Goal: Information Seeking & Learning: Learn about a topic

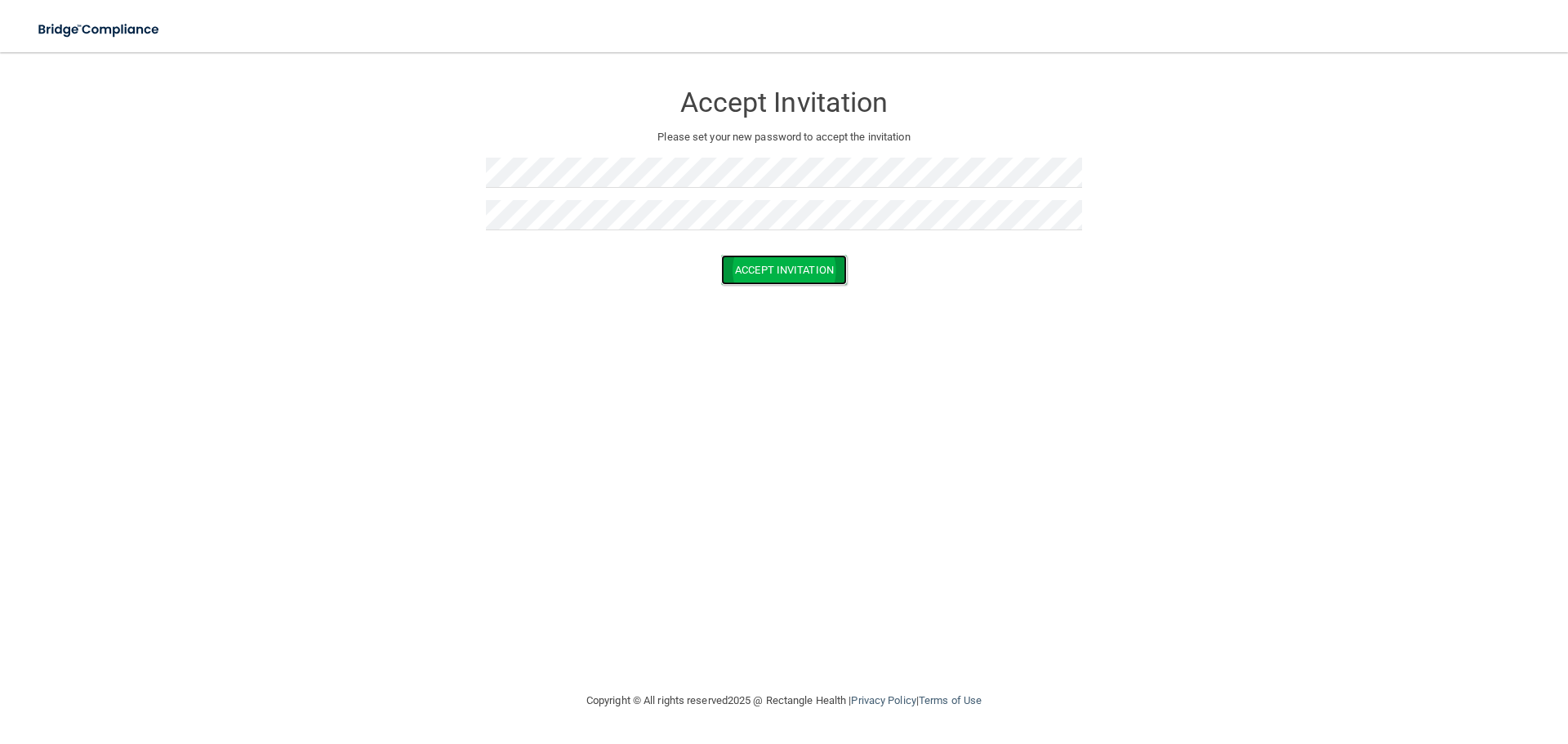
click at [768, 275] on button "Accept Invitation" at bounding box center [784, 270] width 126 height 30
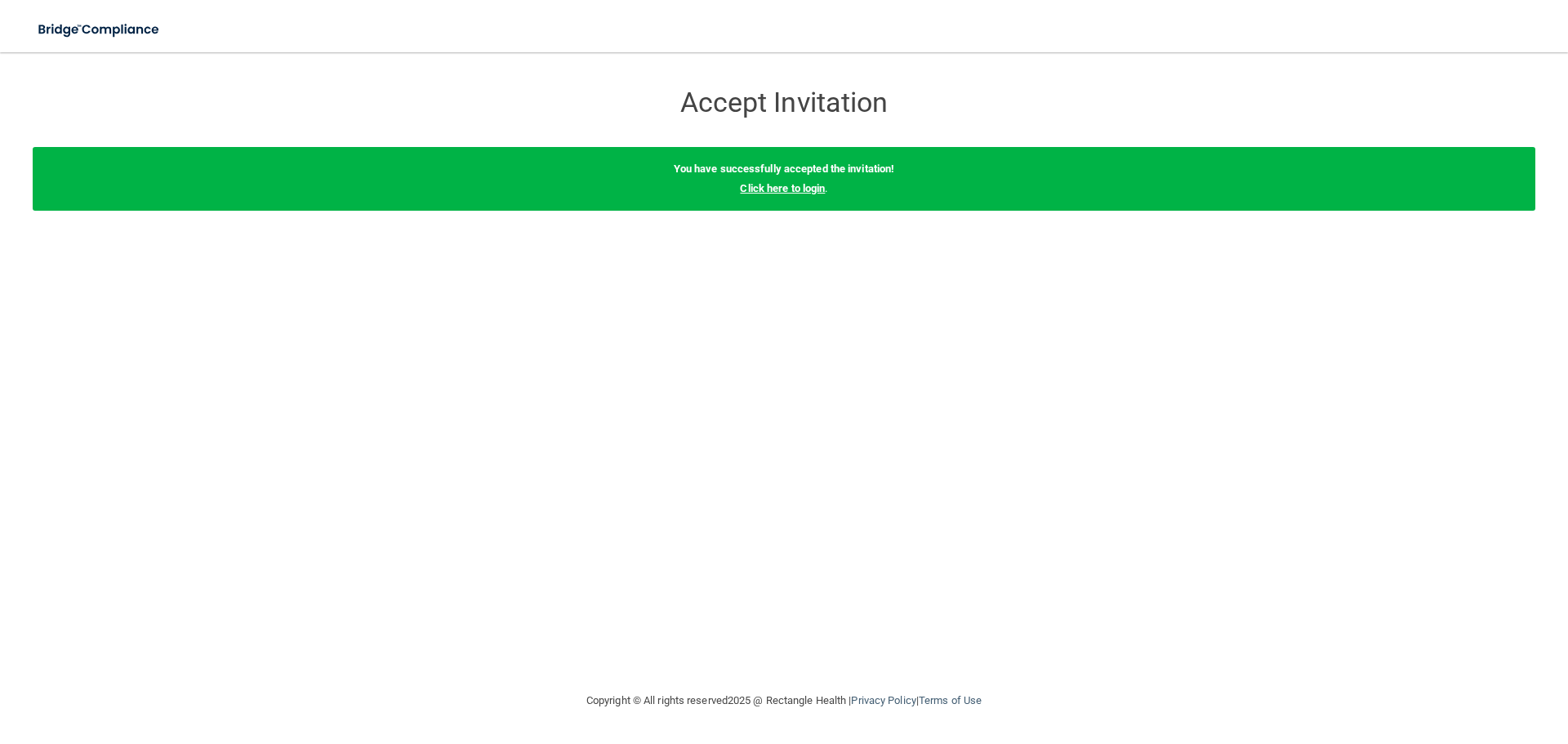
click at [817, 192] on link "Click here to login" at bounding box center [783, 188] width 85 height 13
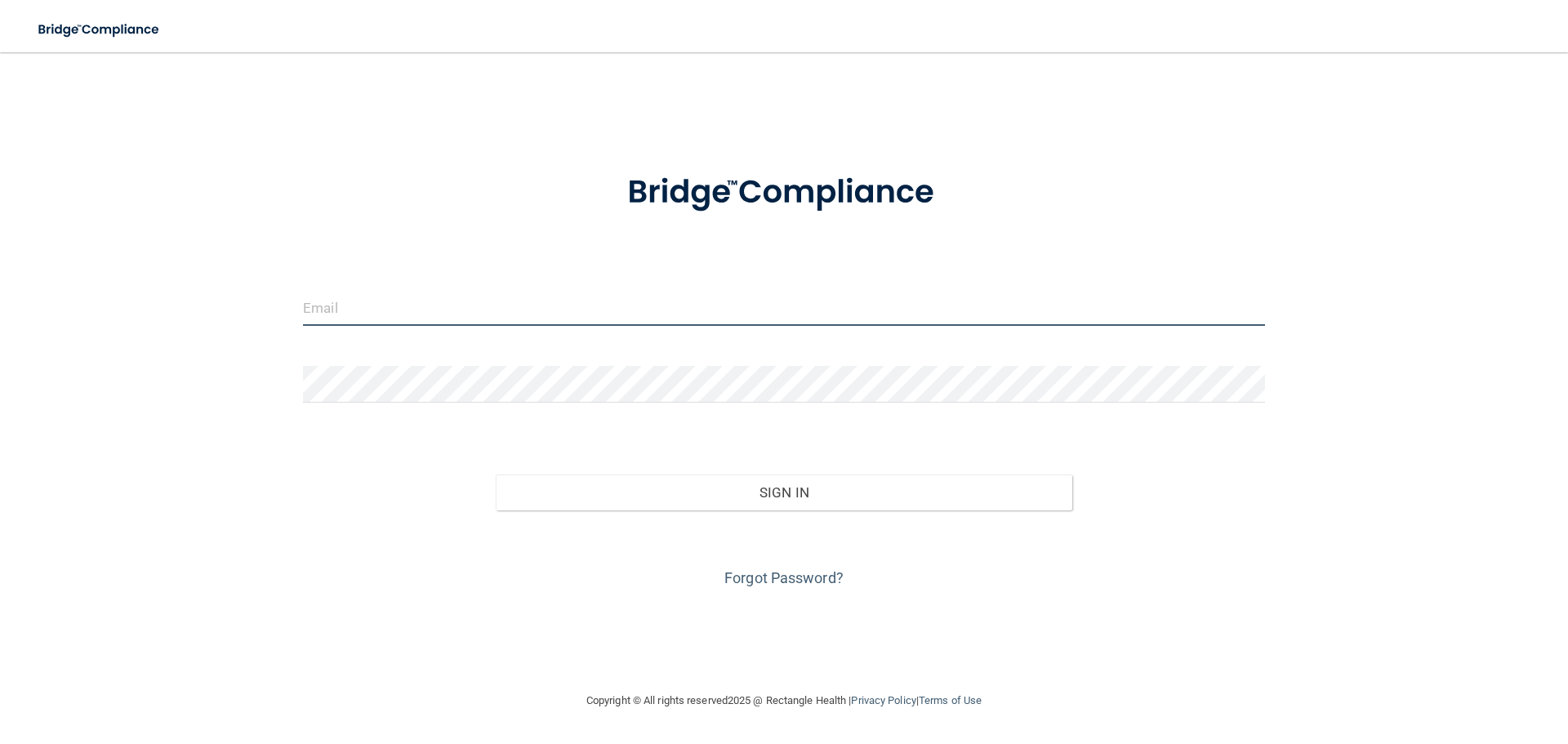
click at [732, 303] on input "email" at bounding box center [784, 307] width 963 height 37
type input "[EMAIL_ADDRESS][DOMAIN_NAME]"
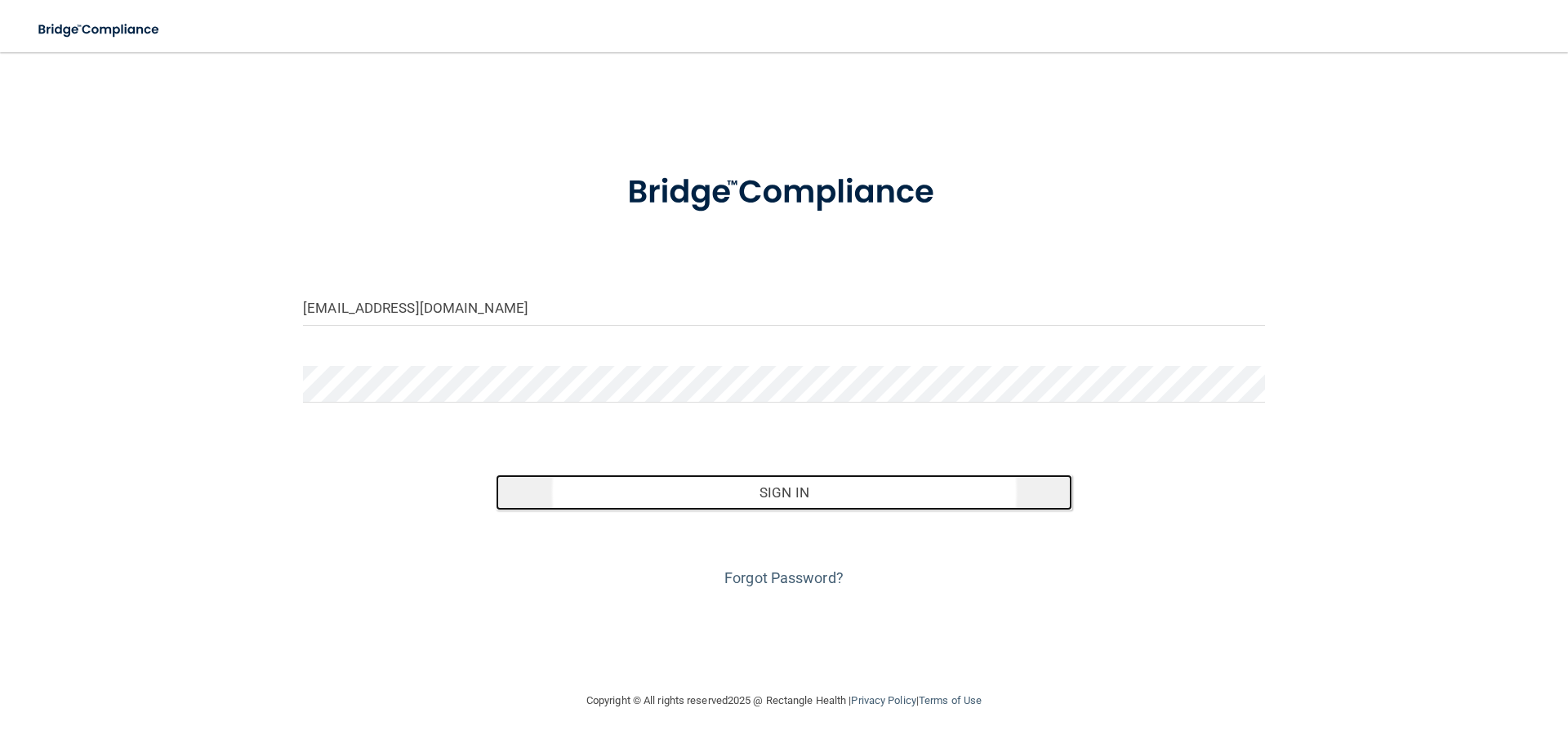
click at [823, 493] on button "Sign In" at bounding box center [784, 492] width 577 height 36
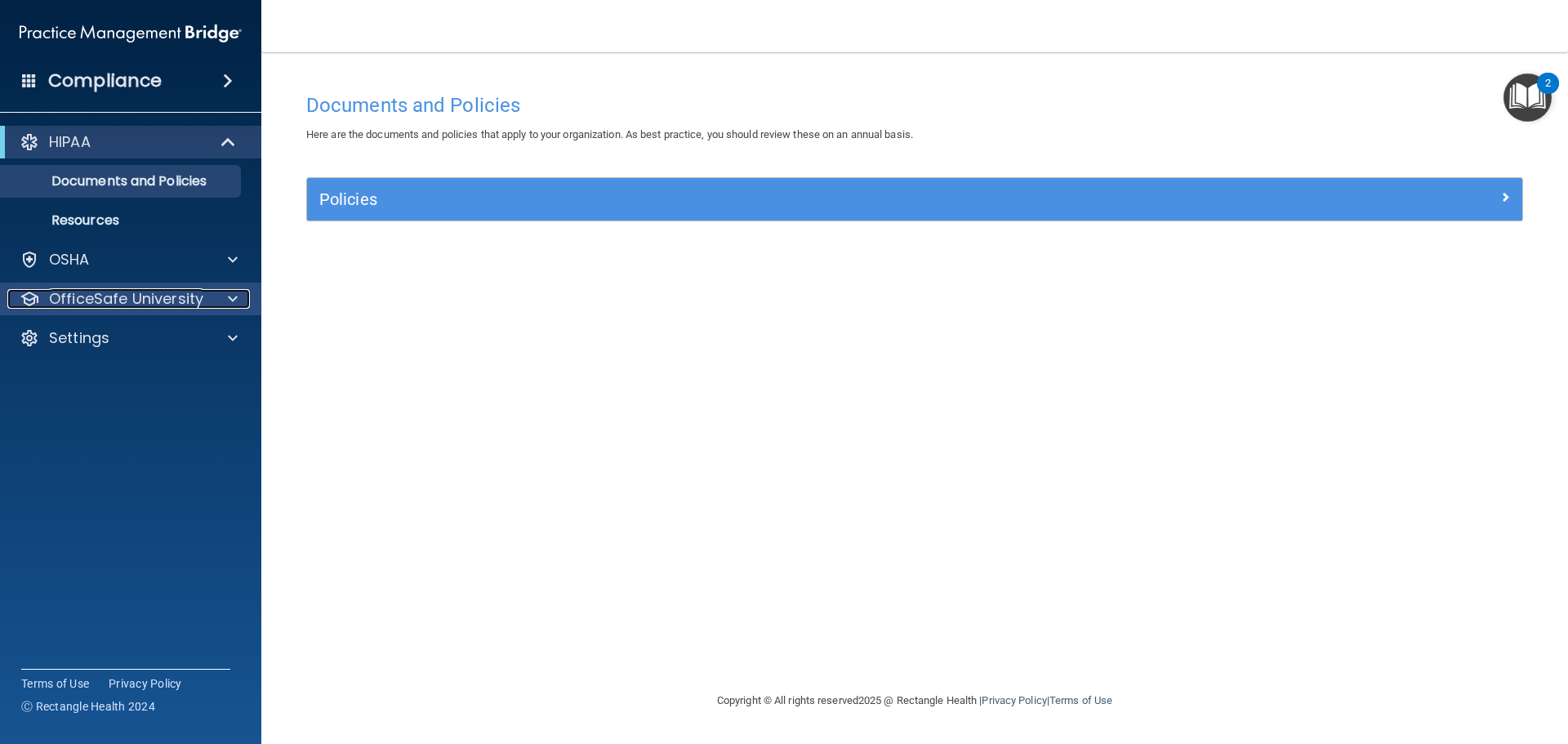
click at [154, 300] on p "OfficeSafe University" at bounding box center [126, 299] width 154 height 19
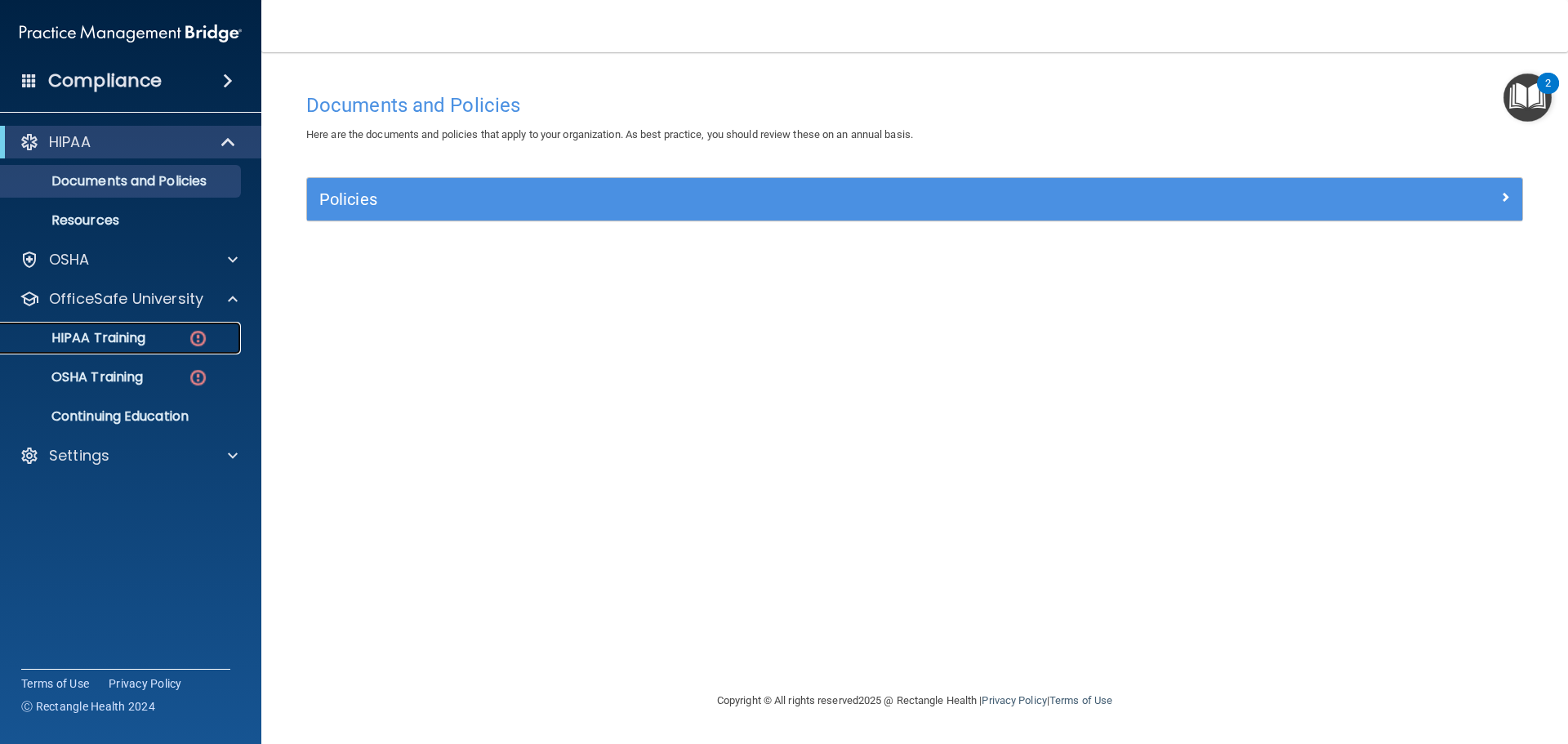
click at [154, 329] on link "HIPAA Training" at bounding box center [112, 339] width 257 height 33
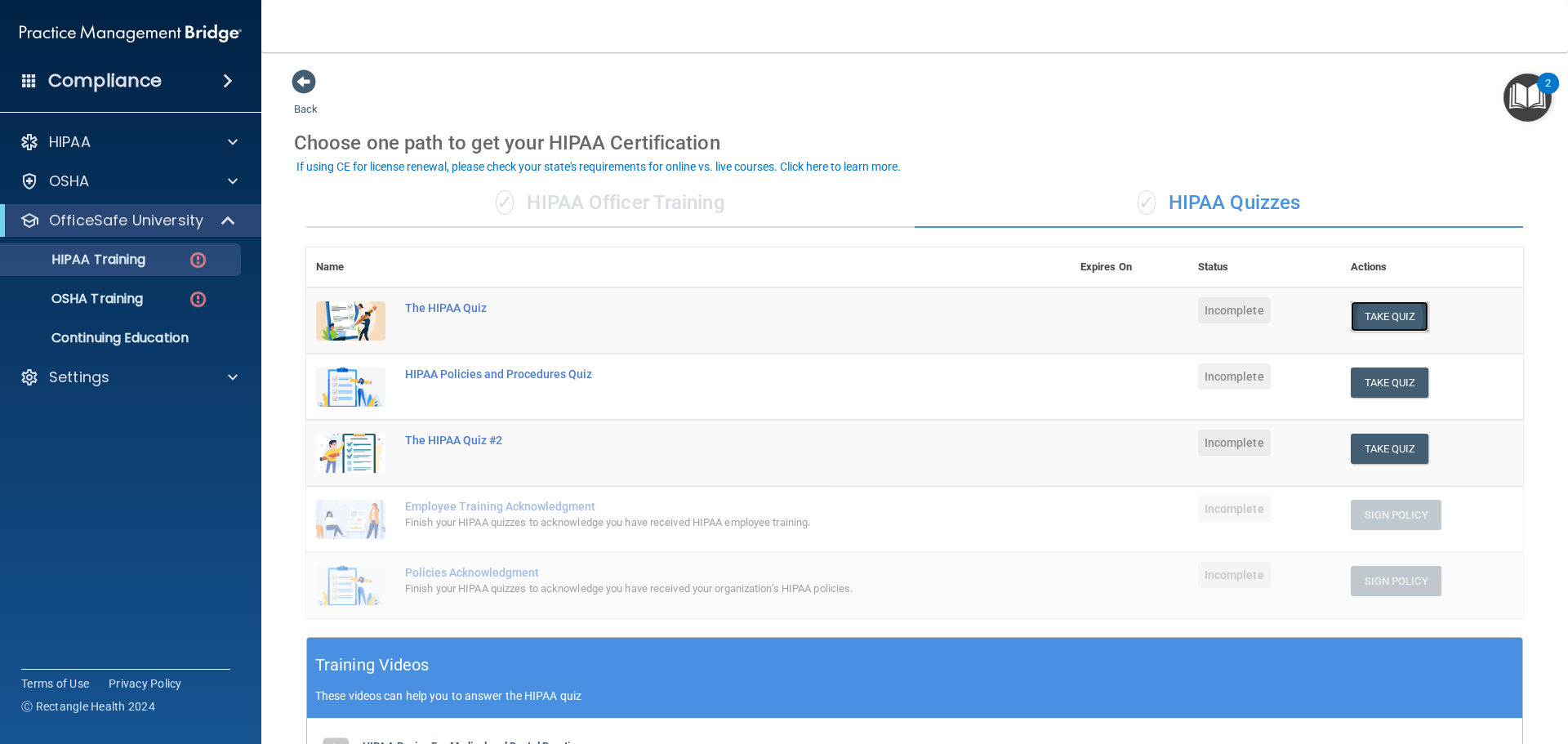
click at [1382, 307] on button "Take Quiz" at bounding box center [1389, 316] width 79 height 30
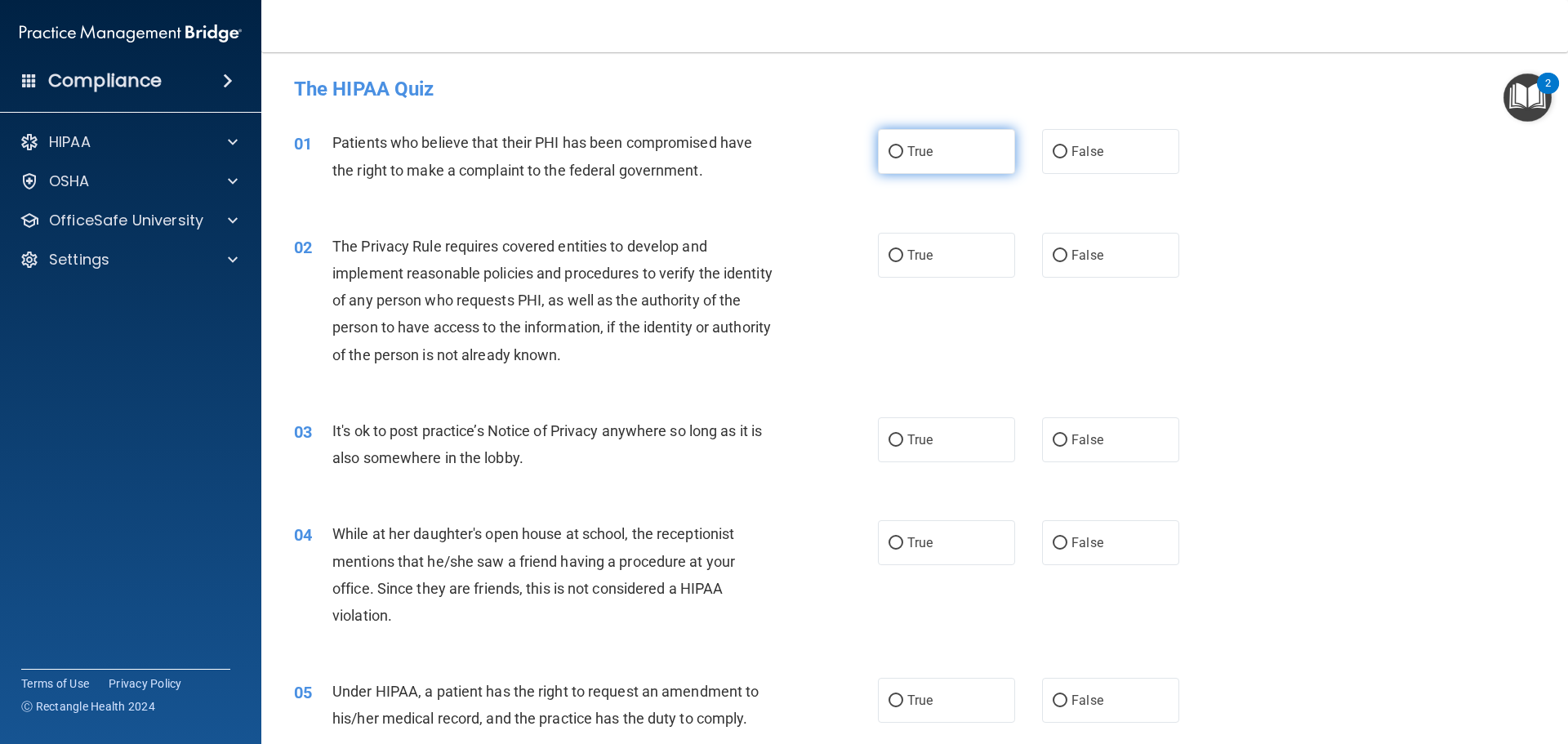
click at [889, 154] on input "True" at bounding box center [896, 152] width 15 height 13
radio input "true"
click at [899, 251] on label "True" at bounding box center [946, 255] width 137 height 45
click at [899, 251] on input "True" at bounding box center [896, 256] width 15 height 13
radio input "true"
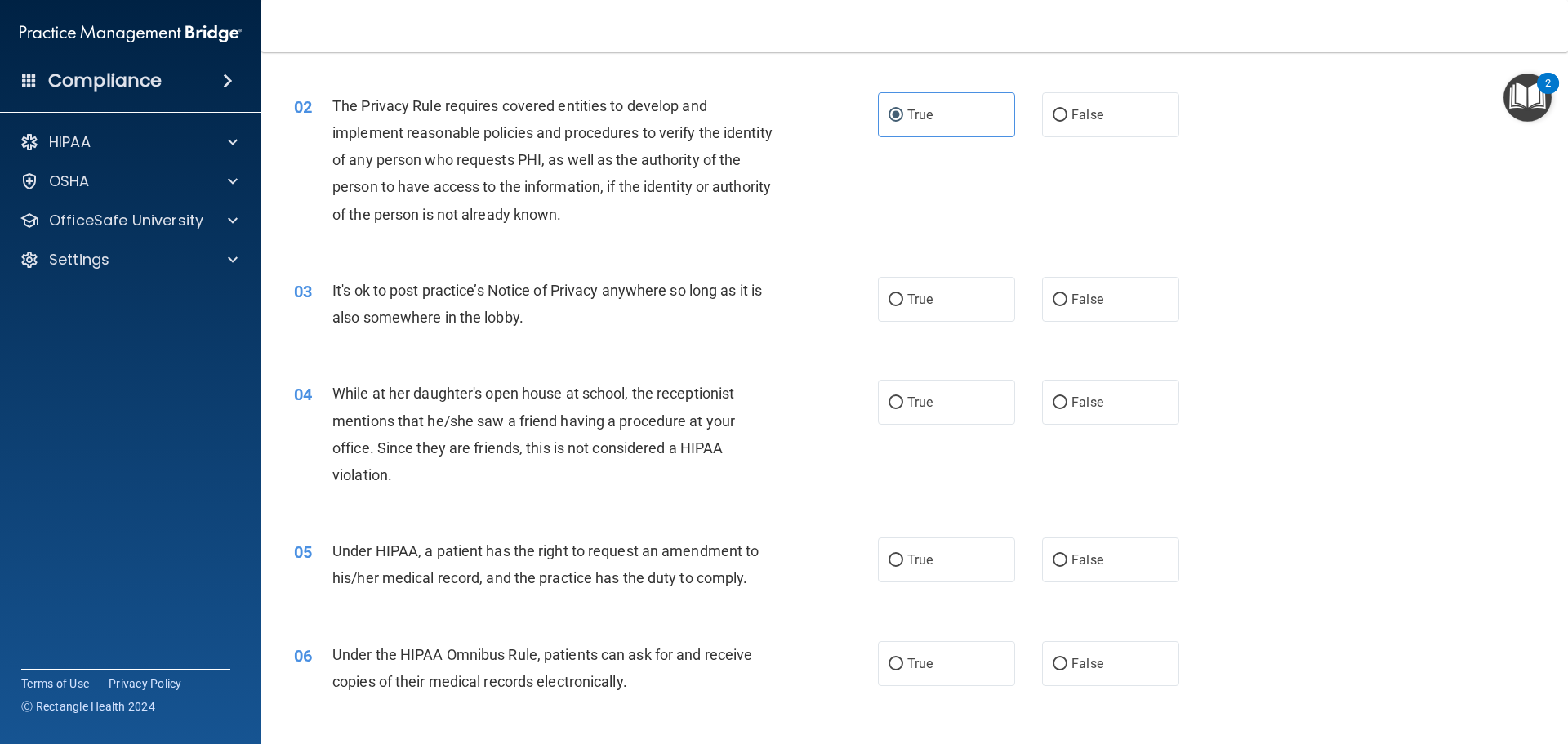
scroll to position [163, 0]
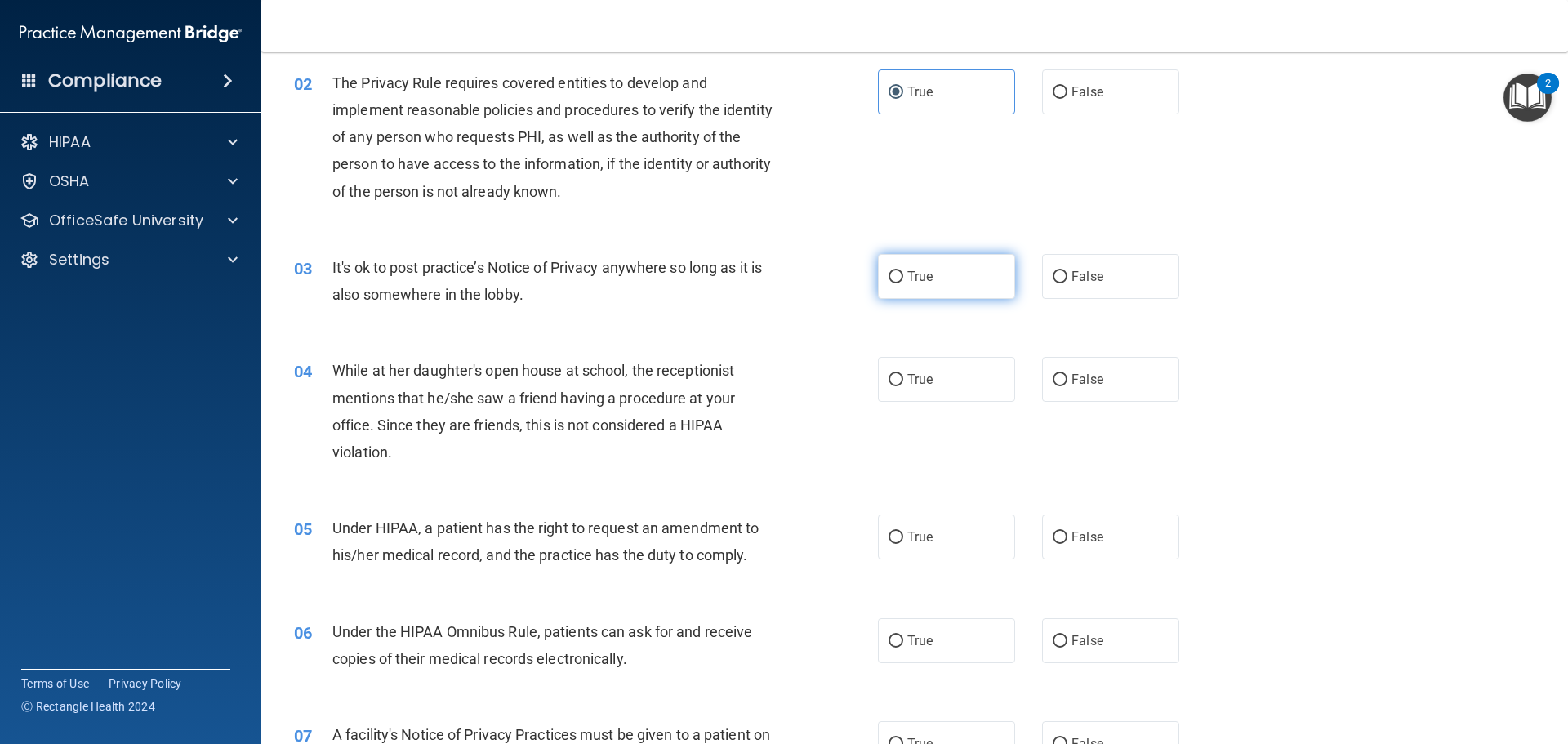
click at [891, 276] on input "True" at bounding box center [896, 276] width 15 height 13
radio input "true"
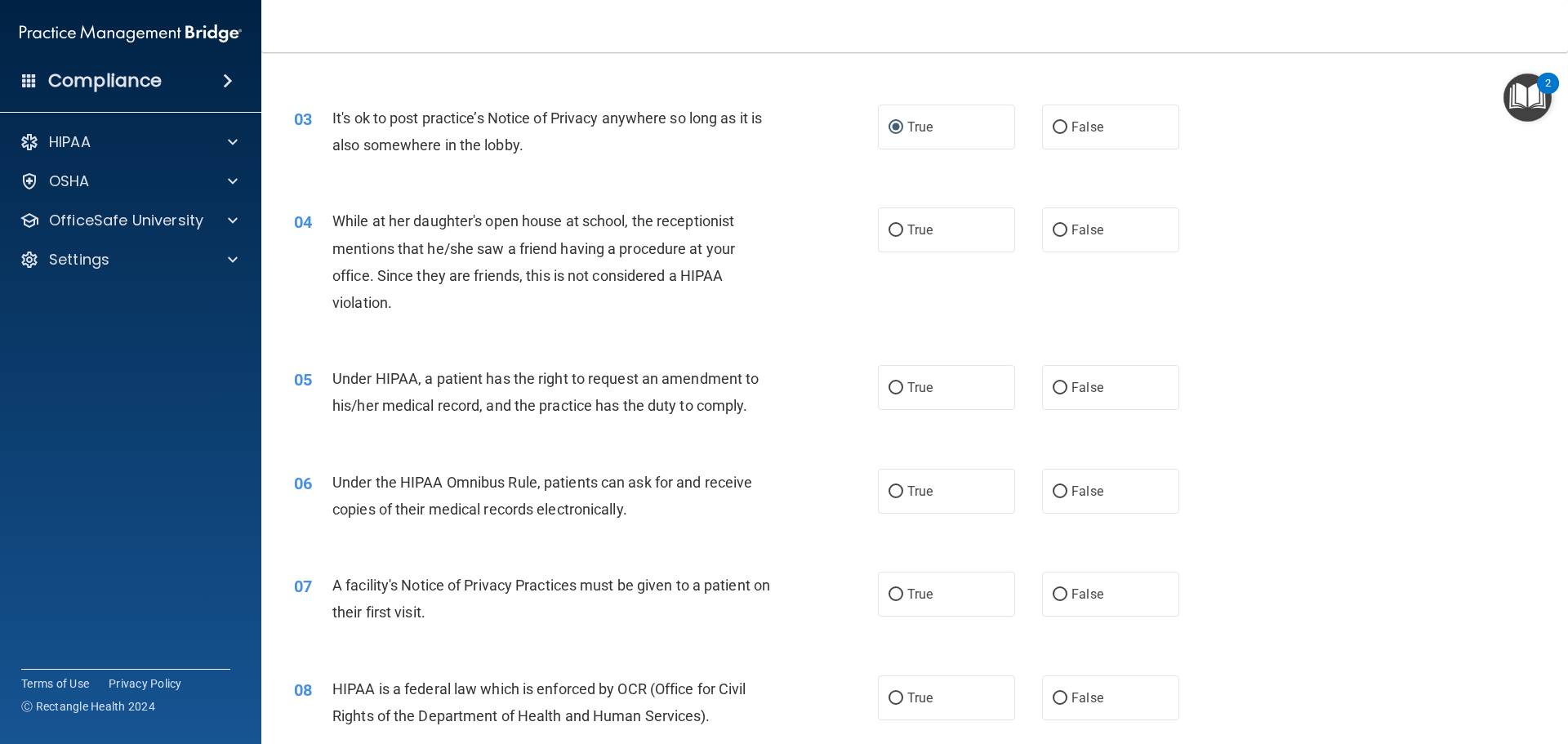
scroll to position [327, 0]
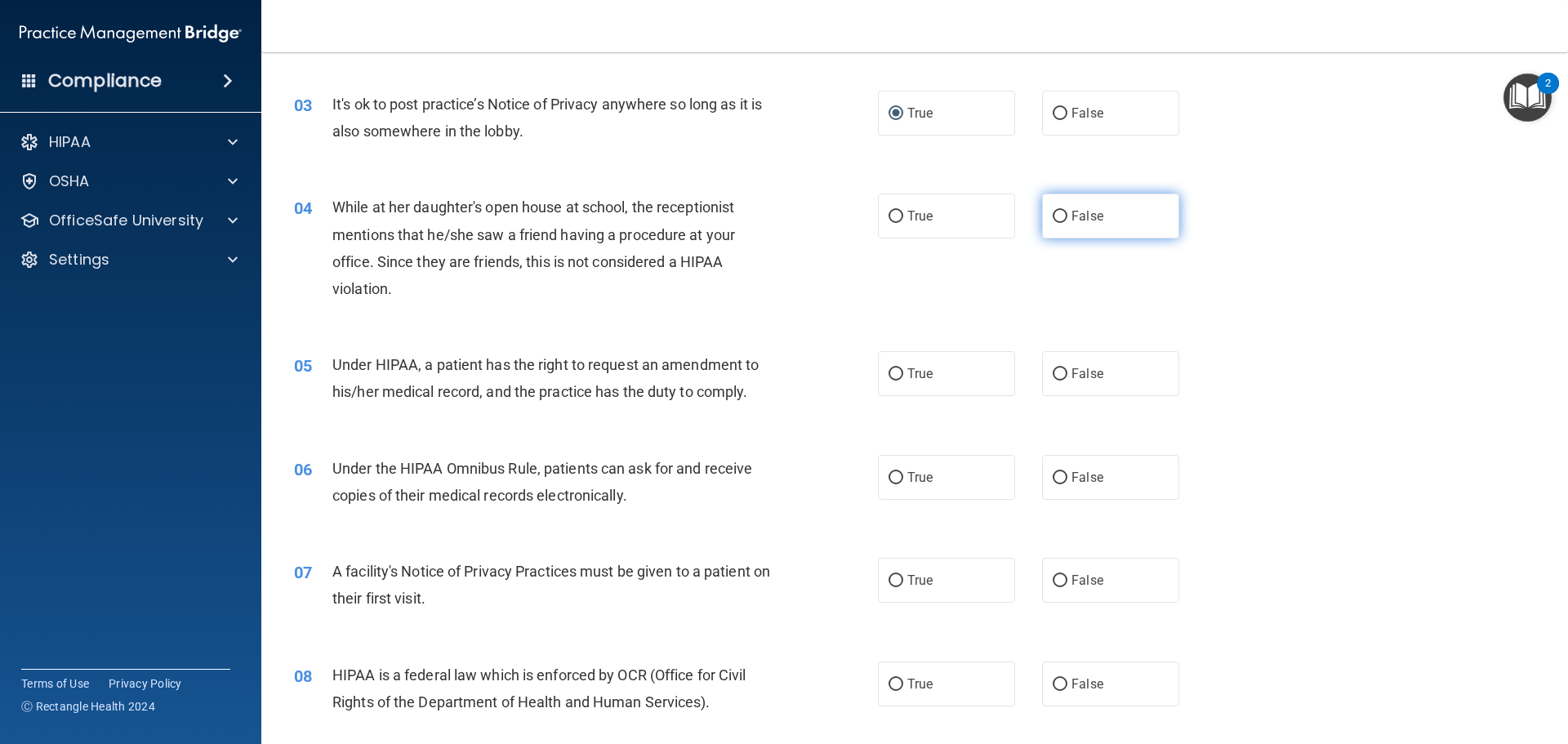
click at [1061, 210] on label "False" at bounding box center [1110, 216] width 137 height 45
click at [1061, 210] on input "False" at bounding box center [1060, 216] width 15 height 13
radio input "true"
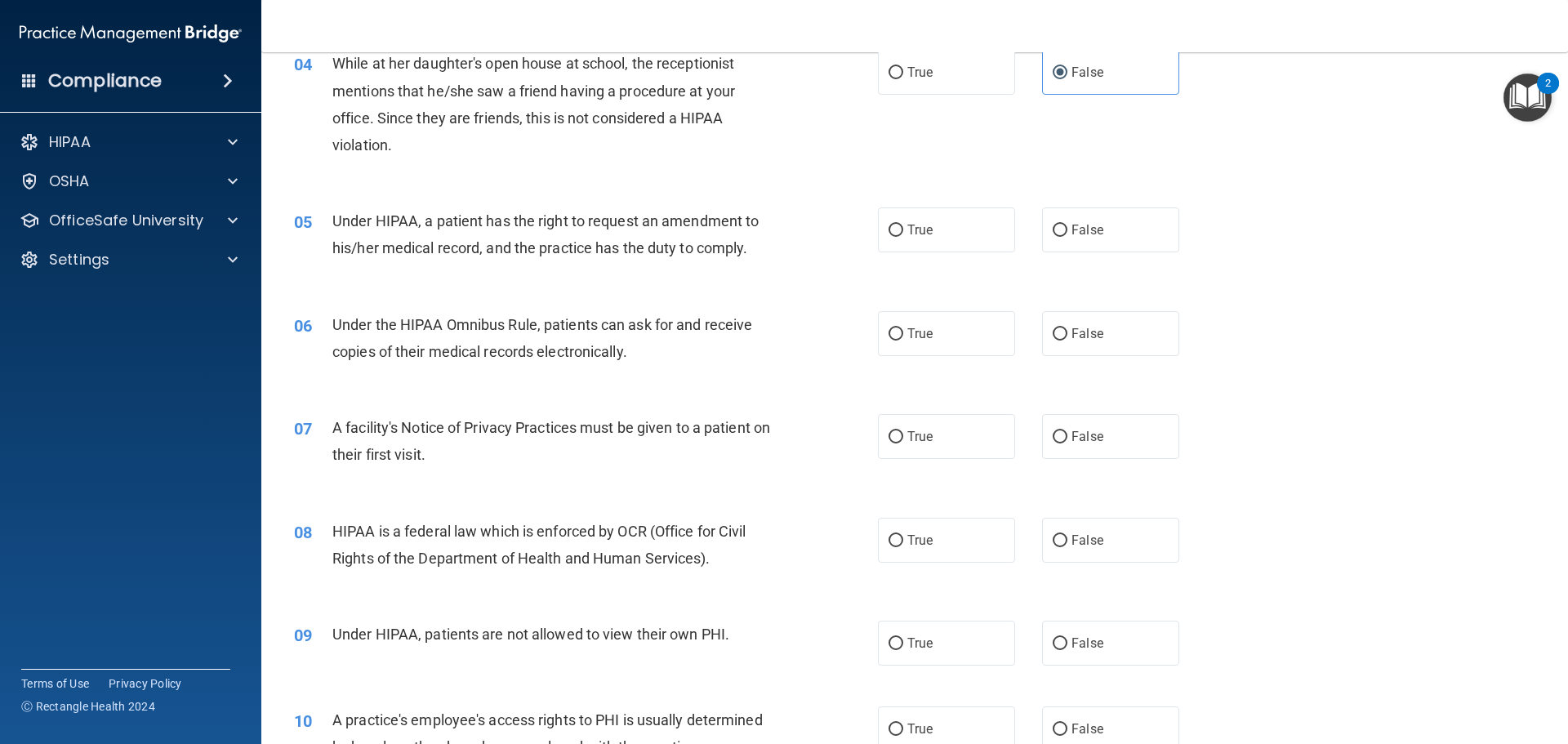
scroll to position [490, 0]
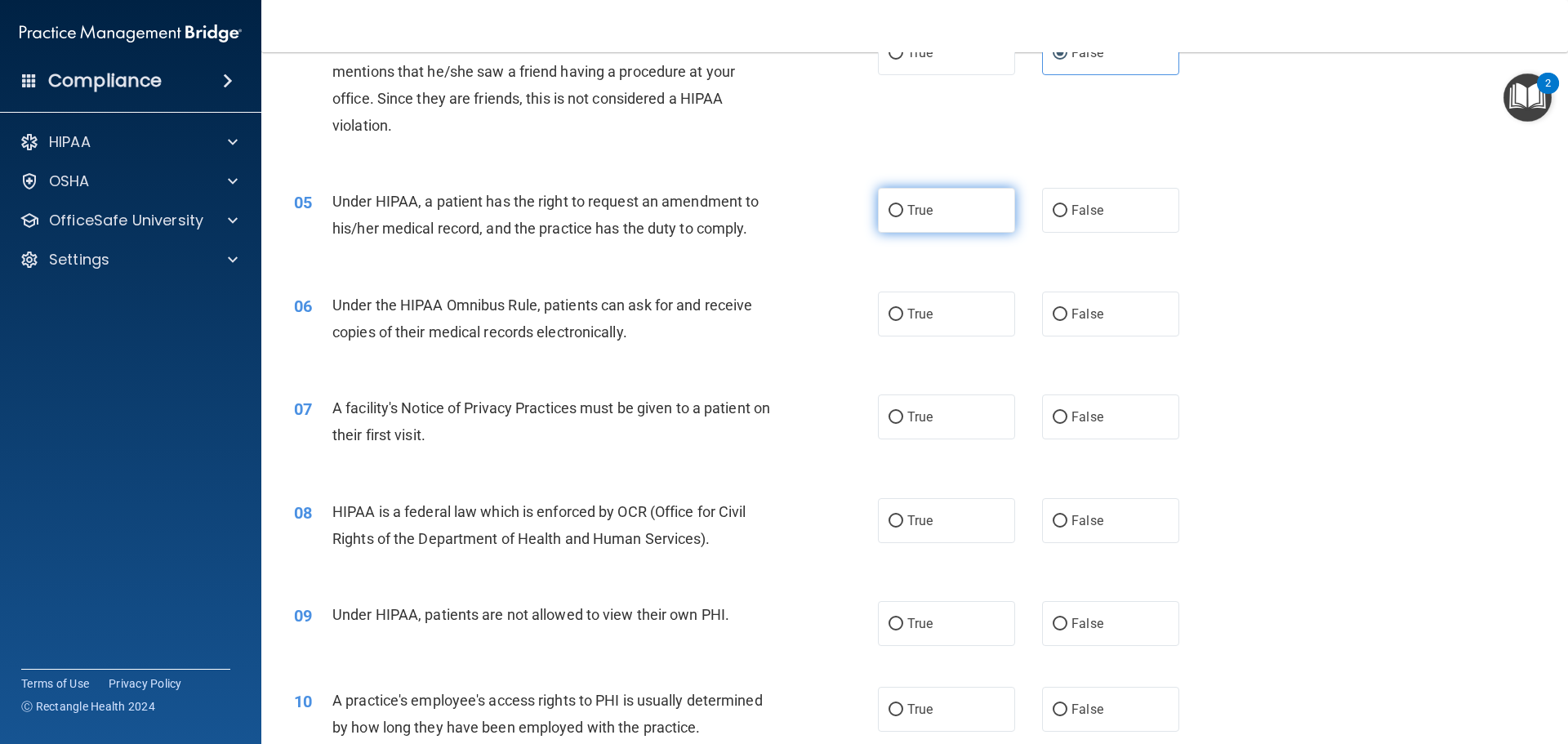
click at [881, 210] on label "True" at bounding box center [946, 210] width 137 height 45
click at [889, 210] on input "True" at bounding box center [896, 210] width 15 height 13
radio input "true"
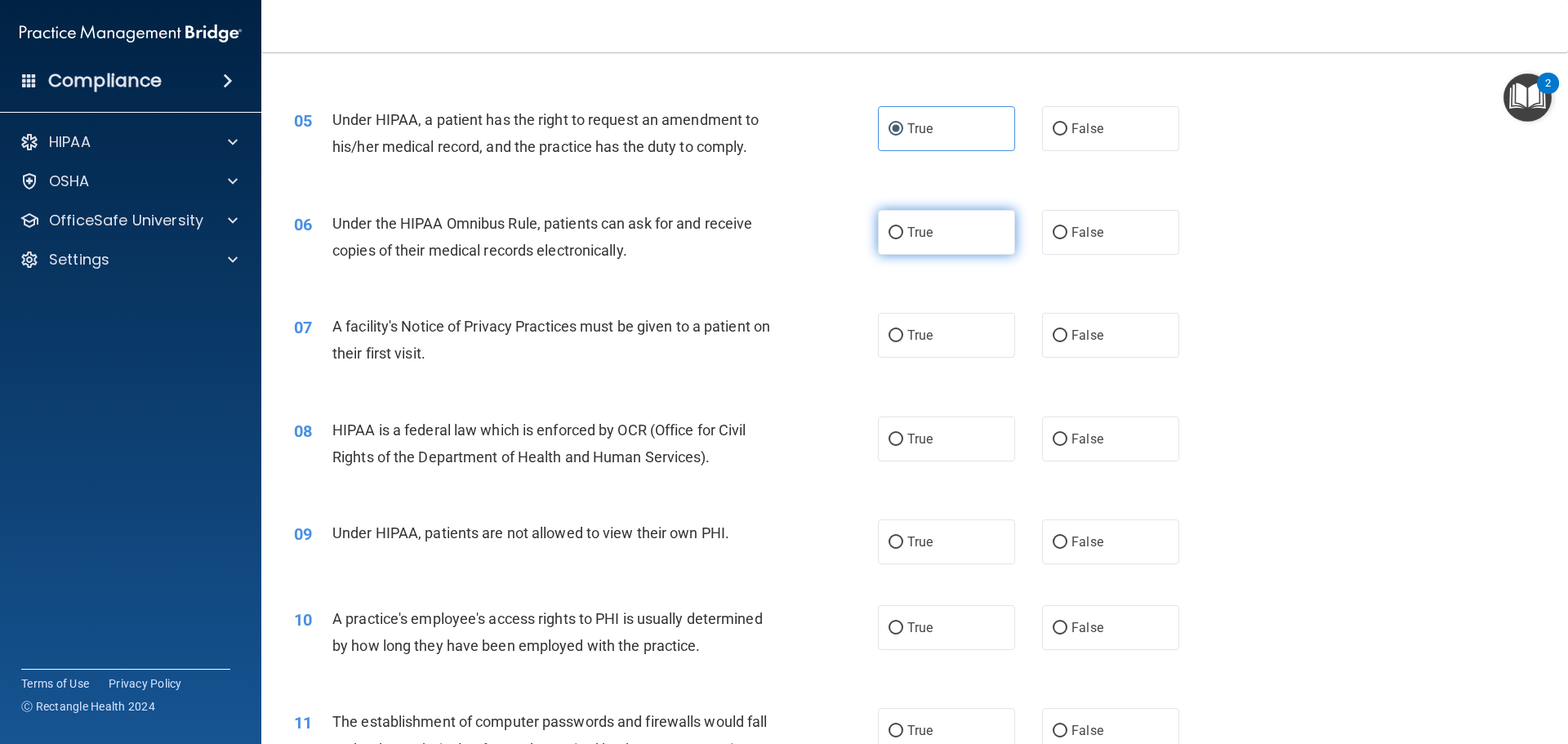
click at [893, 239] on input "True" at bounding box center [896, 233] width 15 height 13
radio input "true"
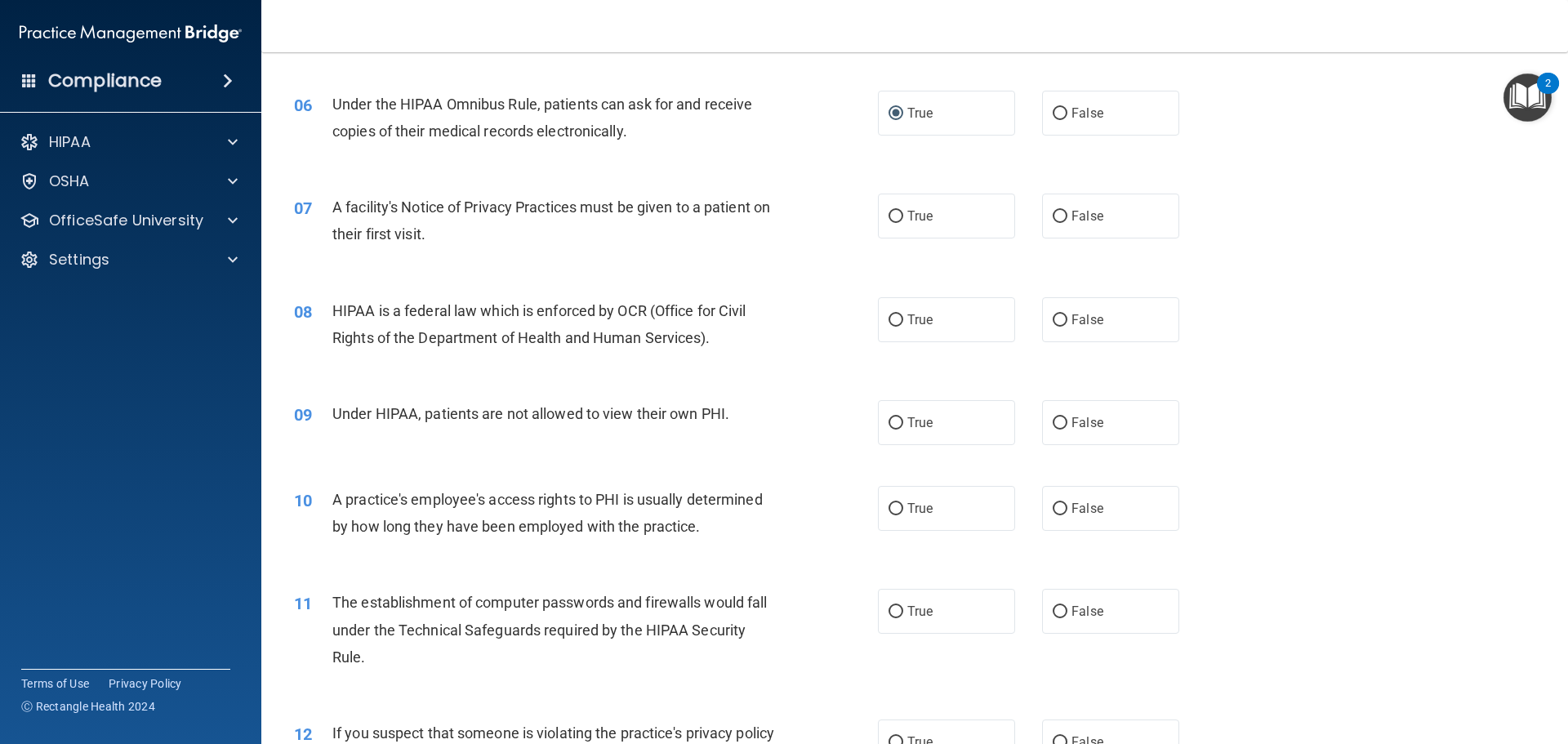
scroll to position [735, 0]
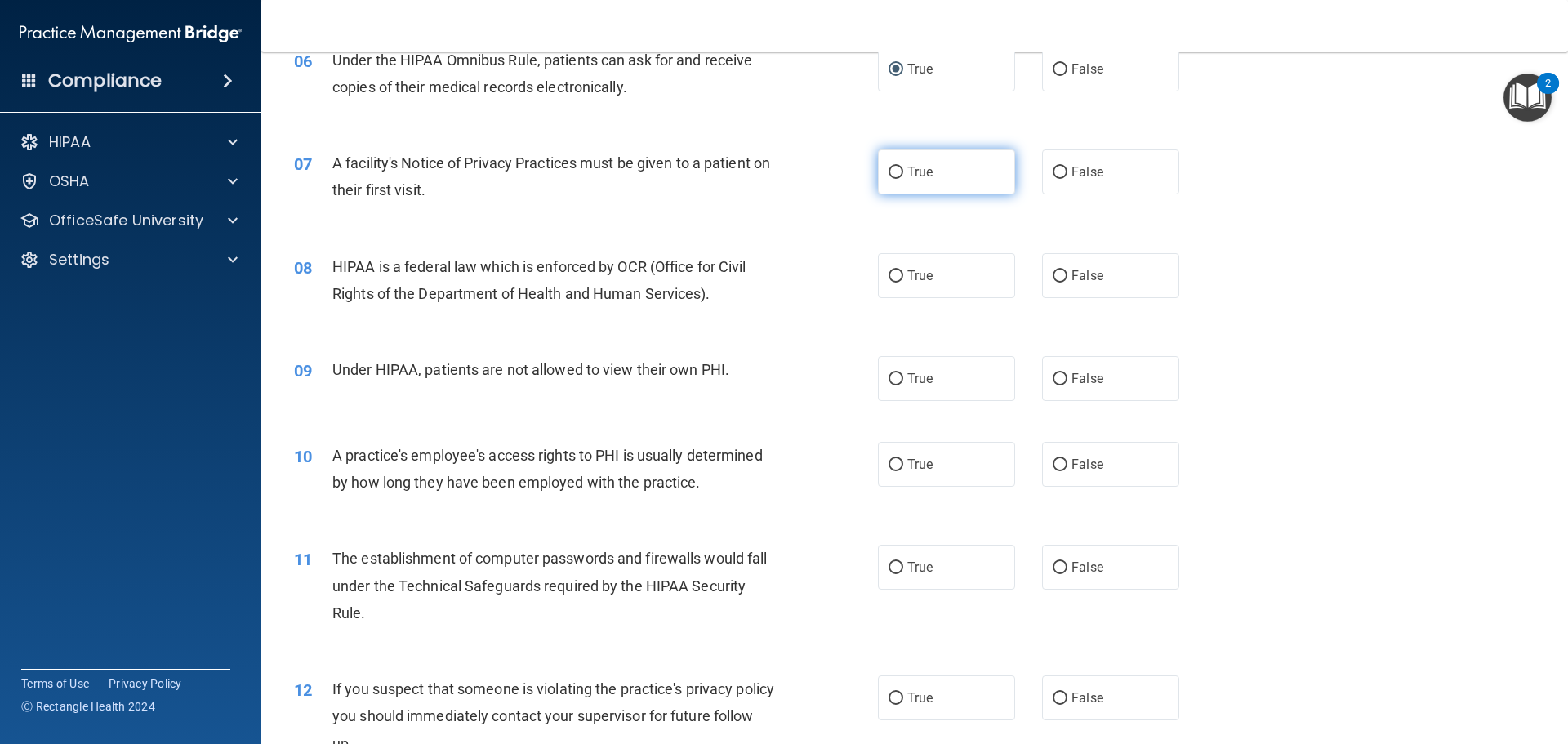
click at [897, 180] on label "True" at bounding box center [946, 172] width 137 height 45
click at [897, 178] on input "True" at bounding box center [896, 173] width 15 height 13
radio input "true"
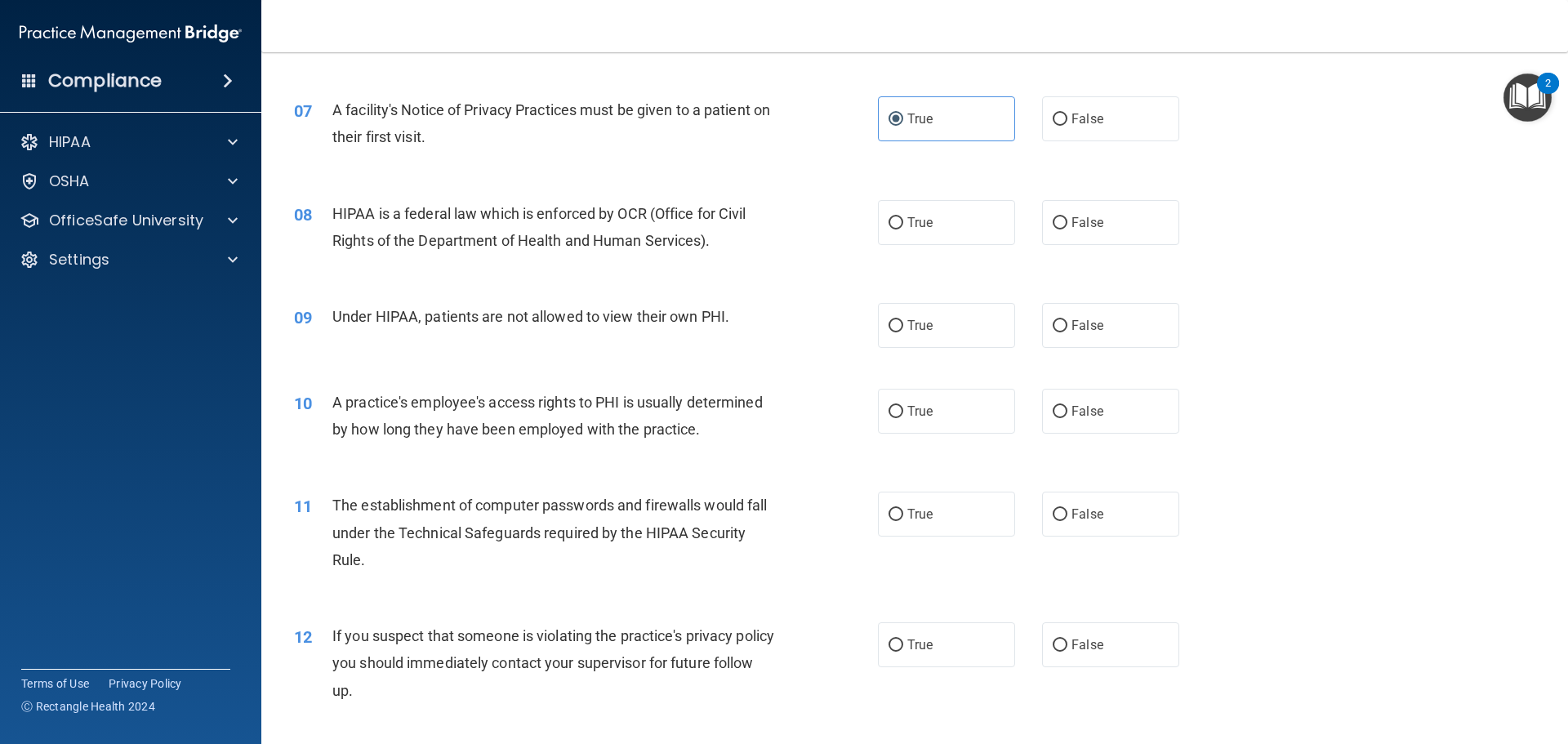
scroll to position [817, 0]
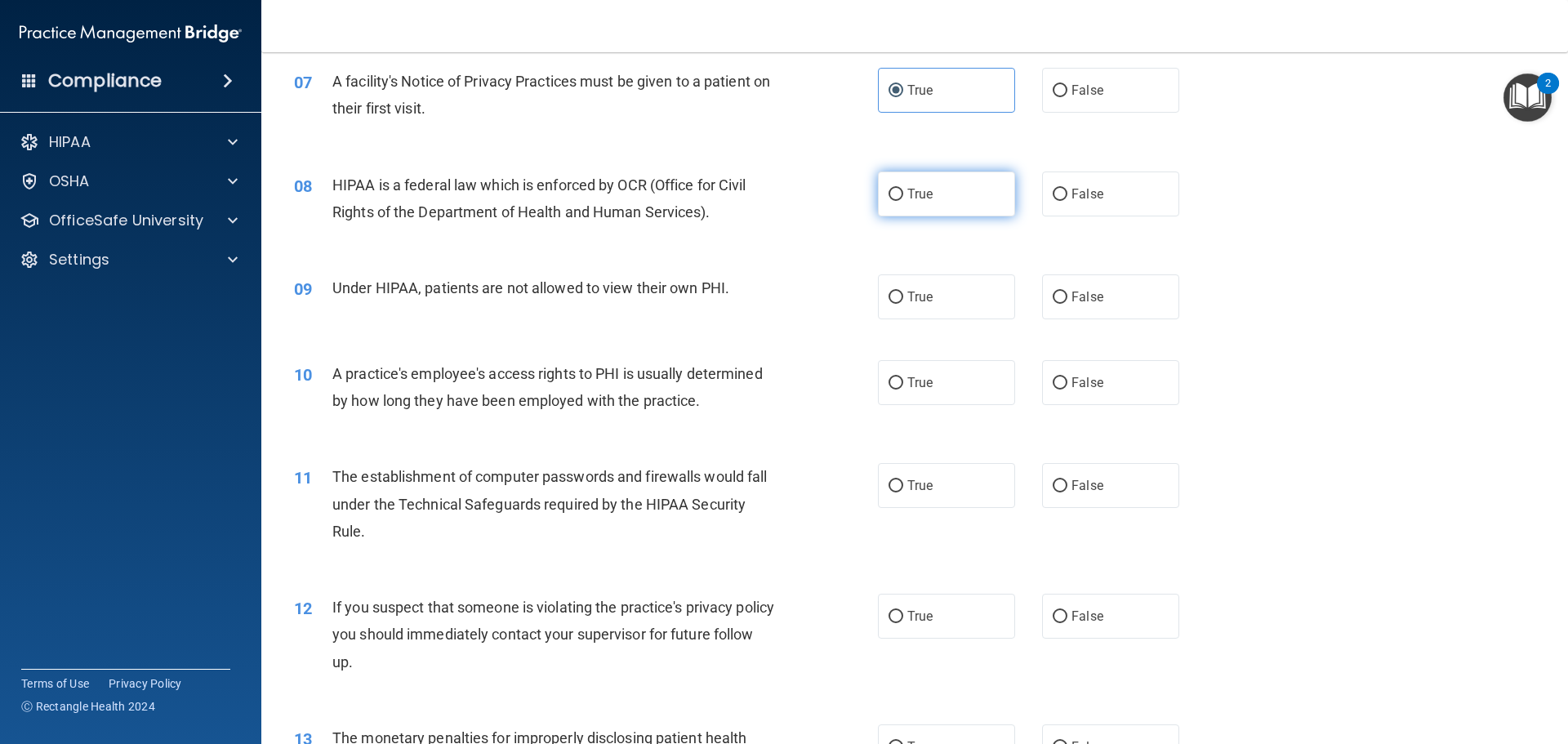
click at [892, 190] on input "True" at bounding box center [896, 194] width 15 height 13
radio input "true"
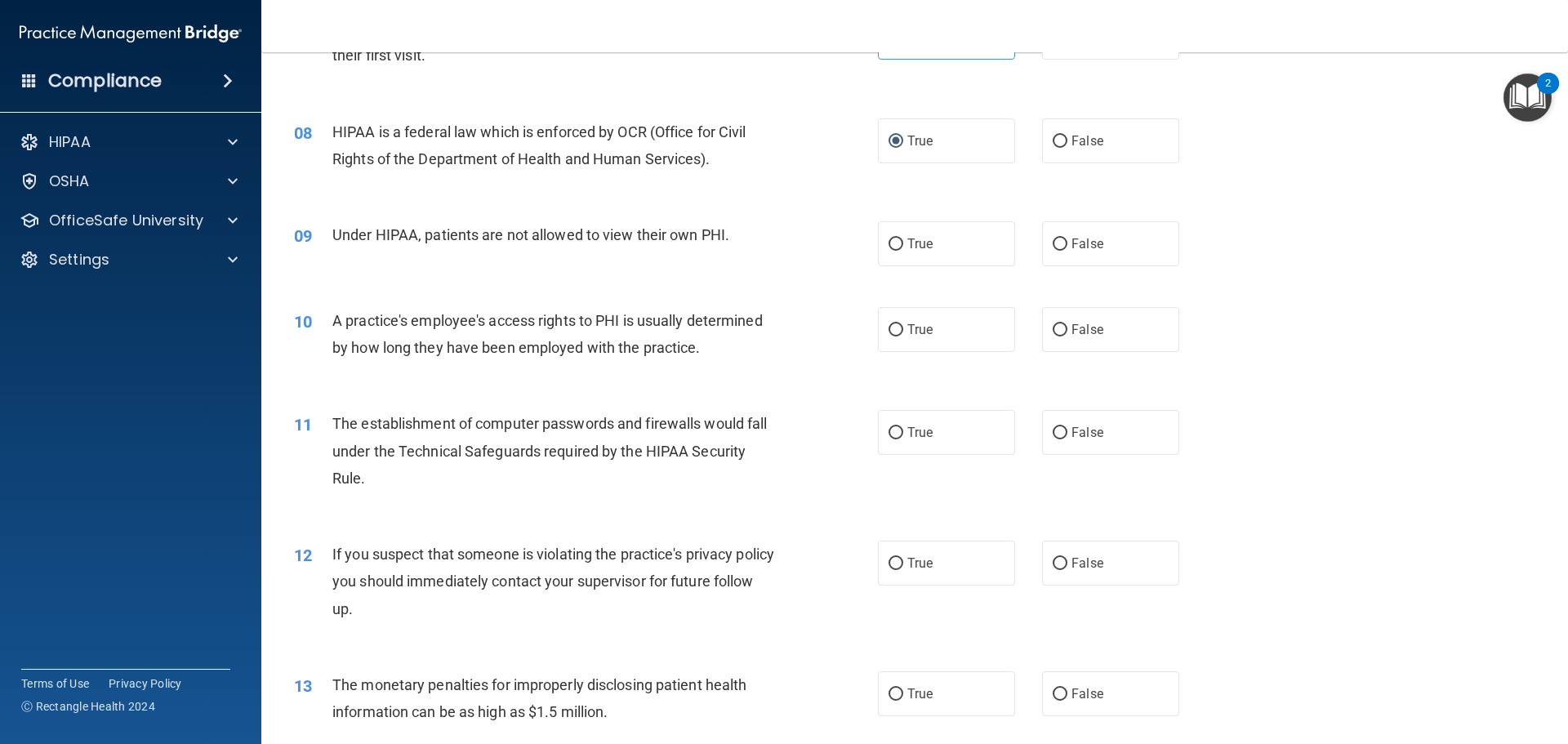
scroll to position [898, 0]
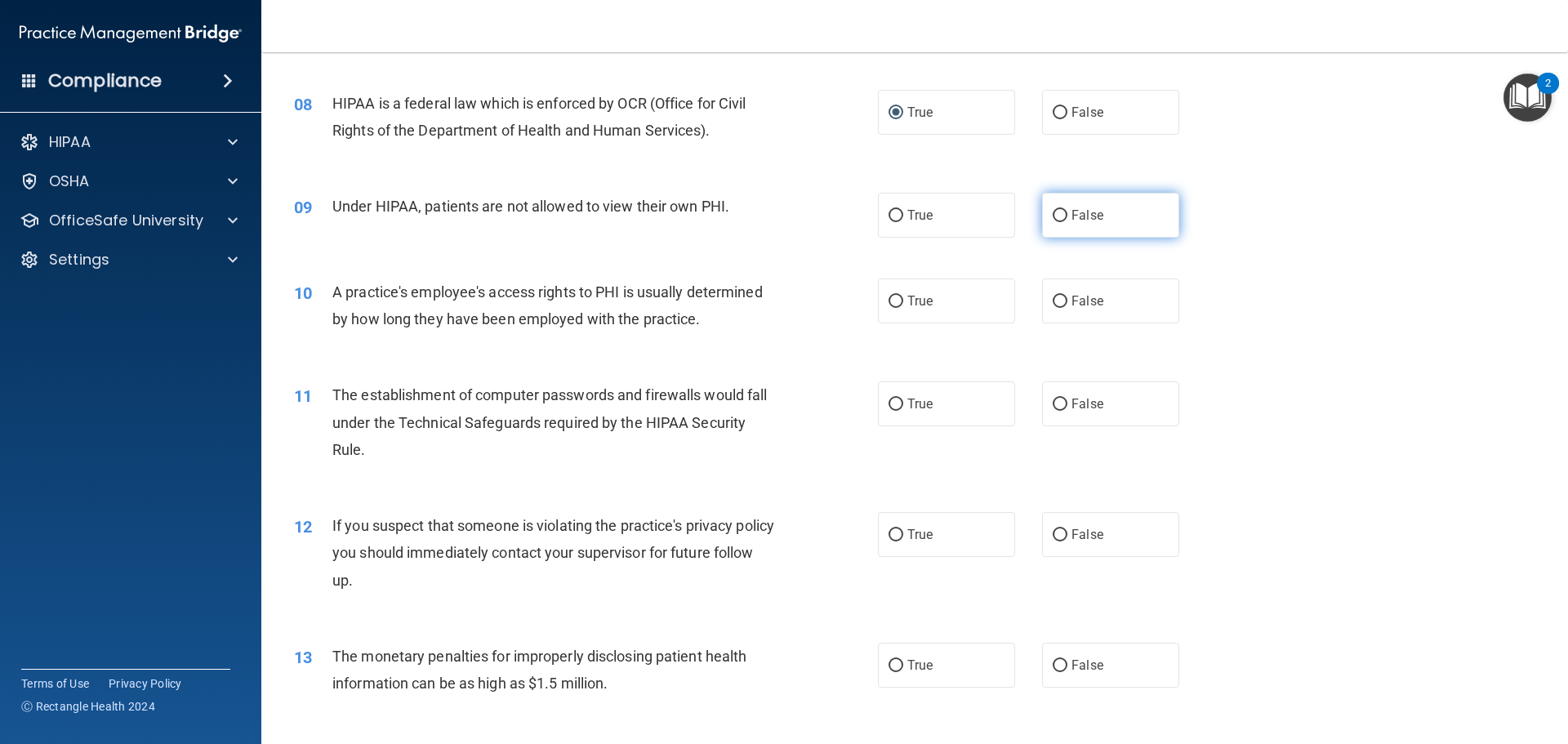
click at [1114, 215] on label "False" at bounding box center [1110, 215] width 137 height 45
click at [1067, 215] on input "False" at bounding box center [1060, 215] width 15 height 13
radio input "true"
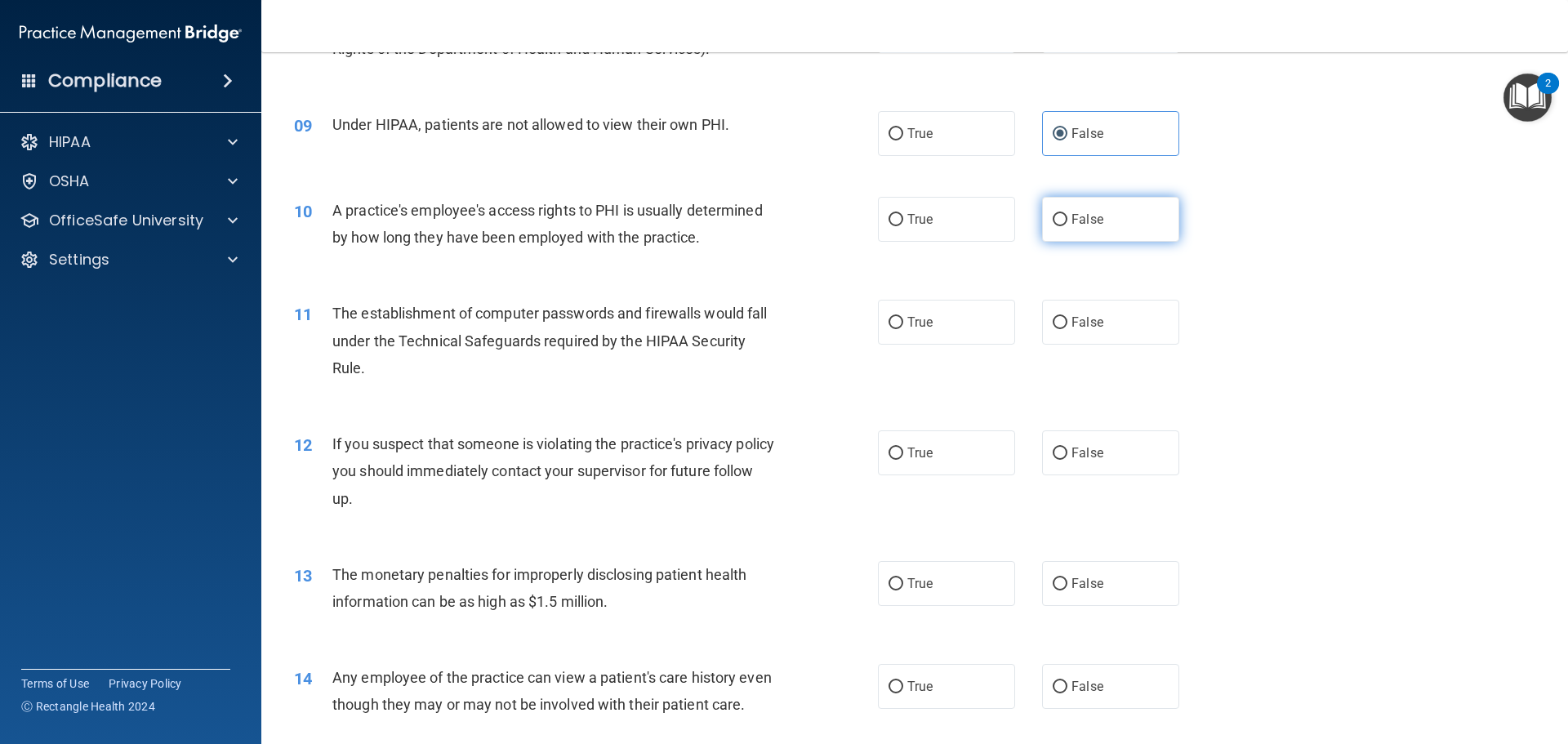
click at [1072, 222] on span "False" at bounding box center [1088, 219] width 32 height 16
click at [1067, 222] on input "False" at bounding box center [1060, 220] width 15 height 13
radio input "true"
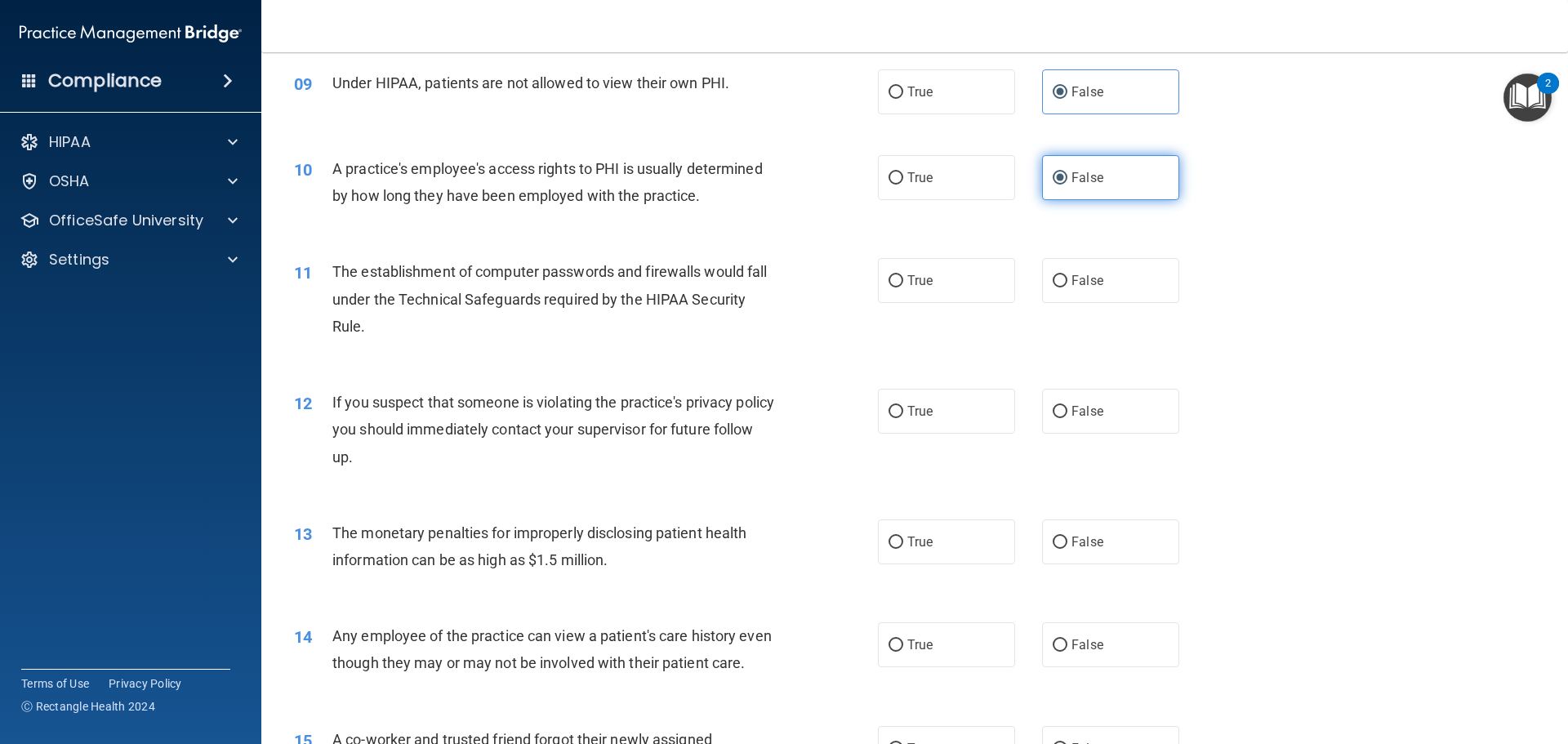
scroll to position [1061, 0]
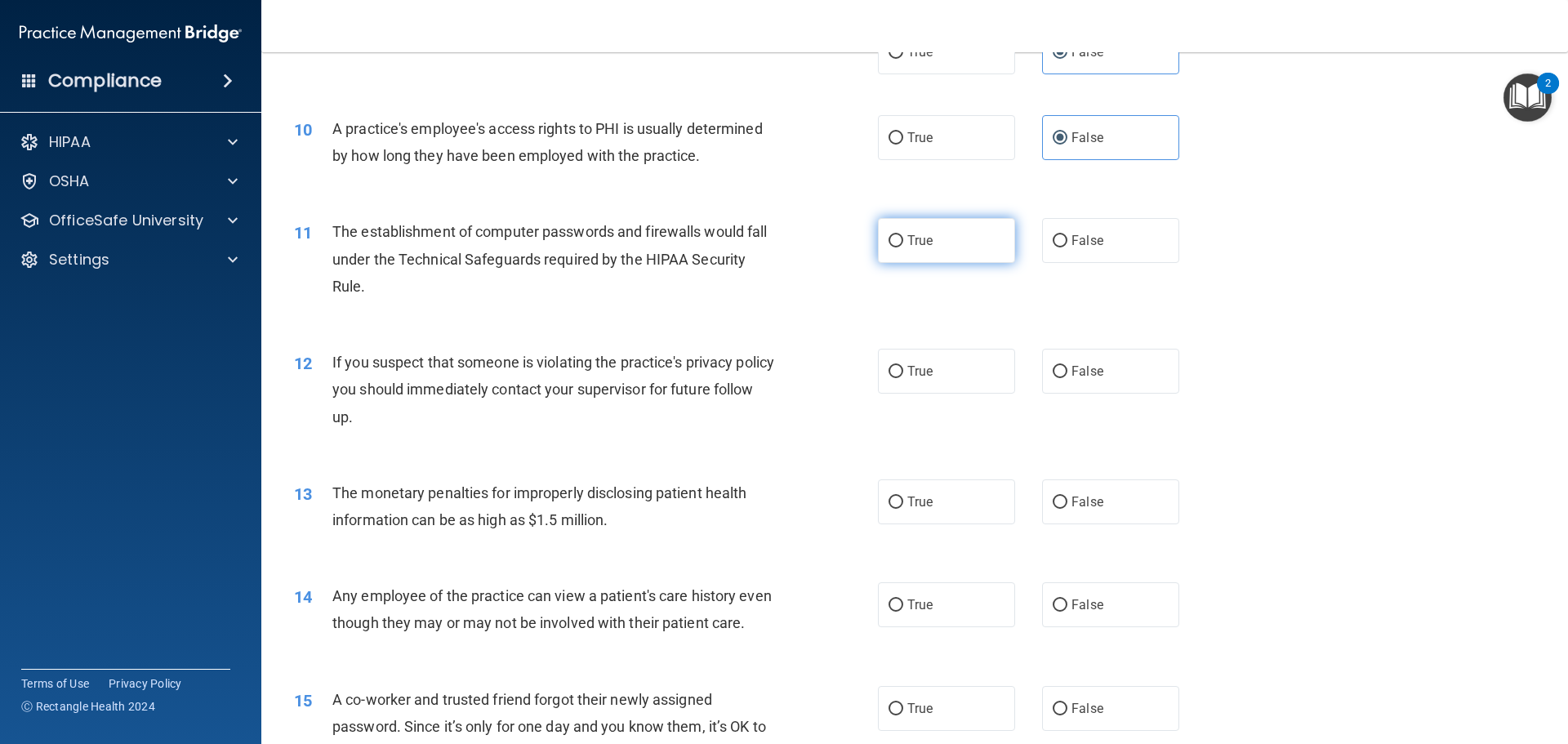
click at [935, 237] on label "True" at bounding box center [946, 241] width 137 height 45
click at [903, 237] on input "True" at bounding box center [896, 241] width 15 height 13
radio input "true"
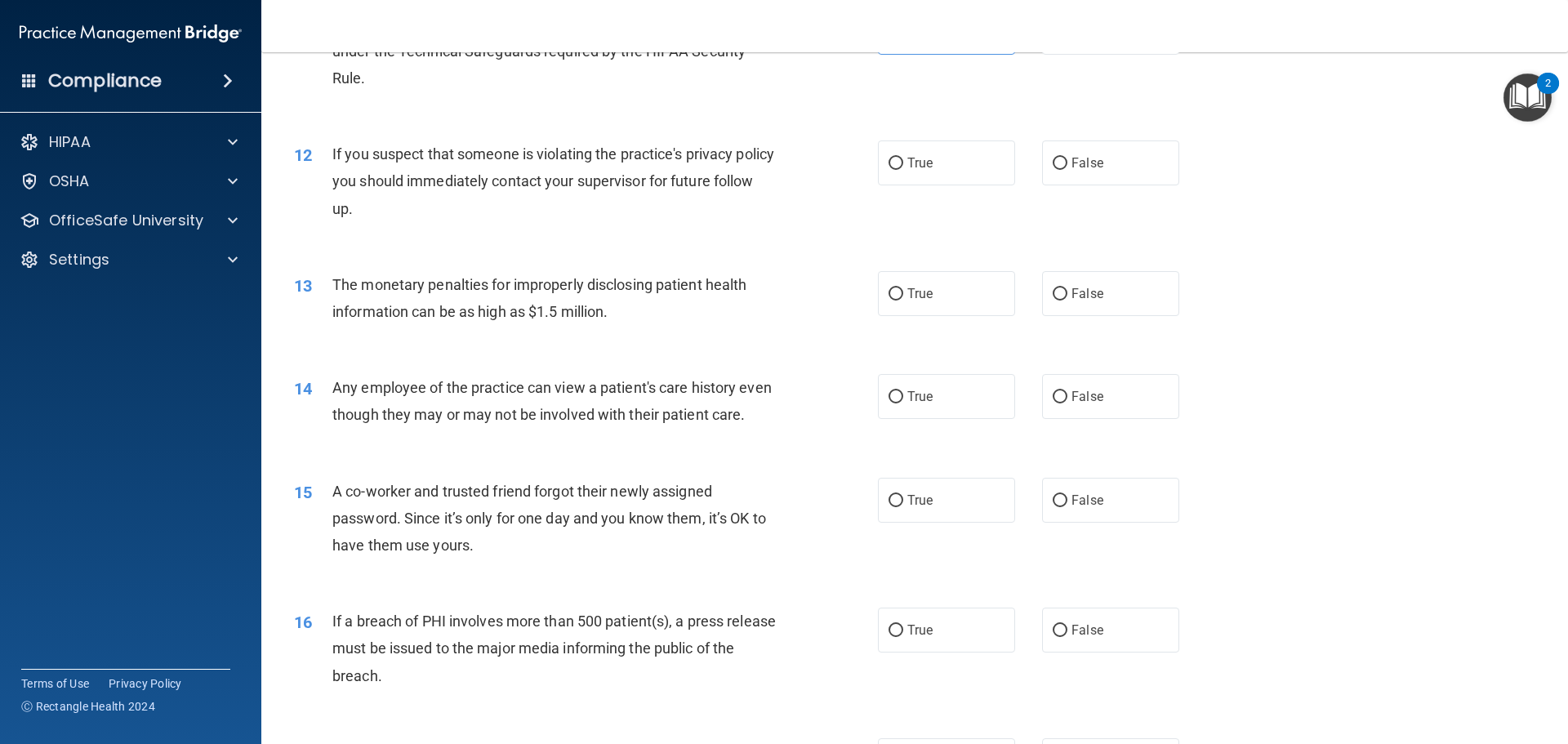
scroll to position [1307, 0]
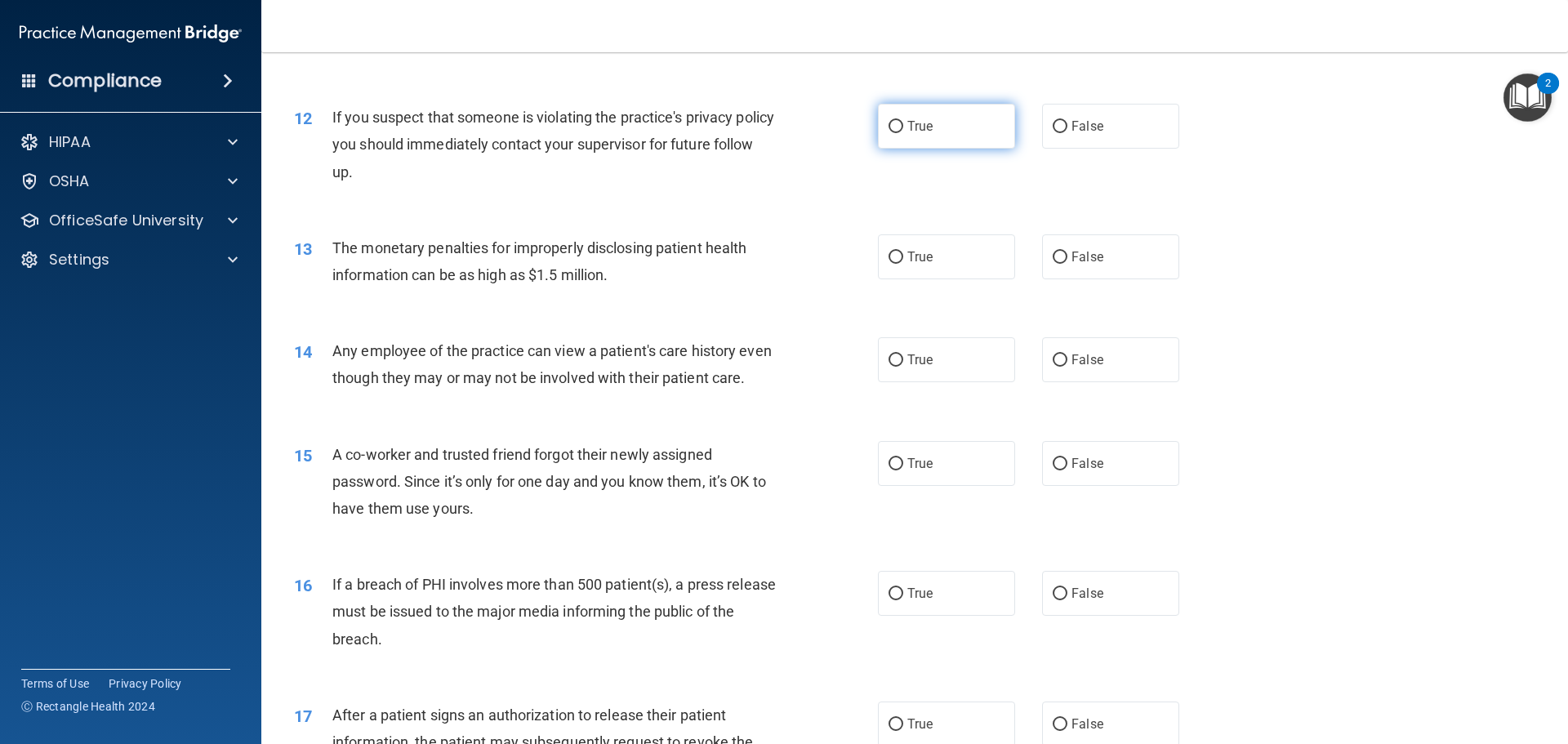
click at [909, 137] on label "True" at bounding box center [946, 126] width 137 height 45
click at [903, 133] on input "True" at bounding box center [896, 127] width 15 height 13
radio input "true"
click at [957, 261] on label "True" at bounding box center [946, 257] width 137 height 45
click at [903, 261] on input "True" at bounding box center [896, 257] width 15 height 13
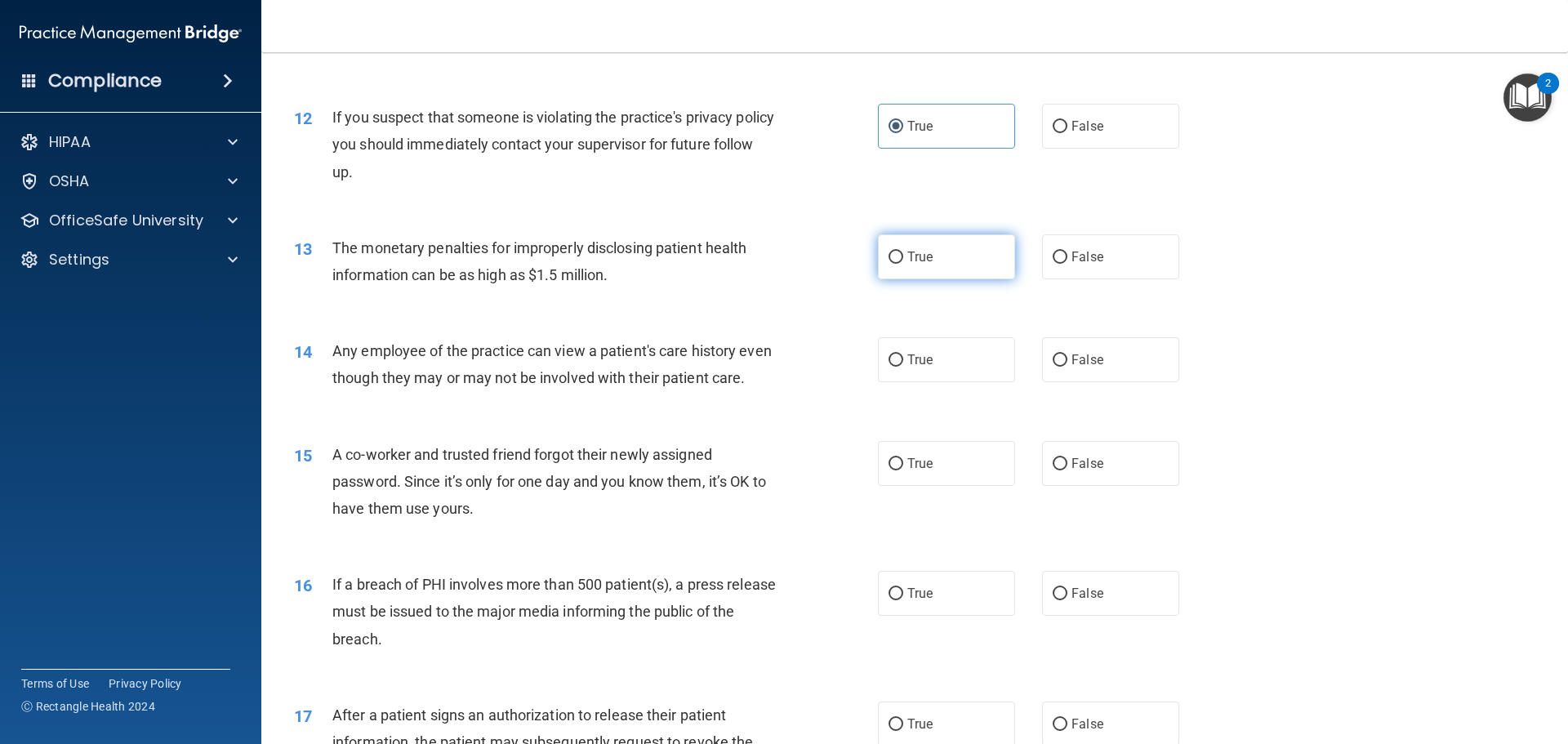
radio input "true"
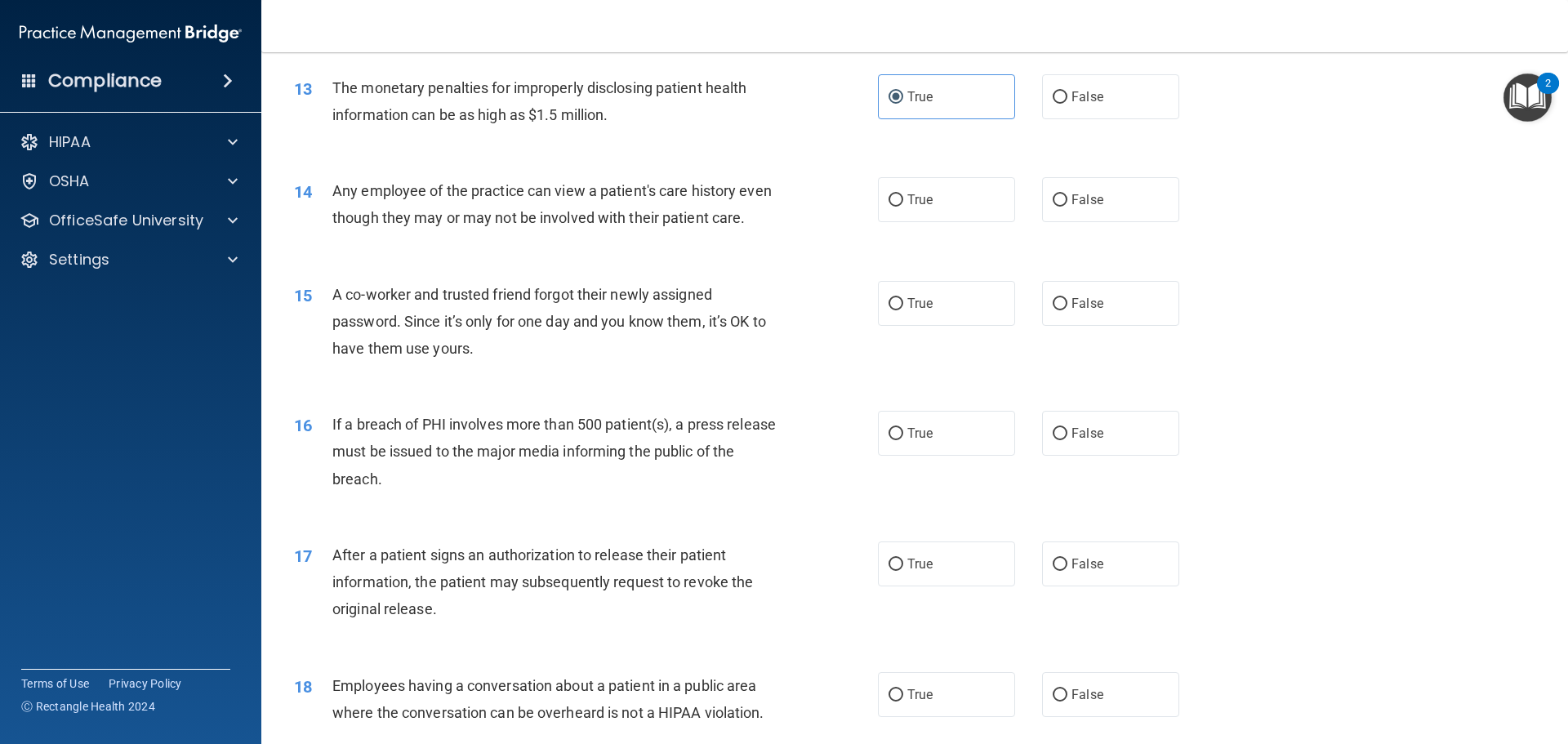
scroll to position [1470, 0]
click at [1085, 194] on span "False" at bounding box center [1088, 196] width 32 height 16
click at [1067, 194] on input "False" at bounding box center [1060, 197] width 15 height 13
radio input "true"
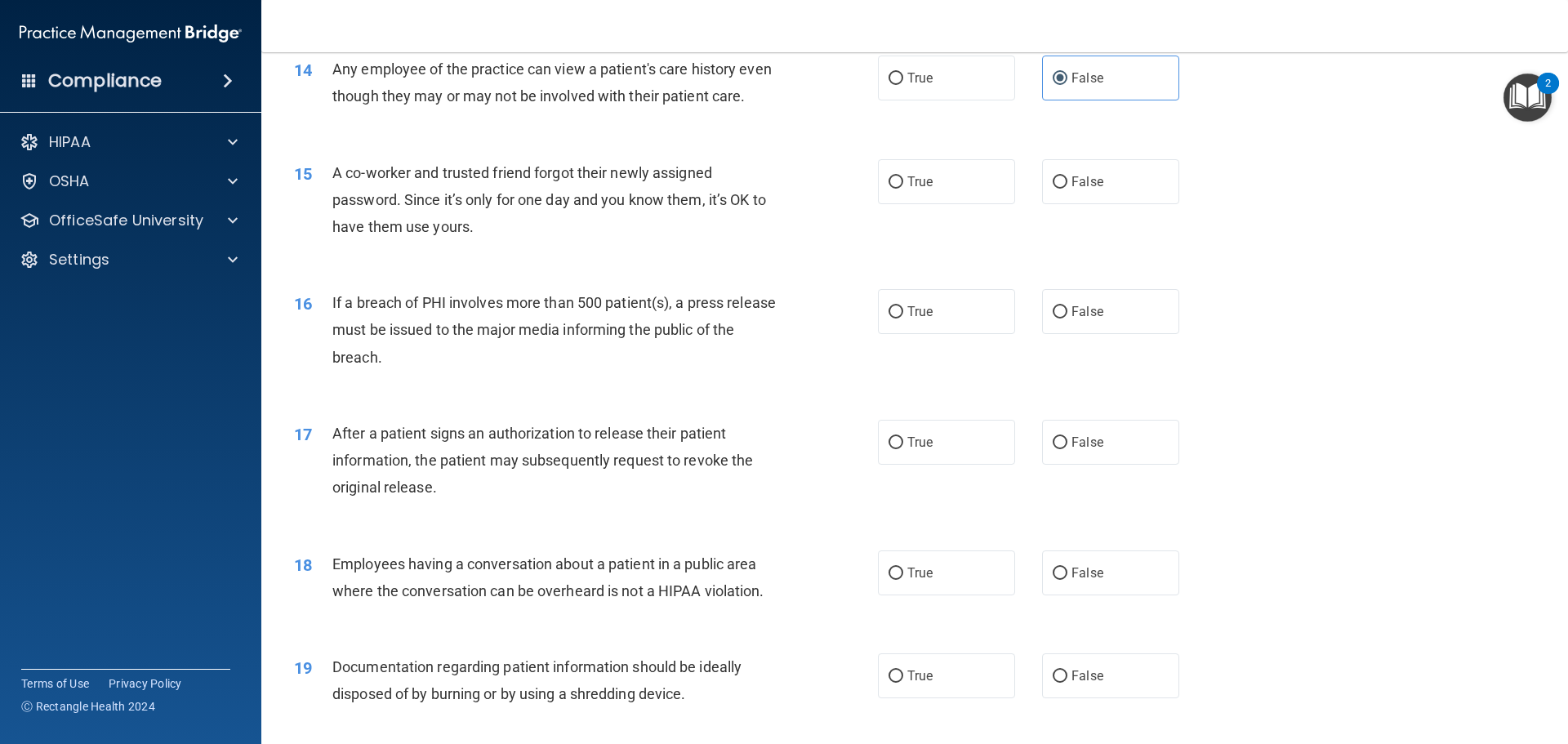
scroll to position [1552, 0]
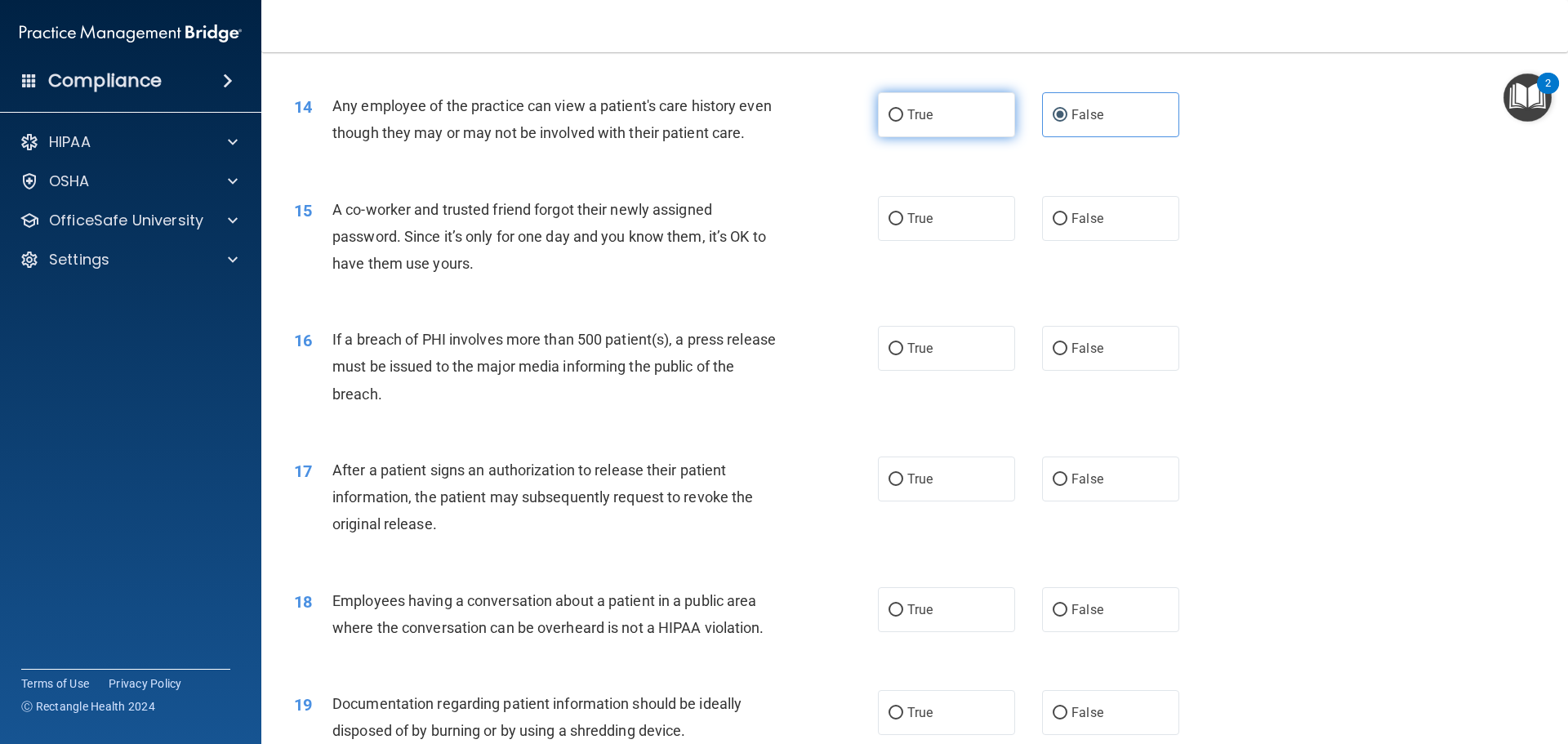
click at [937, 127] on label "True" at bounding box center [946, 114] width 137 height 45
click at [903, 121] on input "True" at bounding box center [896, 115] width 15 height 13
radio input "true"
radio input "false"
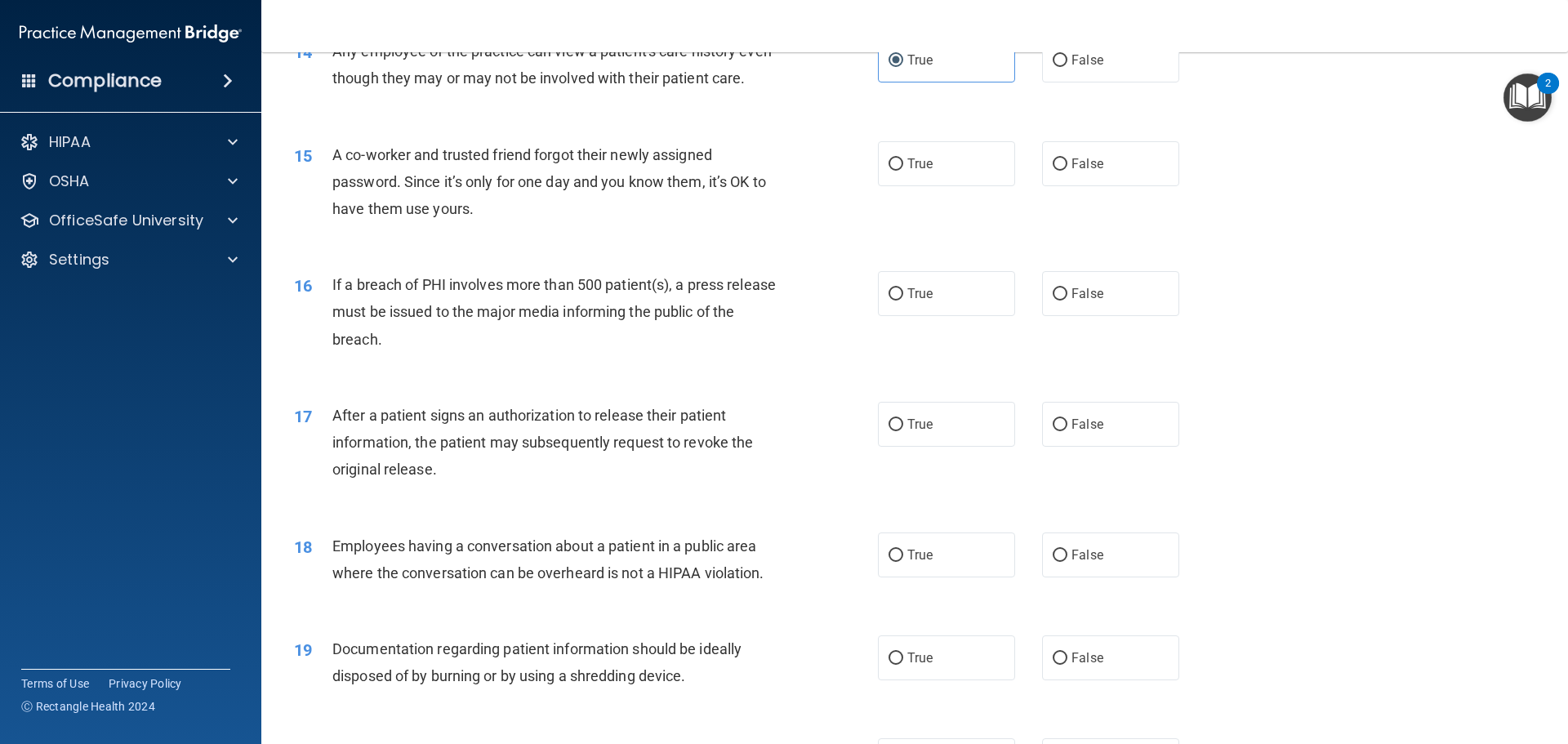
scroll to position [1634, 0]
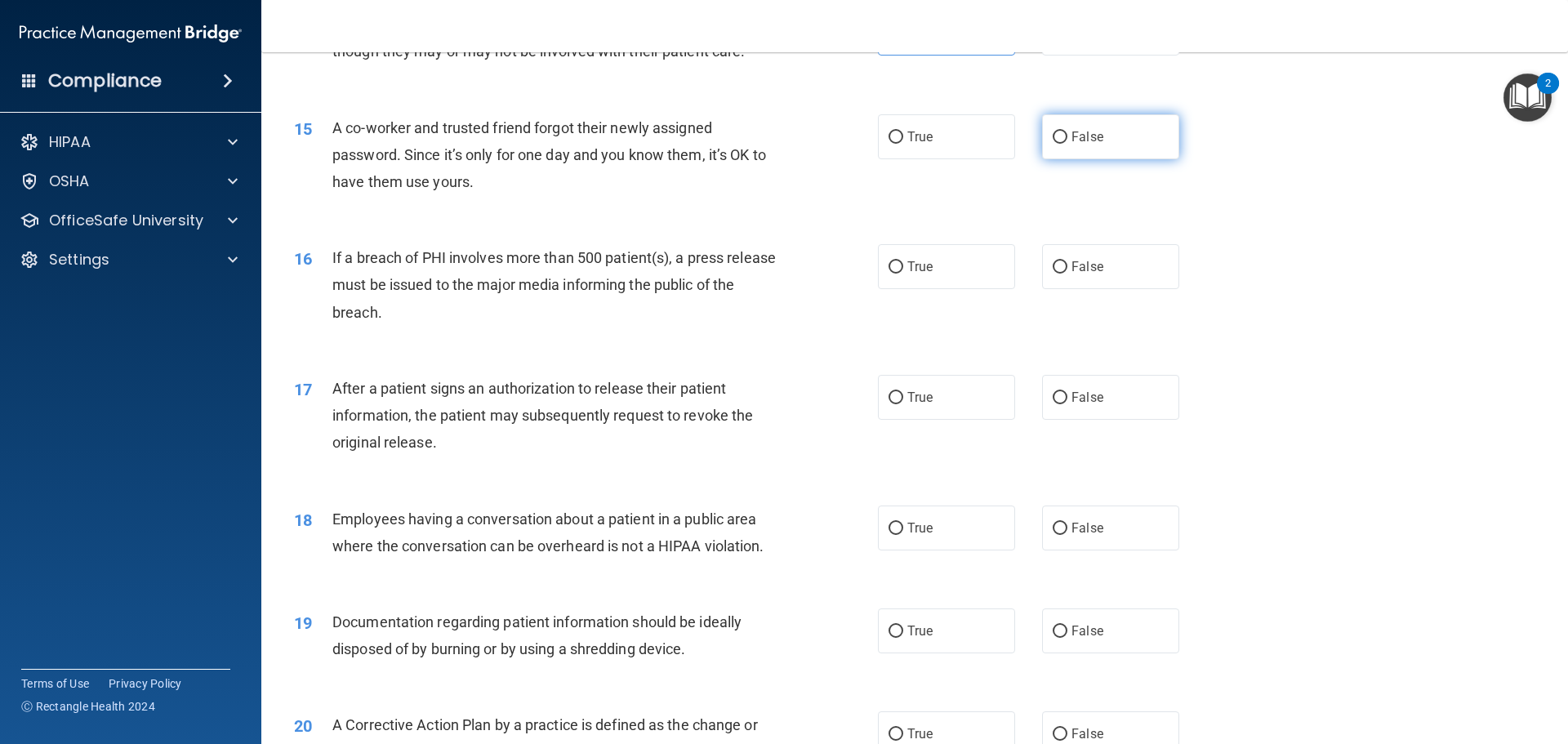
click at [1076, 145] on span "False" at bounding box center [1088, 137] width 32 height 16
click at [1067, 144] on input "False" at bounding box center [1060, 138] width 15 height 13
radio input "true"
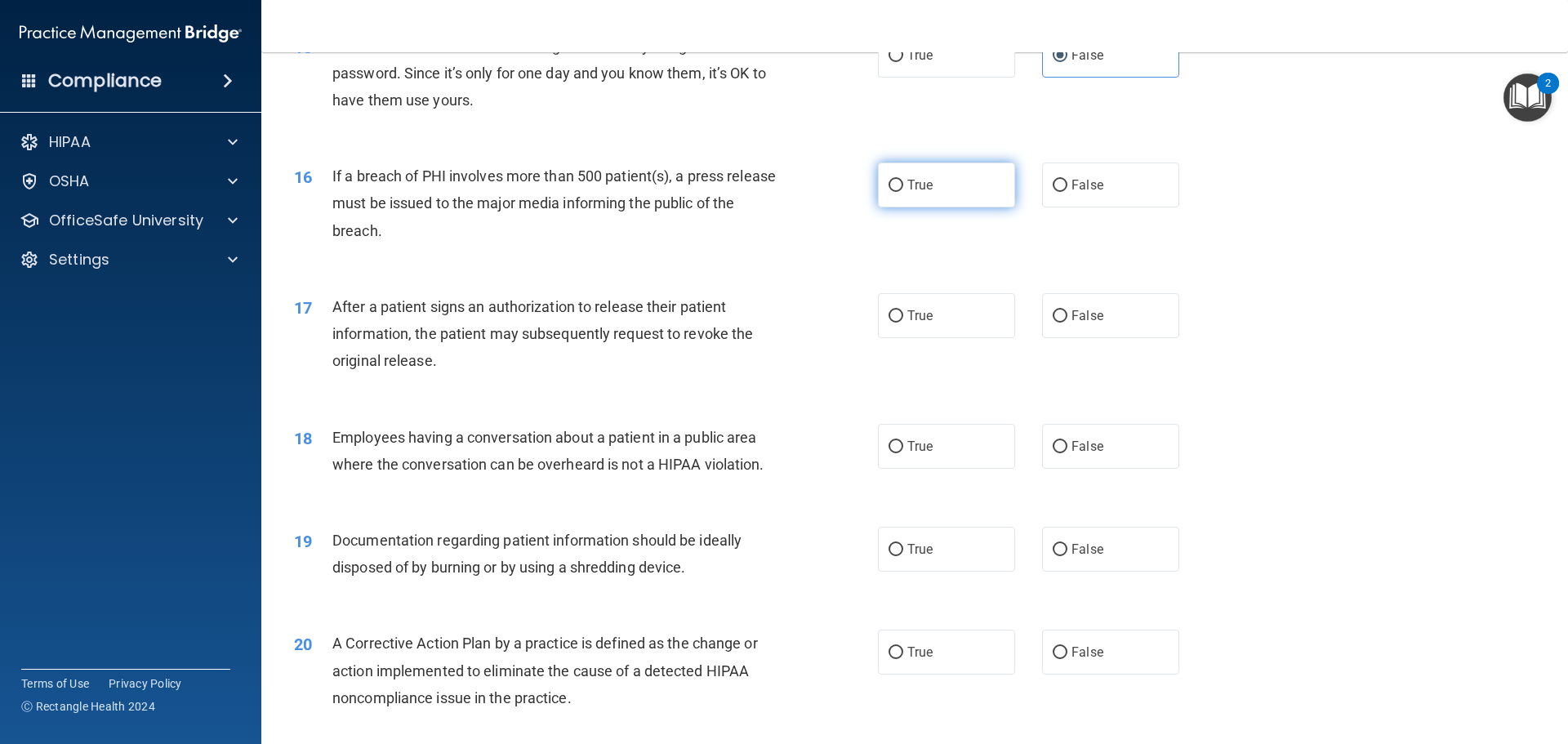
click at [912, 193] on span "True" at bounding box center [920, 185] width 25 height 16
click at [903, 192] on input "True" at bounding box center [896, 185] width 15 height 13
radio input "true"
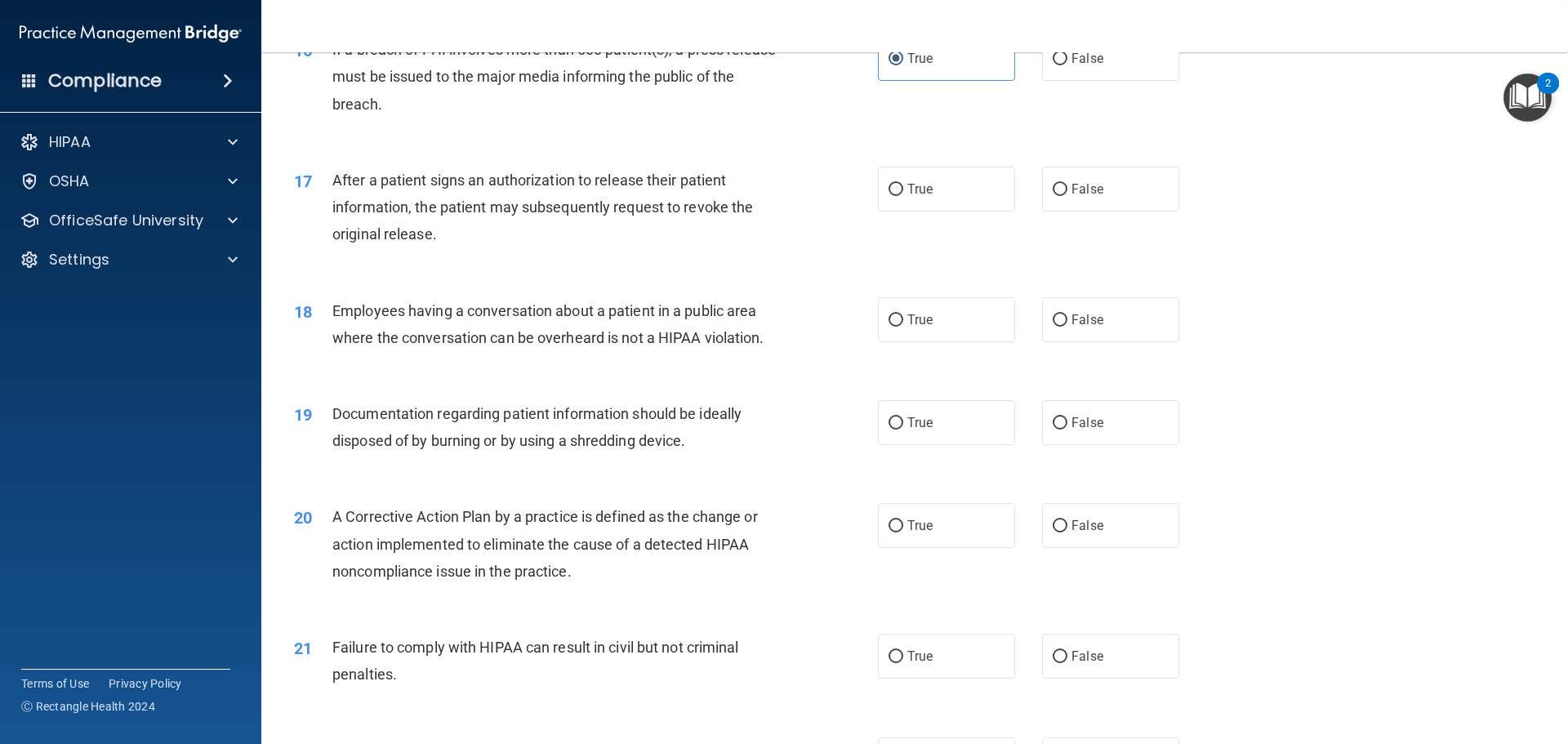
scroll to position [1878, 0]
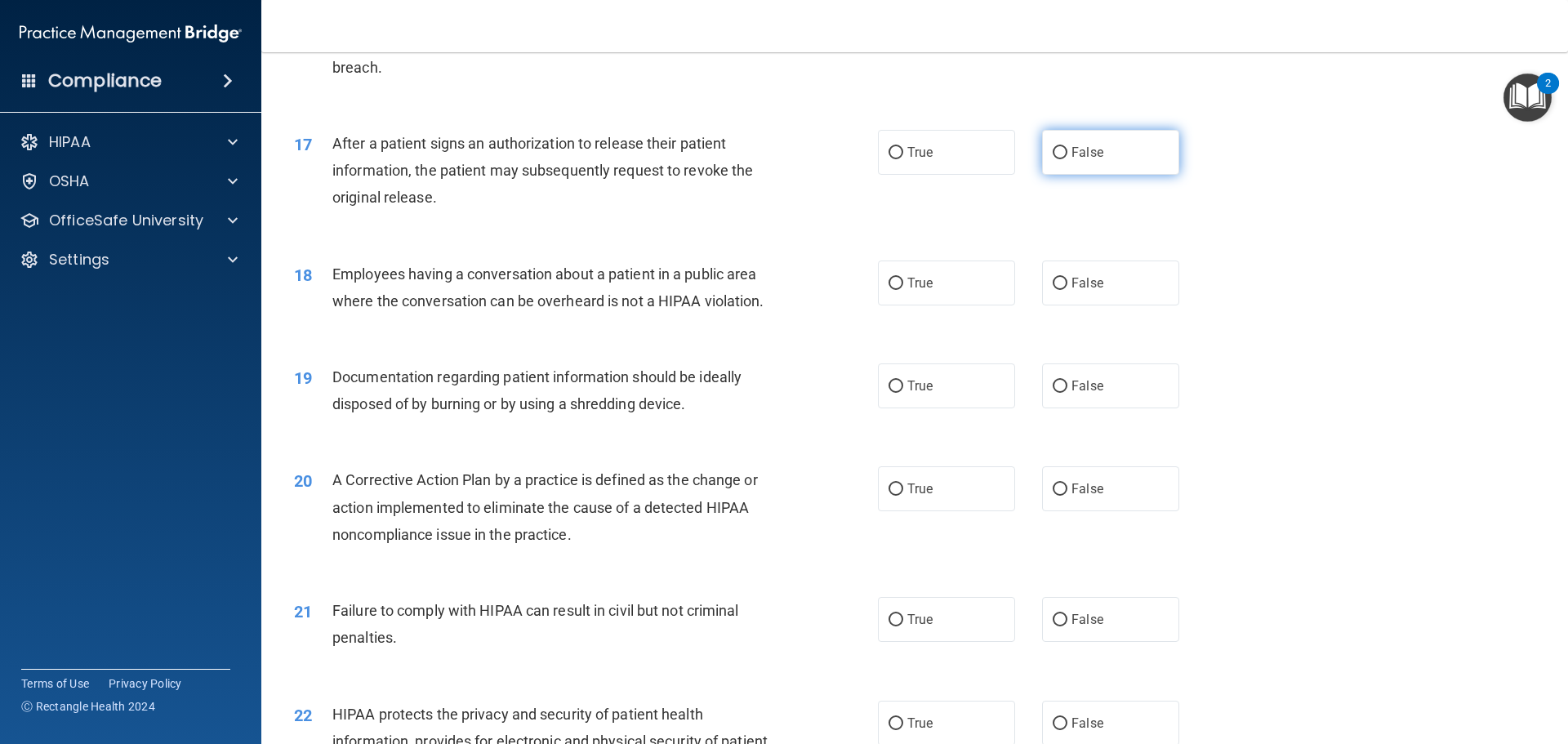
click at [1084, 175] on label "False" at bounding box center [1110, 152] width 137 height 45
click at [1067, 159] on input "False" at bounding box center [1060, 153] width 15 height 13
radio input "true"
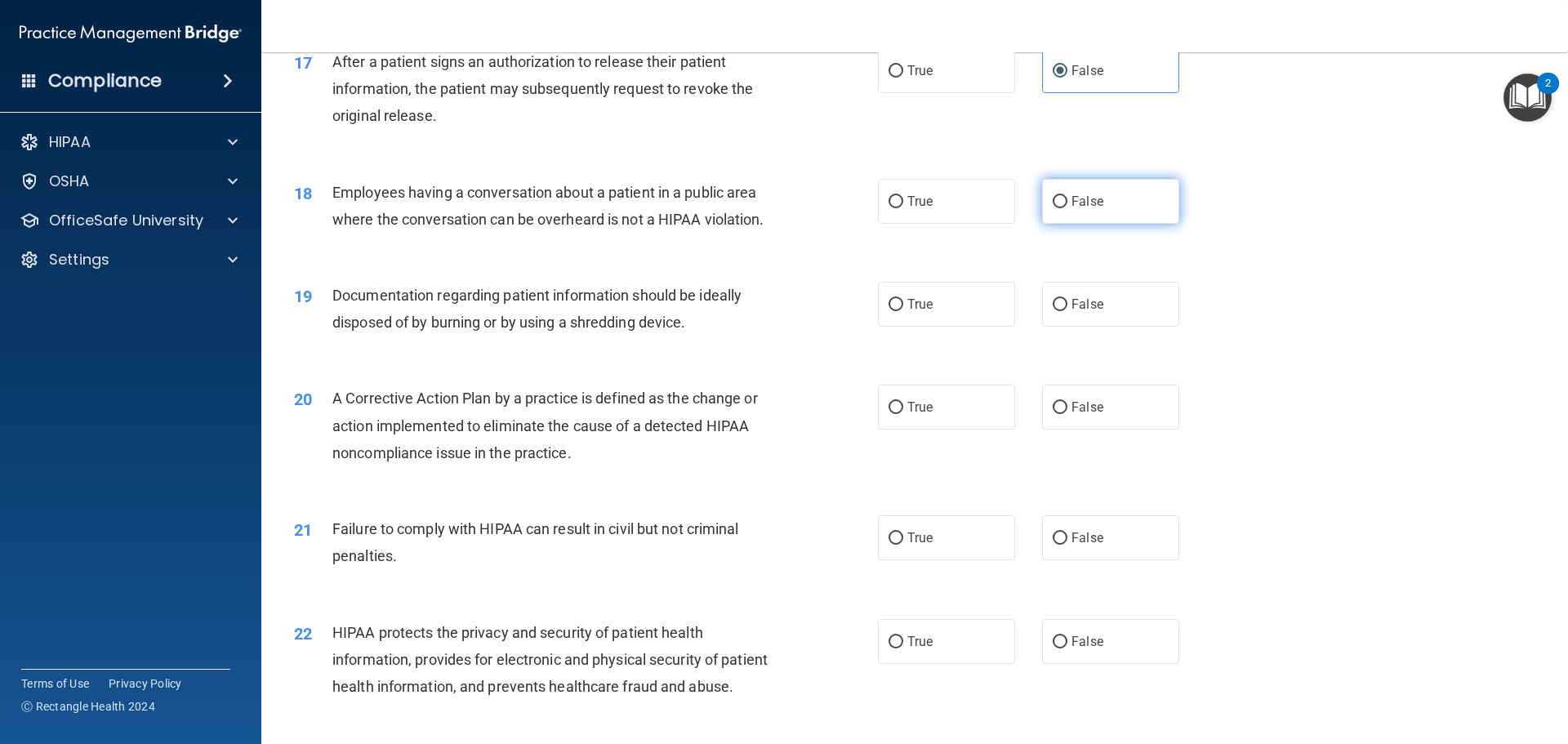
click at [1082, 210] on span "False" at bounding box center [1088, 202] width 32 height 16
click at [1067, 209] on input "False" at bounding box center [1060, 202] width 15 height 13
radio input "true"
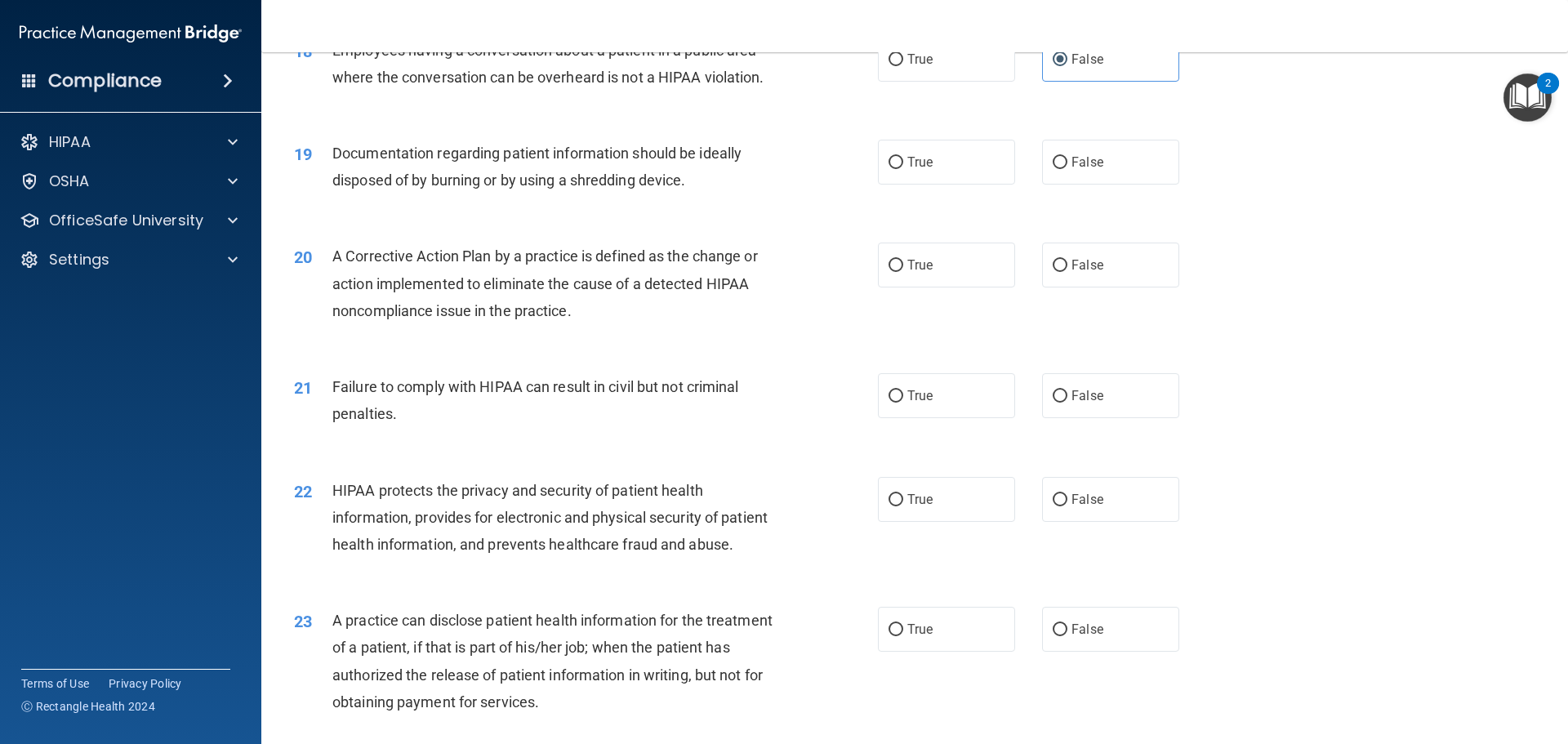
scroll to position [2123, 0]
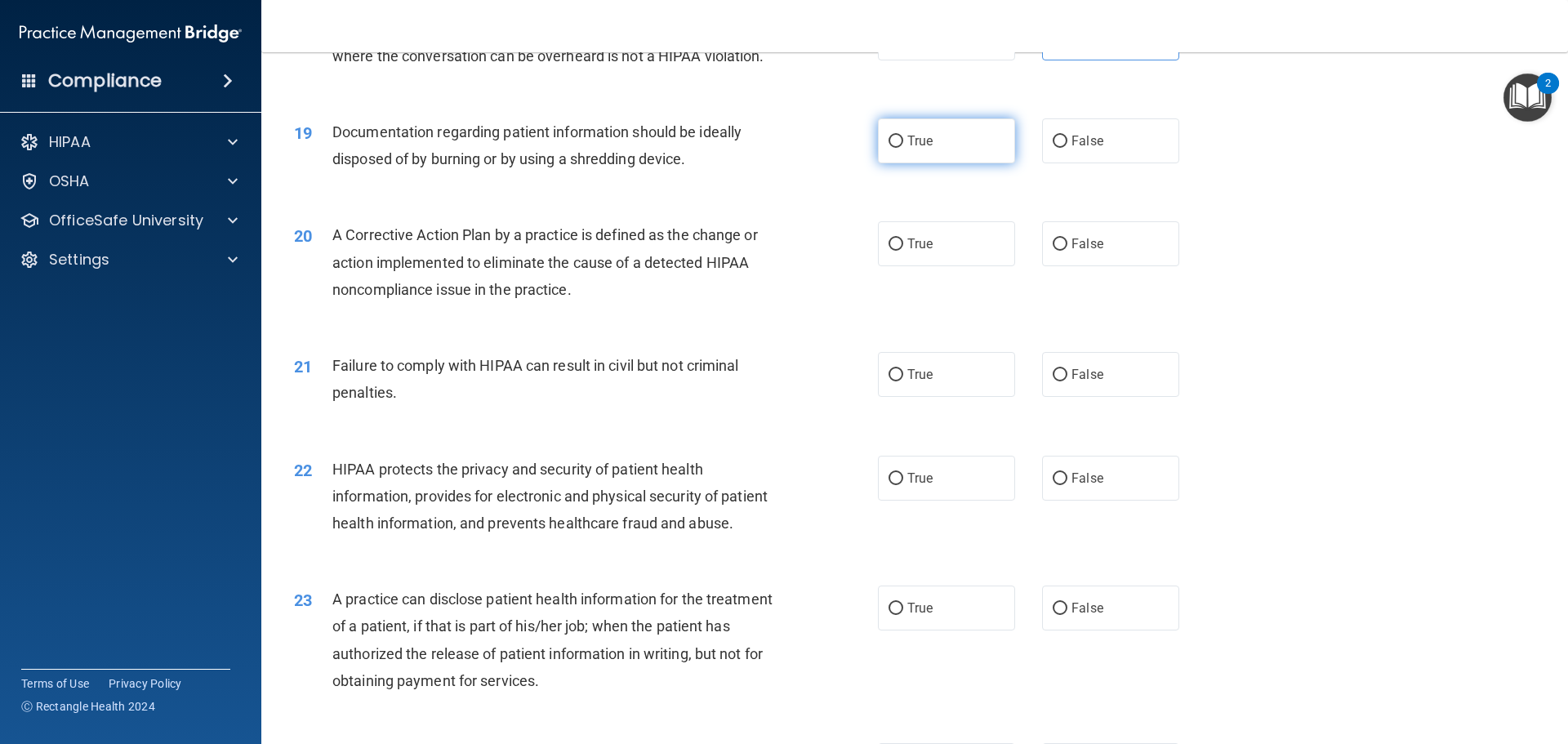
click at [907, 148] on span "True" at bounding box center [920, 141] width 25 height 16
click at [903, 147] on input "True" at bounding box center [896, 142] width 15 height 13
radio input "true"
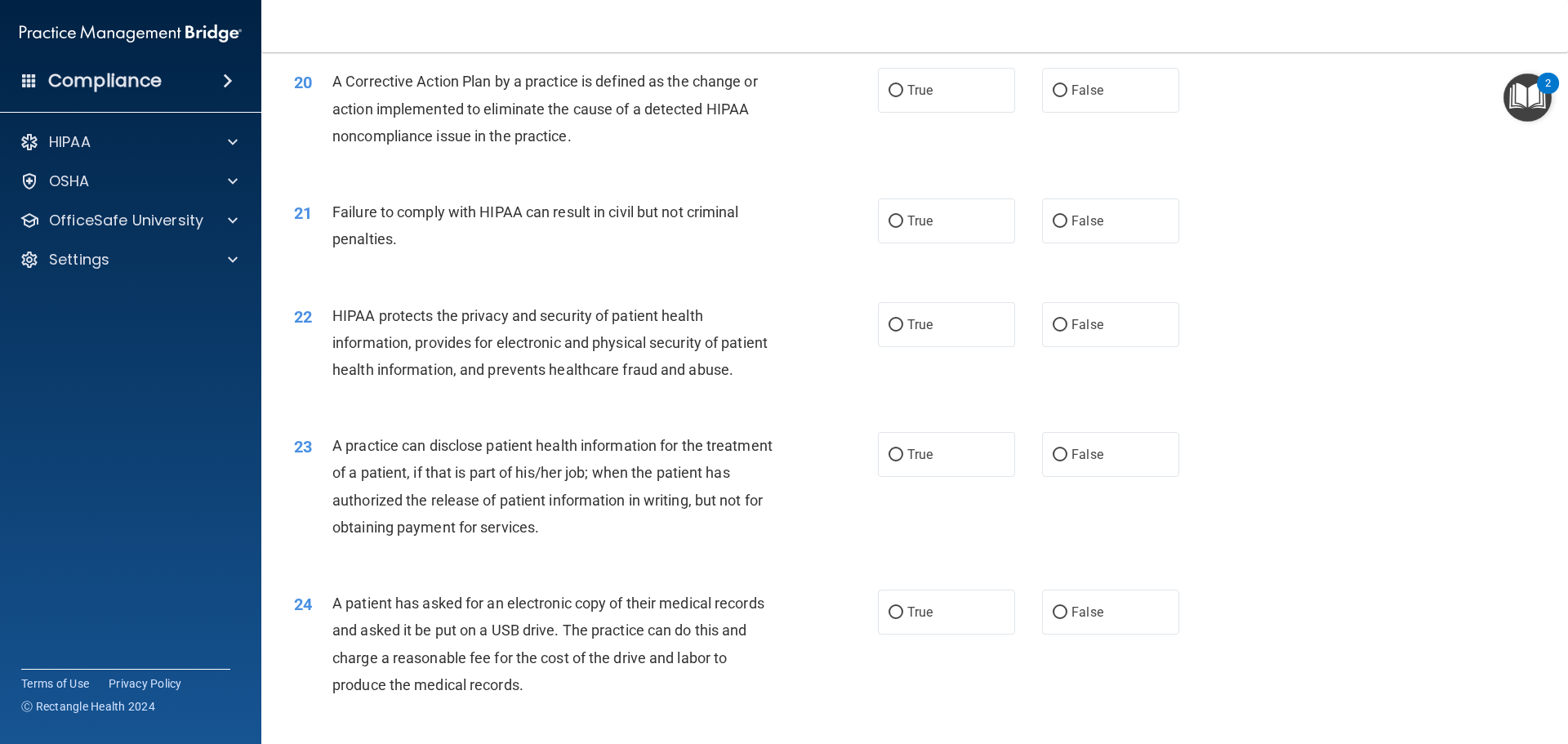
scroll to position [2286, 0]
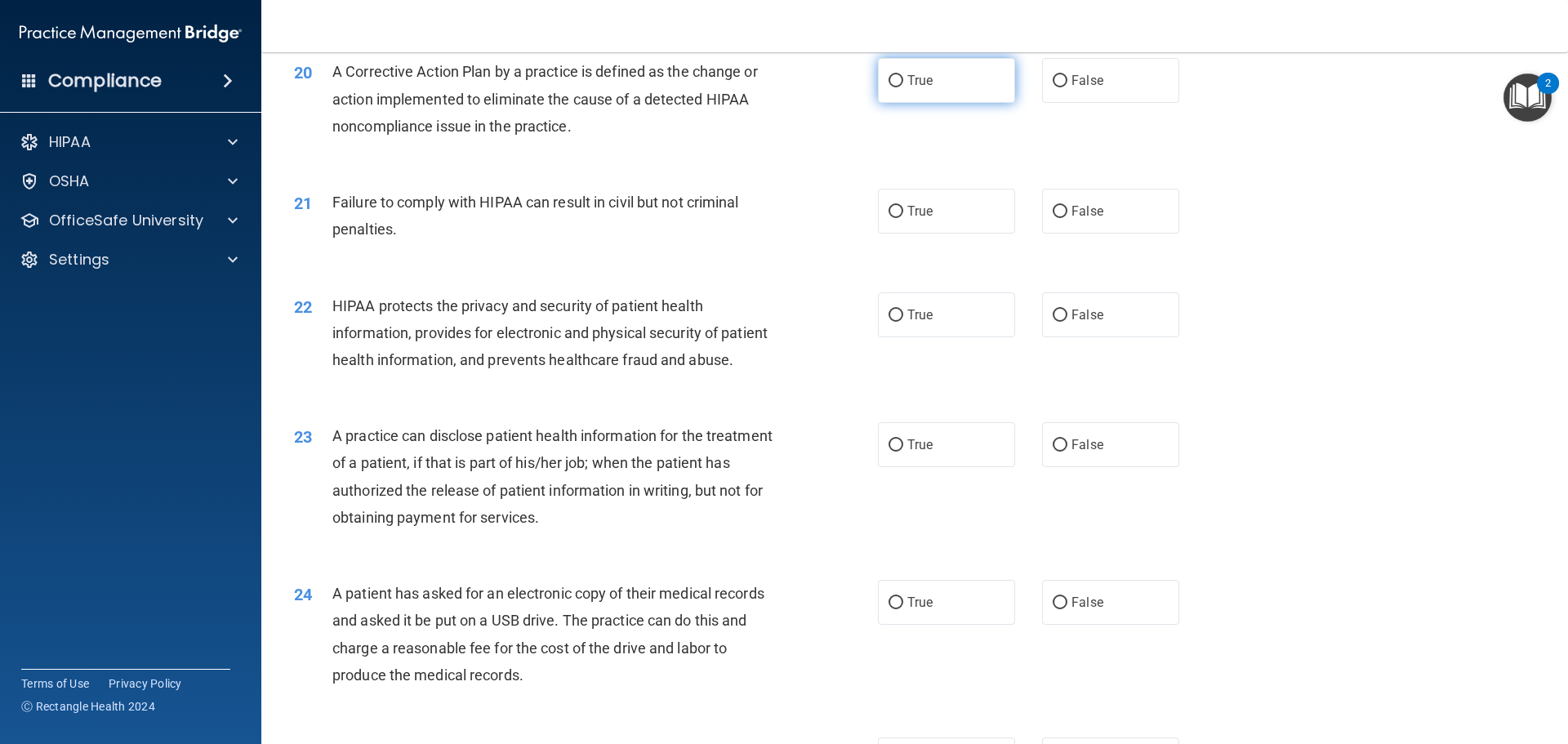
click at [914, 88] on span "True" at bounding box center [920, 81] width 25 height 16
click at [903, 87] on input "True" at bounding box center [896, 81] width 15 height 13
radio input "true"
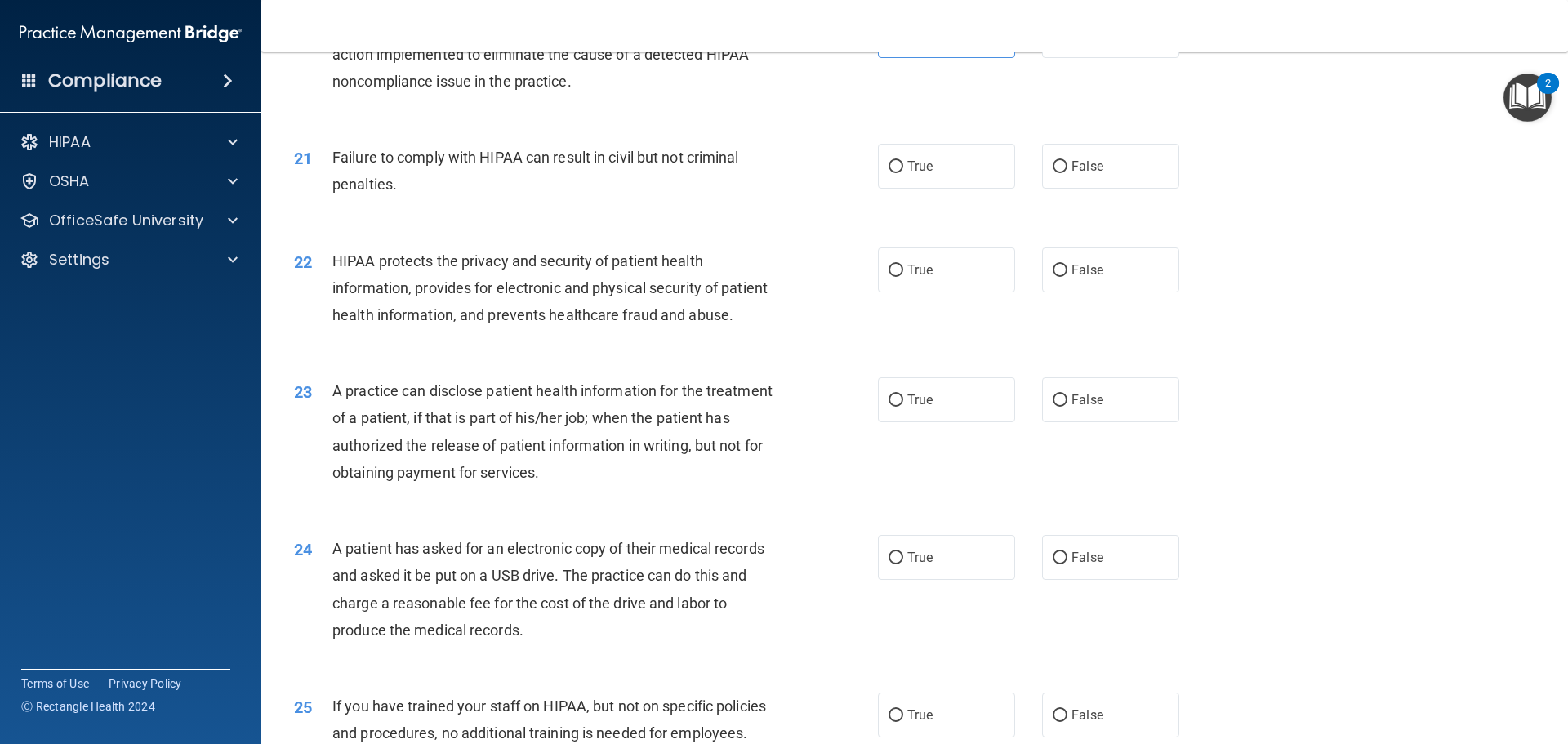
scroll to position [2368, 0]
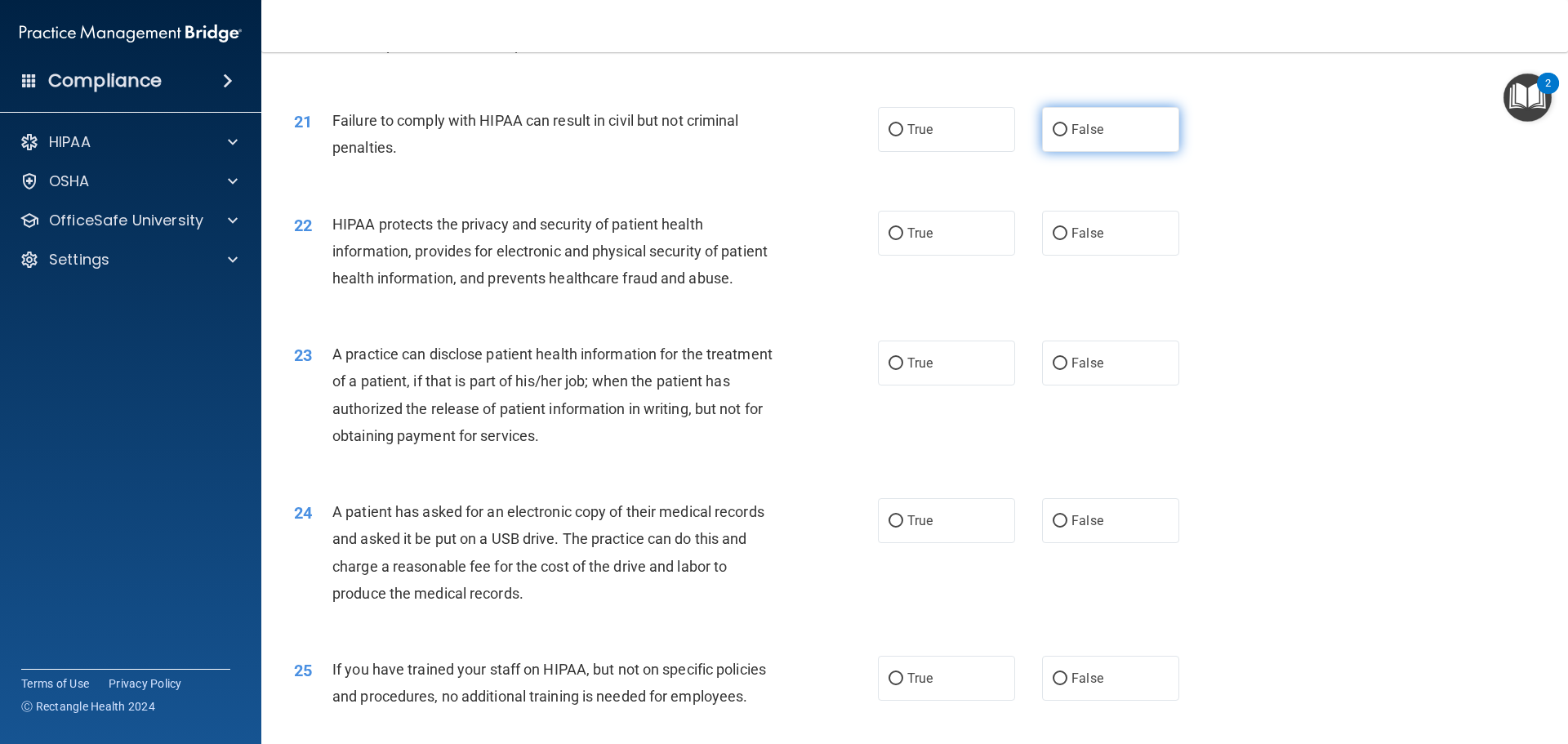
click at [1084, 137] on span "False" at bounding box center [1088, 129] width 32 height 16
click at [1067, 137] on input "False" at bounding box center [1060, 130] width 15 height 13
radio input "true"
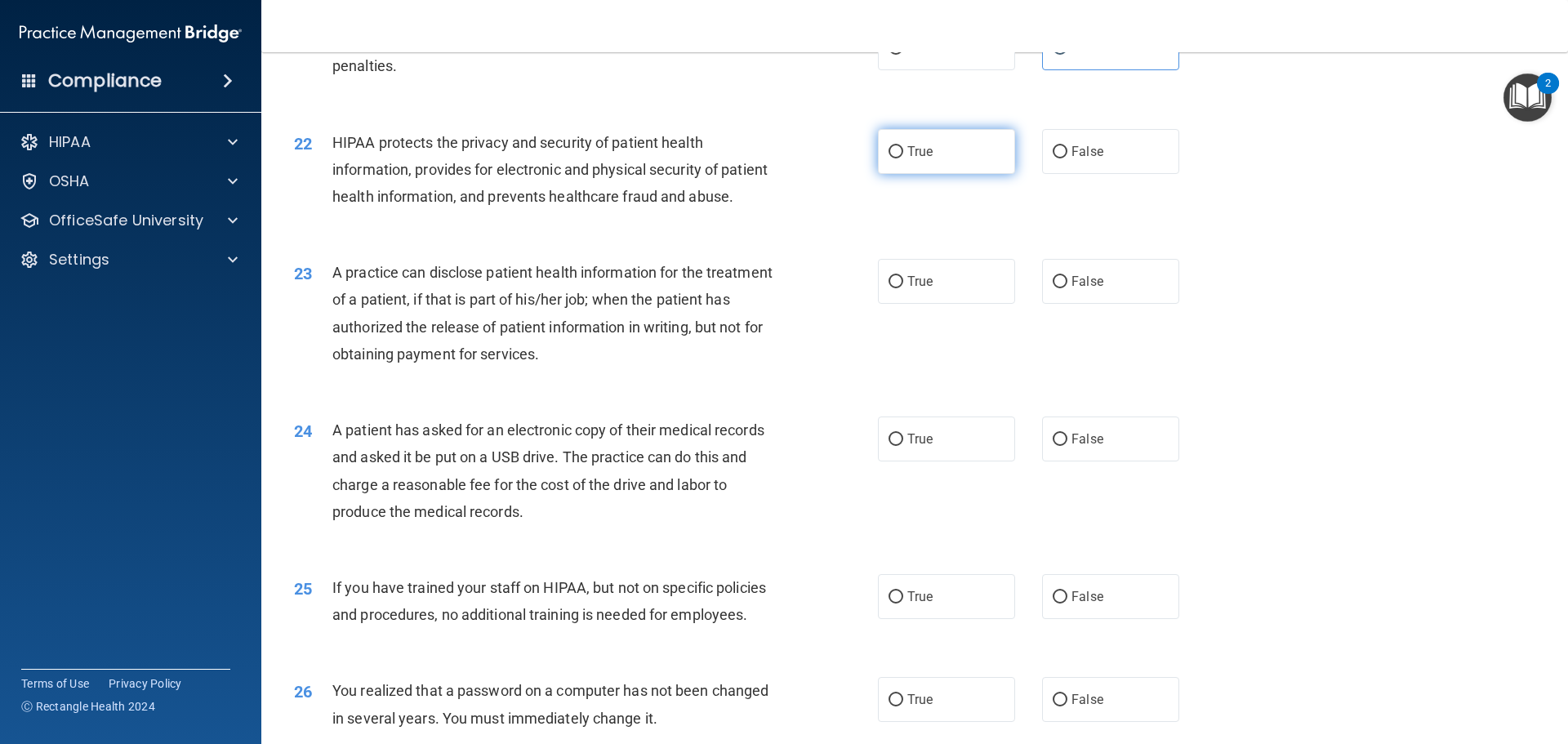
click at [925, 174] on label "True" at bounding box center [946, 151] width 137 height 45
click at [903, 158] on input "True" at bounding box center [896, 152] width 15 height 13
radio input "true"
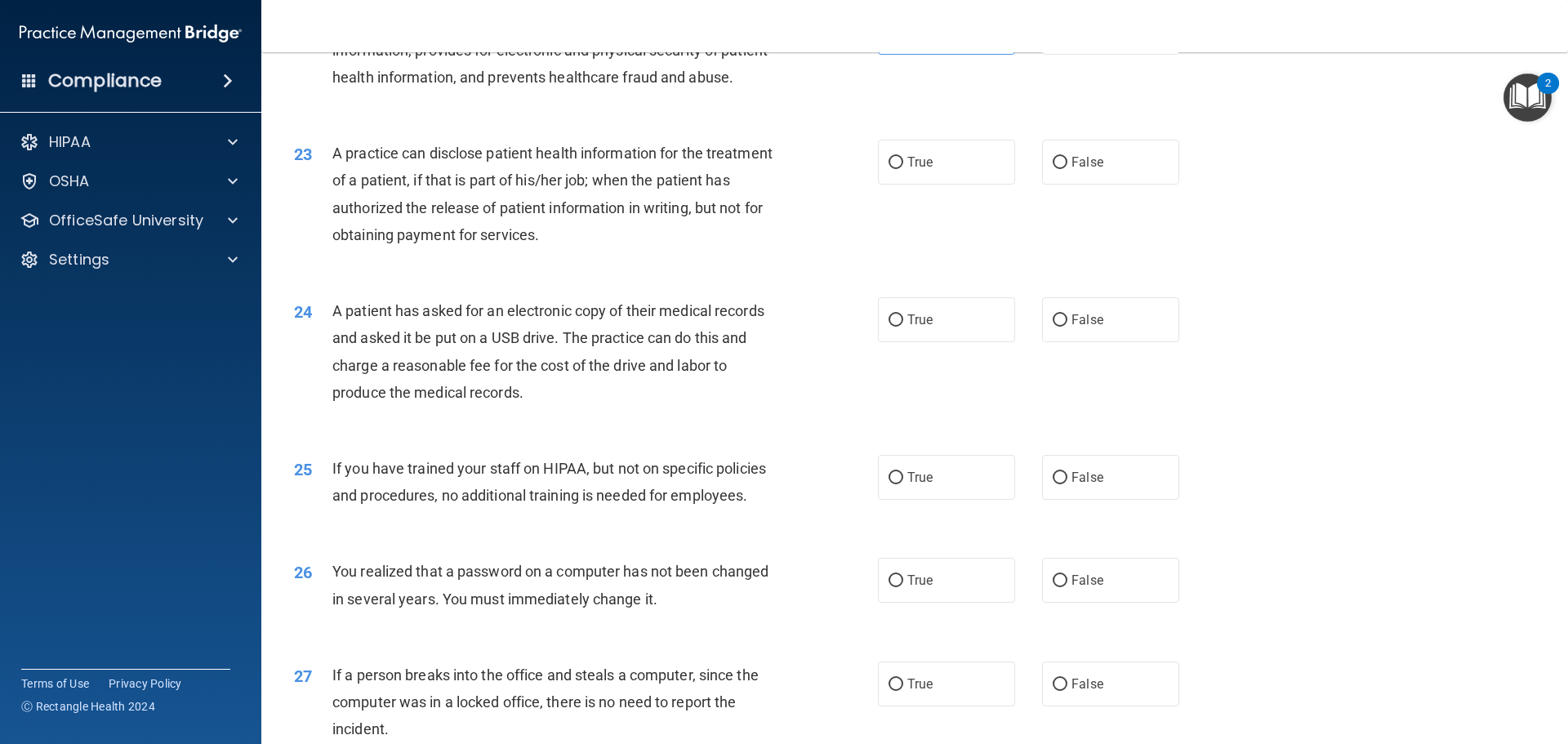
scroll to position [2613, 0]
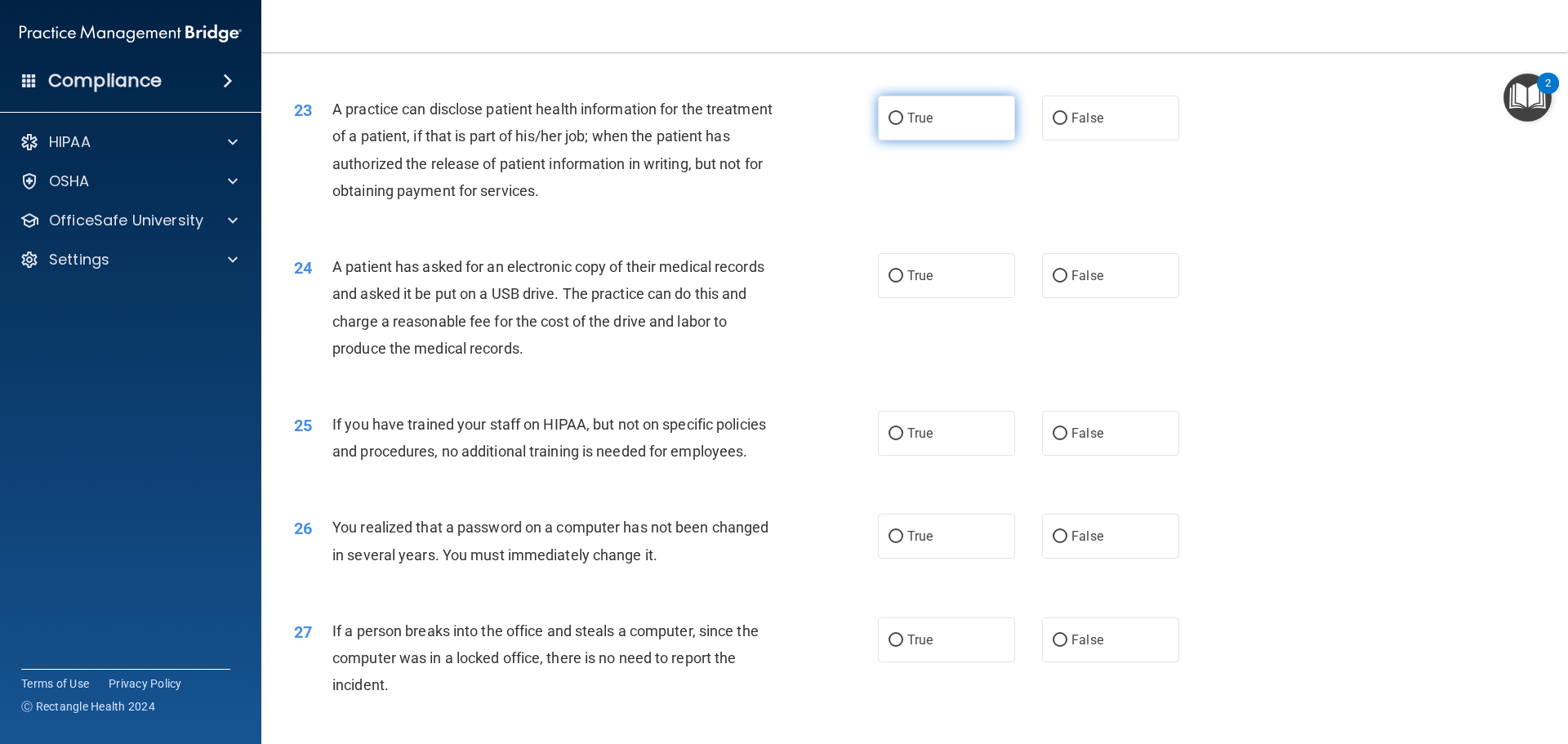
click at [952, 141] on label "True" at bounding box center [946, 117] width 137 height 45
click at [903, 125] on input "True" at bounding box center [896, 118] width 15 height 13
radio input "true"
click at [1095, 141] on label "False" at bounding box center [1110, 117] width 137 height 45
click at [1067, 125] on input "False" at bounding box center [1060, 118] width 15 height 13
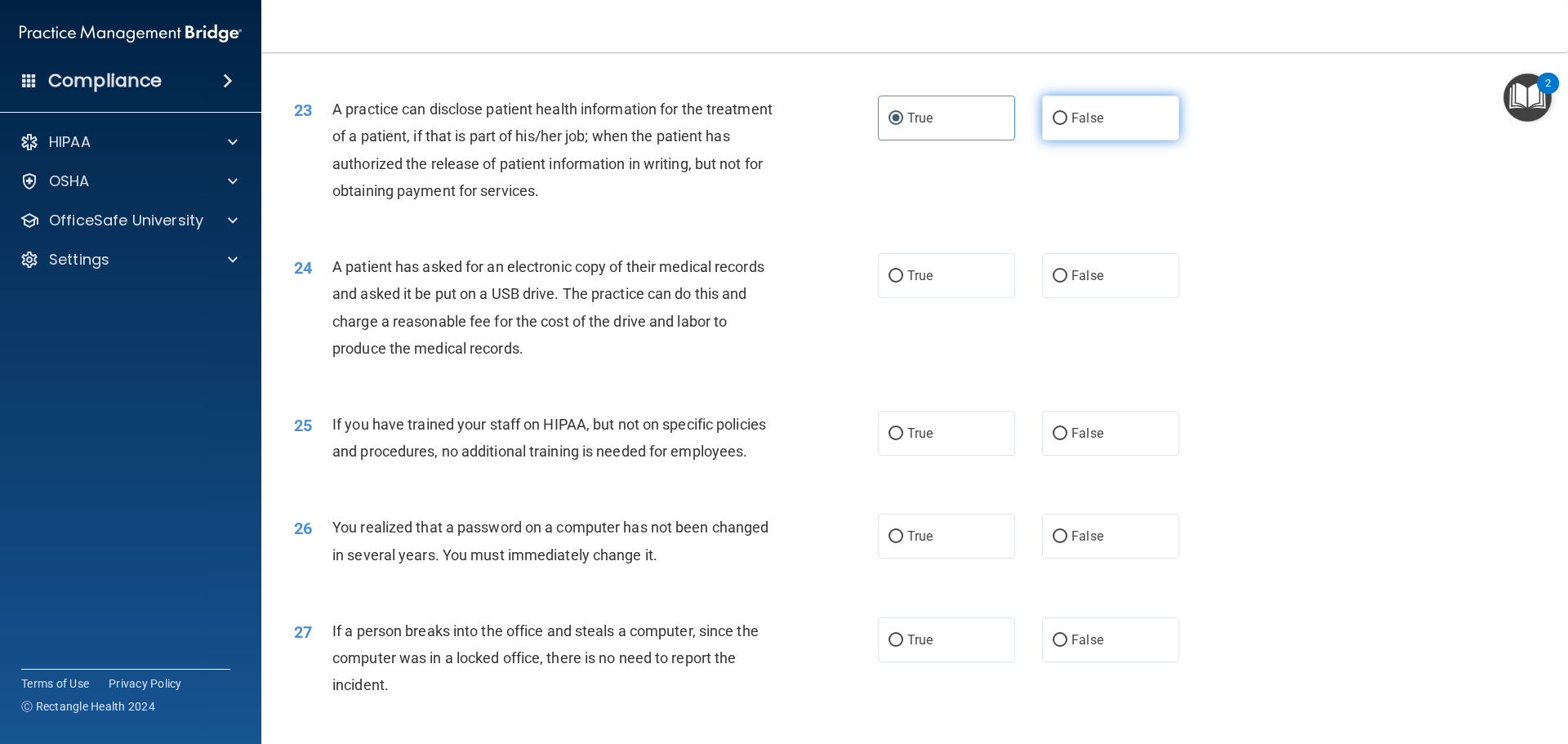
radio input "true"
radio input "false"
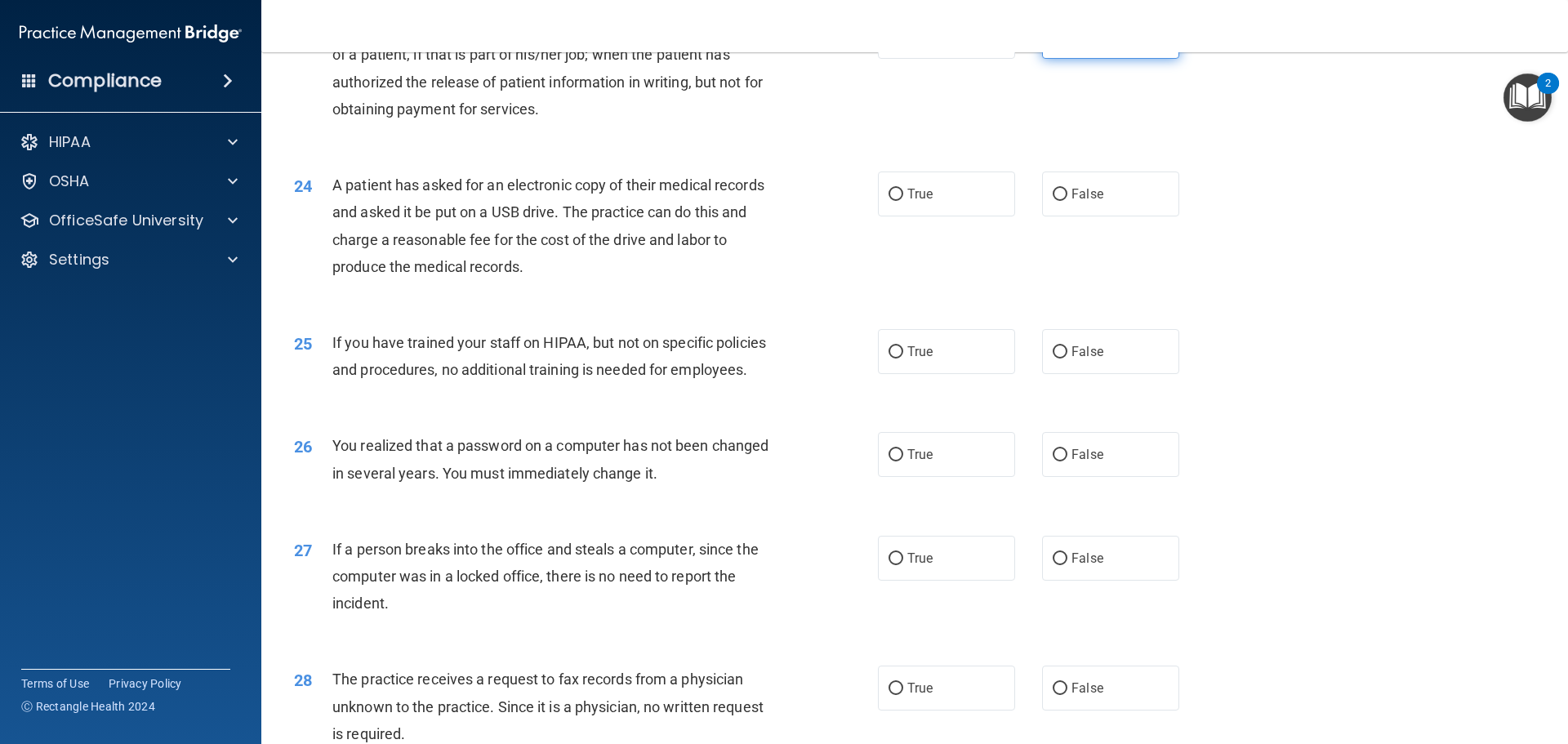
scroll to position [2776, 0]
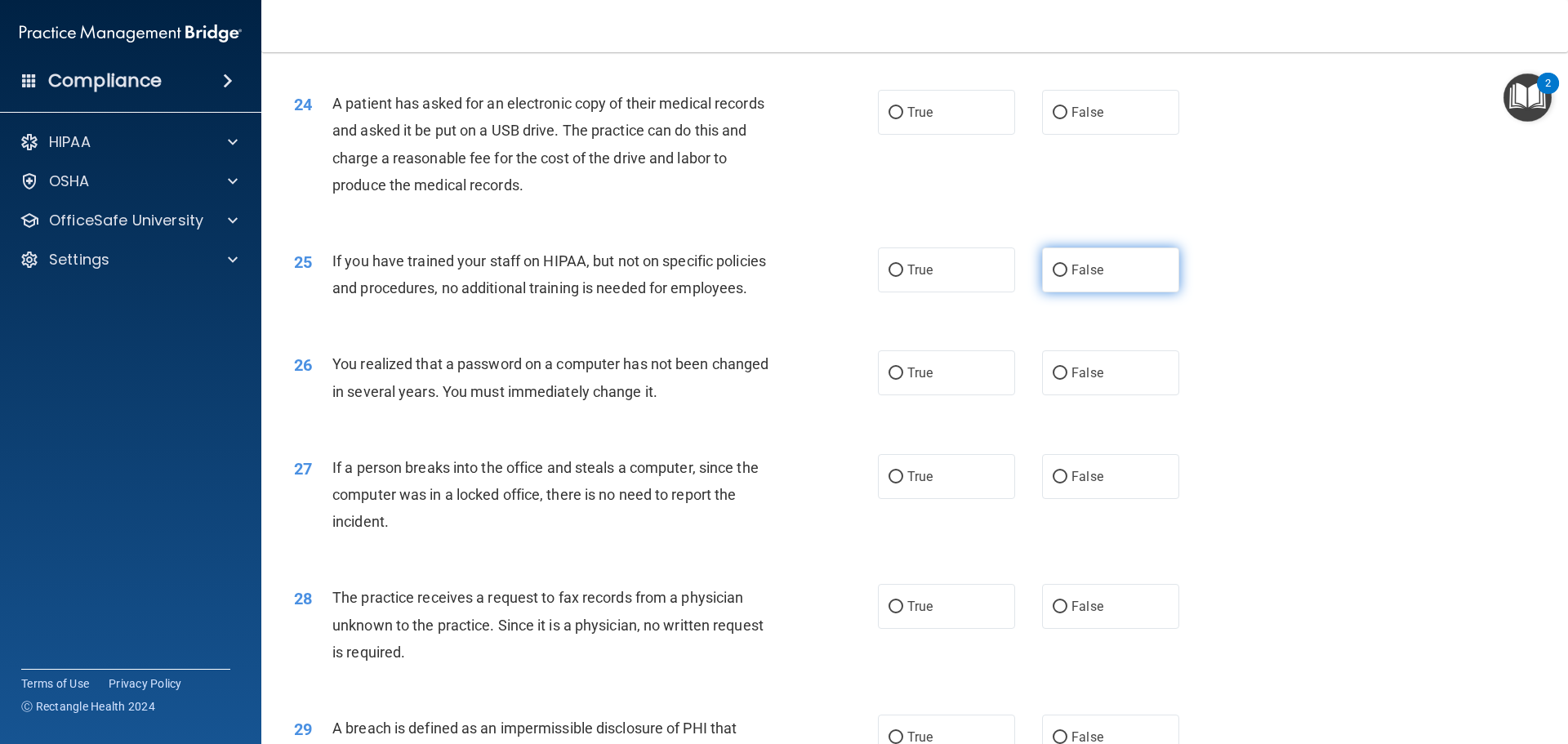
click at [1077, 292] on label "False" at bounding box center [1110, 270] width 137 height 45
click at [1067, 276] on input "False" at bounding box center [1060, 271] width 15 height 13
radio input "true"
click at [1086, 135] on label "False" at bounding box center [1110, 113] width 137 height 45
click at [1067, 119] on input "False" at bounding box center [1060, 113] width 15 height 13
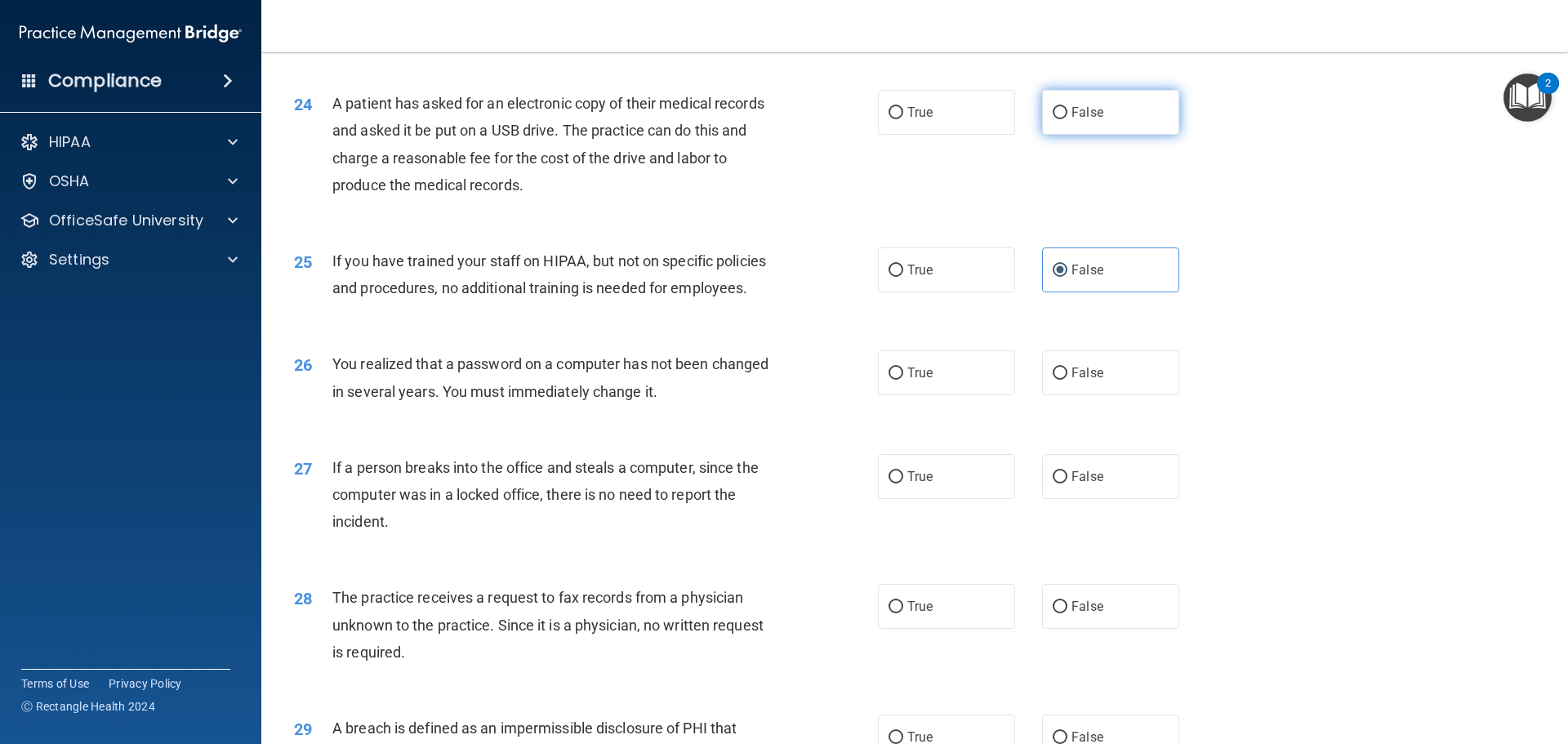
radio input "true"
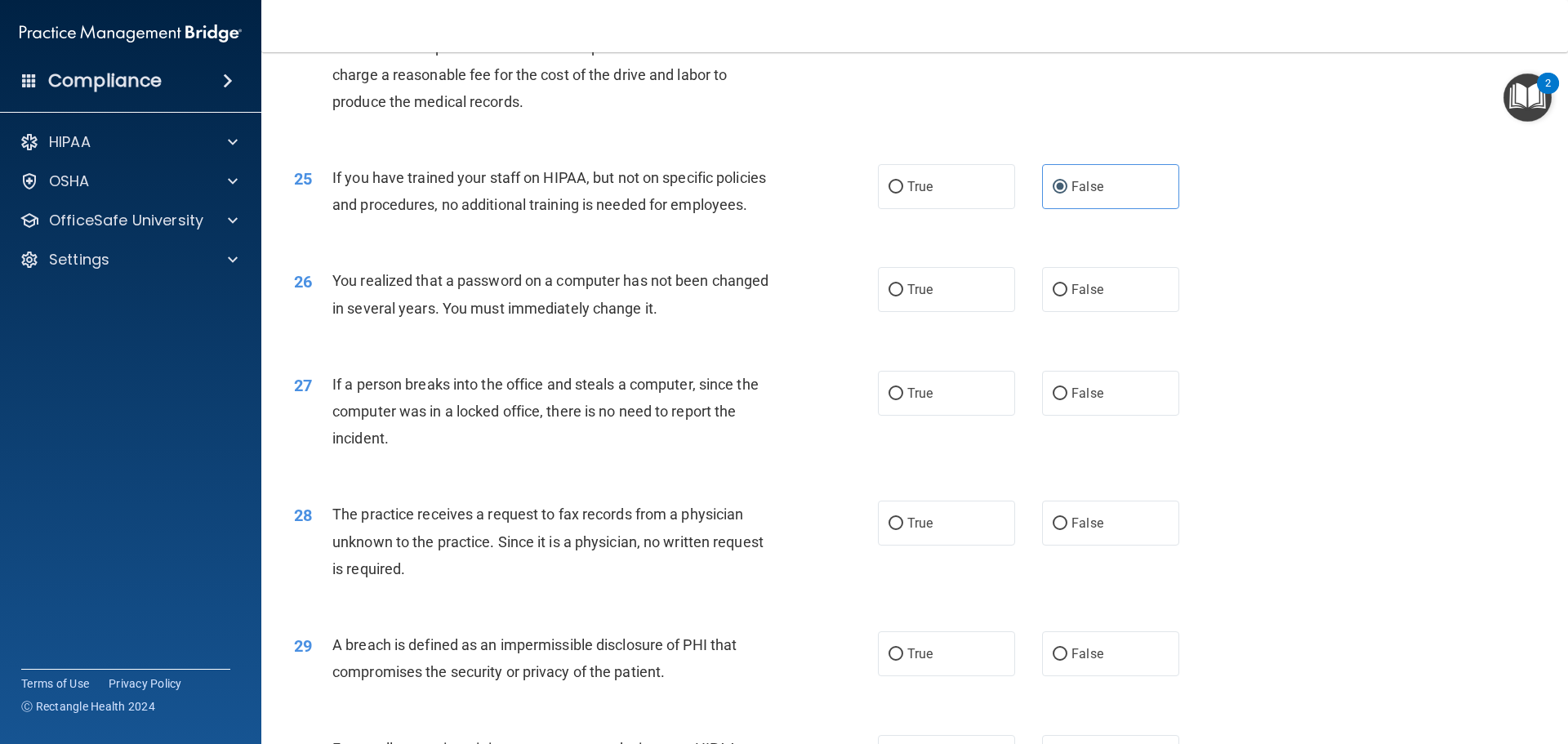
scroll to position [2940, 0]
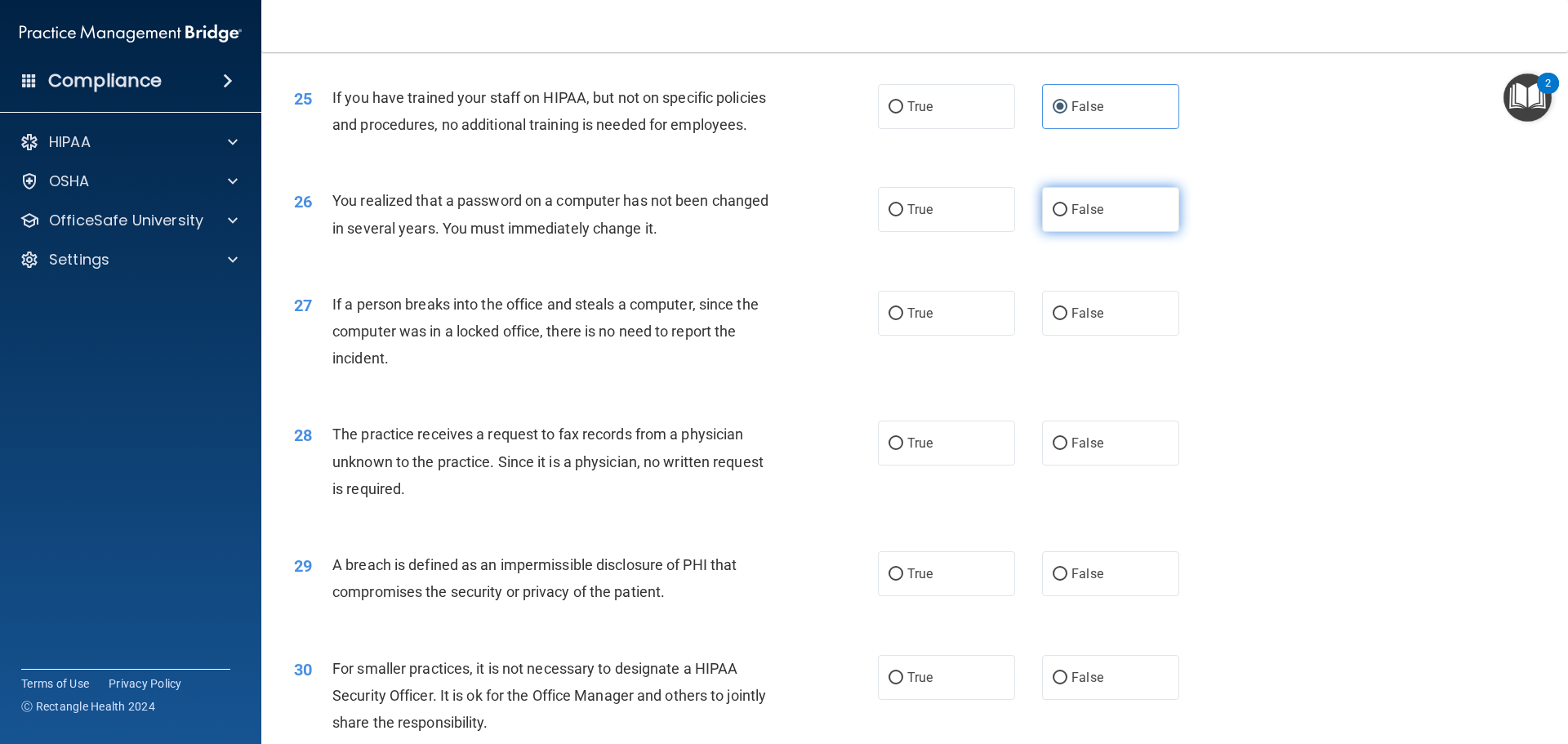
click at [1118, 232] on label "False" at bounding box center [1110, 210] width 137 height 45
click at [1067, 216] on input "False" at bounding box center [1060, 210] width 15 height 13
radio input "true"
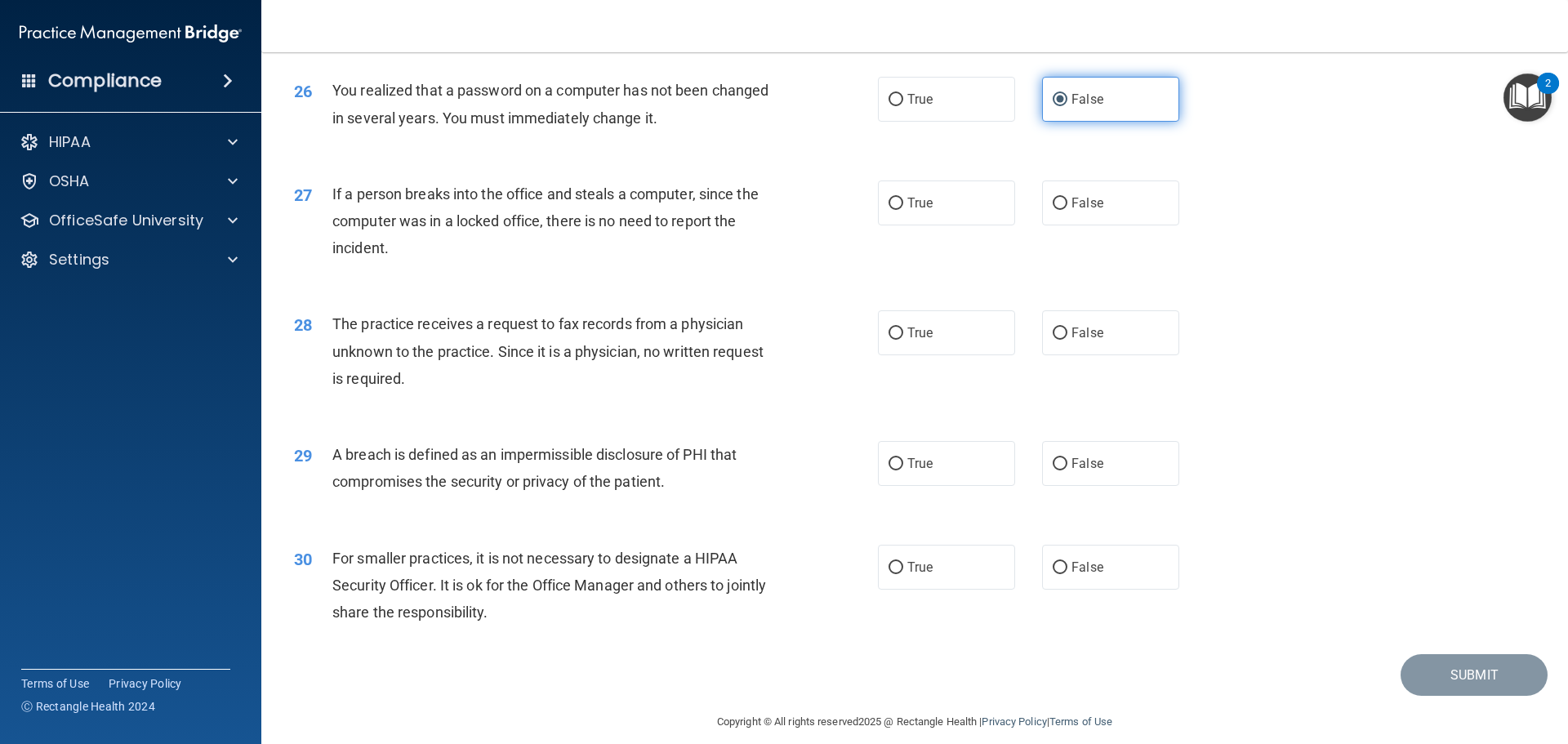
scroll to position [3103, 0]
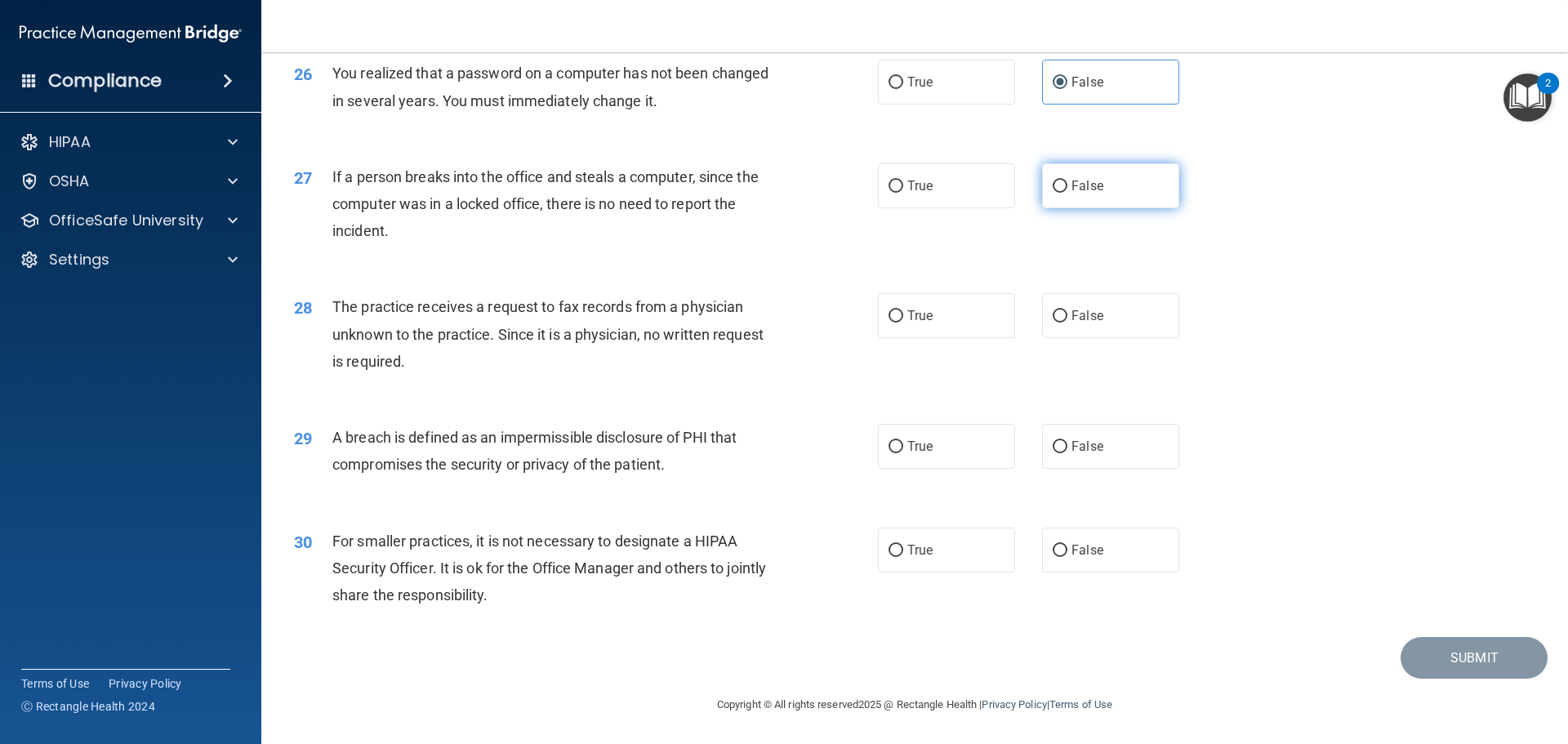
click at [1122, 209] on label "False" at bounding box center [1110, 185] width 137 height 45
click at [1067, 193] on input "False" at bounding box center [1060, 186] width 15 height 13
radio input "true"
click at [1133, 328] on label "False" at bounding box center [1110, 315] width 137 height 45
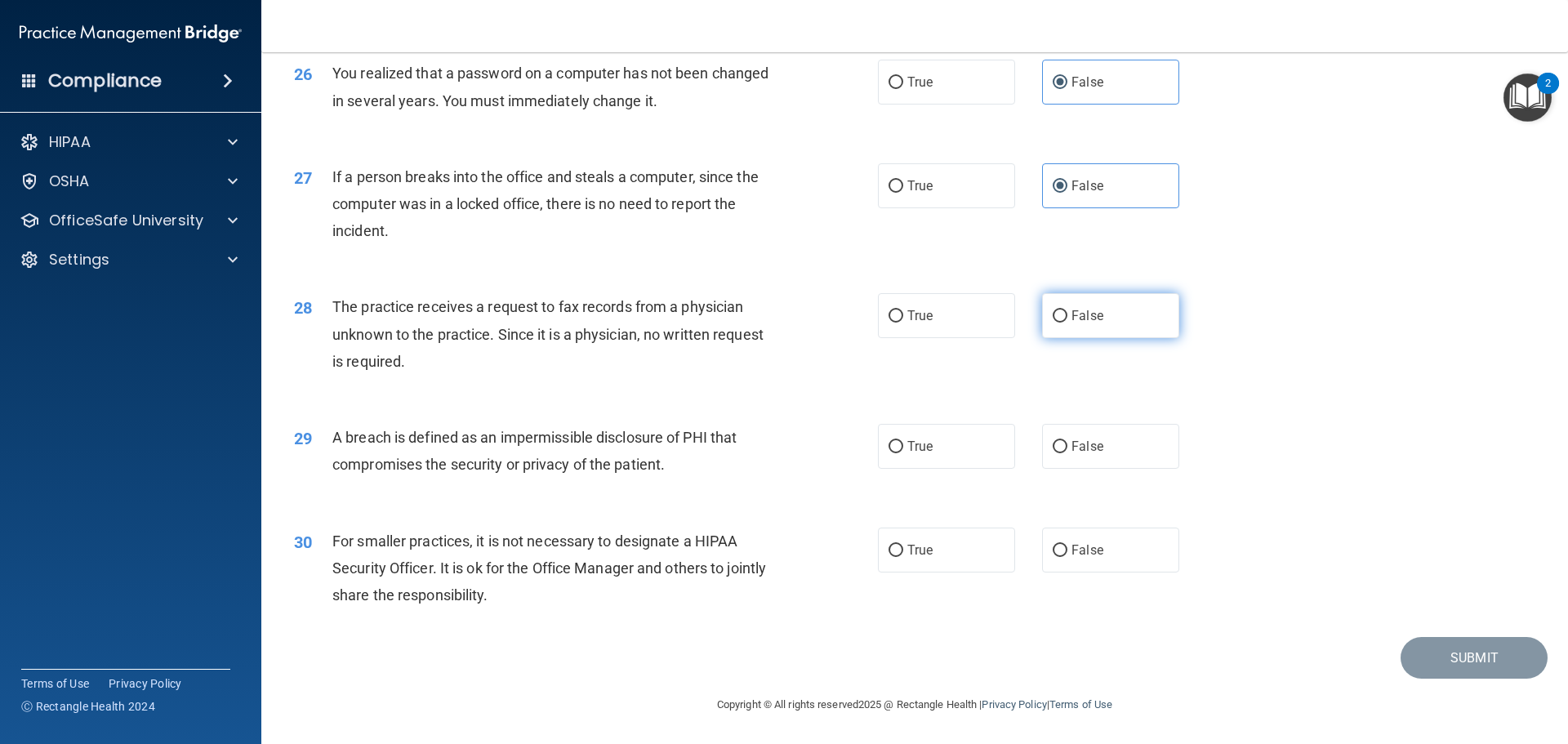
click at [1067, 323] on input "False" at bounding box center [1060, 316] width 15 height 13
radio input "true"
click at [930, 450] on label "True" at bounding box center [946, 446] width 137 height 45
click at [903, 450] on input "True" at bounding box center [896, 447] width 15 height 13
radio input "true"
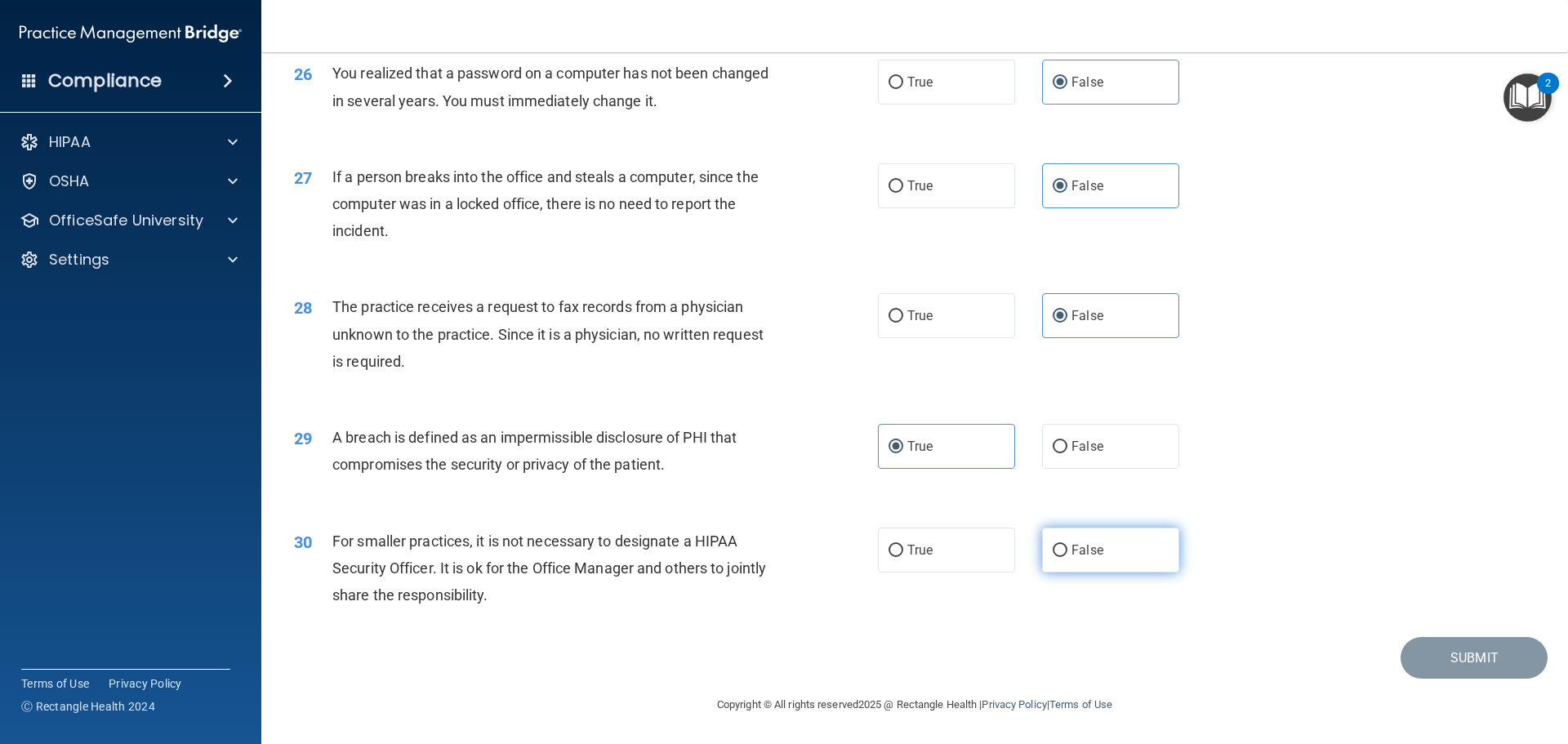
click at [1086, 555] on span "False" at bounding box center [1088, 550] width 32 height 16
click at [1067, 555] on input "False" at bounding box center [1060, 551] width 15 height 13
radio input "true"
click at [1454, 668] on button "Submit" at bounding box center [1475, 658] width 147 height 42
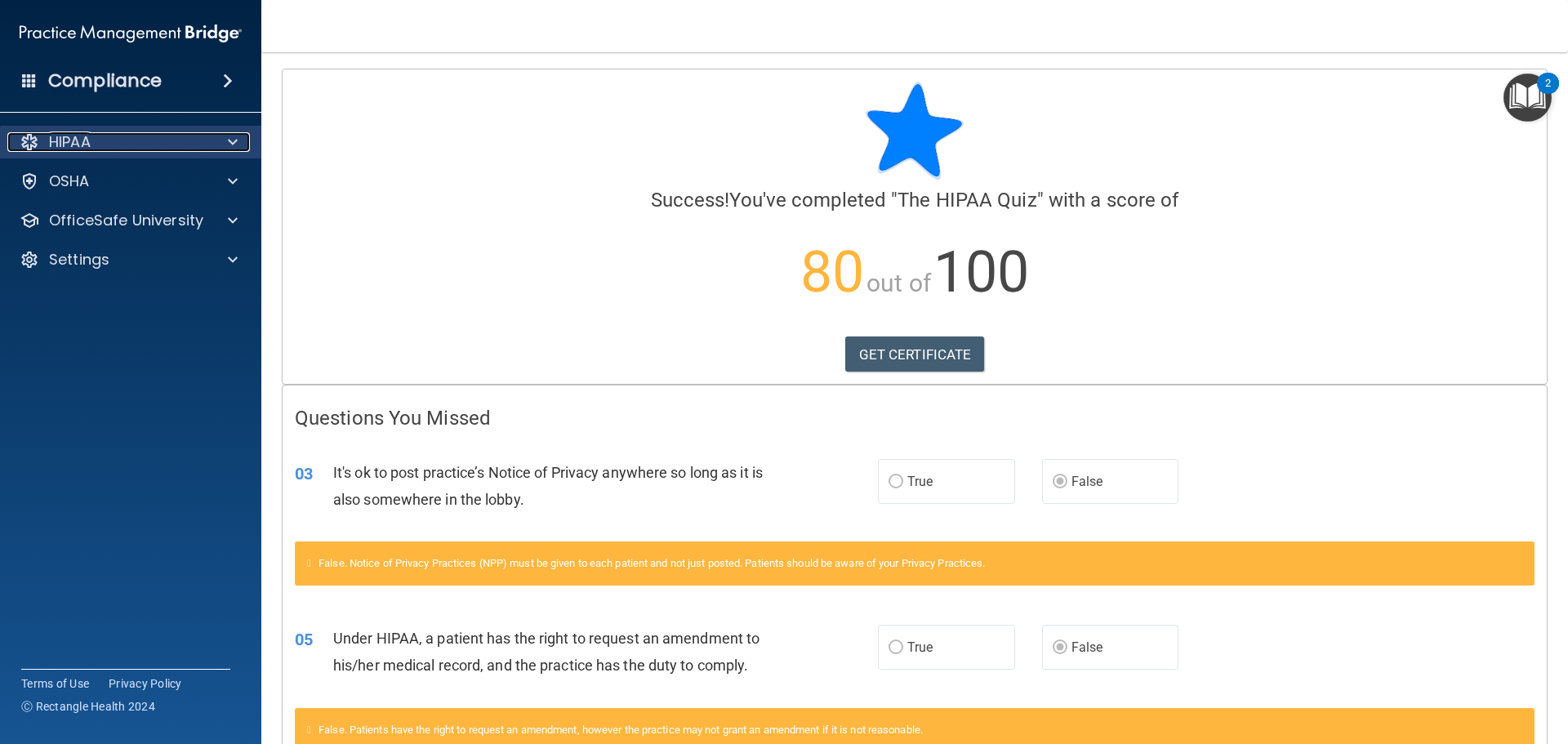
click at [214, 143] on div at bounding box center [230, 142] width 41 height 19
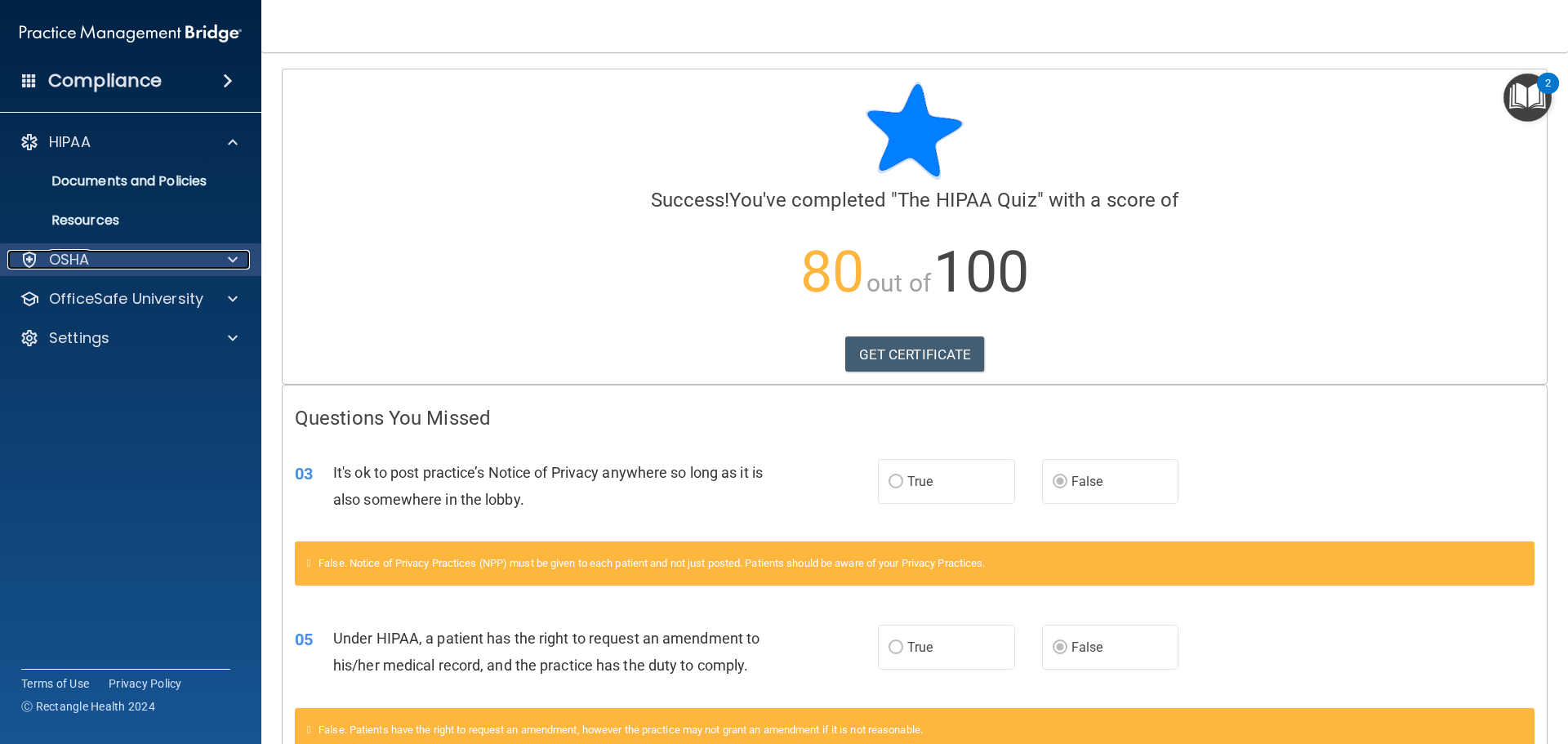
click at [214, 253] on div at bounding box center [230, 260] width 41 height 19
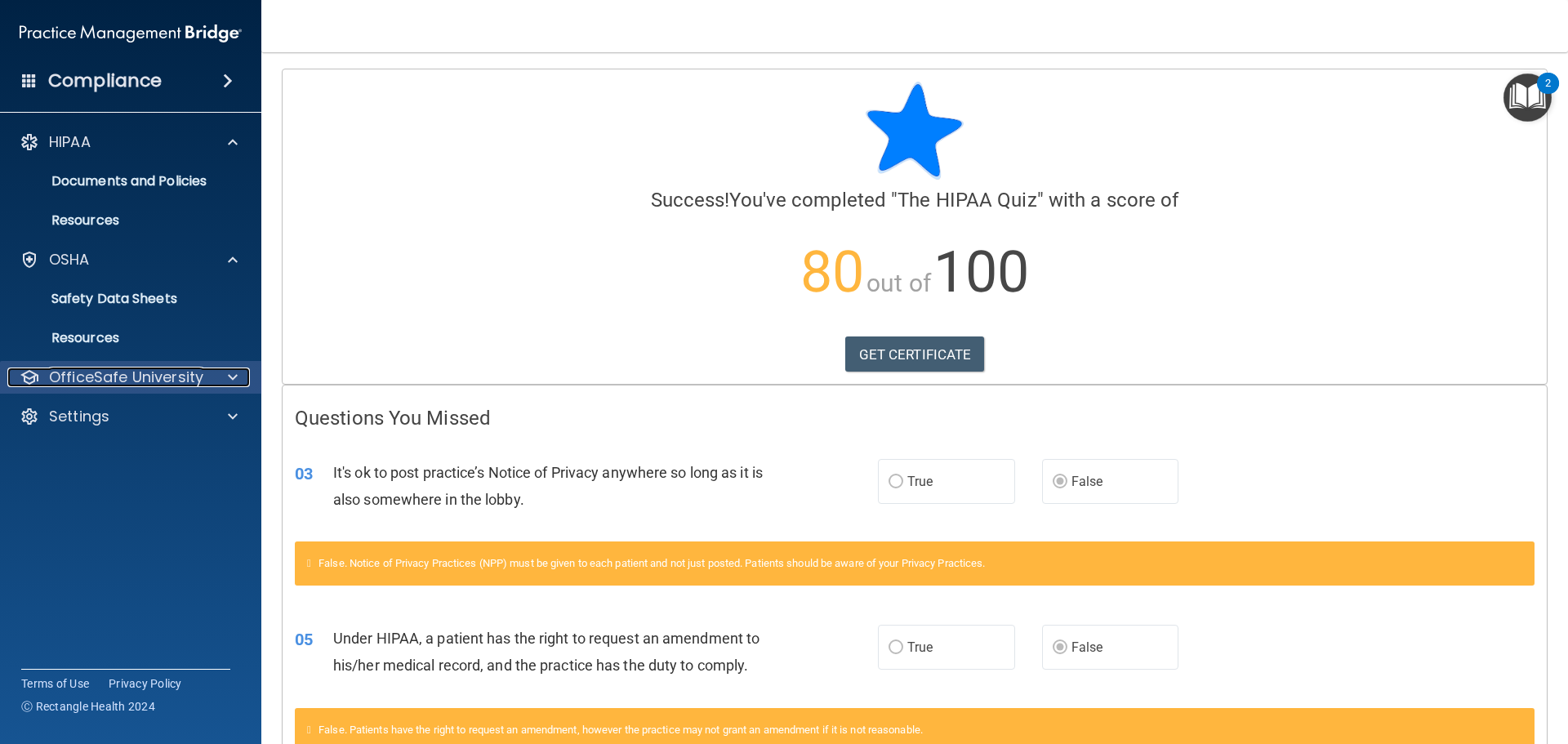
click at [241, 379] on div at bounding box center [230, 377] width 41 height 19
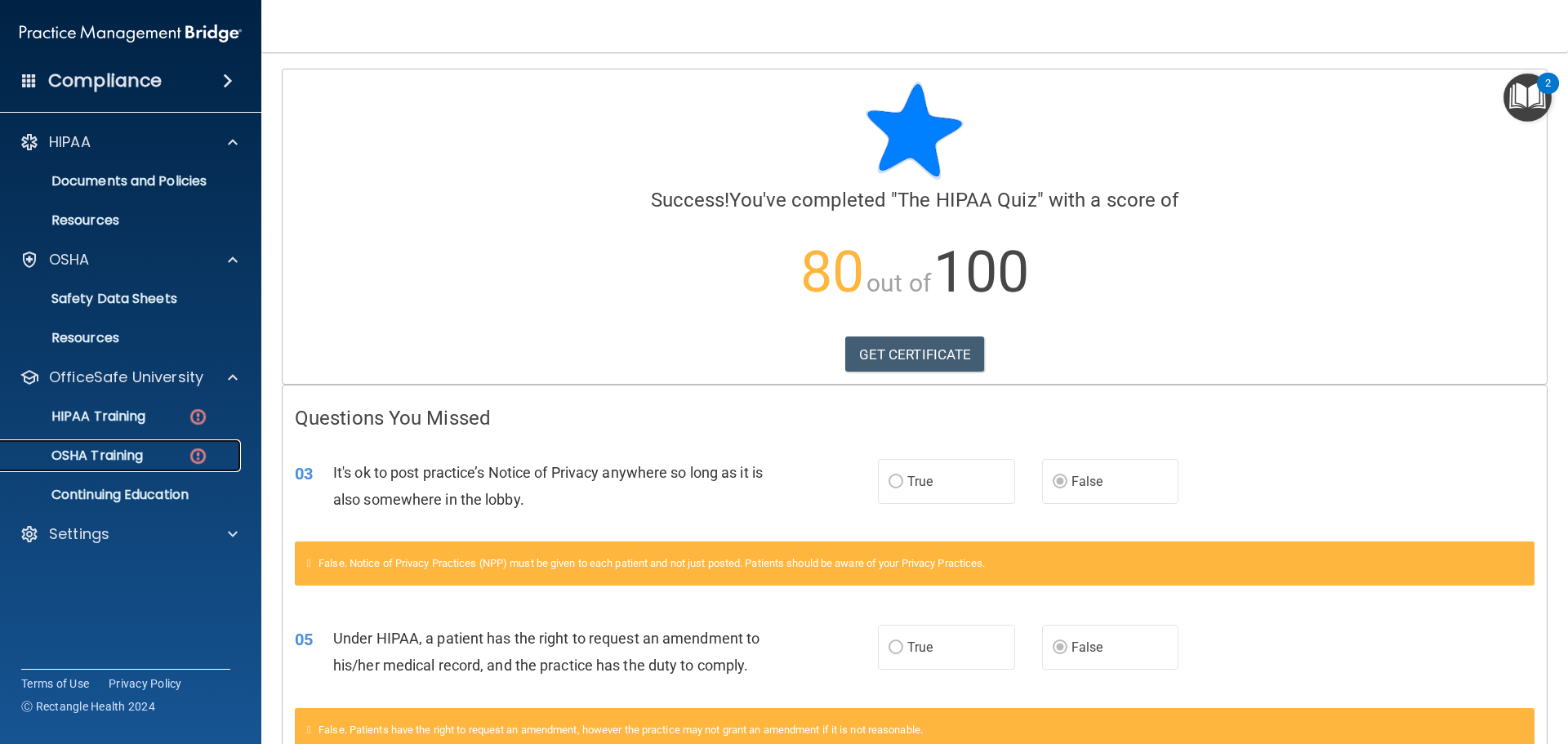
click at [200, 451] on img at bounding box center [198, 456] width 20 height 20
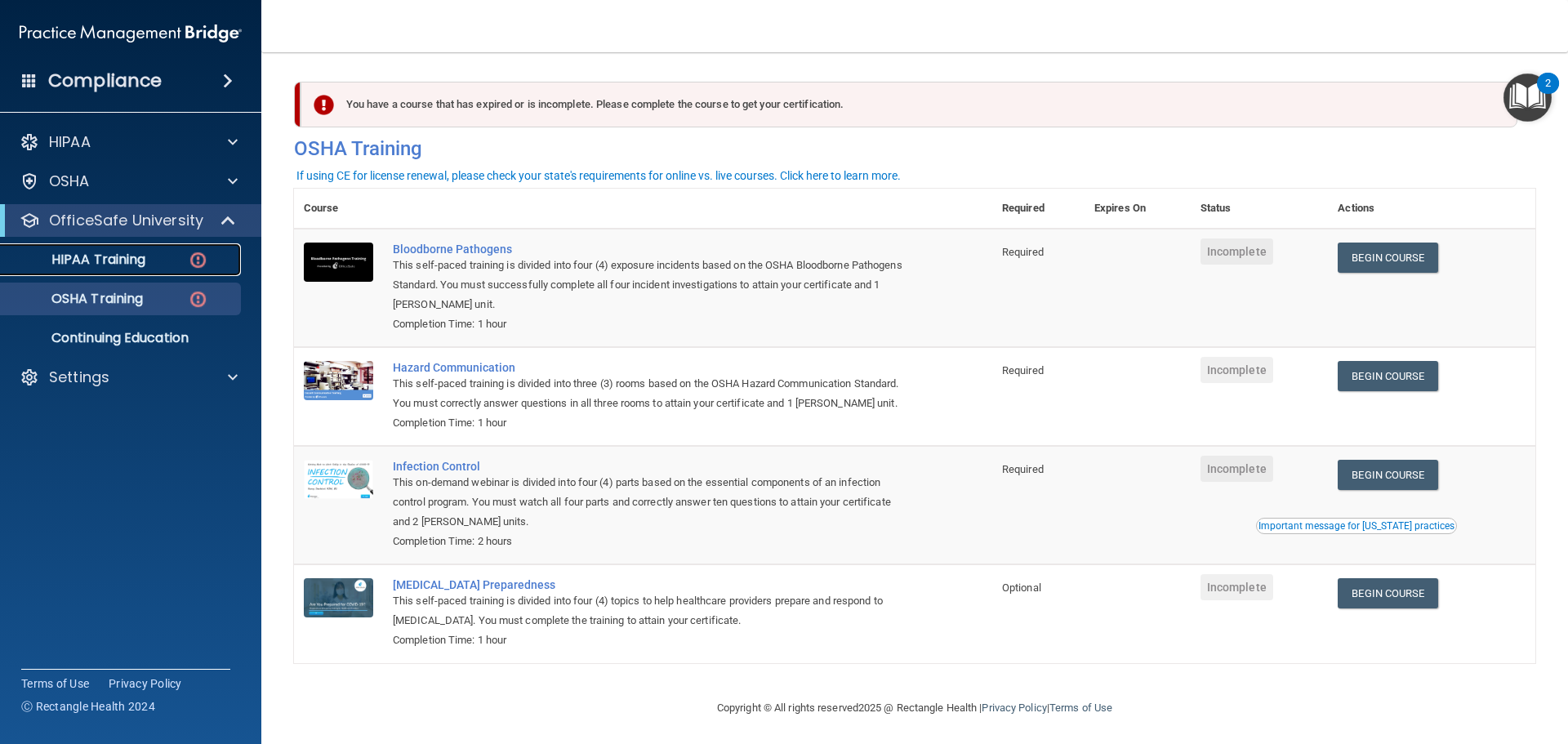
click at [200, 254] on img at bounding box center [198, 260] width 20 height 20
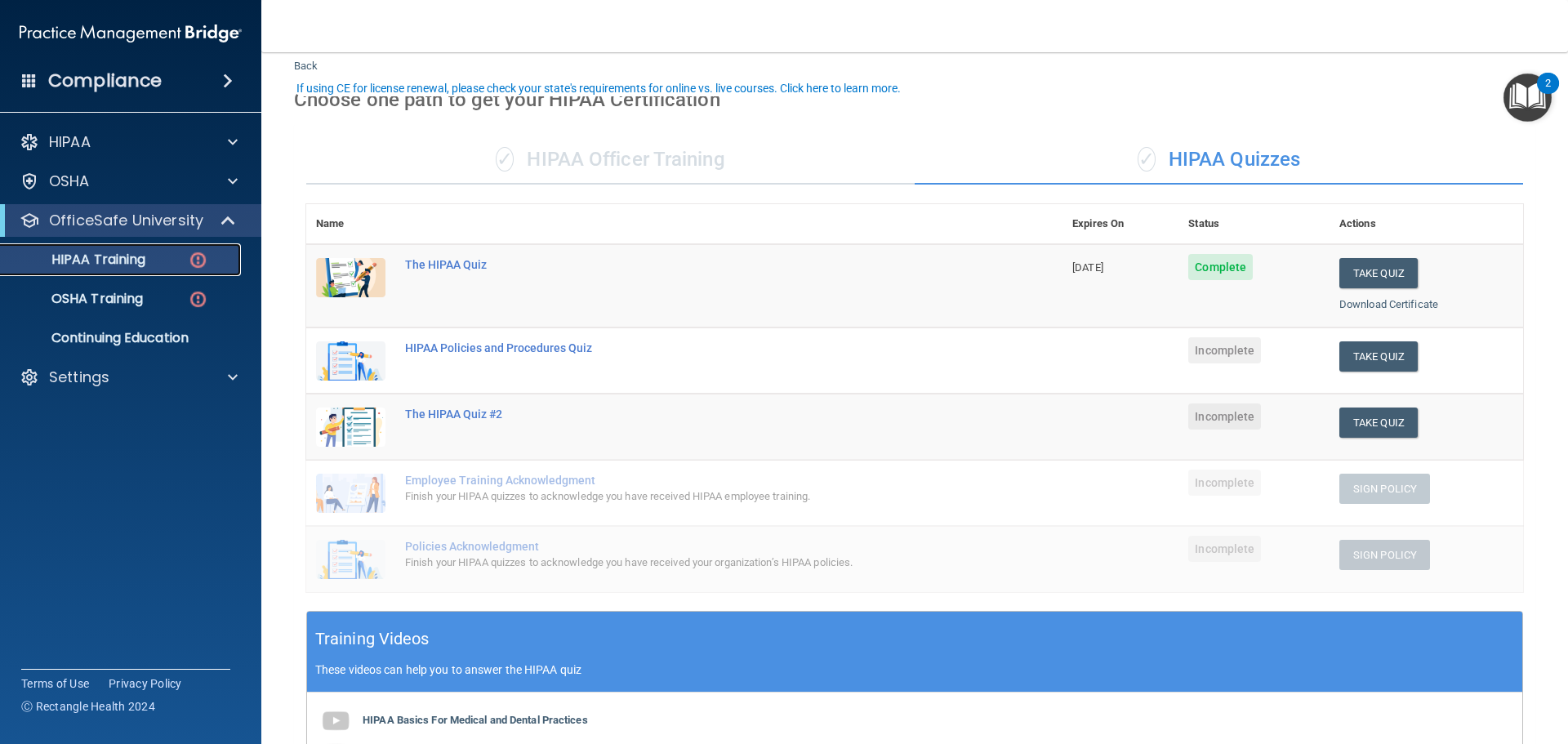
scroll to position [81, 0]
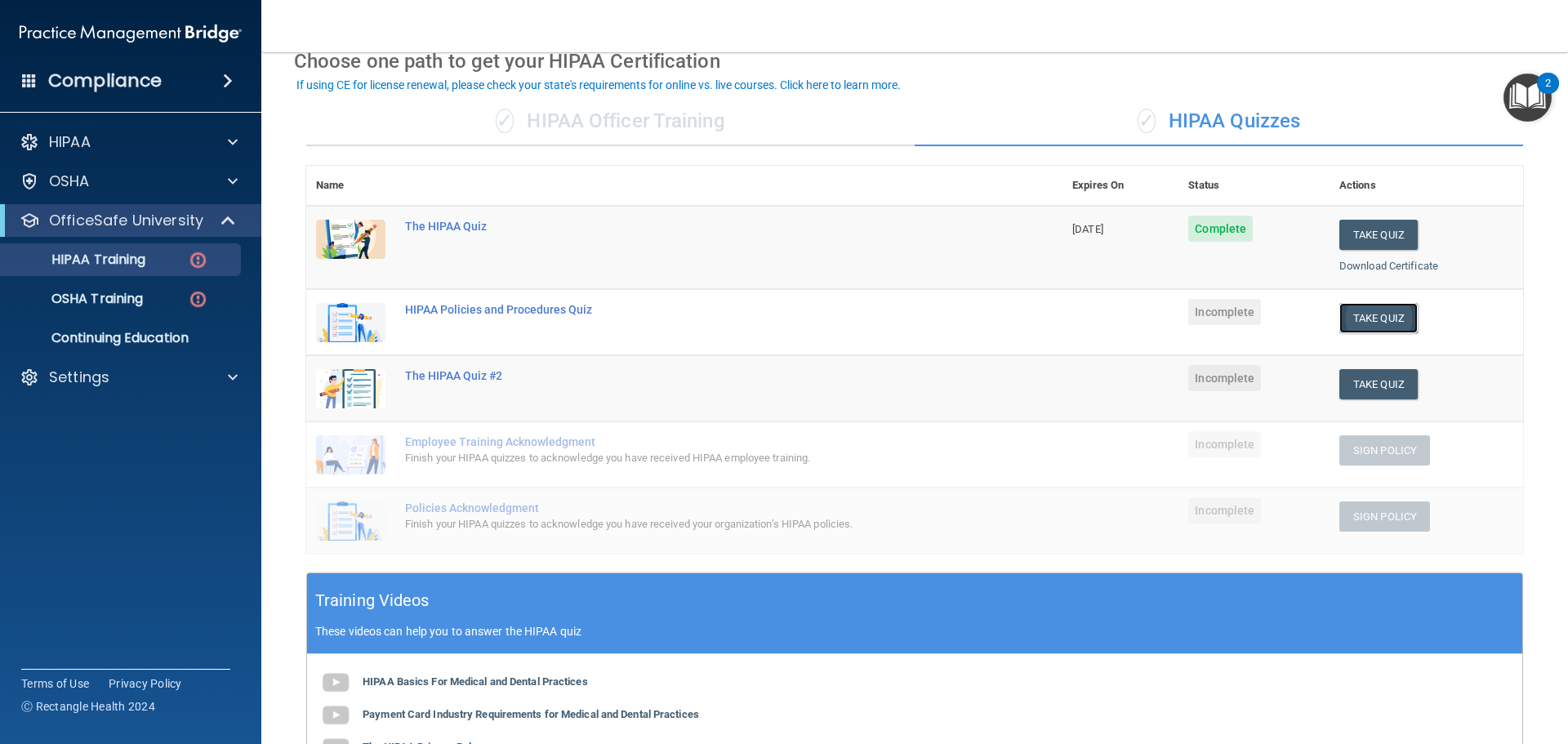
click at [1376, 323] on button "Take Quiz" at bounding box center [1379, 317] width 79 height 30
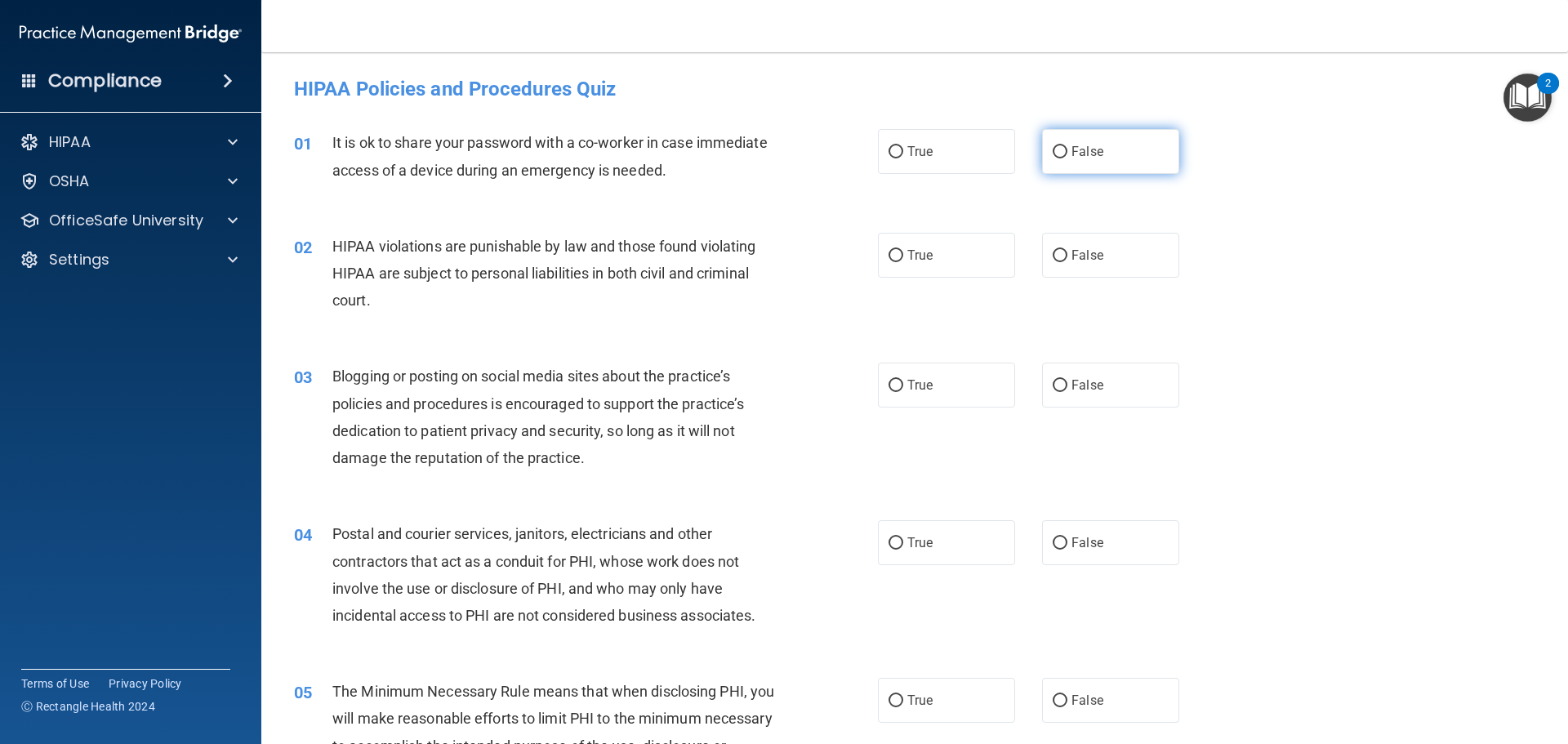
click at [1113, 150] on label "False" at bounding box center [1110, 151] width 137 height 45
click at [1067, 150] on input "False" at bounding box center [1060, 152] width 15 height 13
radio input "true"
click at [947, 263] on label "True" at bounding box center [946, 255] width 137 height 45
click at [903, 262] on input "True" at bounding box center [896, 256] width 15 height 13
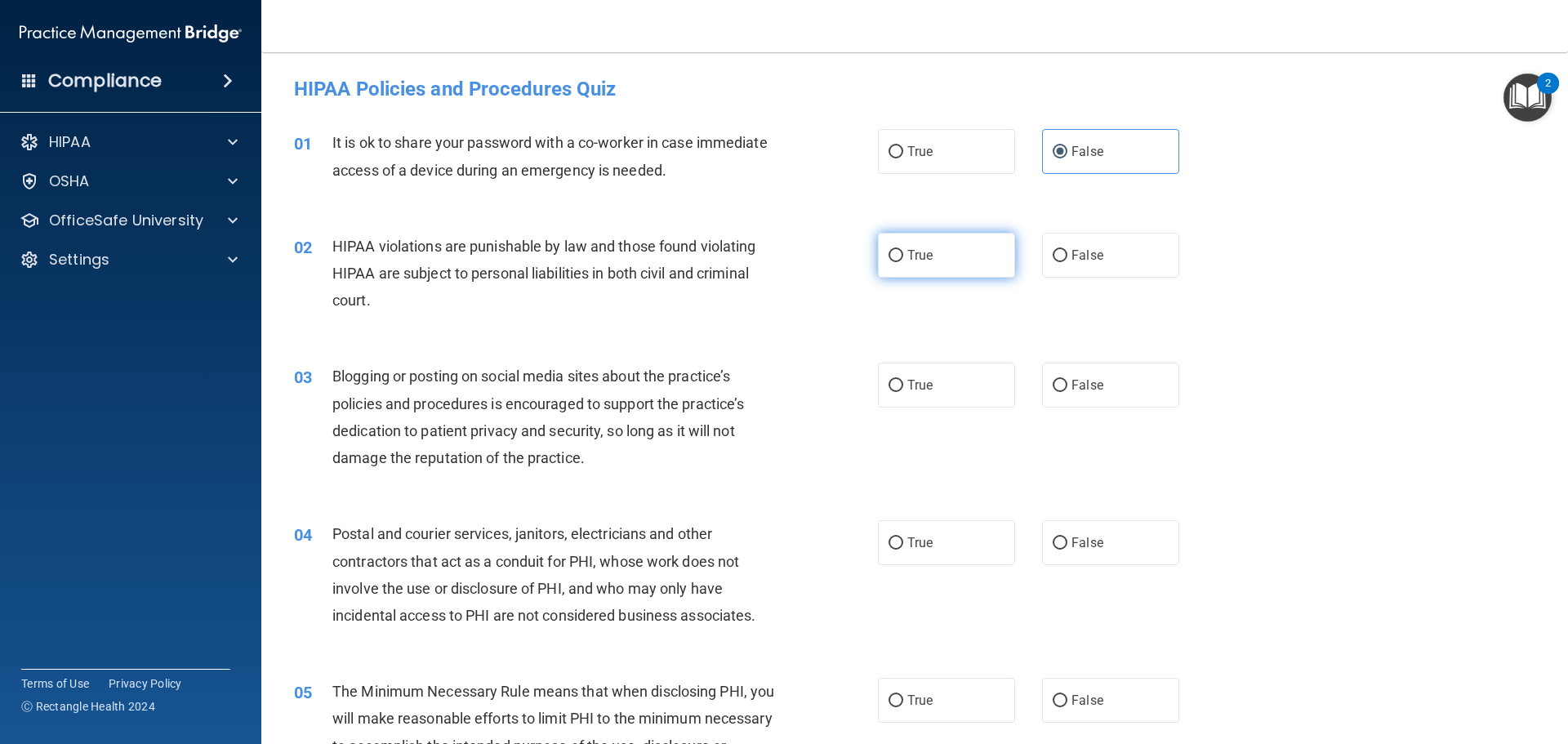
radio input "true"
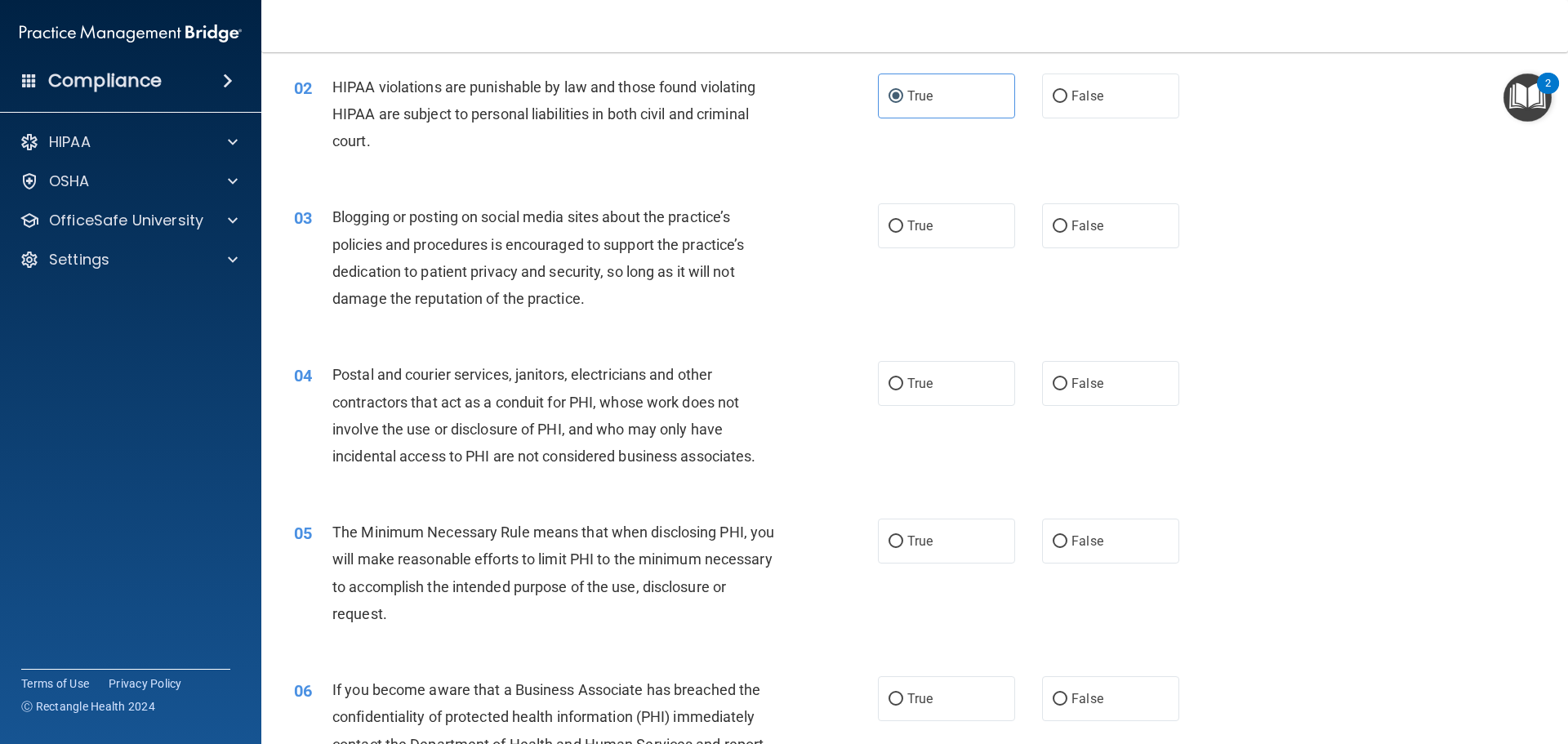
scroll to position [163, 0]
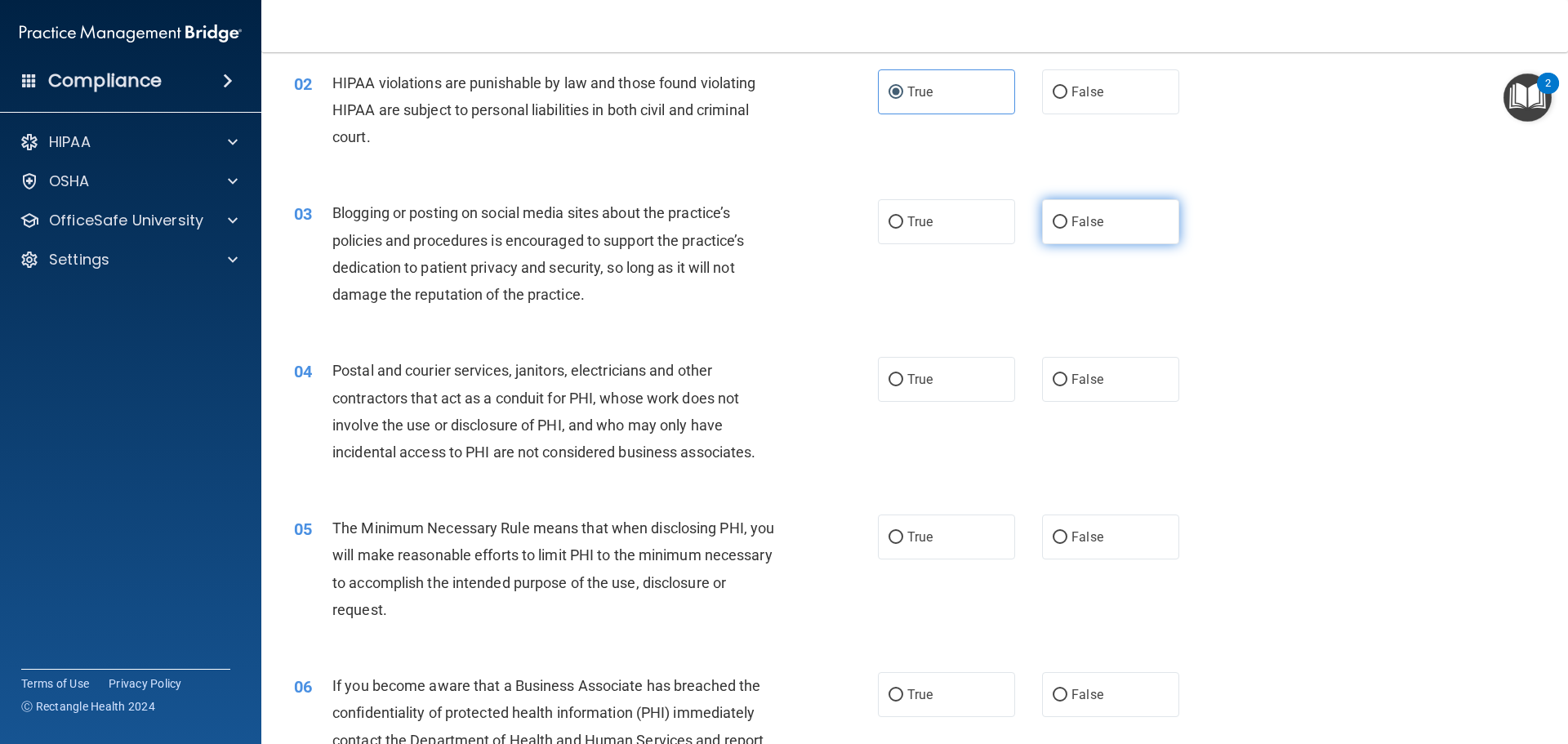
click at [1113, 223] on label "False" at bounding box center [1110, 221] width 137 height 45
click at [1067, 223] on input "False" at bounding box center [1060, 222] width 15 height 13
radio input "true"
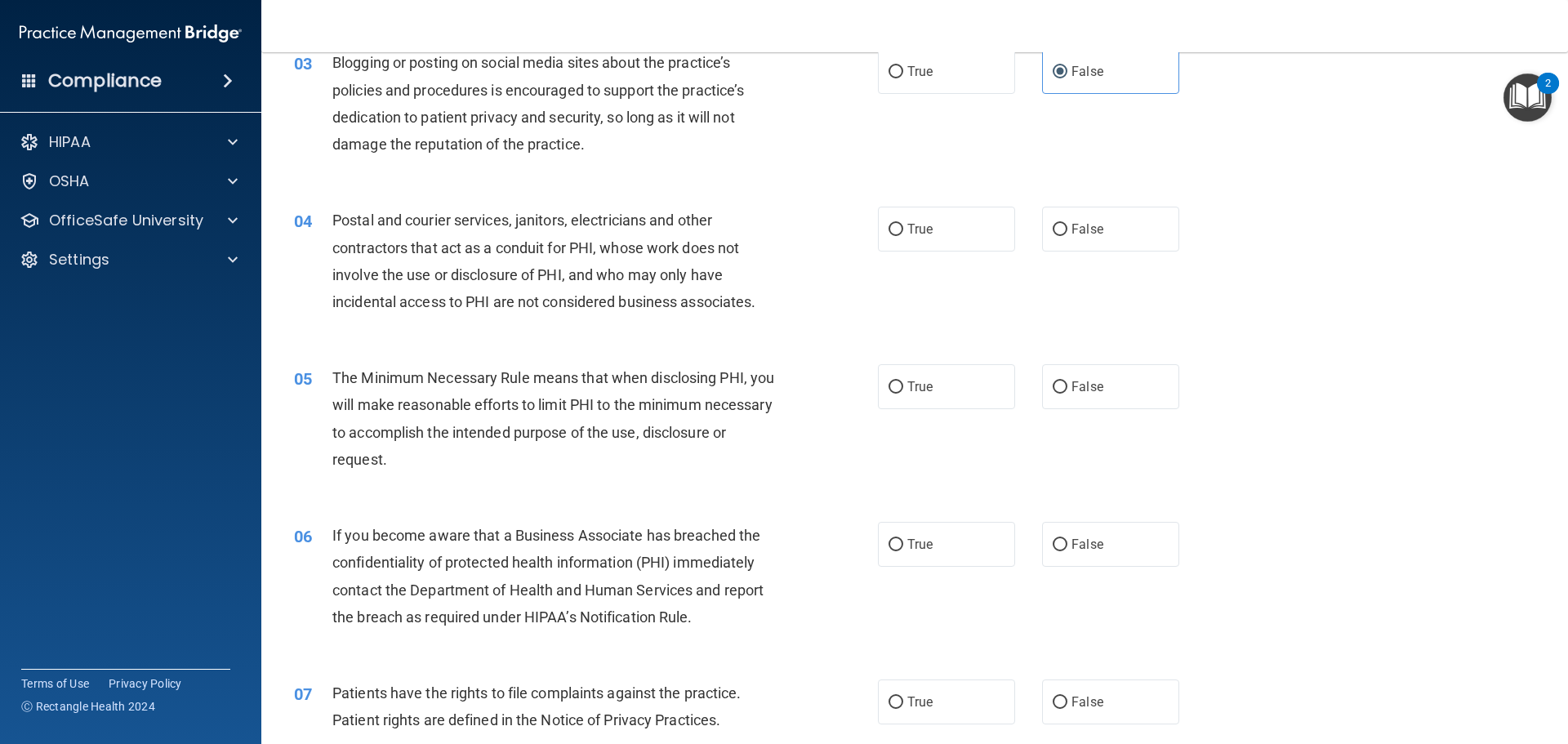
scroll to position [327, 0]
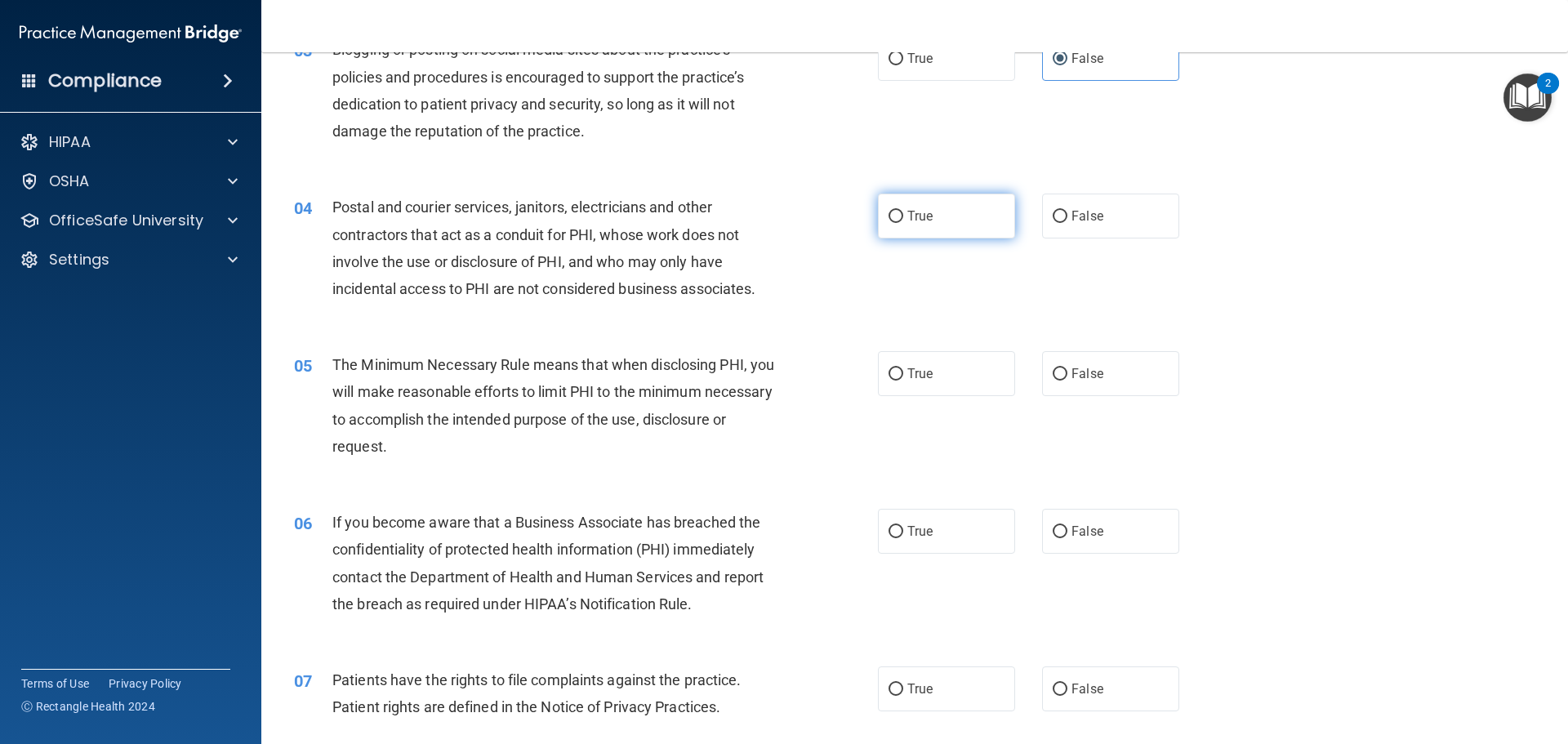
click at [917, 219] on span "True" at bounding box center [920, 216] width 25 height 16
click at [903, 219] on input "True" at bounding box center [896, 216] width 15 height 13
radio input "true"
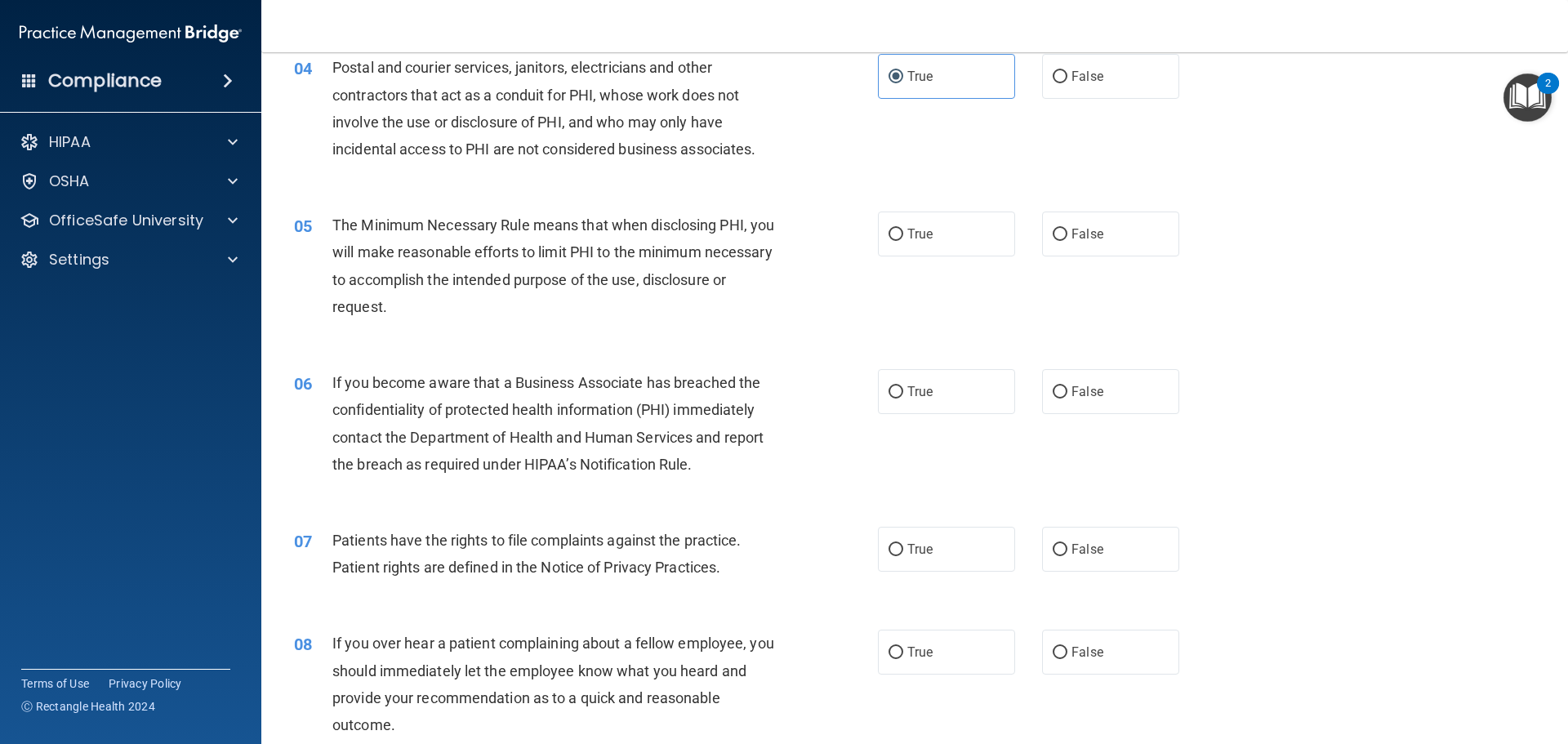
scroll to position [490, 0]
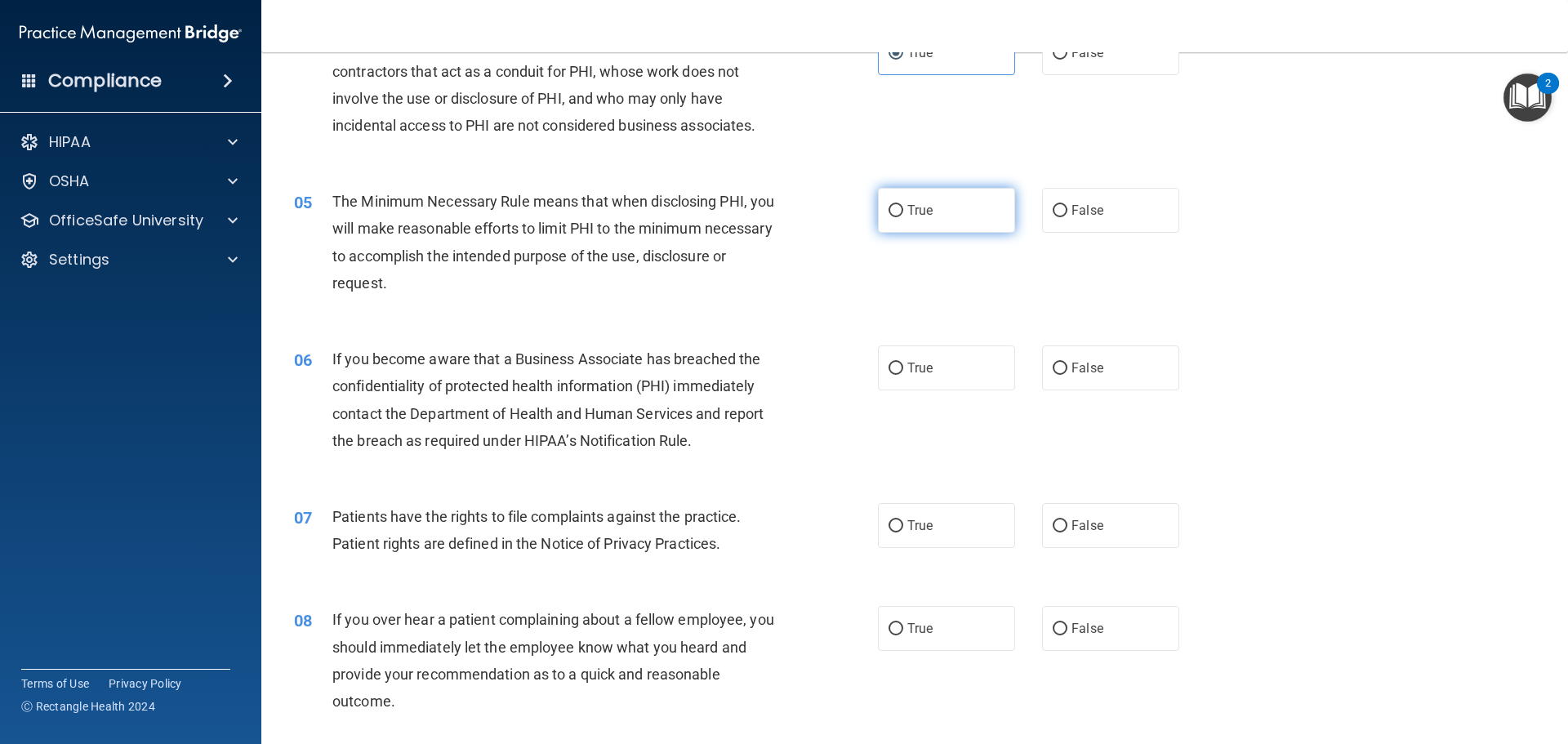
click at [940, 211] on label "True" at bounding box center [946, 210] width 137 height 45
click at [903, 211] on input "True" at bounding box center [896, 210] width 15 height 13
radio input "true"
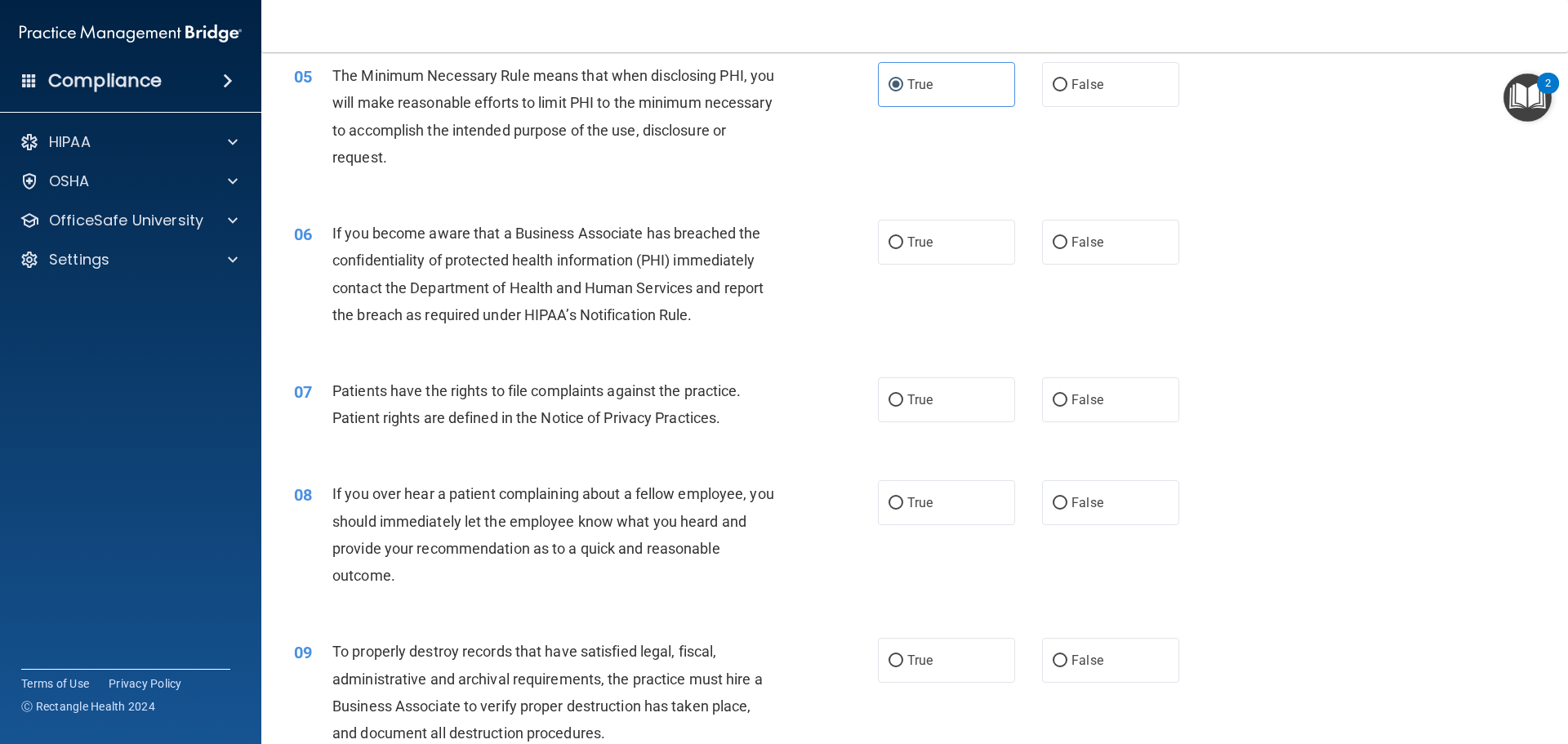
scroll to position [653, 0]
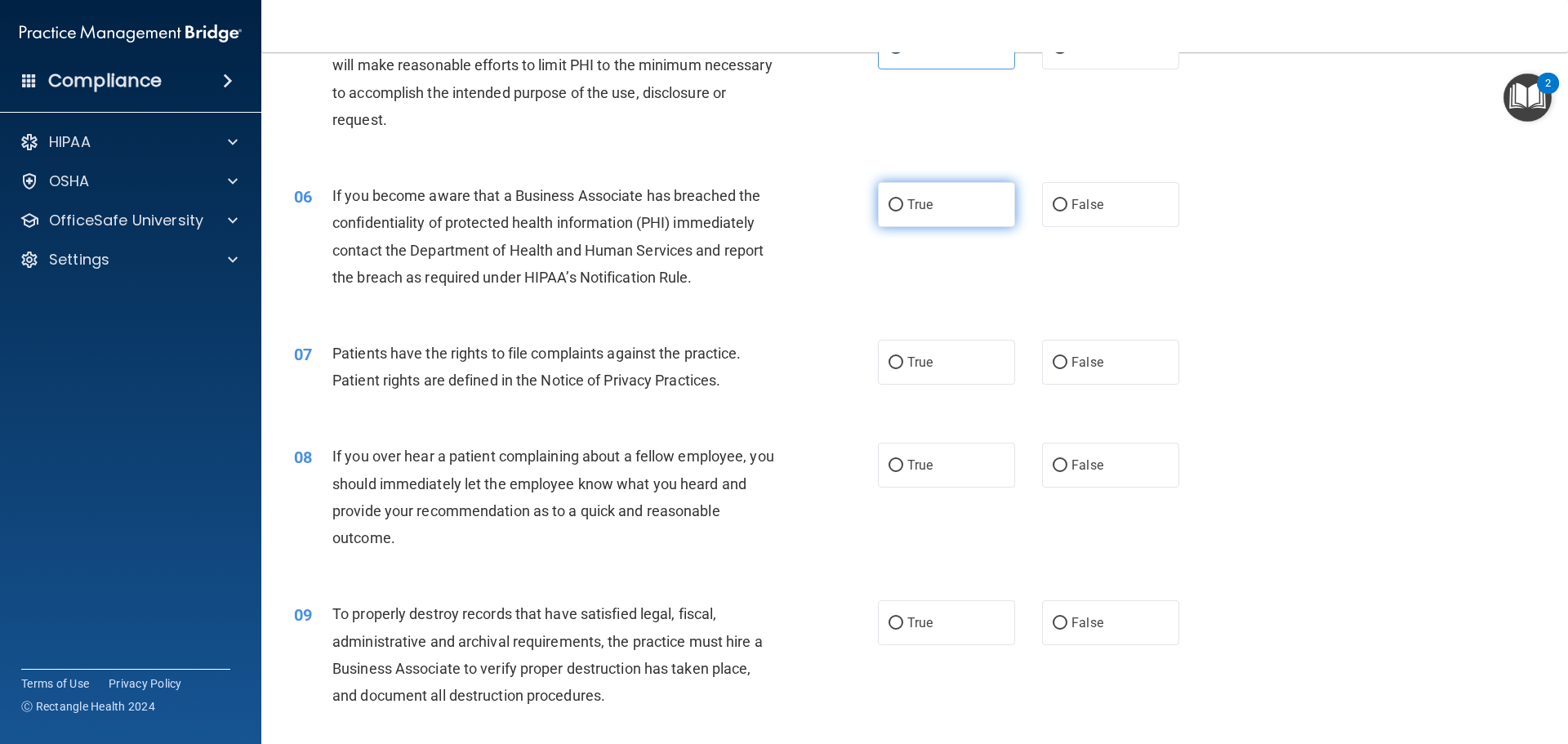
click at [937, 208] on label "True" at bounding box center [946, 205] width 137 height 45
click at [903, 208] on input "True" at bounding box center [896, 205] width 15 height 13
radio input "true"
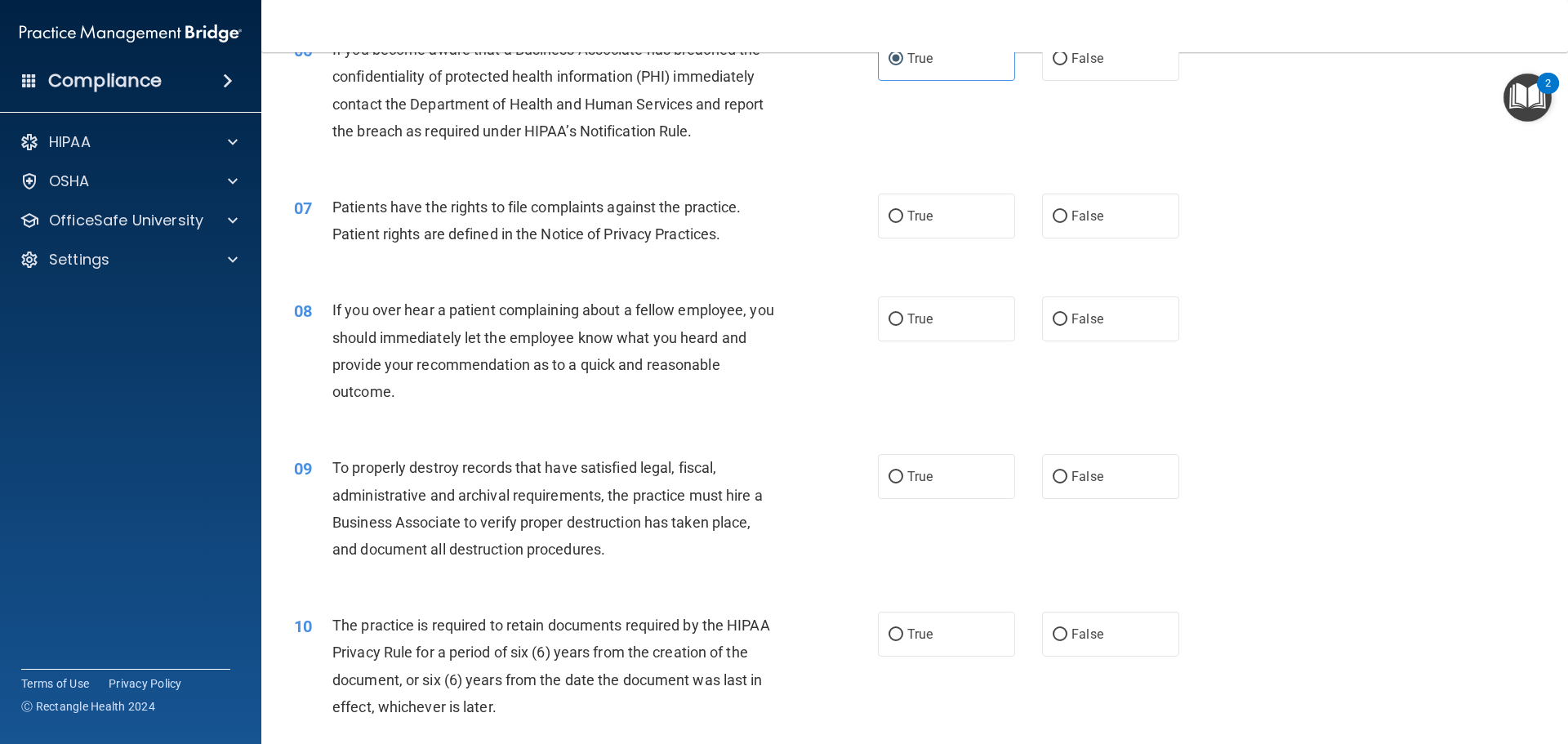
scroll to position [817, 0]
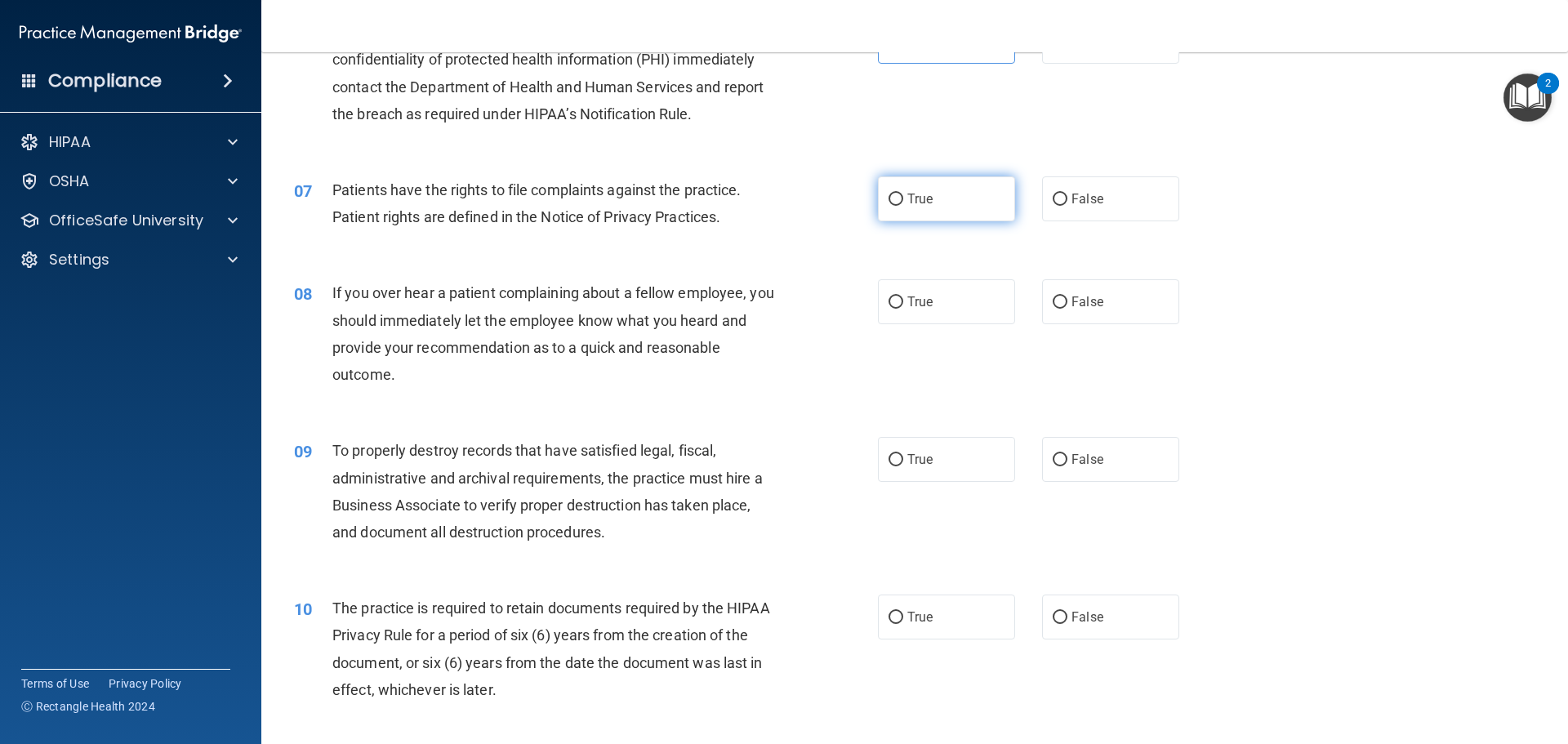
click at [931, 201] on label "True" at bounding box center [946, 199] width 137 height 45
click at [903, 201] on input "True" at bounding box center [896, 200] width 15 height 13
radio input "true"
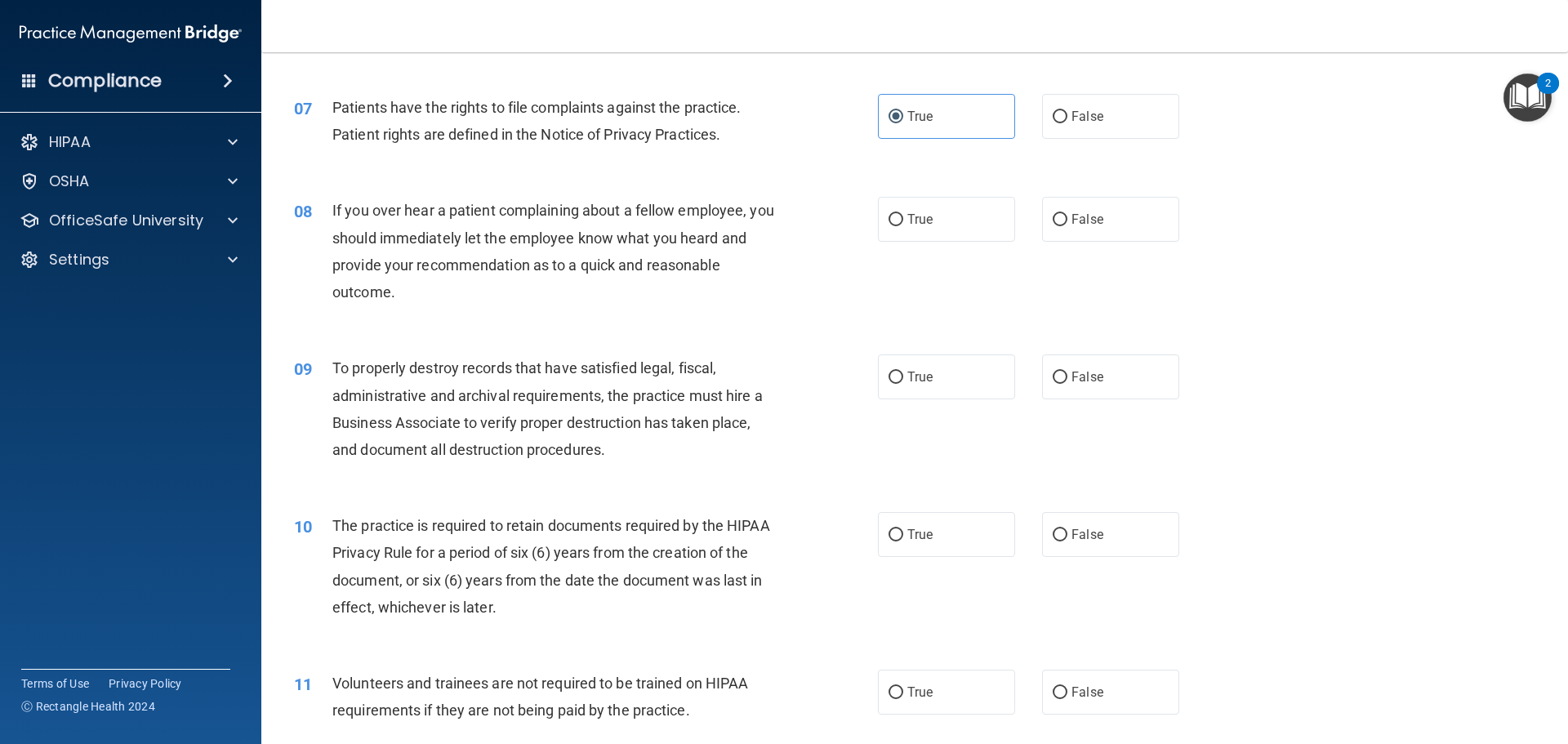
scroll to position [980, 0]
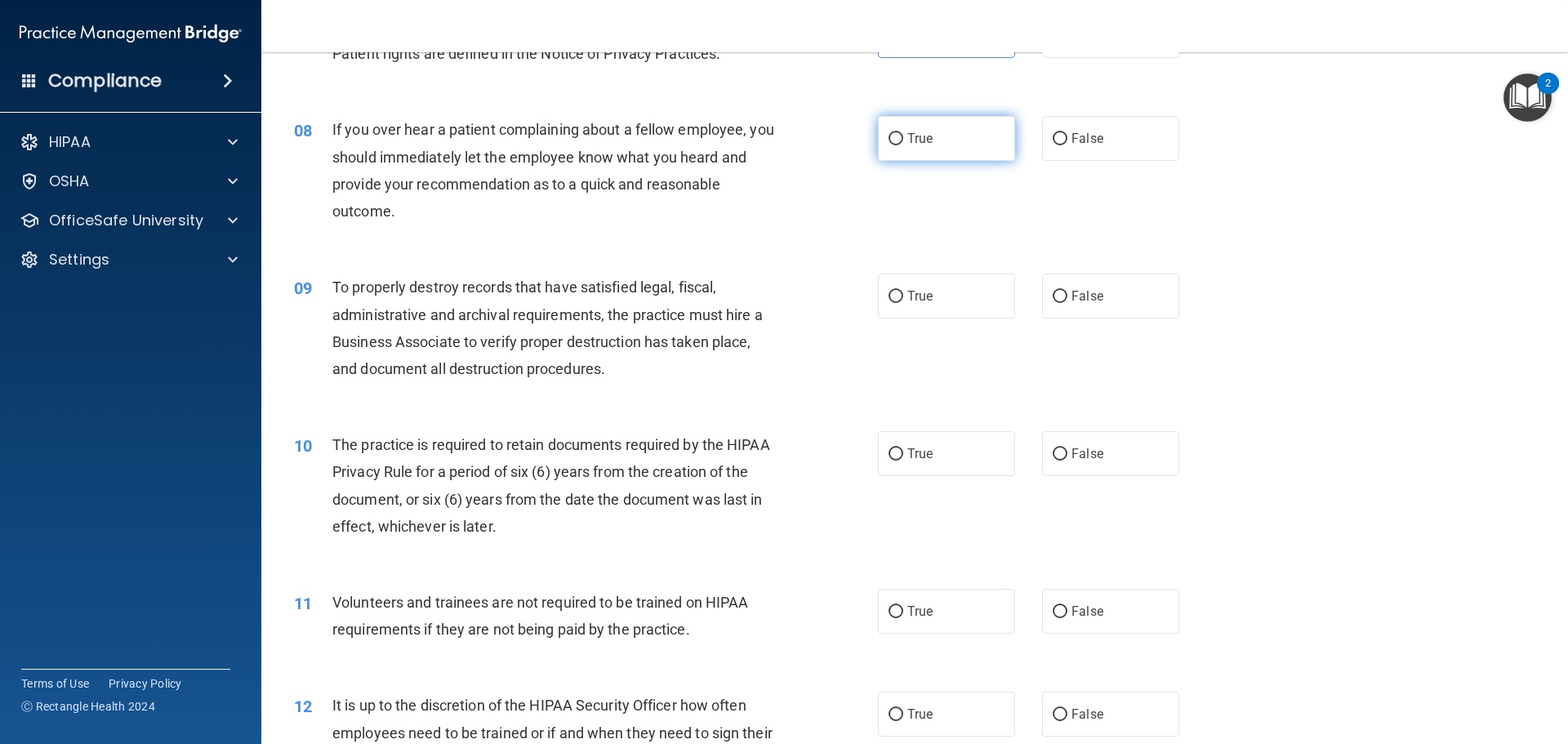
click at [912, 142] on span "True" at bounding box center [920, 139] width 25 height 16
click at [903, 142] on input "True" at bounding box center [896, 139] width 15 height 13
radio input "true"
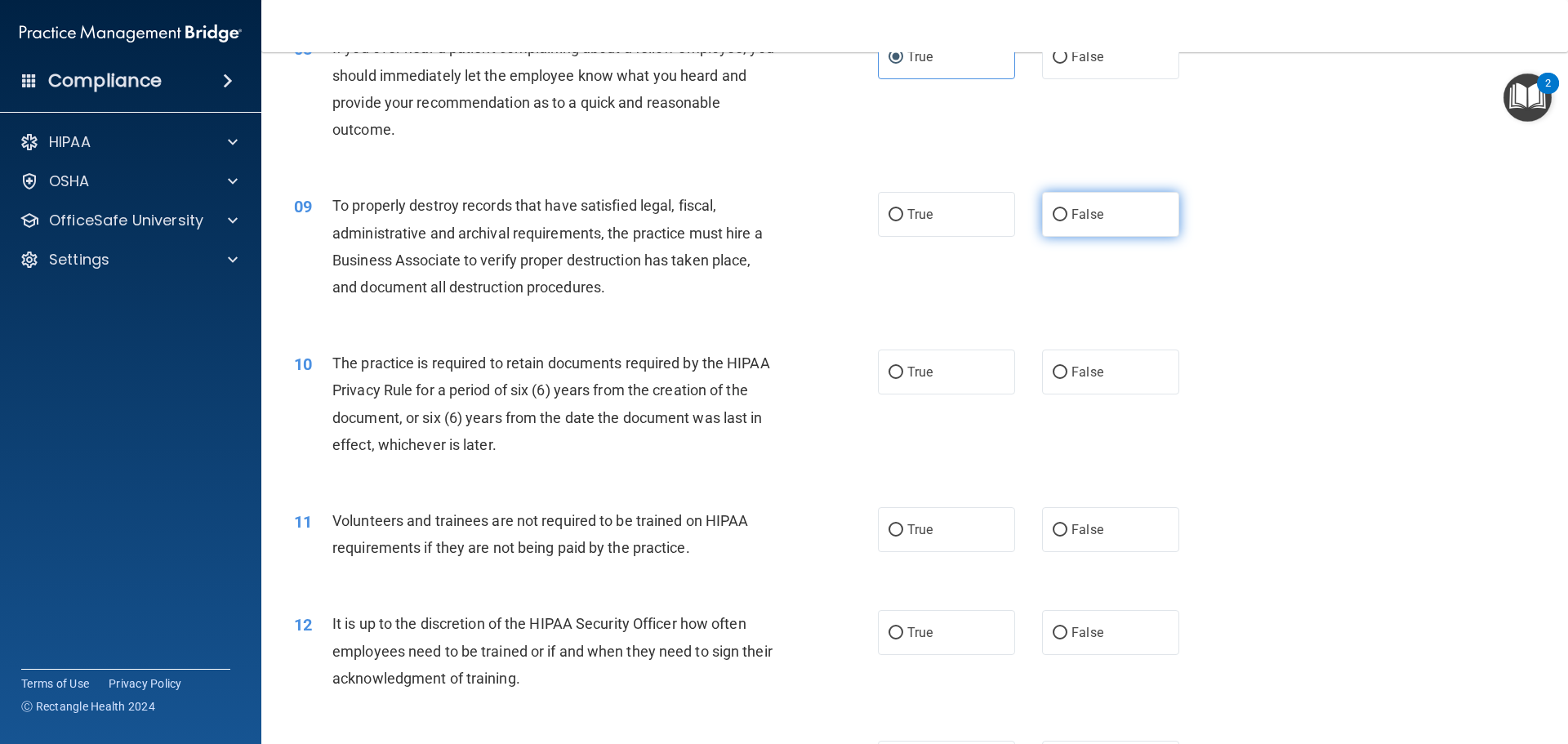
click at [1127, 214] on label "False" at bounding box center [1110, 214] width 137 height 45
click at [1067, 214] on input "False" at bounding box center [1060, 215] width 15 height 13
radio input "true"
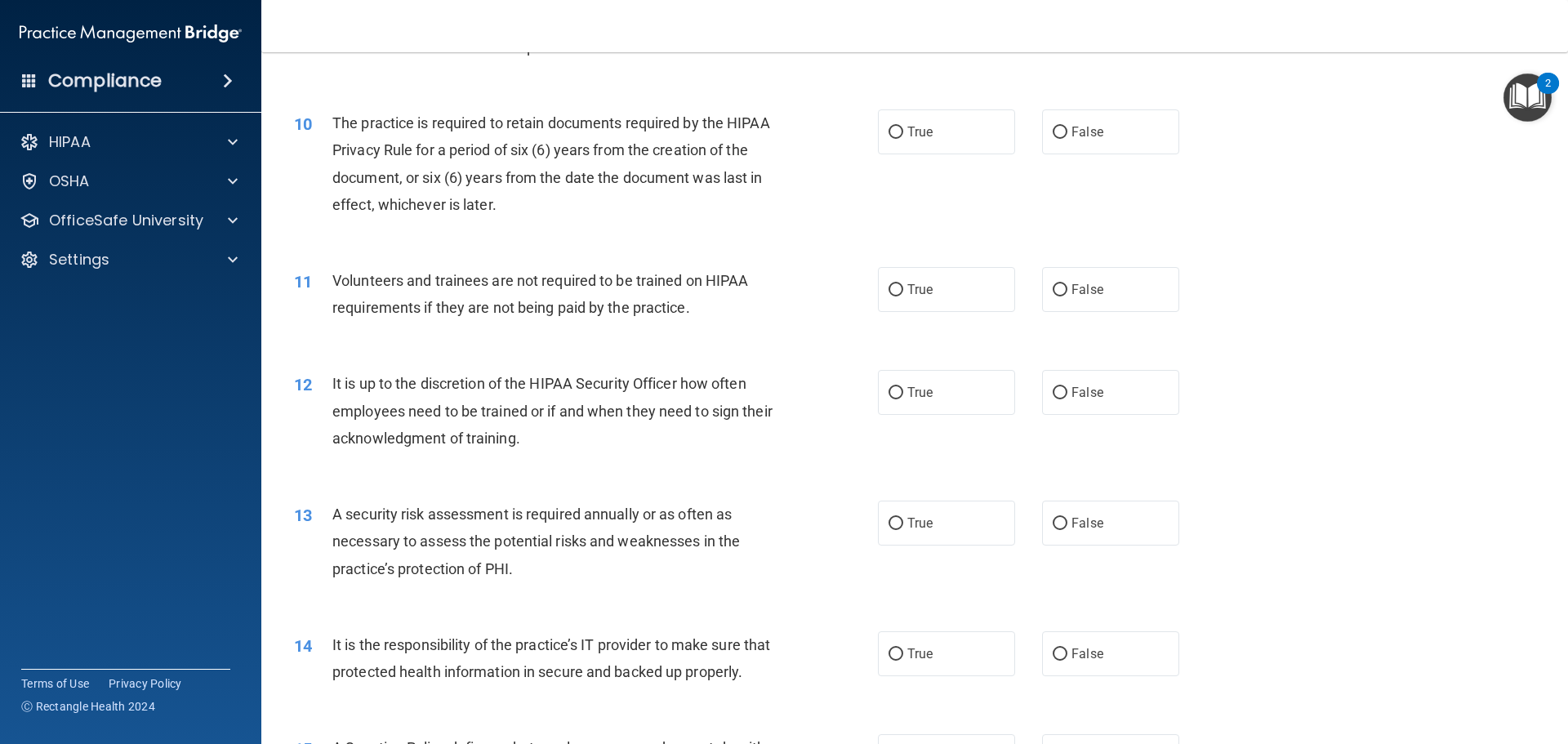
scroll to position [1307, 0]
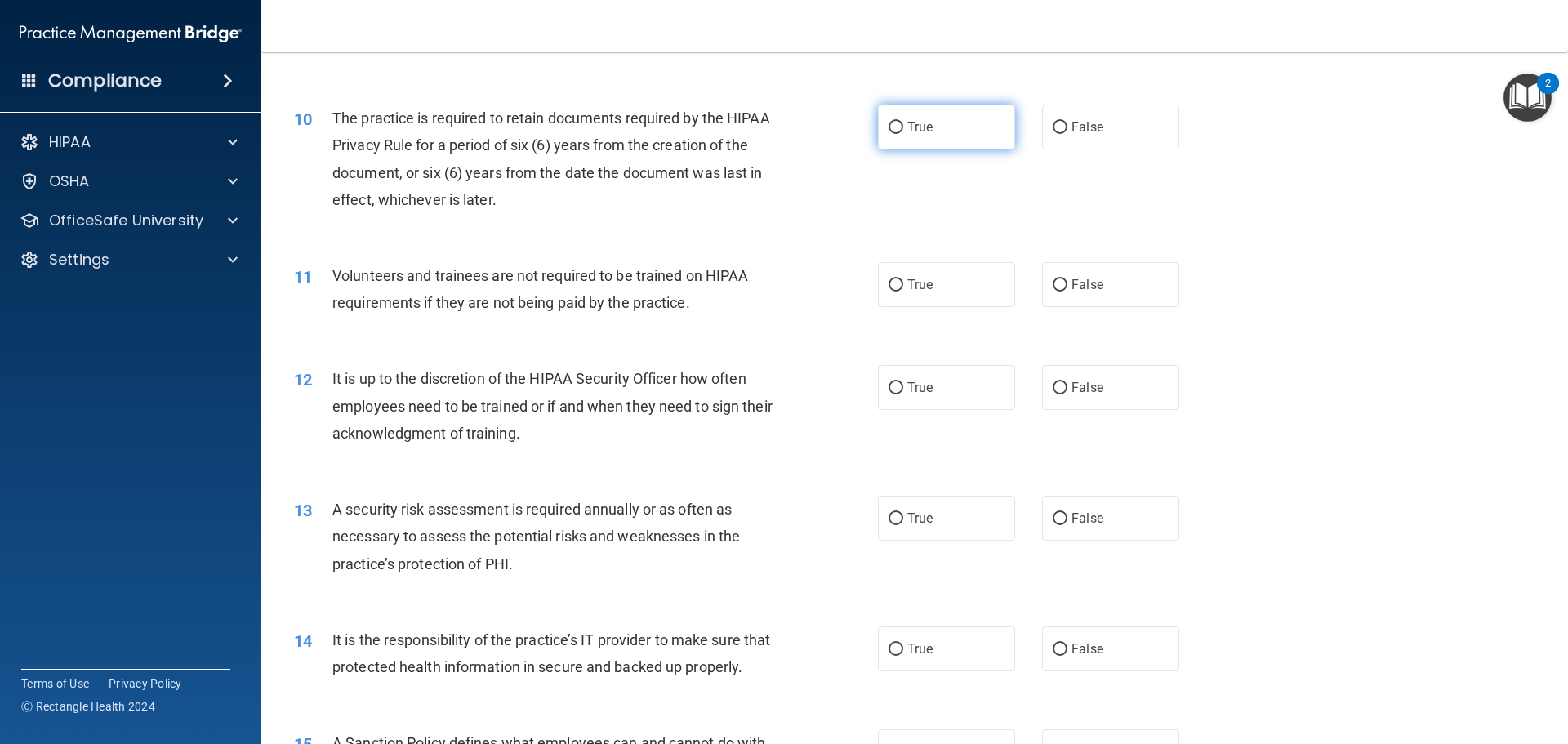
click at [939, 138] on label "True" at bounding box center [946, 127] width 137 height 45
click at [903, 134] on input "True" at bounding box center [896, 127] width 15 height 13
radio input "true"
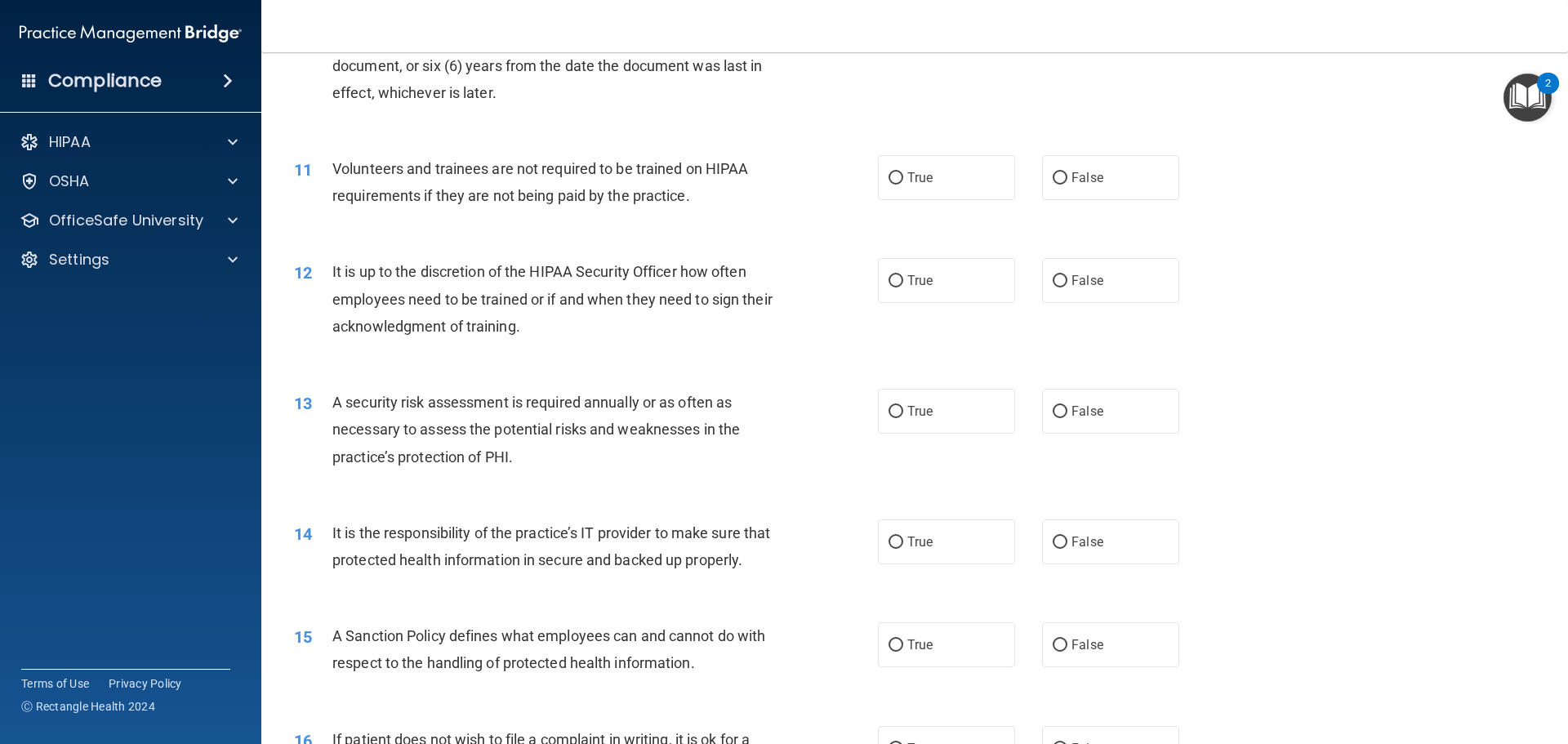
scroll to position [1470, 0]
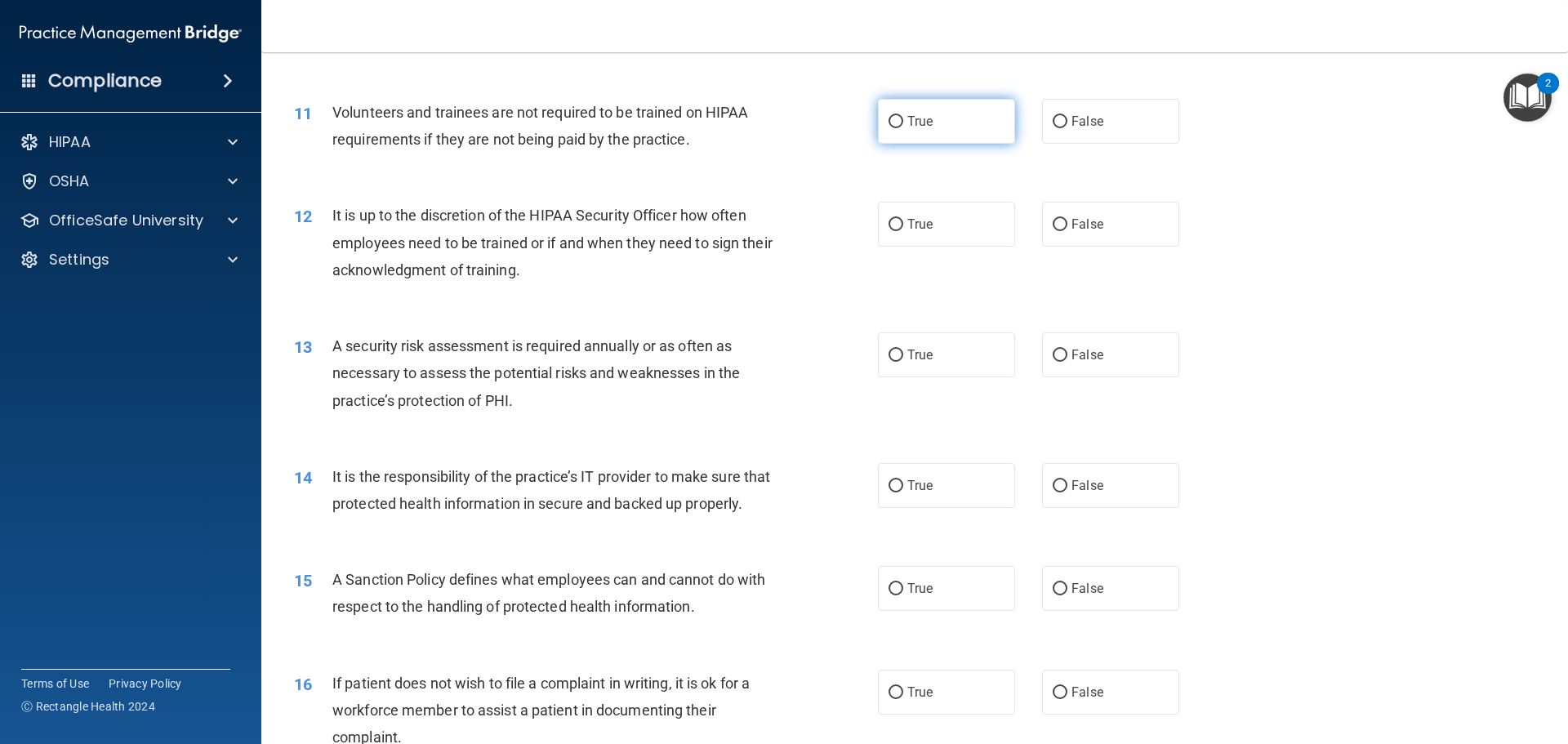
click at [974, 133] on label "True" at bounding box center [946, 121] width 137 height 45
click at [903, 128] on input "True" at bounding box center [896, 122] width 15 height 13
radio input "true"
click at [1102, 219] on label "False" at bounding box center [1110, 224] width 137 height 45
click at [1067, 219] on input "False" at bounding box center [1060, 225] width 15 height 13
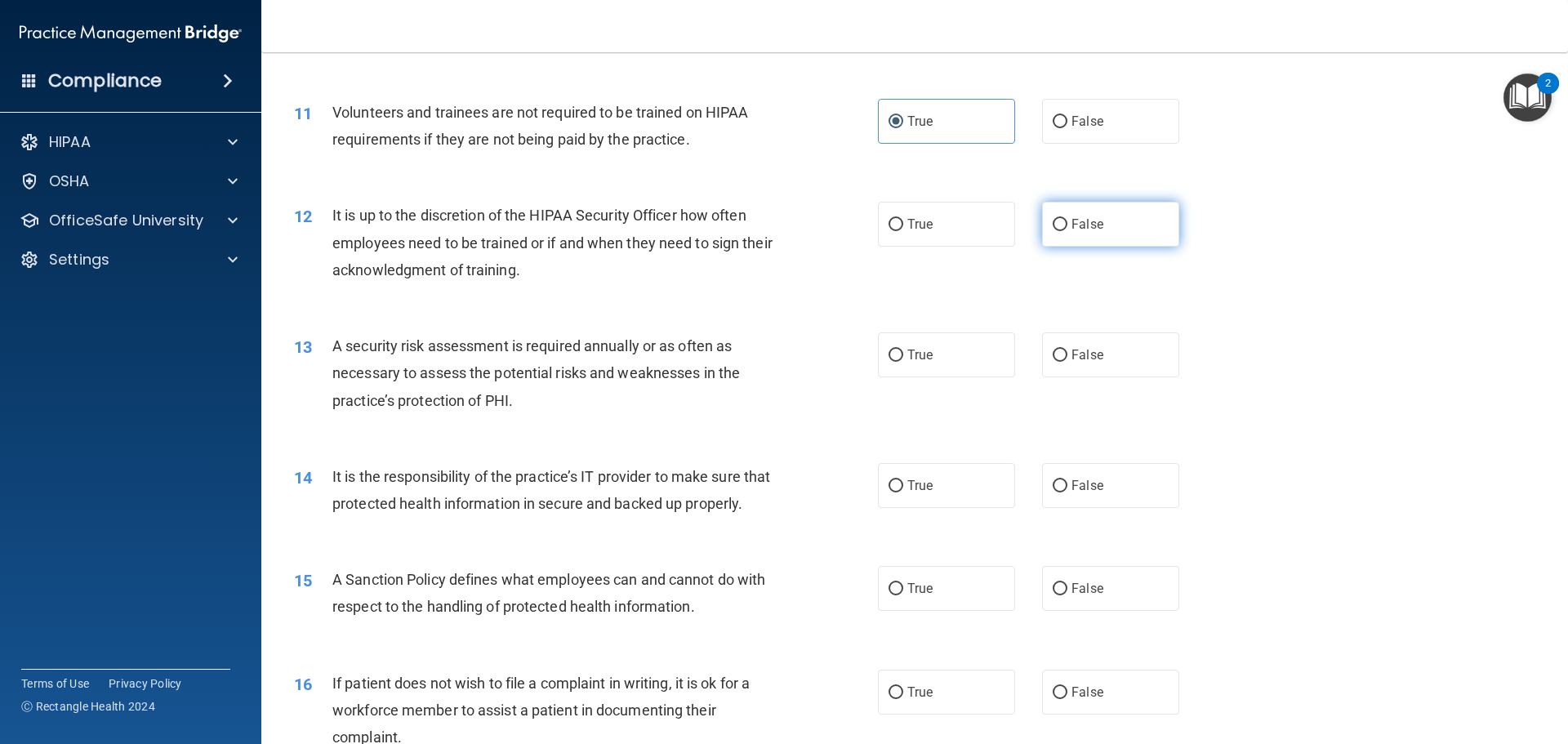
radio input "true"
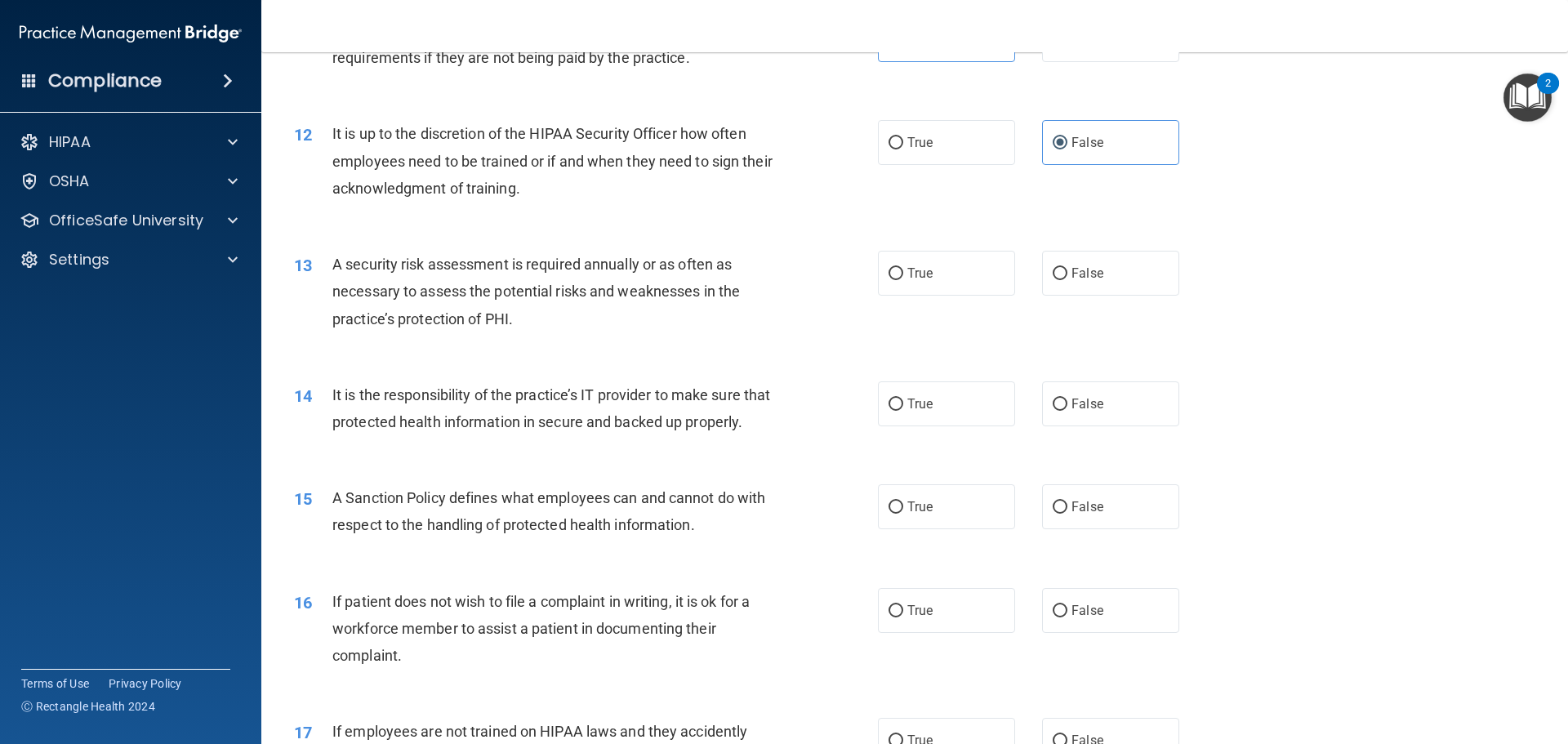
scroll to position [1634, 0]
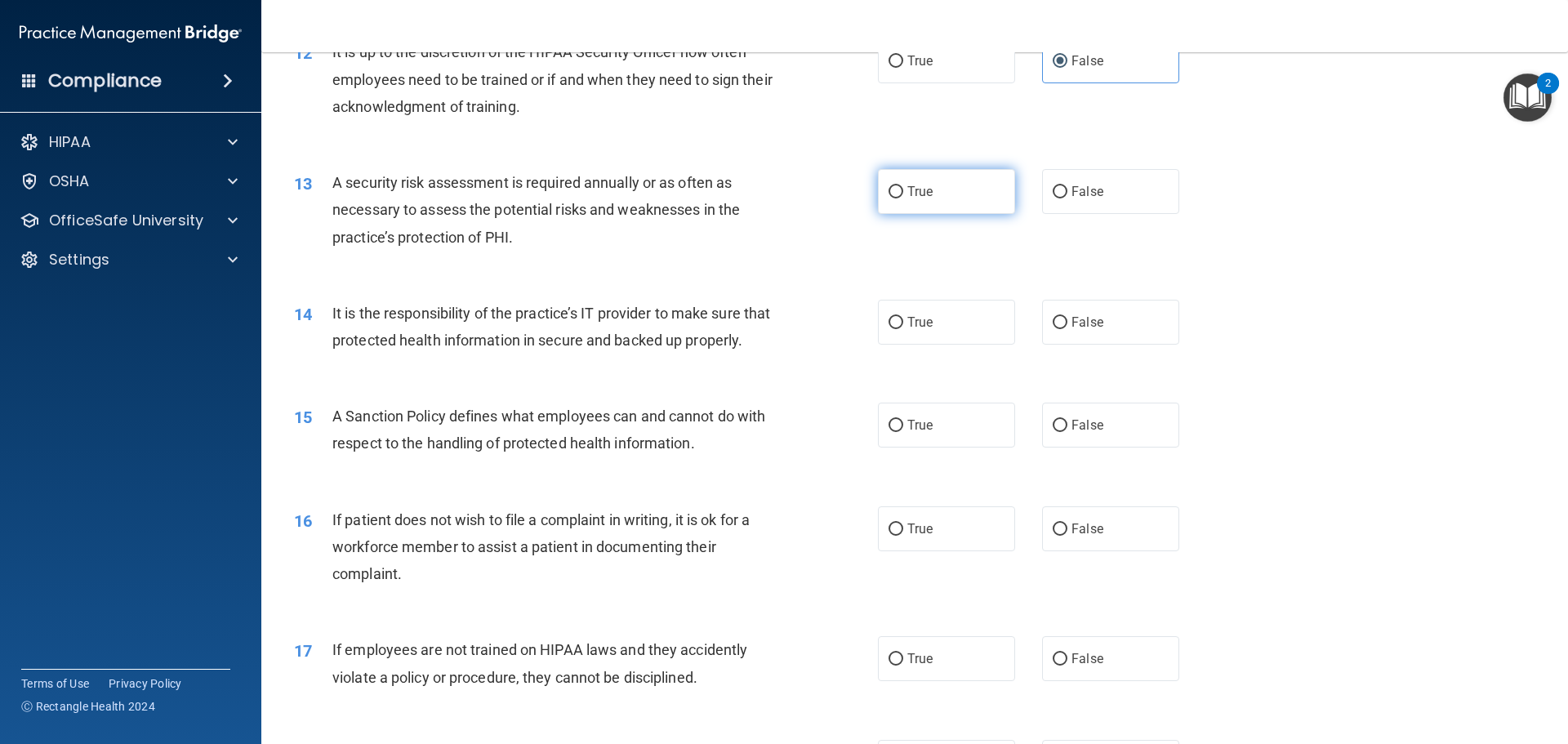
click at [922, 196] on span "True" at bounding box center [920, 191] width 25 height 16
click at [903, 196] on input "True" at bounding box center [896, 192] width 15 height 13
radio input "true"
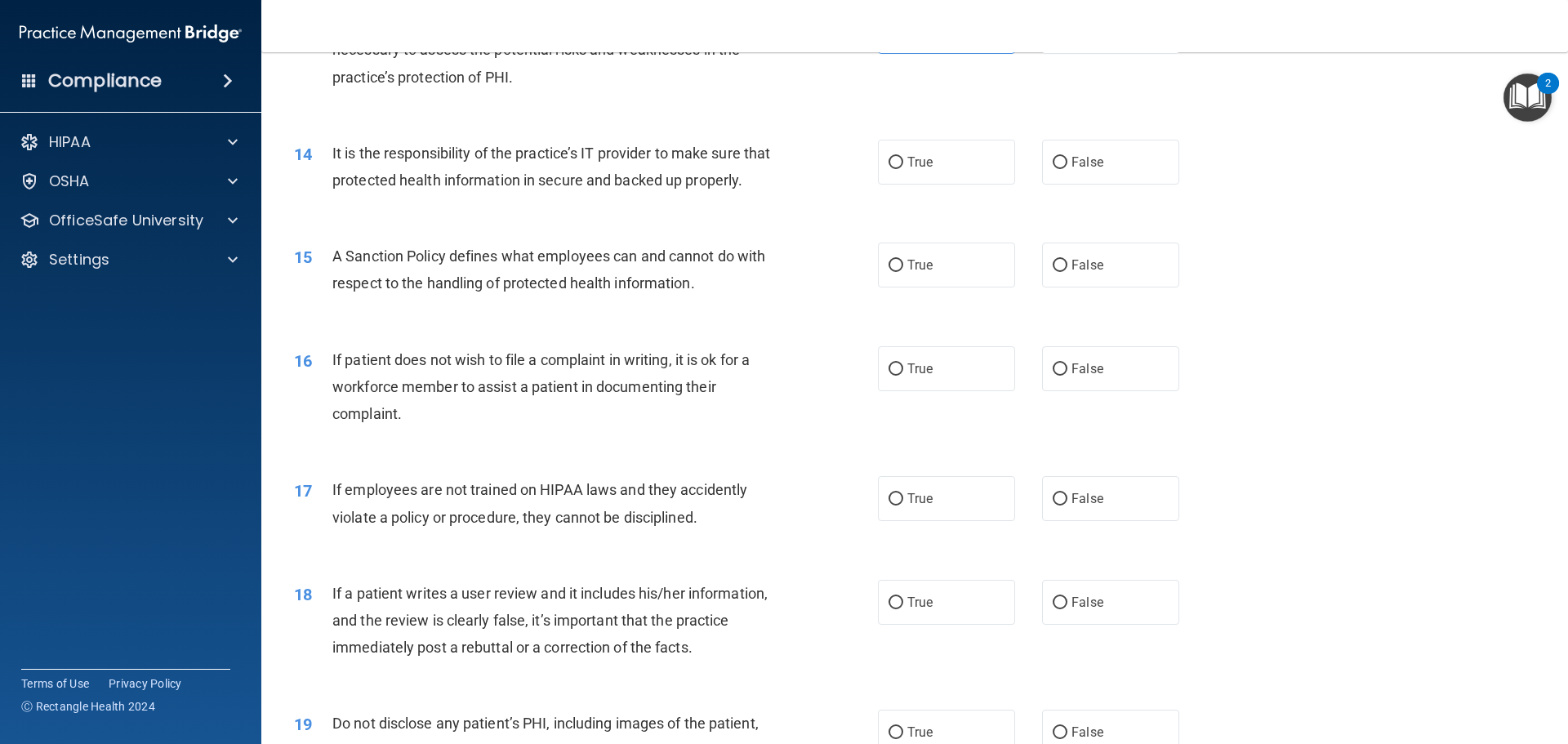
scroll to position [1796, 0]
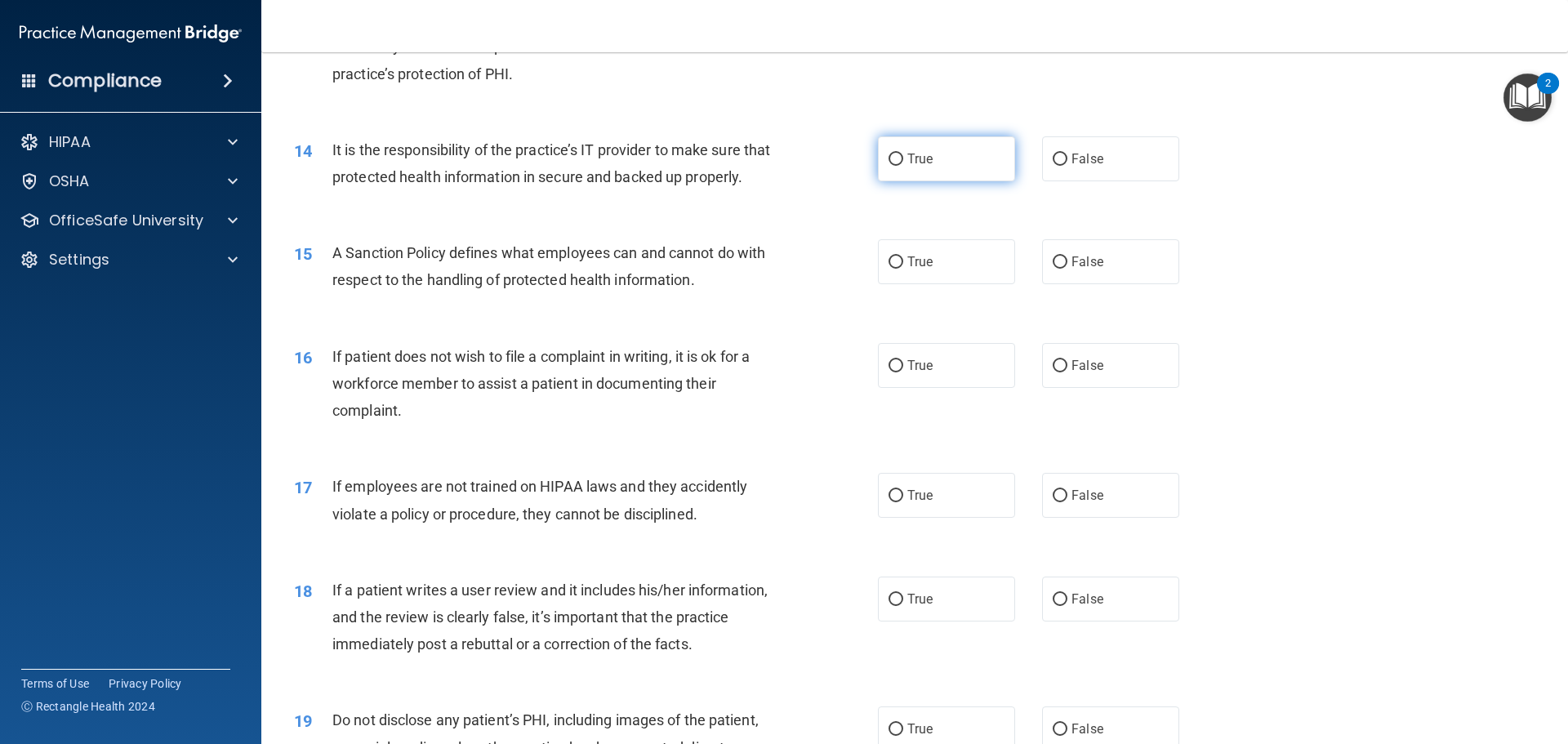
click at [935, 168] on label "True" at bounding box center [946, 159] width 137 height 45
click at [903, 166] on input "True" at bounding box center [896, 159] width 15 height 13
radio input "true"
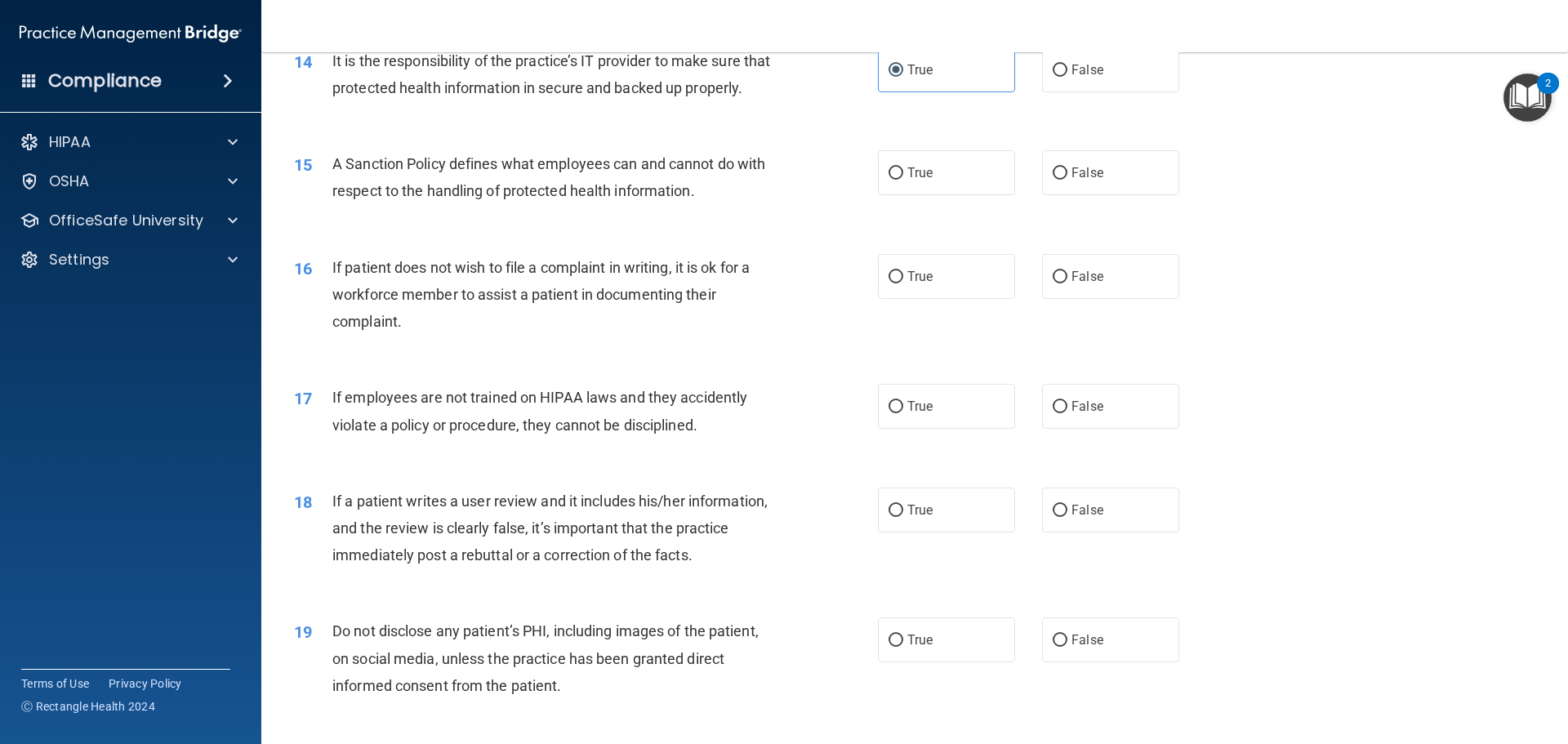
scroll to position [1959, 0]
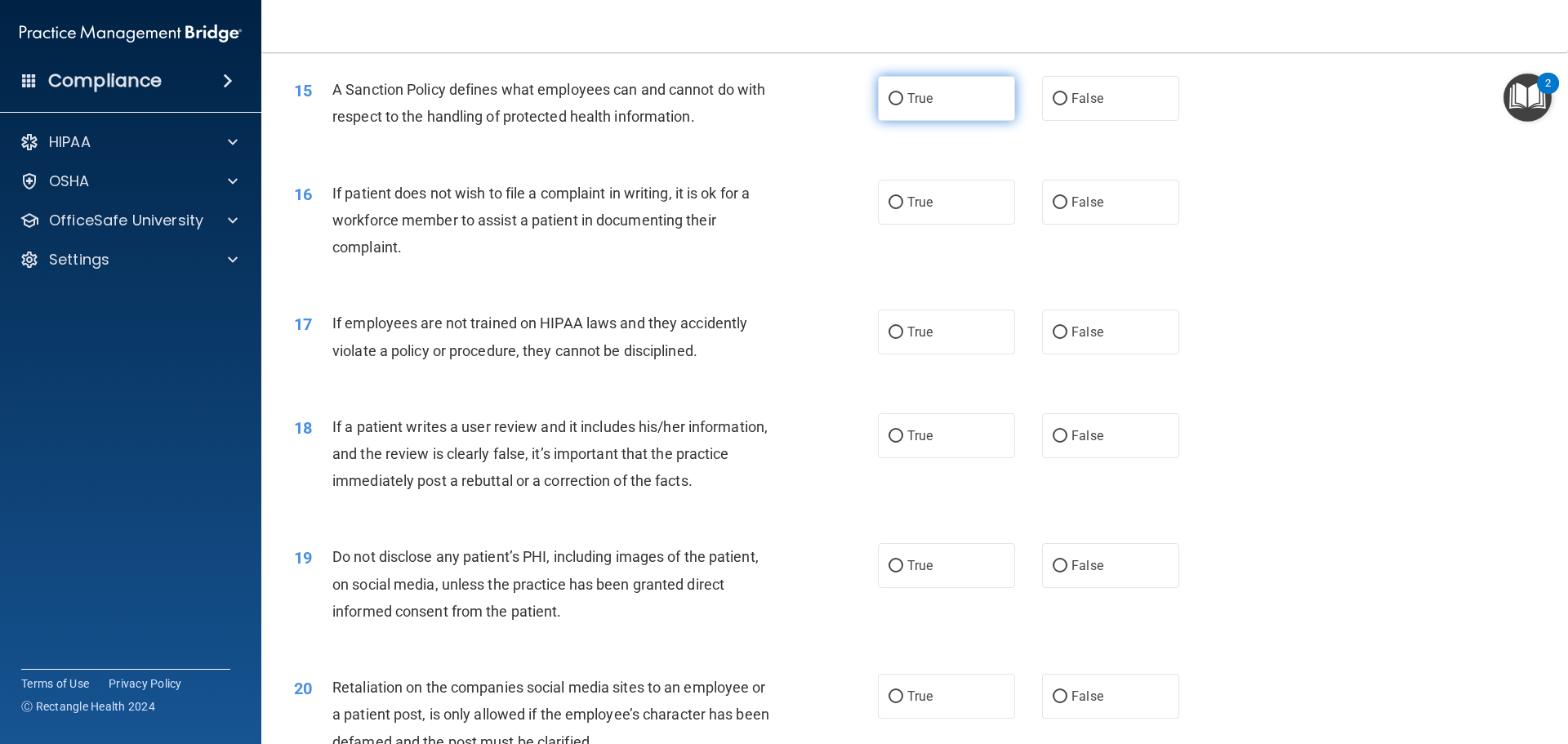
click at [933, 121] on label "True" at bounding box center [946, 98] width 137 height 45
click at [903, 106] on input "True" at bounding box center [896, 99] width 15 height 13
radio input "true"
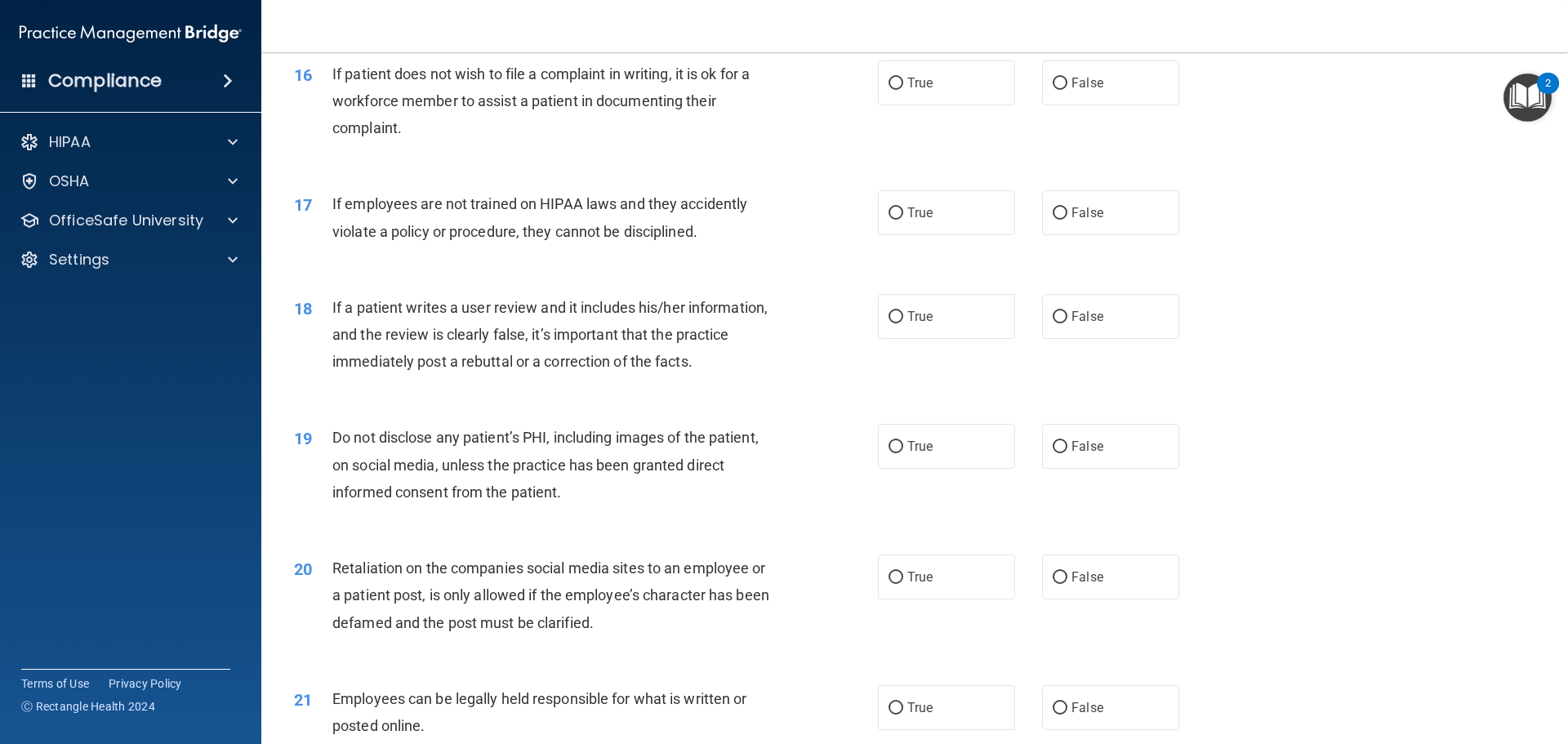
scroll to position [2042, 0]
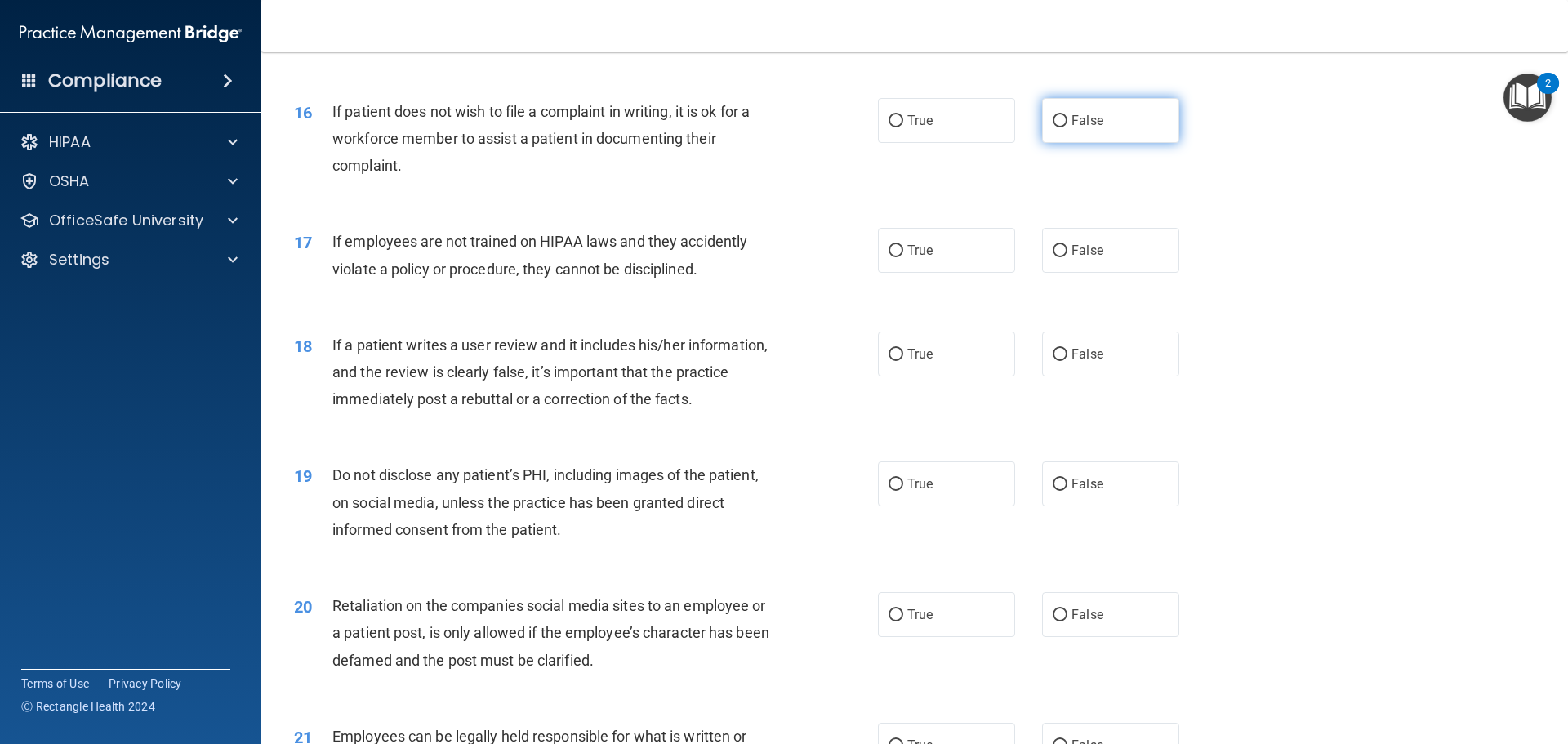
click at [1127, 143] on label "False" at bounding box center [1110, 120] width 137 height 45
click at [1067, 127] on input "False" at bounding box center [1060, 121] width 15 height 13
radio input "true"
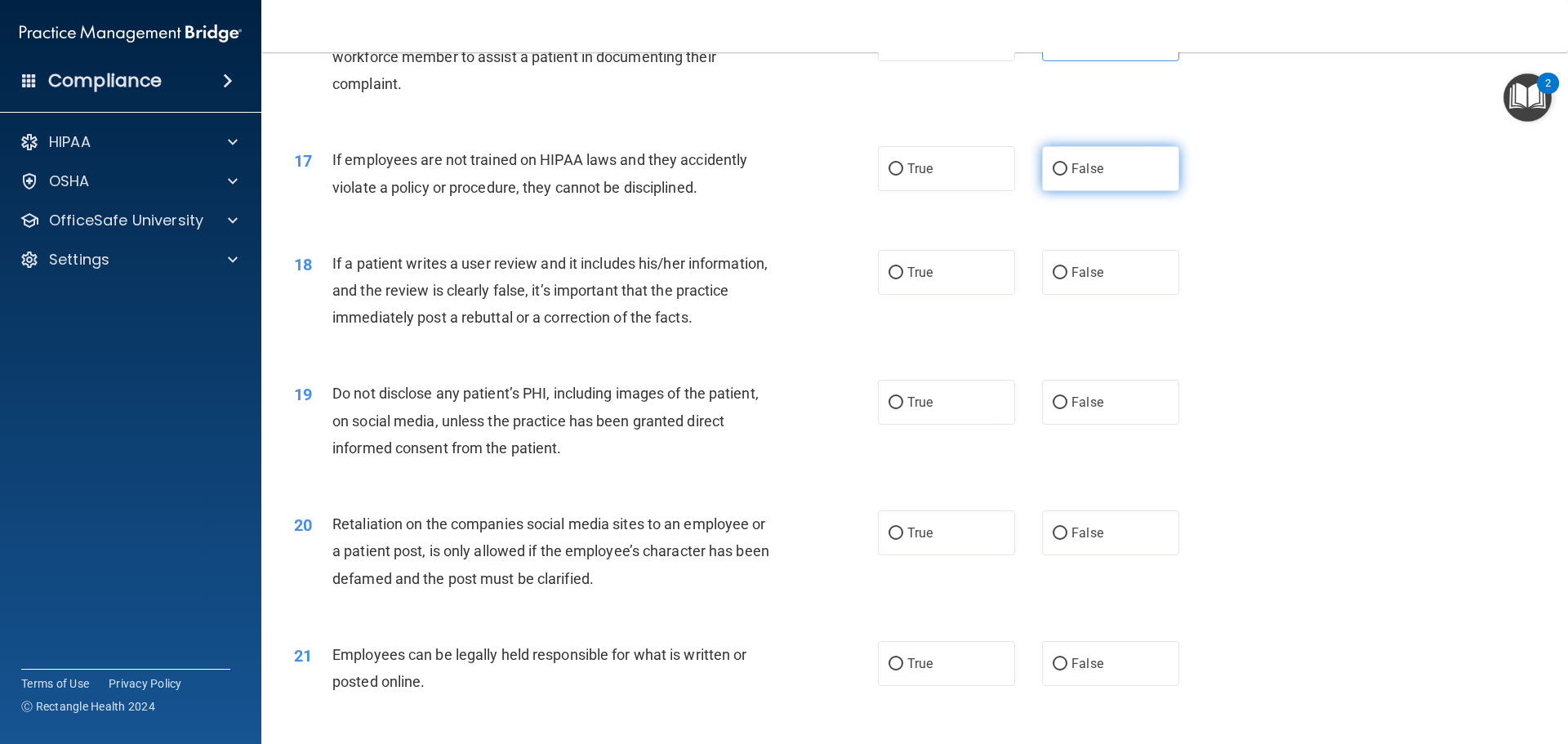
click at [1073, 177] on span "False" at bounding box center [1088, 169] width 32 height 16
click at [1067, 176] on input "False" at bounding box center [1060, 169] width 15 height 13
radio input "true"
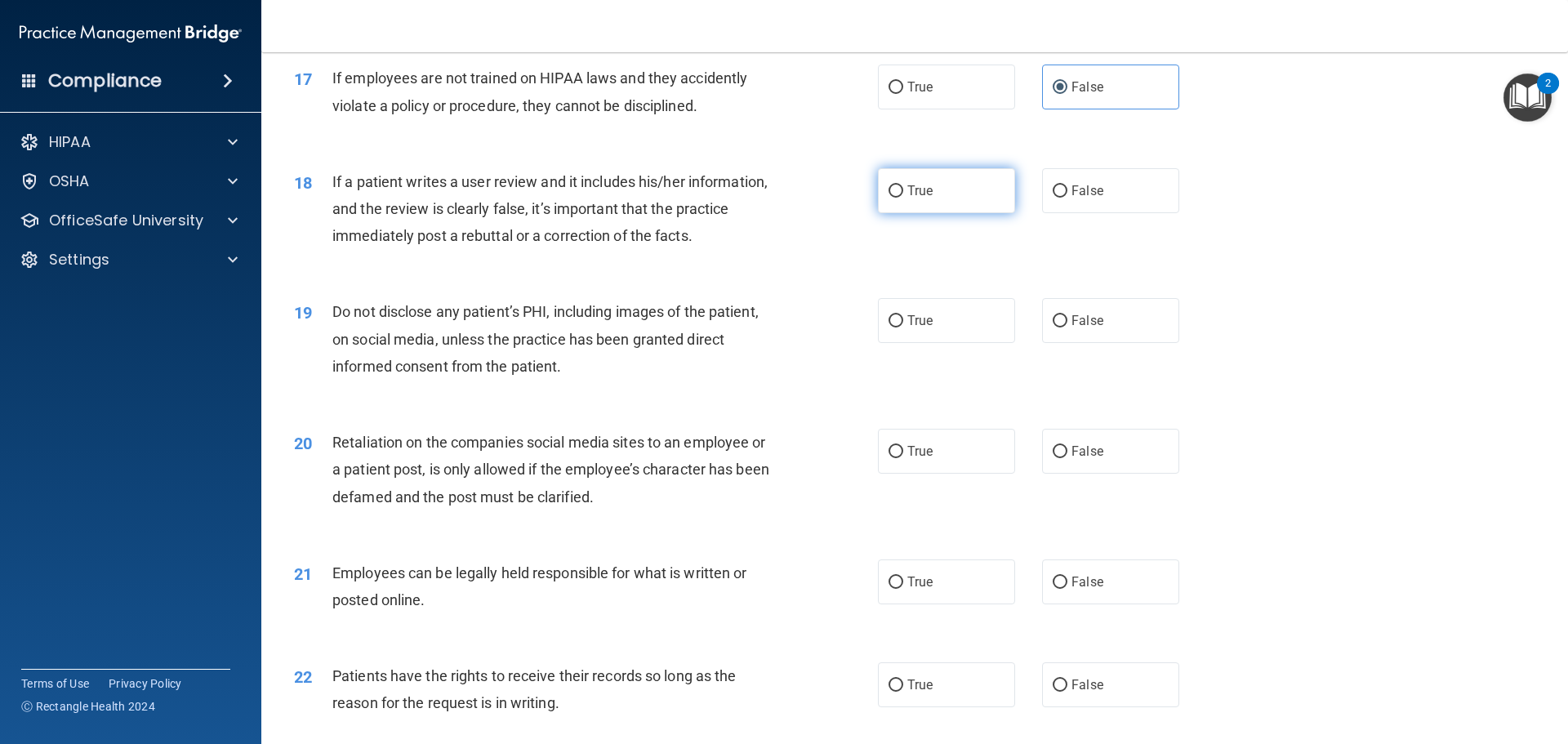
click at [912, 199] on span "True" at bounding box center [920, 191] width 25 height 16
click at [903, 198] on input "True" at bounding box center [896, 191] width 15 height 13
radio input "true"
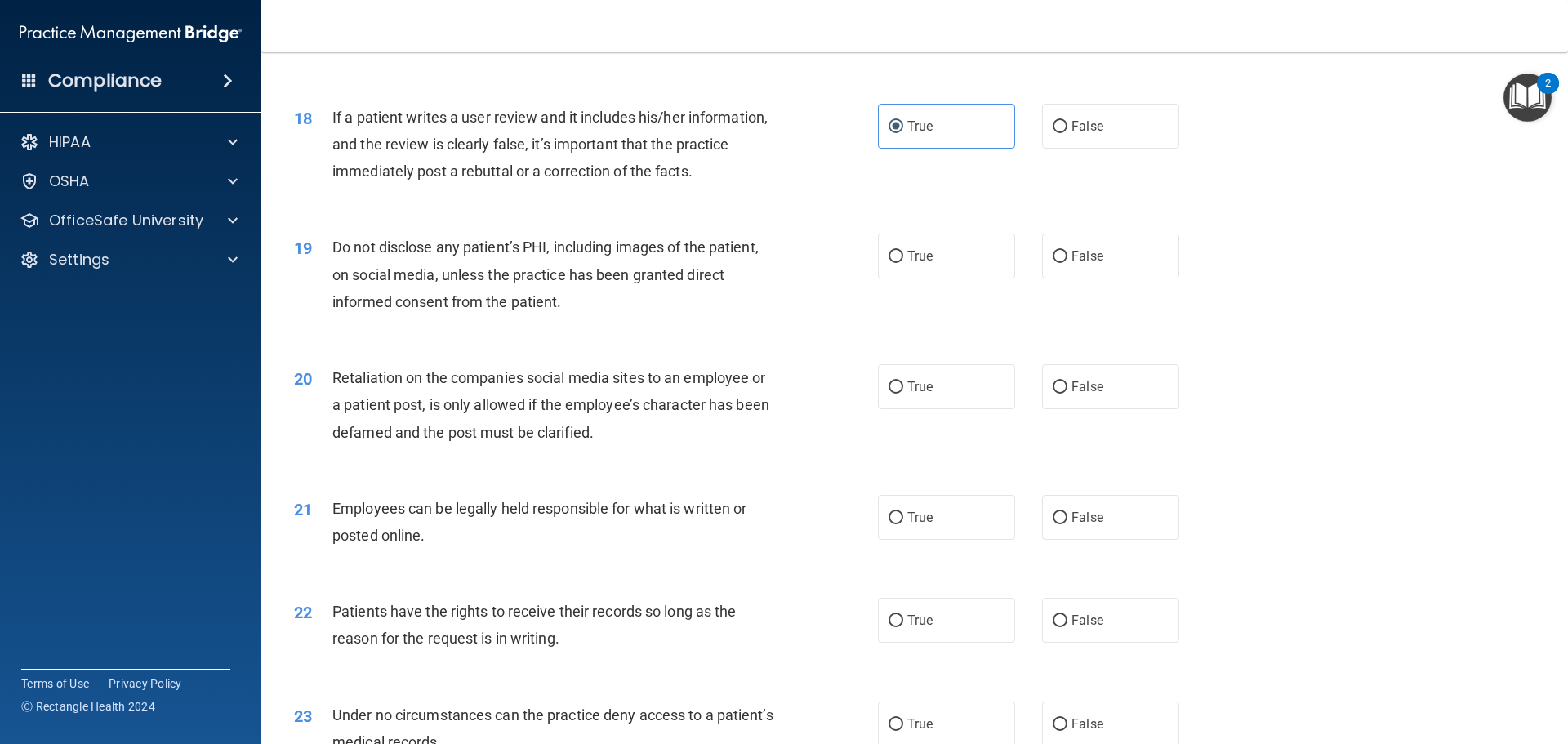
scroll to position [2368, 0]
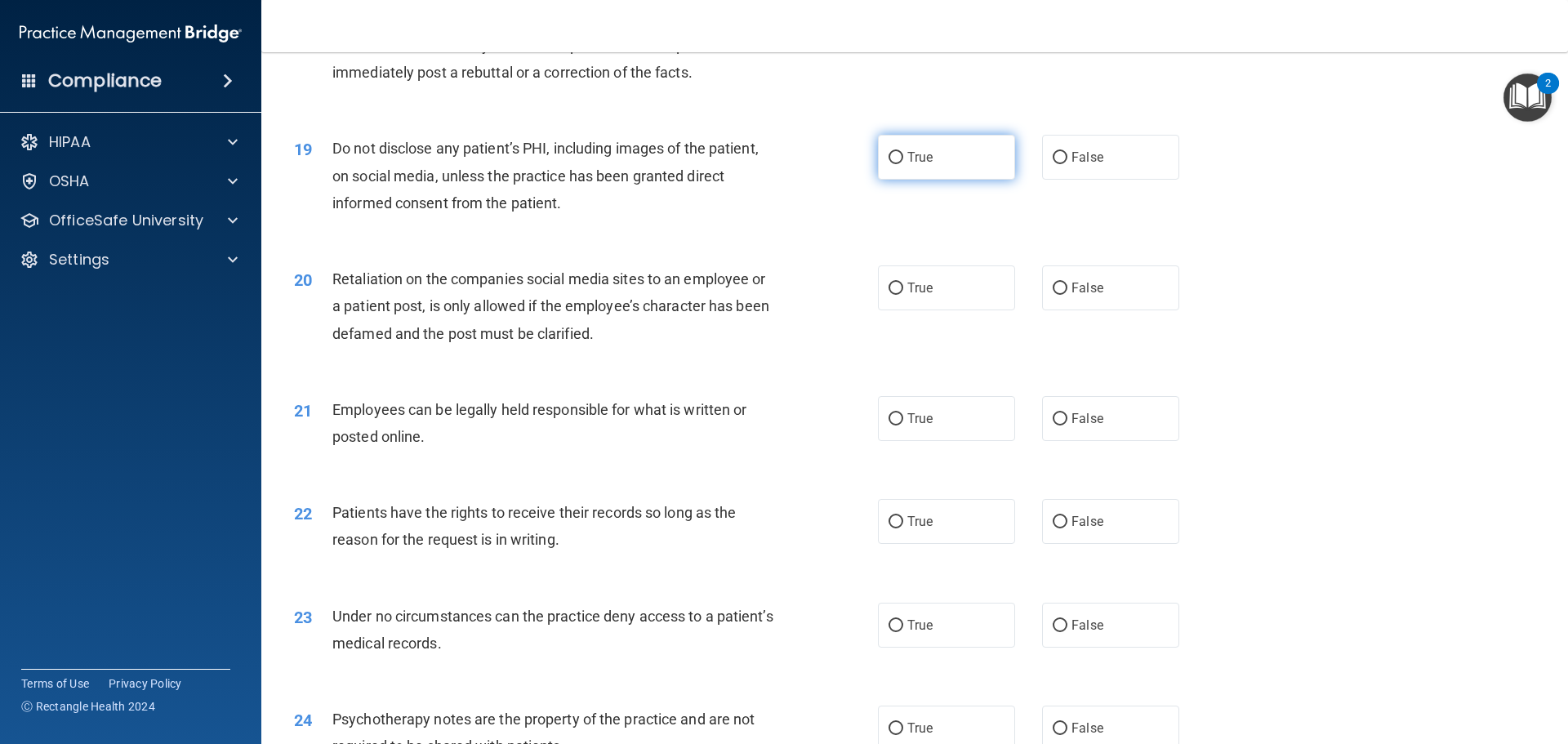
click at [946, 179] on label "True" at bounding box center [946, 157] width 137 height 45
click at [903, 164] on input "True" at bounding box center [896, 158] width 15 height 13
radio input "true"
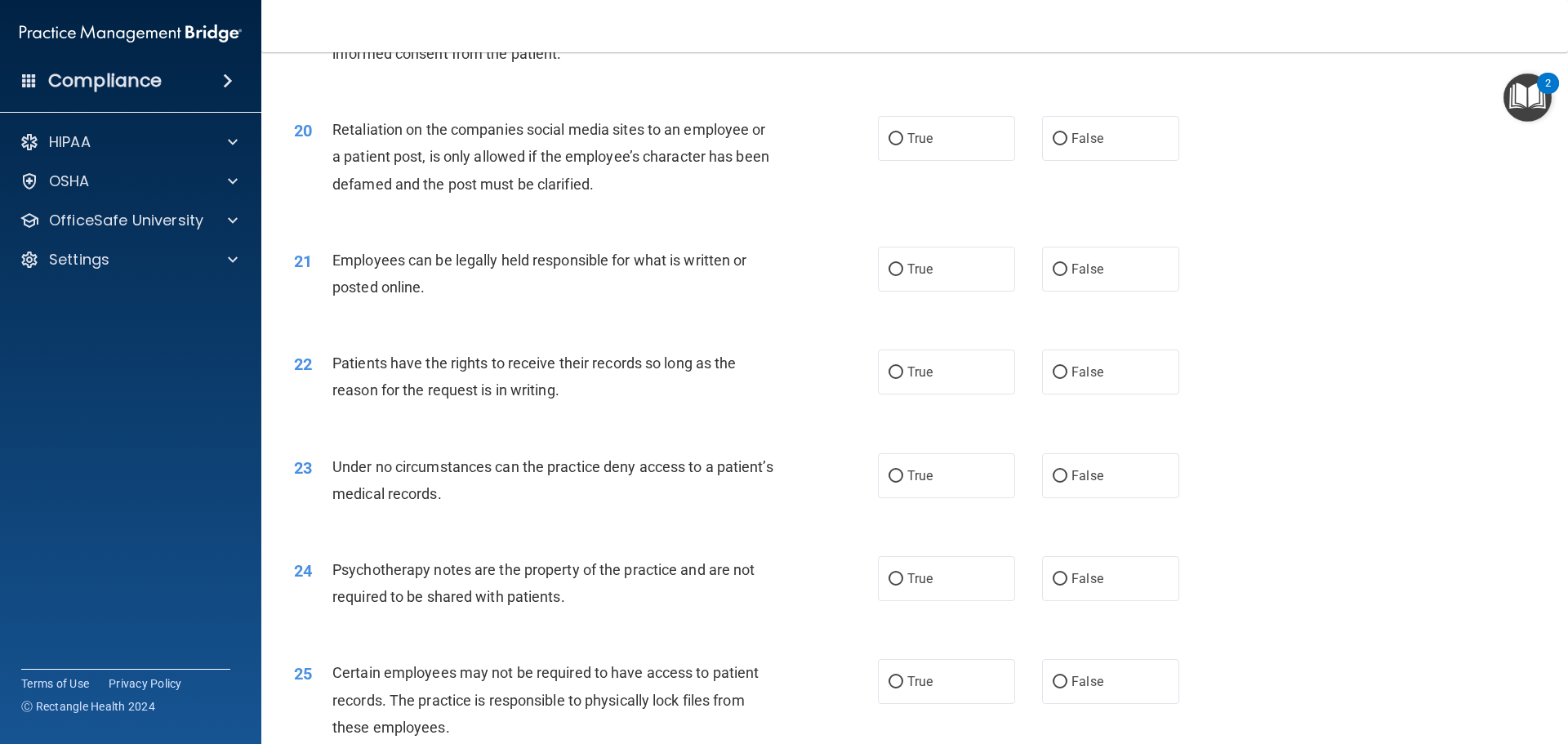
scroll to position [2532, 0]
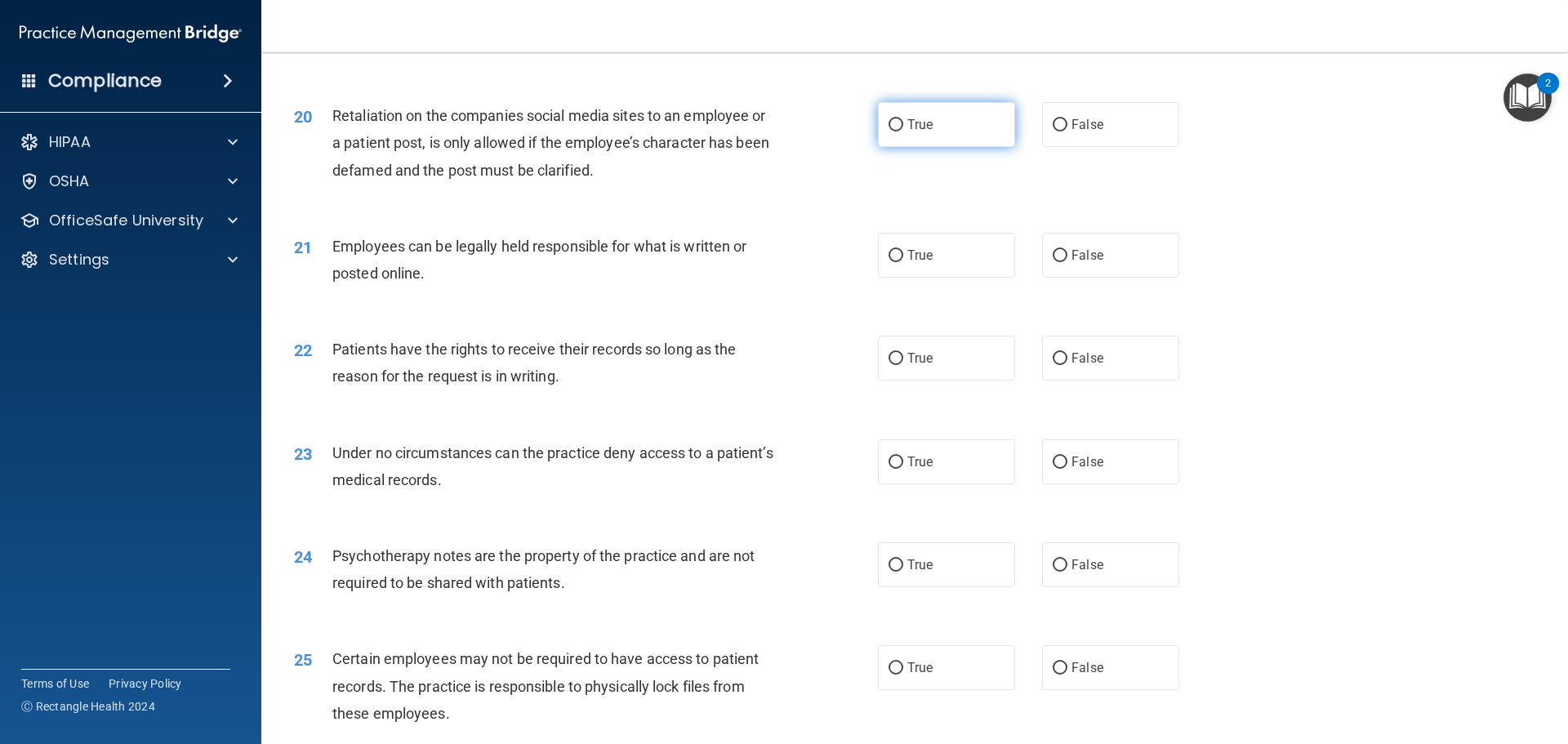
click at [961, 147] on label "True" at bounding box center [946, 124] width 137 height 45
click at [903, 132] on input "True" at bounding box center [896, 125] width 15 height 13
radio input "true"
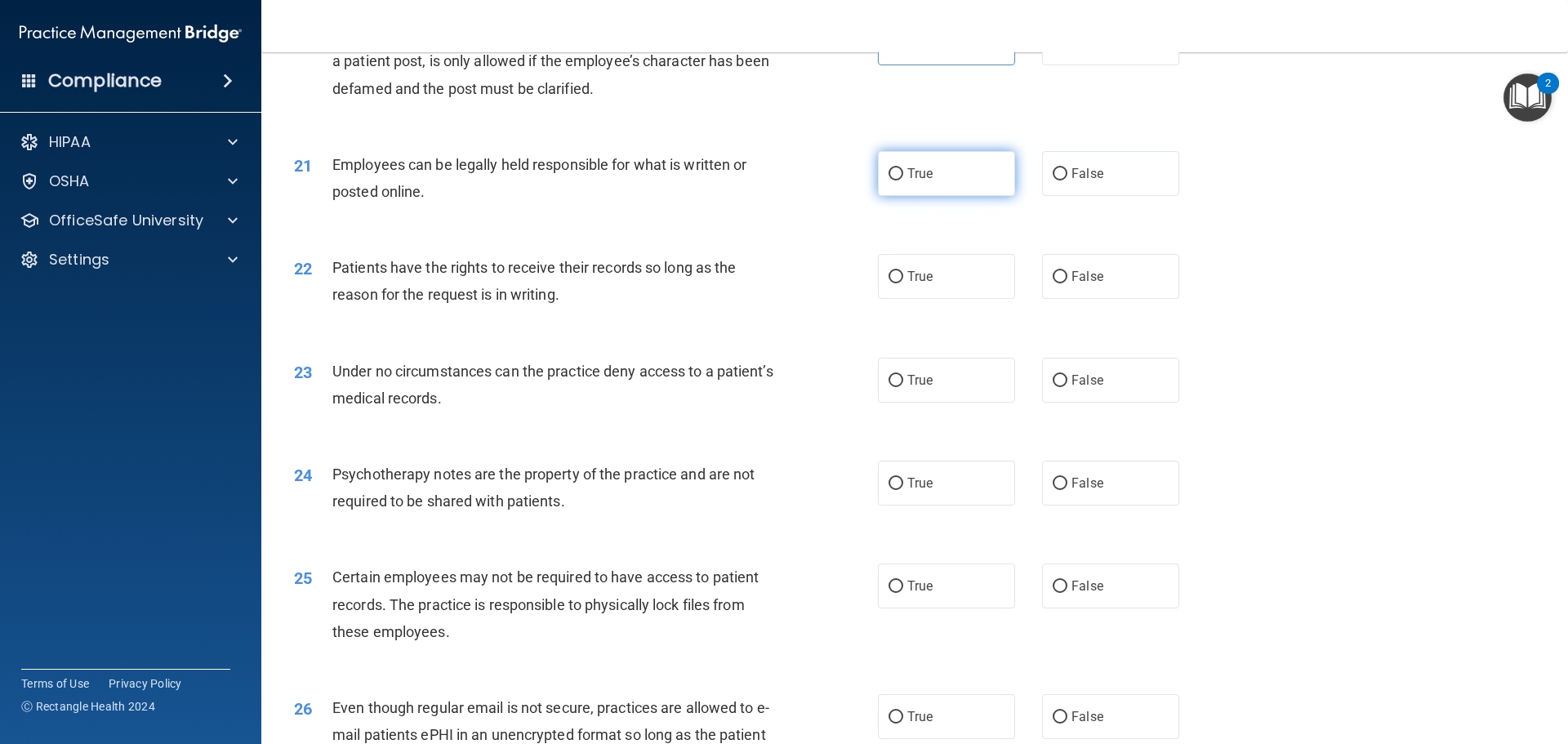
click at [942, 196] on label "True" at bounding box center [946, 174] width 137 height 45
click at [903, 180] on input "True" at bounding box center [896, 174] width 15 height 13
radio input "true"
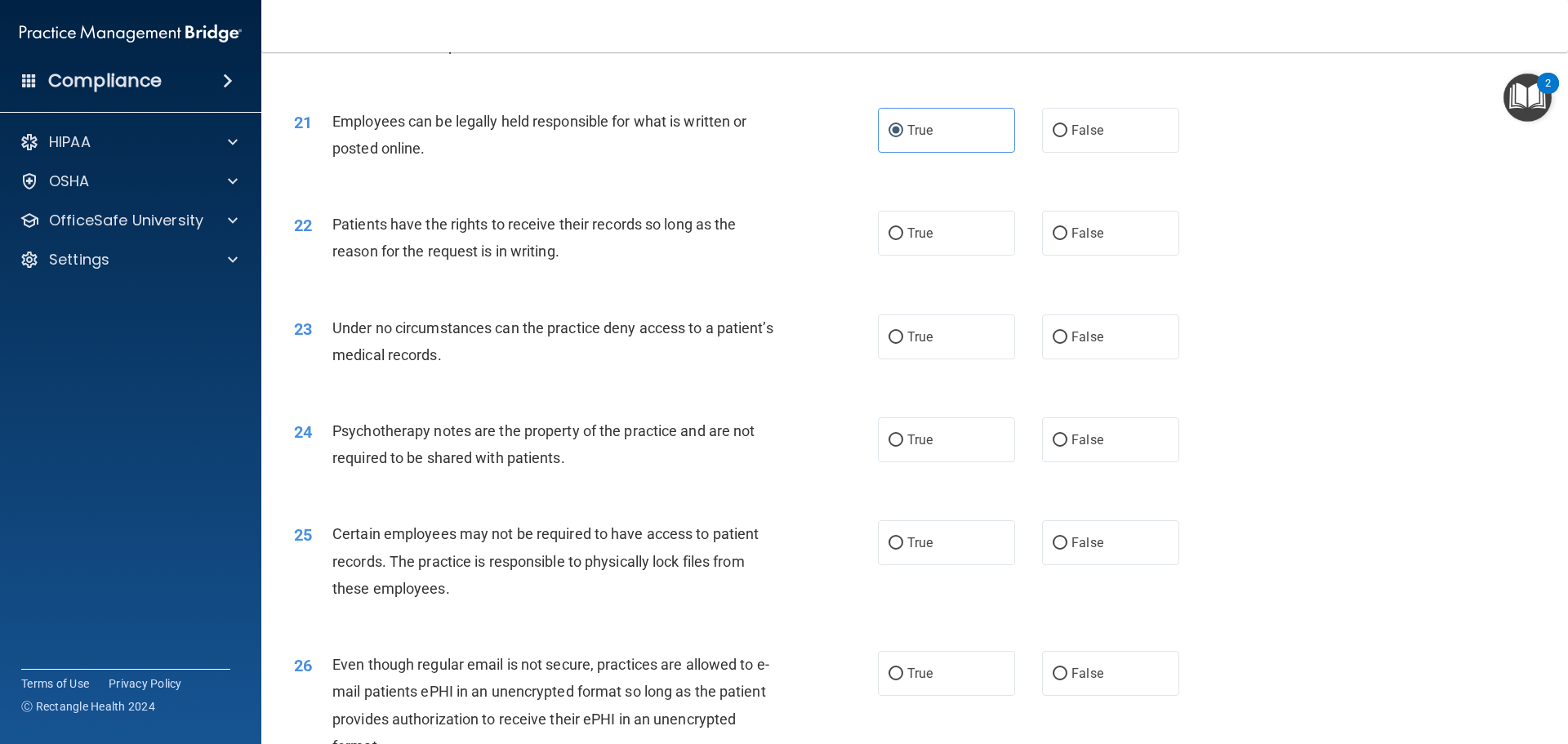
scroll to position [2695, 0]
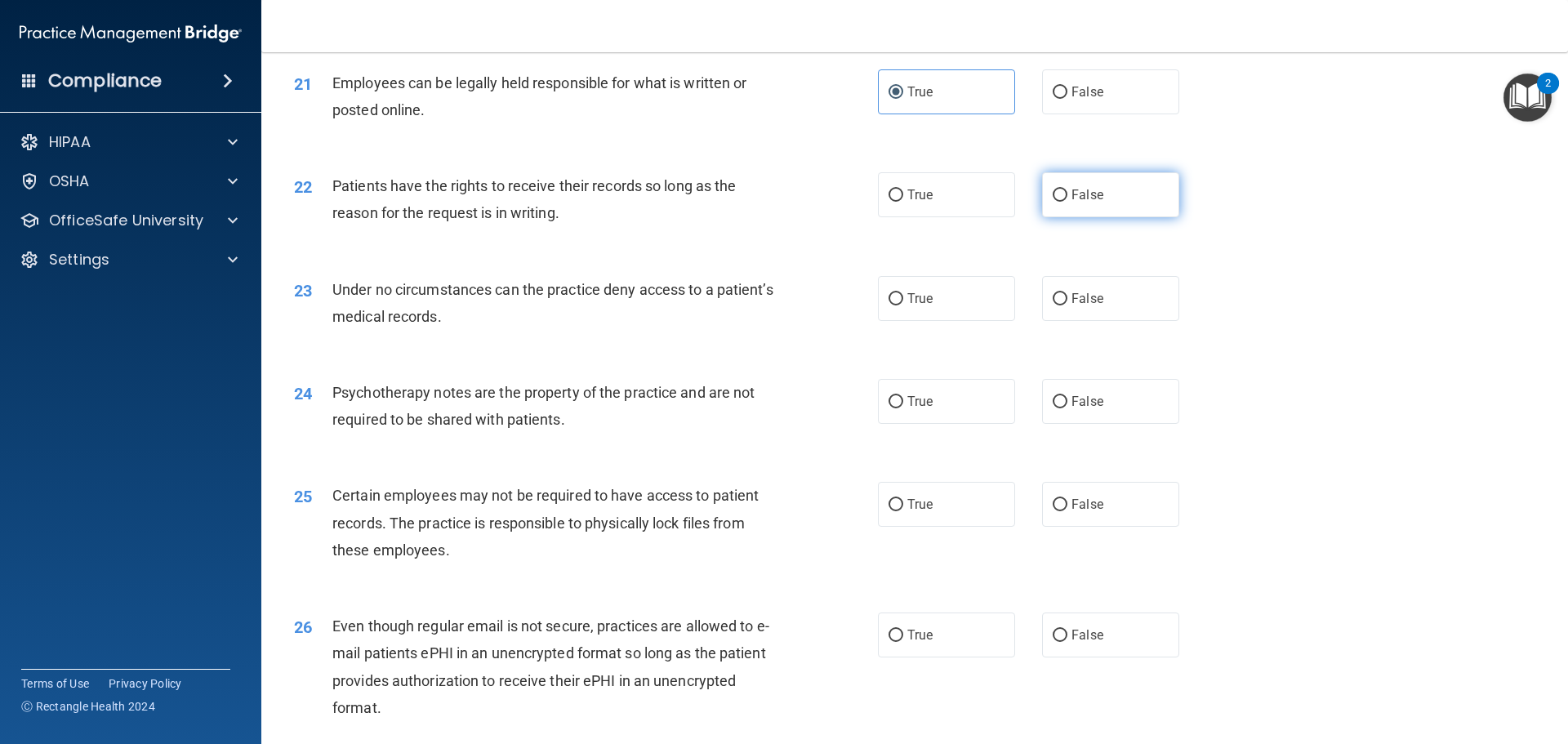
click at [1065, 217] on label "False" at bounding box center [1110, 195] width 137 height 45
click at [1065, 202] on input "False" at bounding box center [1060, 195] width 15 height 13
radio input "true"
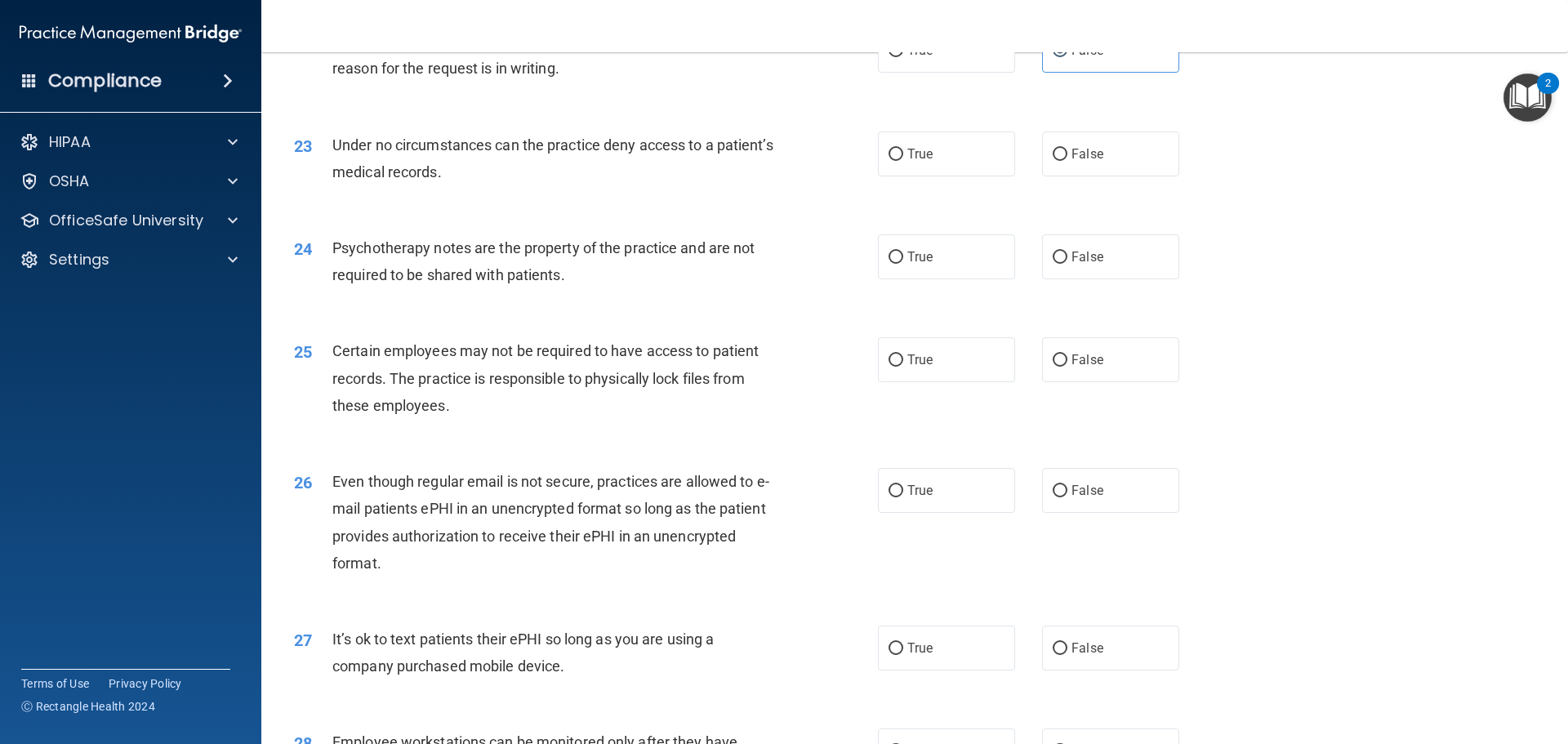
scroll to position [2858, 0]
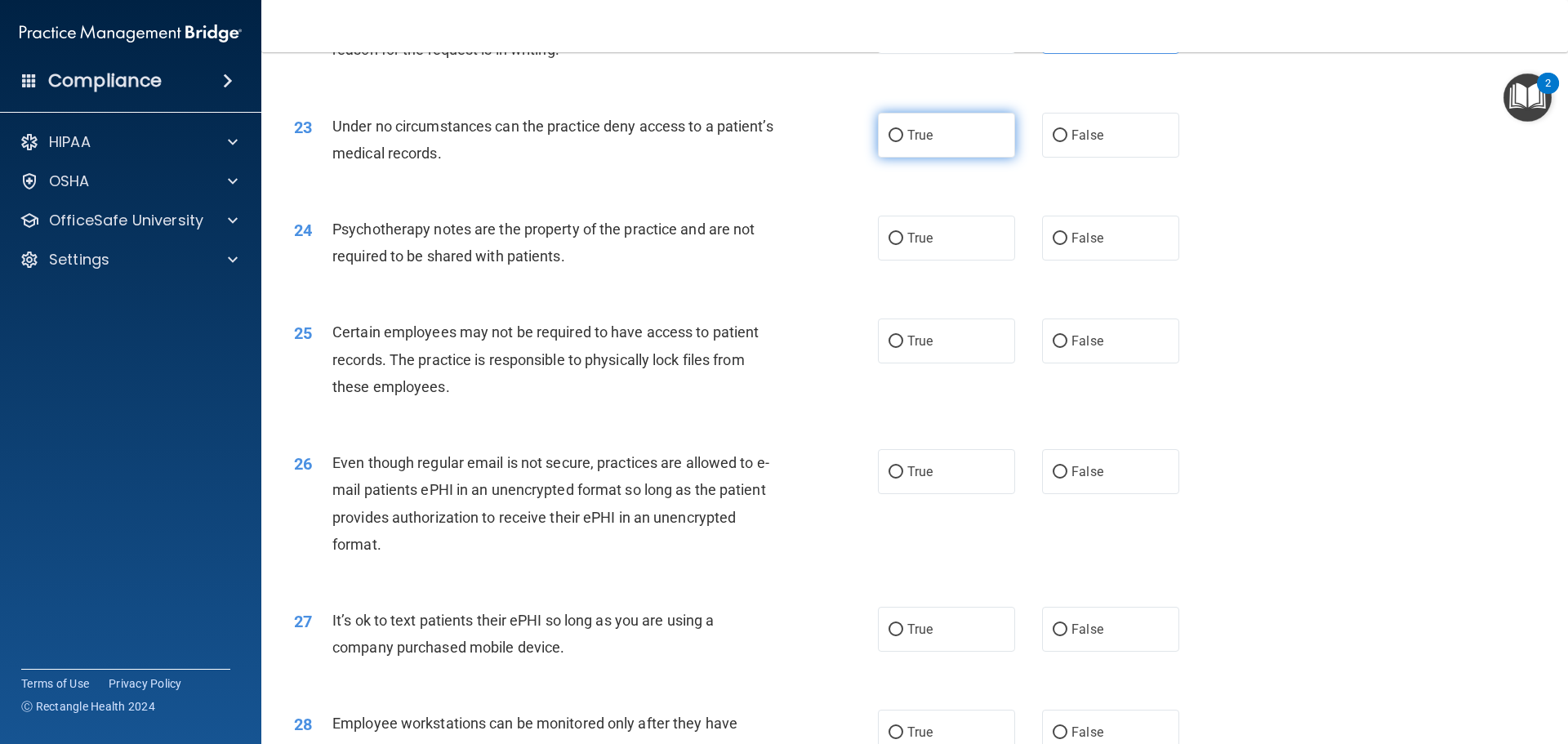
click at [928, 143] on span "True" at bounding box center [920, 135] width 25 height 16
click at [903, 142] on input "True" at bounding box center [896, 136] width 15 height 13
radio input "true"
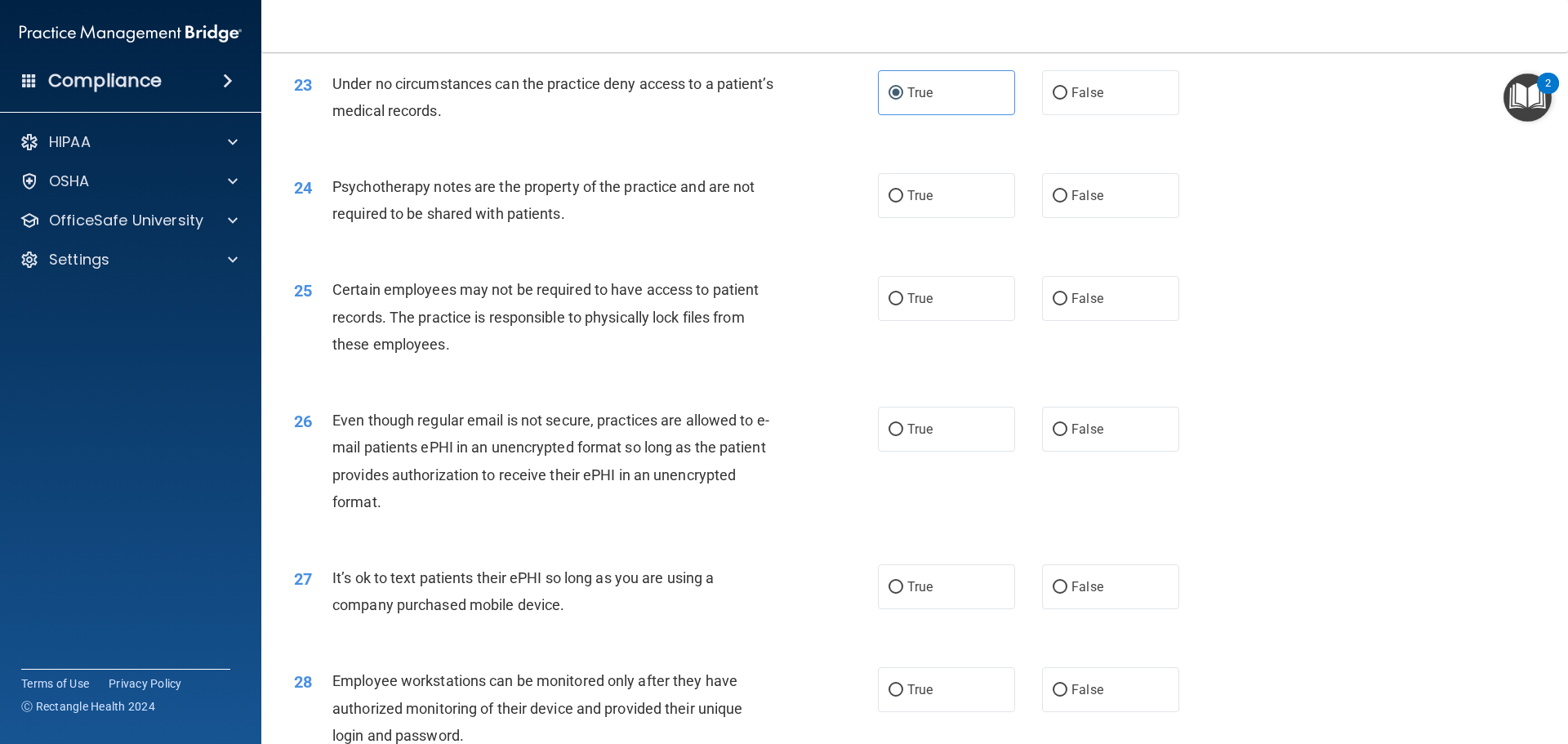
scroll to position [2940, 0]
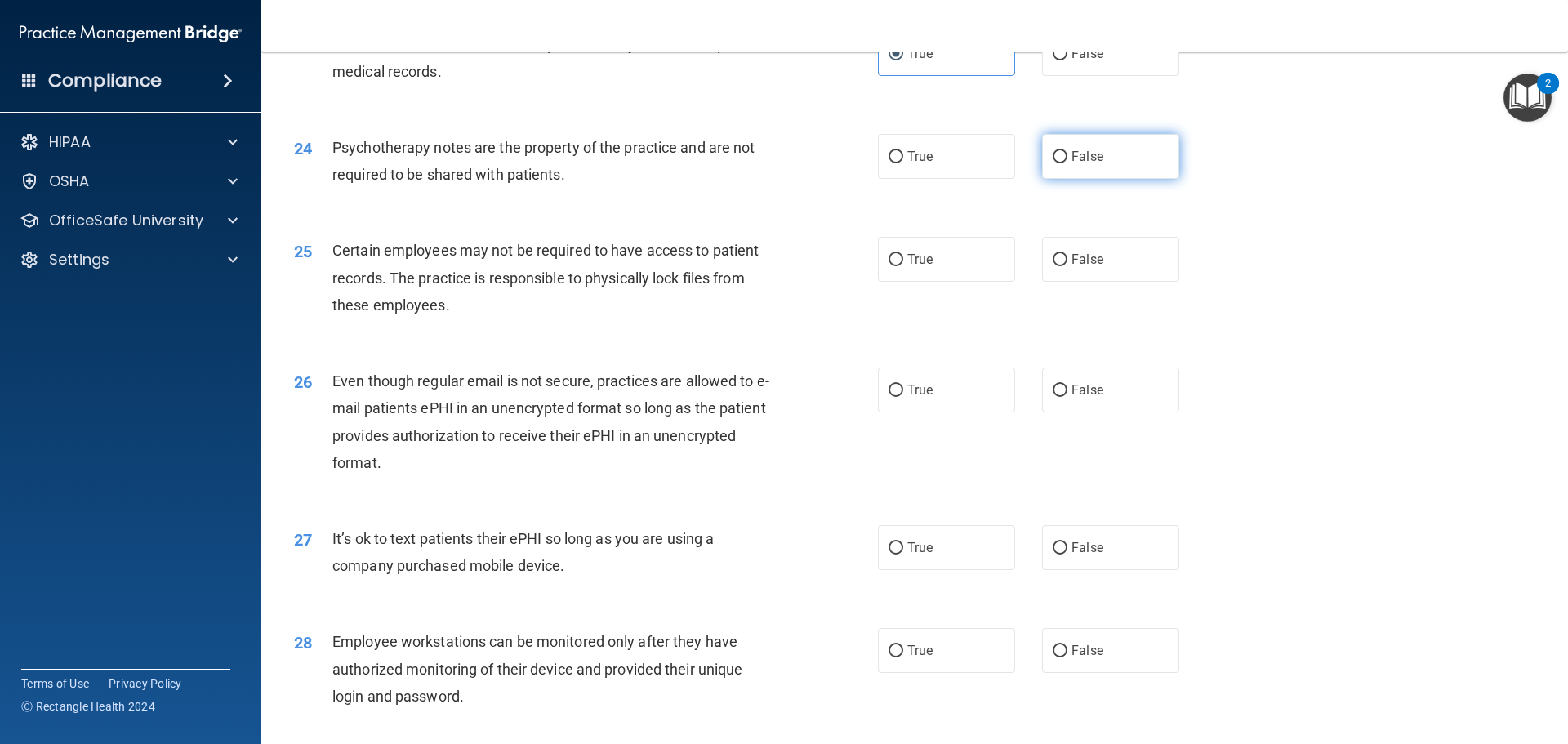
click at [1080, 178] on label "False" at bounding box center [1110, 156] width 137 height 45
click at [1067, 163] on input "False" at bounding box center [1060, 157] width 15 height 13
radio input "true"
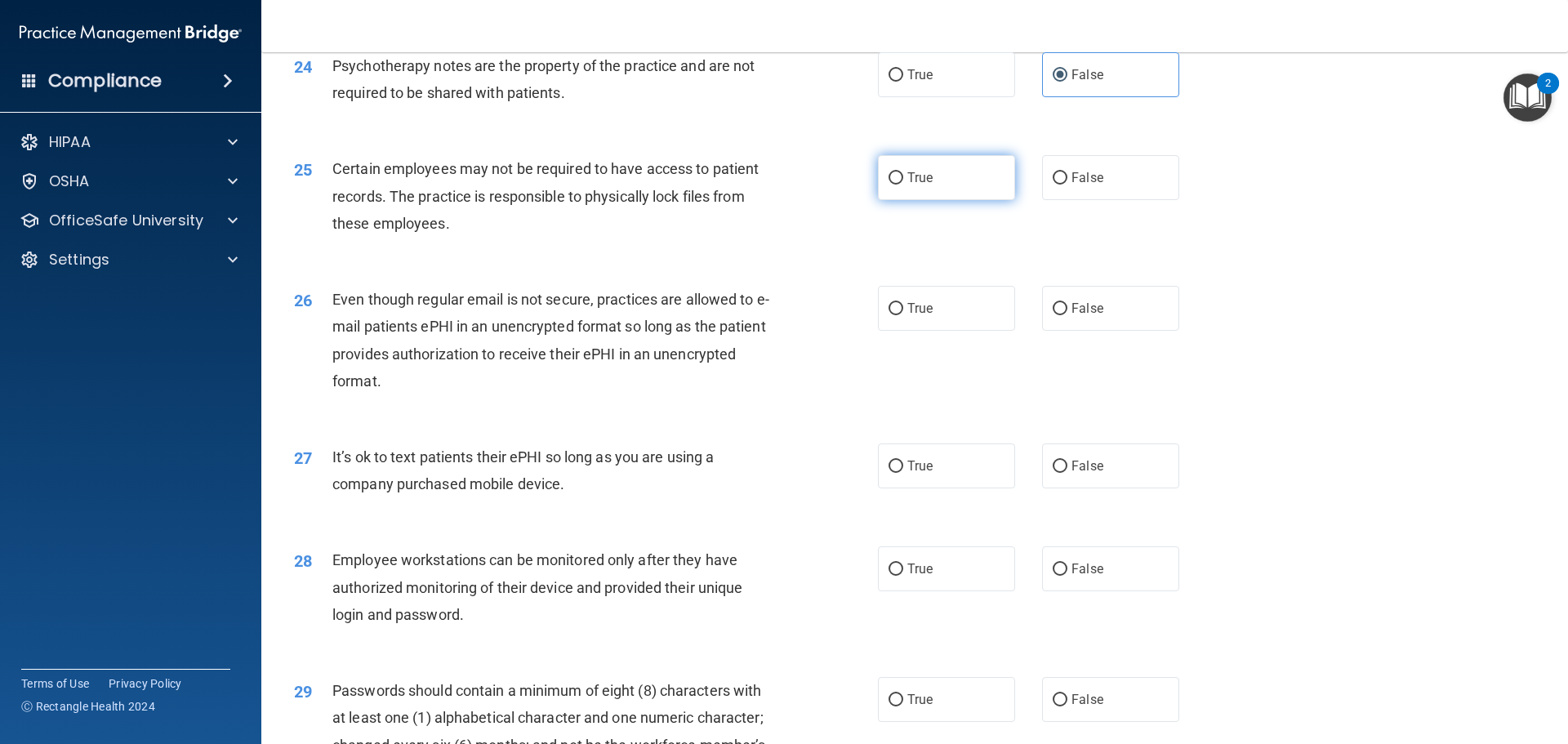
click at [929, 200] on label "True" at bounding box center [946, 178] width 137 height 45
click at [903, 184] on input "True" at bounding box center [896, 178] width 15 height 13
radio input "true"
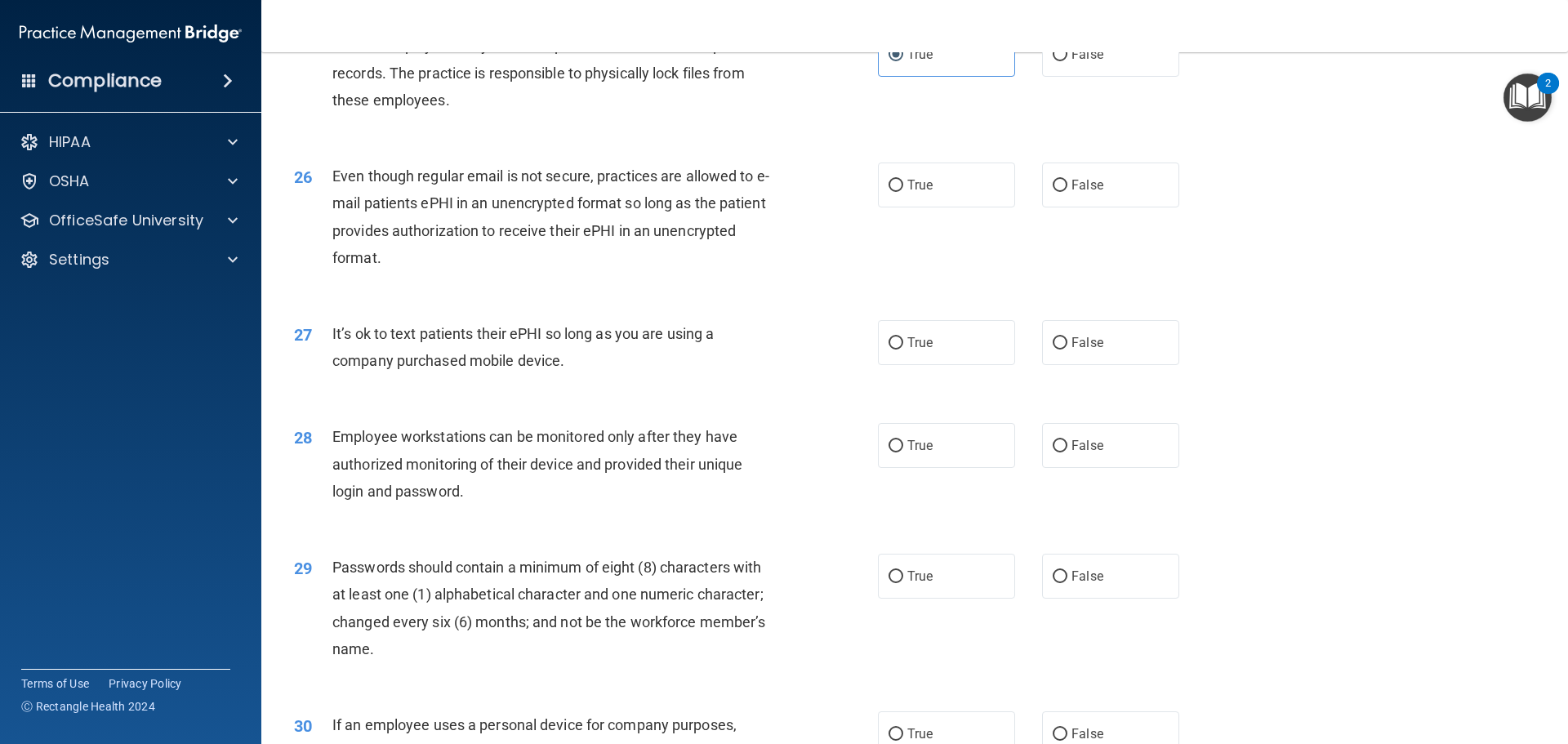
scroll to position [3185, 0]
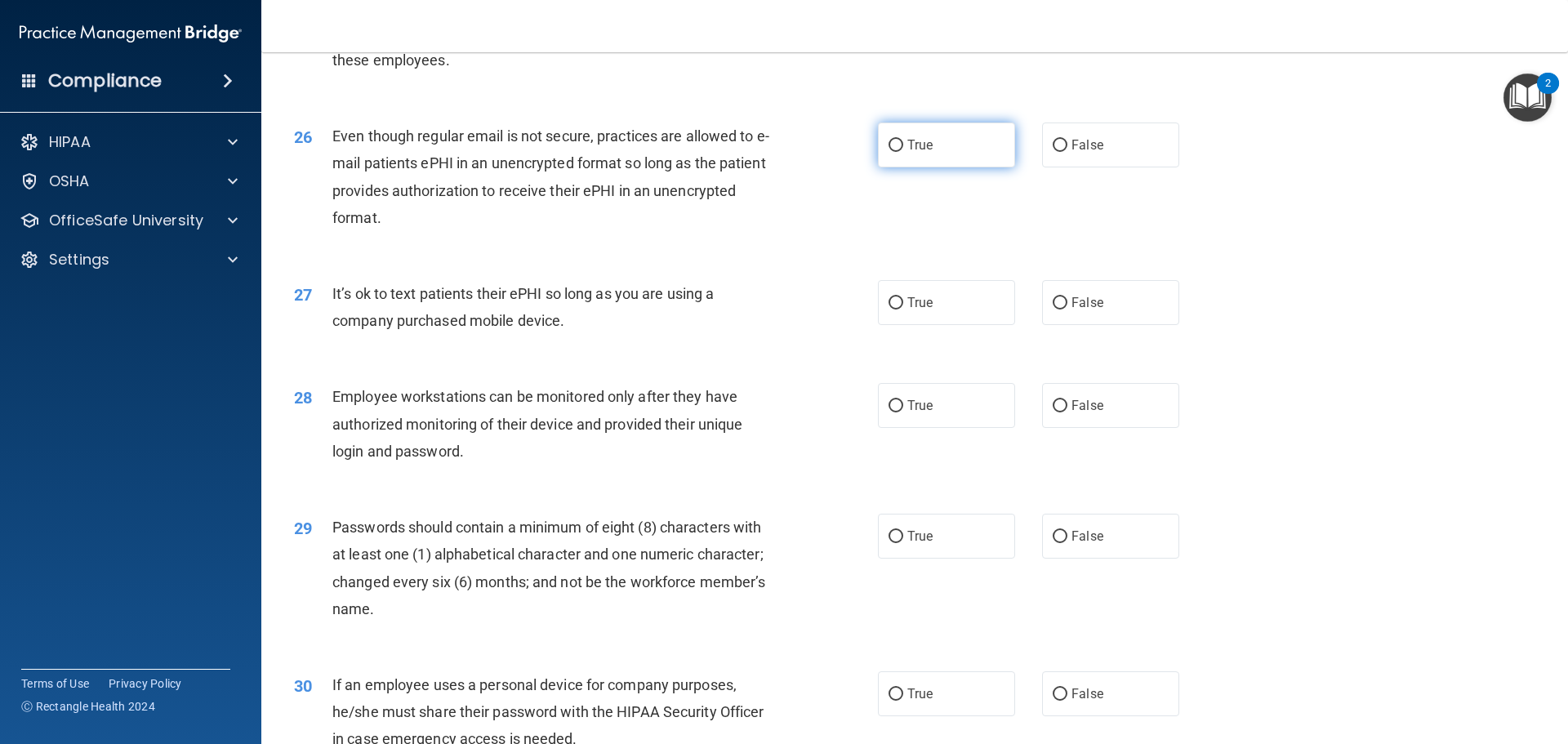
click at [932, 168] on label "True" at bounding box center [946, 145] width 137 height 45
click at [903, 152] on input "True" at bounding box center [896, 146] width 15 height 13
radio input "true"
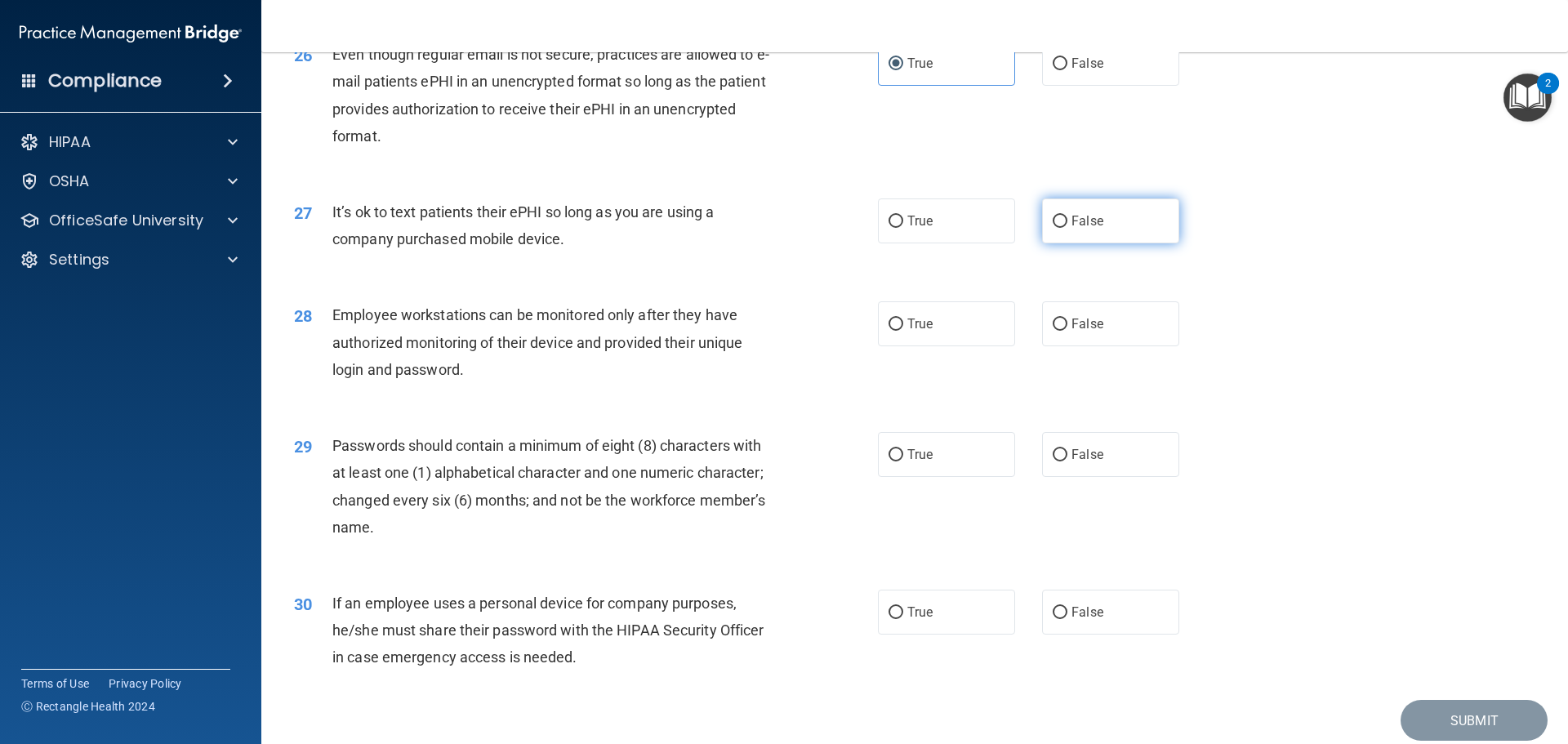
click at [1119, 243] on label "False" at bounding box center [1110, 221] width 137 height 45
click at [1067, 228] on input "False" at bounding box center [1060, 221] width 15 height 13
radio input "true"
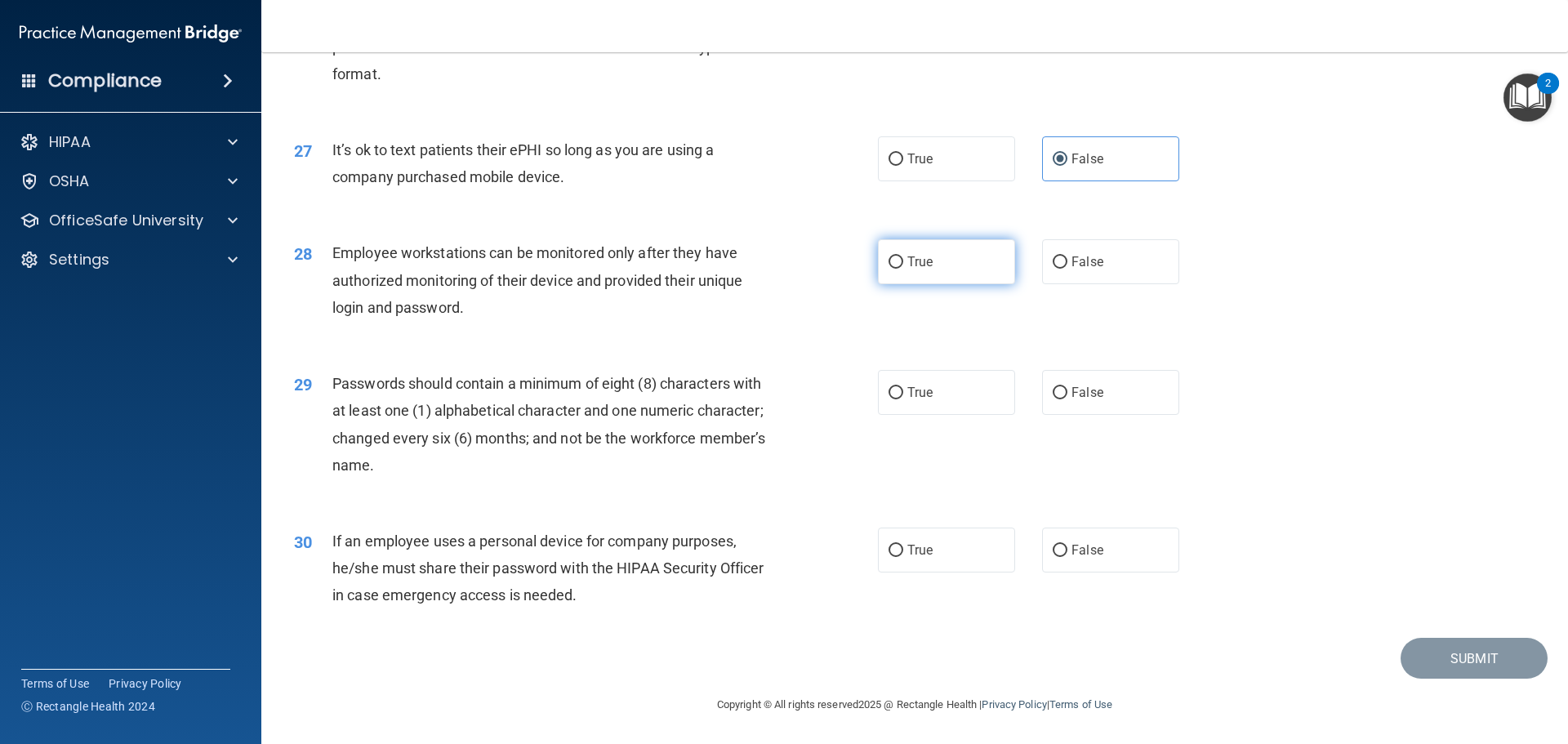
click at [942, 269] on label "True" at bounding box center [946, 262] width 137 height 45
click at [903, 269] on input "True" at bounding box center [896, 262] width 15 height 13
radio input "true"
click at [964, 402] on label "True" at bounding box center [946, 392] width 137 height 45
click at [903, 400] on input "True" at bounding box center [896, 393] width 15 height 13
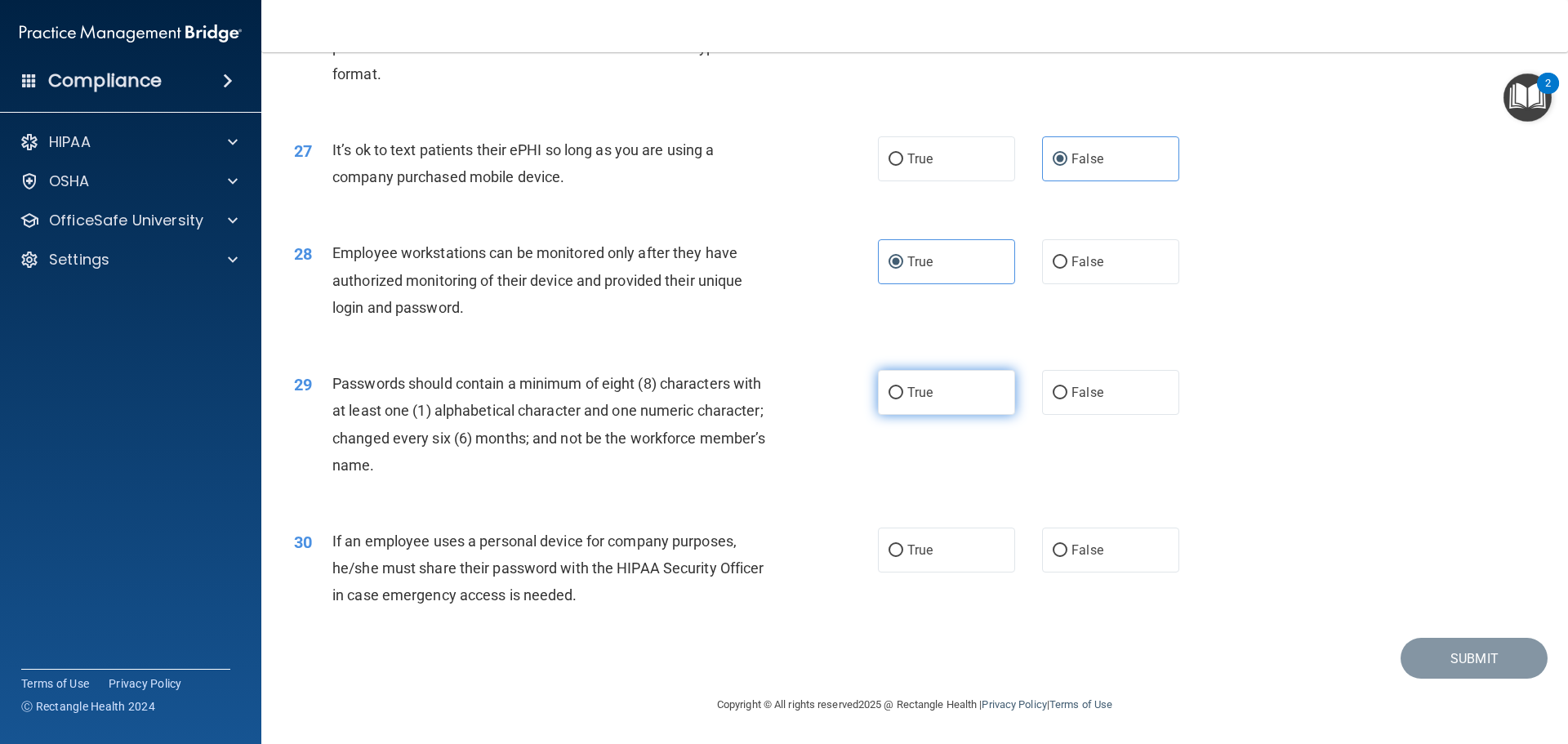
radio input "true"
click at [900, 561] on label "True" at bounding box center [946, 550] width 137 height 45
click at [900, 557] on input "True" at bounding box center [896, 551] width 15 height 13
radio input "true"
click at [1479, 665] on button "Submit" at bounding box center [1475, 658] width 147 height 42
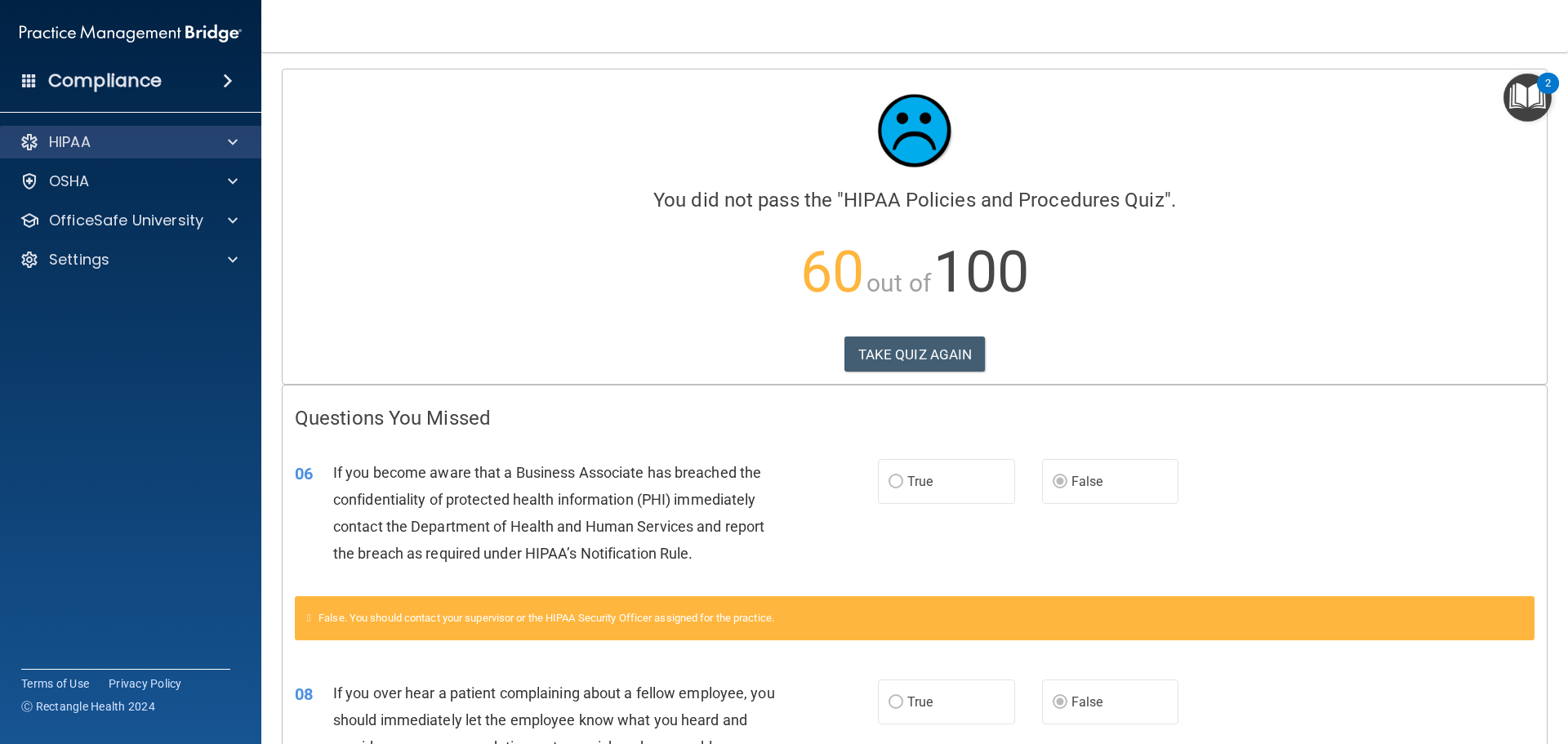
click at [116, 152] on div "HIPAA" at bounding box center [131, 143] width 262 height 33
click at [229, 147] on span at bounding box center [233, 142] width 10 height 19
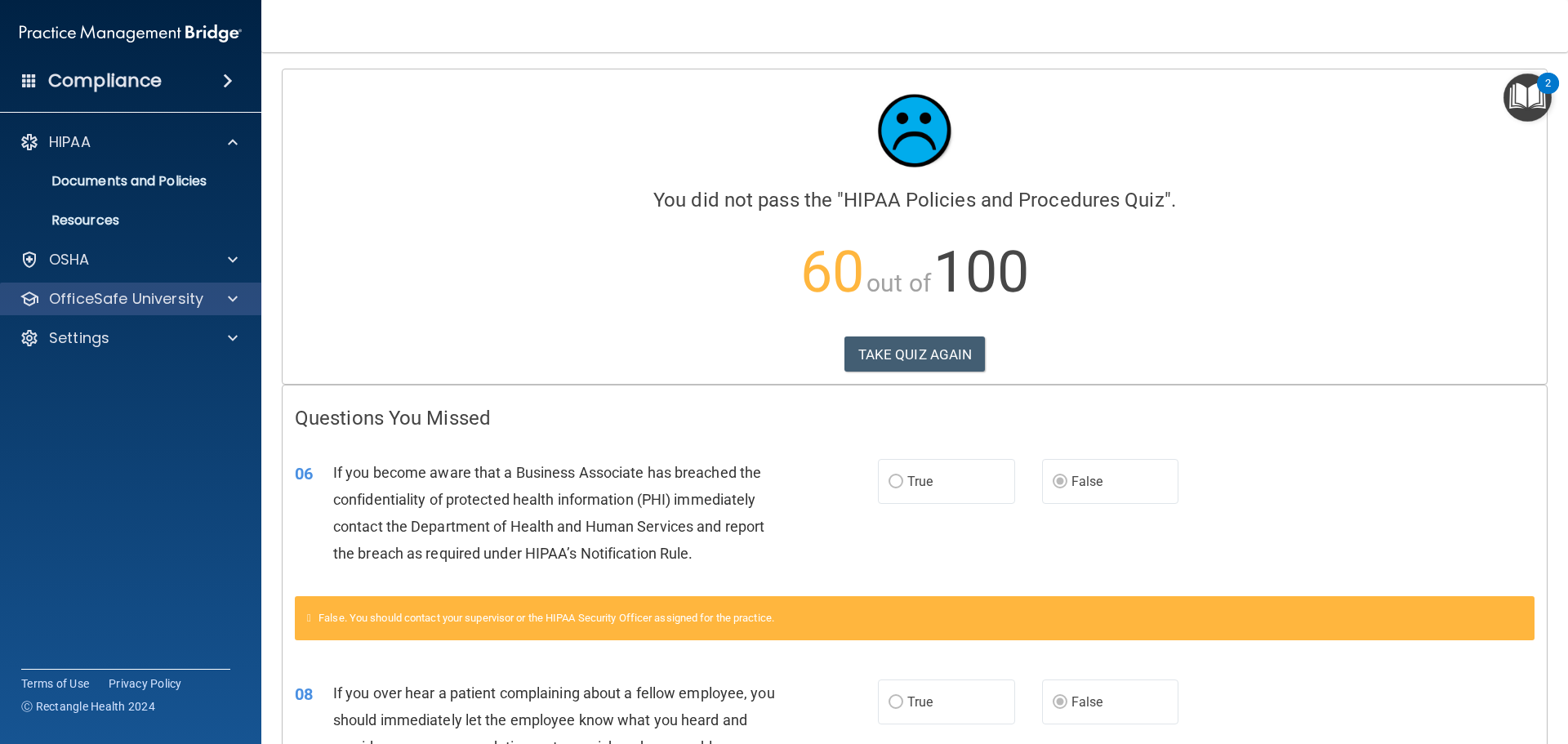
click at [230, 313] on div "OfficeSafe University" at bounding box center [131, 299] width 262 height 33
click at [231, 307] on span at bounding box center [233, 299] width 10 height 19
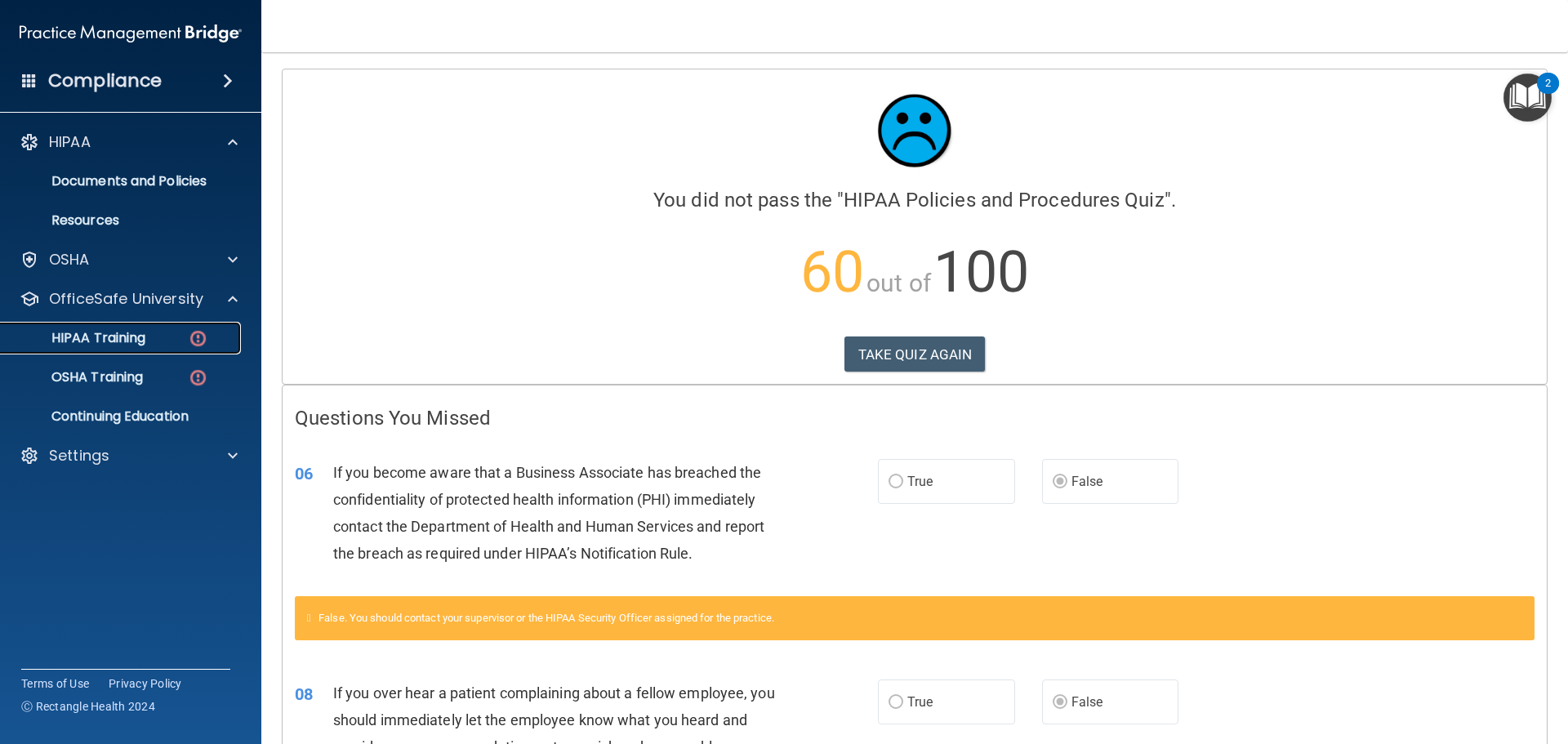
click at [144, 331] on p "HIPAA Training" at bounding box center [78, 338] width 135 height 16
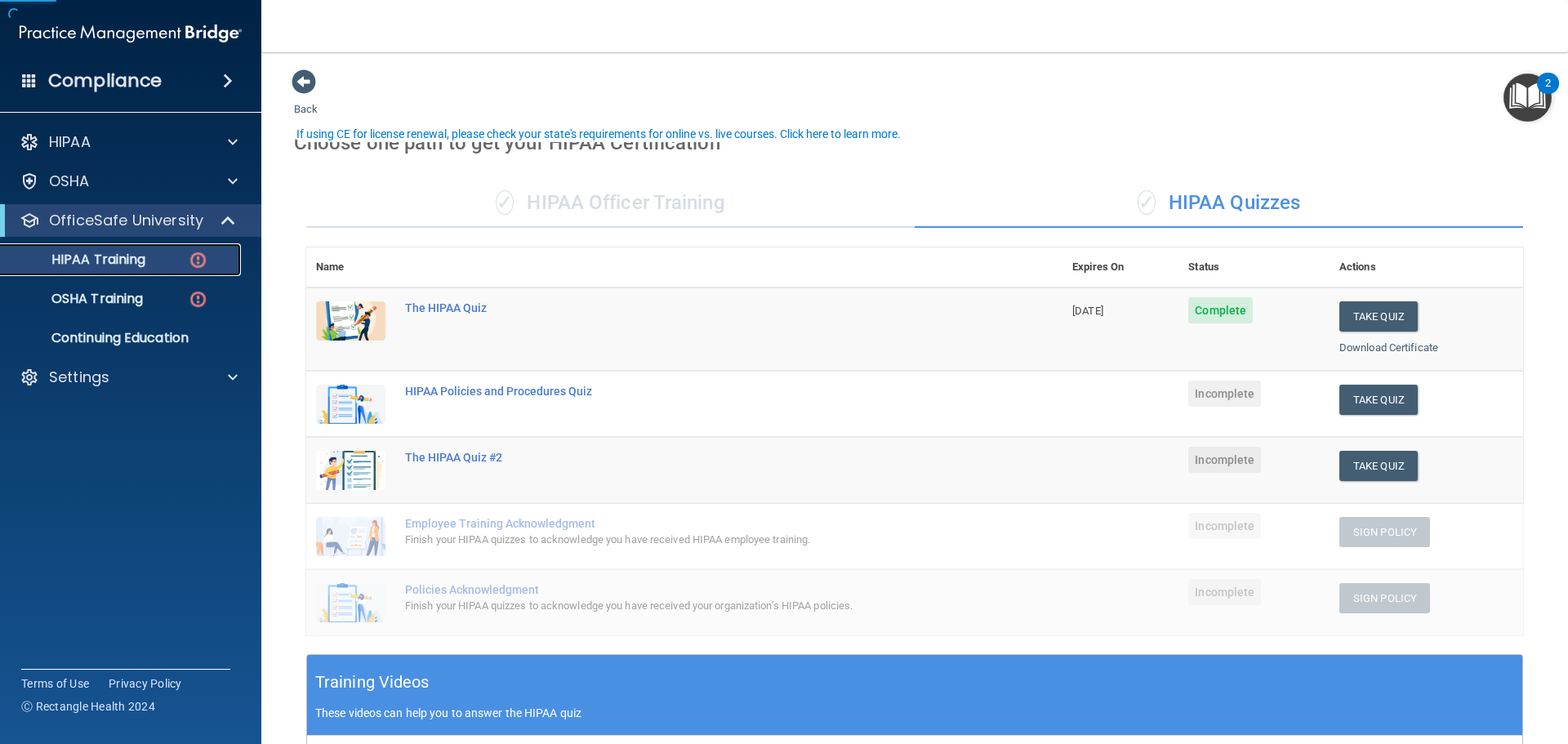
scroll to position [81, 0]
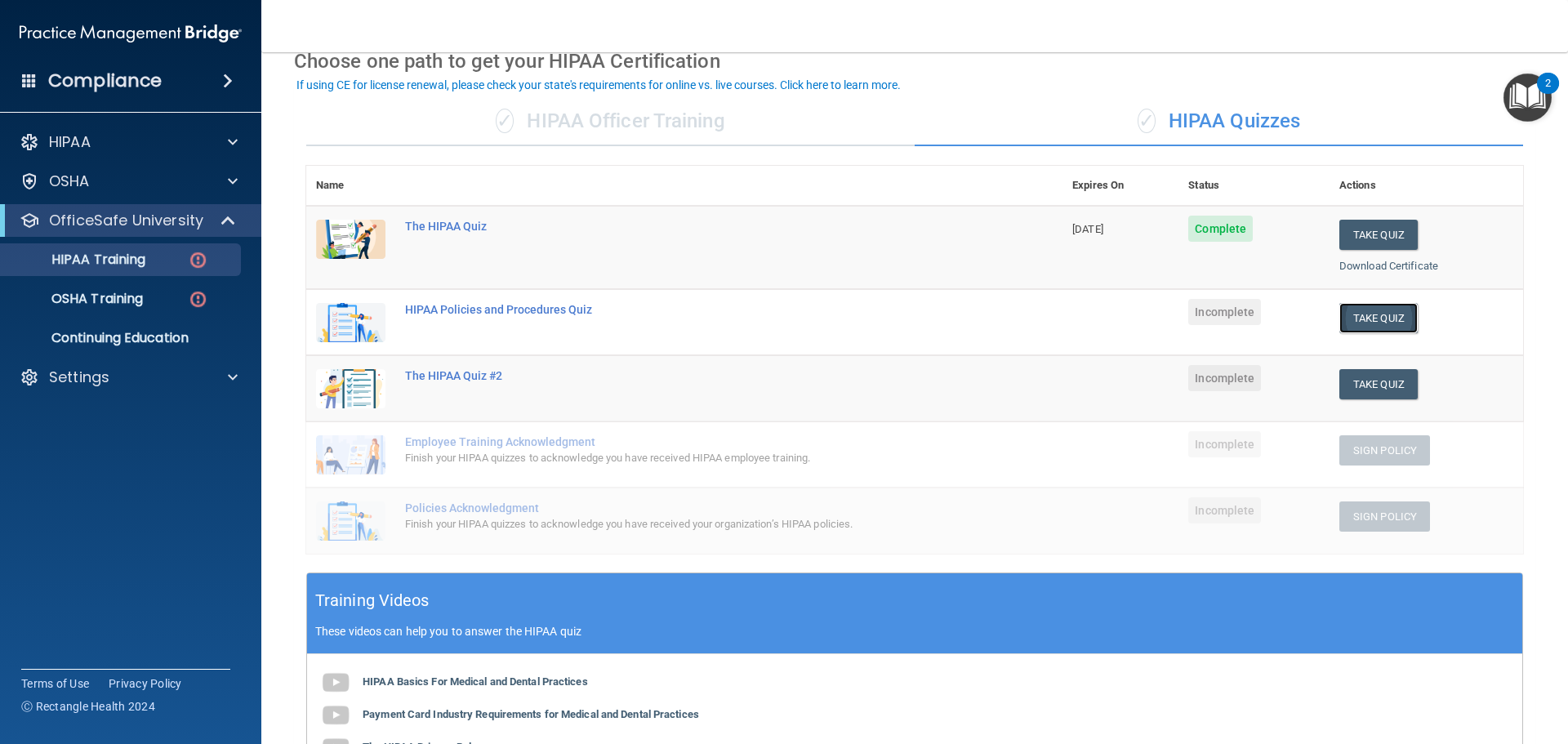
click at [1393, 316] on button "Take Quiz" at bounding box center [1379, 317] width 79 height 30
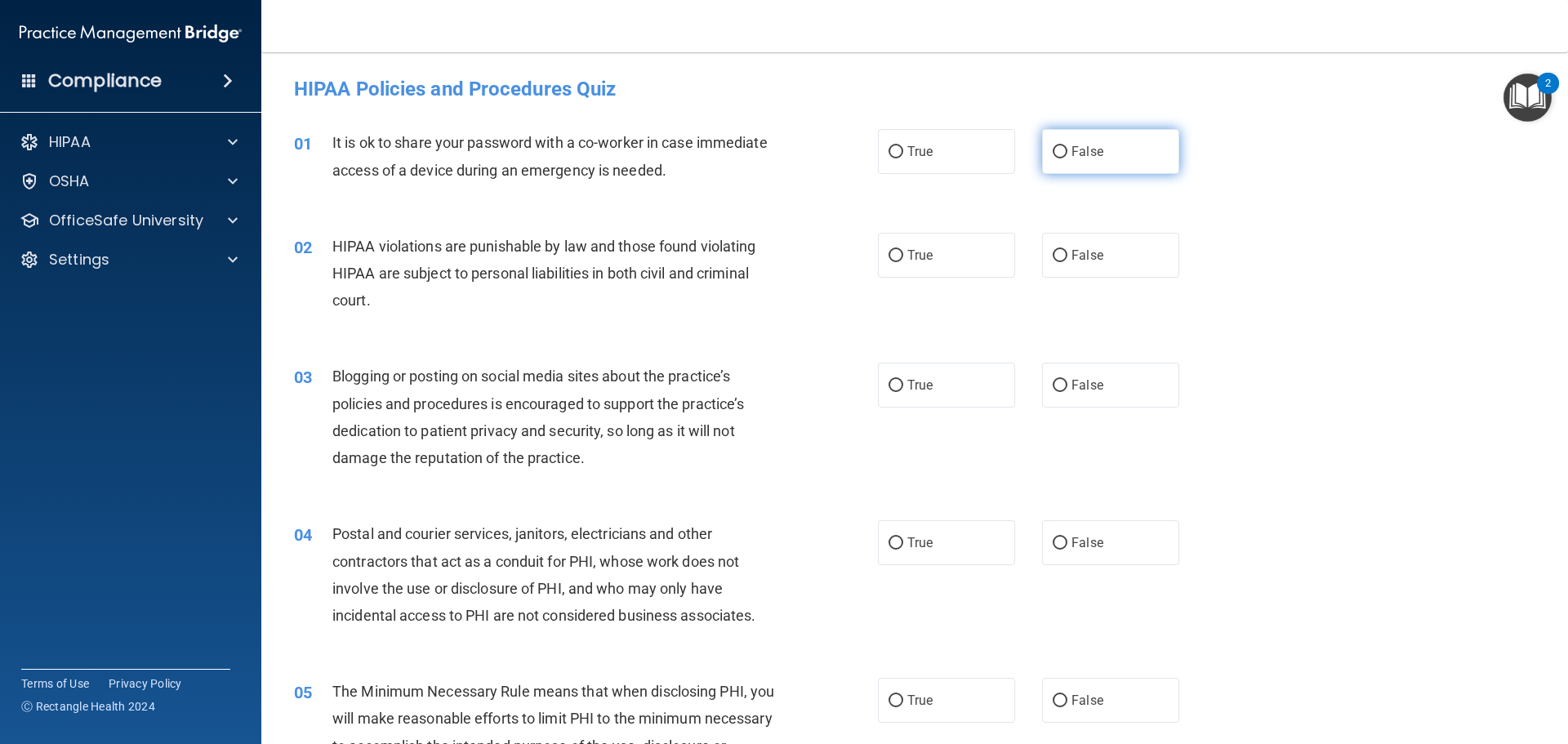
click at [1096, 153] on label "False" at bounding box center [1110, 151] width 137 height 45
click at [1067, 153] on input "False" at bounding box center [1060, 152] width 15 height 13
radio input "true"
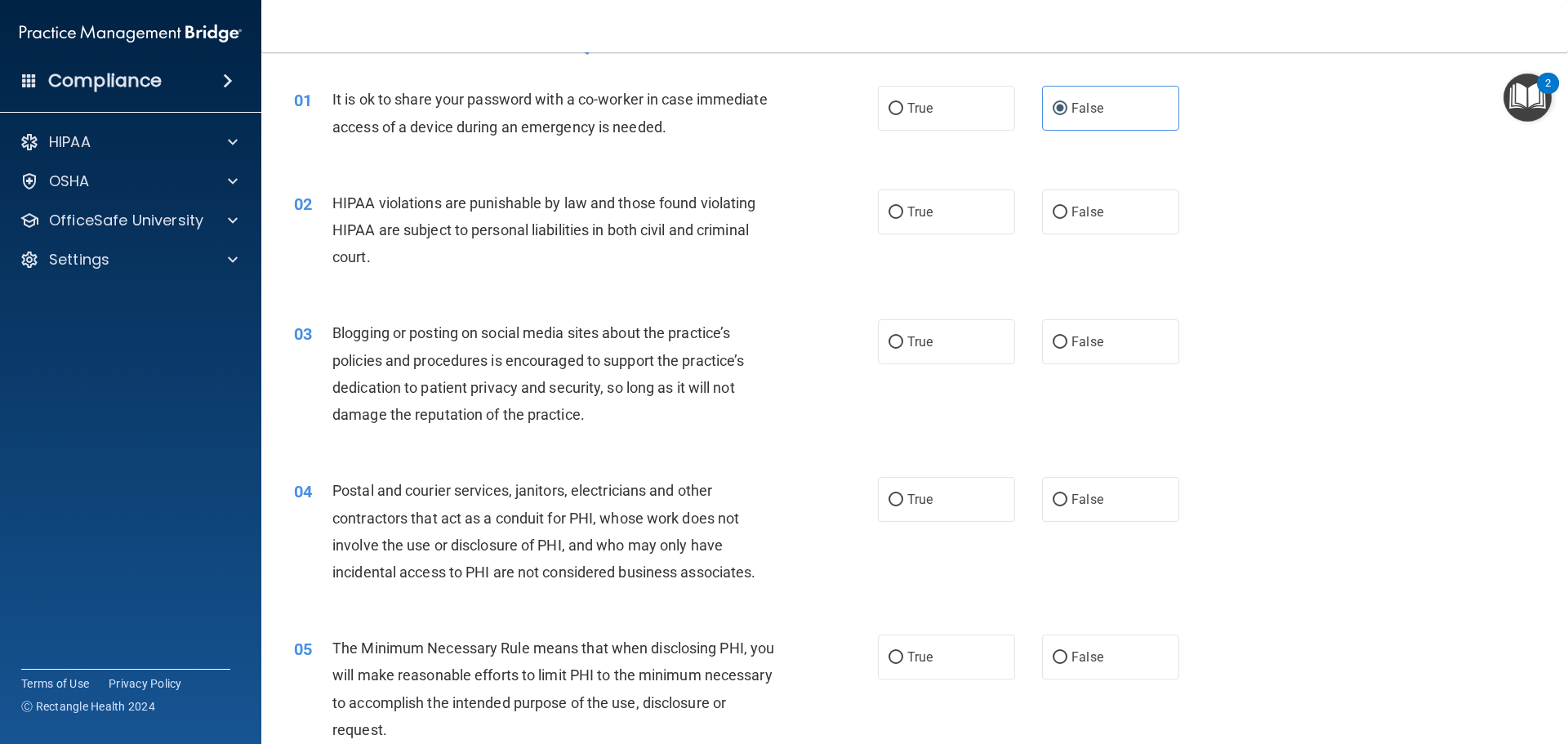
scroll to position [81, 0]
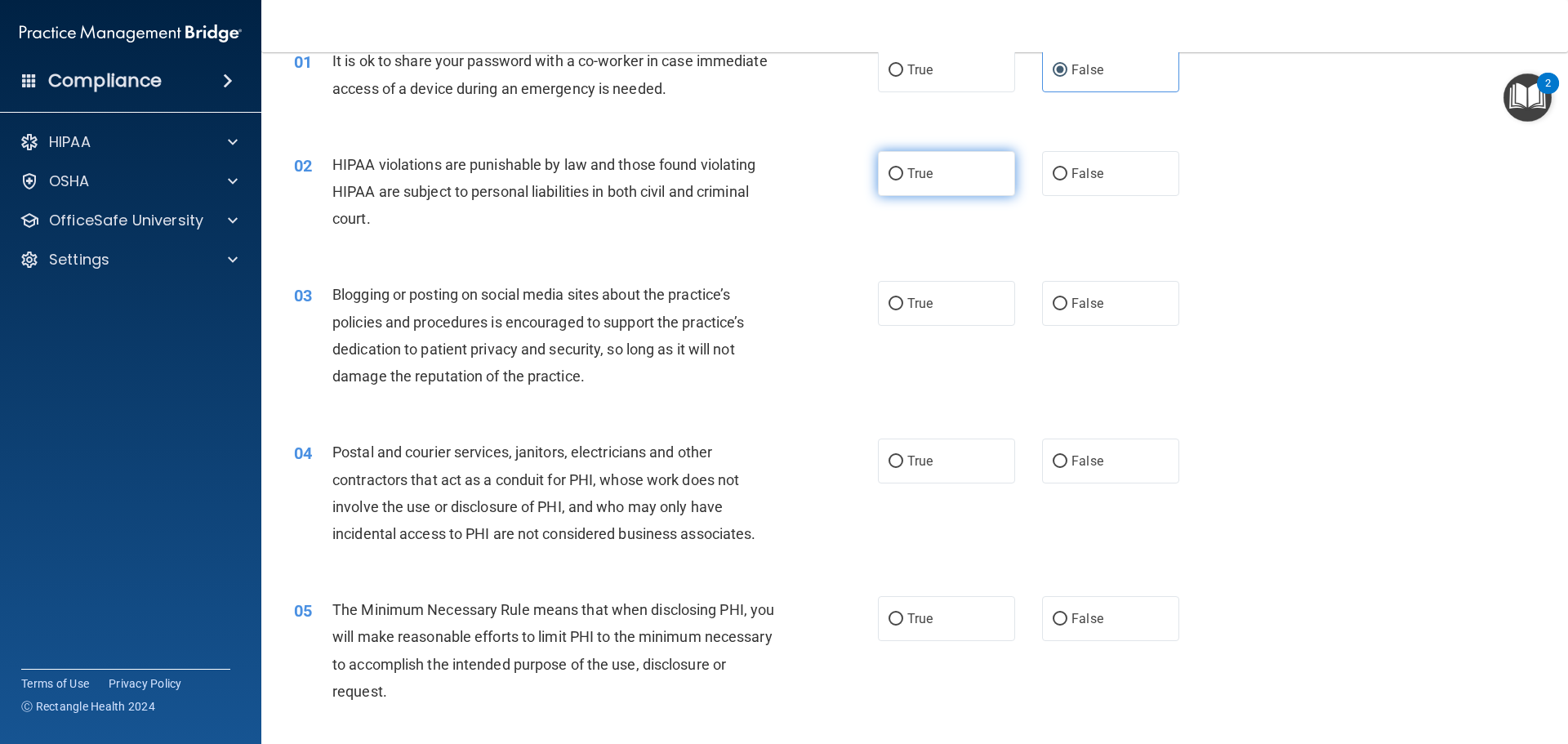
click at [958, 177] on label "True" at bounding box center [946, 174] width 137 height 45
click at [903, 177] on input "True" at bounding box center [896, 174] width 15 height 13
radio input "true"
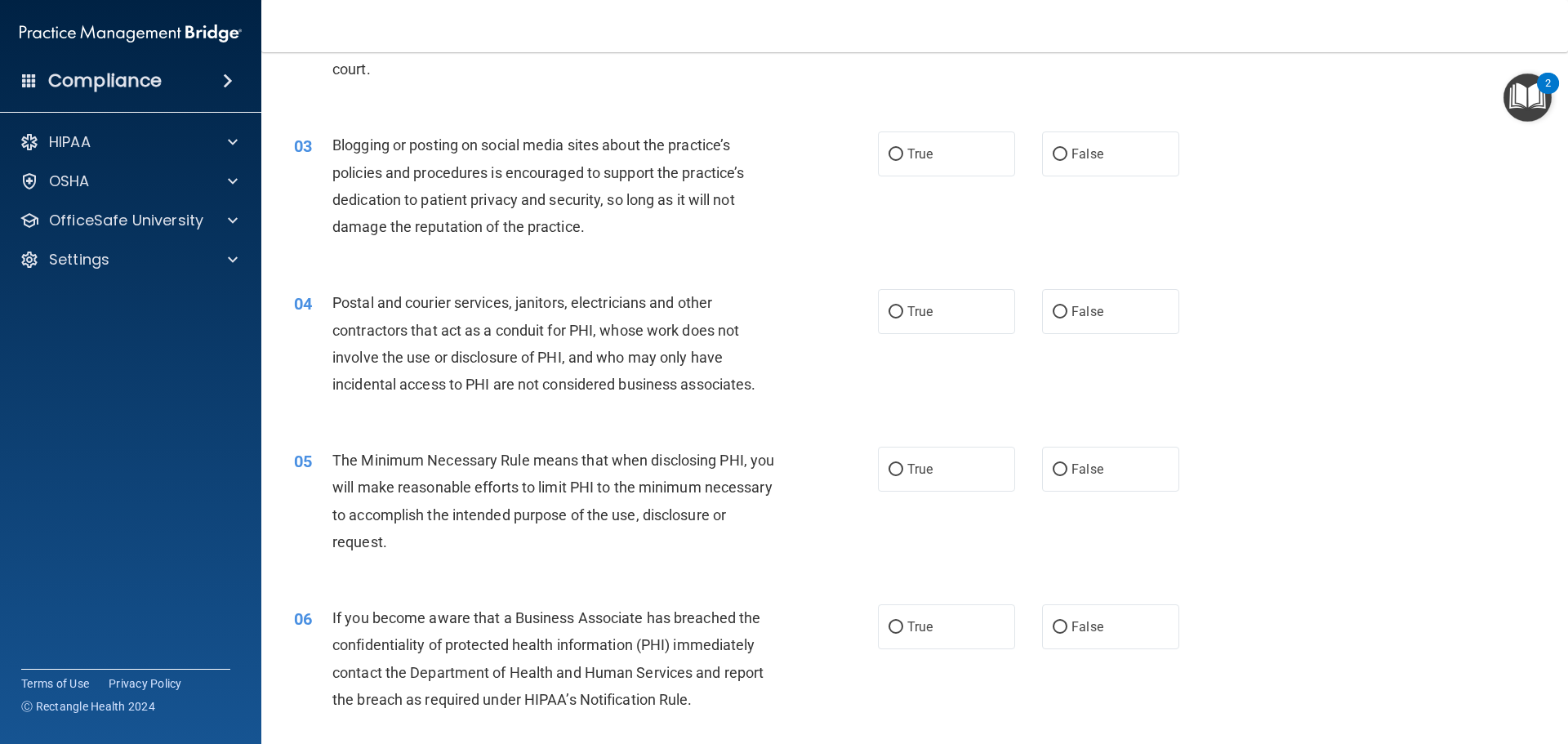
scroll to position [245, 0]
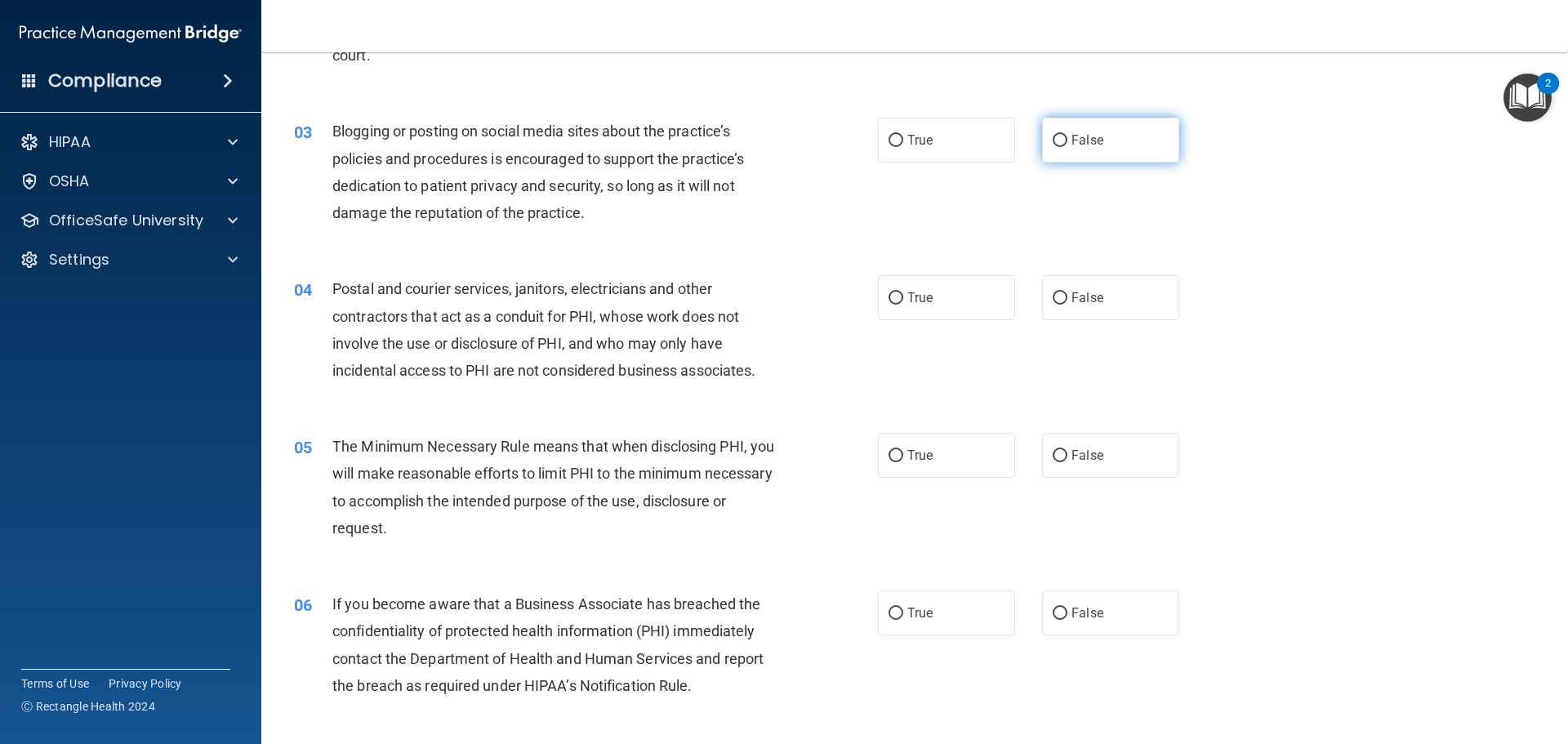
click at [1143, 135] on label "False" at bounding box center [1110, 140] width 137 height 45
click at [1067, 135] on input "False" at bounding box center [1060, 141] width 15 height 13
radio input "true"
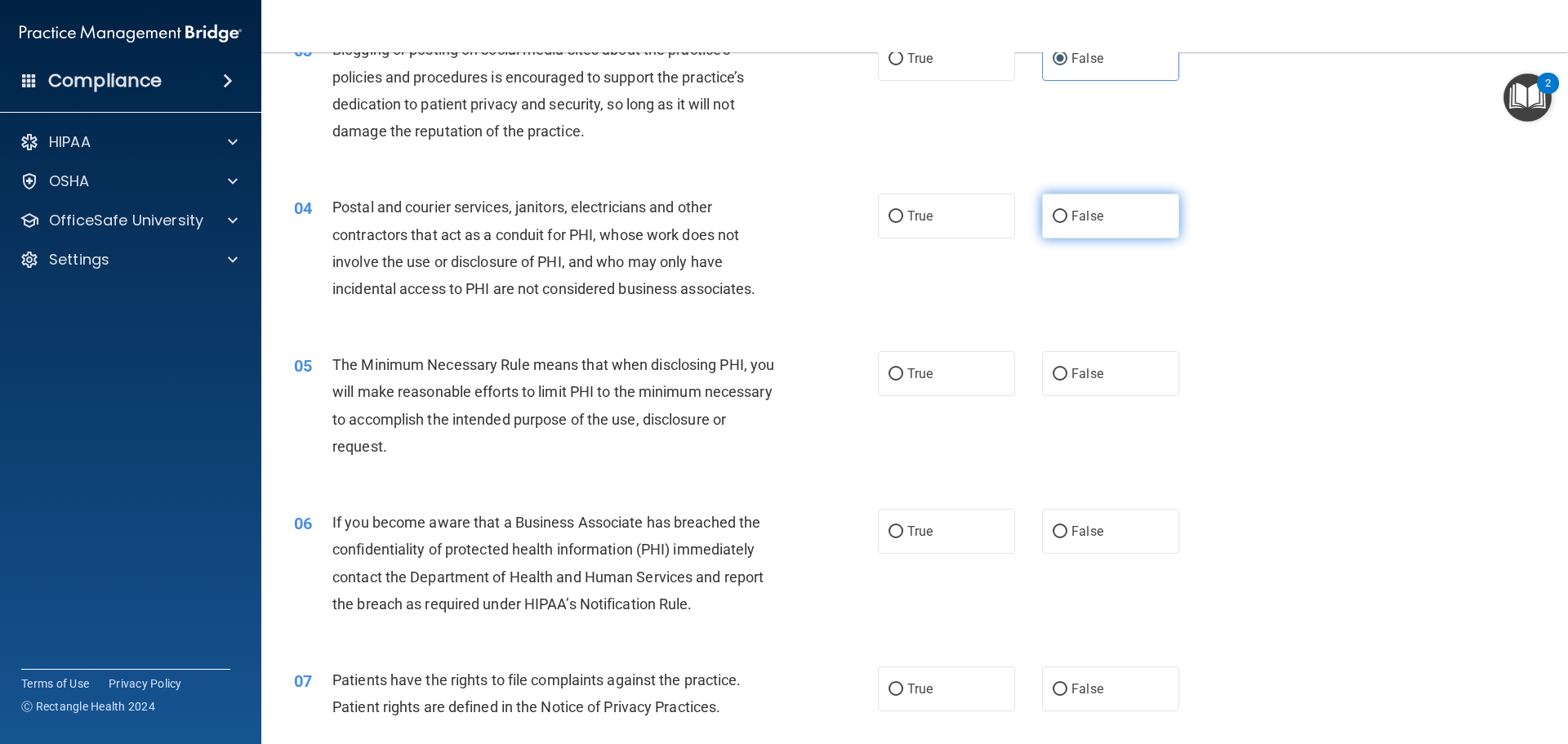
click at [1108, 230] on label "False" at bounding box center [1110, 216] width 137 height 45
click at [1067, 223] on input "False" at bounding box center [1060, 216] width 15 height 13
radio input "true"
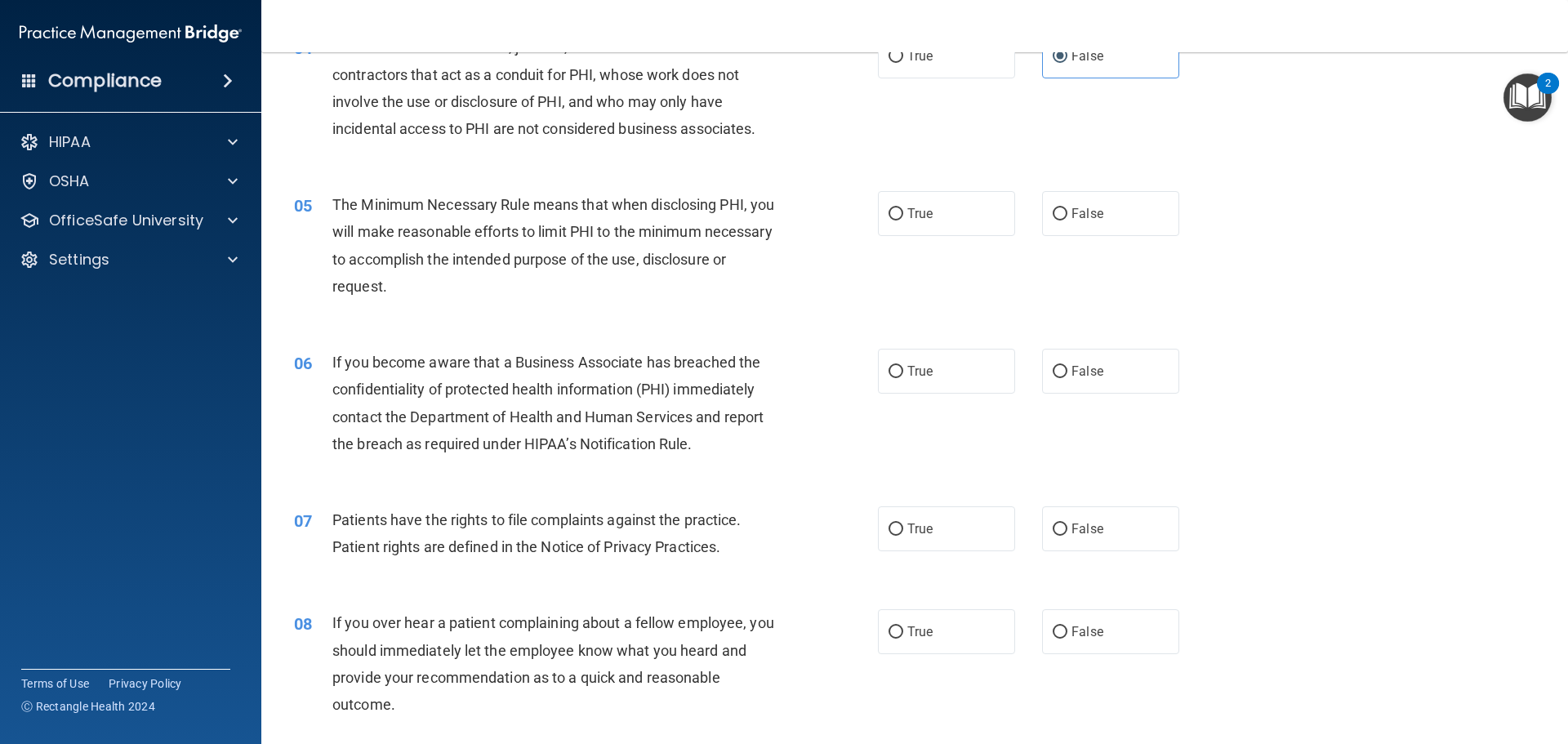
scroll to position [490, 0]
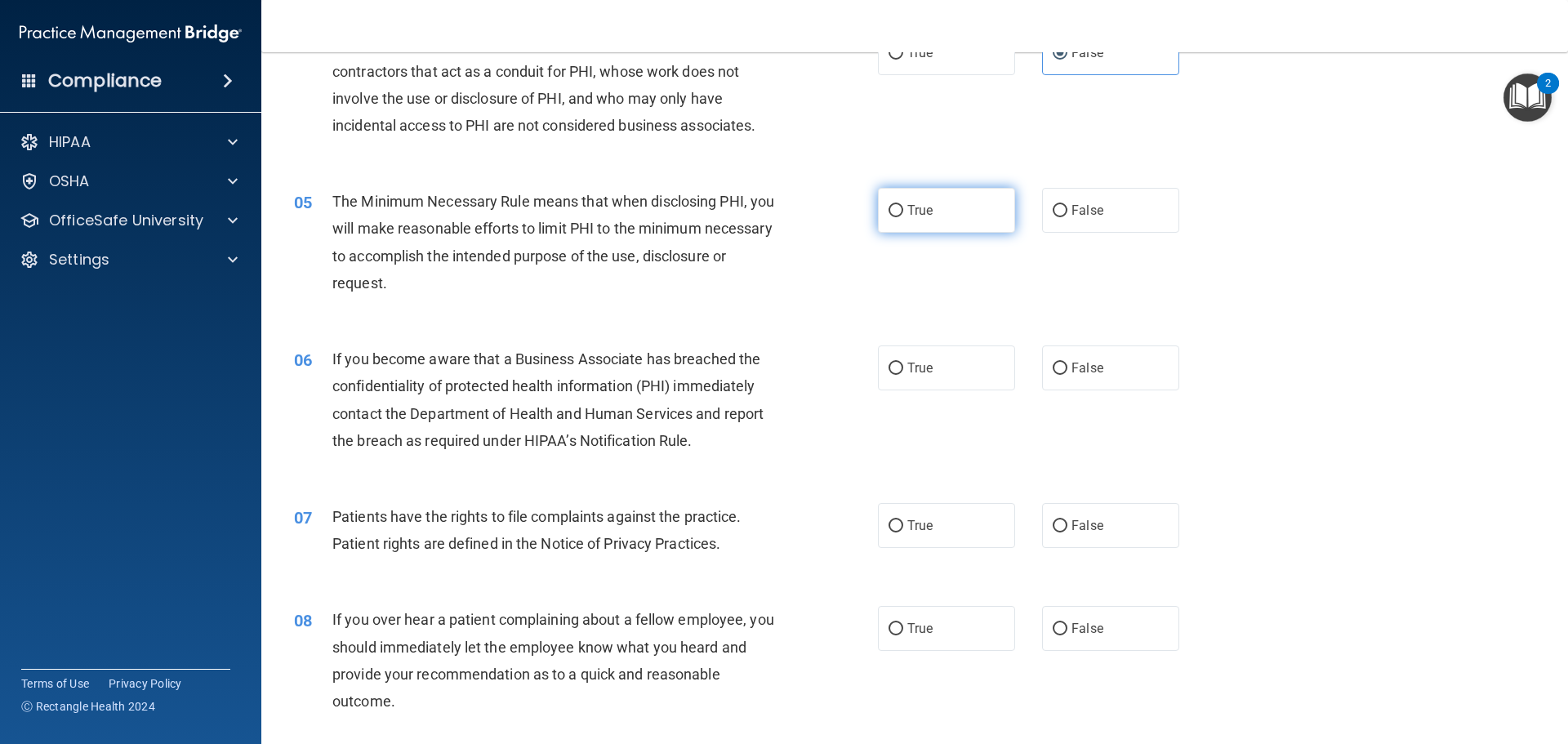
click at [928, 216] on label "True" at bounding box center [946, 210] width 137 height 45
click at [903, 216] on input "True" at bounding box center [896, 210] width 15 height 13
radio input "true"
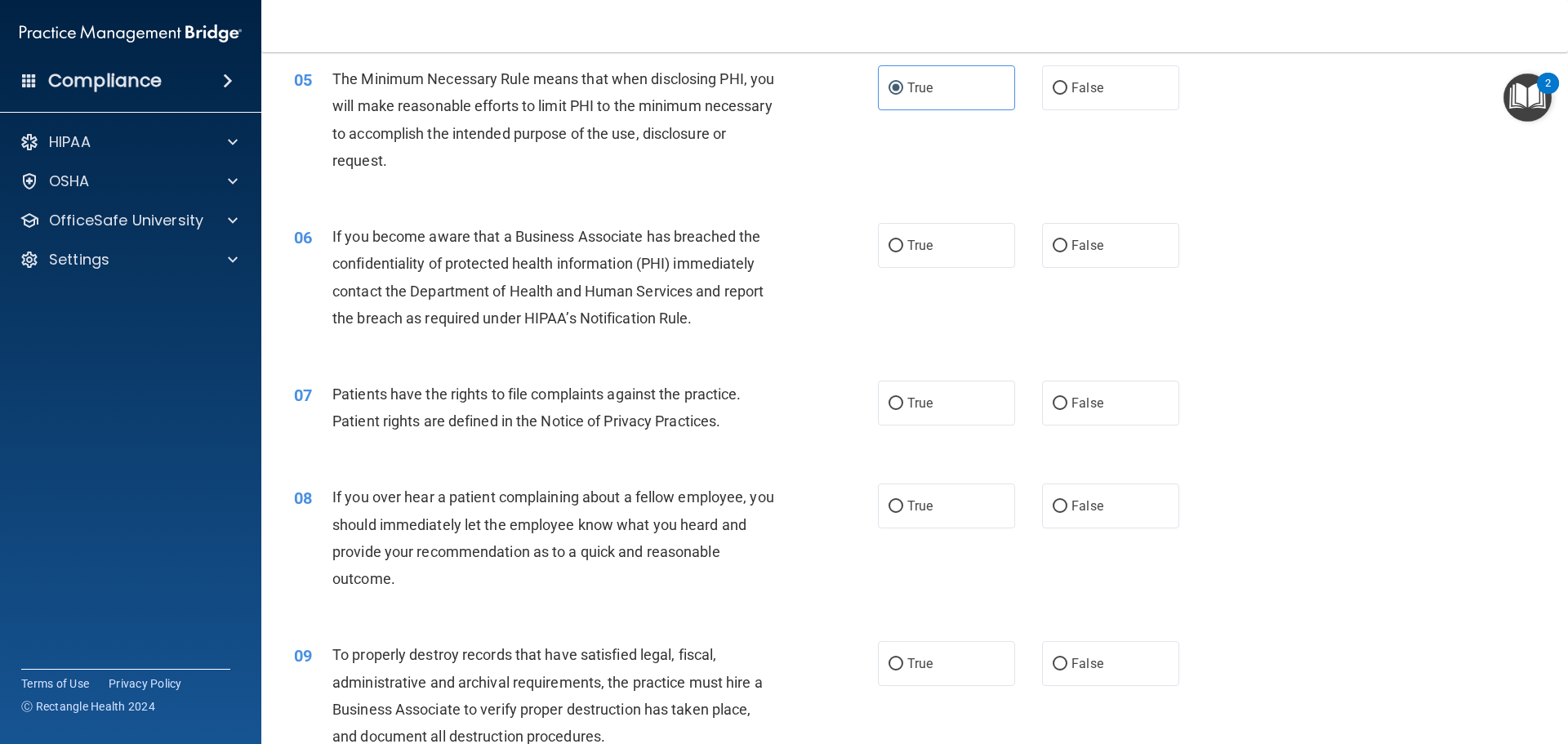
scroll to position [653, 0]
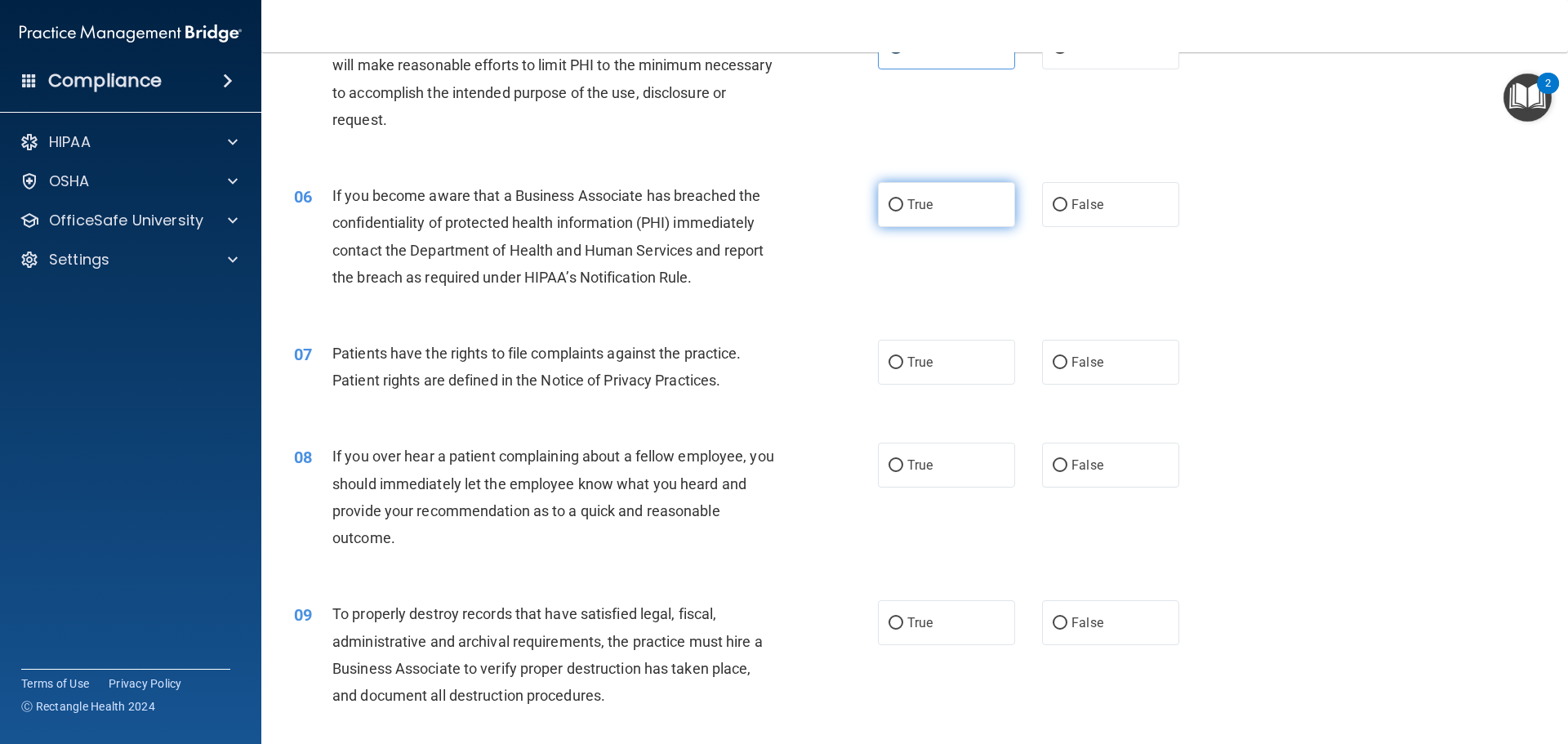
click at [968, 214] on label "True" at bounding box center [946, 205] width 137 height 45
click at [903, 211] on input "True" at bounding box center [896, 205] width 15 height 13
radio input "true"
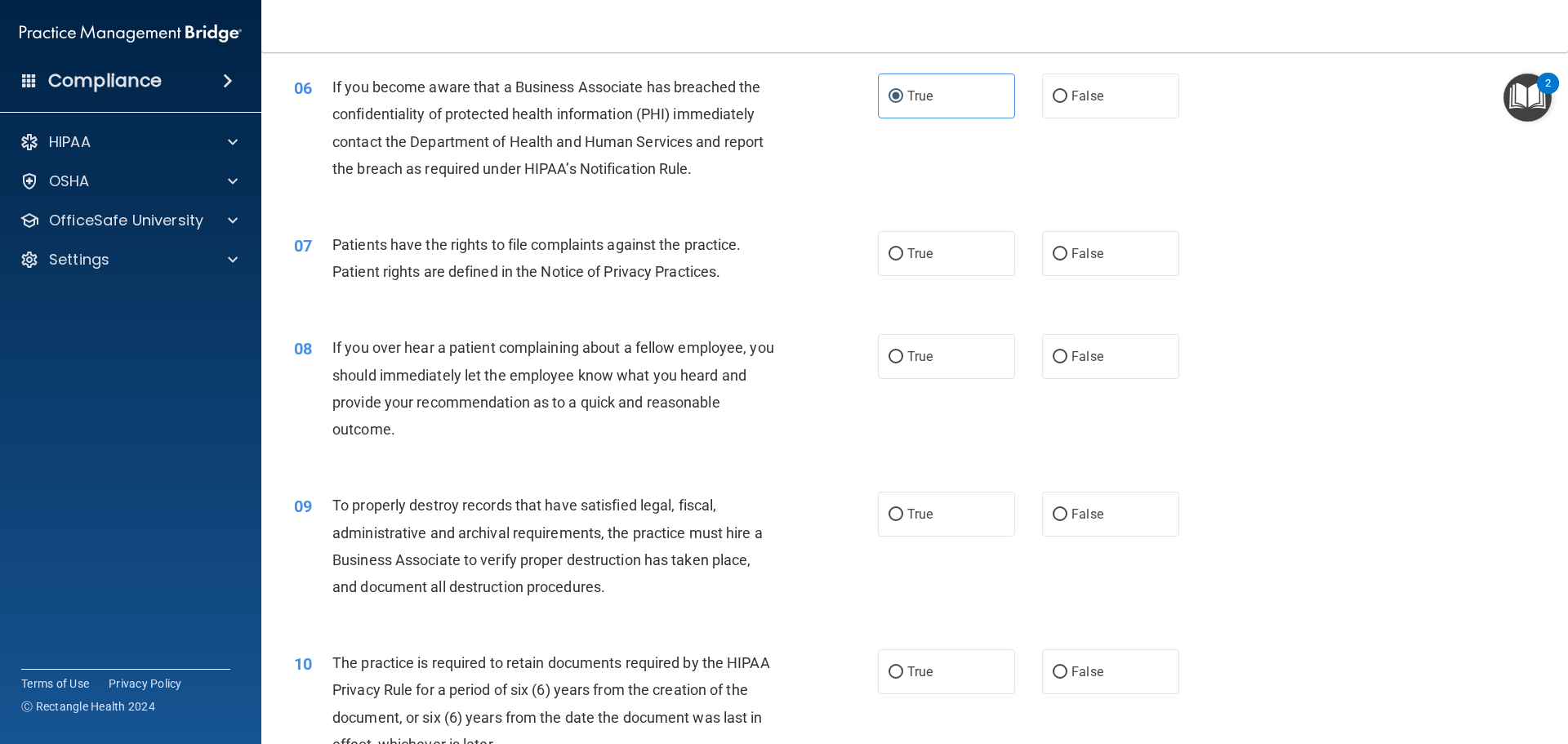
scroll to position [817, 0]
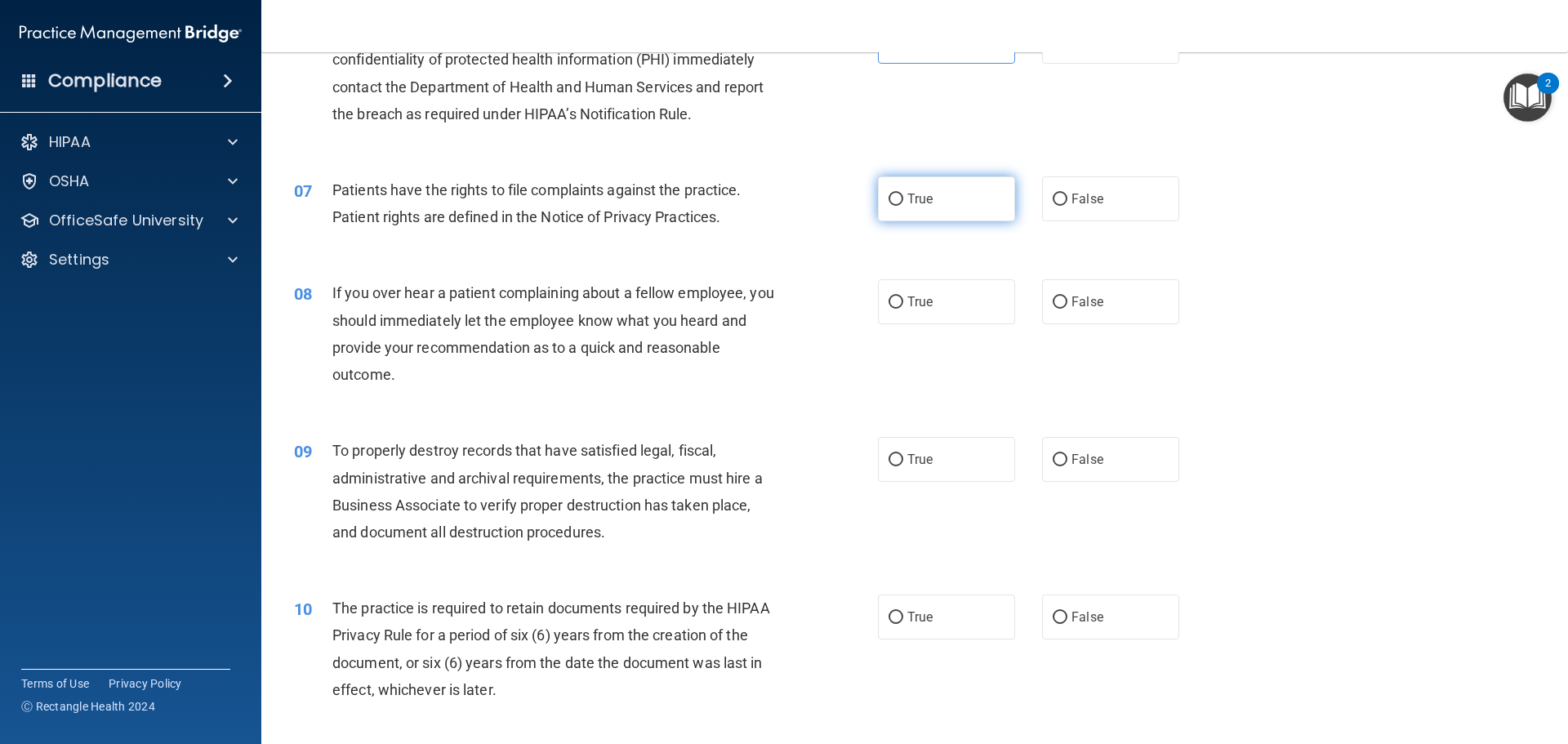
click at [934, 204] on label "True" at bounding box center [946, 199] width 137 height 45
click at [903, 204] on input "True" at bounding box center [896, 200] width 15 height 13
radio input "true"
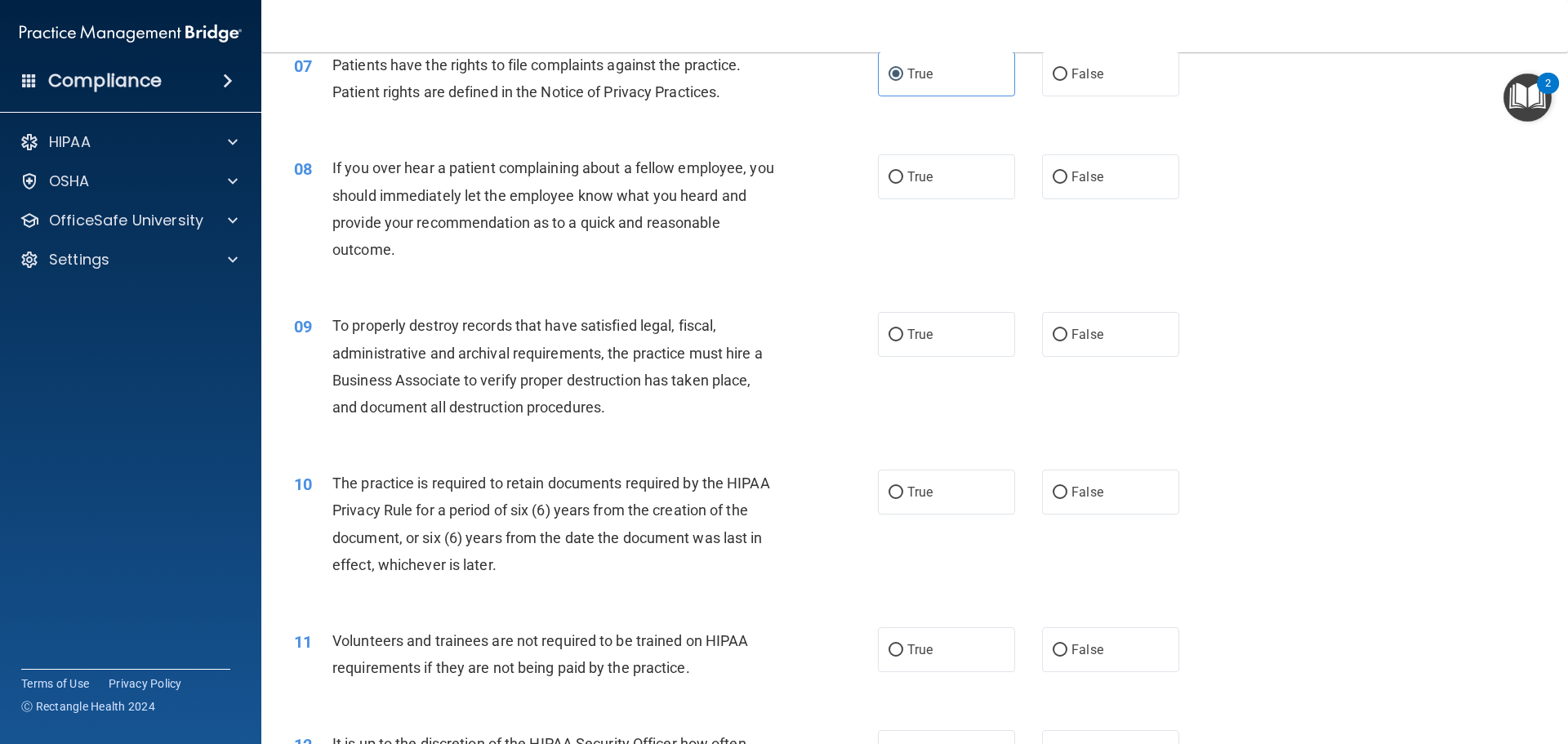
scroll to position [980, 0]
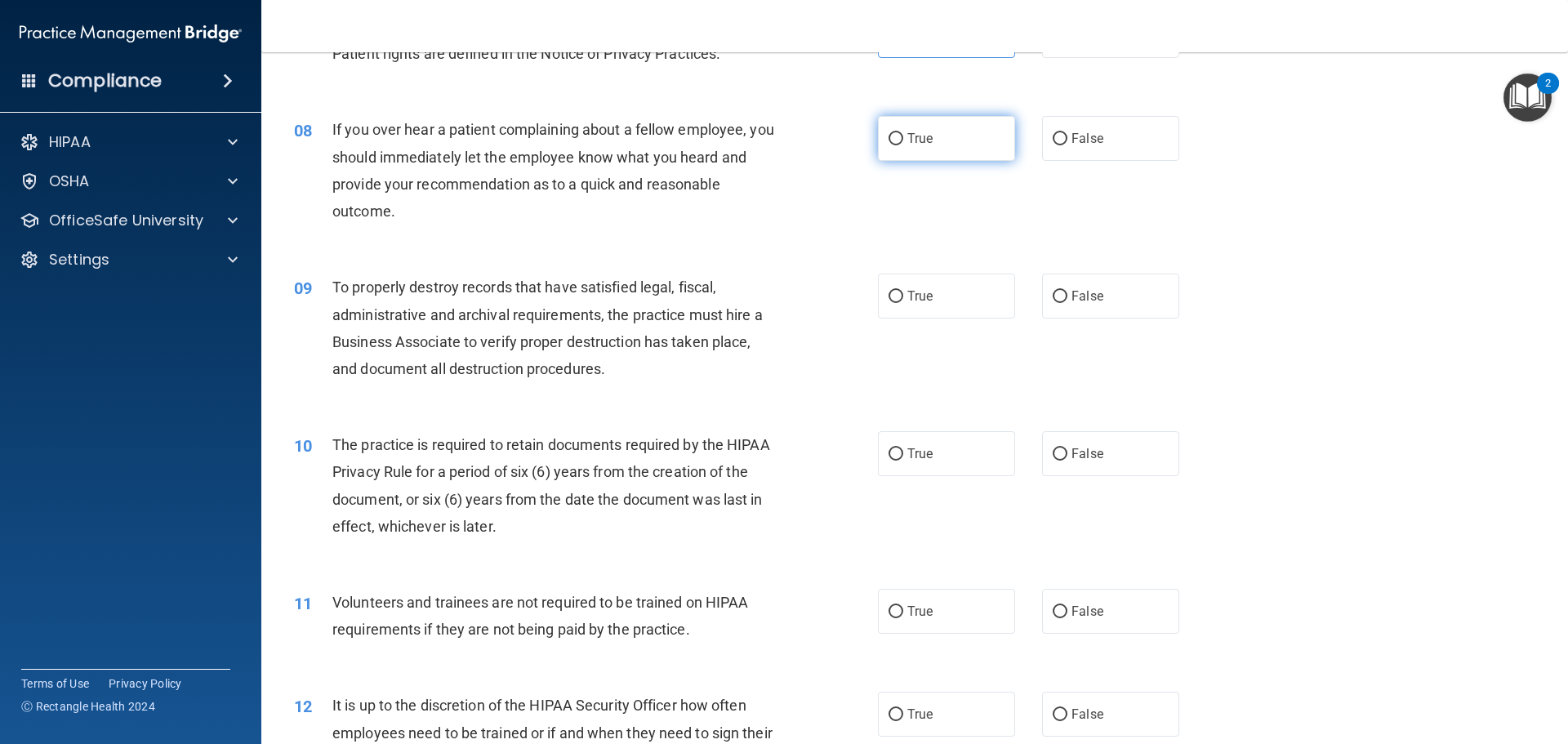
click at [943, 146] on label "True" at bounding box center [946, 139] width 137 height 45
click at [903, 146] on input "True" at bounding box center [896, 139] width 15 height 13
radio input "true"
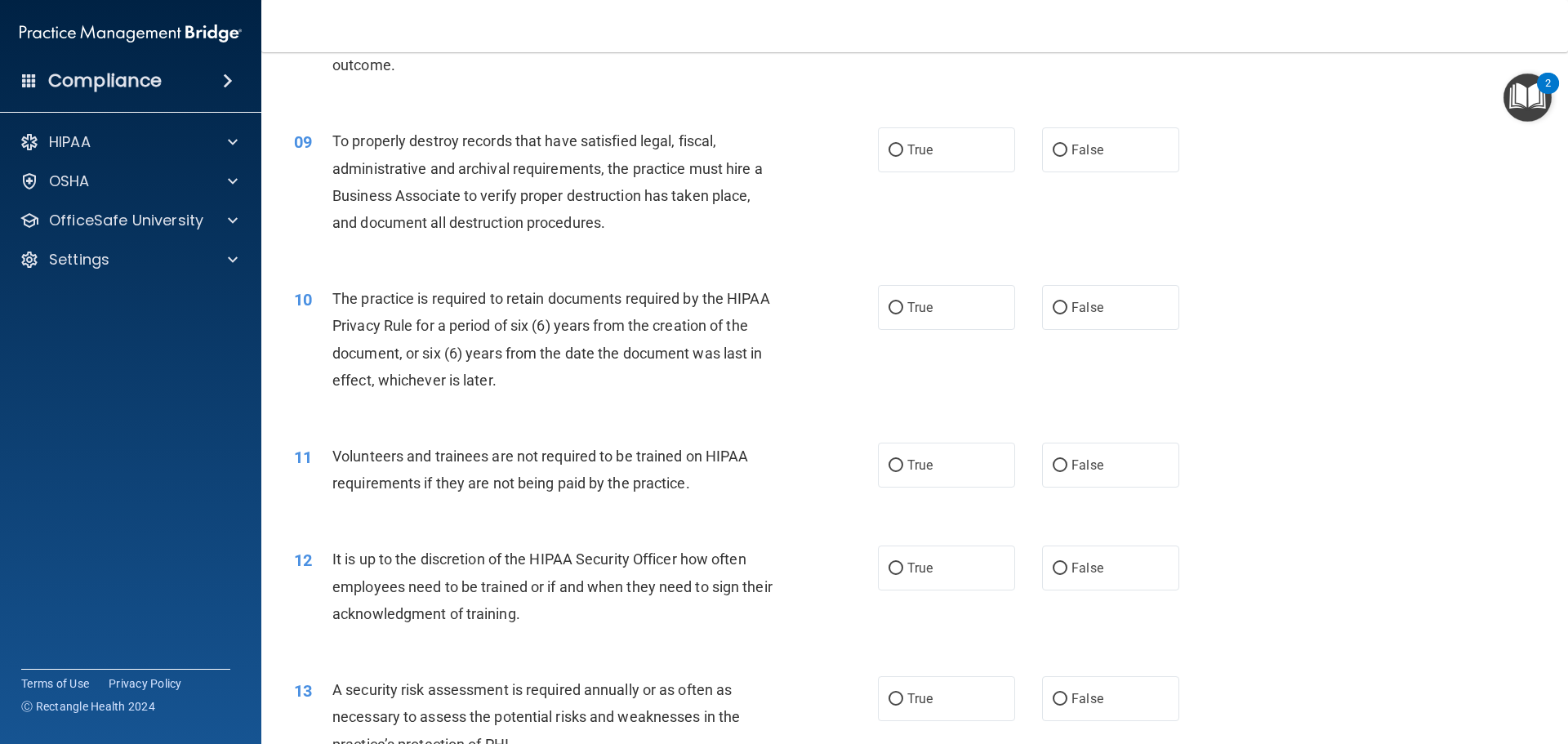
scroll to position [1144, 0]
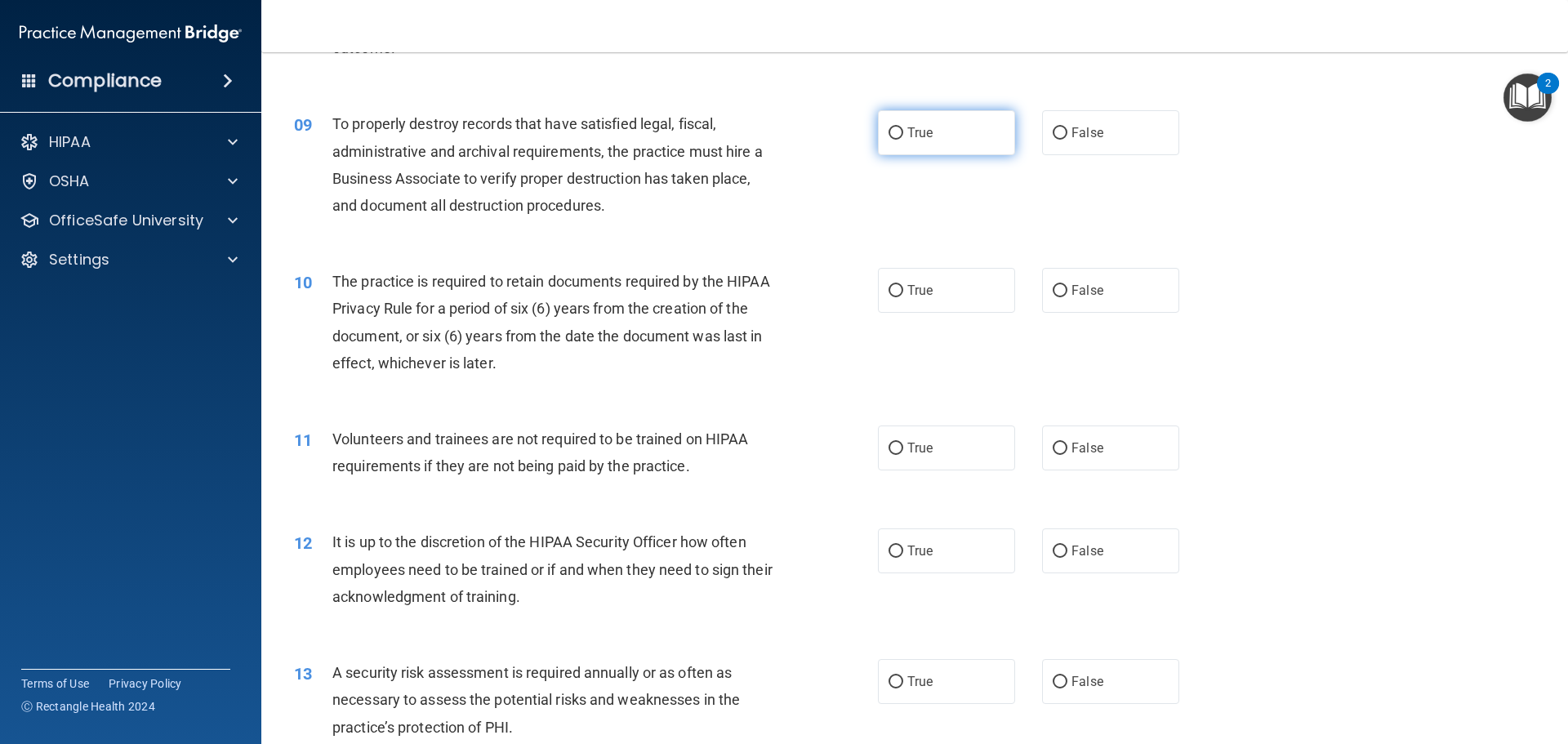
click at [933, 130] on label "True" at bounding box center [946, 133] width 137 height 45
click at [903, 130] on input "True" at bounding box center [896, 133] width 15 height 13
radio input "true"
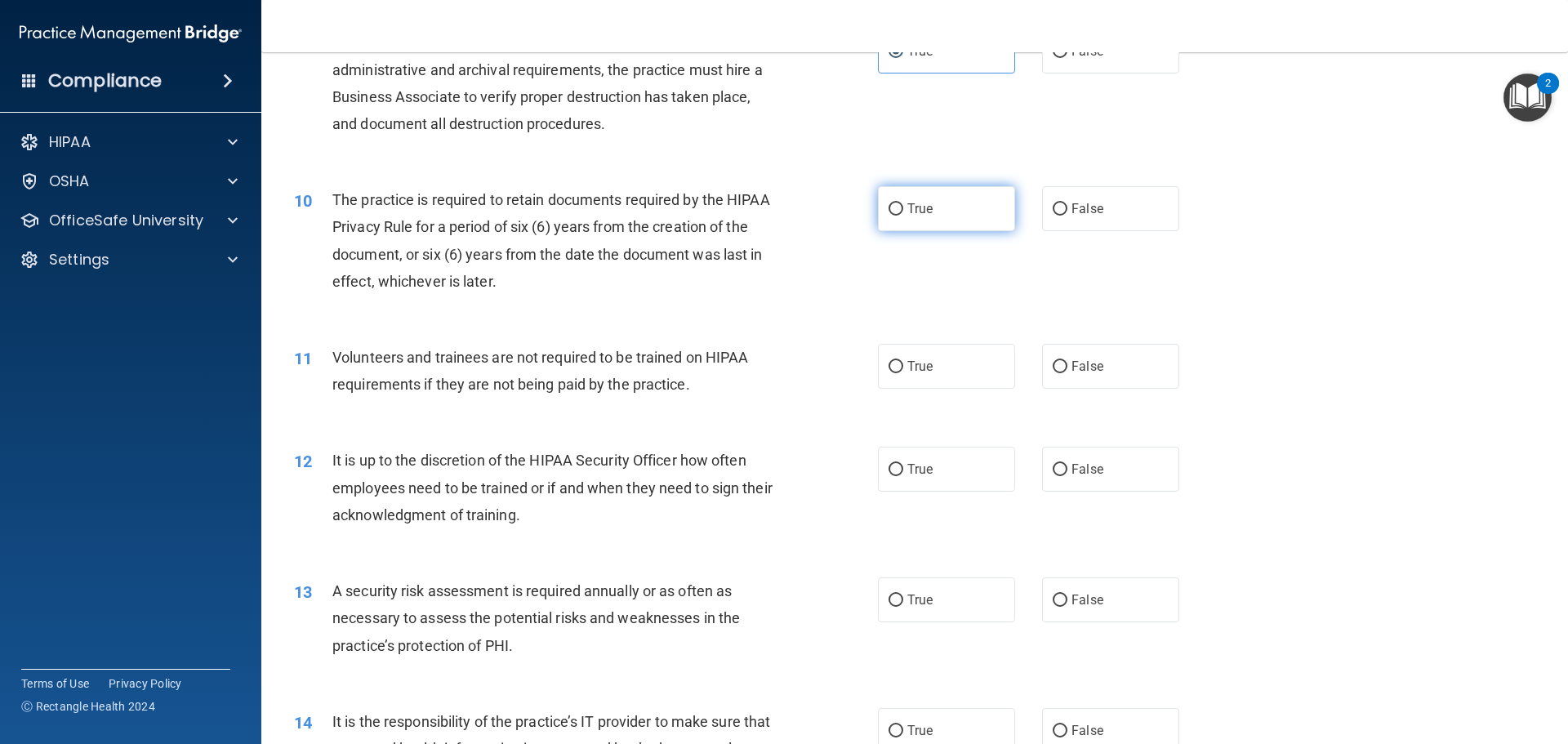
click at [928, 209] on label "True" at bounding box center [946, 209] width 137 height 45
click at [903, 209] on input "True" at bounding box center [896, 210] width 15 height 13
radio input "true"
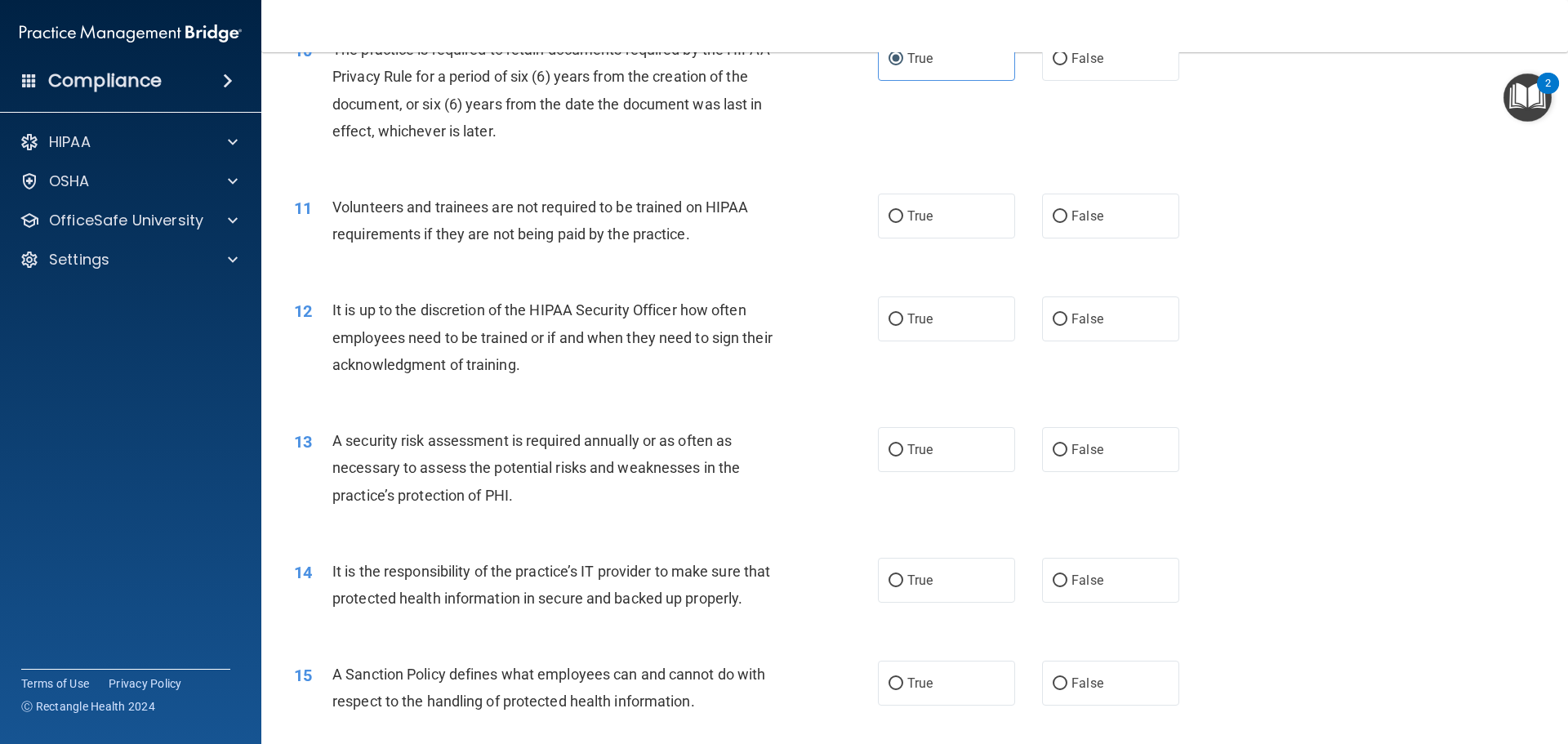
scroll to position [1388, 0]
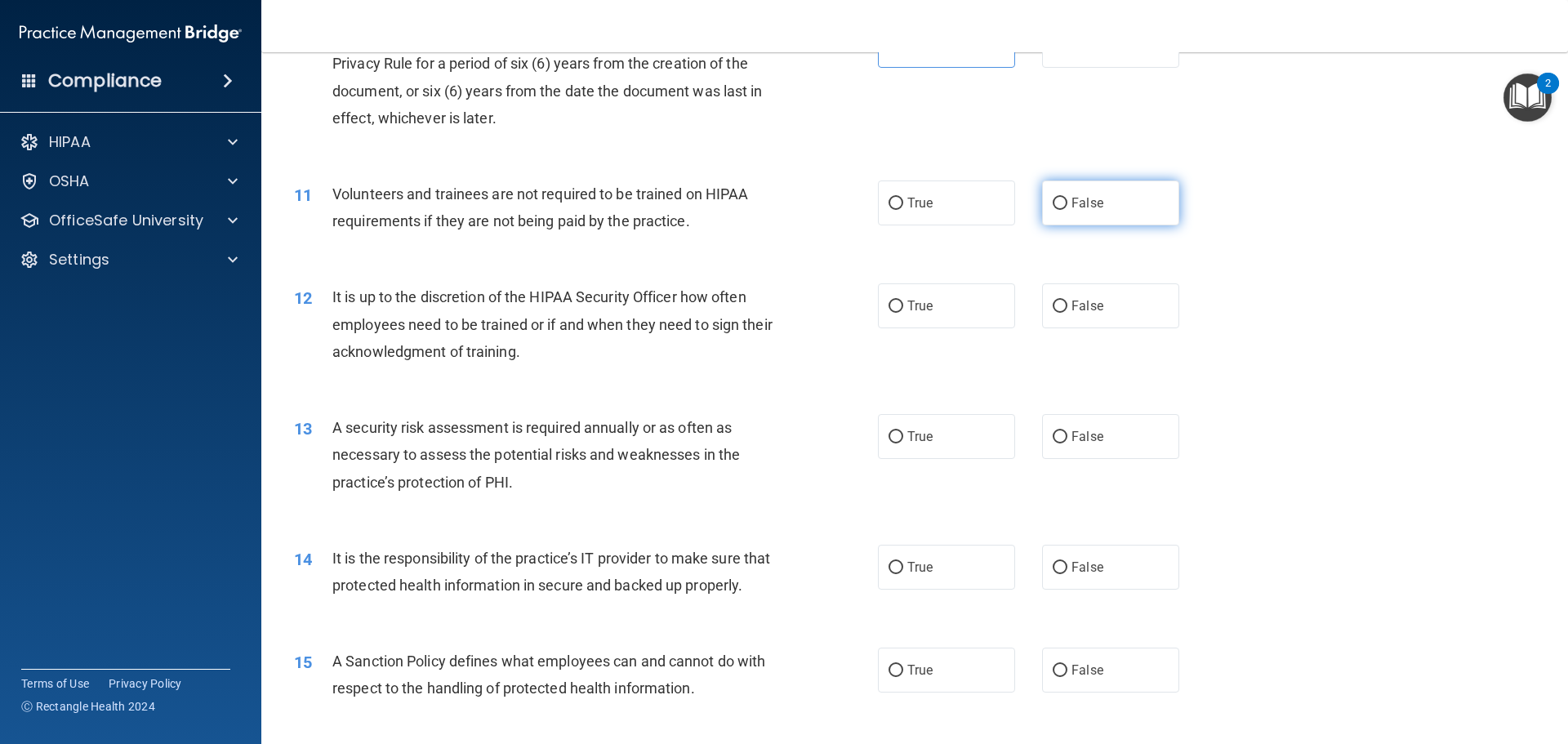
click at [1111, 204] on label "False" at bounding box center [1110, 203] width 137 height 45
click at [1067, 204] on input "False" at bounding box center [1060, 204] width 15 height 13
radio input "true"
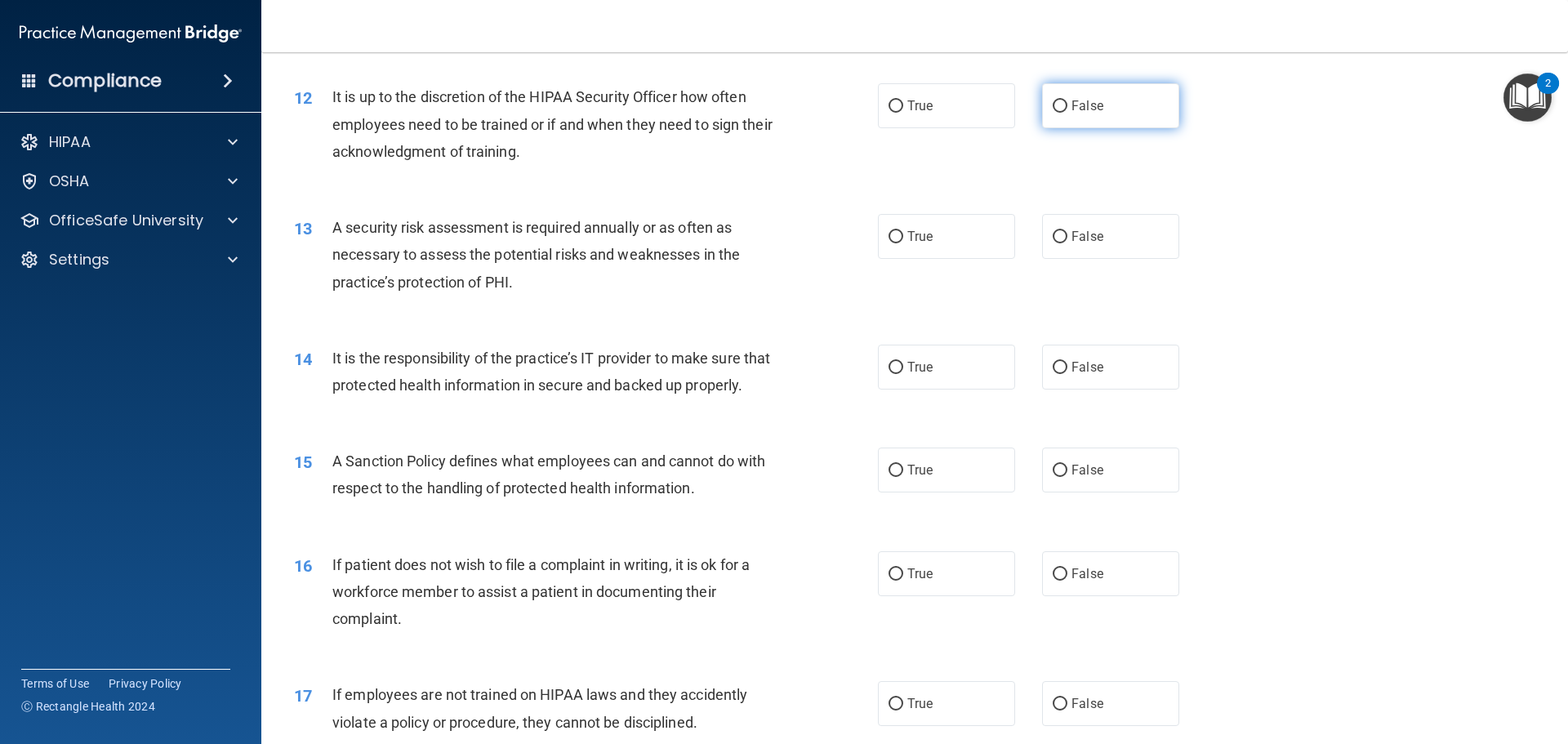
scroll to position [1552, 0]
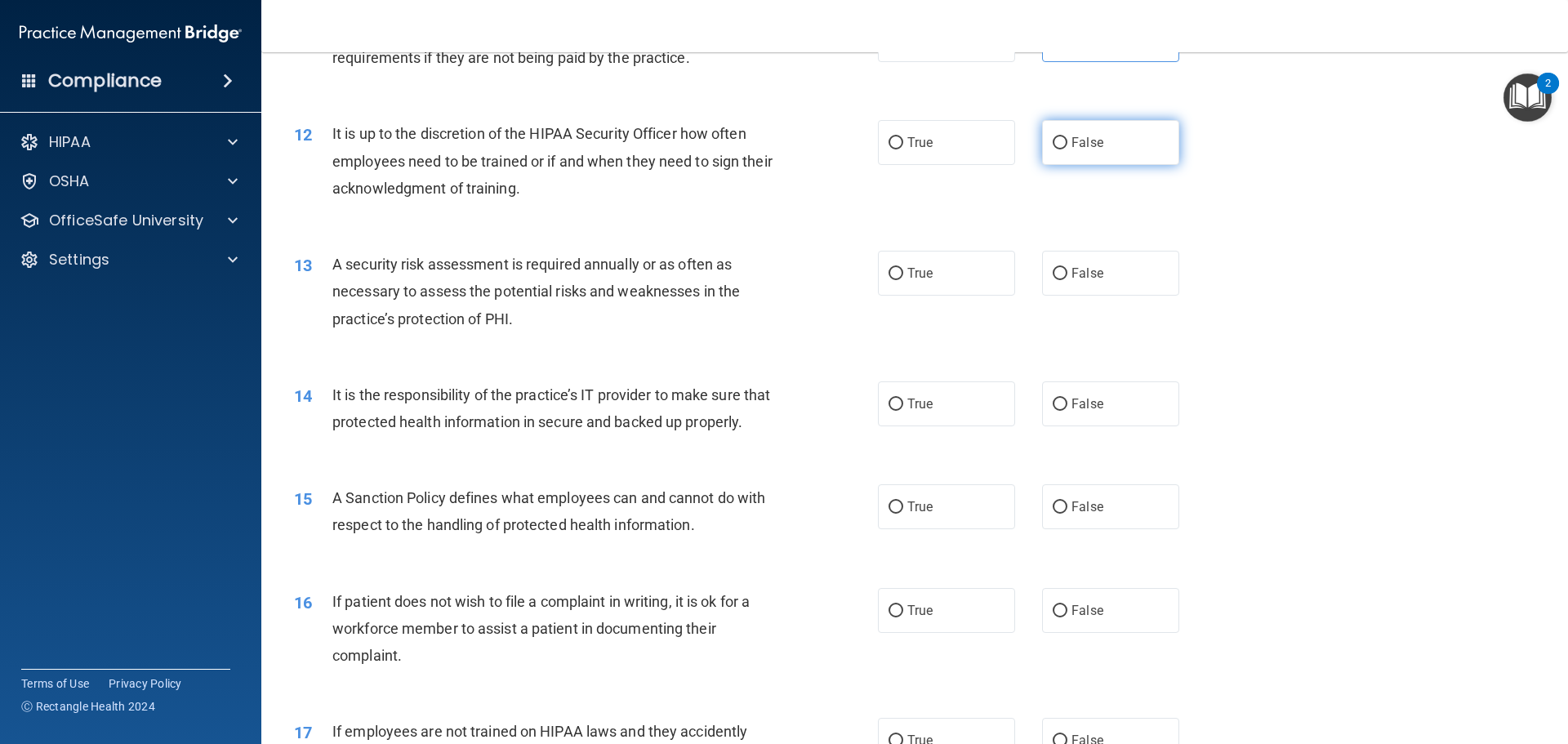
click at [1082, 144] on span "False" at bounding box center [1088, 143] width 32 height 16
click at [1067, 144] on input "False" at bounding box center [1060, 143] width 15 height 13
radio input "true"
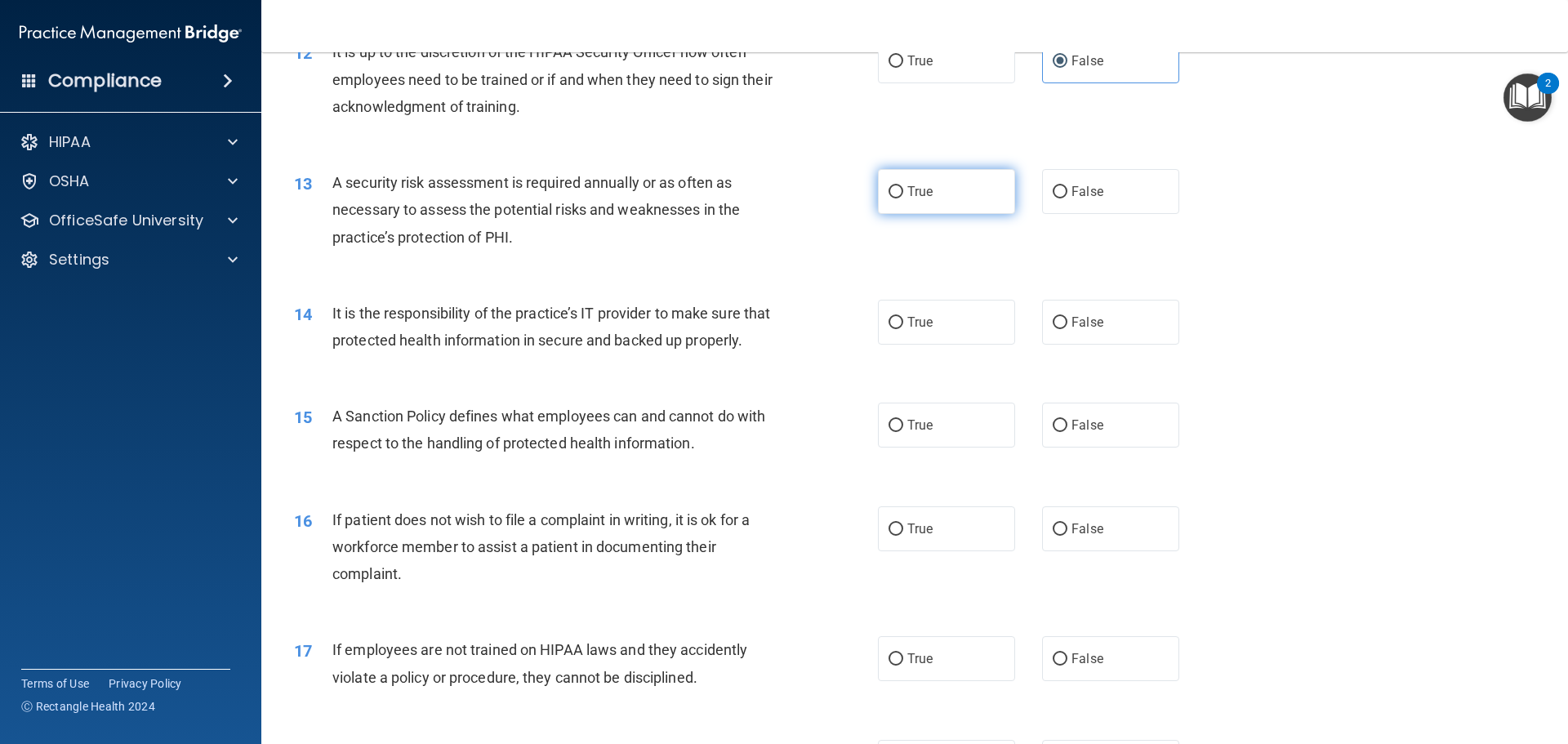
click at [931, 186] on label "True" at bounding box center [946, 191] width 137 height 45
click at [903, 186] on input "True" at bounding box center [896, 192] width 15 height 13
radio input "true"
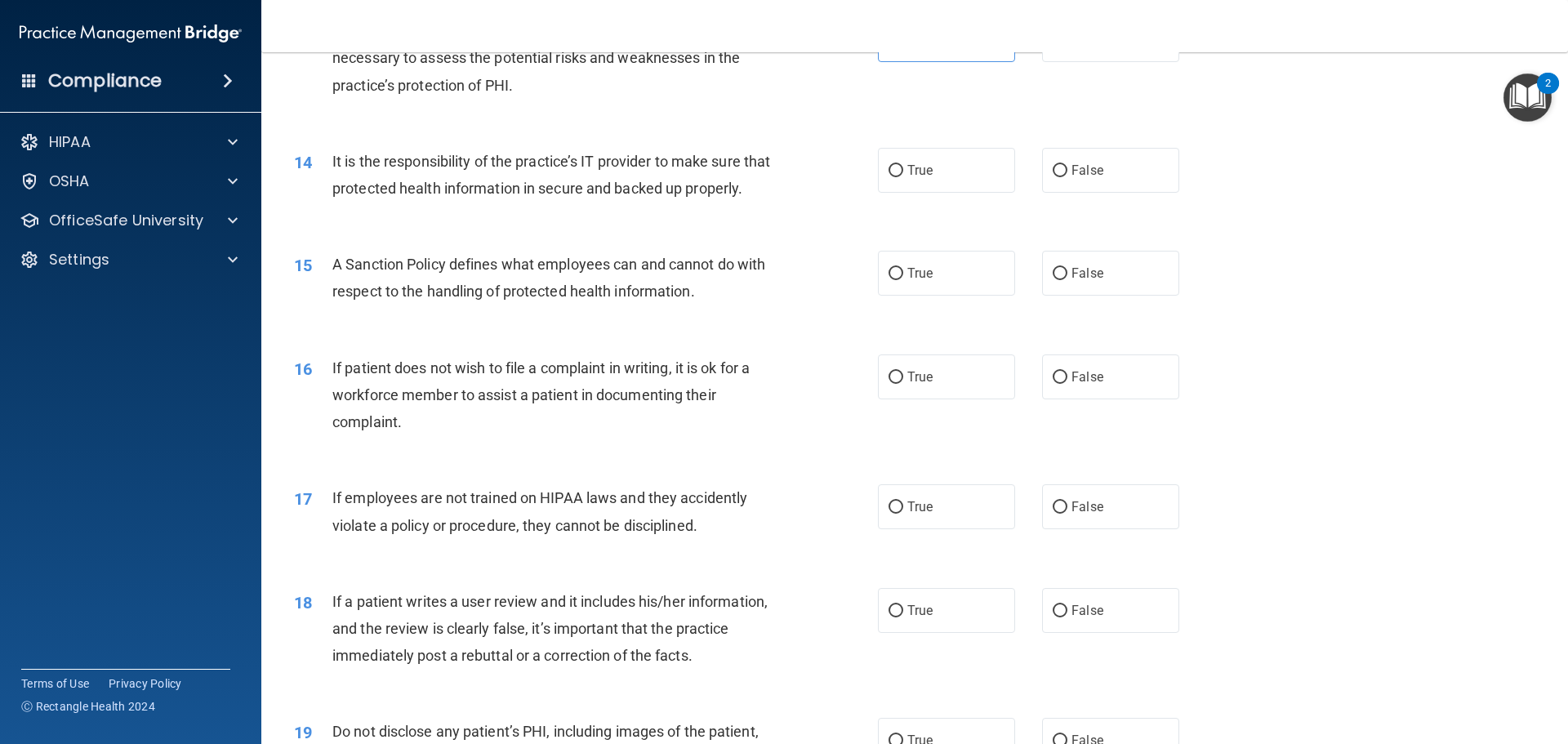
scroll to position [1796, 0]
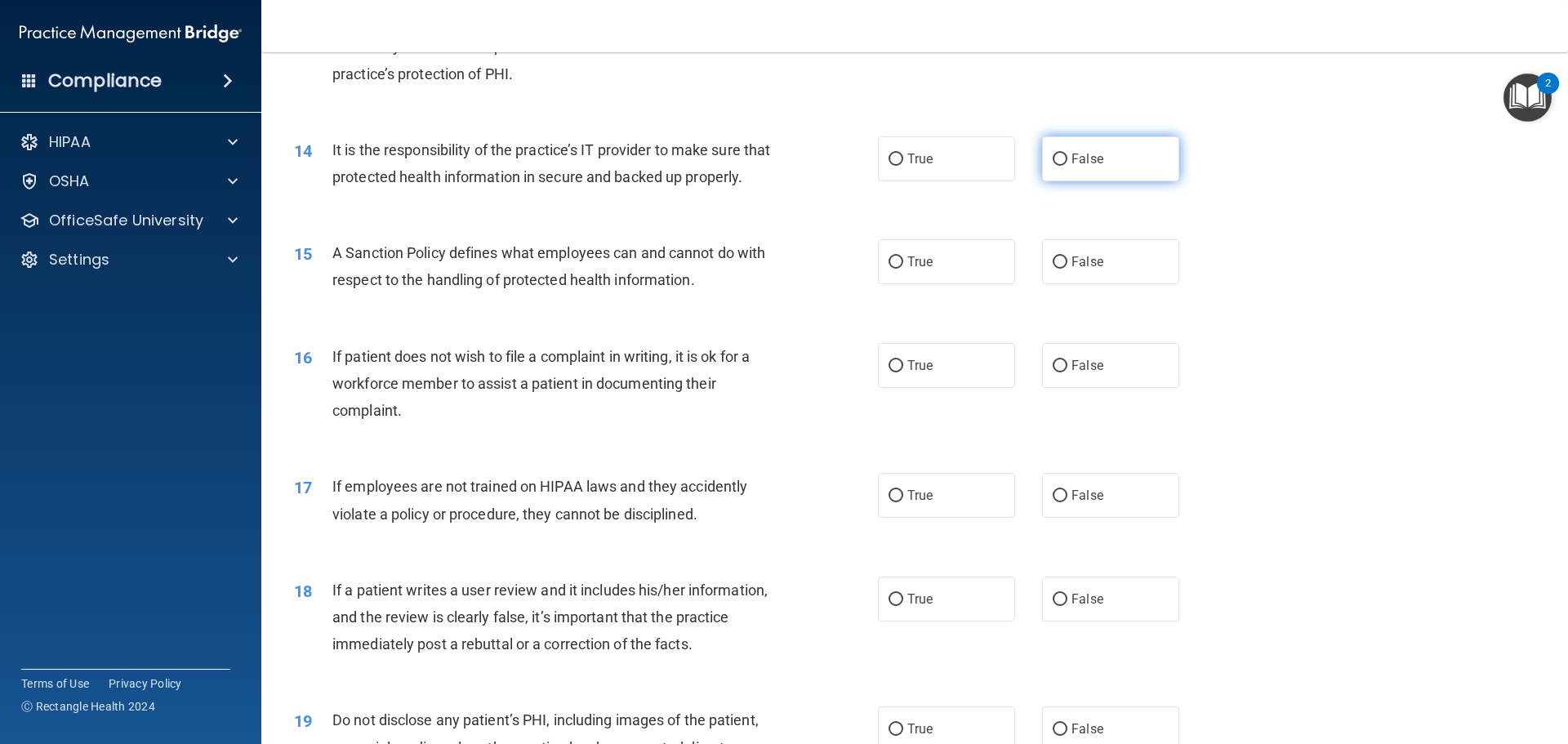
click at [1062, 154] on label "False" at bounding box center [1110, 159] width 137 height 45
click at [1062, 154] on input "False" at bounding box center [1060, 159] width 15 height 13
radio input "true"
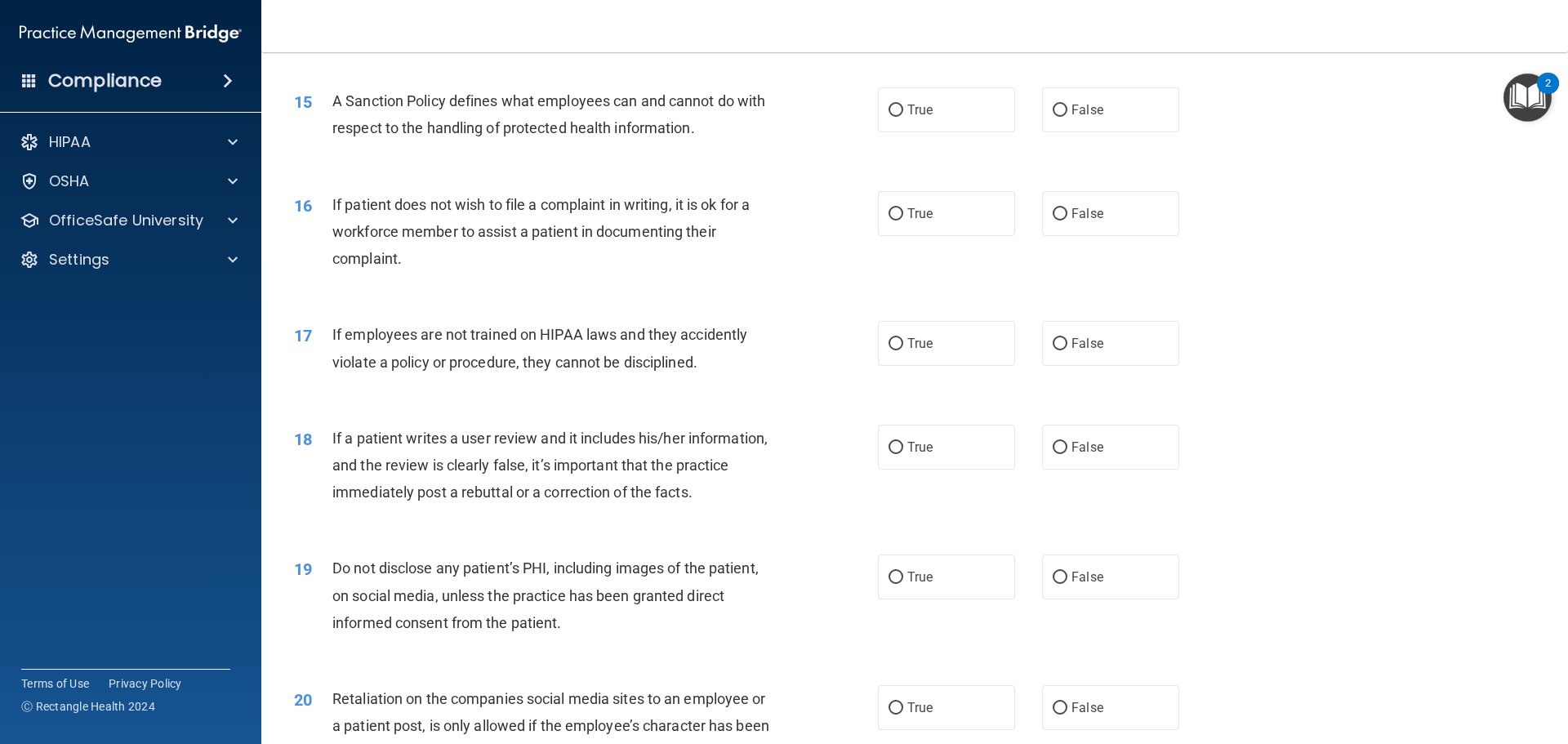
scroll to position [1959, 0]
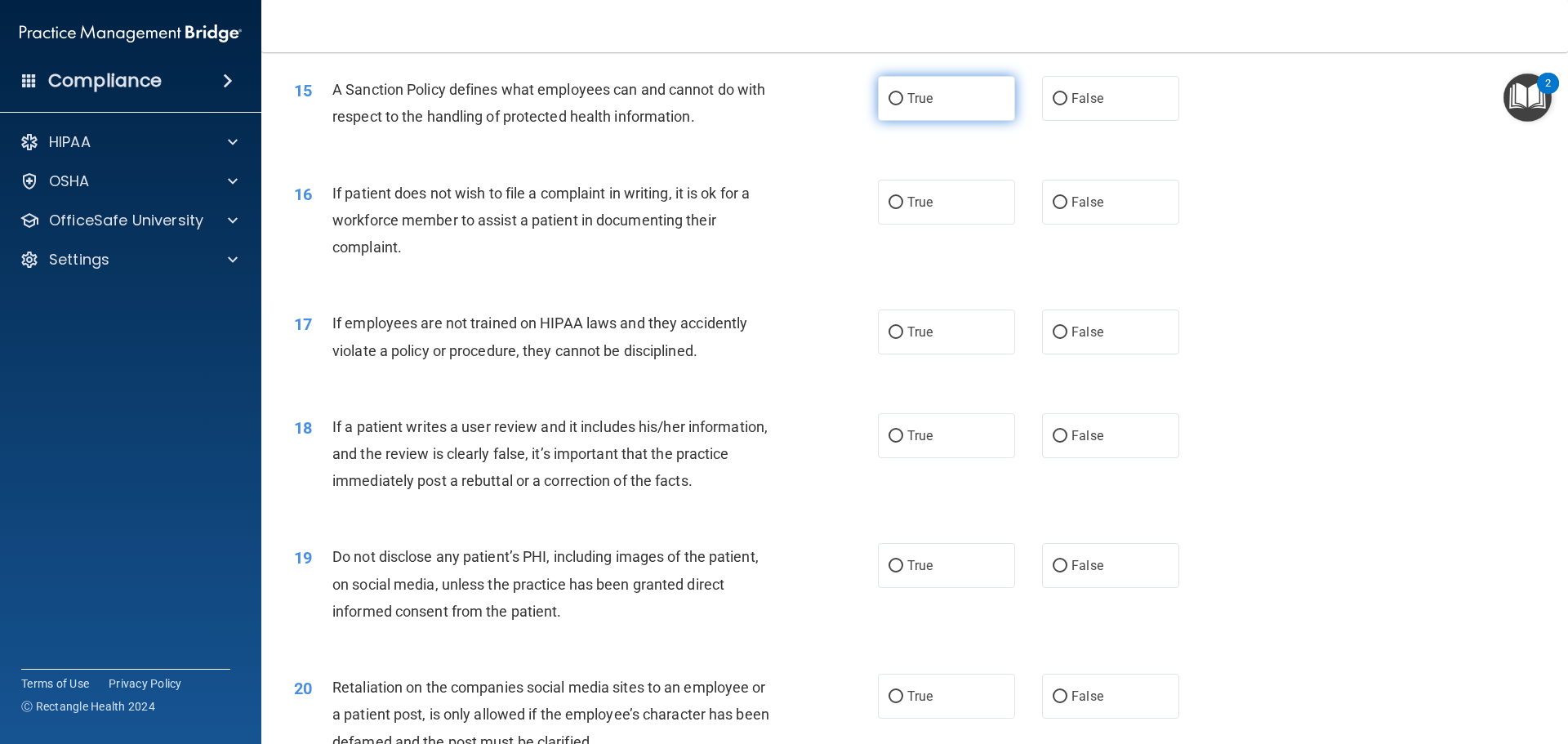
click at [959, 121] on label "True" at bounding box center [946, 98] width 137 height 45
click at [903, 106] on input "True" at bounding box center [896, 99] width 15 height 13
radio input "true"
click at [1133, 225] on label "False" at bounding box center [1110, 202] width 137 height 45
click at [1067, 210] on input "False" at bounding box center [1060, 203] width 15 height 13
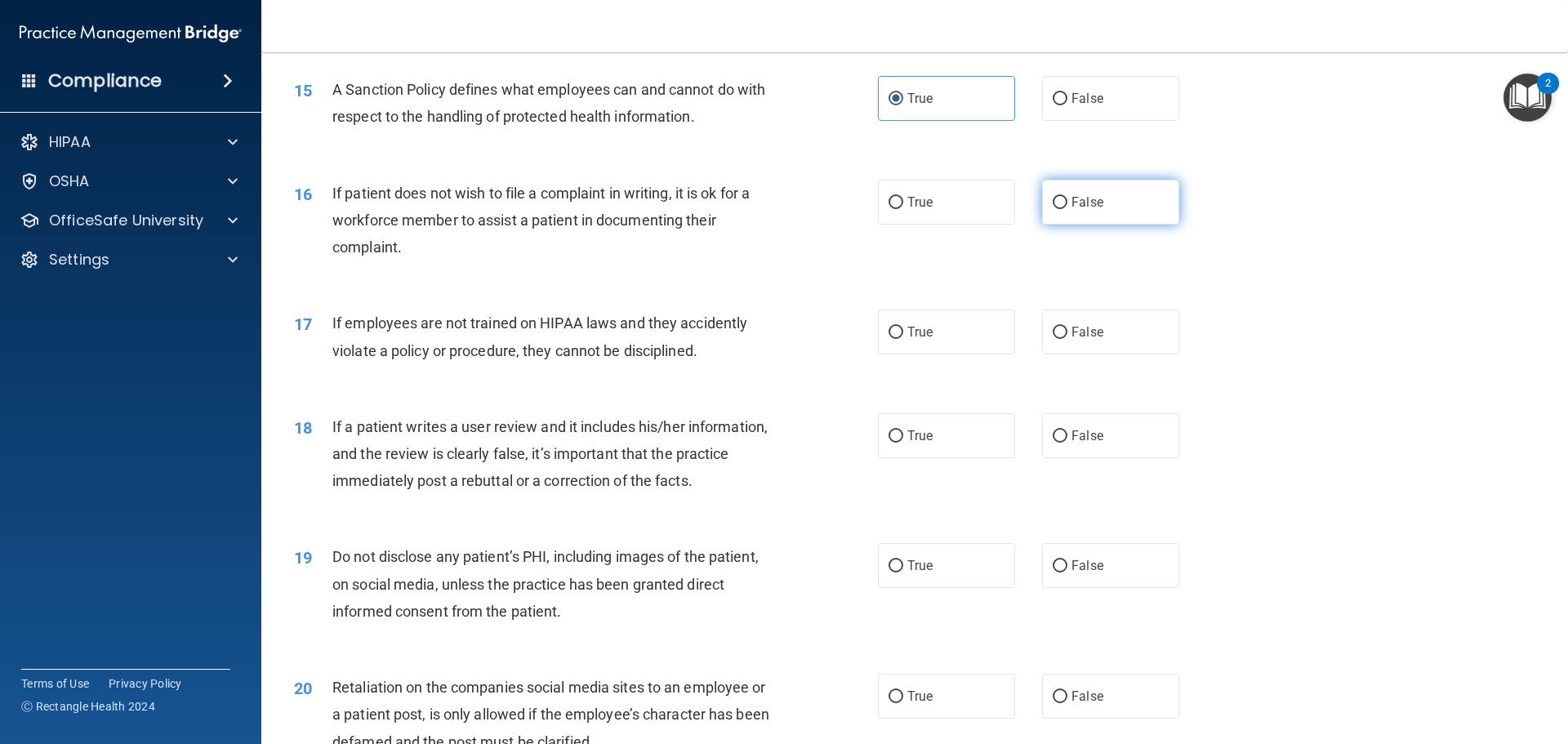
radio input "true"
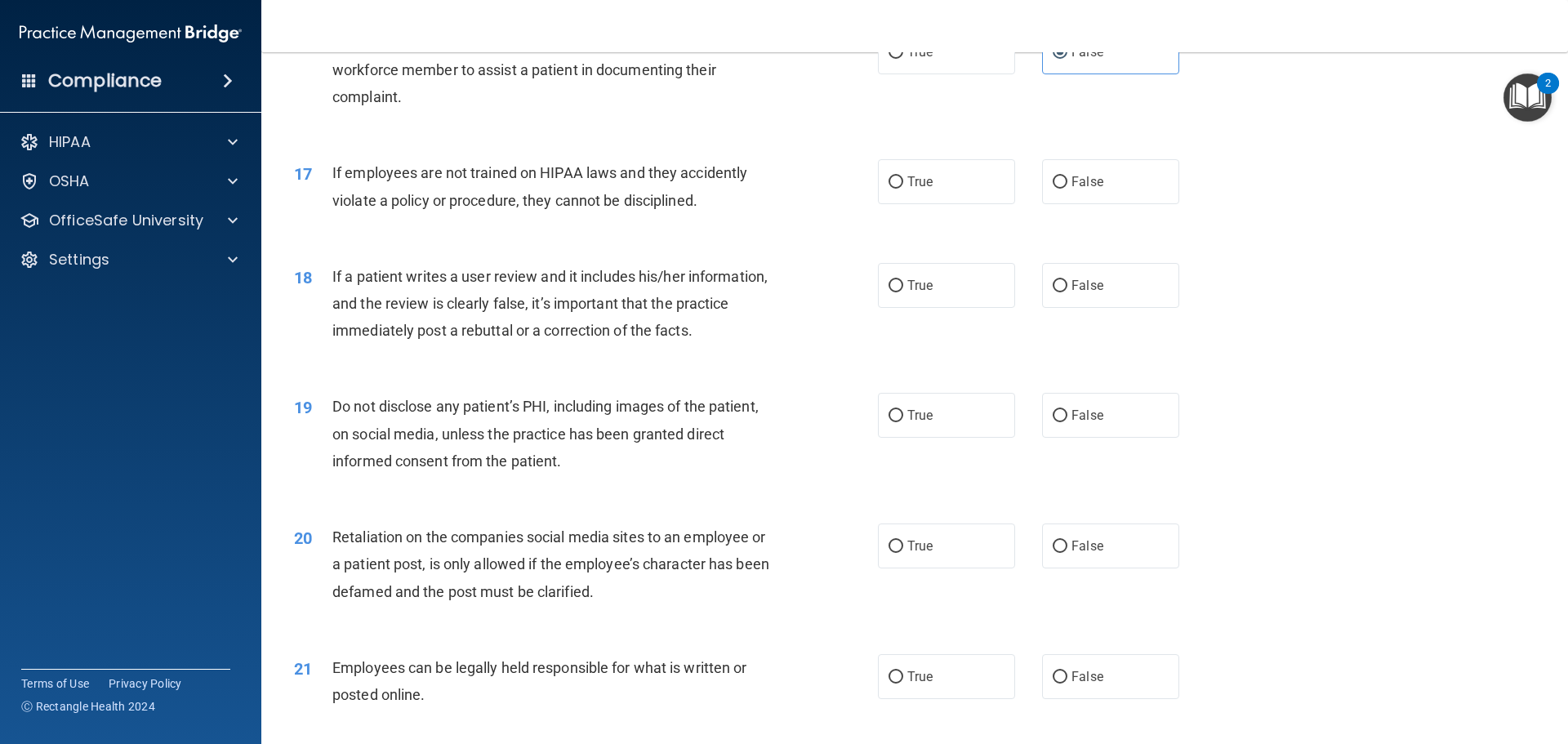
scroll to position [2123, 0]
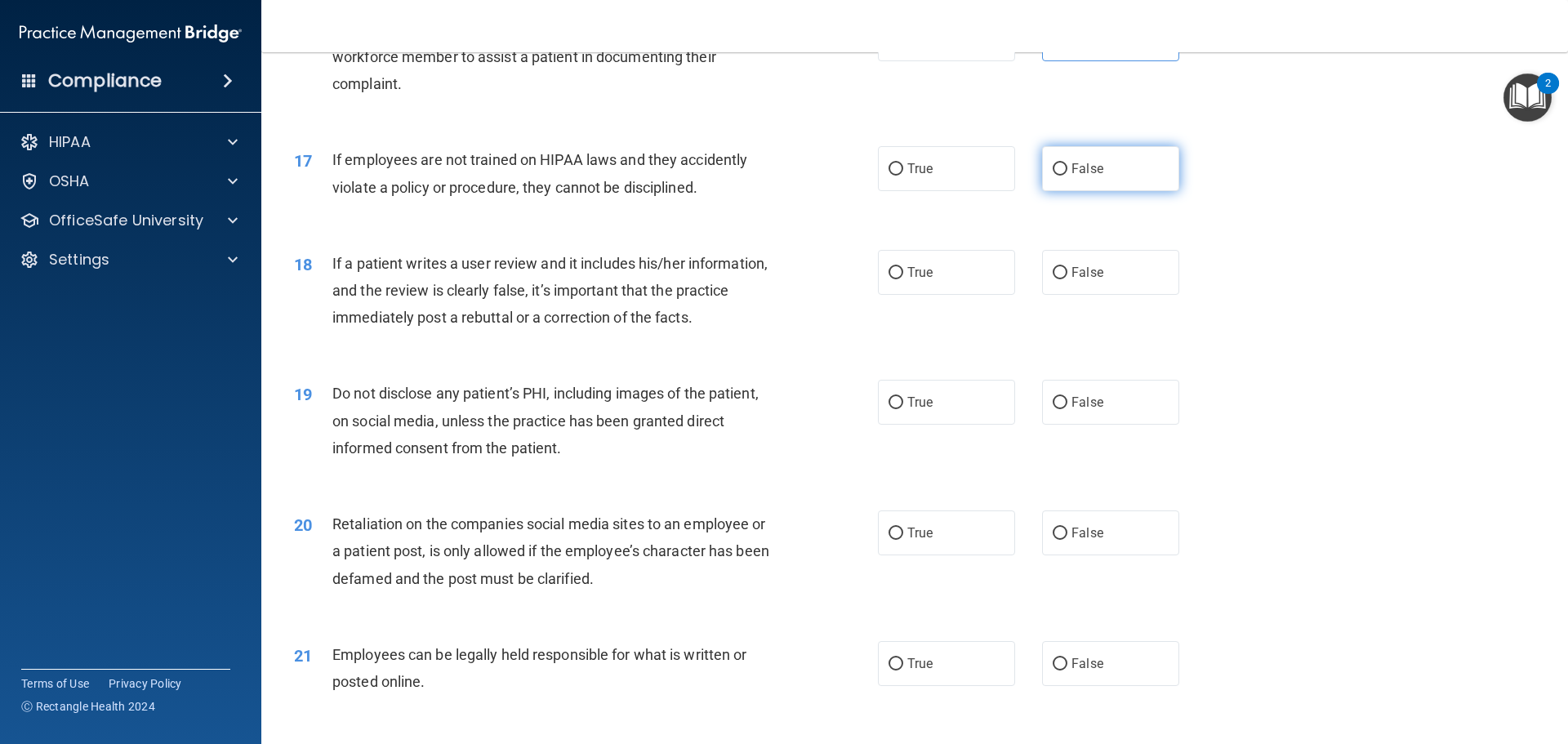
click at [1137, 191] on label "False" at bounding box center [1110, 169] width 137 height 45
click at [1067, 176] on input "False" at bounding box center [1060, 169] width 15 height 13
radio input "true"
click at [989, 191] on label "True" at bounding box center [946, 169] width 137 height 45
click at [903, 176] on input "True" at bounding box center [896, 169] width 15 height 13
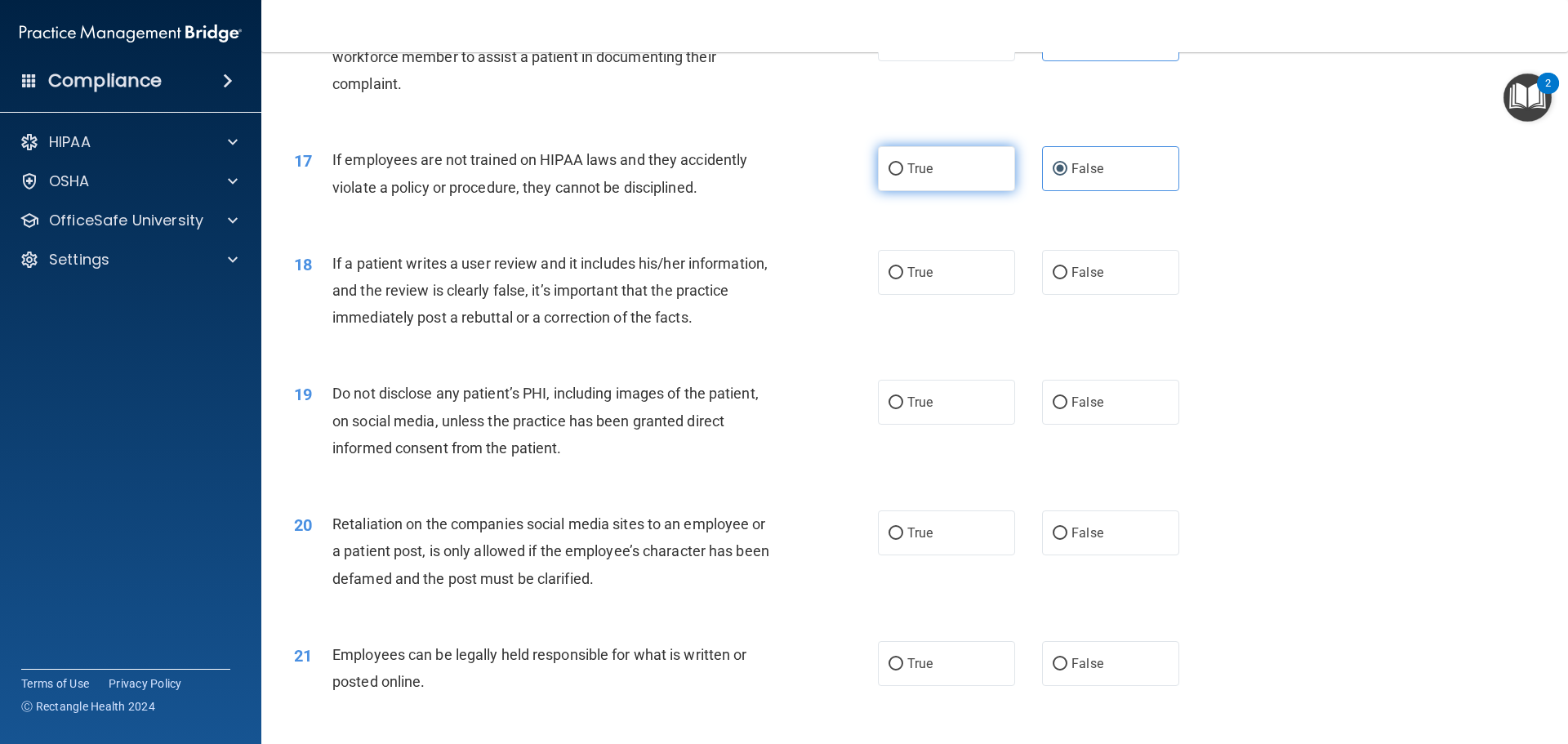
radio input "true"
click at [1119, 191] on label "False" at bounding box center [1110, 169] width 137 height 45
click at [1067, 176] on input "False" at bounding box center [1060, 169] width 15 height 13
radio input "true"
radio input "false"
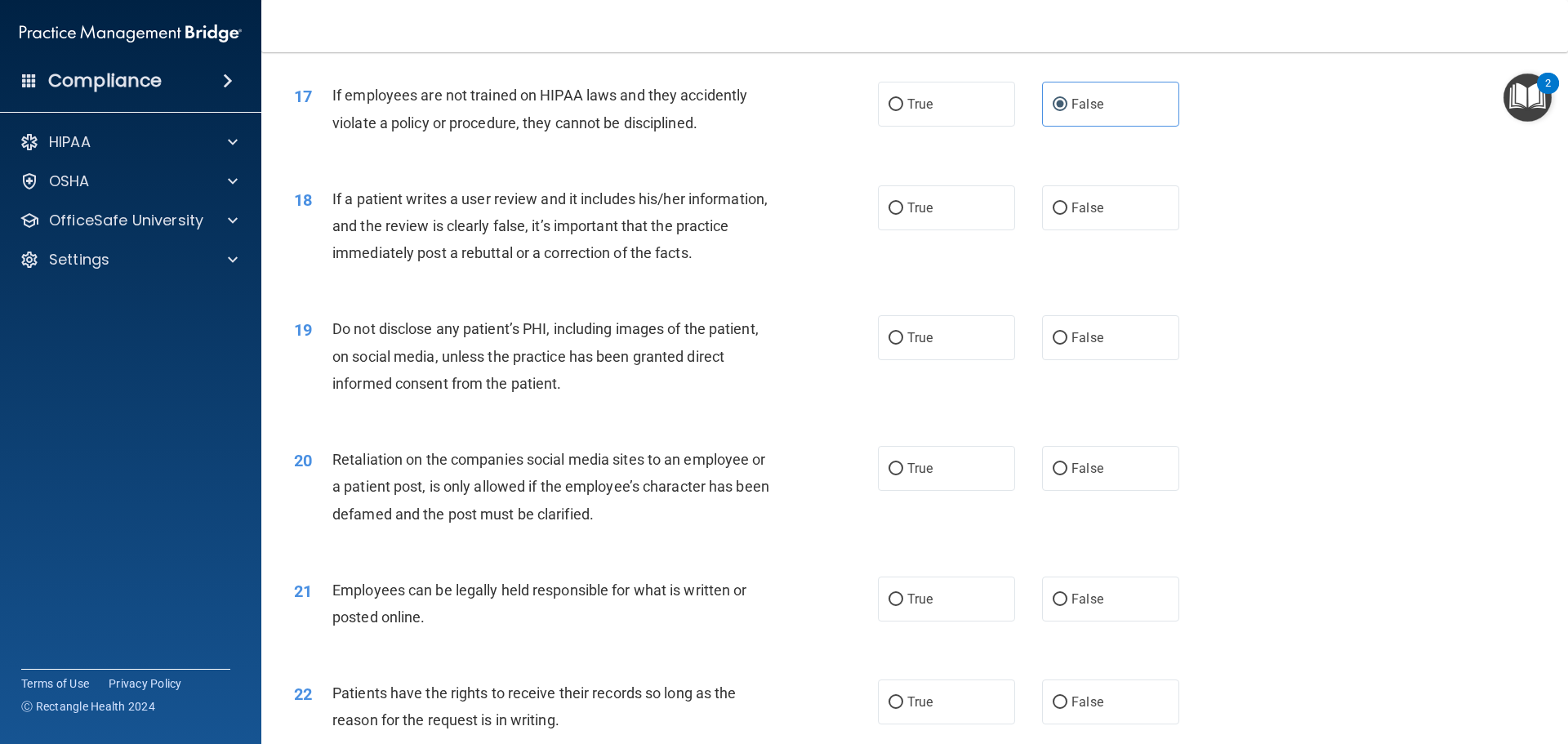
scroll to position [2286, 0]
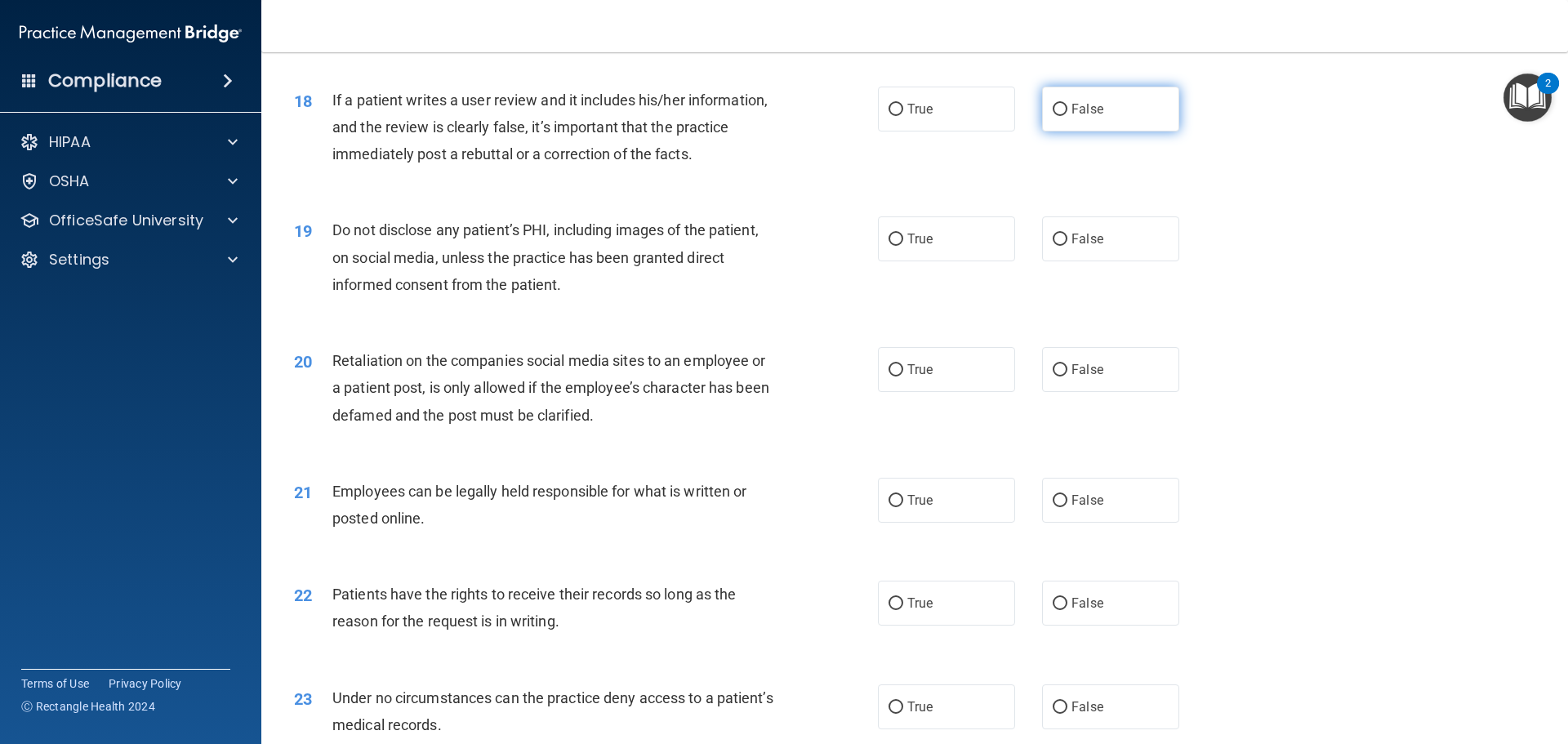
click at [1053, 116] on input "False" at bounding box center [1060, 110] width 15 height 13
radio input "true"
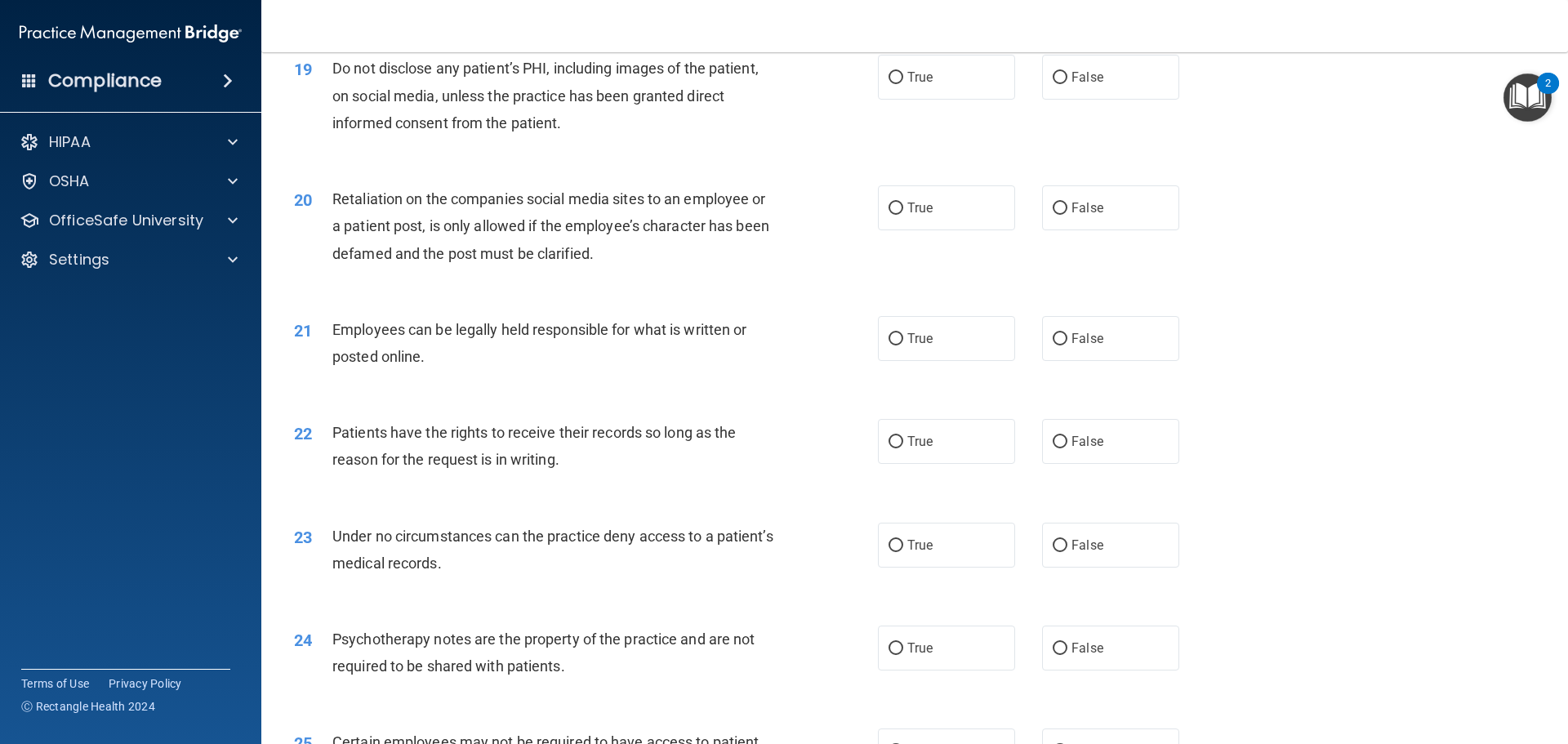
scroll to position [2450, 0]
click at [937, 98] on label "True" at bounding box center [946, 76] width 137 height 45
click at [903, 82] on input "True" at bounding box center [896, 76] width 15 height 13
radio input "true"
click at [1072, 214] on span "False" at bounding box center [1088, 207] width 32 height 16
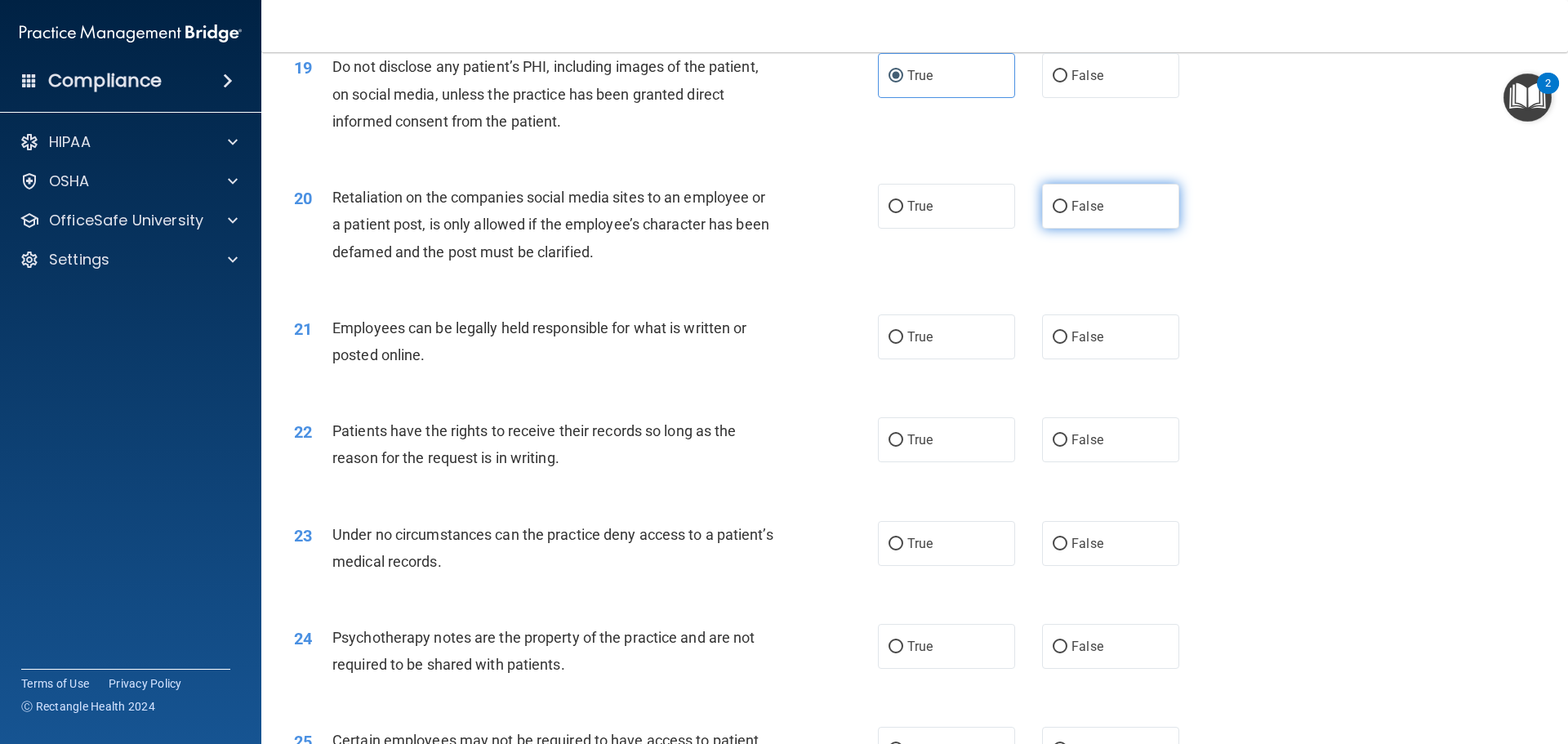
click at [1065, 213] on input "False" at bounding box center [1060, 207] width 15 height 13
radio input "true"
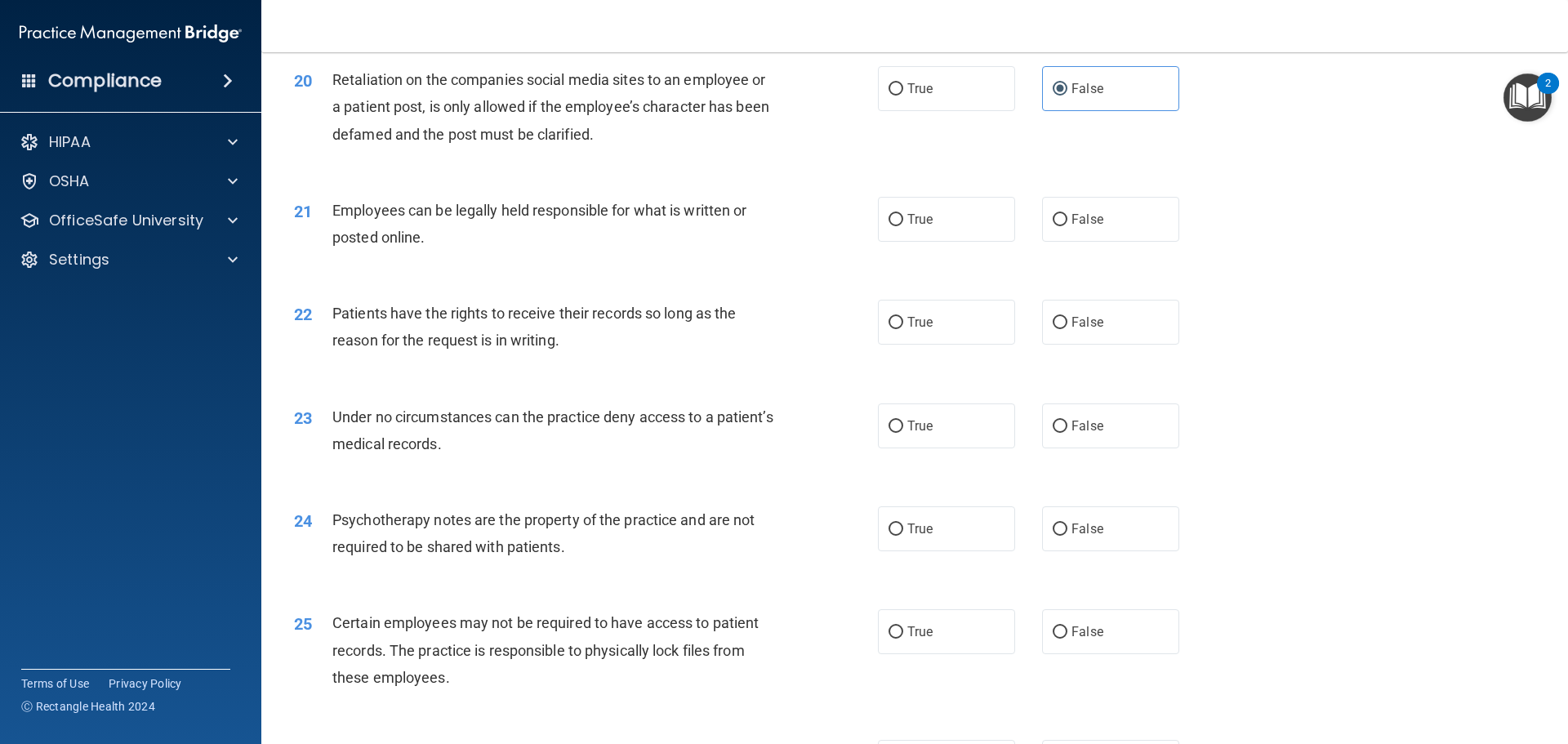
scroll to position [2613, 0]
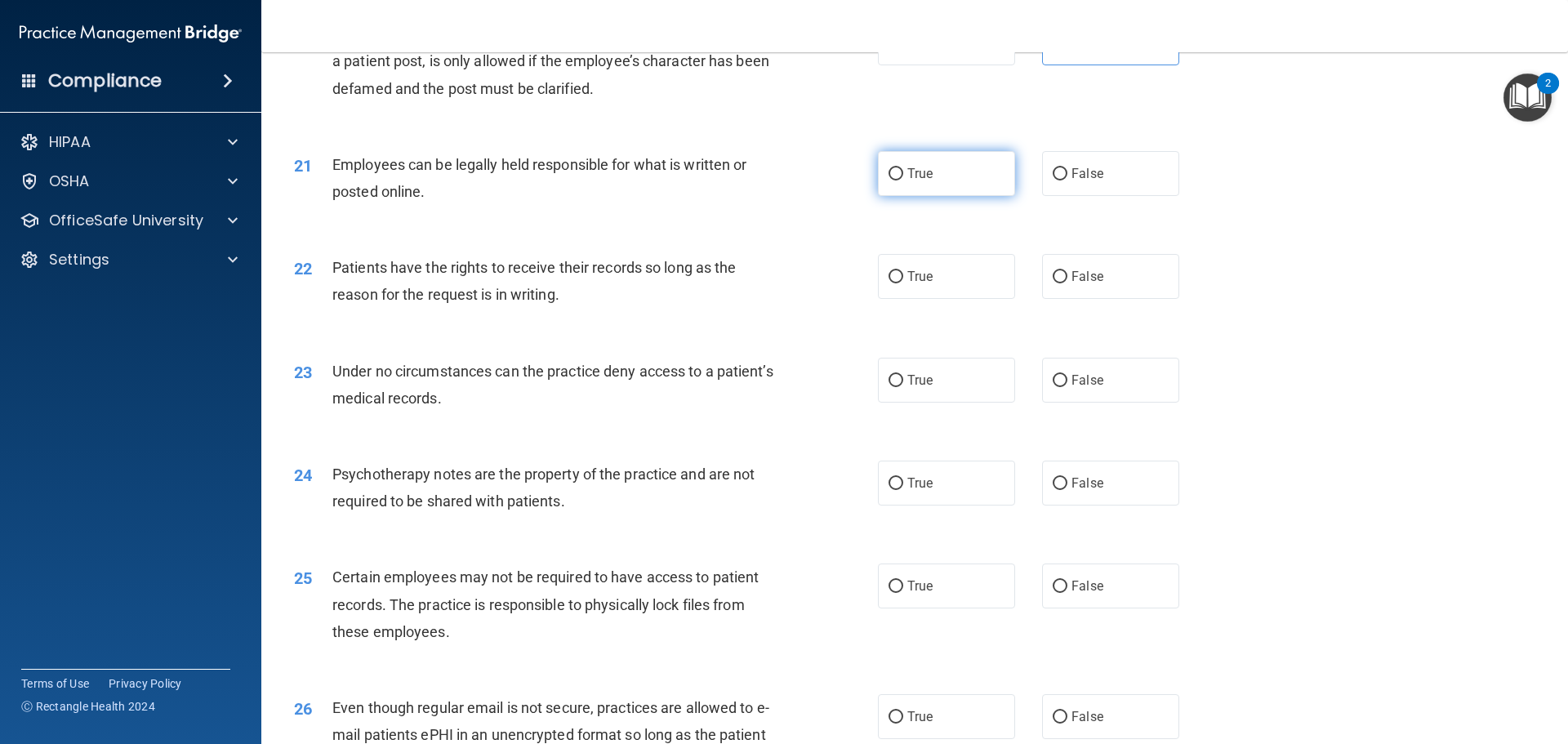
click at [937, 196] on label "True" at bounding box center [946, 174] width 137 height 45
click at [903, 180] on input "True" at bounding box center [896, 174] width 15 height 13
radio input "true"
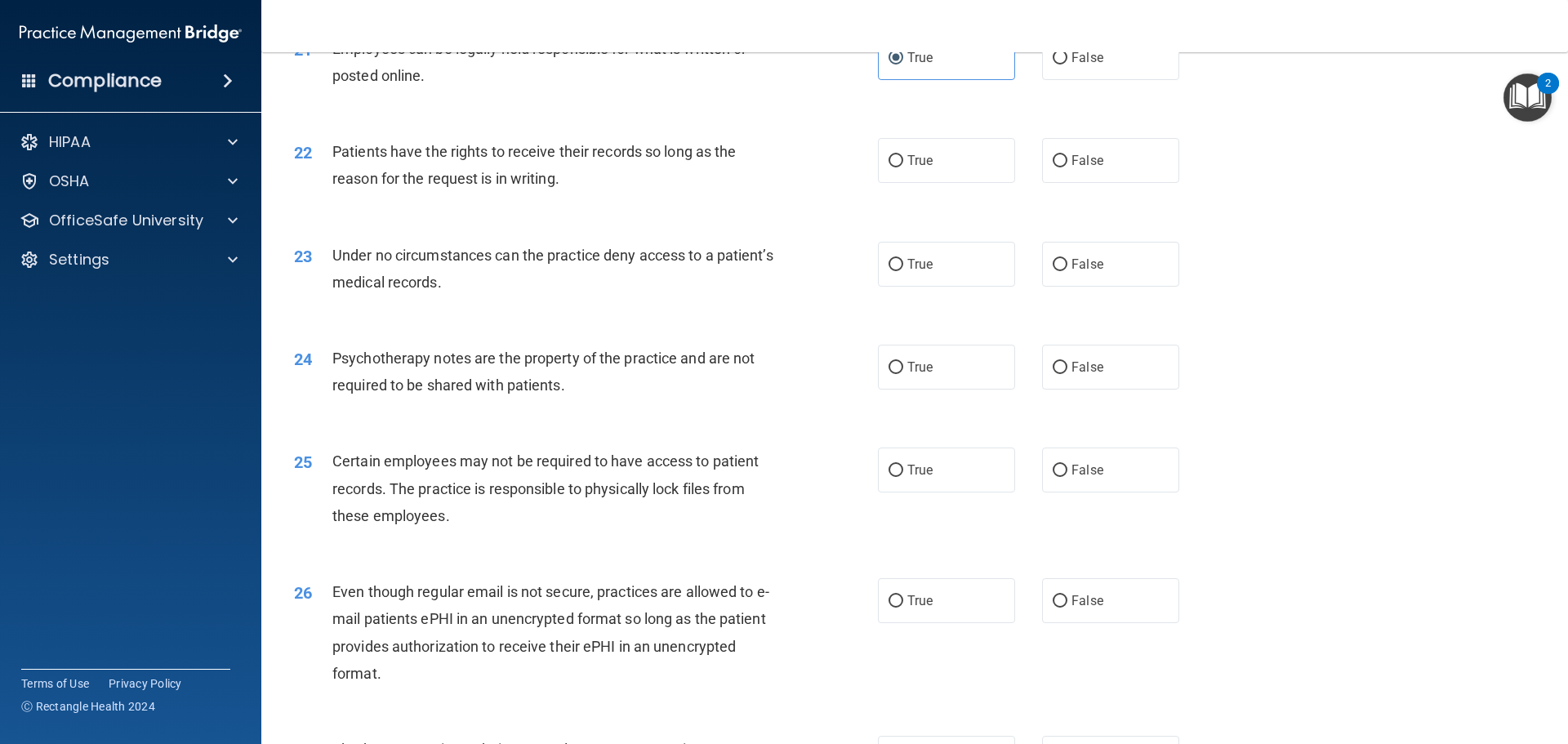
scroll to position [2776, 0]
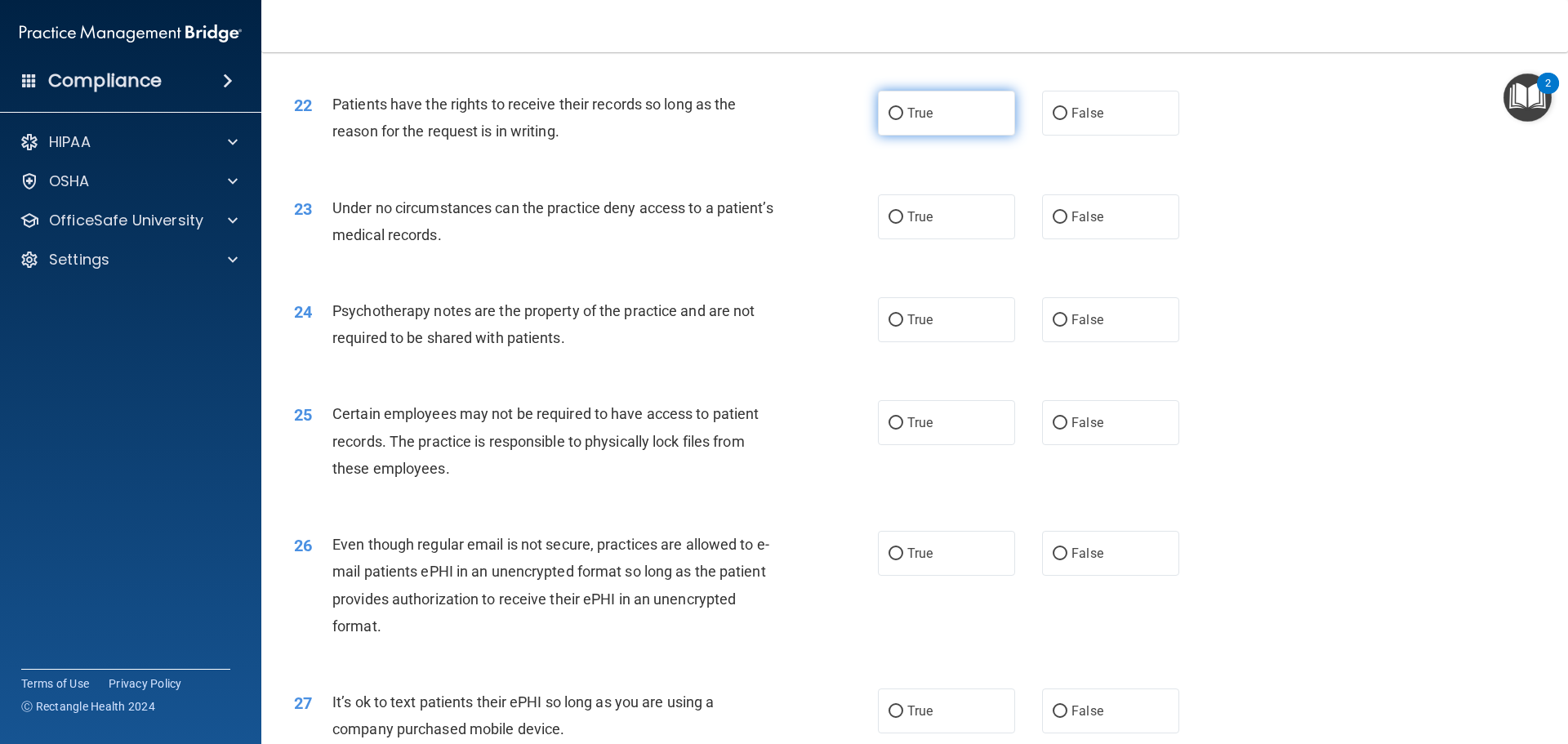
click at [940, 136] on label "True" at bounding box center [946, 113] width 137 height 45
click at [903, 120] on input "True" at bounding box center [896, 113] width 15 height 13
radio input "true"
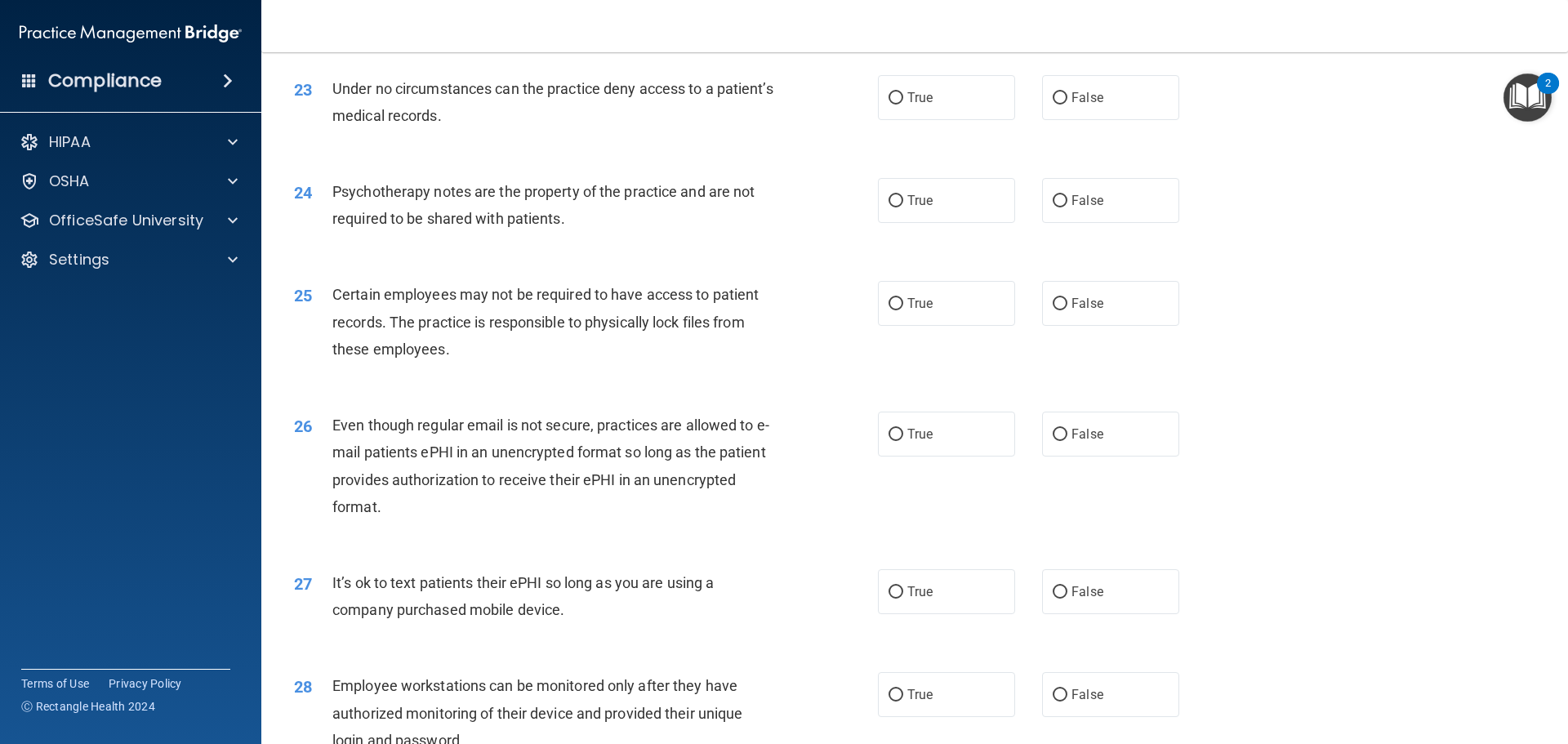
scroll to position [2858, 0]
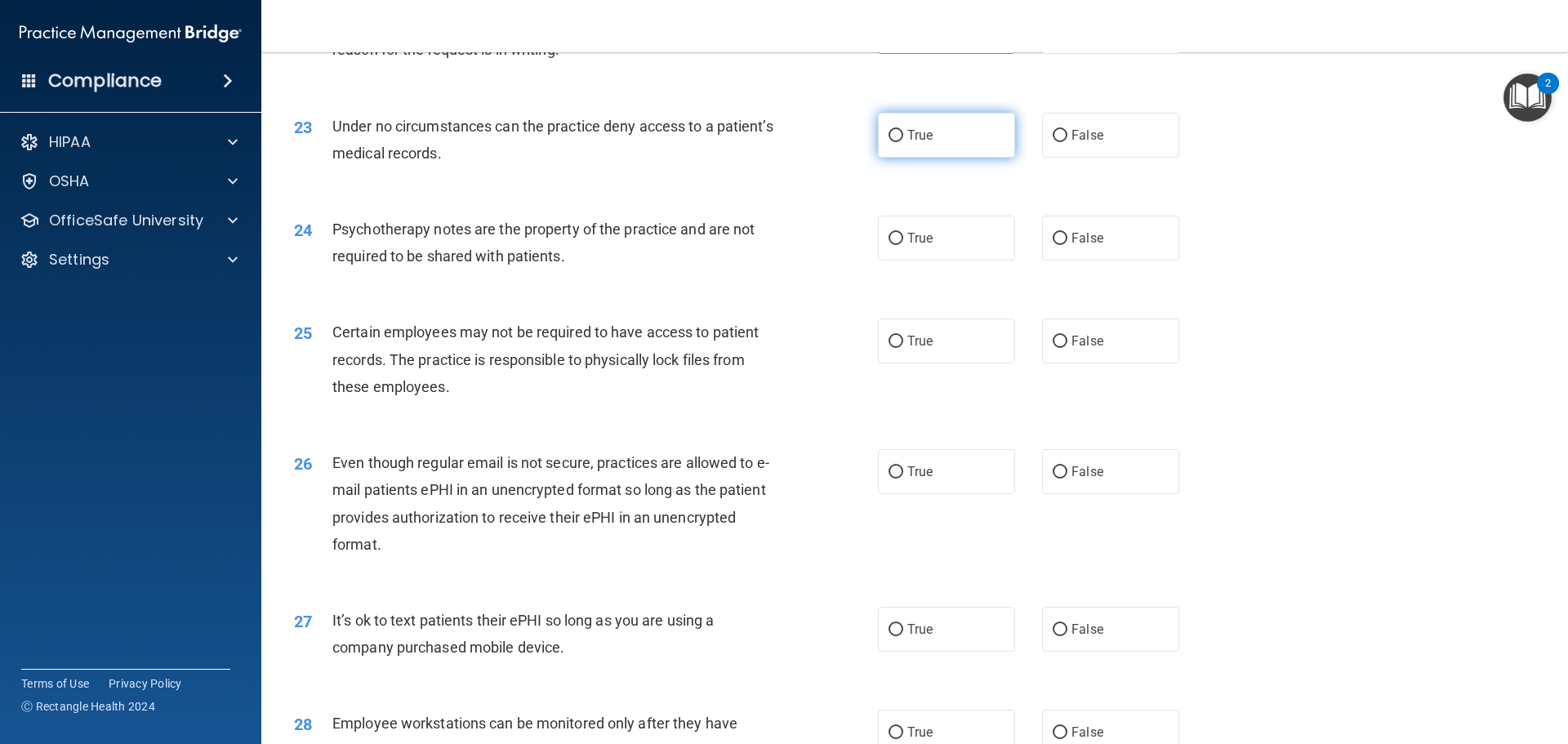
click at [939, 157] on label "True" at bounding box center [946, 135] width 137 height 45
click at [903, 142] on input "True" at bounding box center [896, 136] width 15 height 13
radio input "true"
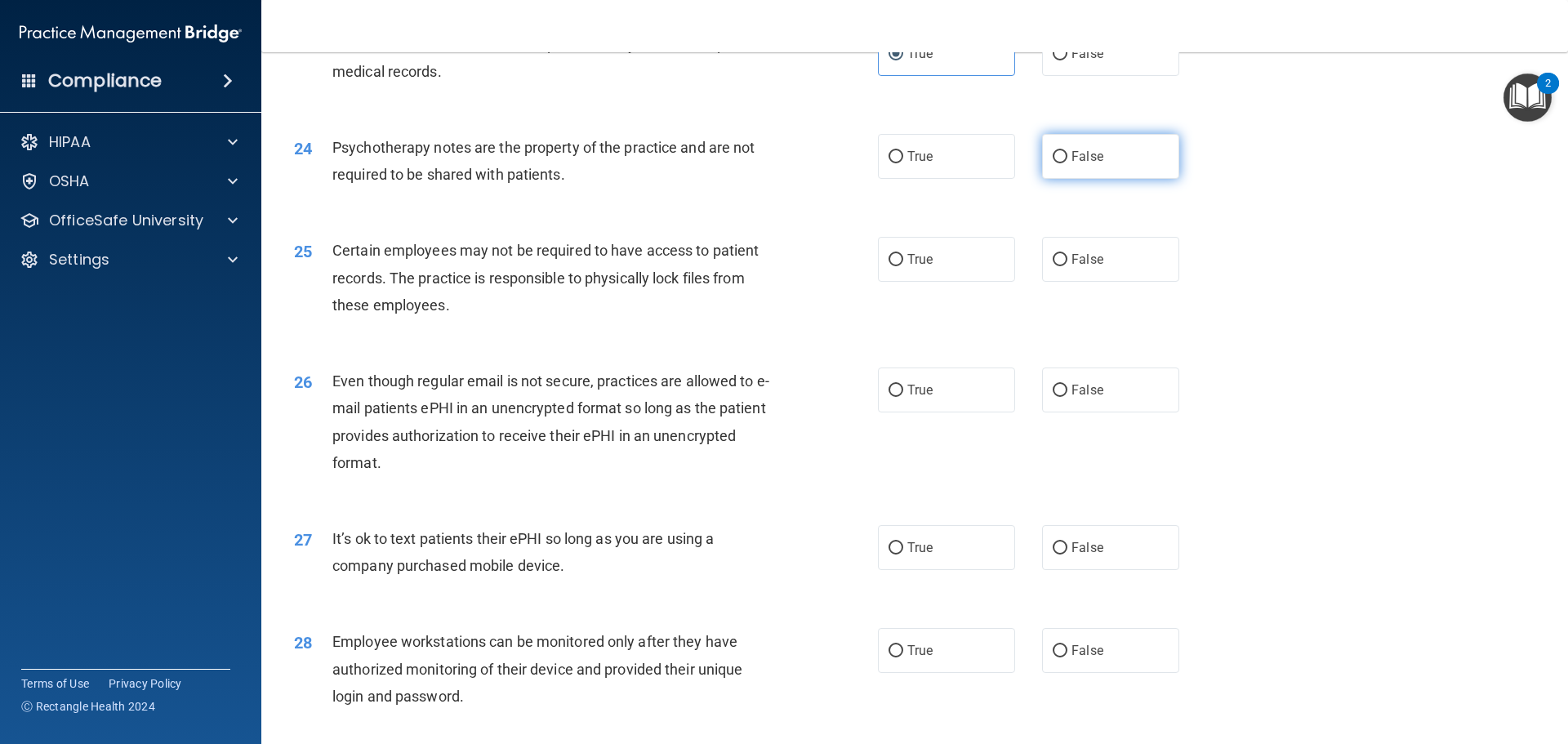
click at [1124, 178] on label "False" at bounding box center [1110, 156] width 137 height 45
click at [1067, 163] on input "False" at bounding box center [1060, 157] width 15 height 13
radio input "true"
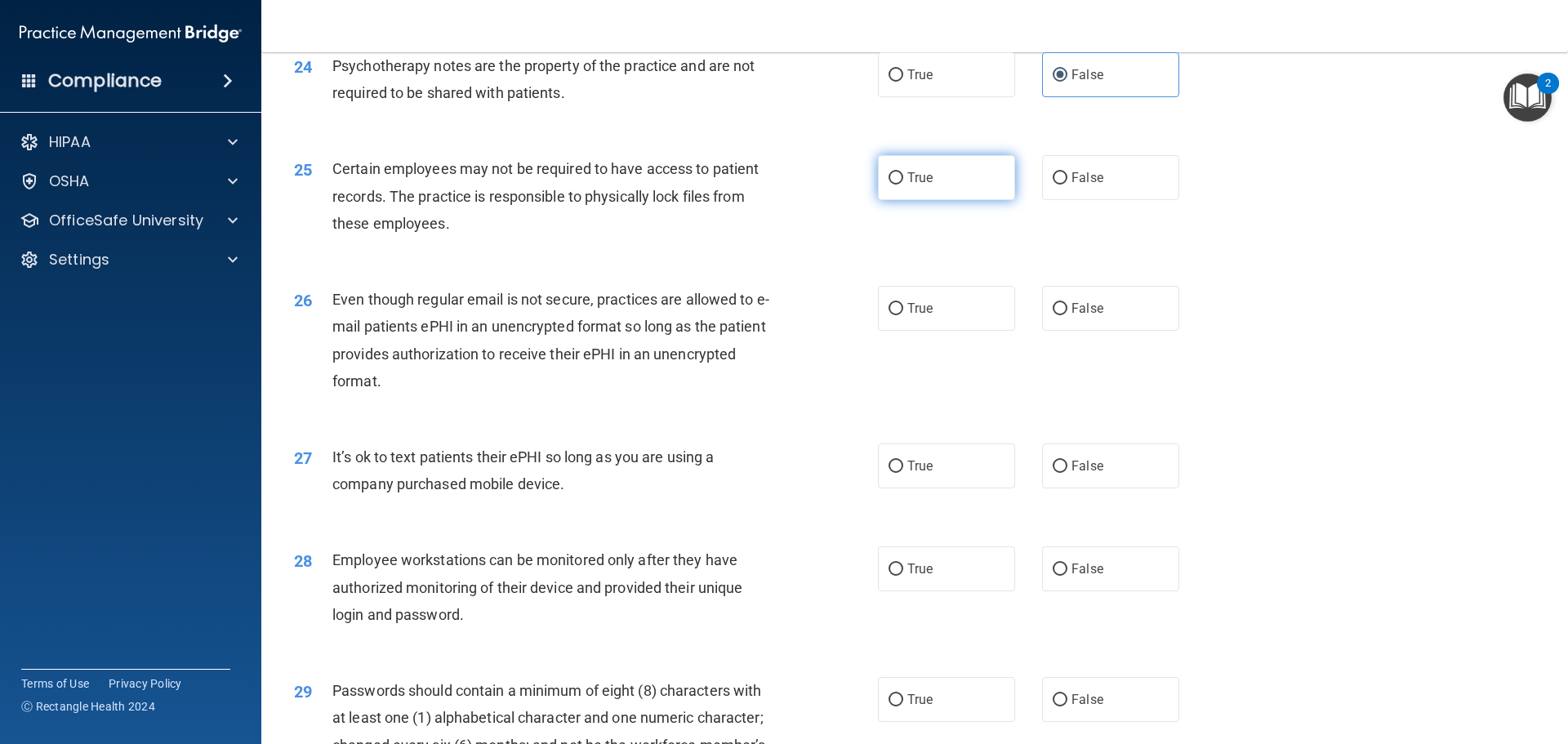
click at [973, 200] on label "True" at bounding box center [946, 178] width 137 height 45
click at [903, 184] on input "True" at bounding box center [896, 178] width 15 height 13
radio input "true"
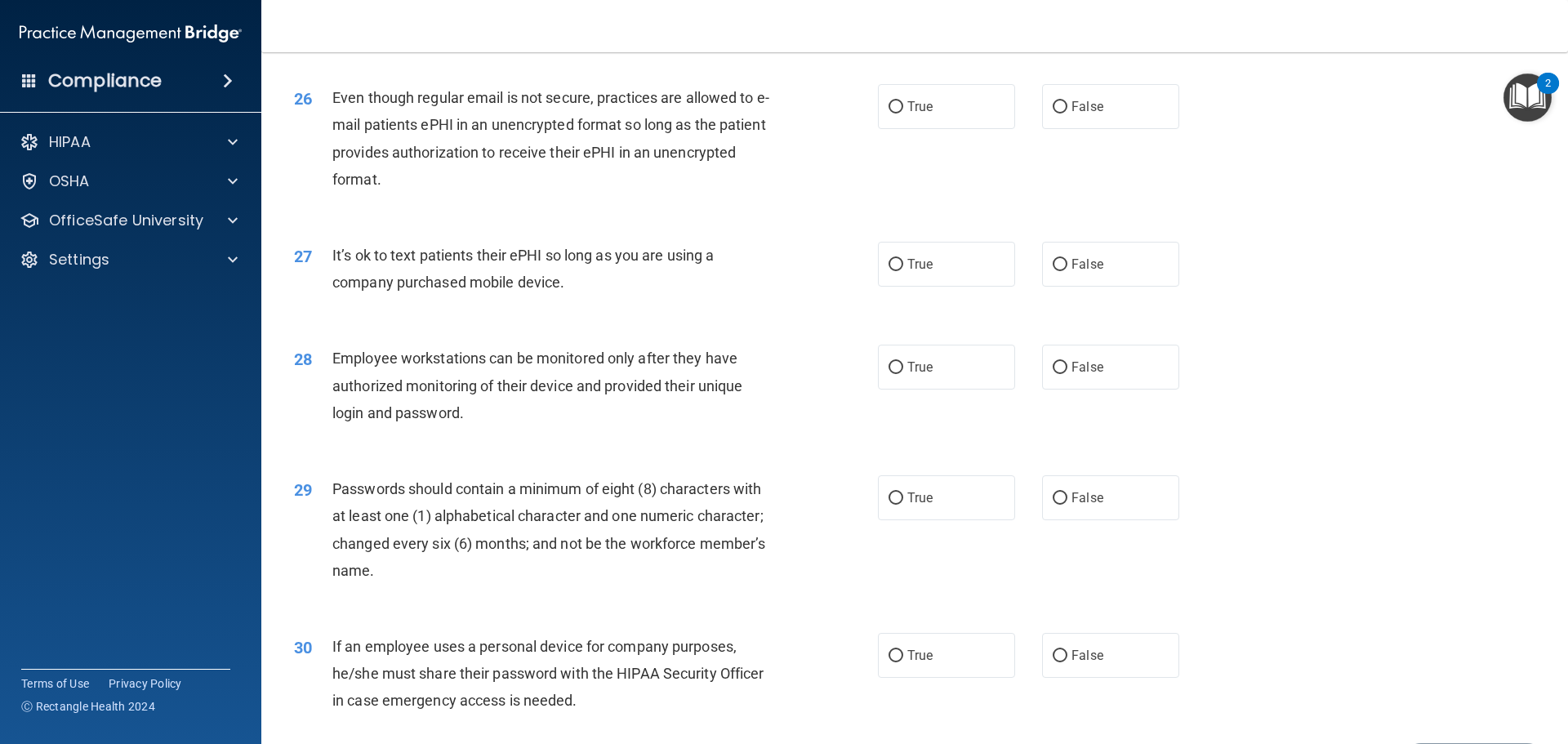
scroll to position [3185, 0]
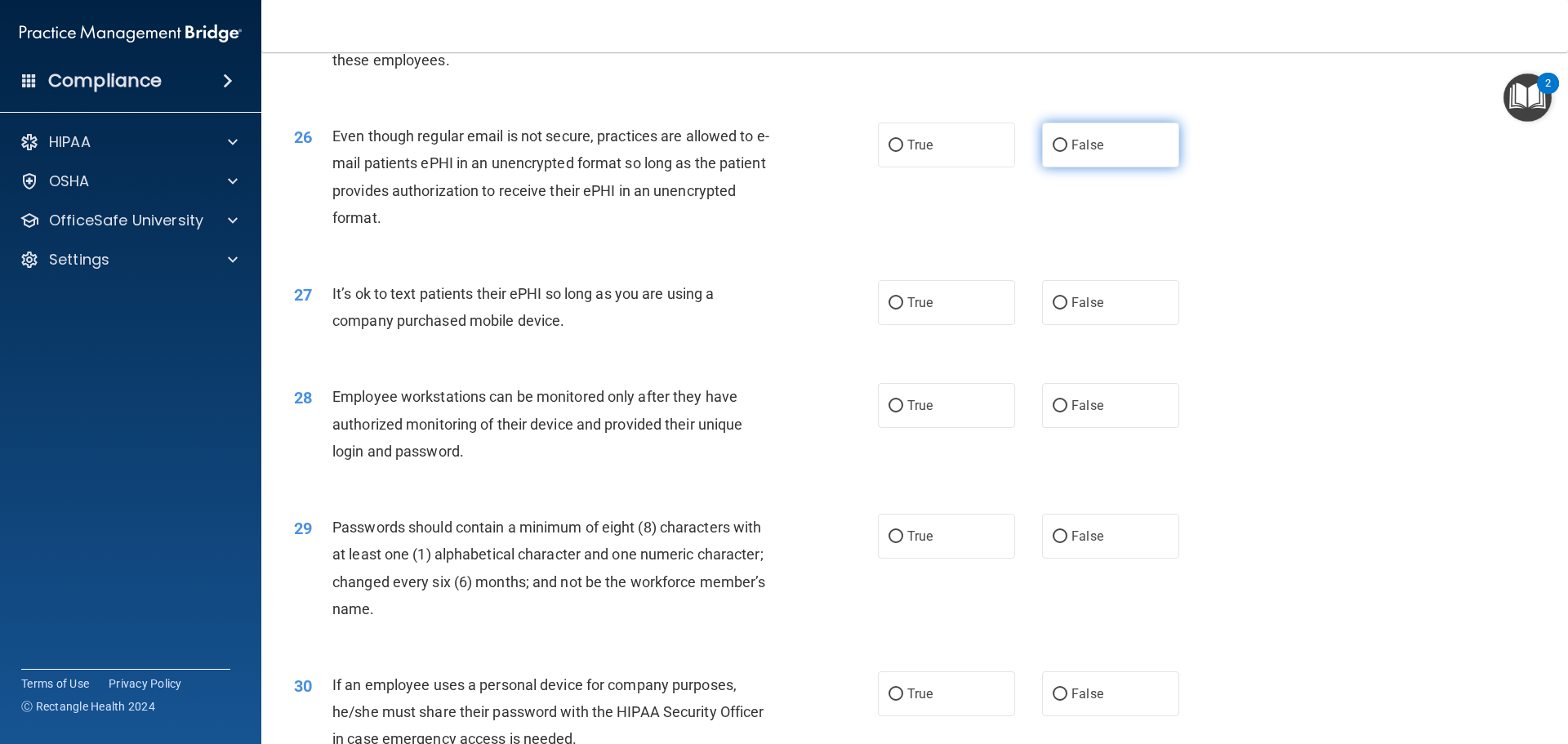
click at [1120, 168] on label "False" at bounding box center [1110, 145] width 137 height 45
click at [1067, 152] on input "False" at bounding box center [1060, 146] width 15 height 13
radio input "true"
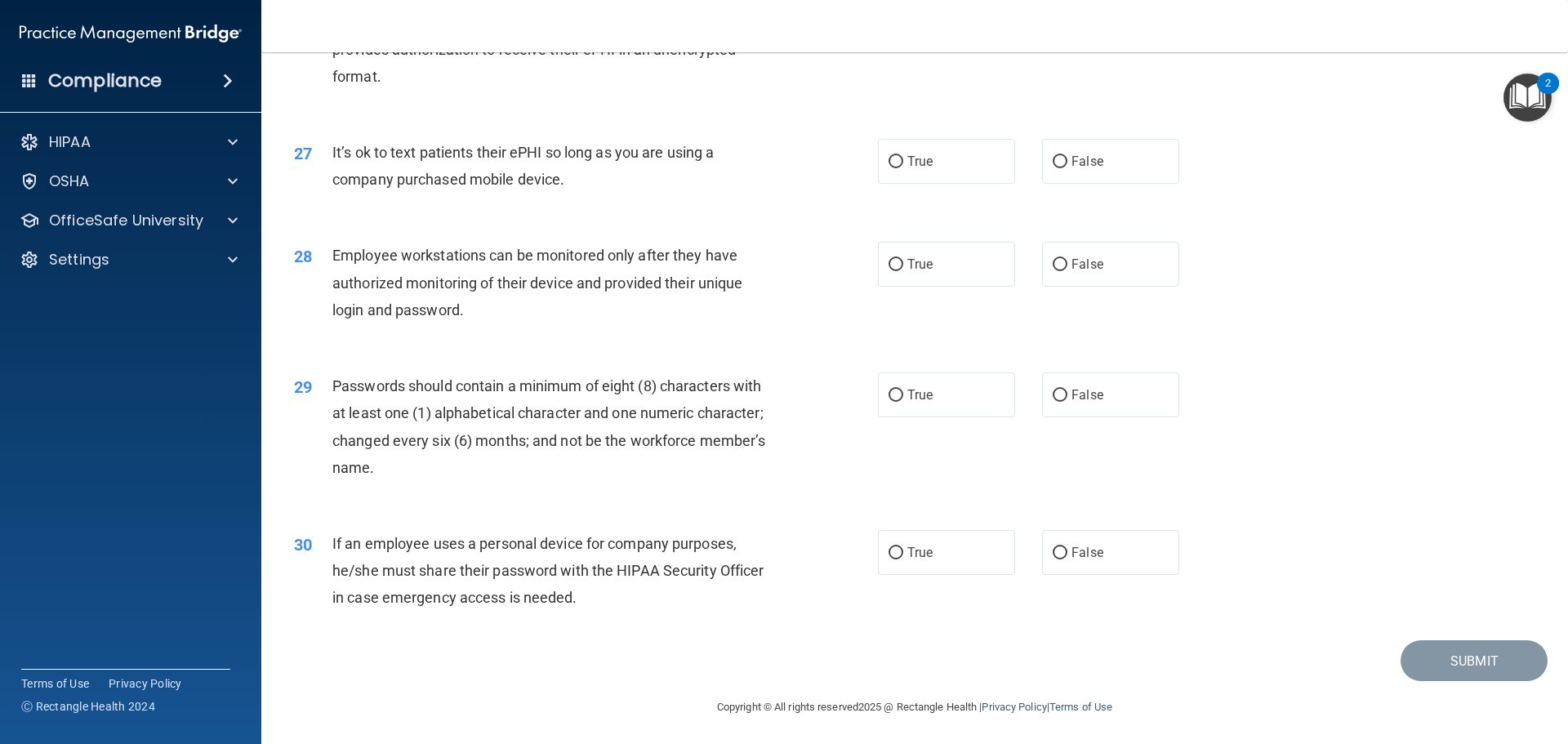
scroll to position [3348, 0]
click at [1116, 178] on label "False" at bounding box center [1110, 159] width 137 height 45
click at [1067, 166] on input "False" at bounding box center [1060, 159] width 15 height 13
radio input "true"
click at [1077, 278] on label "False" at bounding box center [1110, 262] width 137 height 45
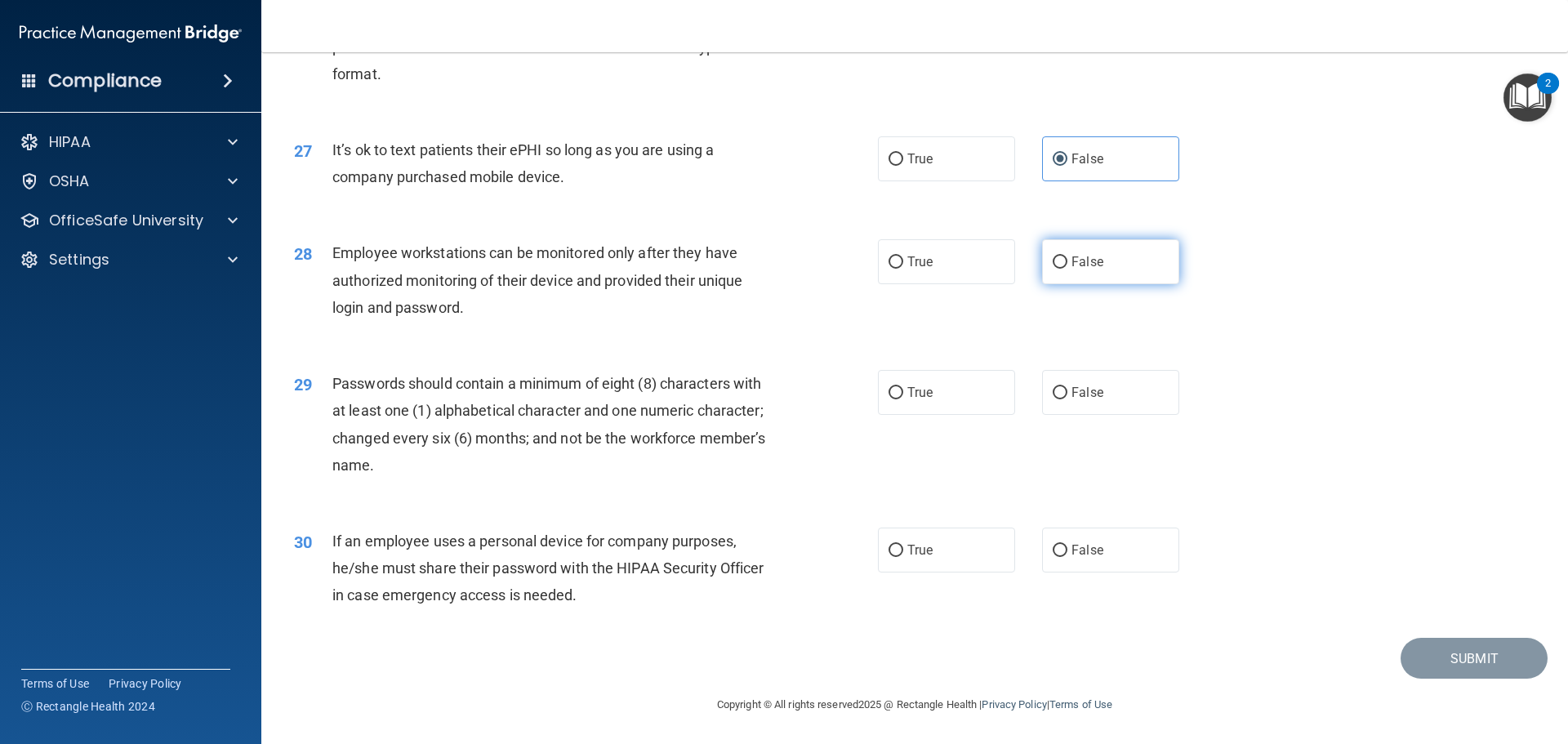
click at [1067, 269] on input "False" at bounding box center [1060, 262] width 15 height 13
radio input "true"
click at [928, 397] on span "True" at bounding box center [920, 393] width 25 height 16
click at [903, 397] on input "True" at bounding box center [896, 393] width 15 height 13
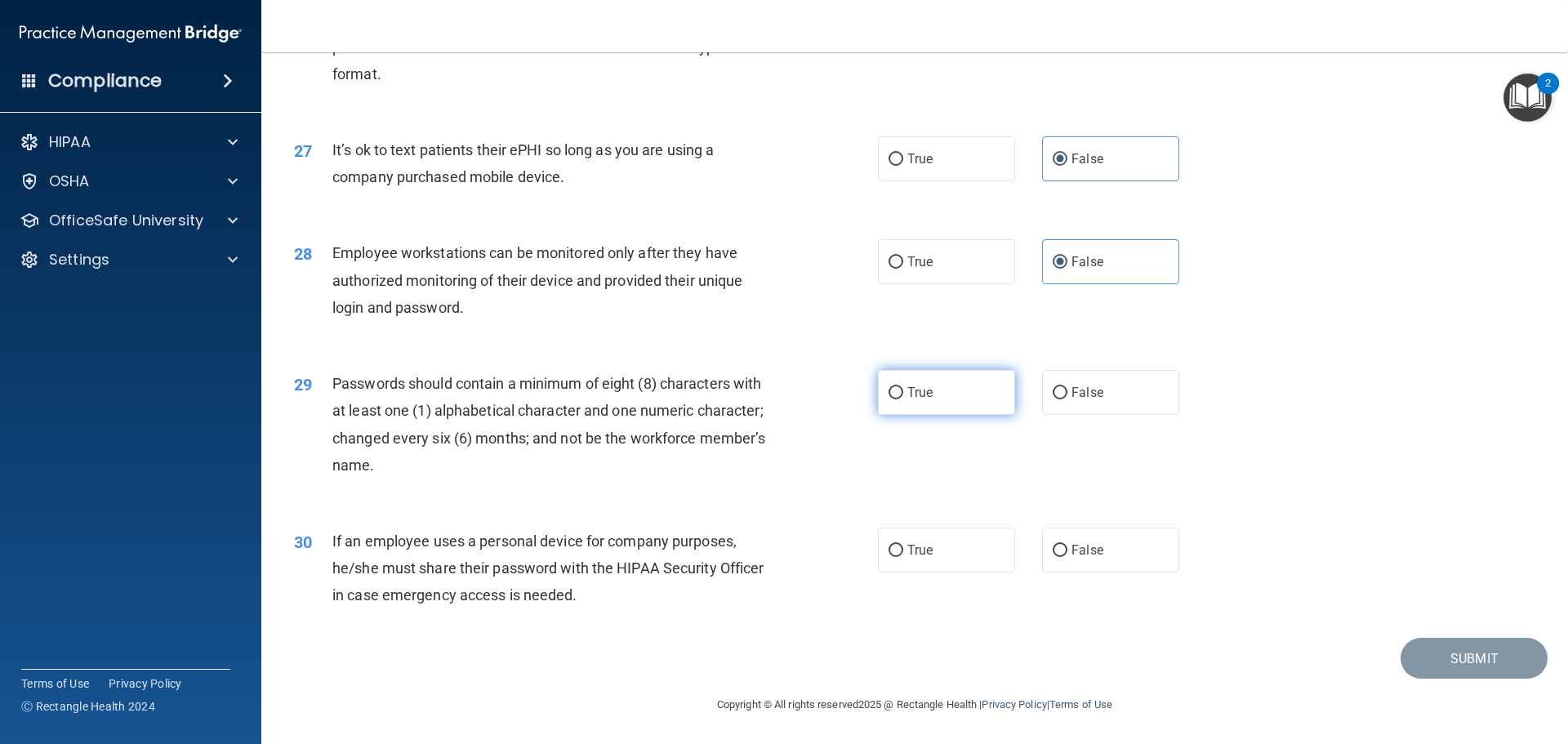
radio input "true"
click at [1115, 550] on label "False" at bounding box center [1110, 550] width 137 height 45
click at [1067, 550] on input "False" at bounding box center [1060, 551] width 15 height 13
radio input "true"
click at [1429, 651] on button "Submit" at bounding box center [1475, 658] width 147 height 42
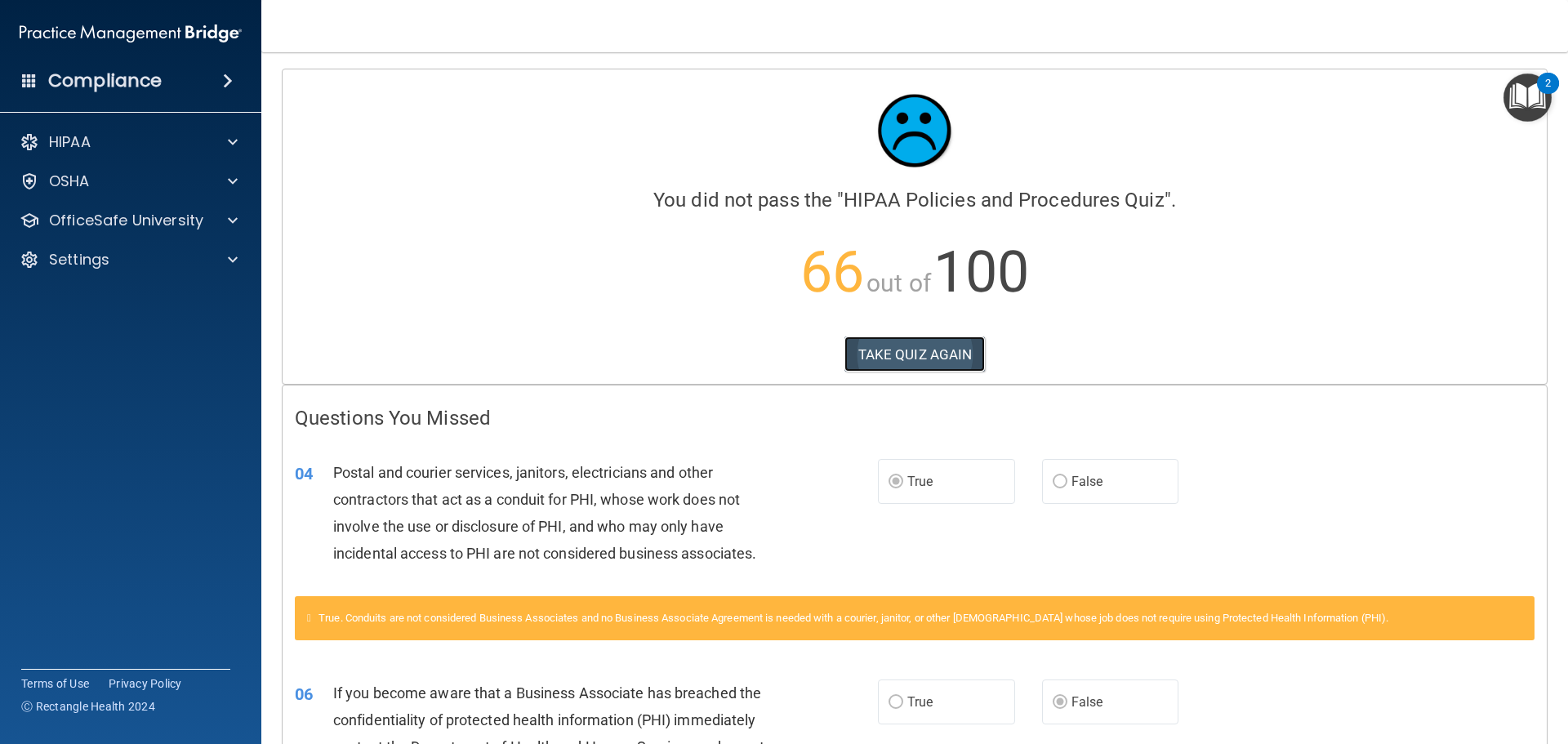
click at [922, 350] on button "TAKE QUIZ AGAIN" at bounding box center [915, 354] width 142 height 36
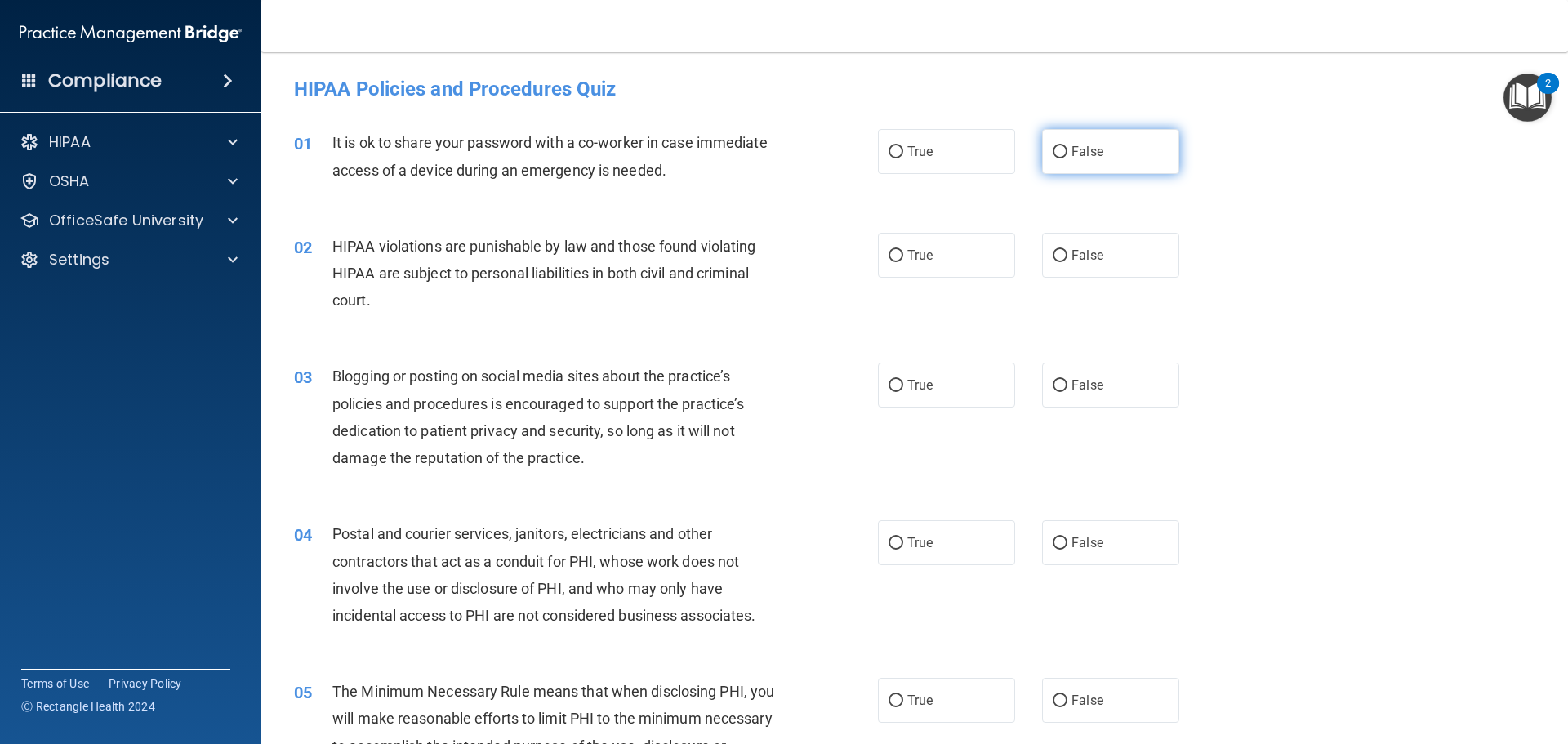
click at [1137, 146] on label "False" at bounding box center [1110, 151] width 137 height 45
click at [1067, 146] on input "False" at bounding box center [1060, 152] width 15 height 13
radio input "true"
click at [925, 250] on span "True" at bounding box center [920, 255] width 25 height 16
click at [903, 250] on input "True" at bounding box center [896, 256] width 15 height 13
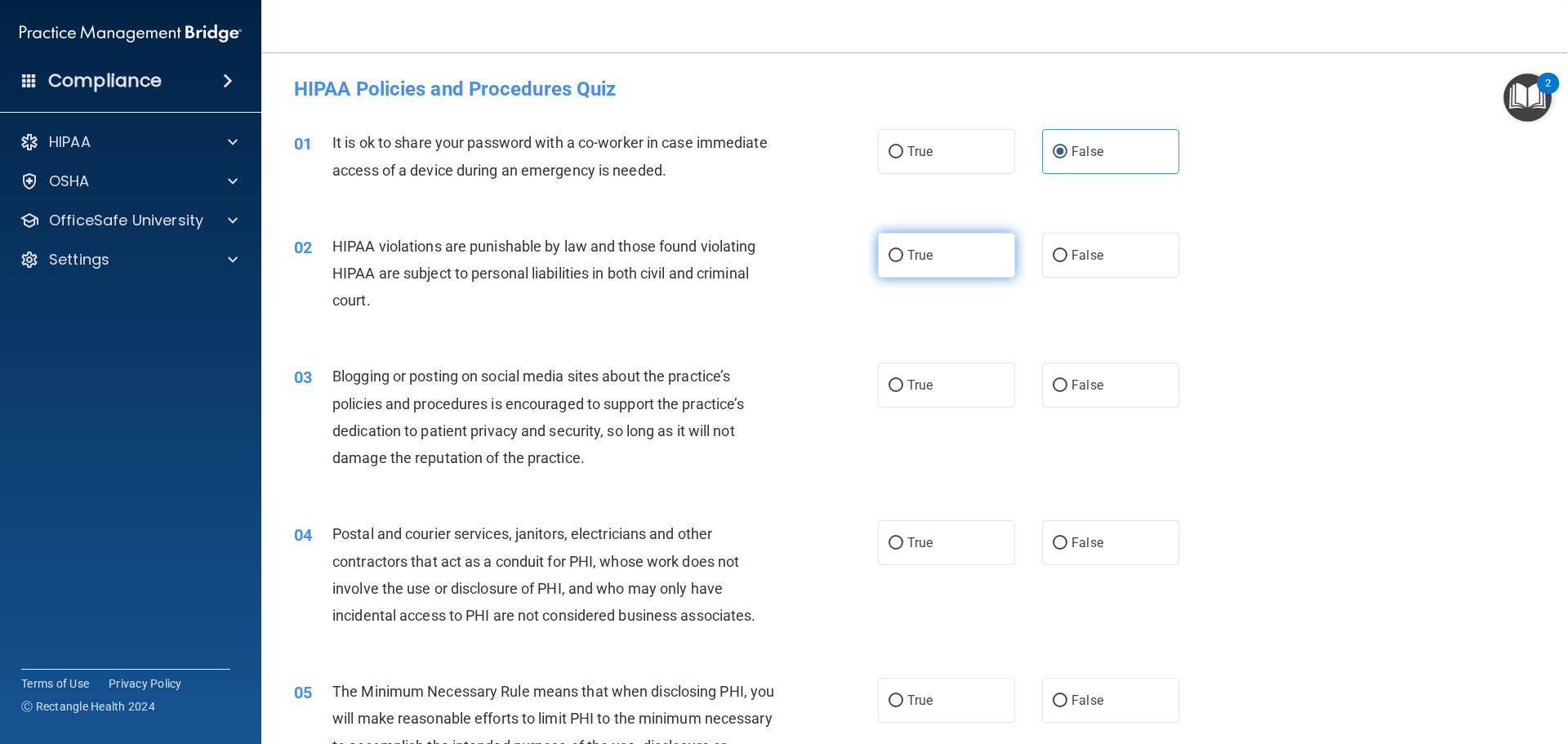
radio input "true"
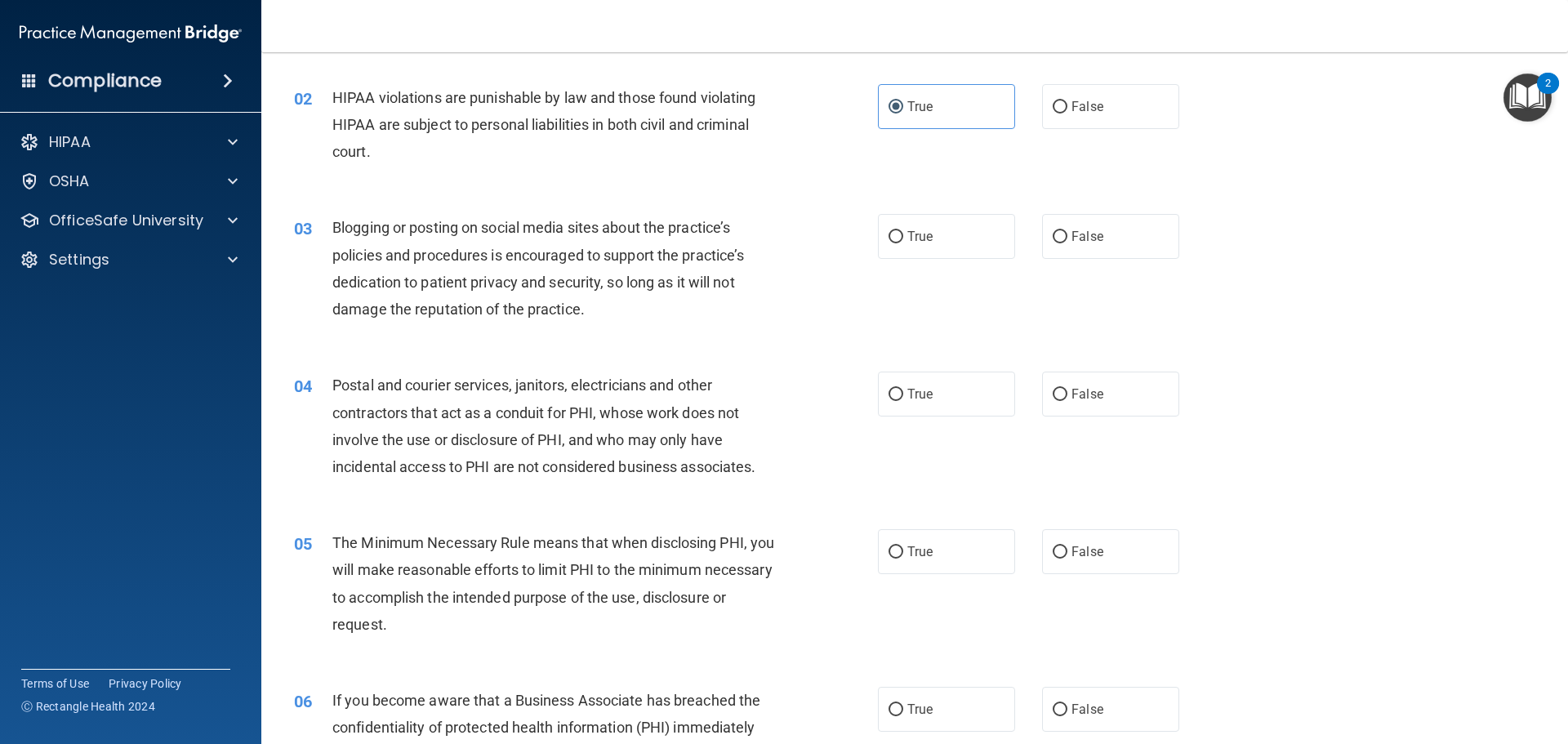
scroll to position [163, 0]
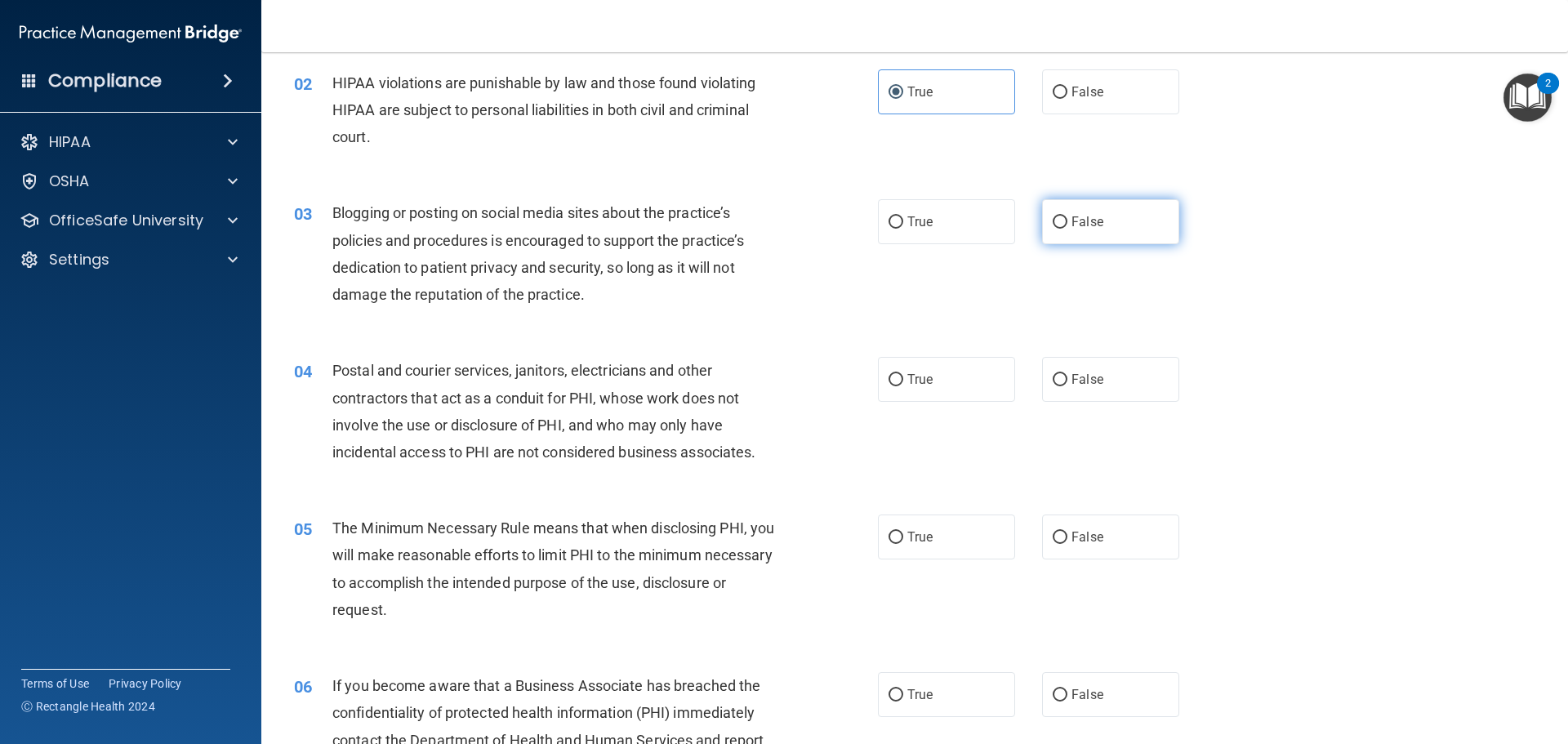
click at [1076, 219] on span "False" at bounding box center [1088, 222] width 32 height 16
click at [1067, 219] on input "False" at bounding box center [1060, 222] width 15 height 13
radio input "true"
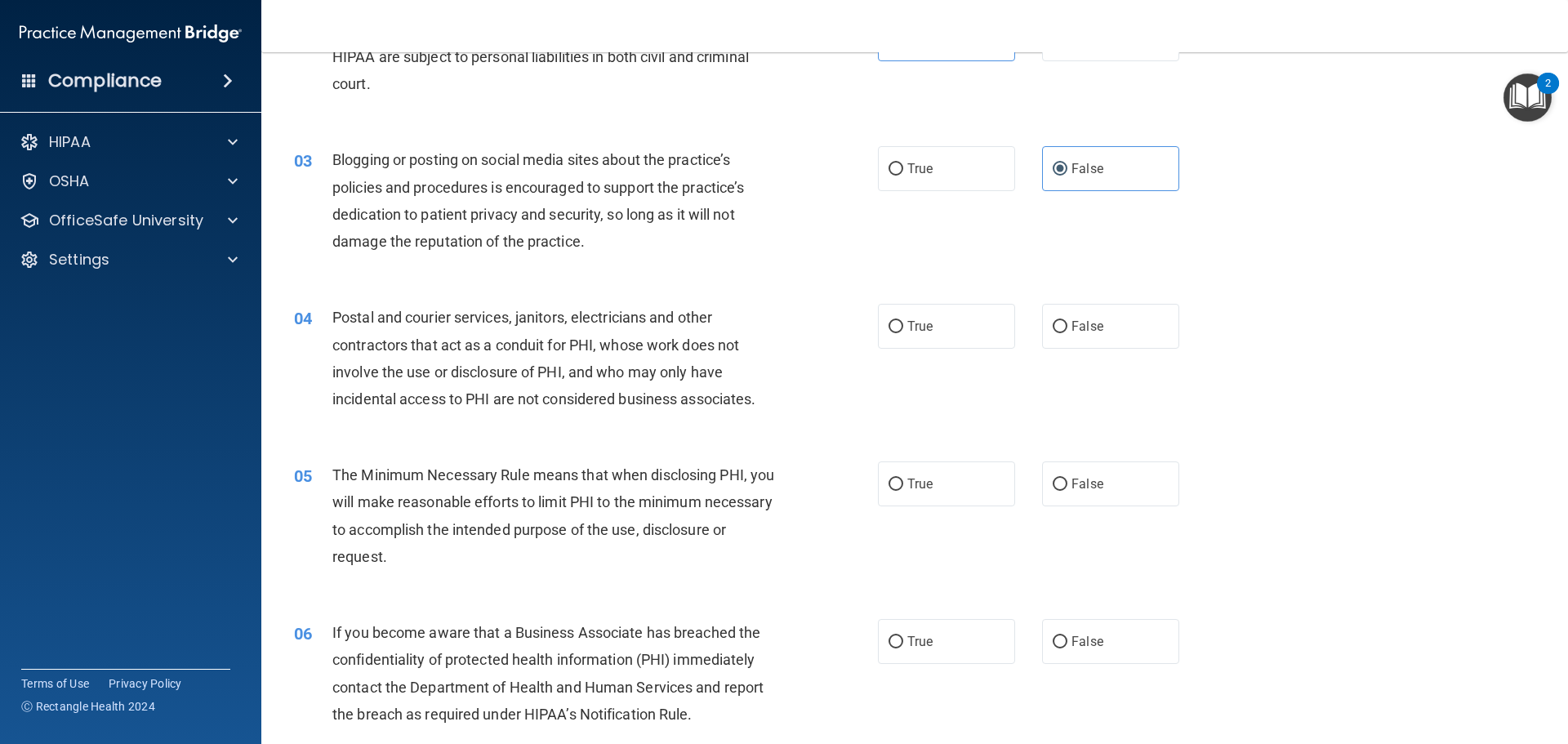
scroll to position [245, 0]
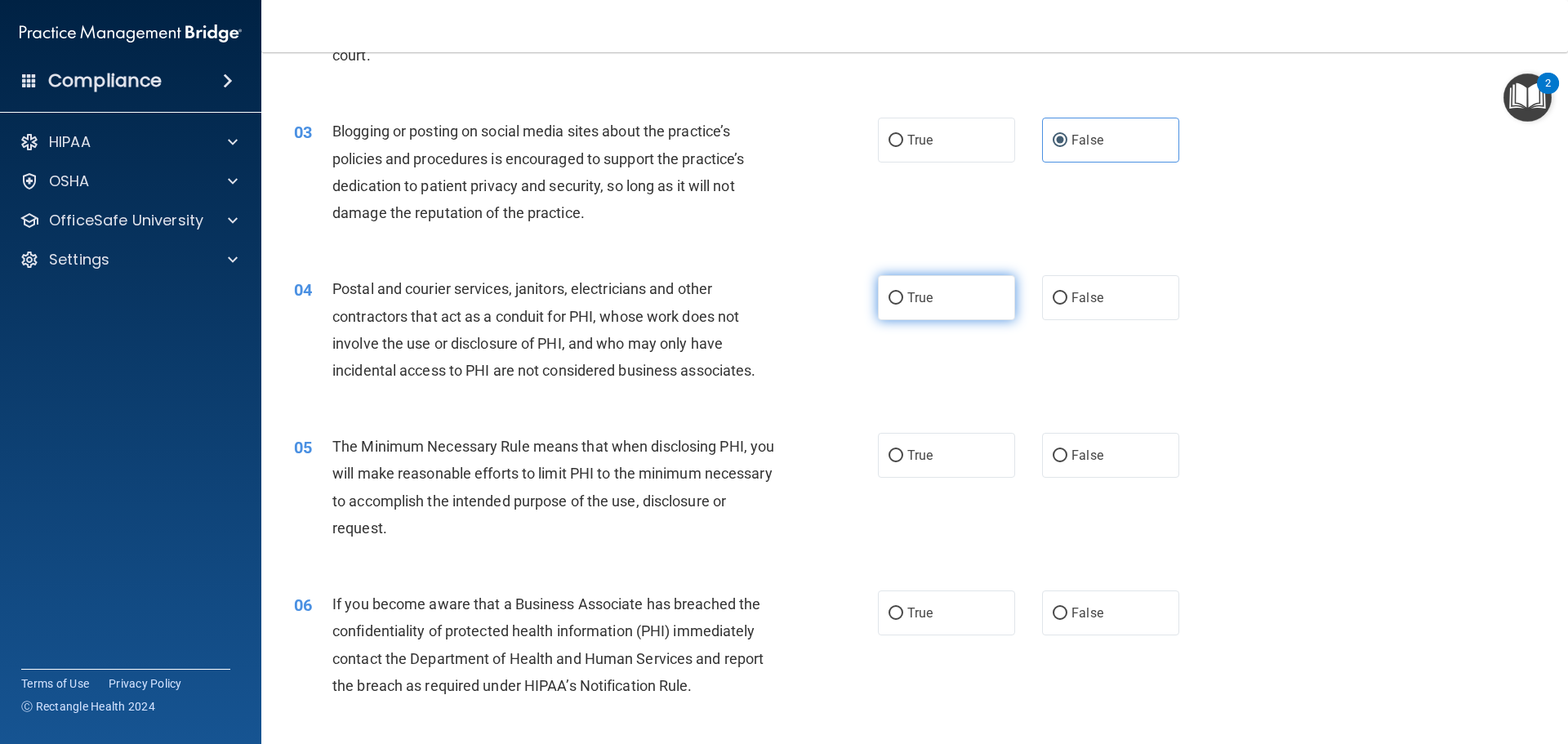
click at [900, 302] on label "True" at bounding box center [946, 298] width 137 height 45
click at [900, 302] on input "True" at bounding box center [896, 298] width 15 height 13
radio input "true"
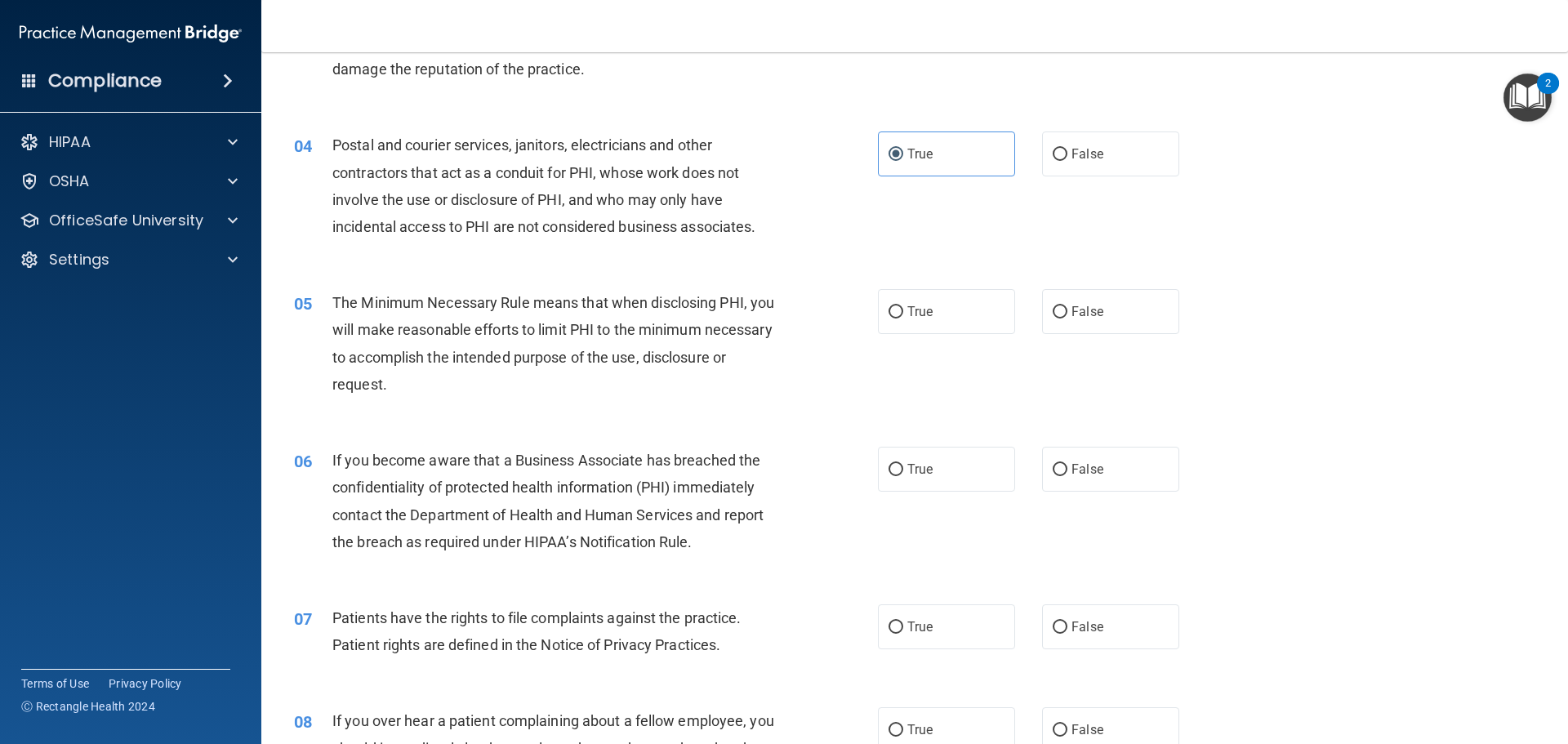
scroll to position [408, 0]
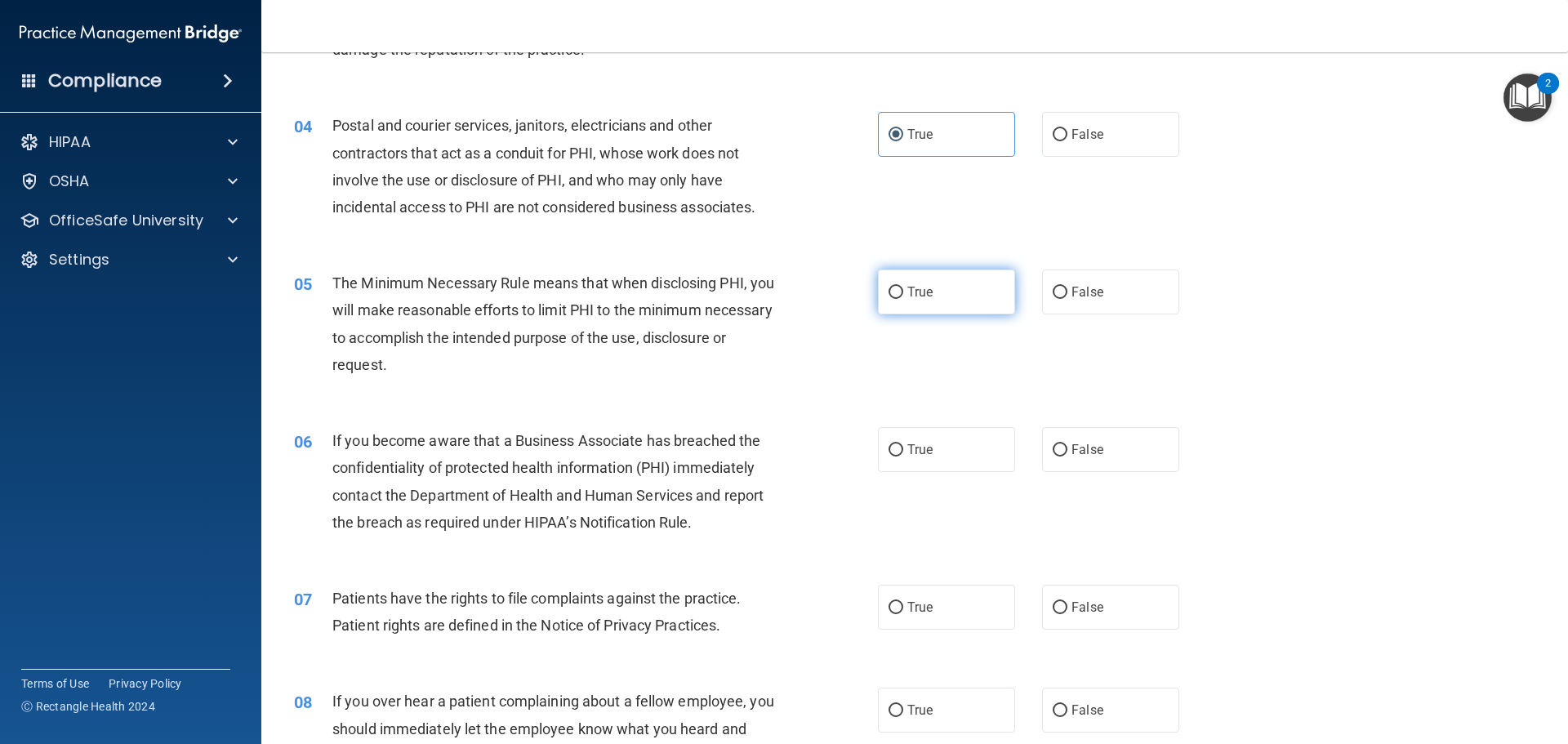
click at [953, 278] on label "True" at bounding box center [946, 292] width 137 height 45
click at [903, 286] on input "True" at bounding box center [896, 292] width 15 height 13
radio input "true"
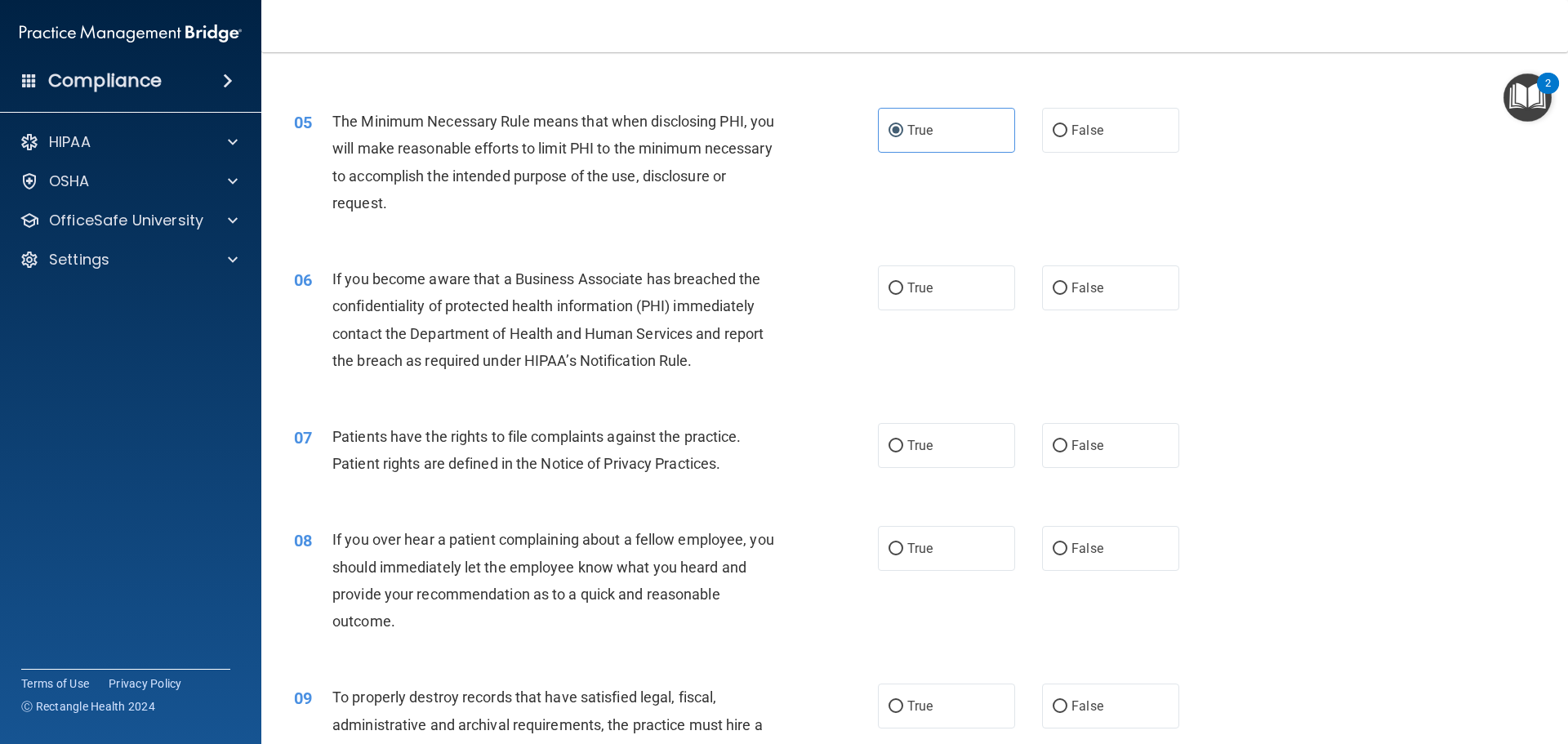
scroll to position [571, 0]
click at [1105, 278] on label "False" at bounding box center [1110, 286] width 137 height 45
click at [1067, 281] on input "False" at bounding box center [1060, 287] width 15 height 13
radio input "true"
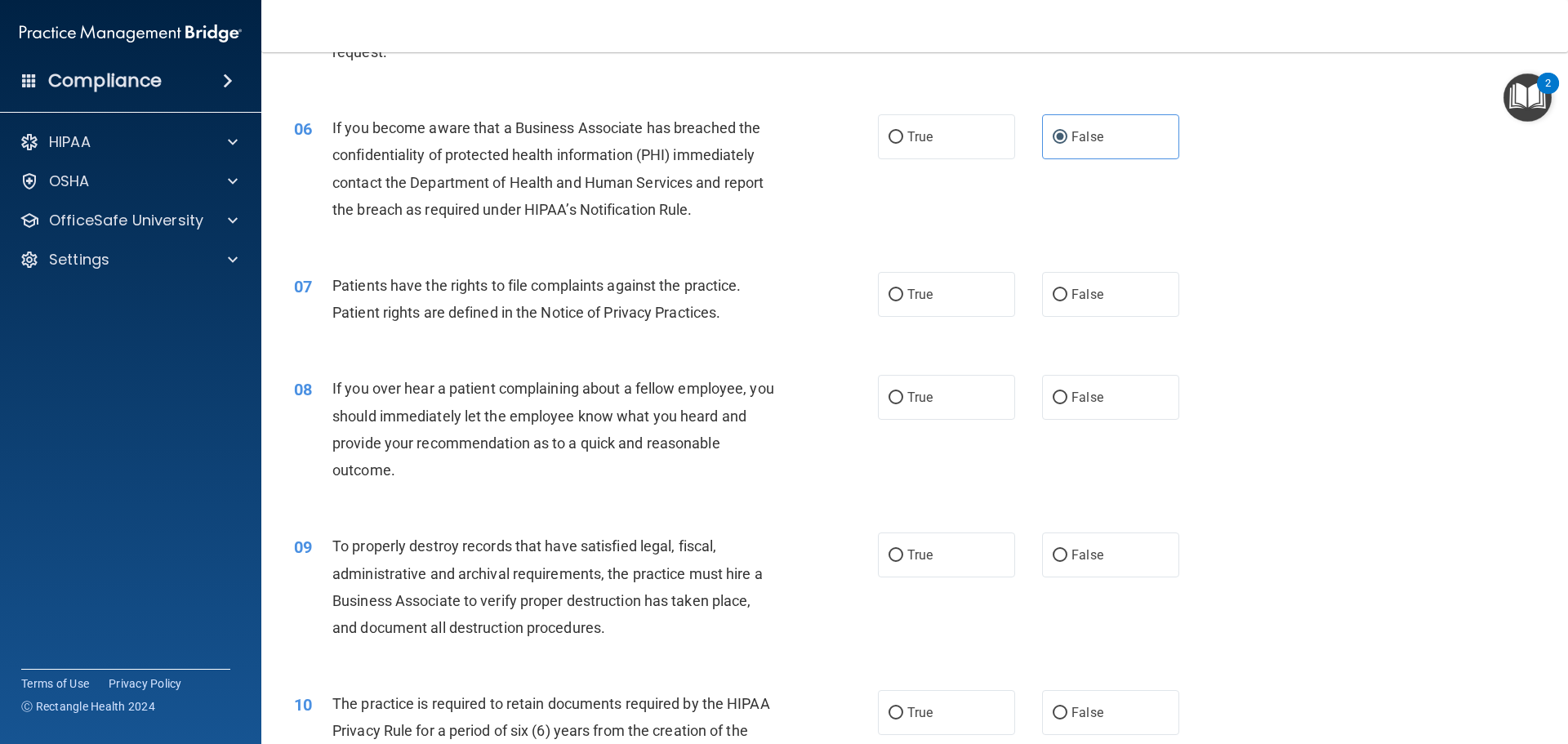
scroll to position [735, 0]
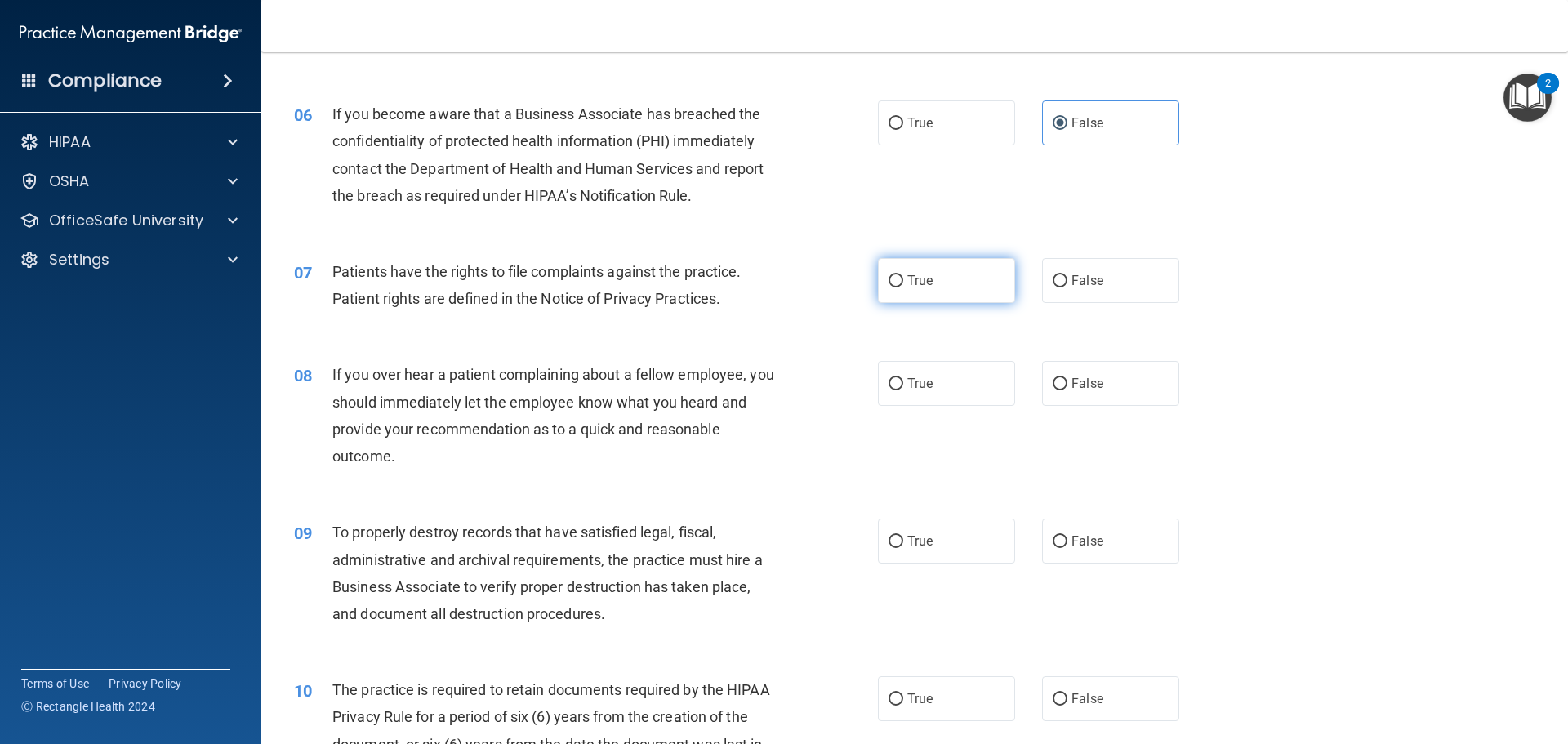
click at [918, 278] on span "True" at bounding box center [920, 280] width 25 height 16
click at [903, 278] on input "True" at bounding box center [896, 281] width 15 height 13
radio input "true"
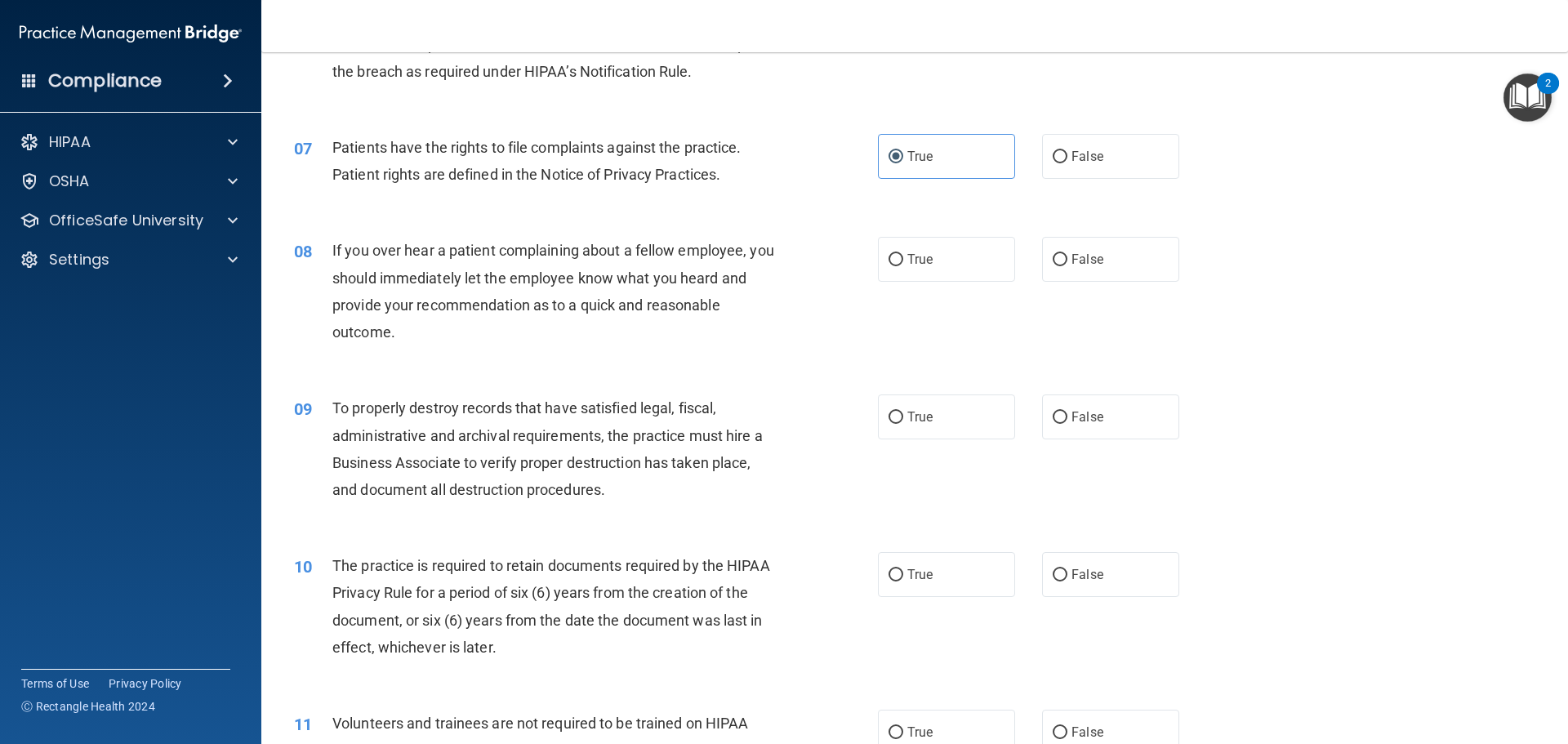
scroll to position [898, 0]
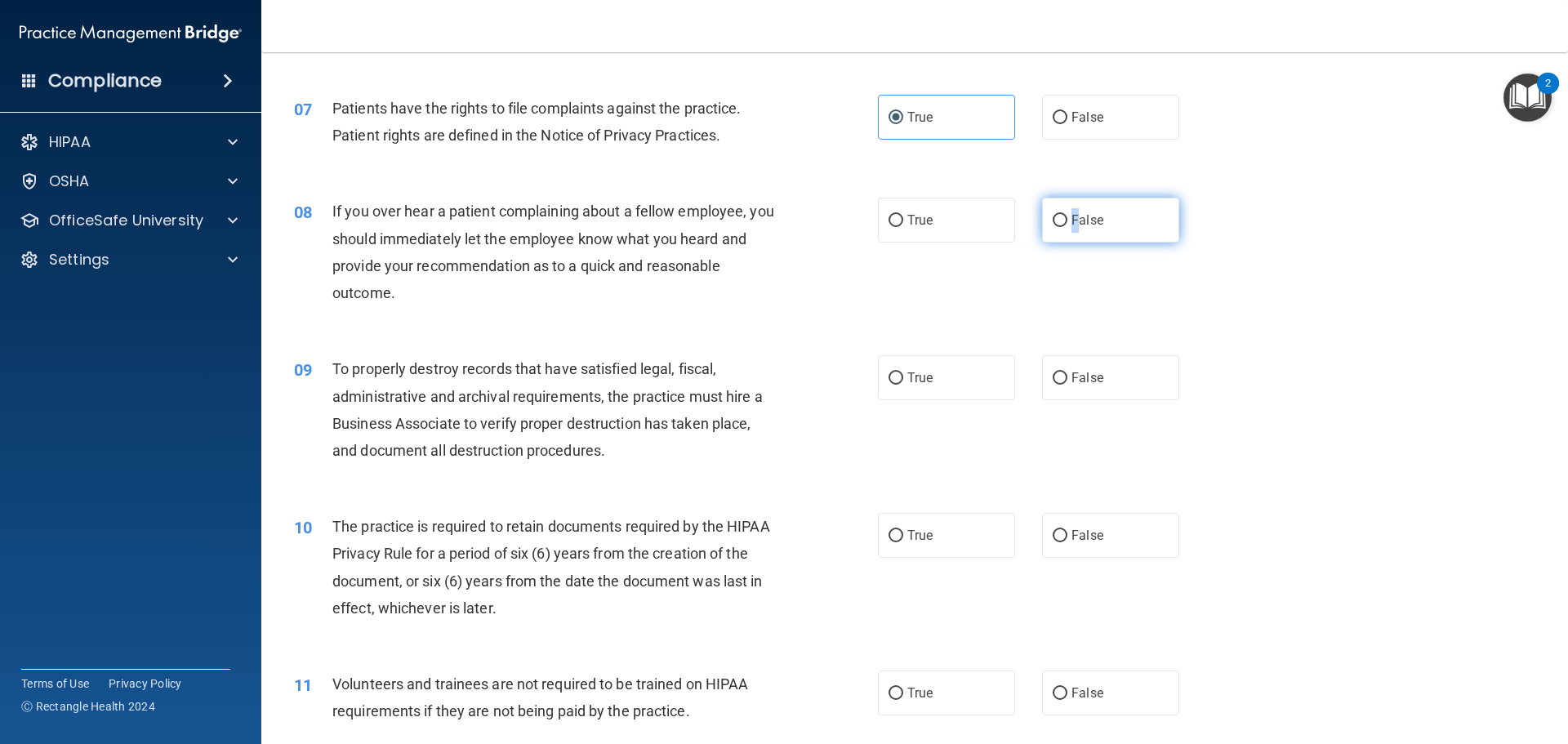
click at [1072, 215] on span "False" at bounding box center [1088, 220] width 32 height 16
click at [1097, 210] on label "False" at bounding box center [1110, 220] width 137 height 45
click at [1067, 214] on input "False" at bounding box center [1060, 220] width 15 height 13
radio input "true"
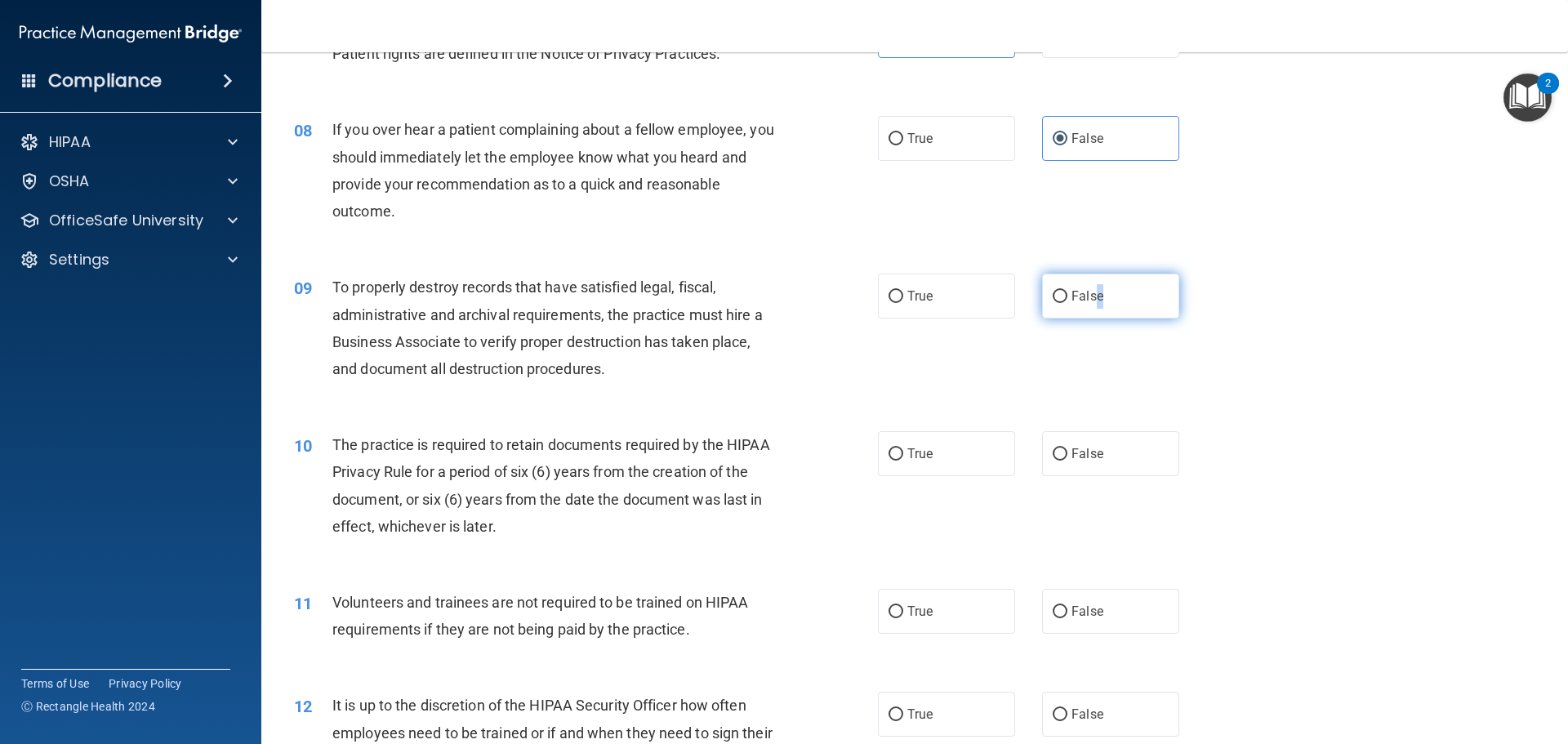
click at [1092, 307] on label "False" at bounding box center [1110, 296] width 137 height 45
click at [1051, 307] on label "False" at bounding box center [1110, 296] width 137 height 45
click at [1053, 303] on input "False" at bounding box center [1060, 297] width 15 height 13
radio input "true"
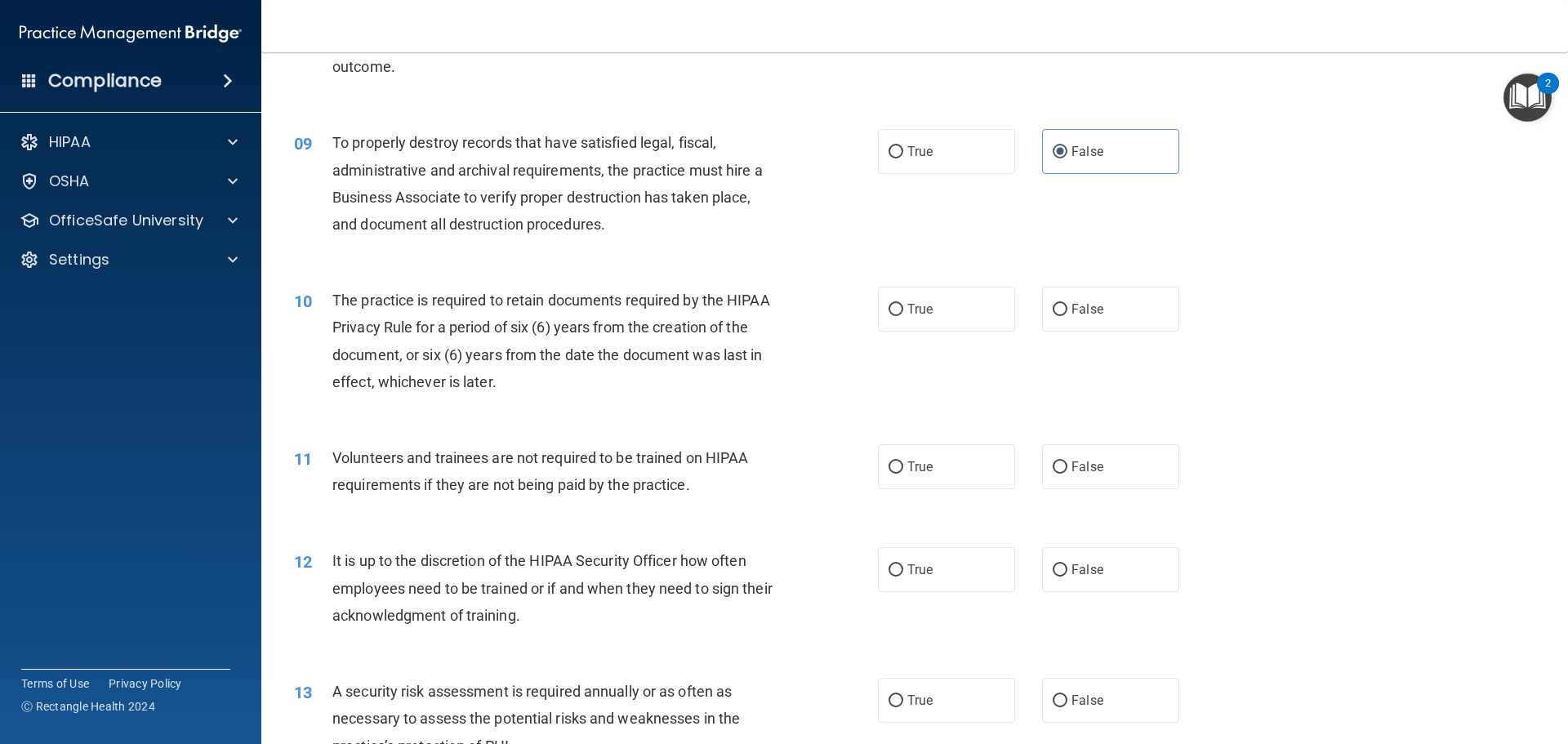
scroll to position [1144, 0]
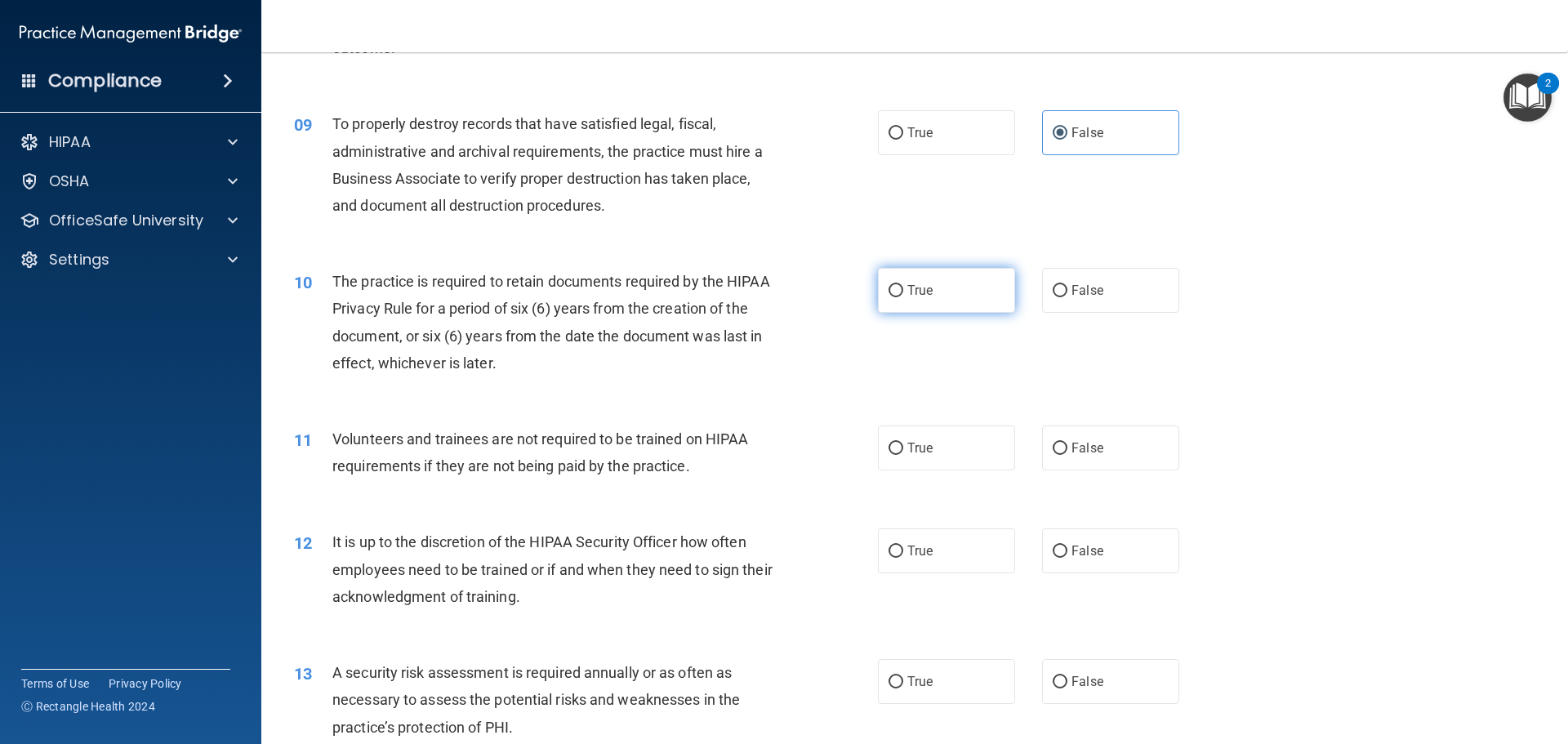
click at [907, 297] on span "True" at bounding box center [920, 290] width 25 height 16
click at [902, 297] on input "True" at bounding box center [896, 291] width 15 height 13
radio input "true"
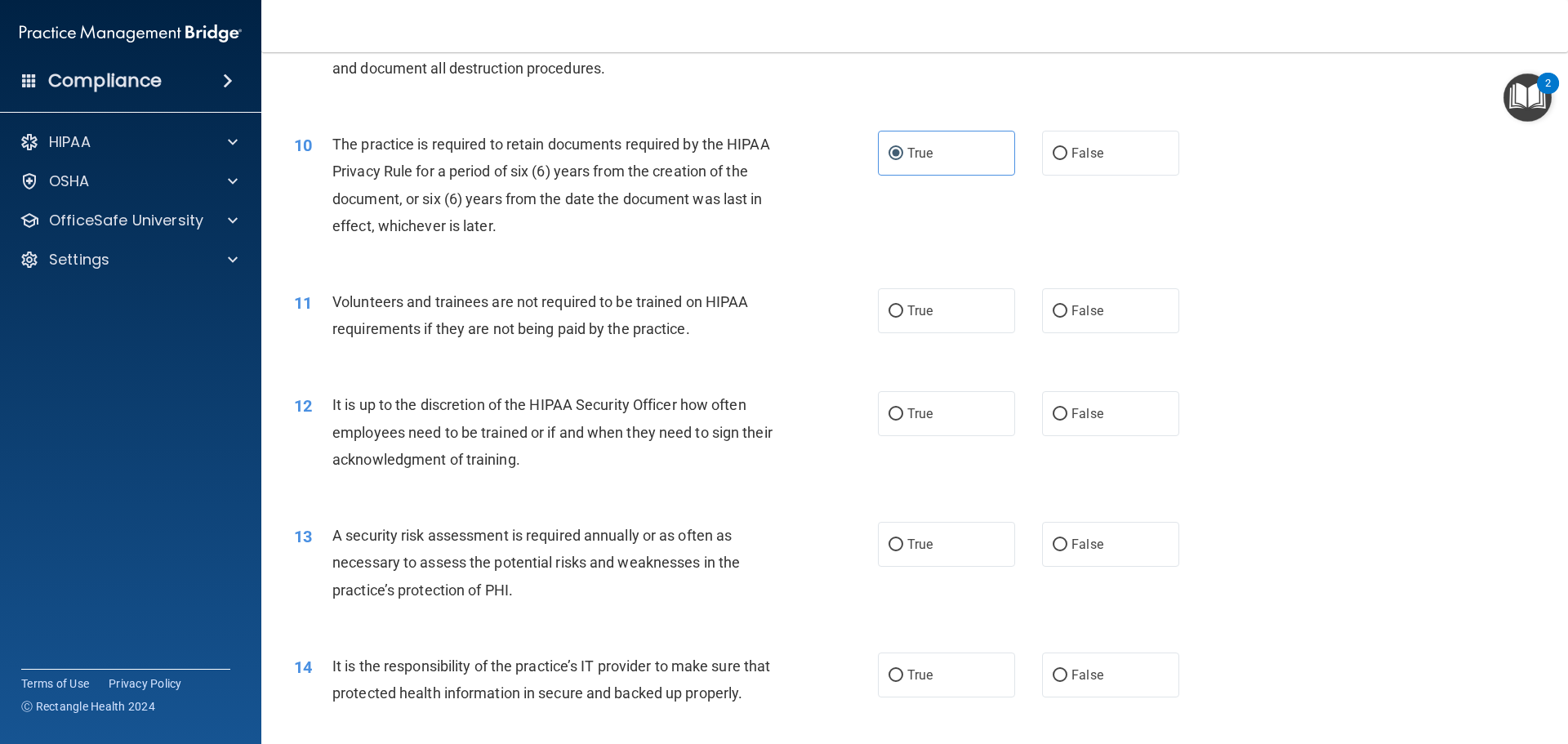
scroll to position [1307, 0]
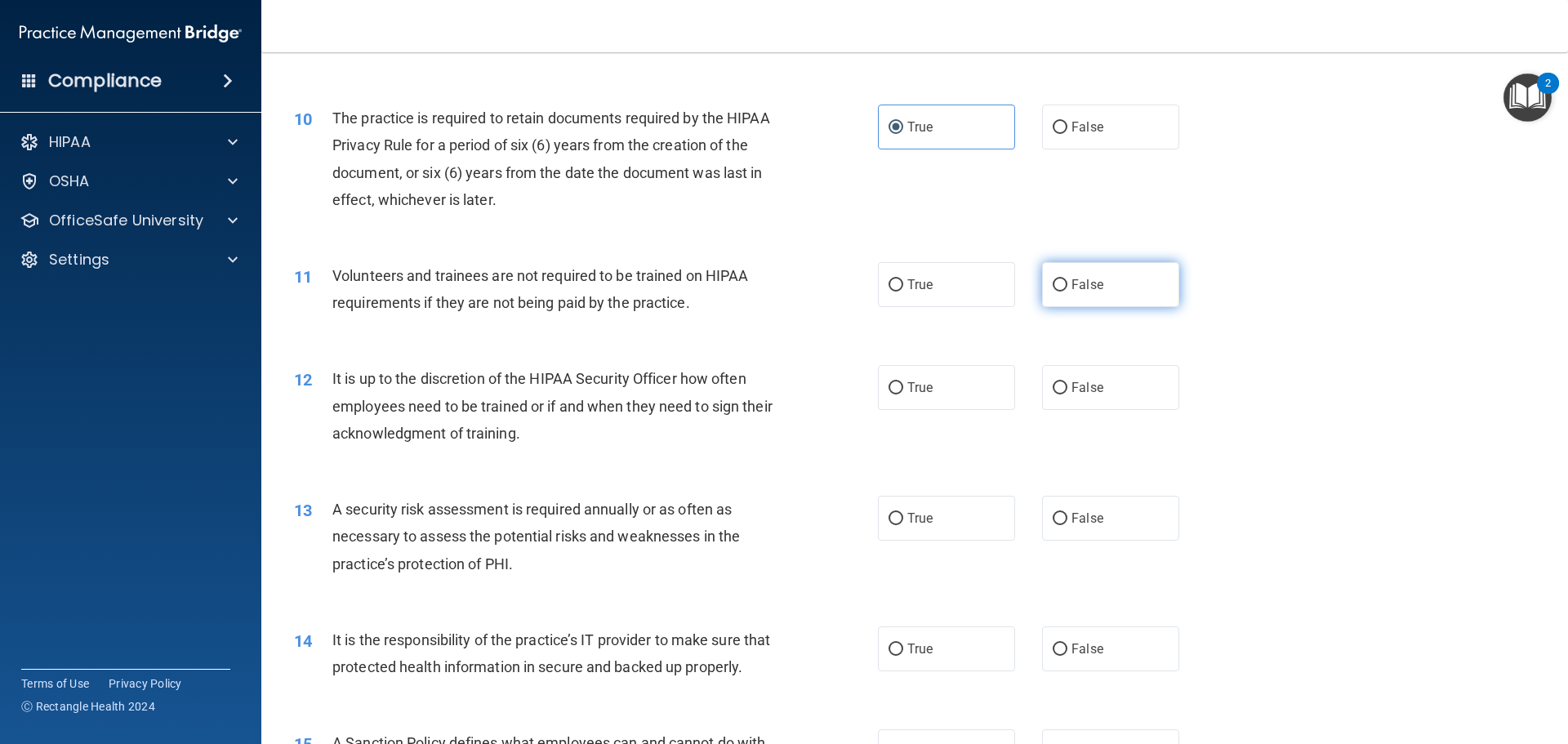
click at [1117, 275] on label "False" at bounding box center [1110, 284] width 137 height 45
click at [1067, 279] on input "False" at bounding box center [1060, 285] width 15 height 13
radio input "true"
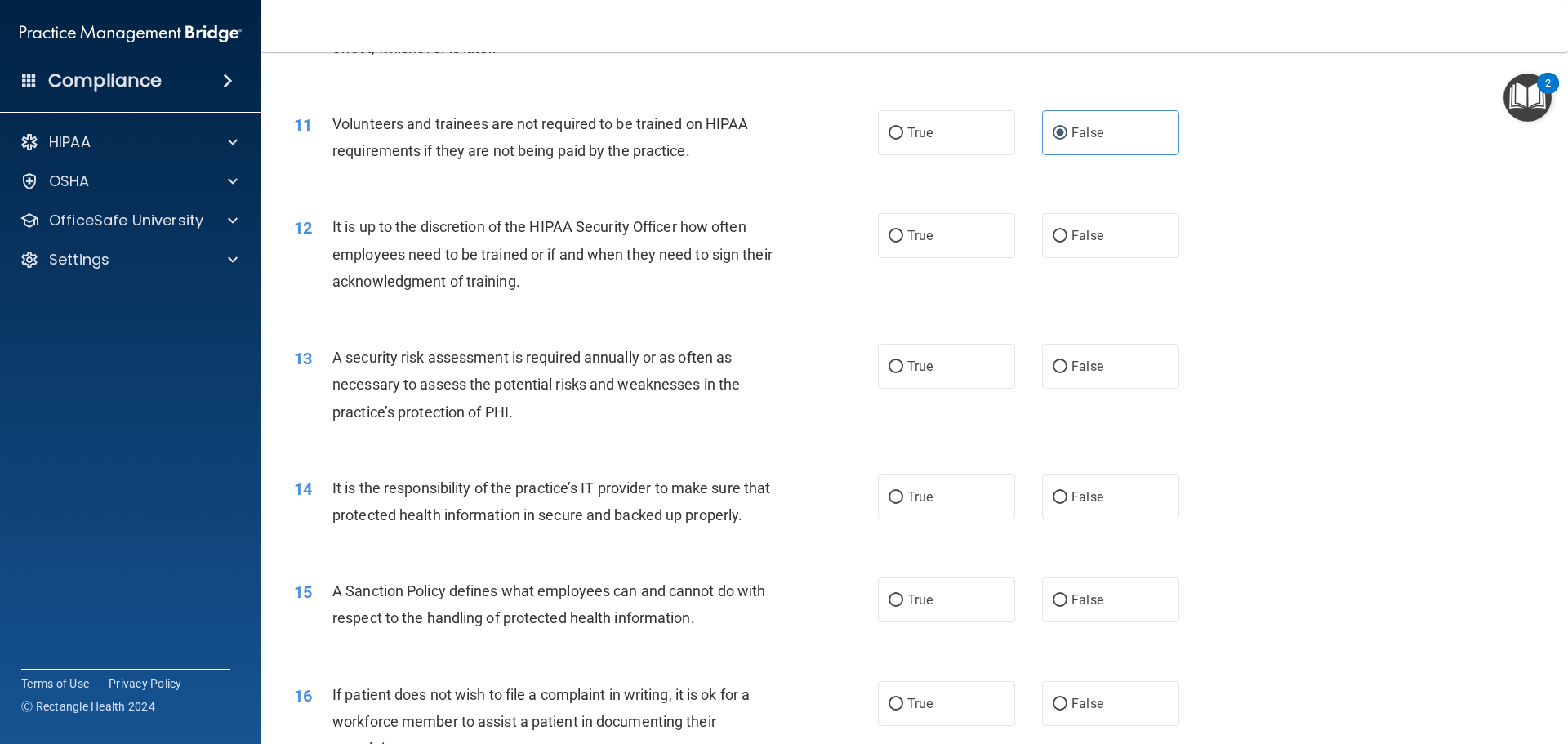
scroll to position [1470, 0]
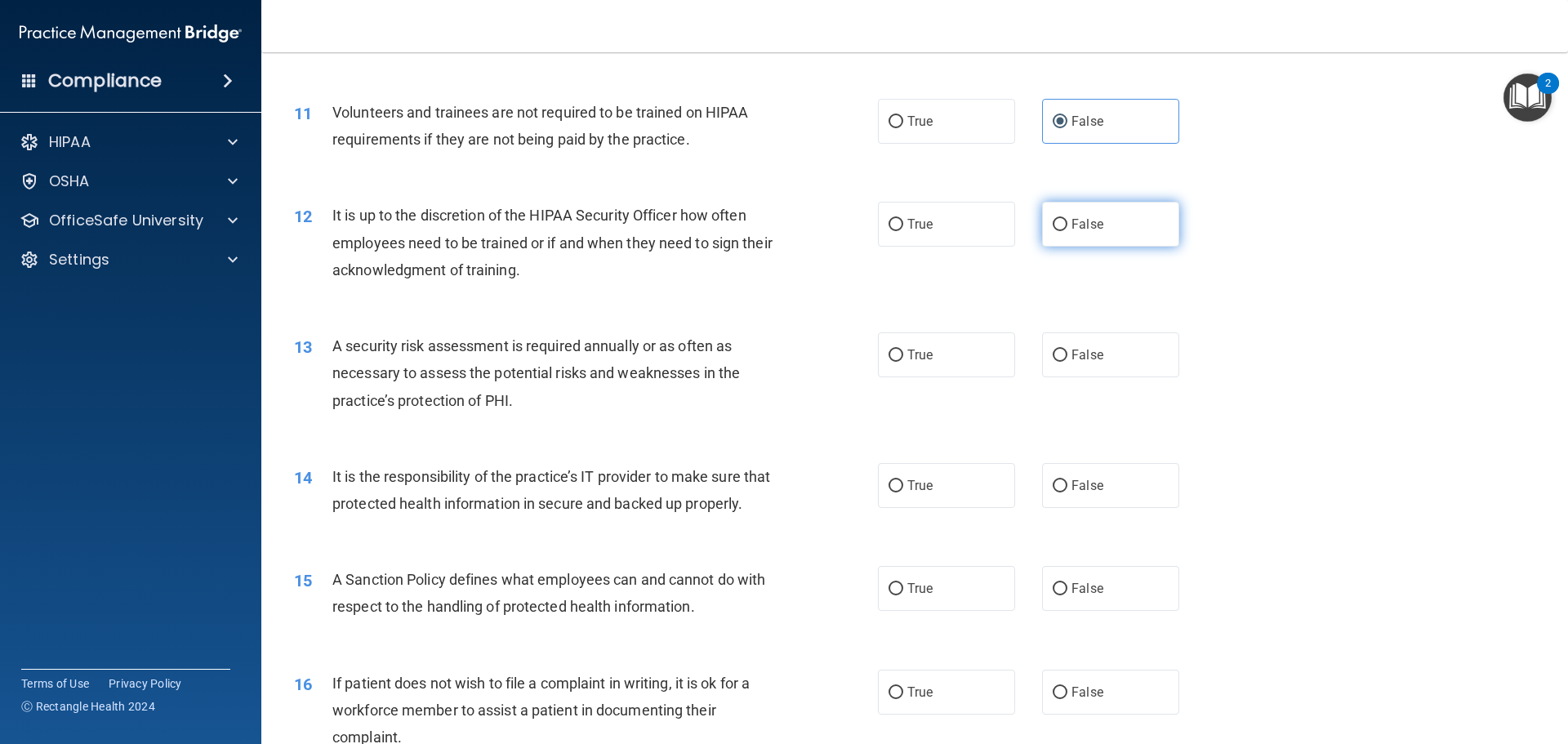
click at [1090, 218] on span "False" at bounding box center [1088, 224] width 32 height 16
click at [1067, 219] on input "False" at bounding box center [1060, 225] width 15 height 13
radio input "true"
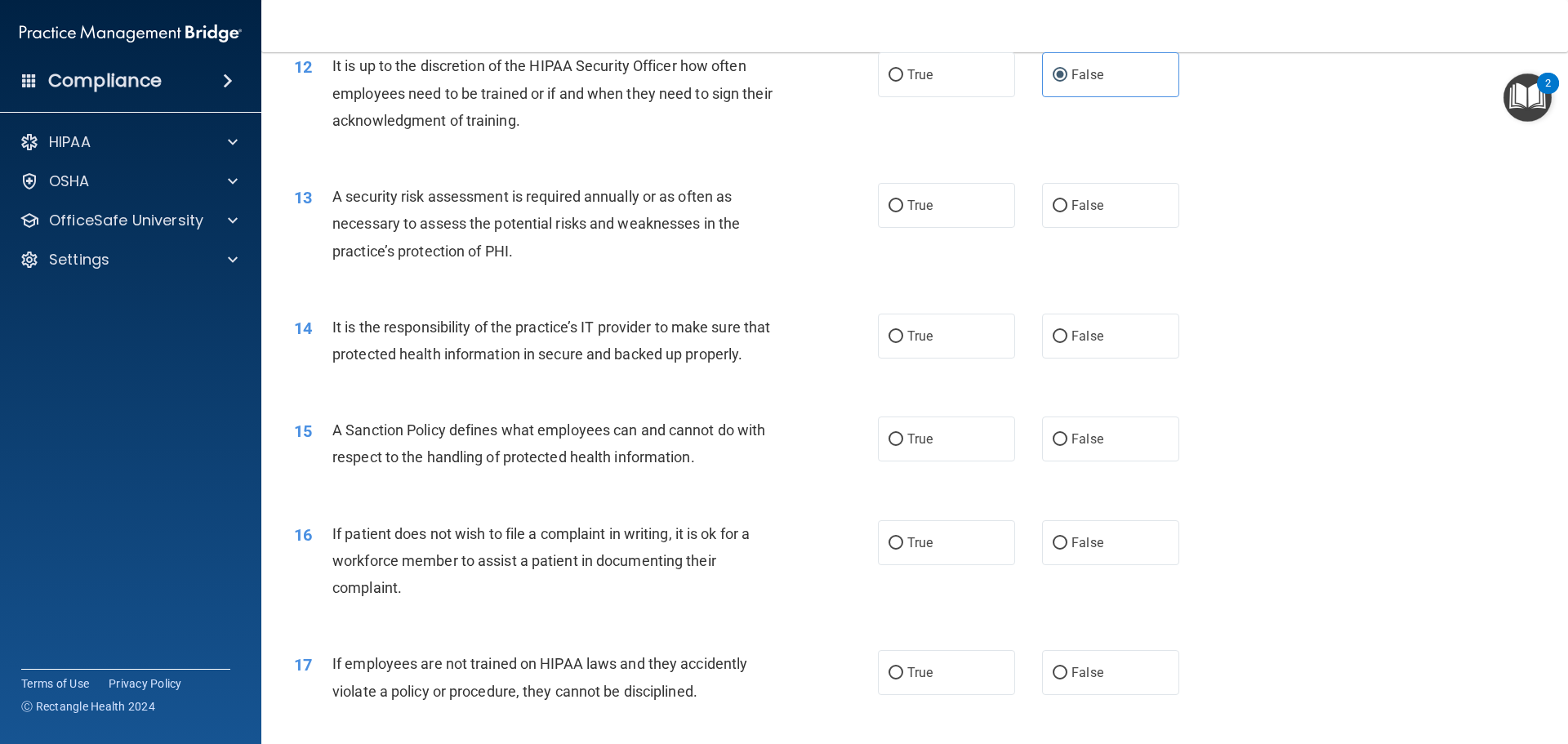
scroll to position [1634, 0]
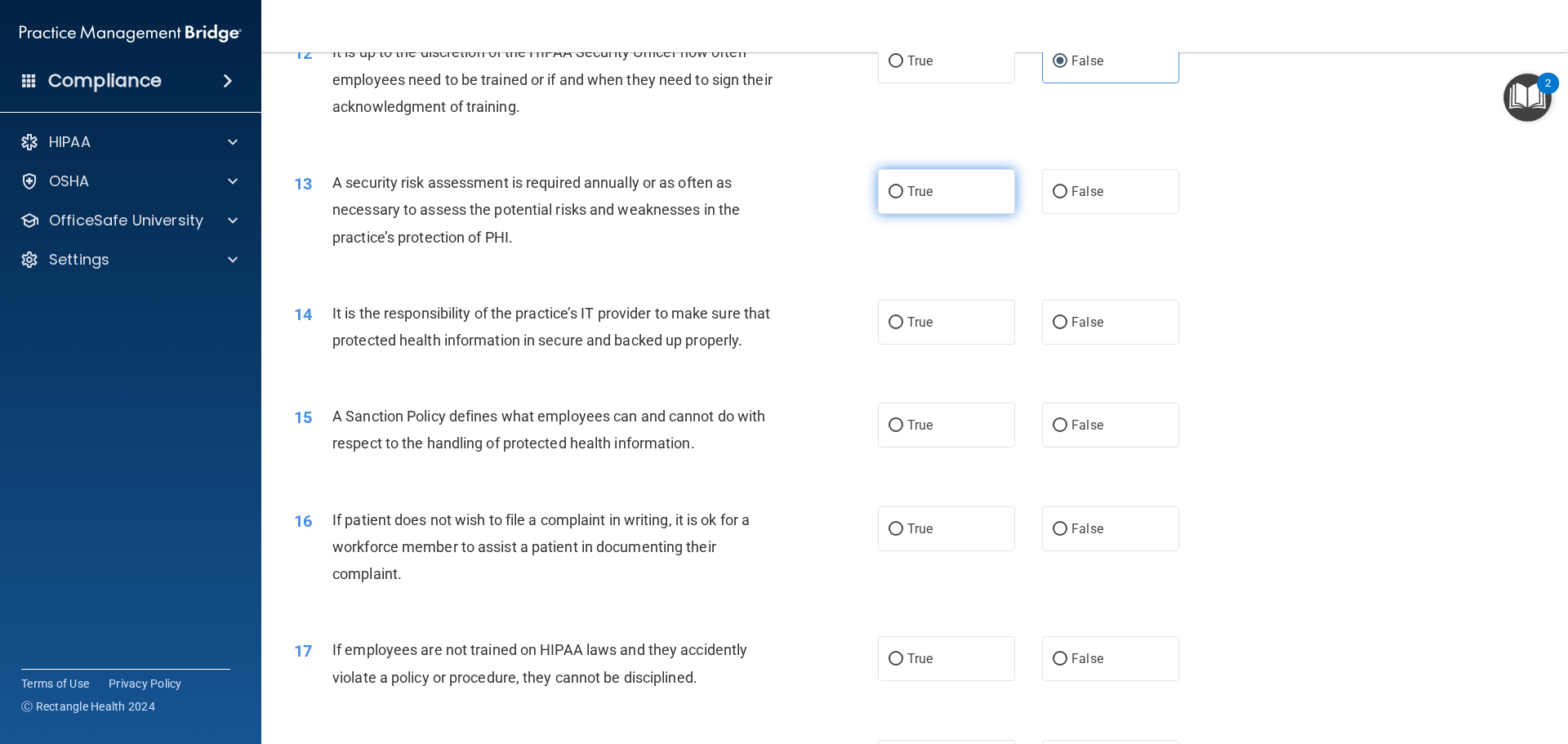
click at [917, 199] on span "True" at bounding box center [920, 191] width 25 height 16
click at [903, 199] on input "True" at bounding box center [896, 192] width 15 height 13
radio input "true"
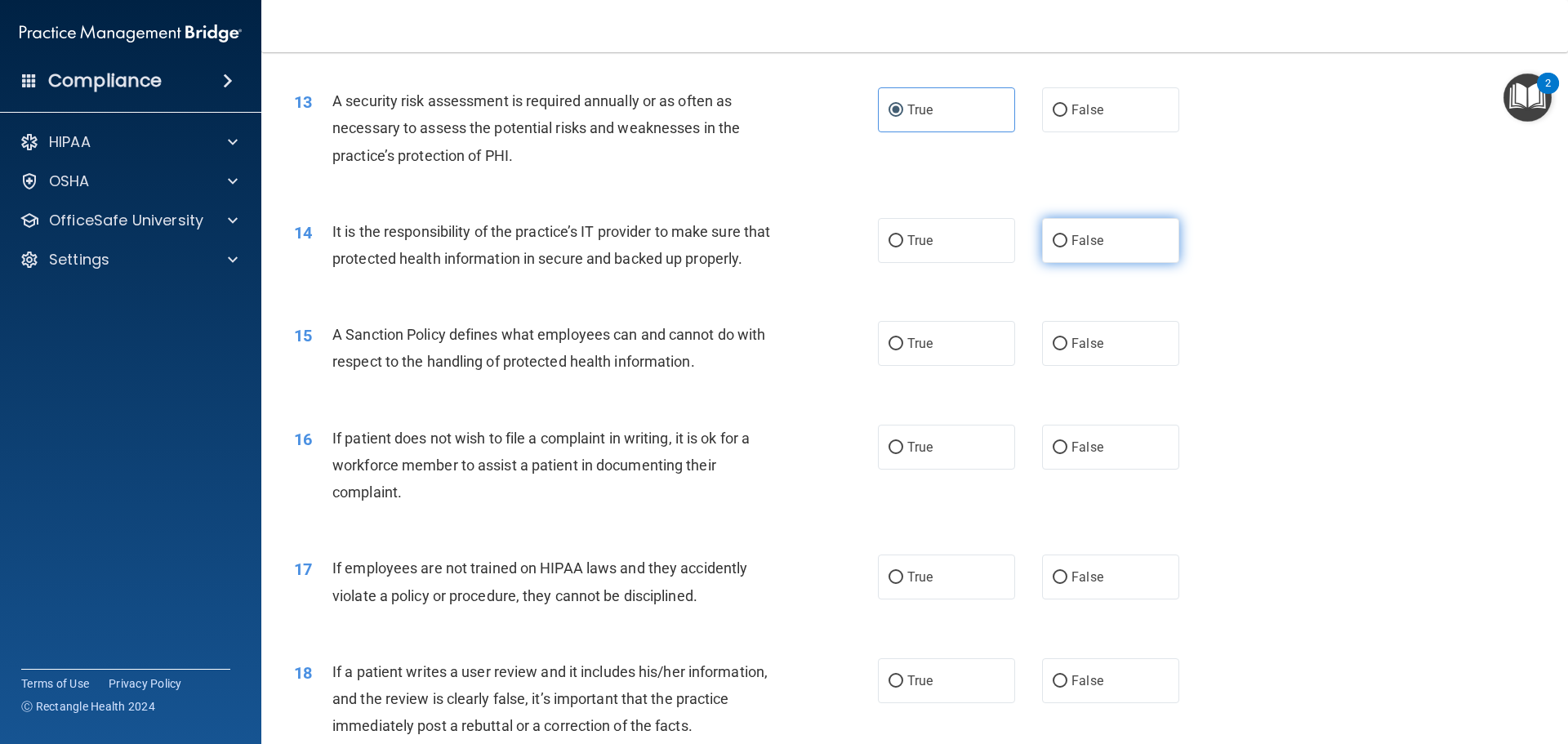
click at [1071, 230] on label "False" at bounding box center [1110, 241] width 137 height 45
click at [1067, 235] on input "False" at bounding box center [1060, 241] width 15 height 13
radio input "true"
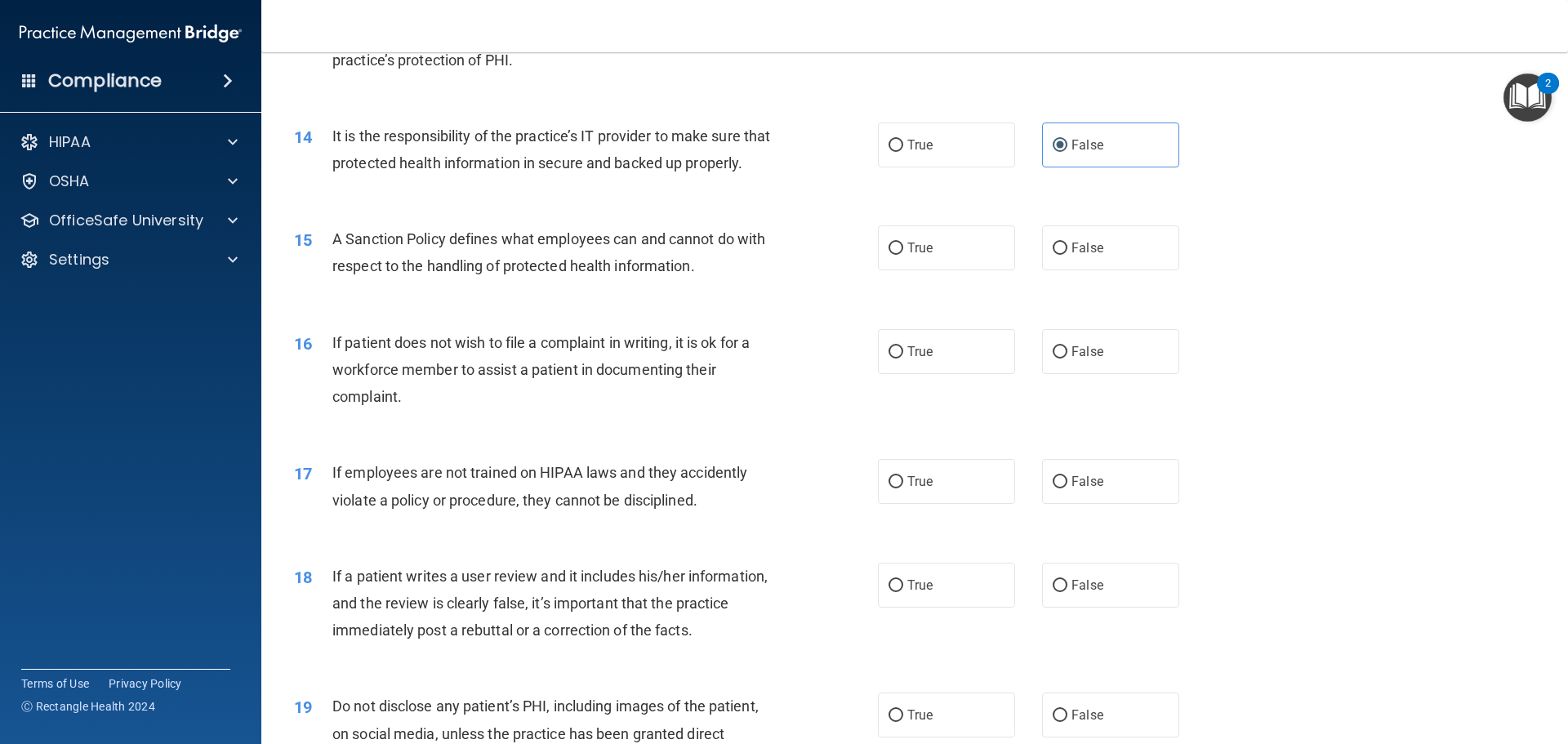
scroll to position [1878, 0]
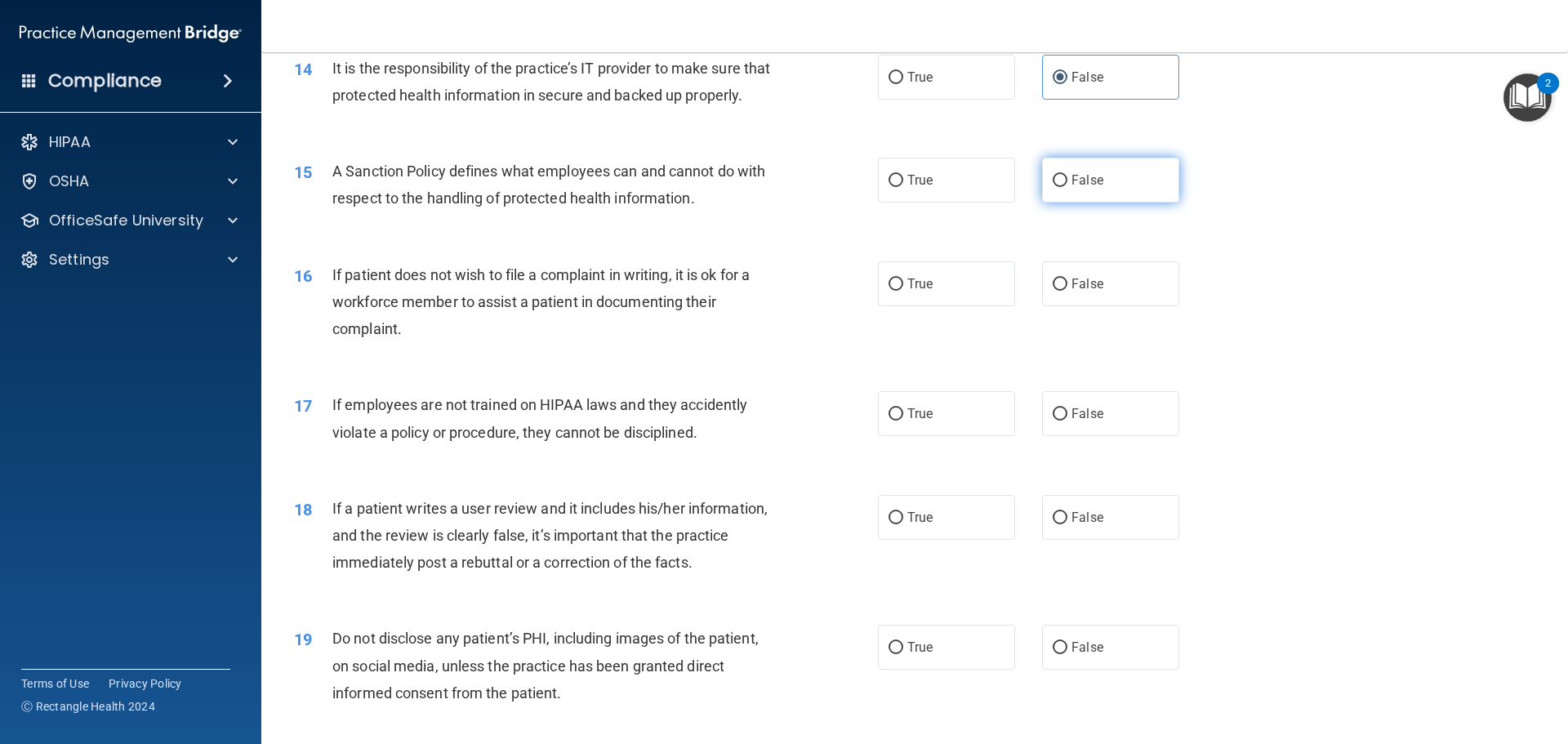
click at [1087, 188] on span "False" at bounding box center [1088, 180] width 32 height 16
click at [1067, 187] on input "False" at bounding box center [1060, 180] width 15 height 13
radio input "true"
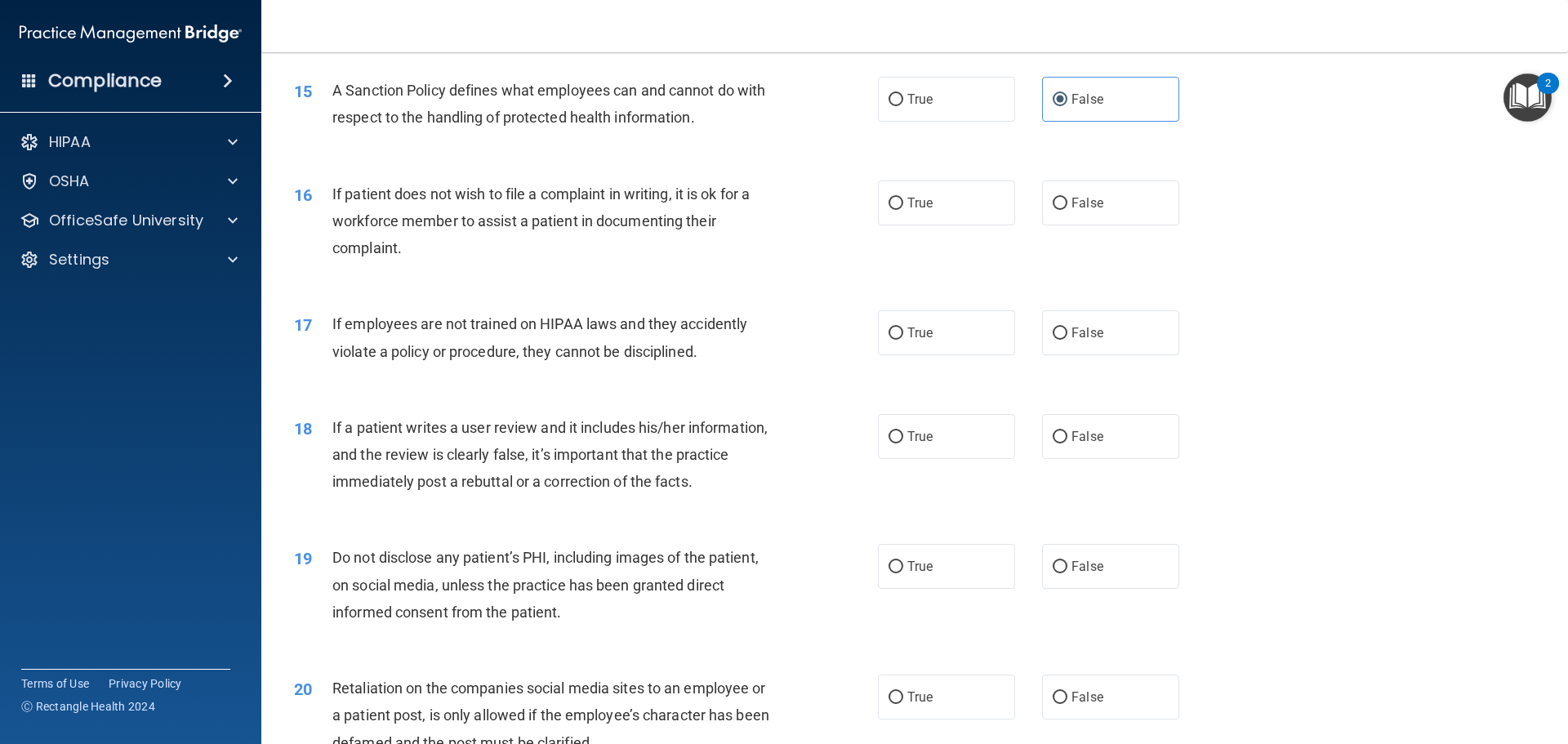
scroll to position [1959, 0]
click at [898, 224] on label "True" at bounding box center [946, 202] width 137 height 45
click at [898, 210] on input "True" at bounding box center [896, 203] width 15 height 13
radio input "true"
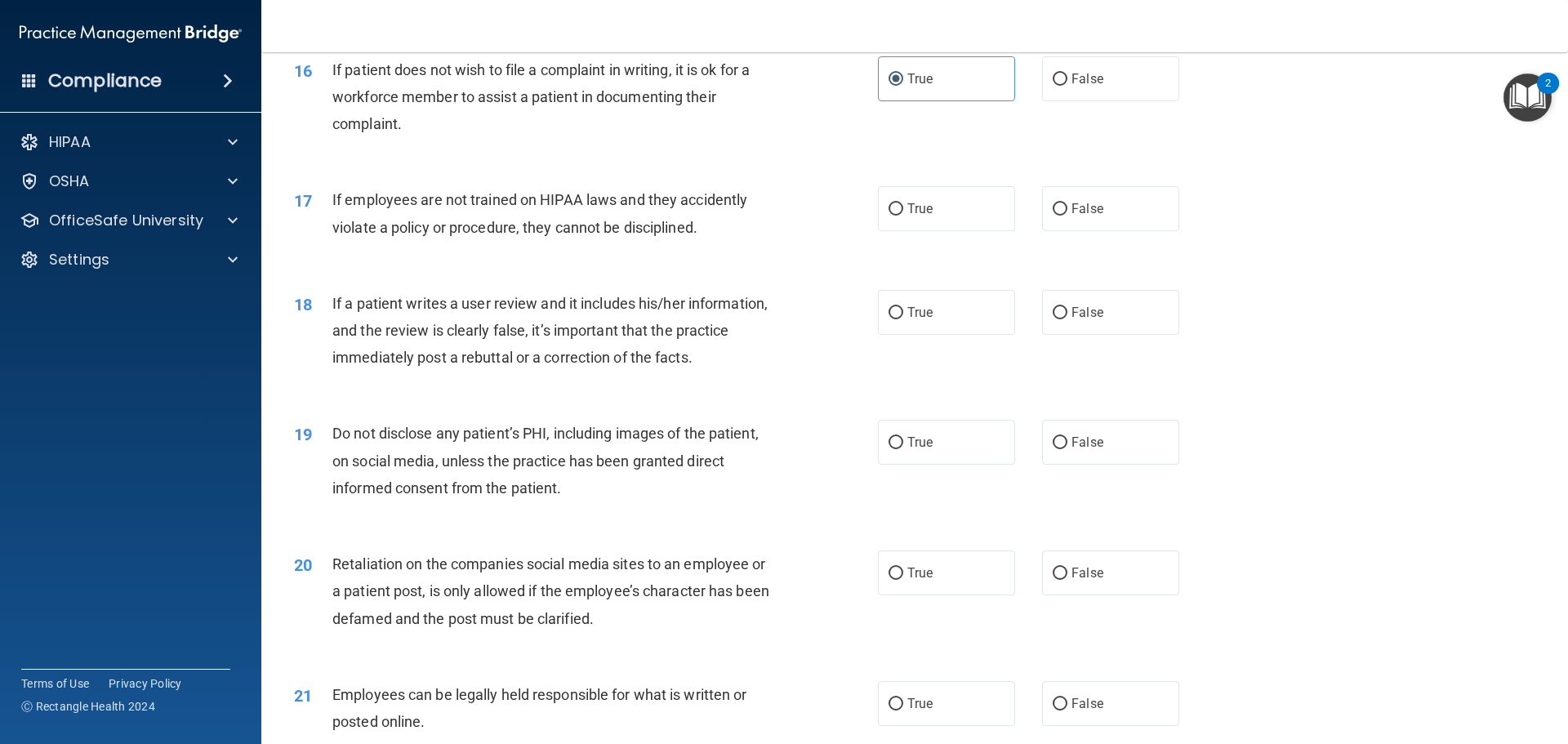
scroll to position [2123, 0]
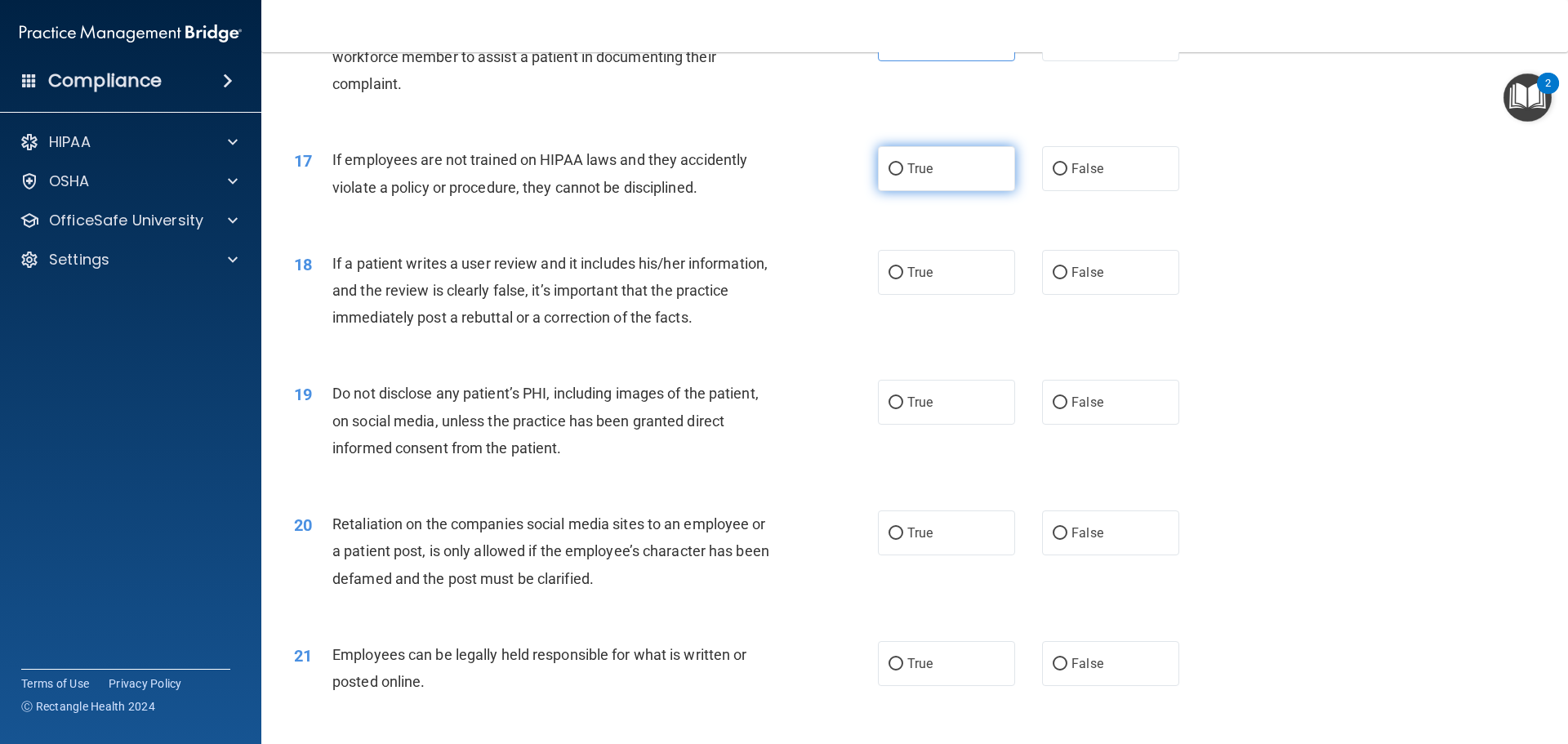
click at [912, 177] on span "True" at bounding box center [920, 169] width 25 height 16
click at [903, 176] on input "True" at bounding box center [896, 169] width 15 height 13
radio input "true"
click at [1122, 295] on label "False" at bounding box center [1110, 273] width 137 height 45
click at [1067, 279] on input "False" at bounding box center [1060, 273] width 15 height 13
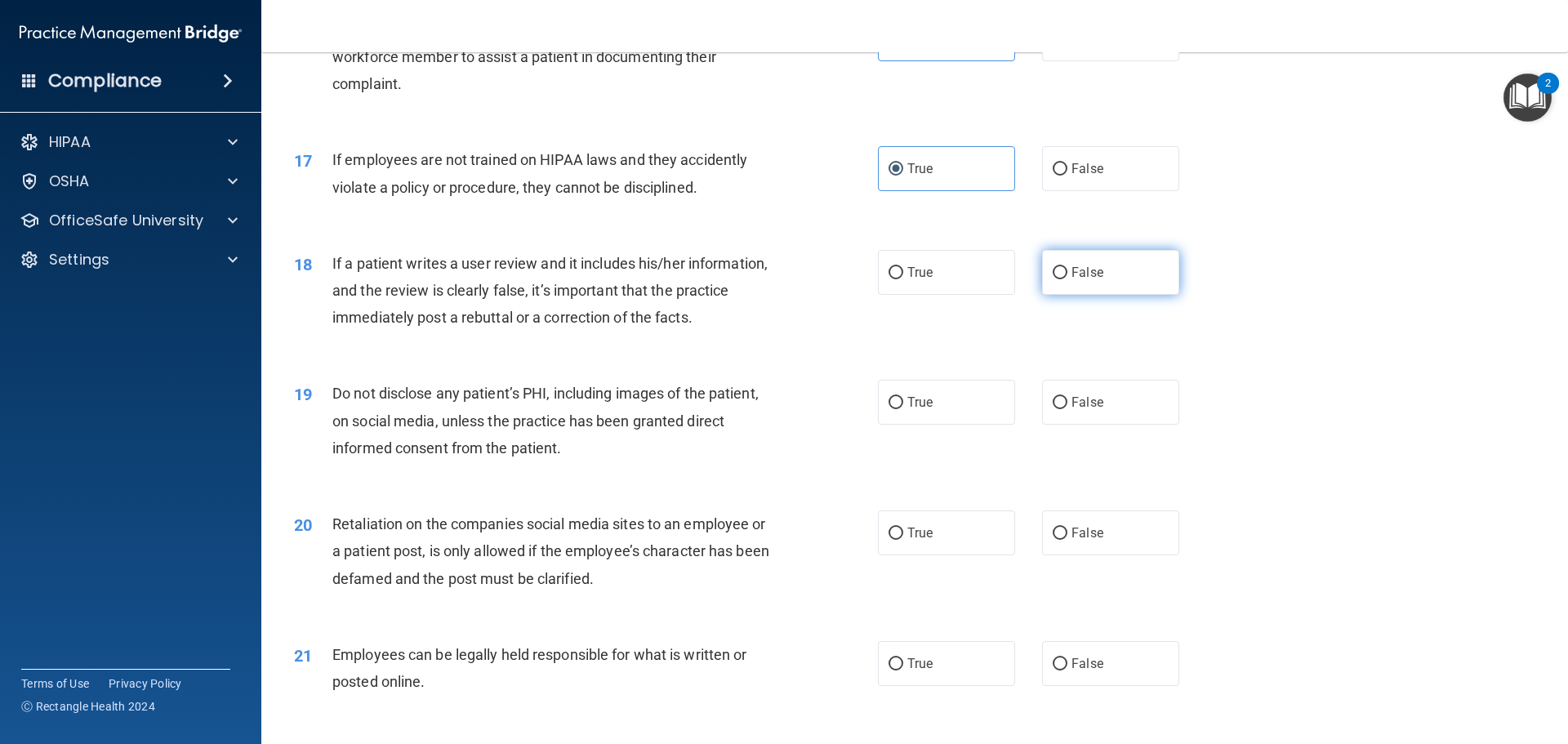
radio input "true"
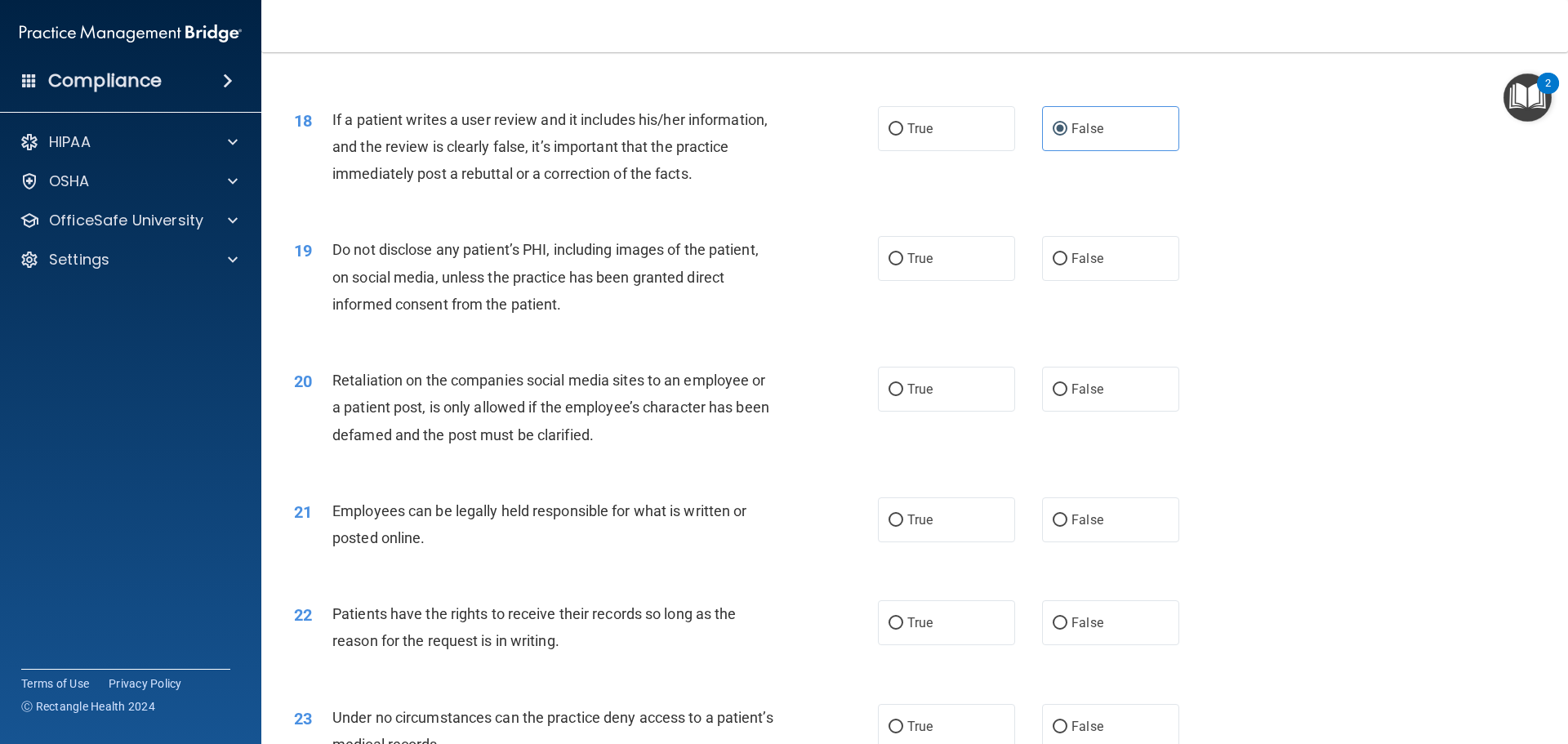
scroll to position [2286, 0]
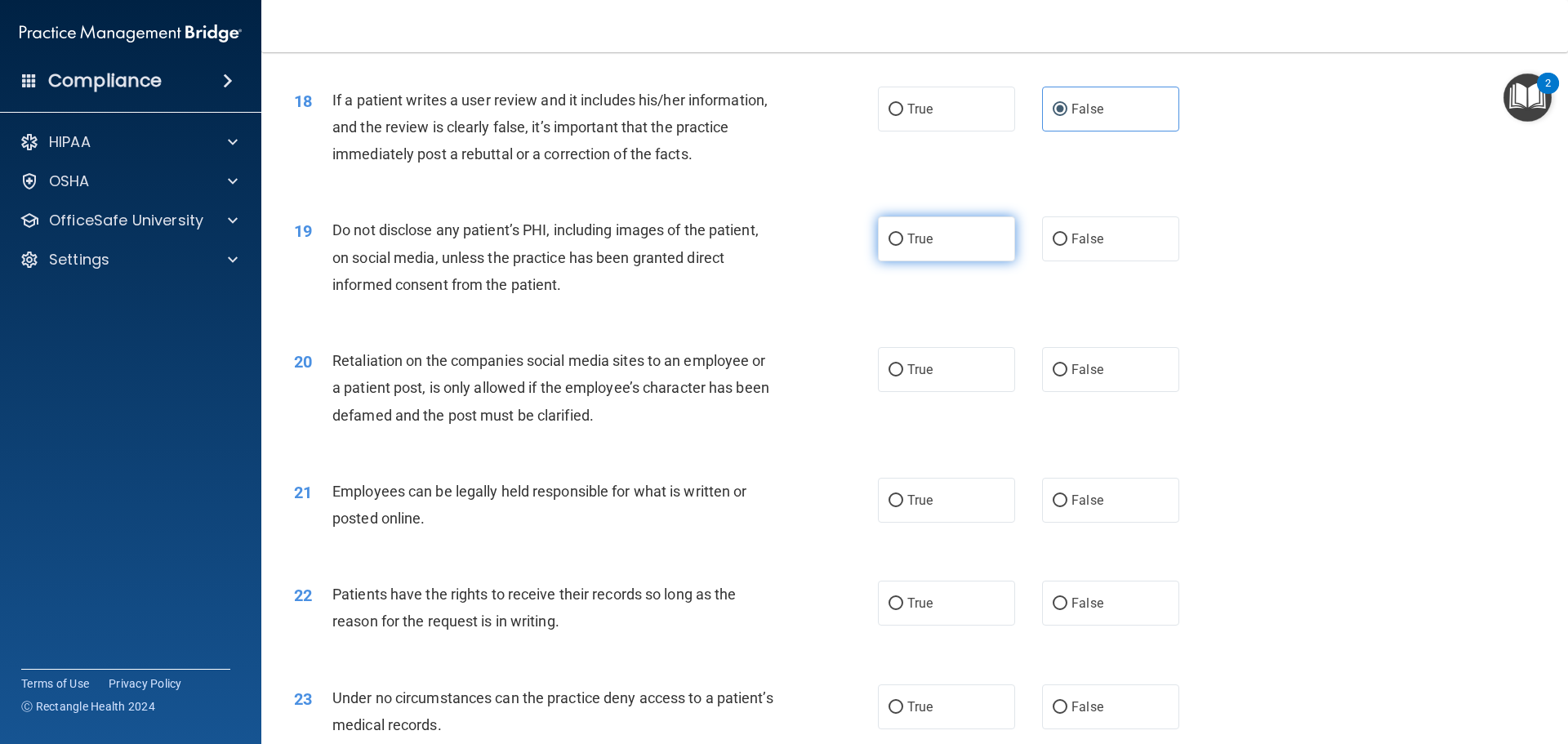
click at [983, 261] on label "True" at bounding box center [946, 239] width 137 height 45
click at [903, 245] on input "True" at bounding box center [896, 240] width 15 height 13
radio input "true"
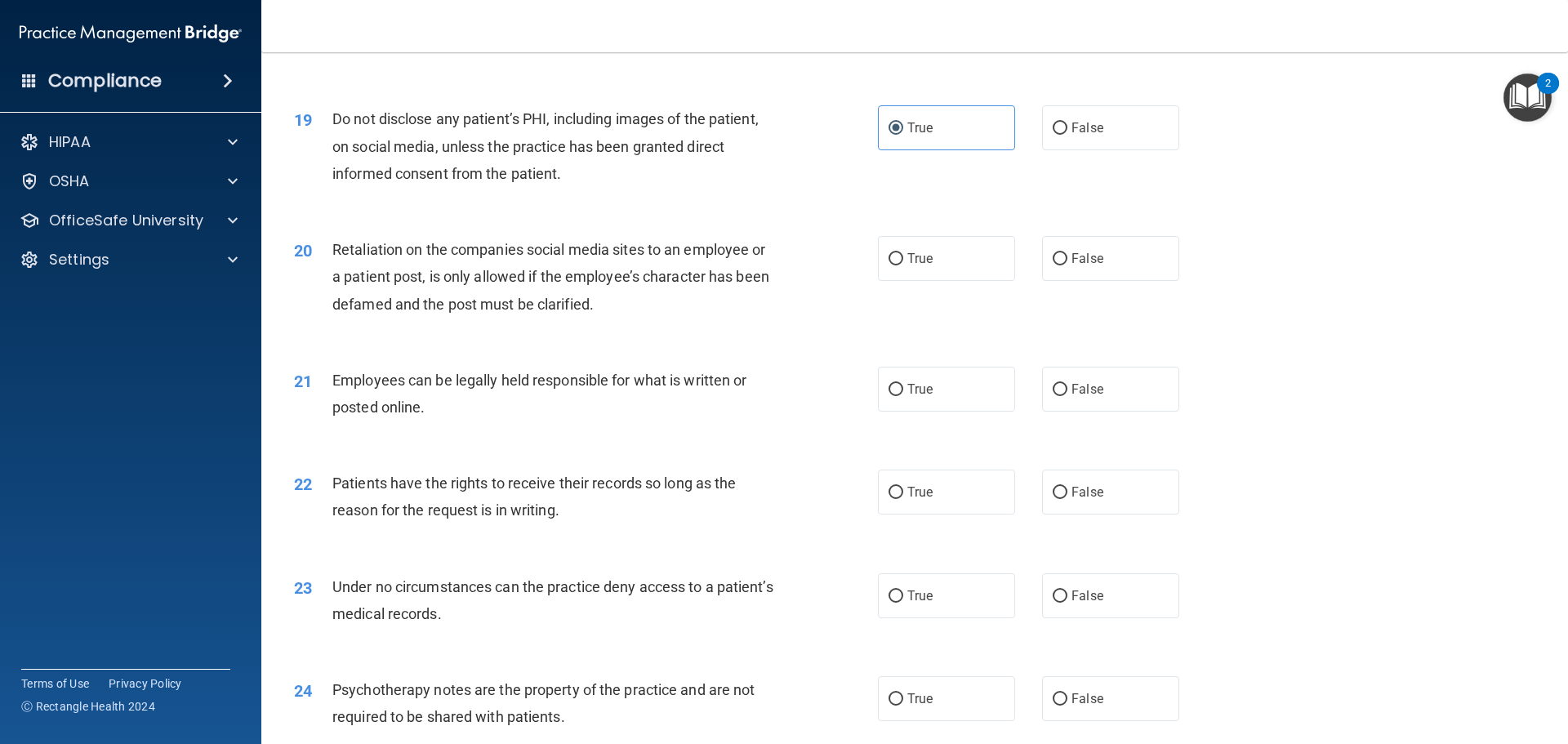
scroll to position [2450, 0]
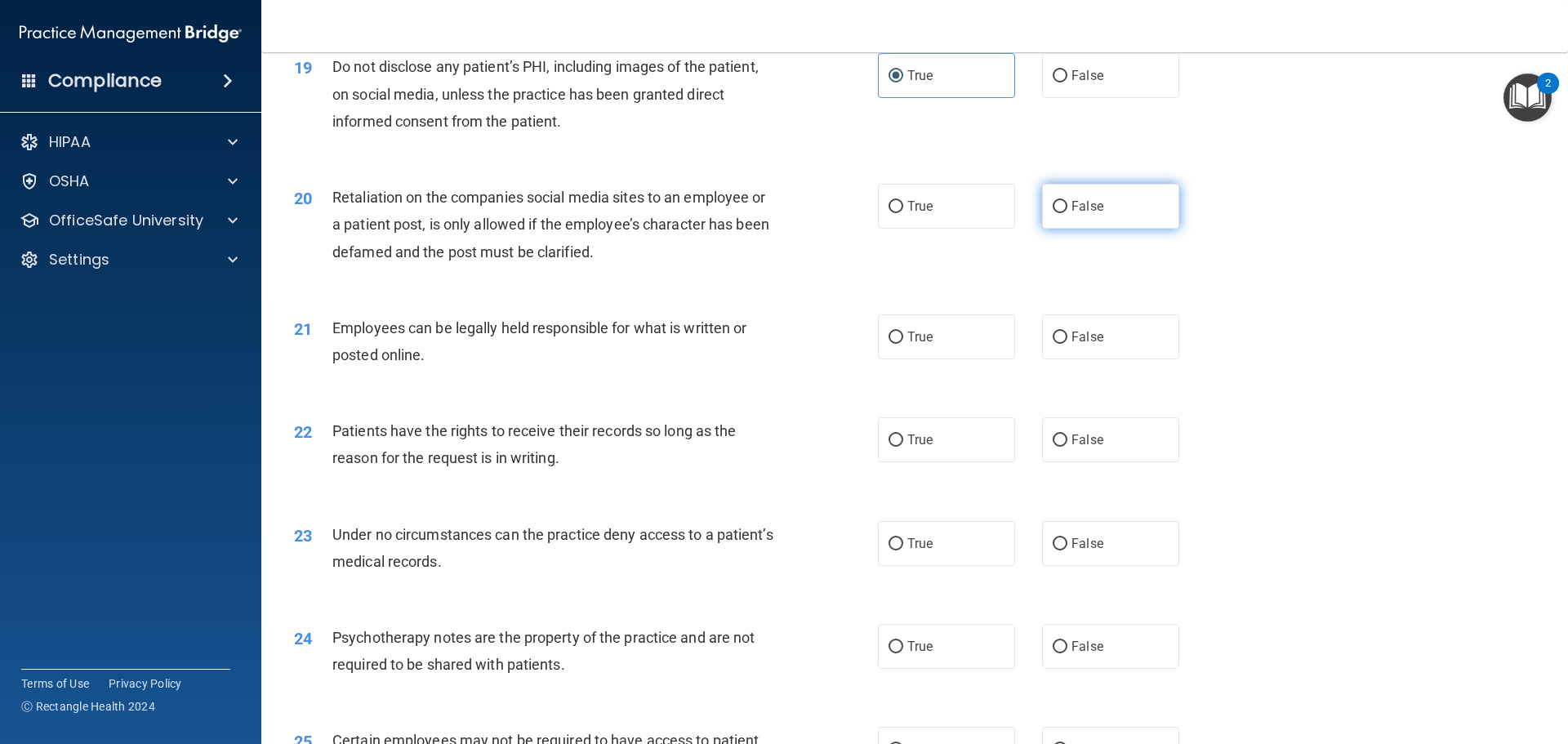
click at [1072, 214] on span "False" at bounding box center [1088, 207] width 32 height 16
click at [1065, 213] on input "False" at bounding box center [1060, 207] width 15 height 13
radio input "true"
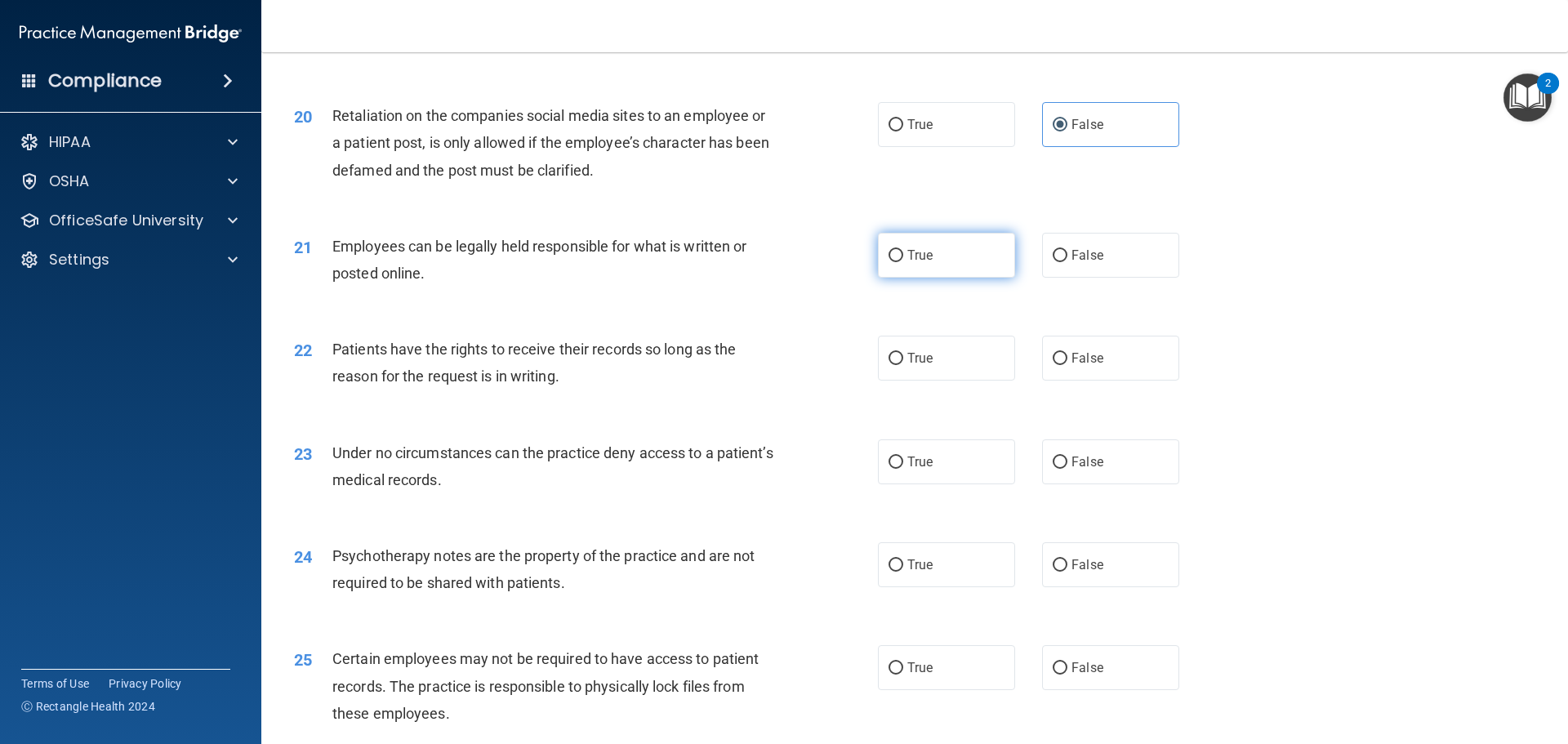
click at [912, 263] on span "True" at bounding box center [920, 255] width 25 height 16
click at [903, 262] on input "True" at bounding box center [896, 256] width 15 height 13
radio input "true"
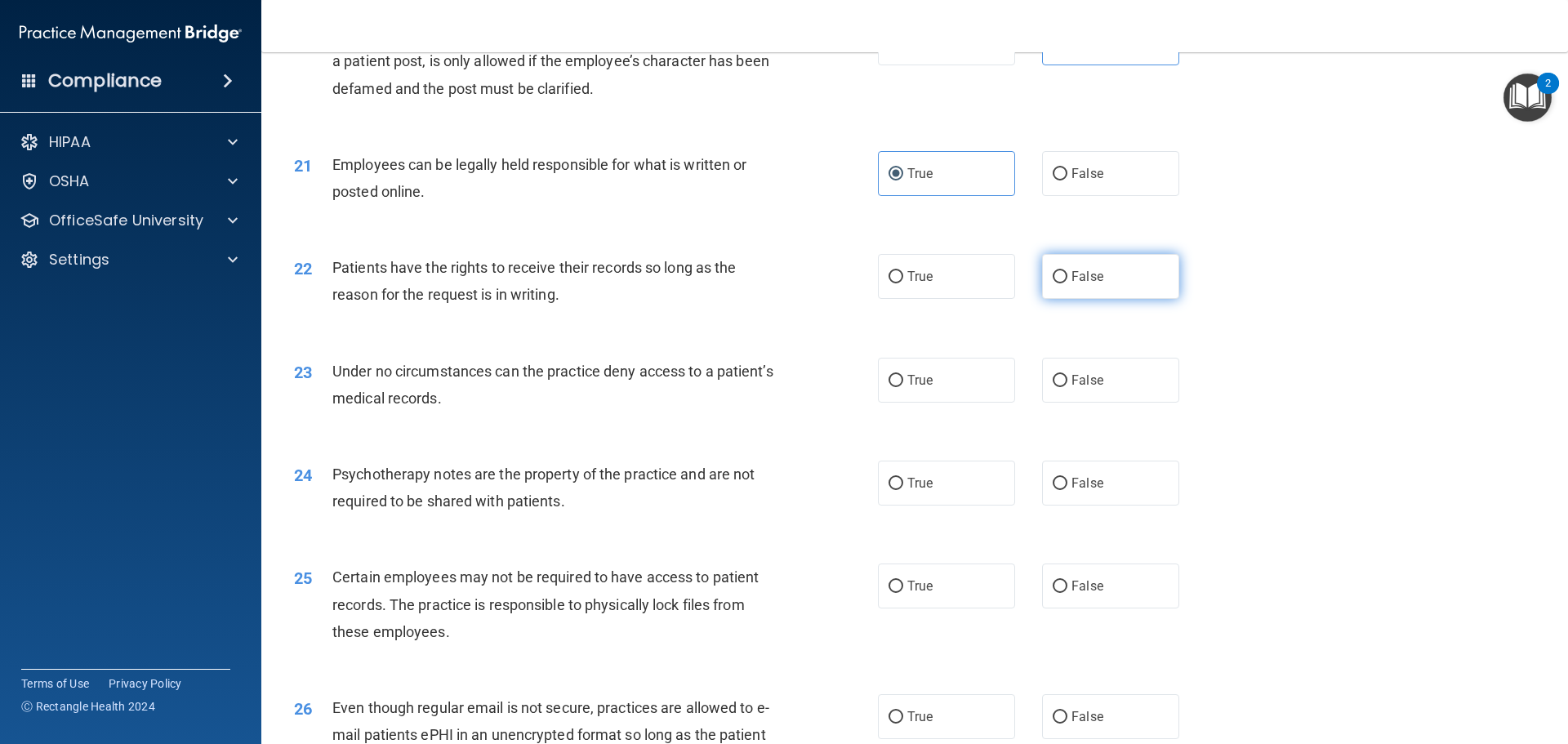
drag, startPoint x: 1063, startPoint y: 304, endPoint x: 1056, endPoint y: 307, distance: 7.6
click at [1056, 299] on label "False" at bounding box center [1110, 276] width 137 height 45
click at [1082, 299] on label "False" at bounding box center [1110, 276] width 137 height 45
click at [1067, 283] on input "False" at bounding box center [1060, 276] width 15 height 13
radio input "true"
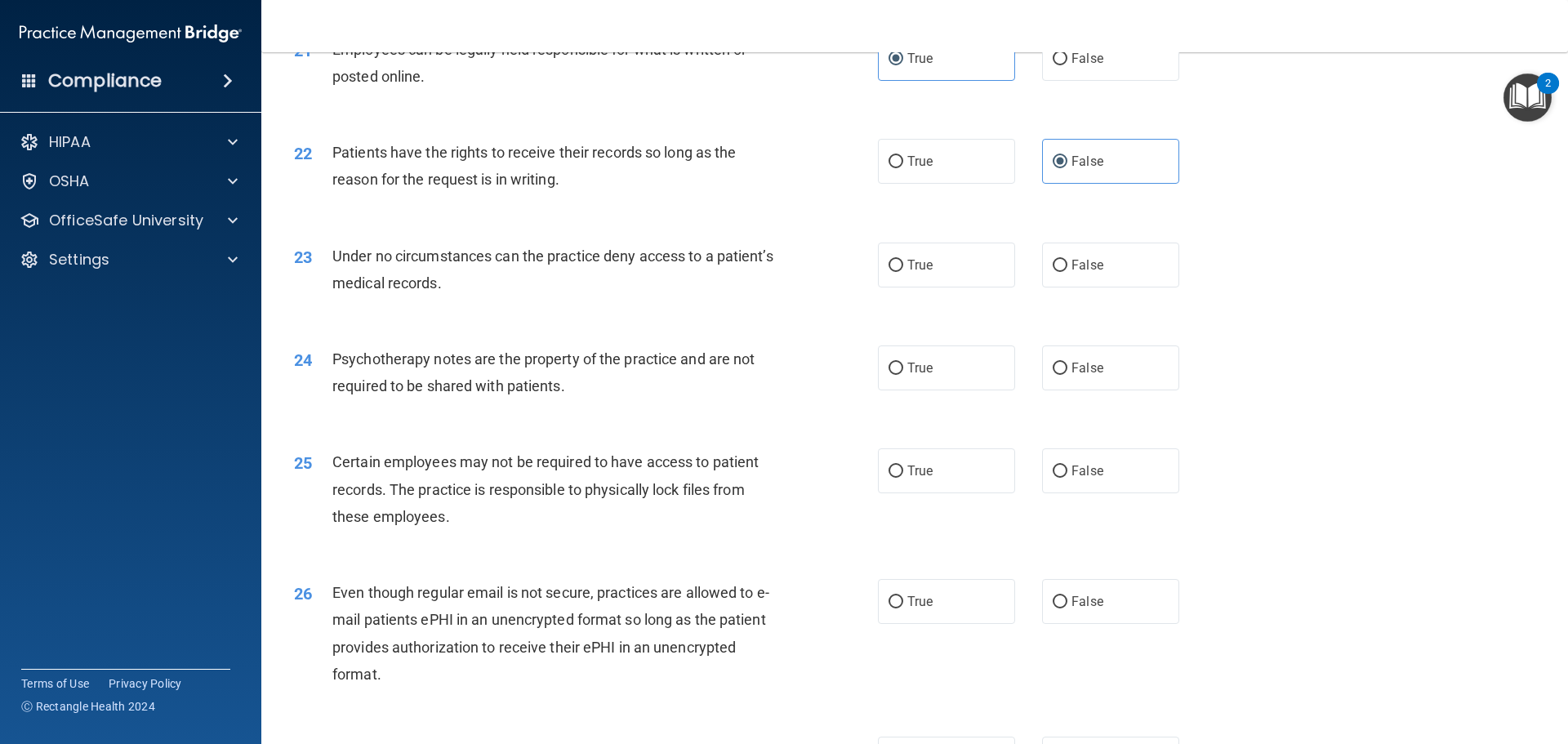
scroll to position [2776, 0]
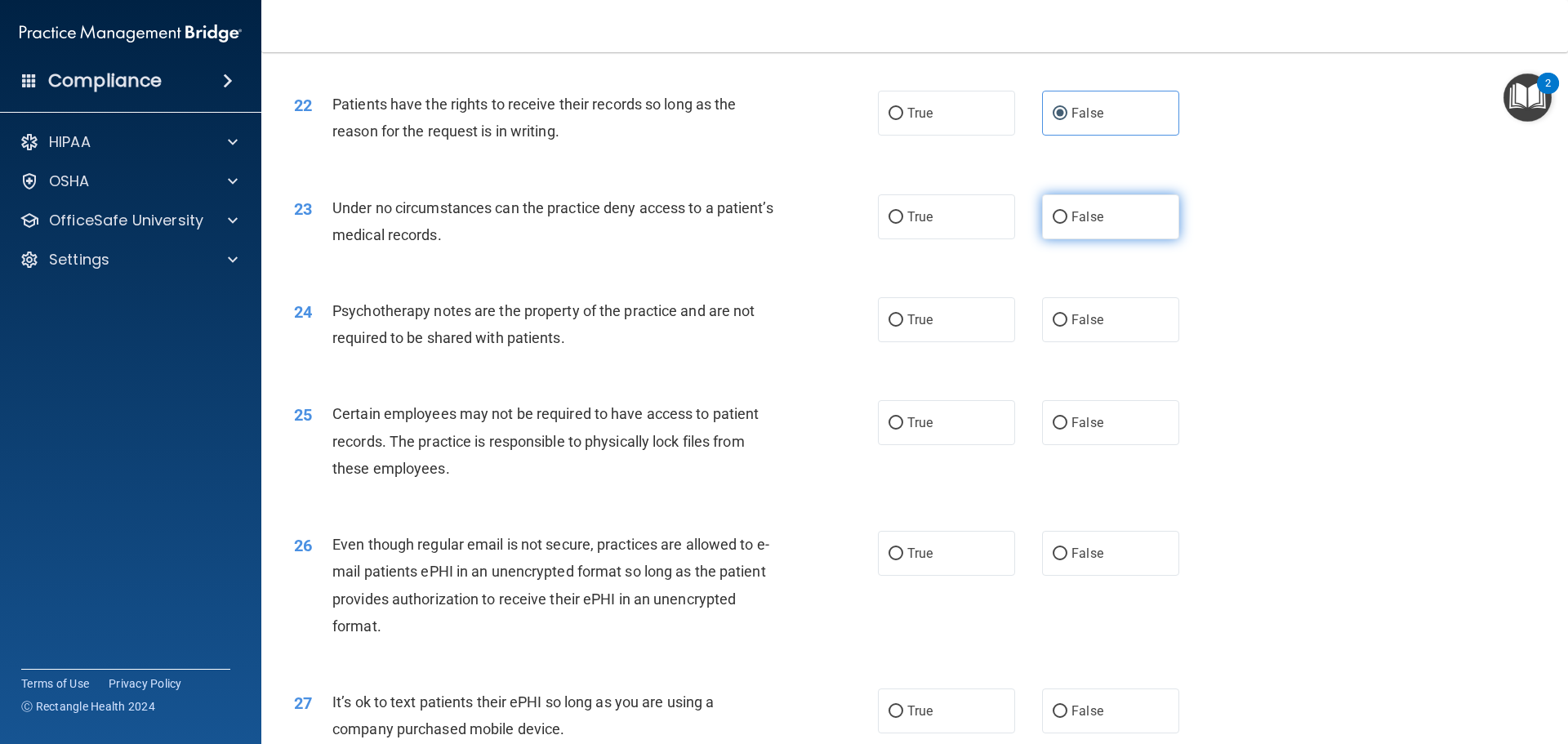
click at [1066, 234] on label "False" at bounding box center [1110, 216] width 137 height 45
click at [1066, 224] on input "False" at bounding box center [1060, 217] width 15 height 13
radio input "true"
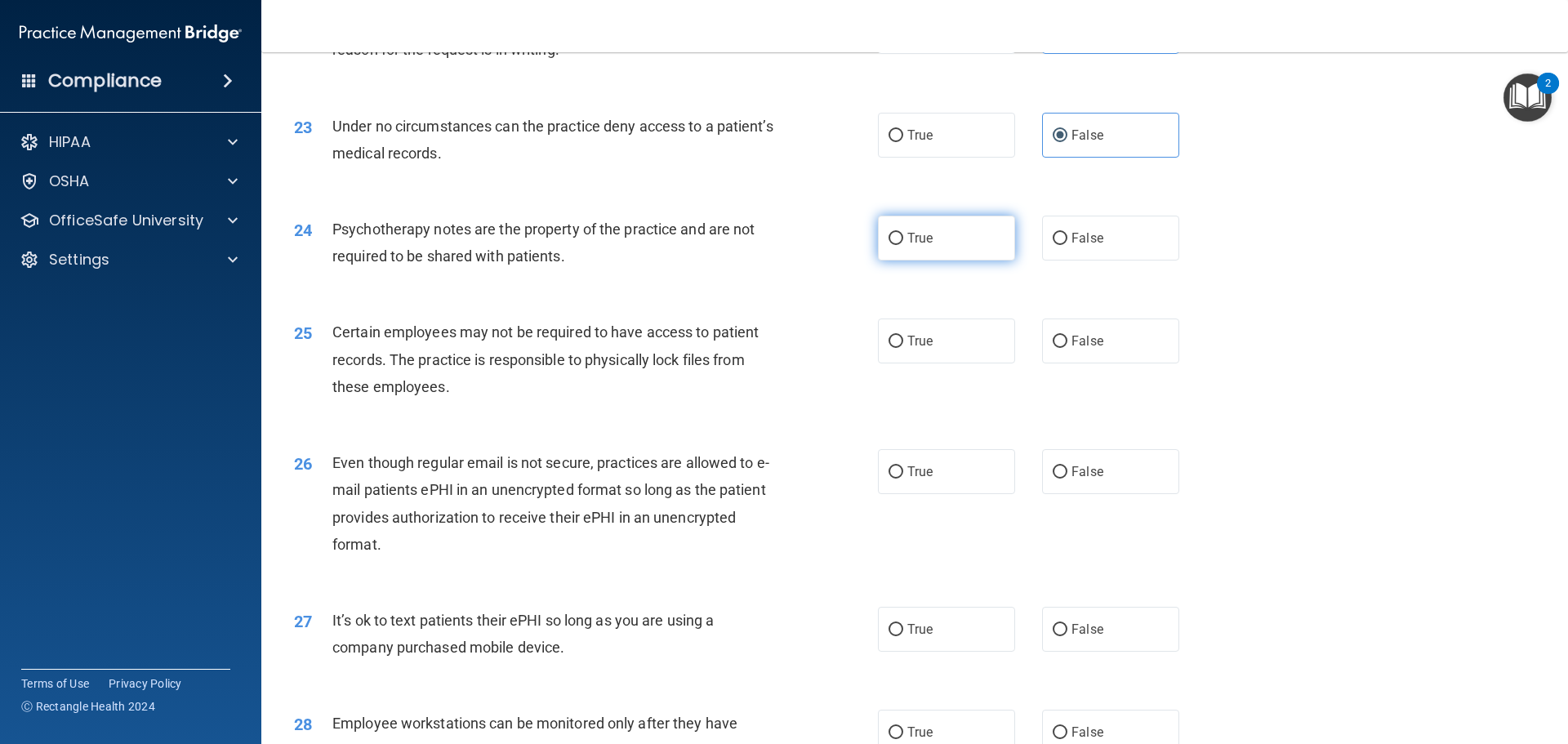
click at [965, 261] on label "True" at bounding box center [946, 238] width 137 height 45
click at [903, 245] on input "True" at bounding box center [896, 239] width 15 height 13
radio input "true"
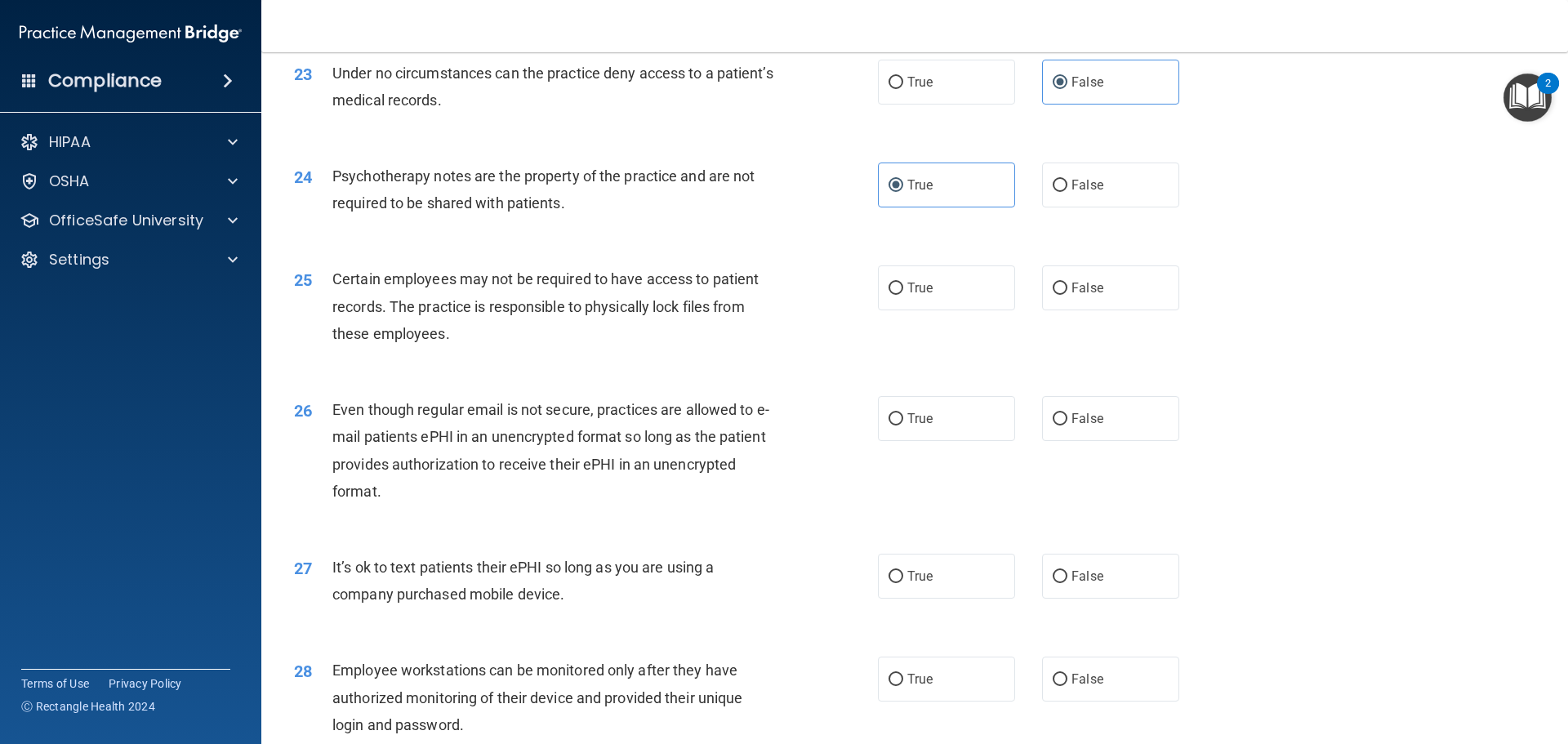
scroll to position [2940, 0]
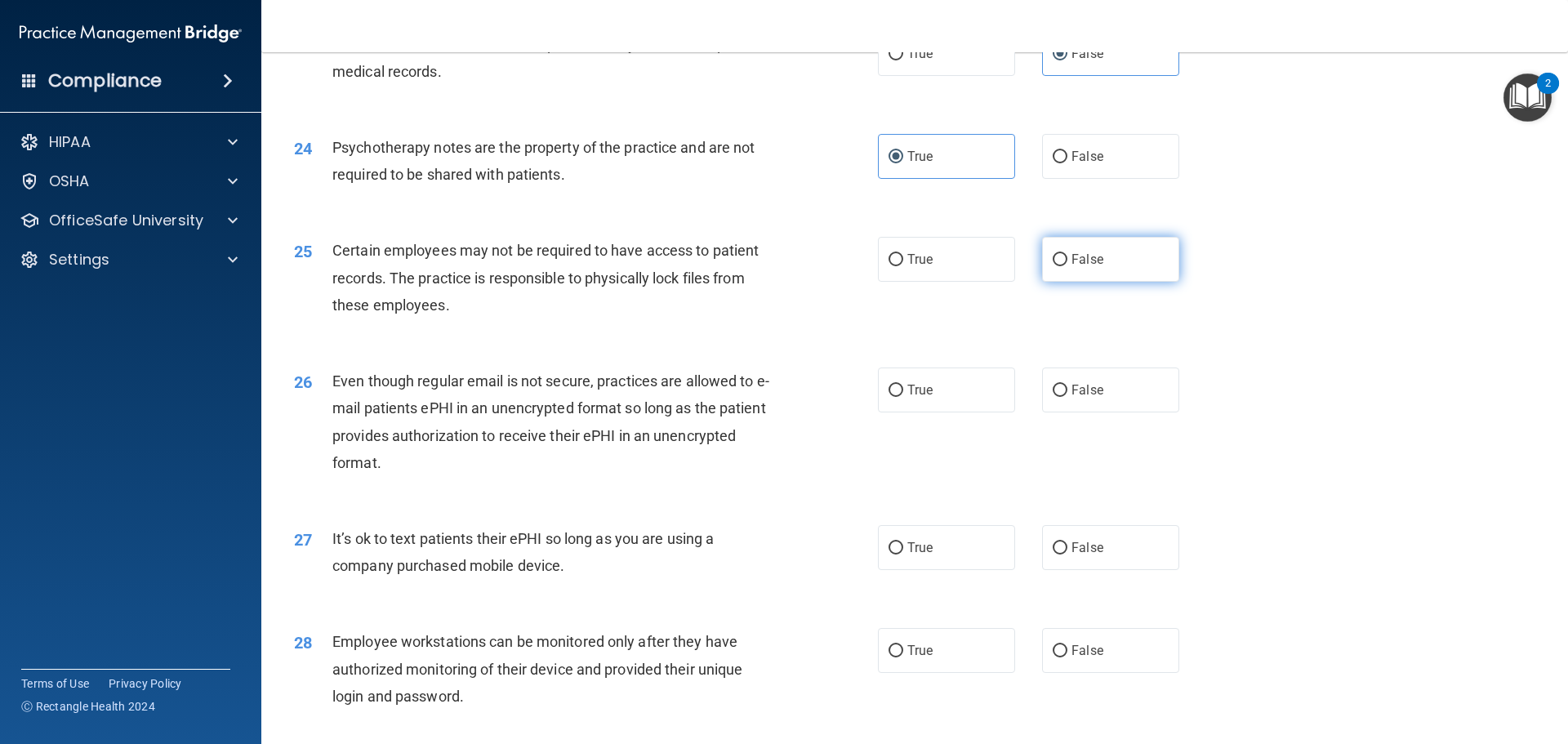
click at [1120, 281] on label "False" at bounding box center [1110, 259] width 137 height 45
click at [1067, 266] on input "False" at bounding box center [1060, 260] width 15 height 13
radio input "true"
click at [940, 281] on label "True" at bounding box center [946, 259] width 137 height 45
click at [903, 266] on input "True" at bounding box center [896, 260] width 15 height 13
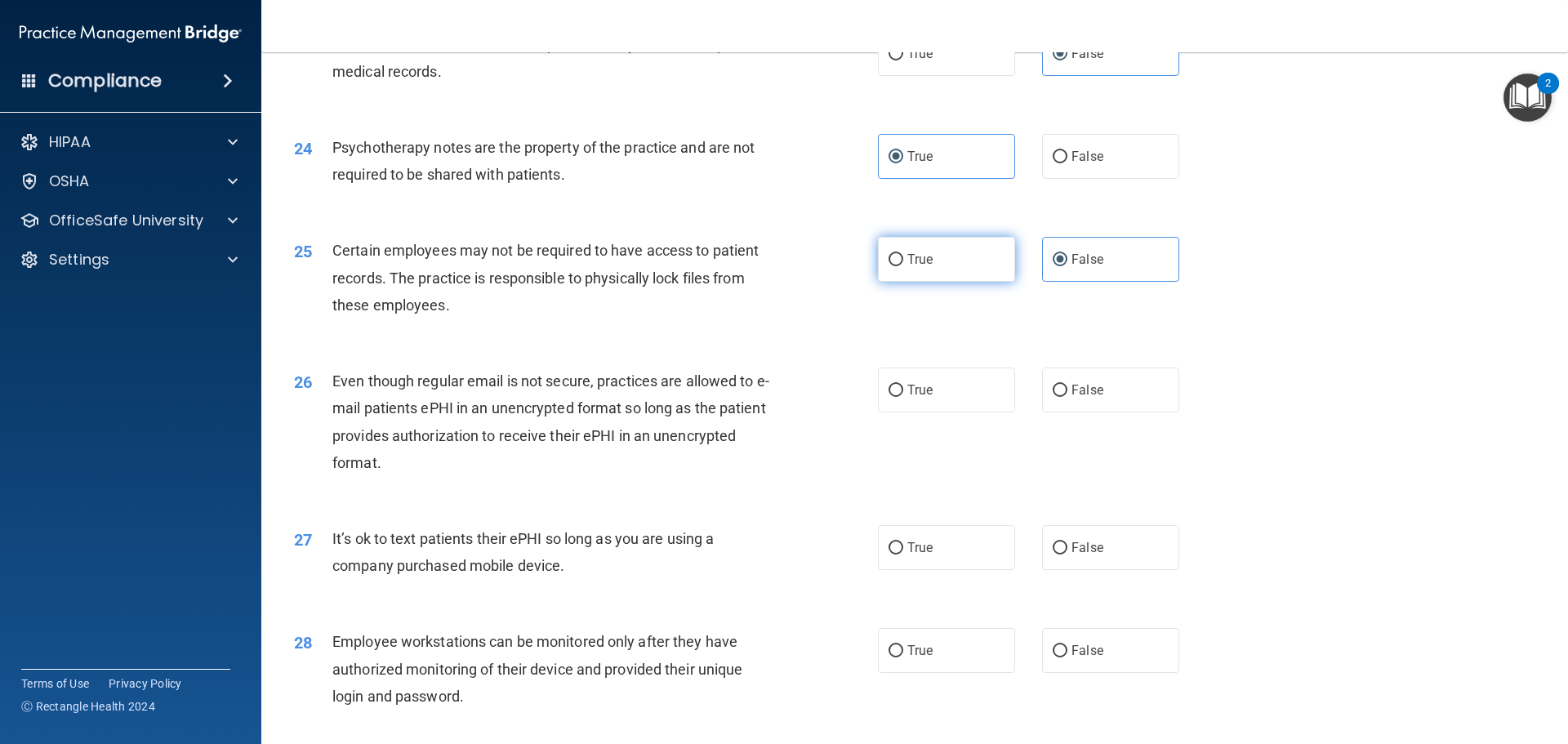
radio input "true"
radio input "false"
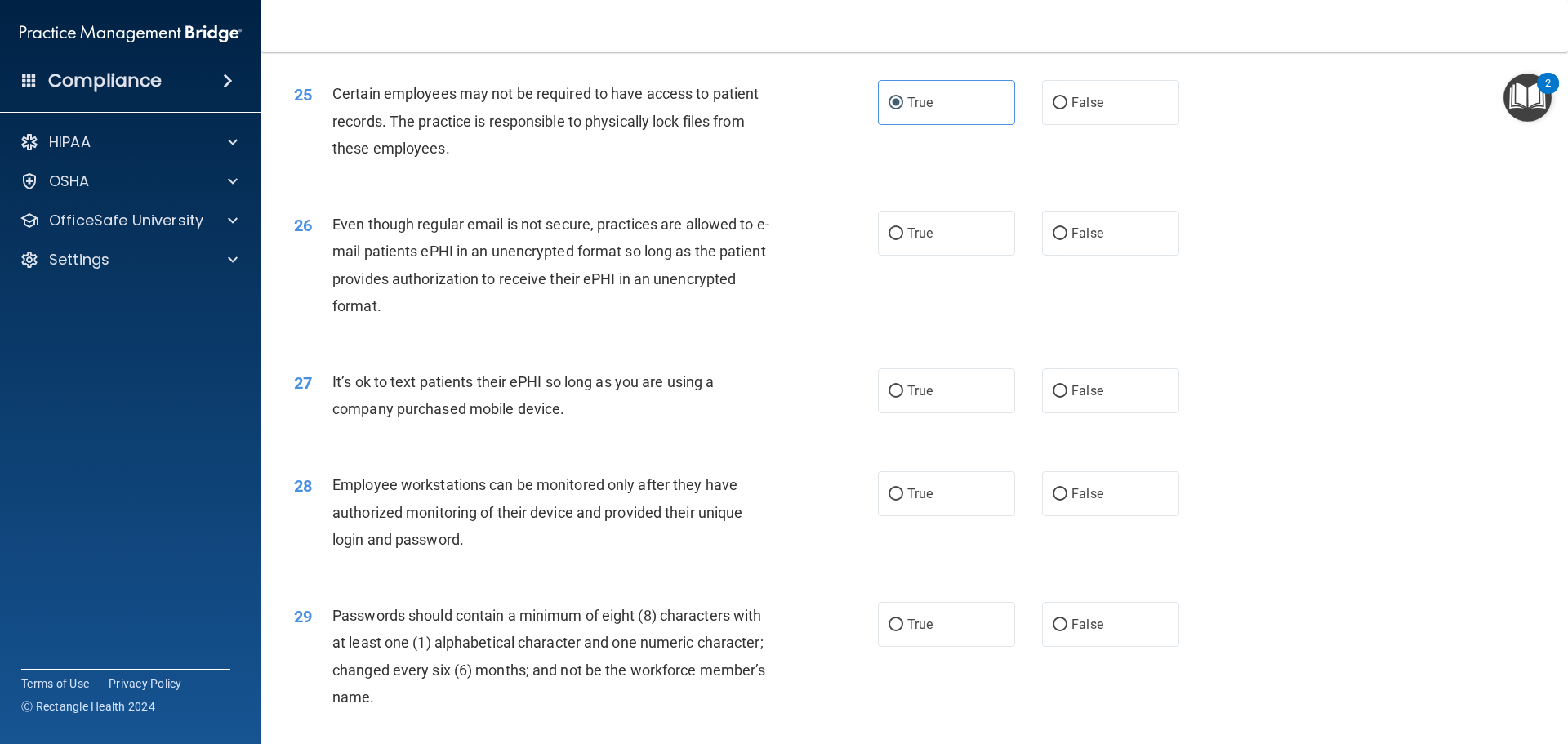
scroll to position [3103, 0]
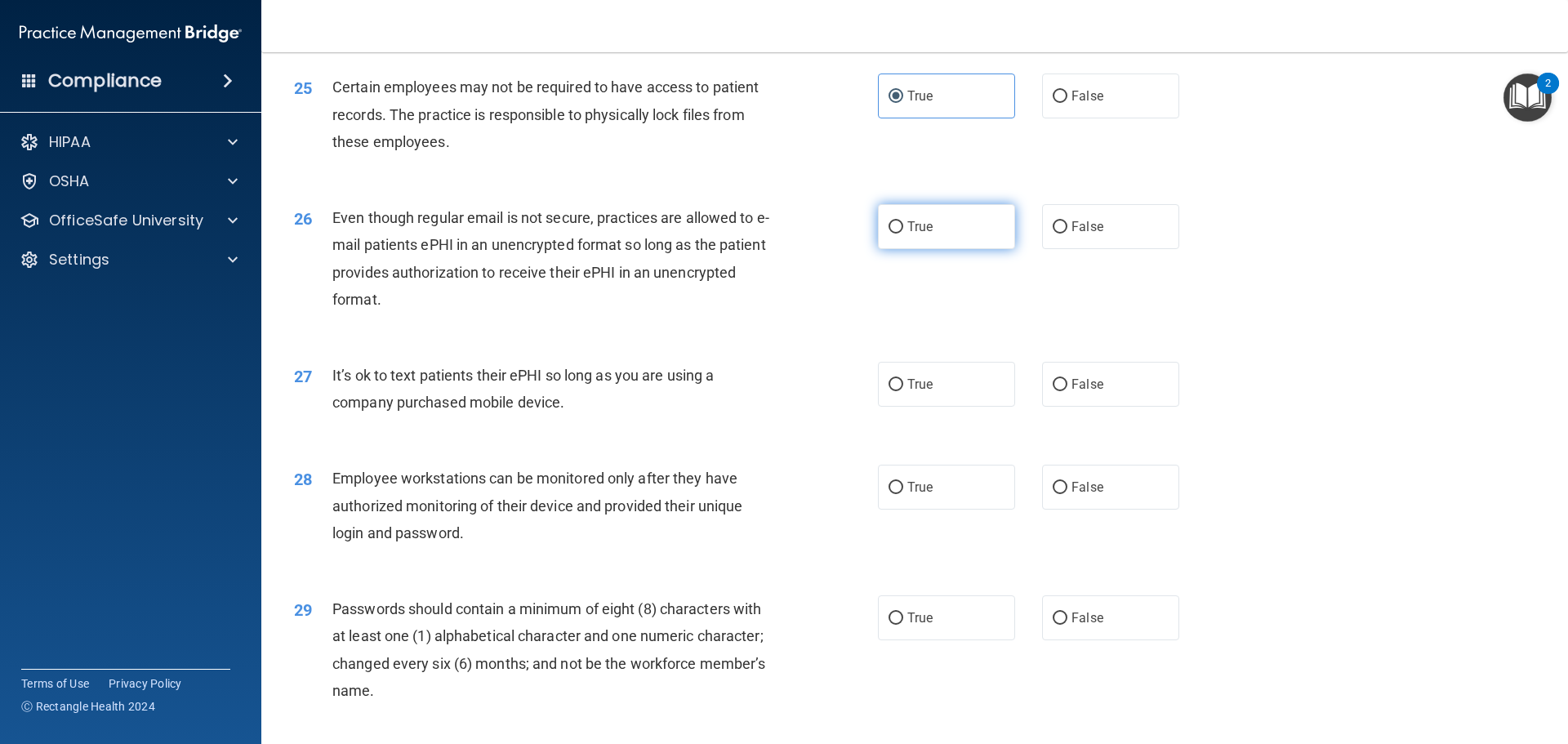
click at [949, 249] on label "True" at bounding box center [946, 226] width 137 height 45
click at [903, 234] on input "True" at bounding box center [896, 227] width 15 height 13
radio input "true"
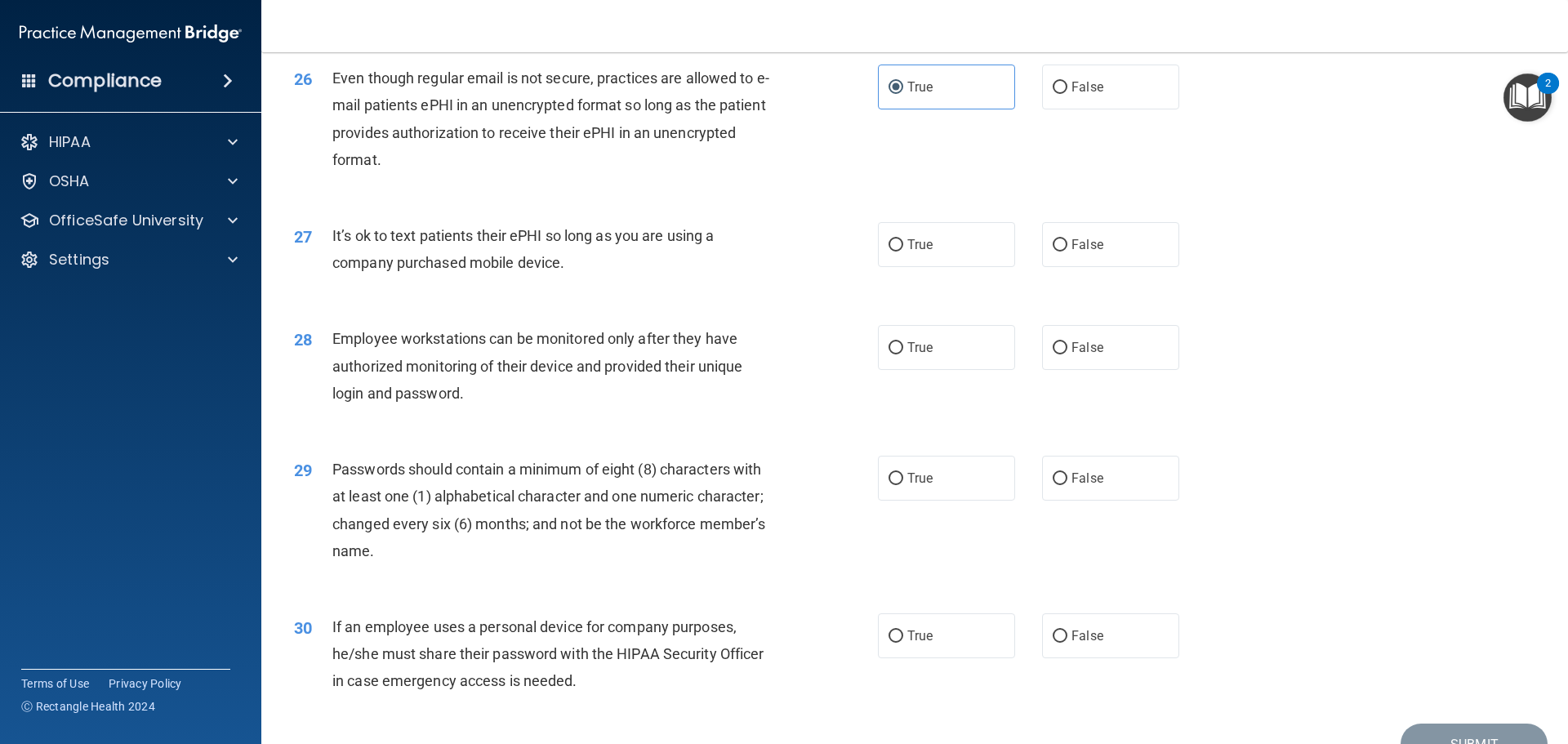
scroll to position [3266, 0]
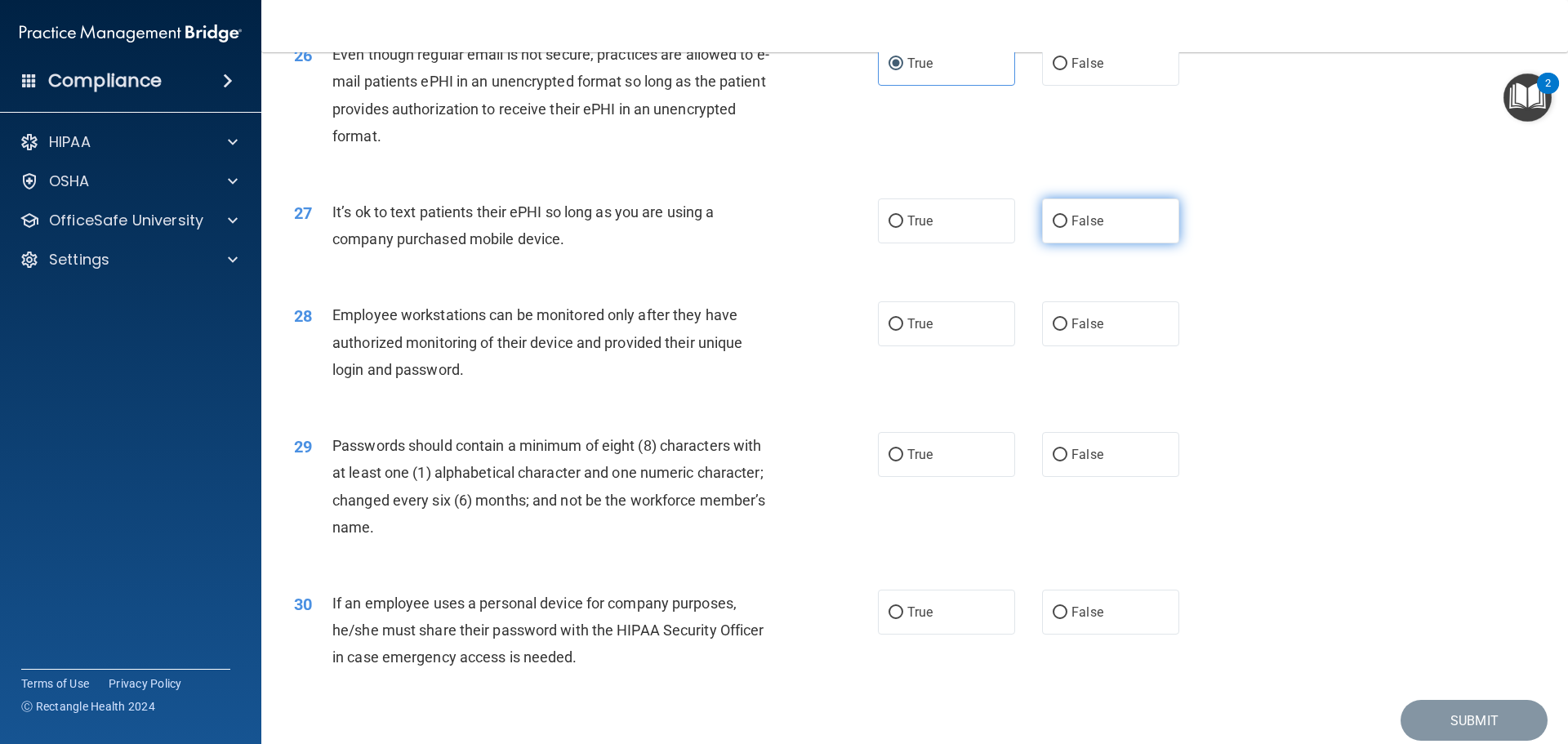
click at [1072, 229] on span "False" at bounding box center [1088, 221] width 32 height 16
click at [1067, 228] on input "False" at bounding box center [1060, 221] width 15 height 13
radio input "true"
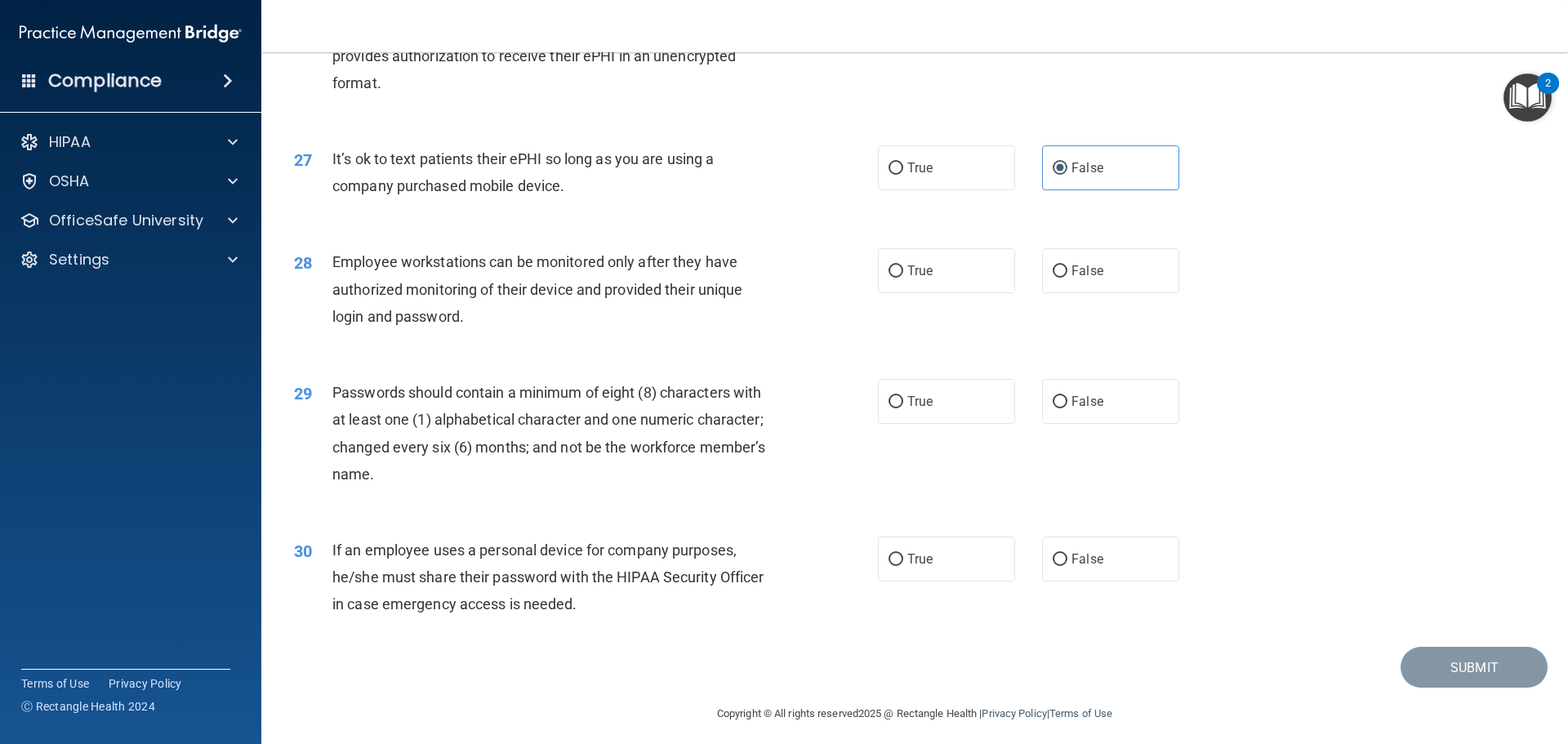
scroll to position [3348, 0]
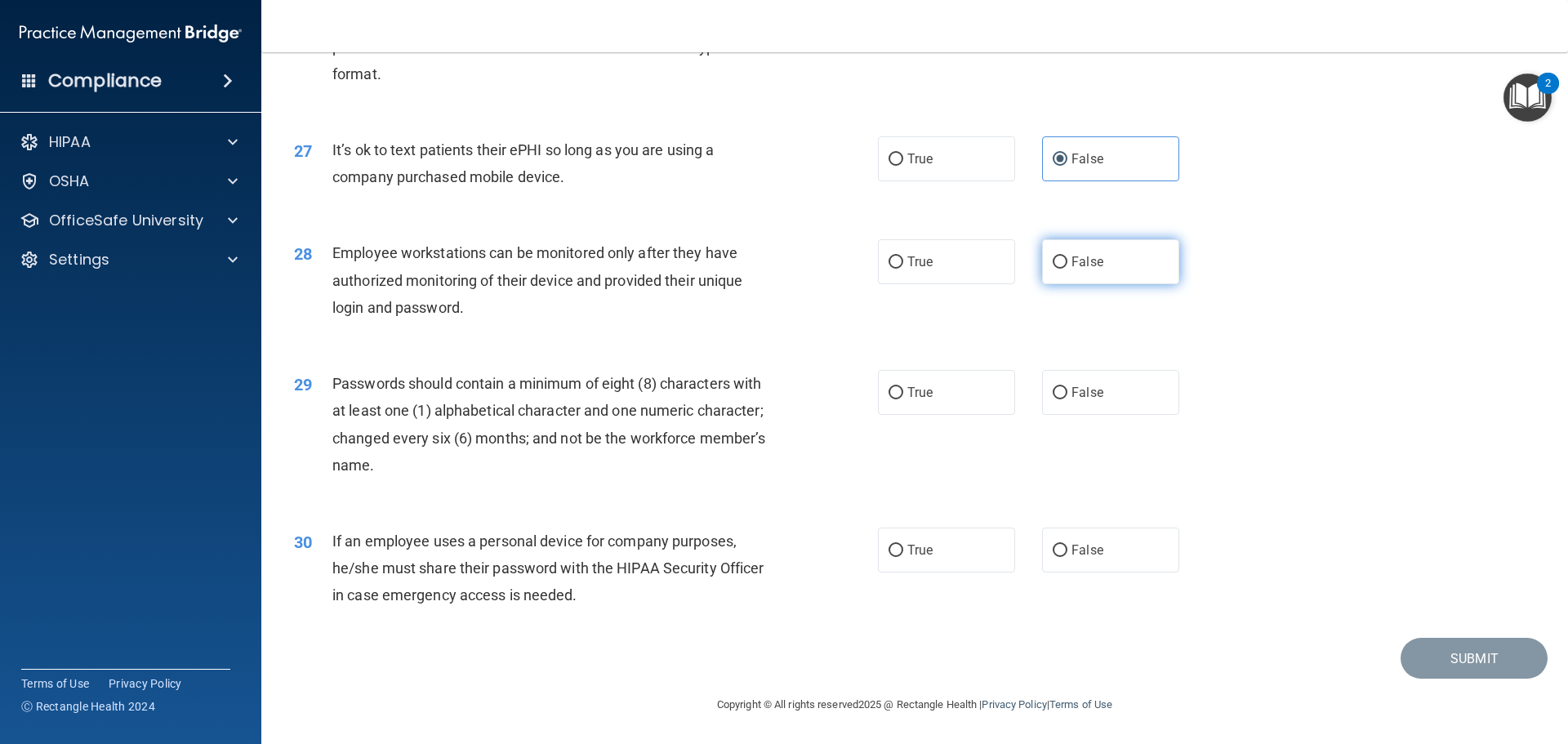
click at [1097, 282] on label "False" at bounding box center [1110, 262] width 137 height 45
click at [1067, 269] on input "False" at bounding box center [1060, 262] width 15 height 13
radio input "true"
click at [901, 400] on label "True" at bounding box center [946, 392] width 137 height 45
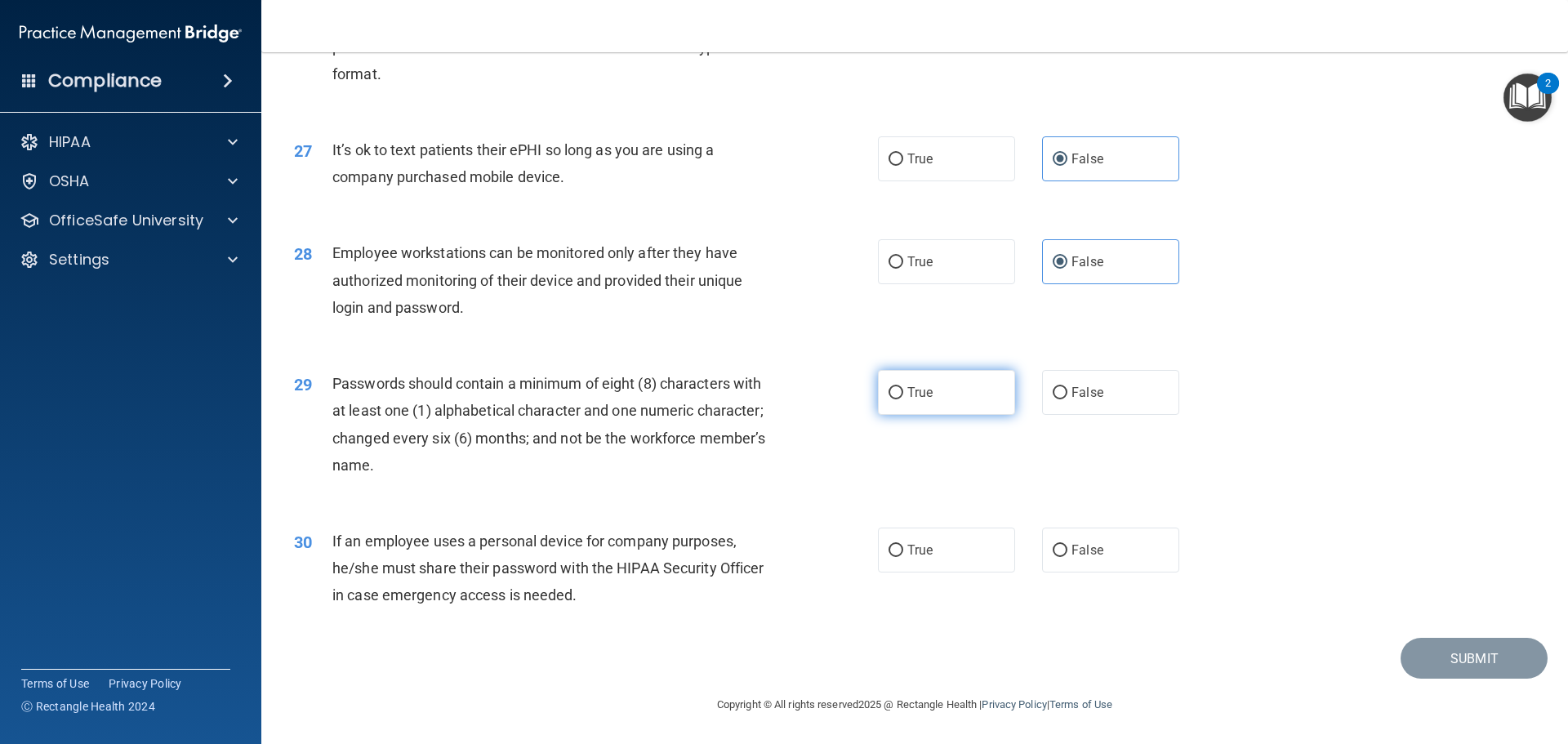
click at [901, 400] on input "True" at bounding box center [896, 393] width 15 height 13
radio input "true"
click at [1113, 545] on label "False" at bounding box center [1110, 550] width 137 height 45
click at [1067, 545] on input "False" at bounding box center [1060, 551] width 15 height 13
radio input "true"
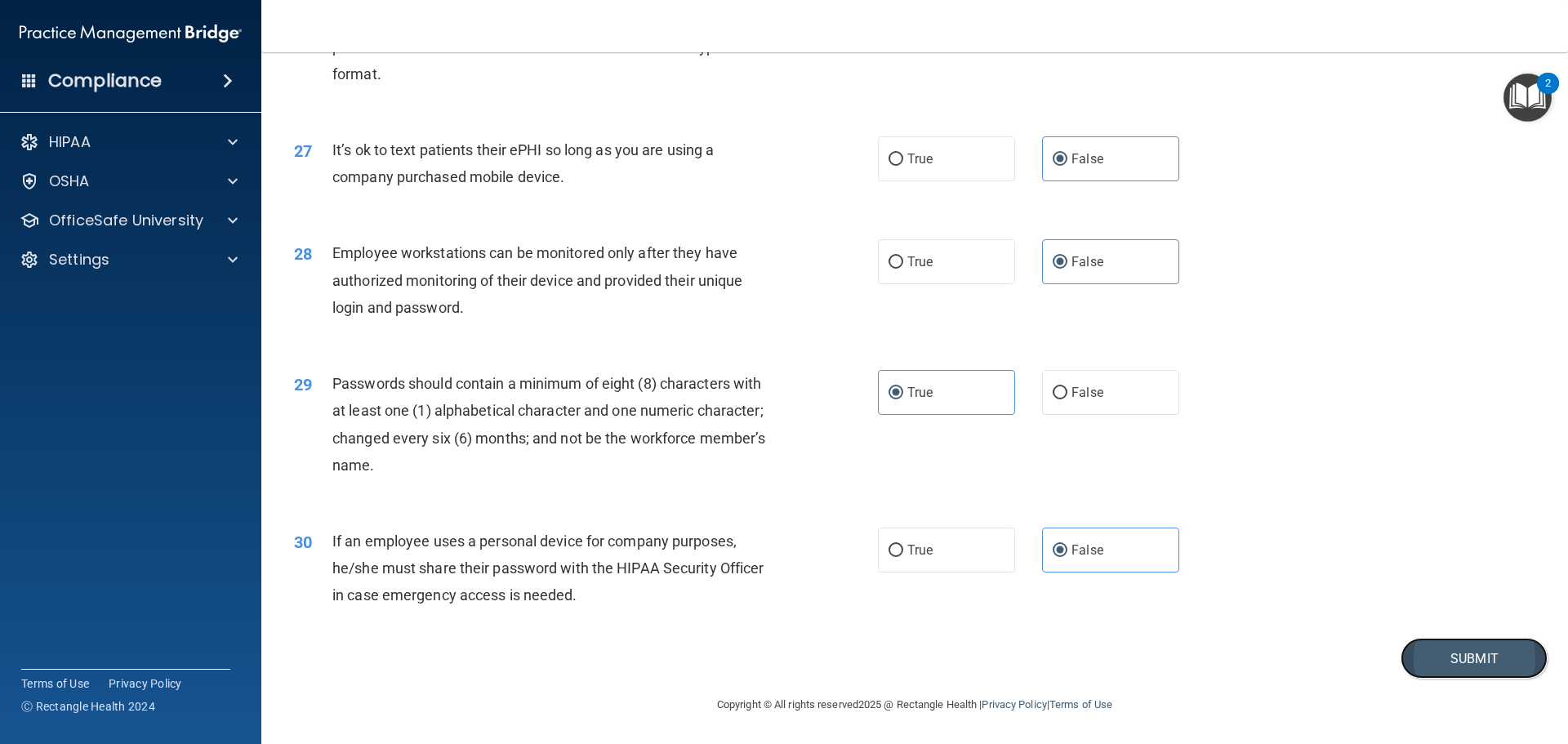
click at [1452, 653] on button "Submit" at bounding box center [1475, 658] width 147 height 42
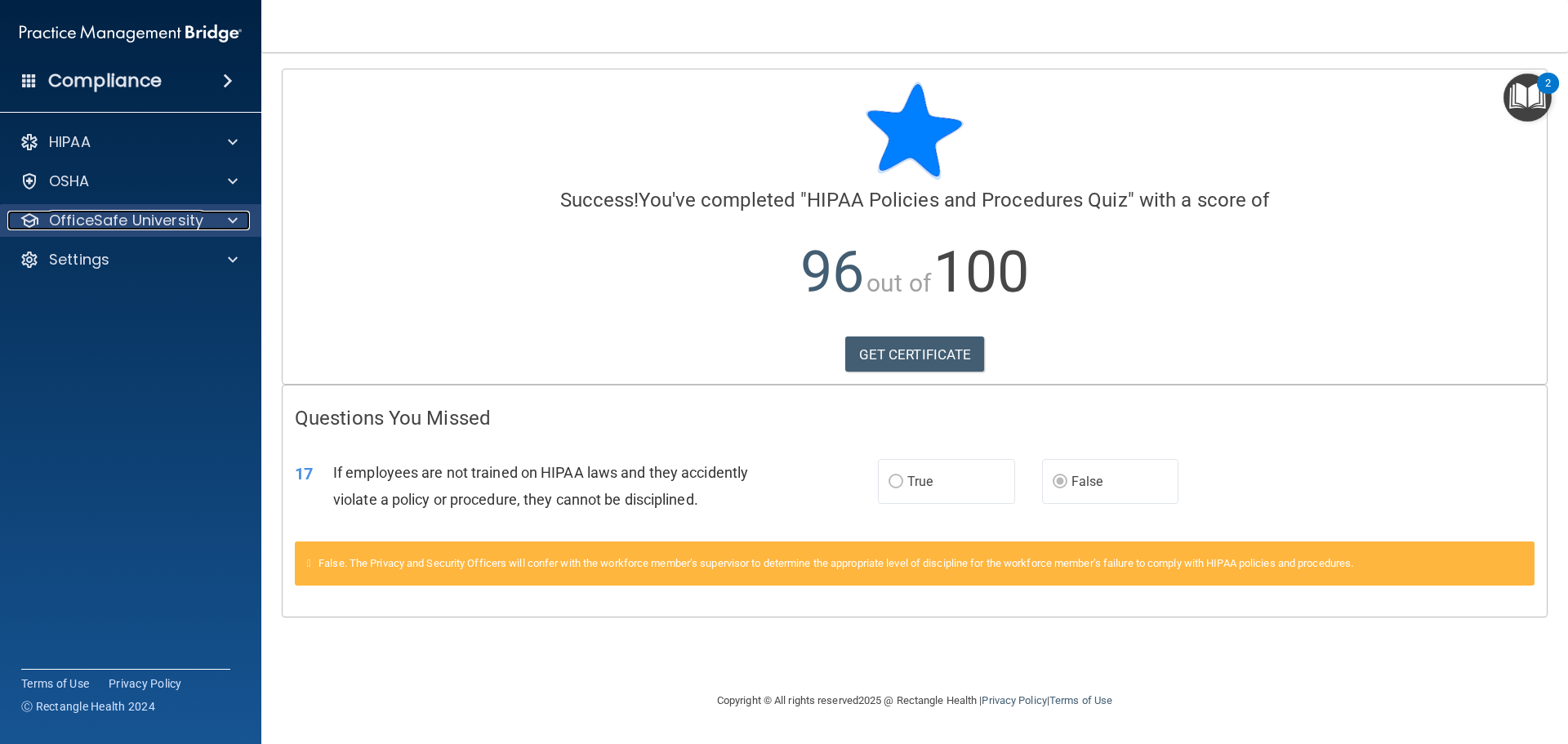
click at [186, 227] on p "OfficeSafe University" at bounding box center [126, 220] width 154 height 19
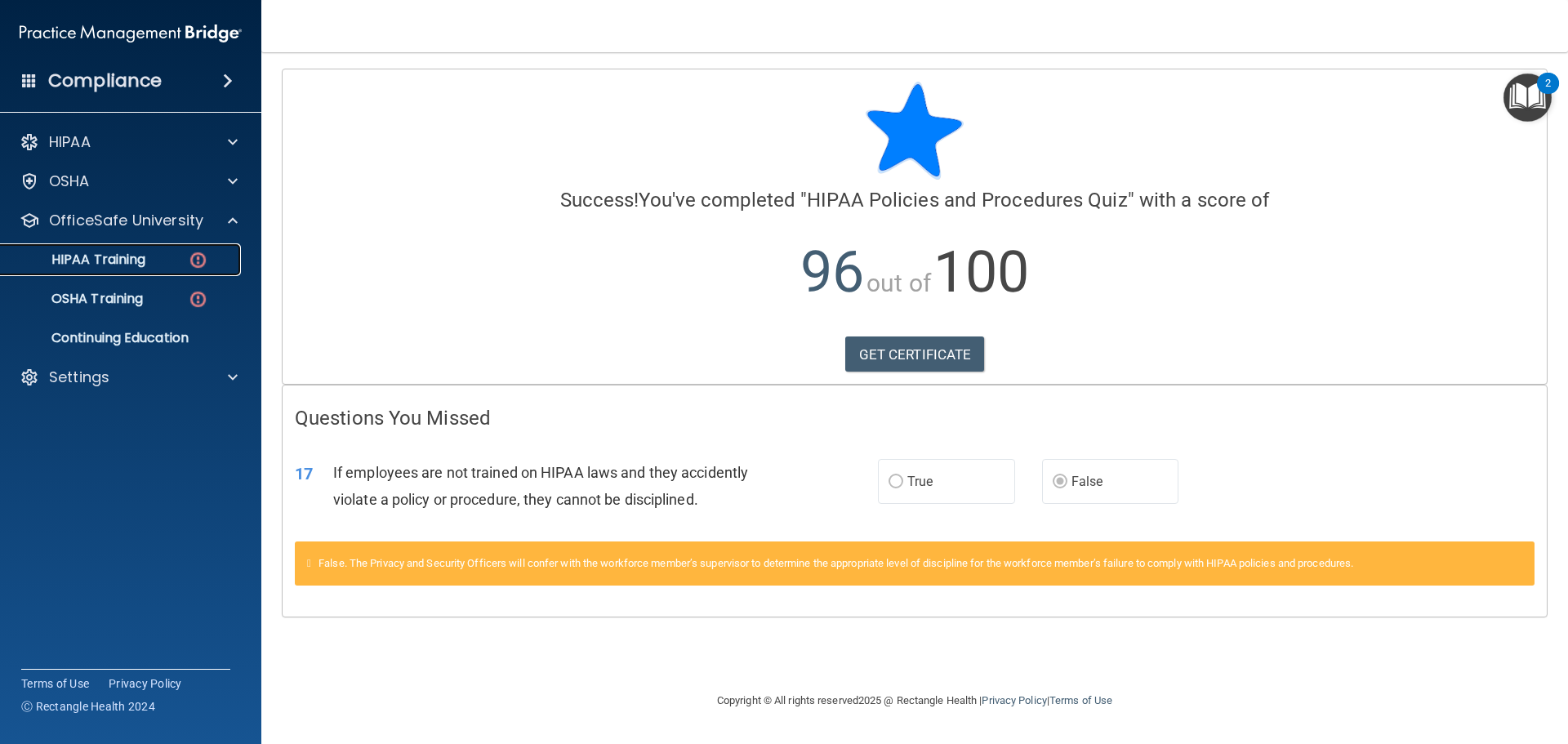
click at [182, 246] on link "HIPAA Training" at bounding box center [112, 260] width 257 height 33
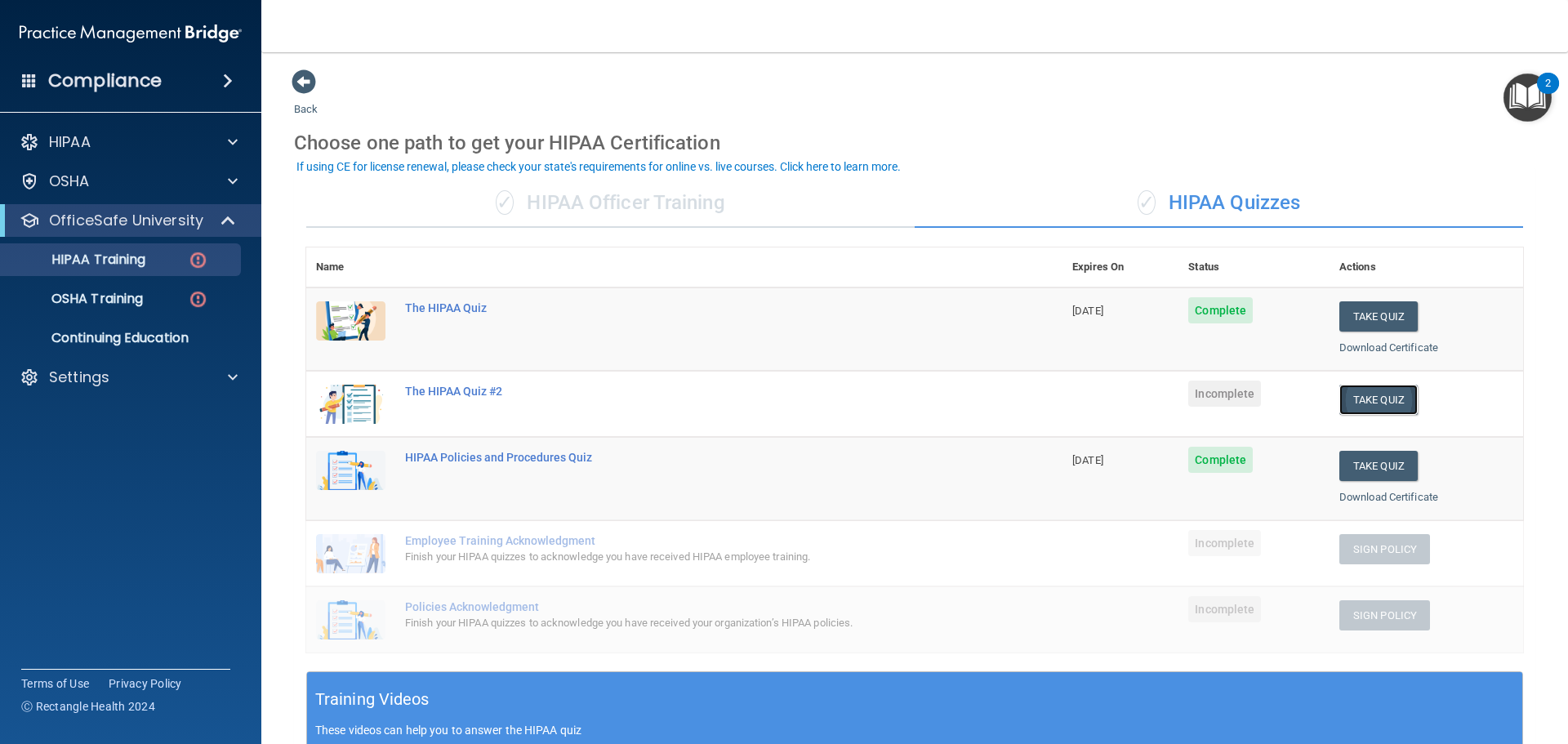
click at [1384, 403] on button "Take Quiz" at bounding box center [1379, 400] width 79 height 30
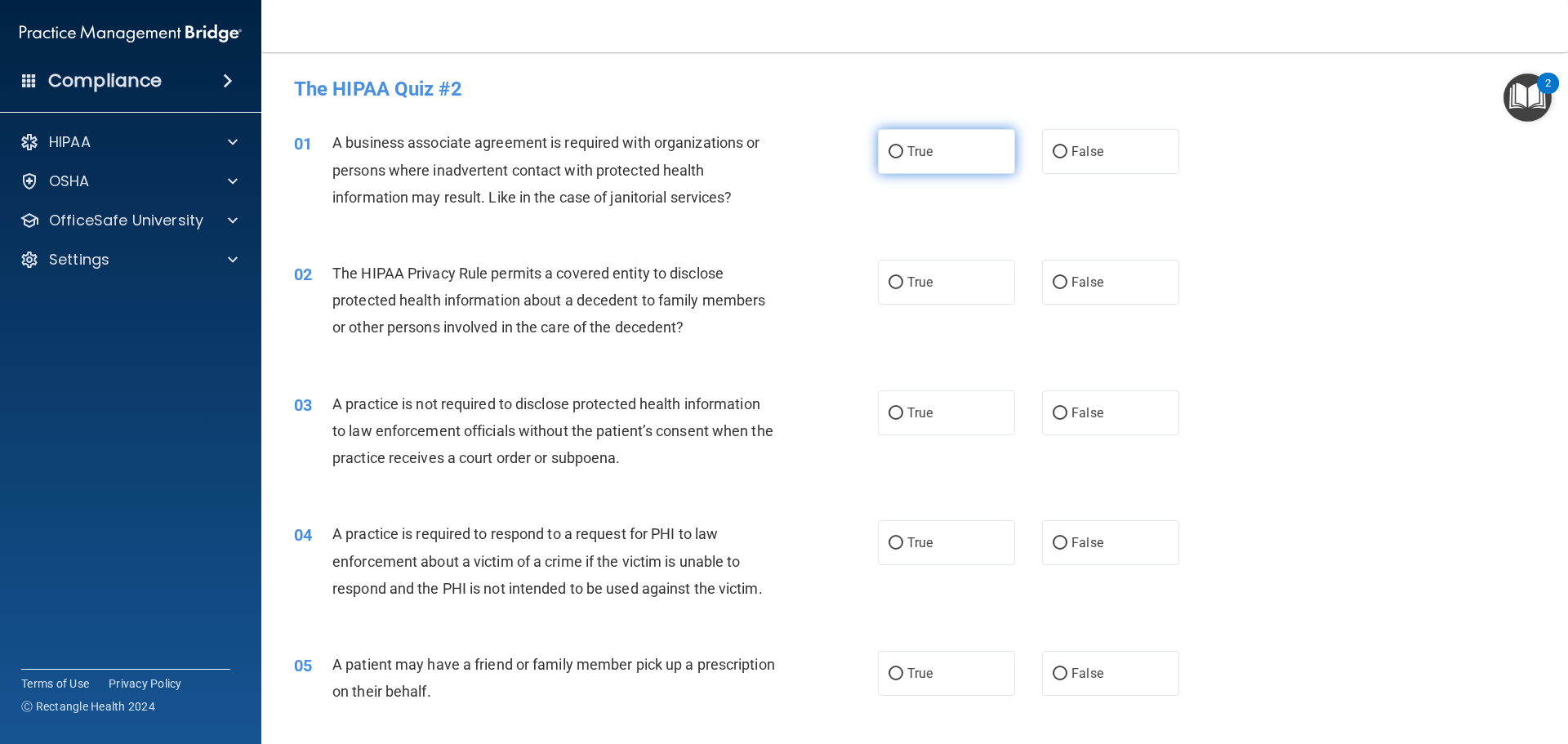
click at [919, 153] on span "True" at bounding box center [920, 151] width 25 height 16
click at [903, 153] on input "True" at bounding box center [896, 152] width 15 height 13
radio input "true"
click at [925, 296] on label "True" at bounding box center [946, 282] width 137 height 45
click at [903, 289] on input "True" at bounding box center [896, 282] width 15 height 13
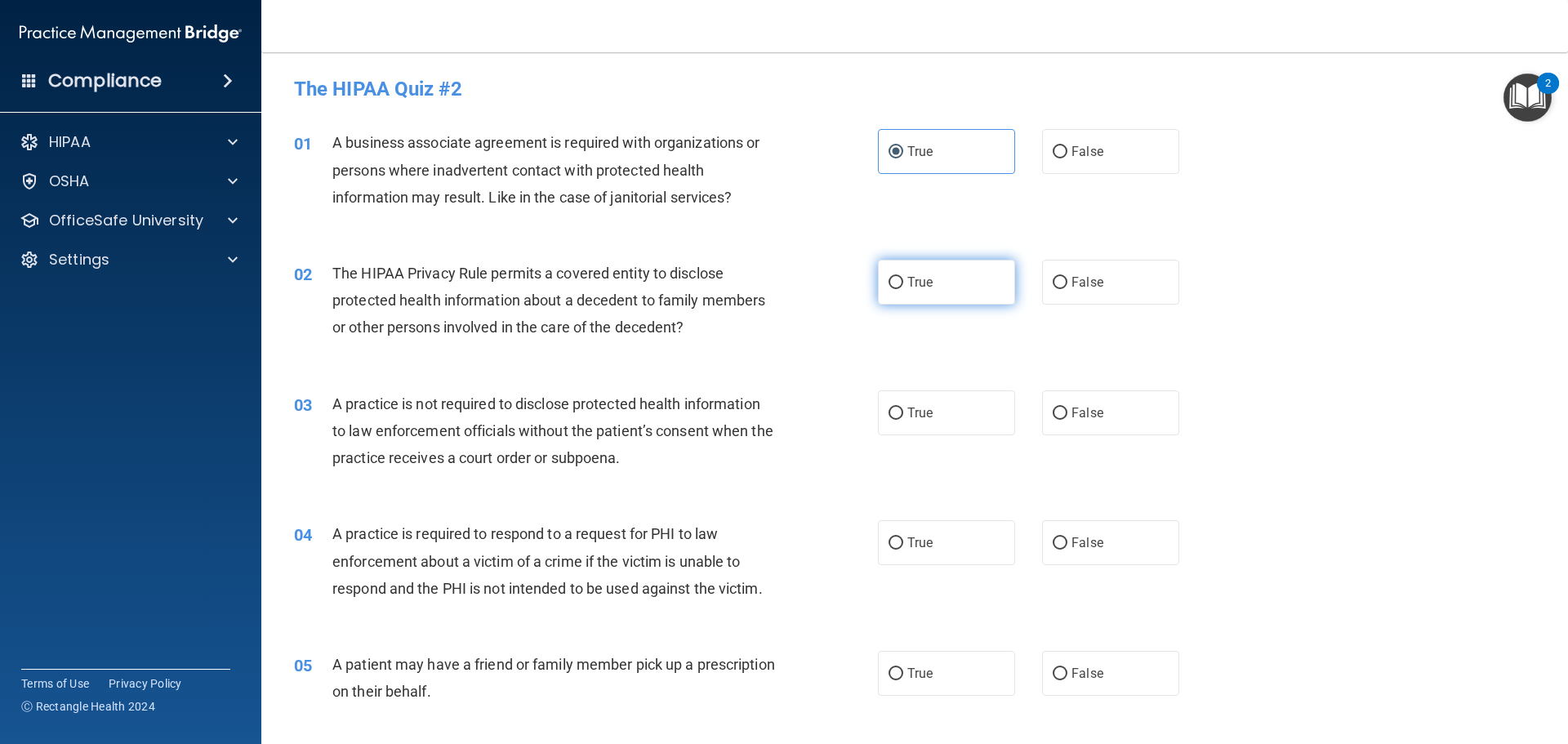
radio input "true"
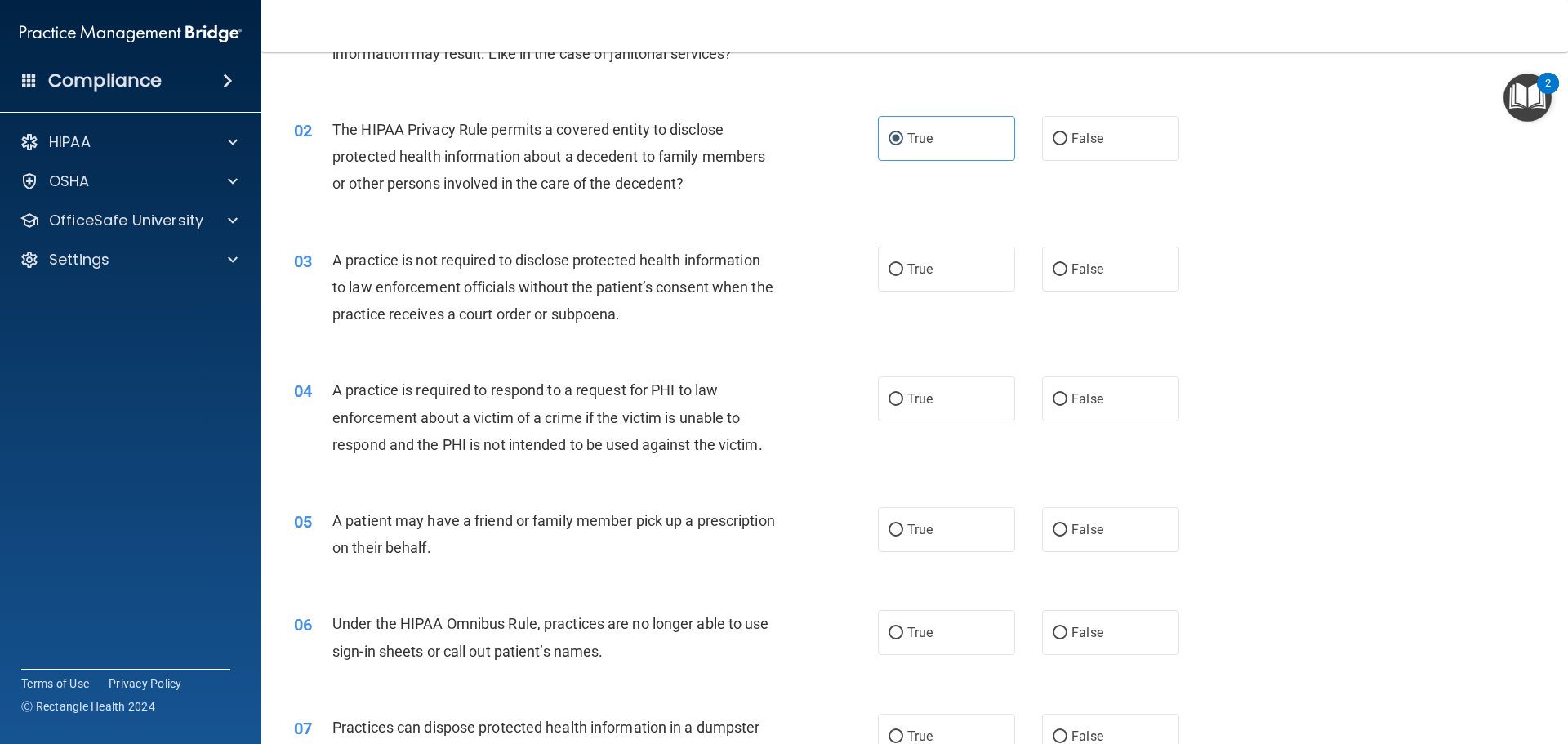
scroll to position [163, 0]
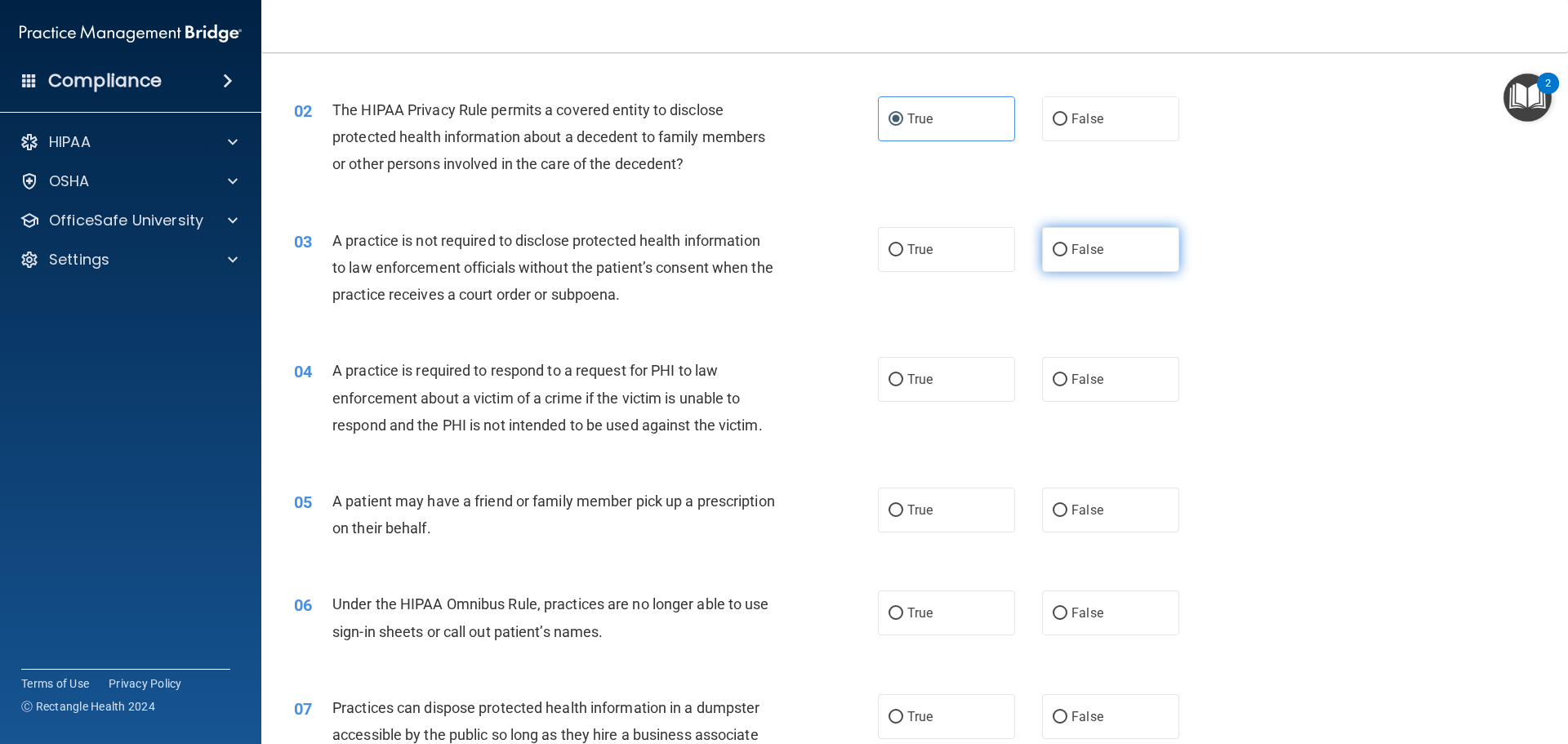
click at [1119, 252] on label "False" at bounding box center [1110, 249] width 137 height 45
click at [1067, 252] on input "False" at bounding box center [1060, 250] width 15 height 13
radio input "true"
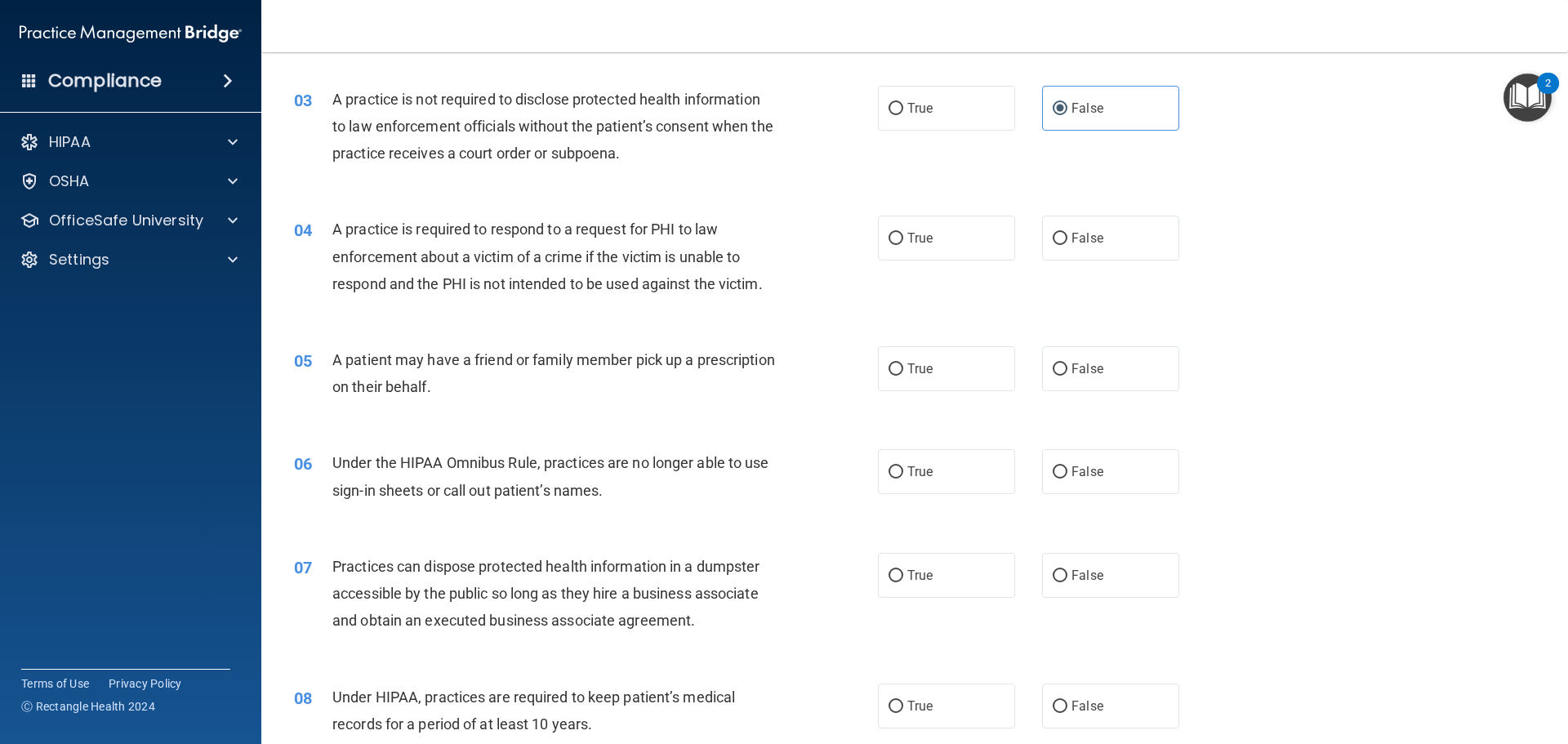
scroll to position [327, 0]
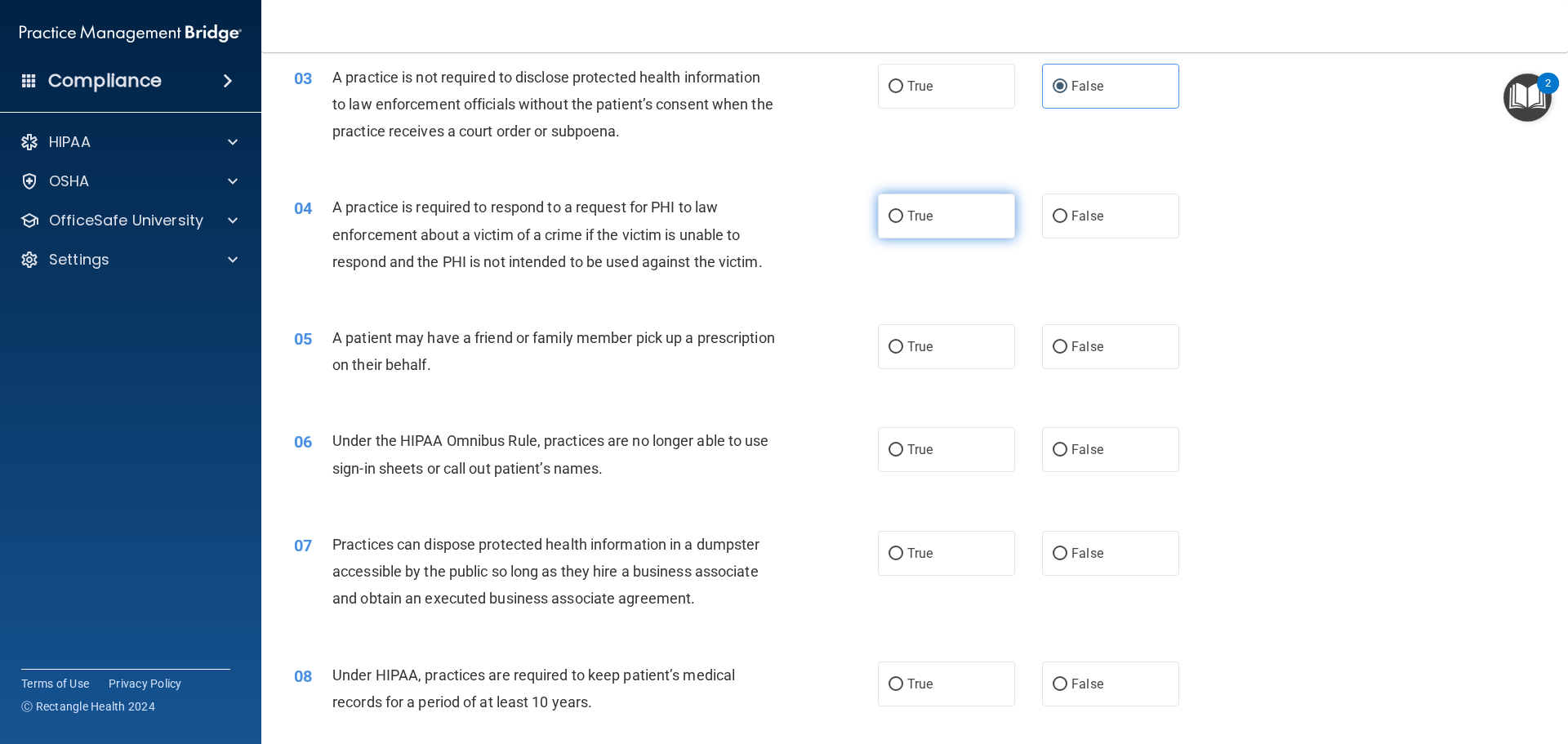
click at [969, 231] on label "True" at bounding box center [946, 216] width 137 height 45
click at [903, 223] on input "True" at bounding box center [896, 216] width 15 height 13
radio input "true"
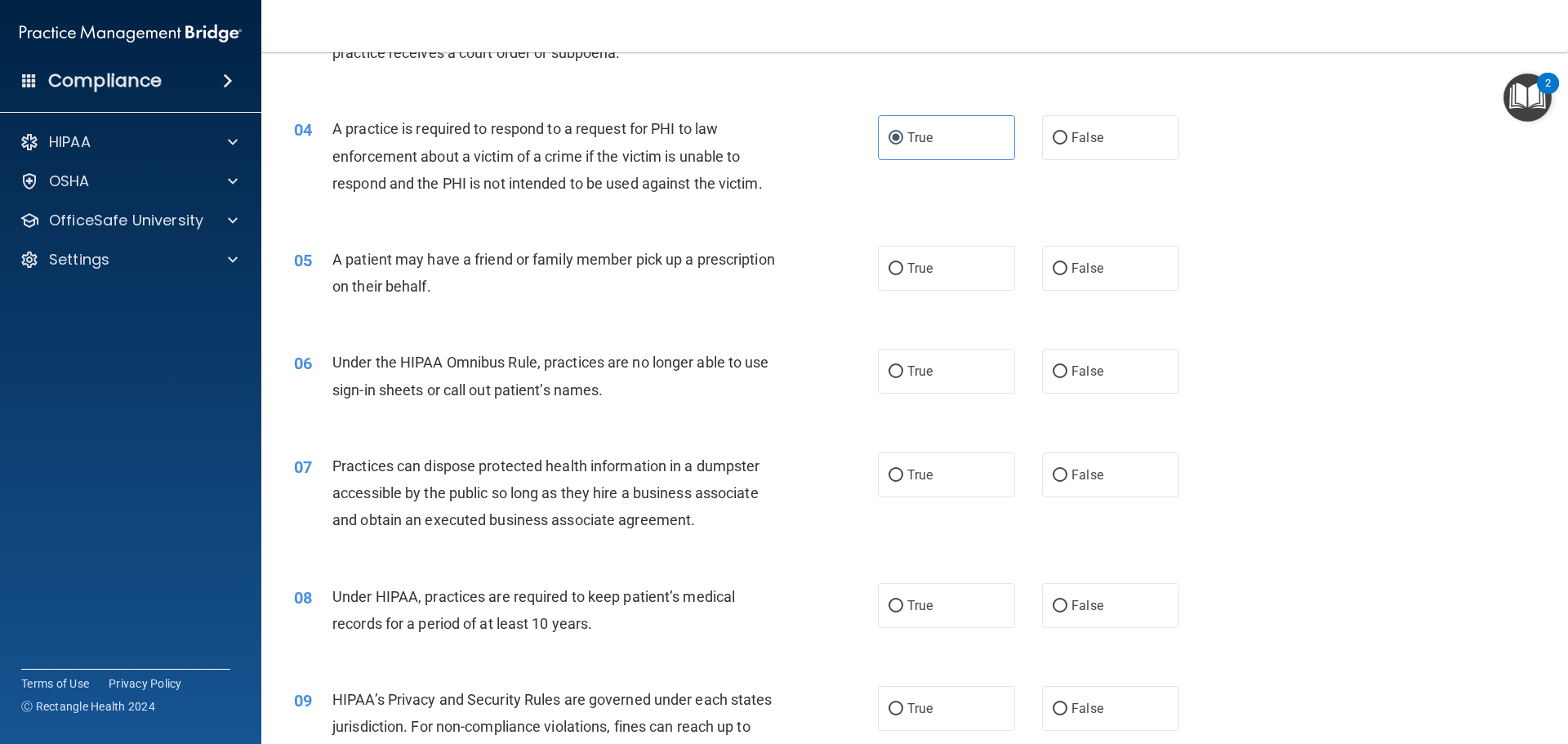
scroll to position [408, 0]
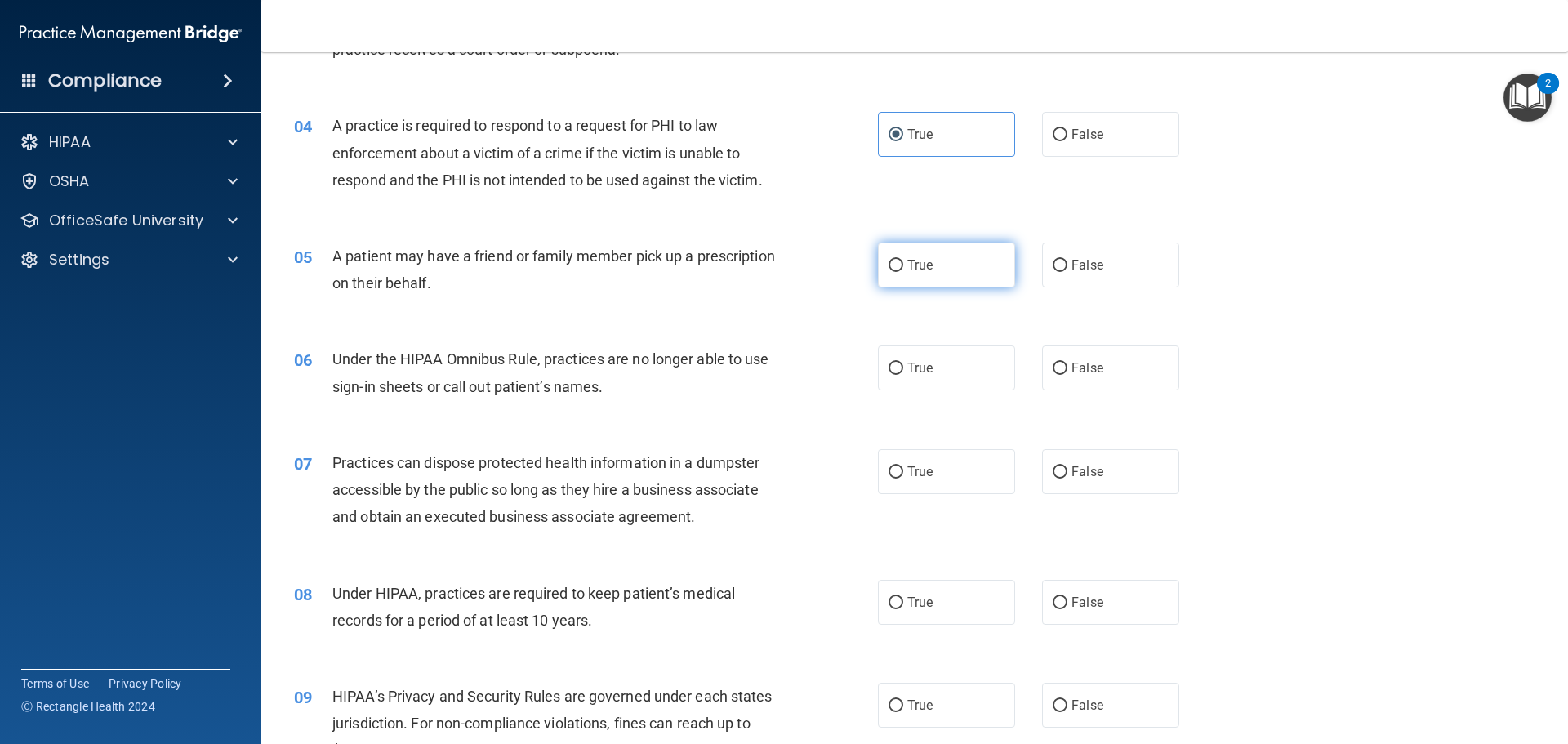
click at [931, 275] on label "True" at bounding box center [946, 265] width 137 height 45
click at [903, 272] on input "True" at bounding box center [896, 266] width 15 height 13
radio input "true"
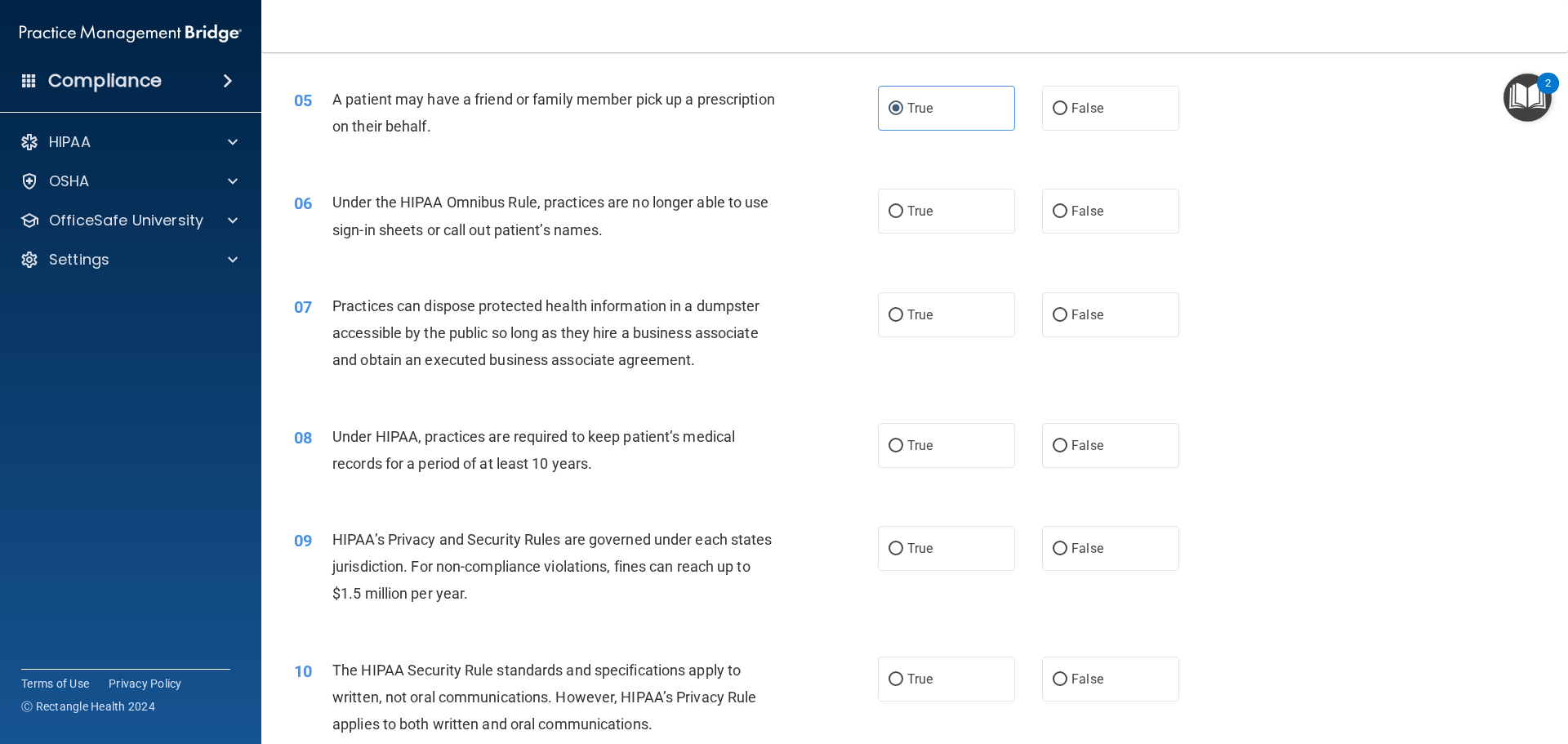
scroll to position [571, 0]
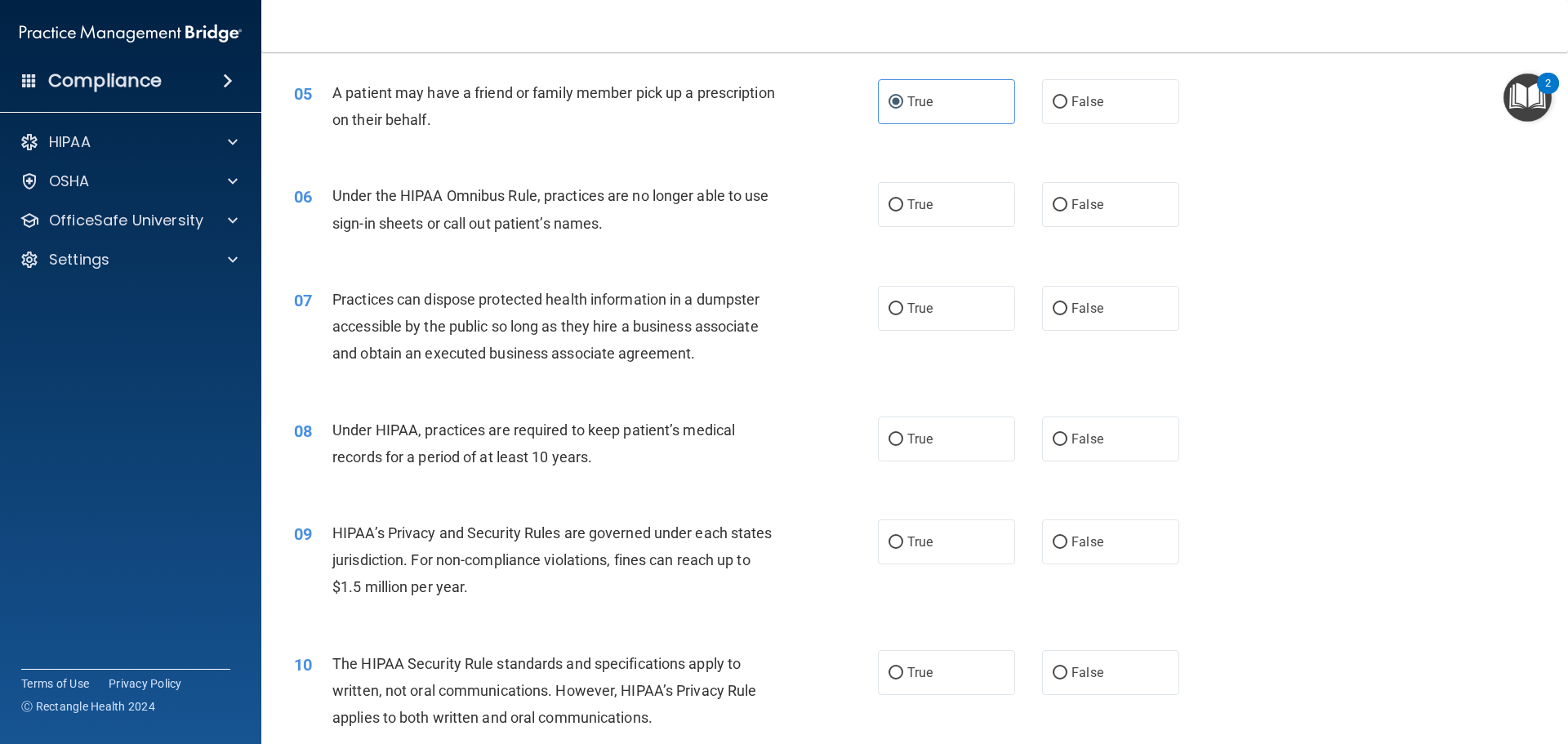
drag, startPoint x: 1116, startPoint y: 220, endPoint x: 1113, endPoint y: 232, distance: 12.4
click at [1115, 220] on label "False" at bounding box center [1110, 205] width 137 height 45
click at [1067, 211] on input "False" at bounding box center [1060, 205] width 15 height 13
radio input "true"
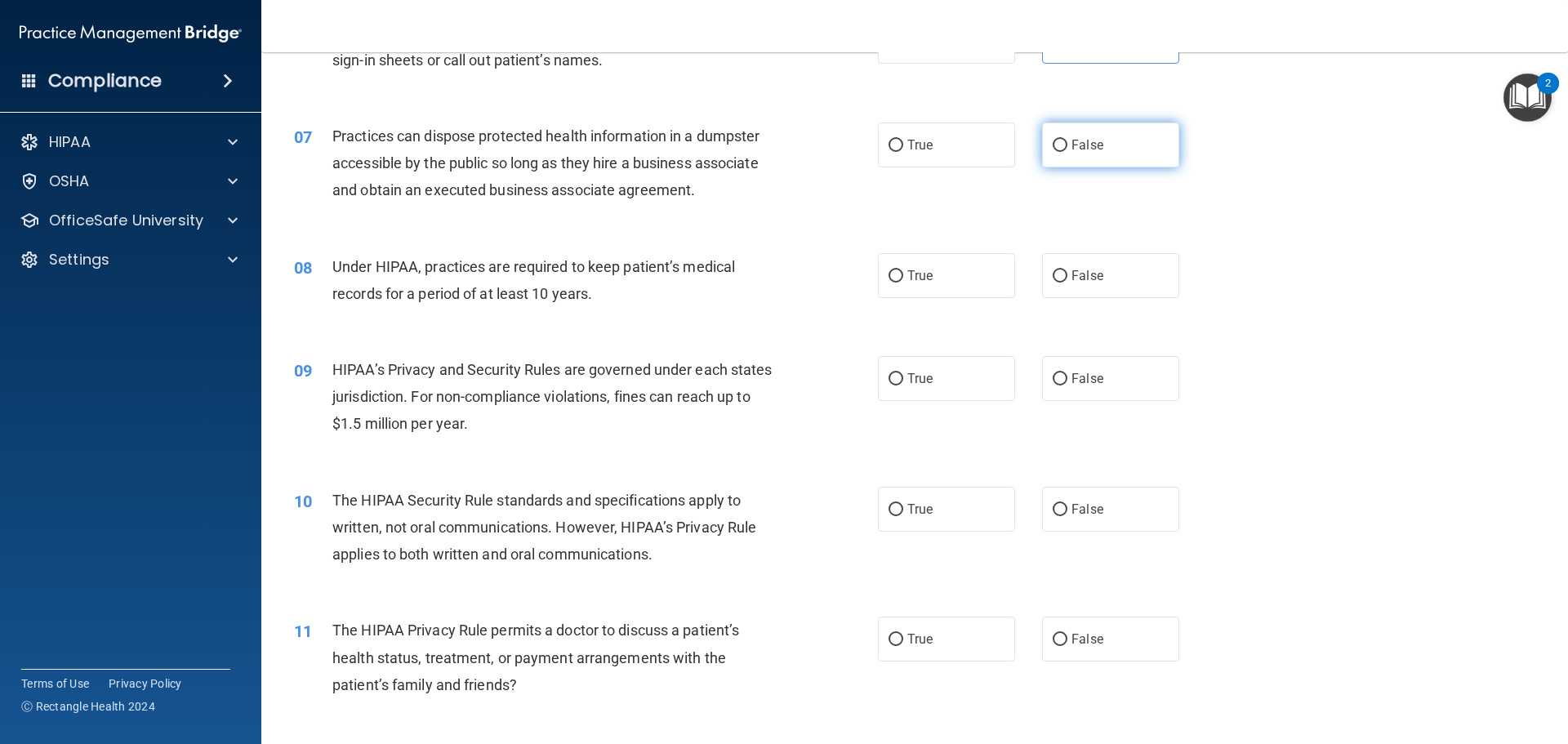
click at [1101, 144] on label "False" at bounding box center [1110, 145] width 137 height 45
click at [1067, 144] on input "False" at bounding box center [1060, 146] width 15 height 13
radio input "true"
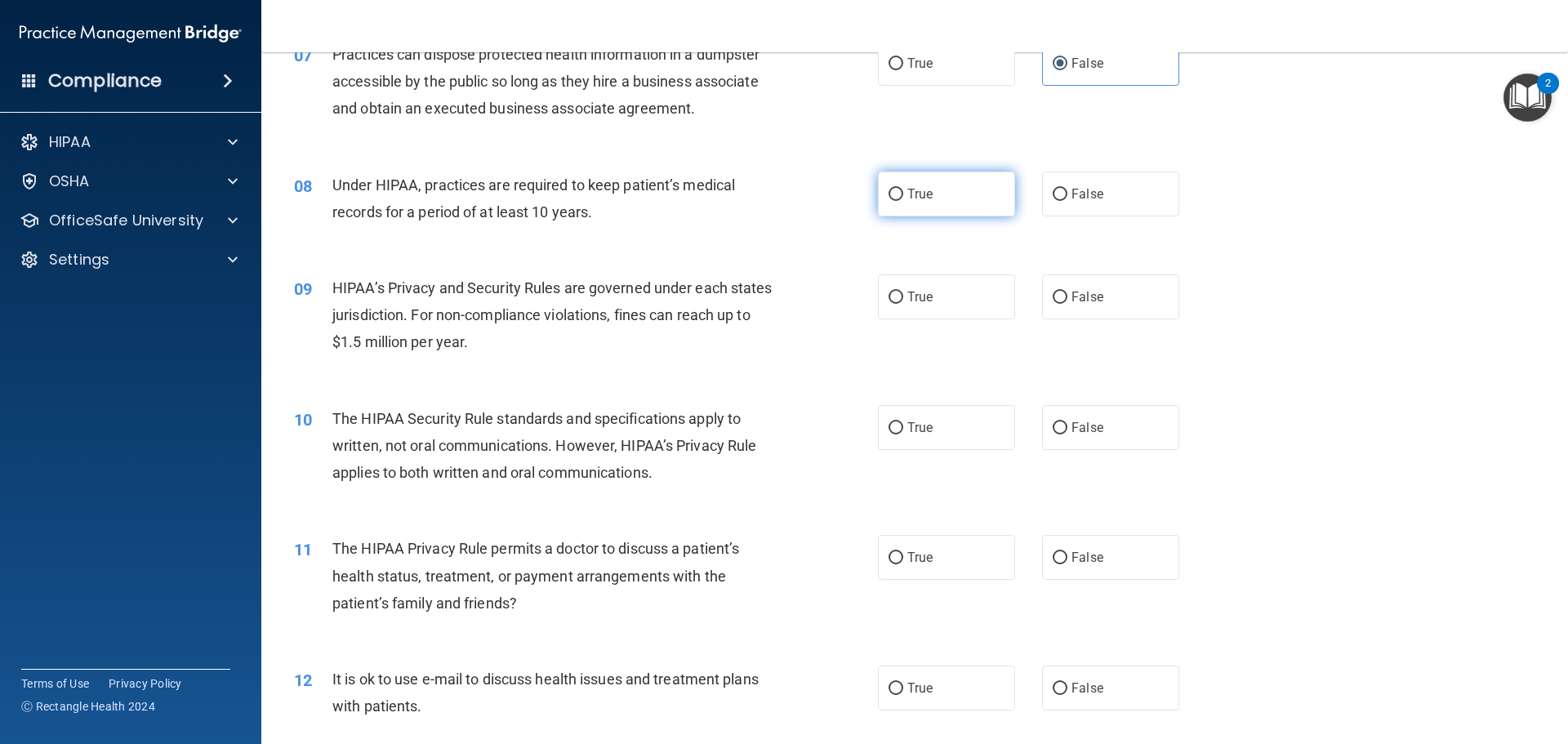
click at [928, 199] on label "True" at bounding box center [946, 194] width 137 height 45
click at [903, 199] on input "True" at bounding box center [896, 194] width 15 height 13
radio input "true"
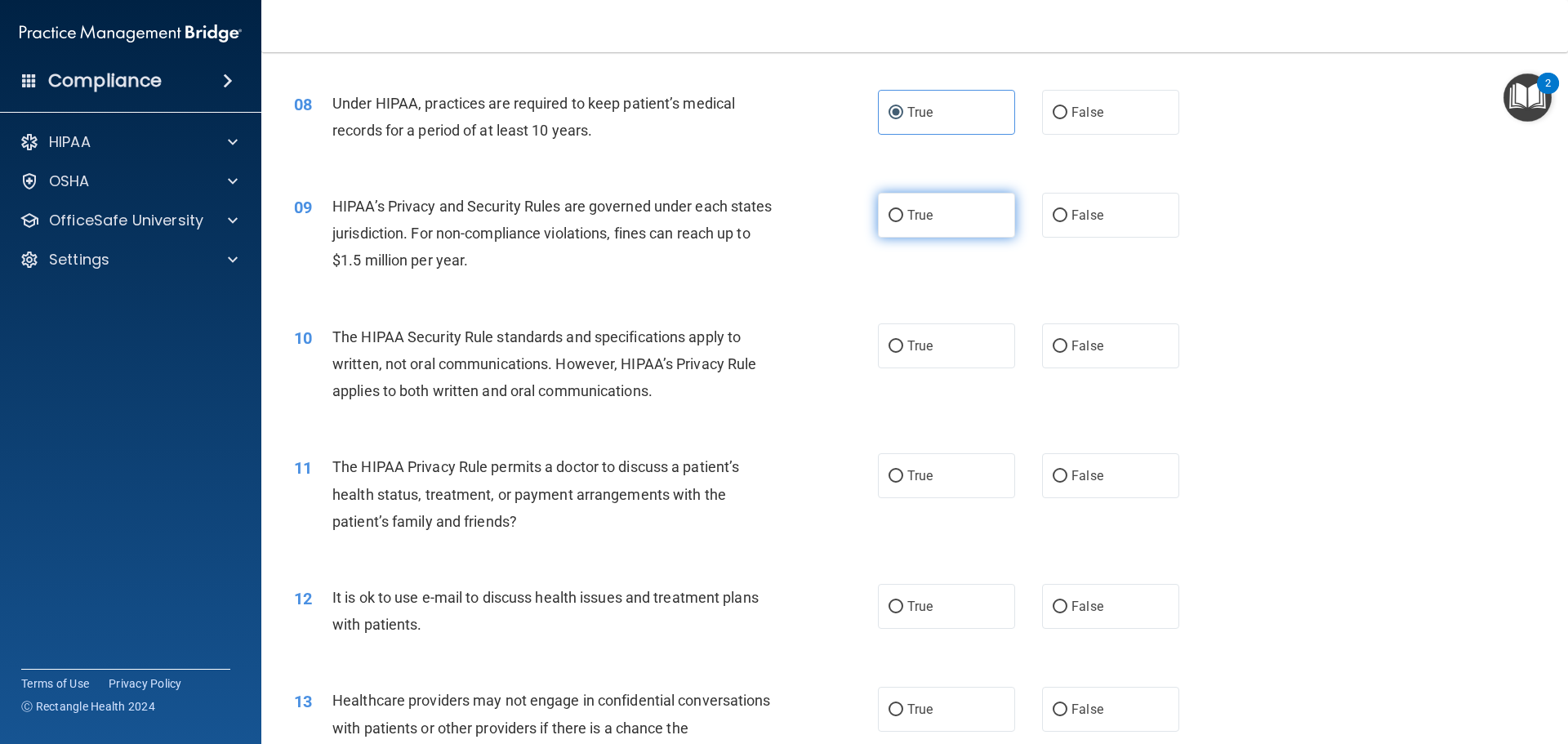
click at [921, 221] on span "True" at bounding box center [920, 215] width 25 height 16
click at [903, 221] on input "True" at bounding box center [896, 215] width 15 height 13
radio input "true"
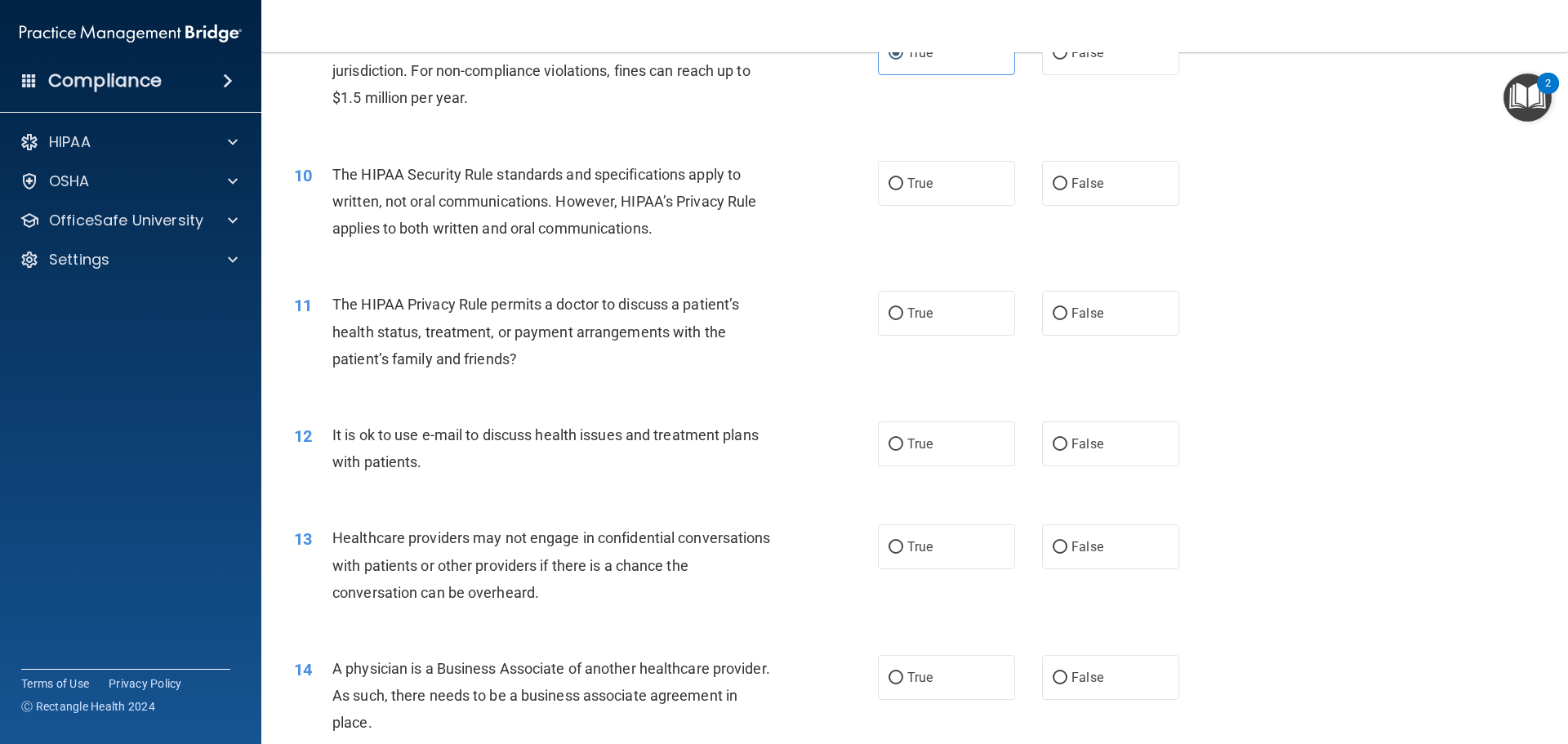
scroll to position [1061, 0]
click at [968, 198] on label "True" at bounding box center [946, 182] width 137 height 45
click at [903, 189] on input "True" at bounding box center [896, 183] width 15 height 13
radio input "true"
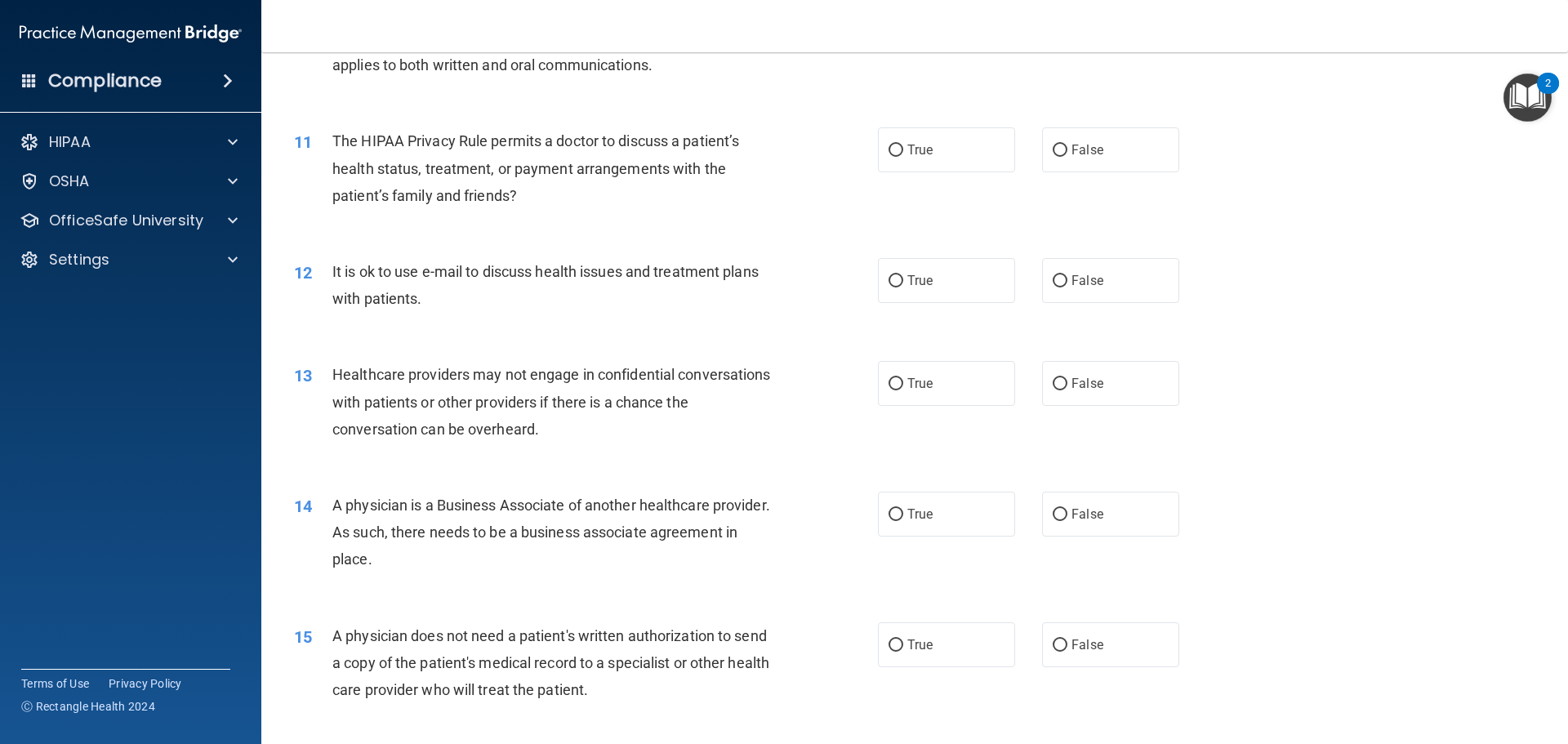
scroll to position [1225, 0]
click at [1135, 159] on label "False" at bounding box center [1110, 148] width 137 height 45
click at [1067, 156] on input "False" at bounding box center [1060, 149] width 15 height 13
radio input "true"
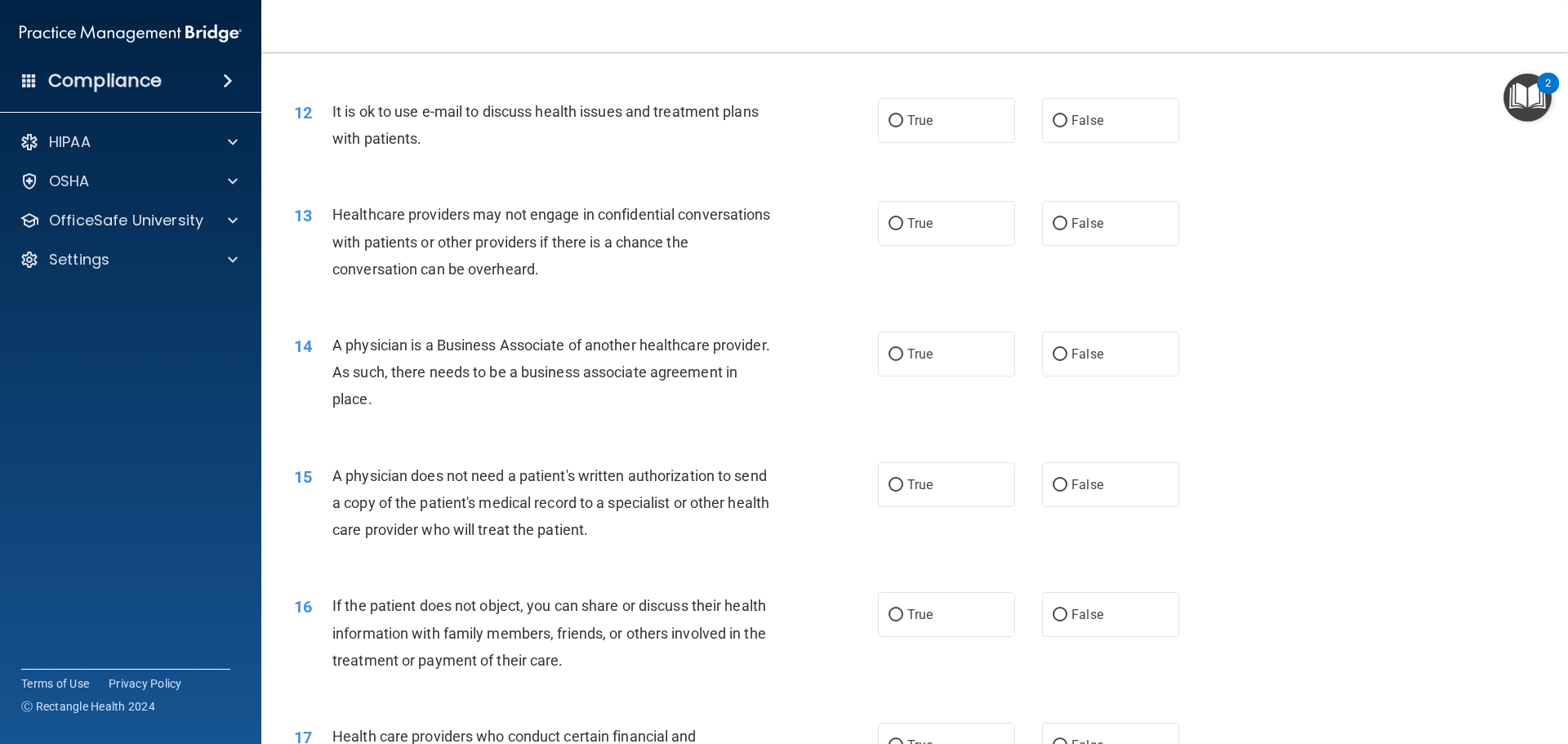
scroll to position [1388, 0]
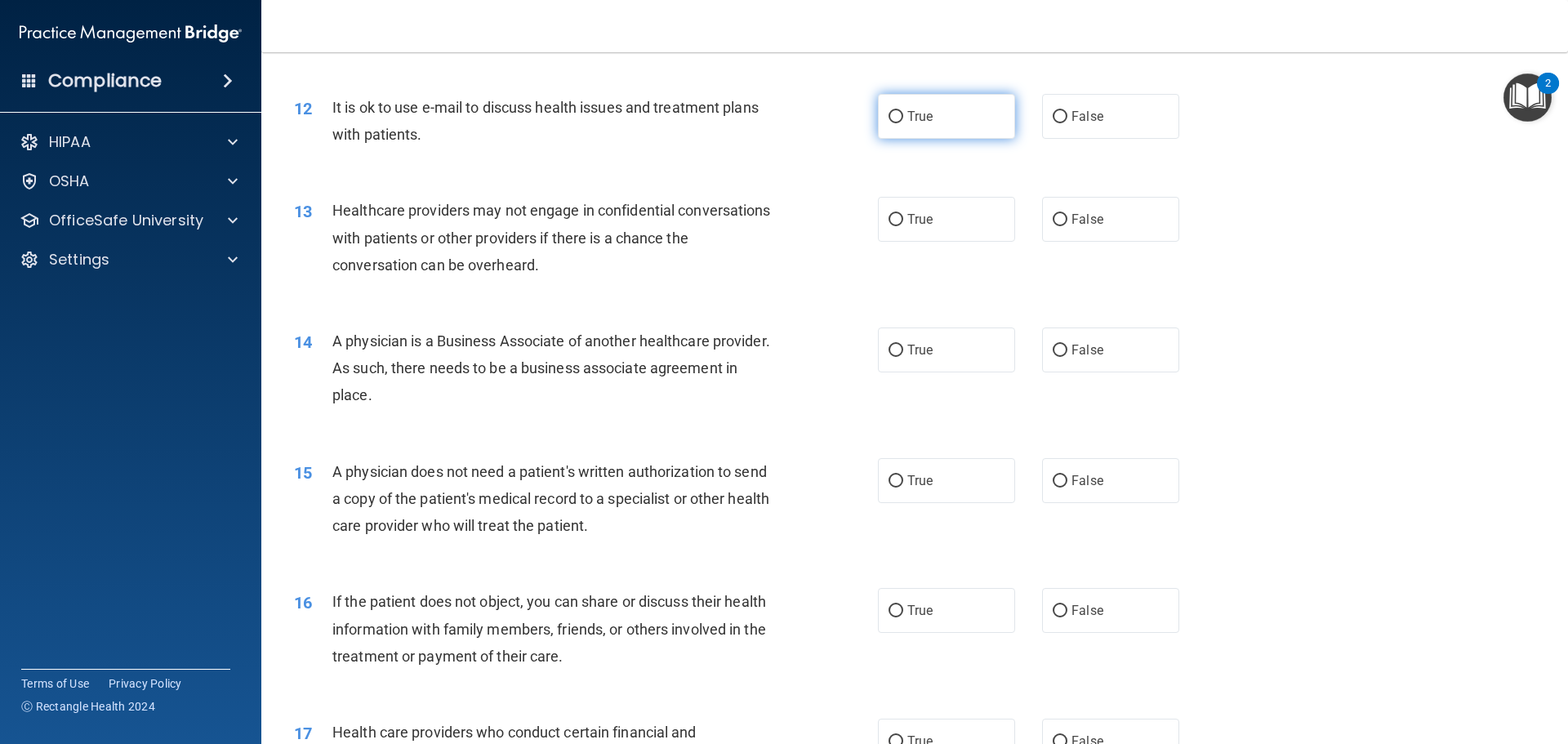
click at [968, 126] on label "True" at bounding box center [946, 116] width 137 height 45
click at [903, 123] on input "True" at bounding box center [896, 116] width 15 height 13
radio input "true"
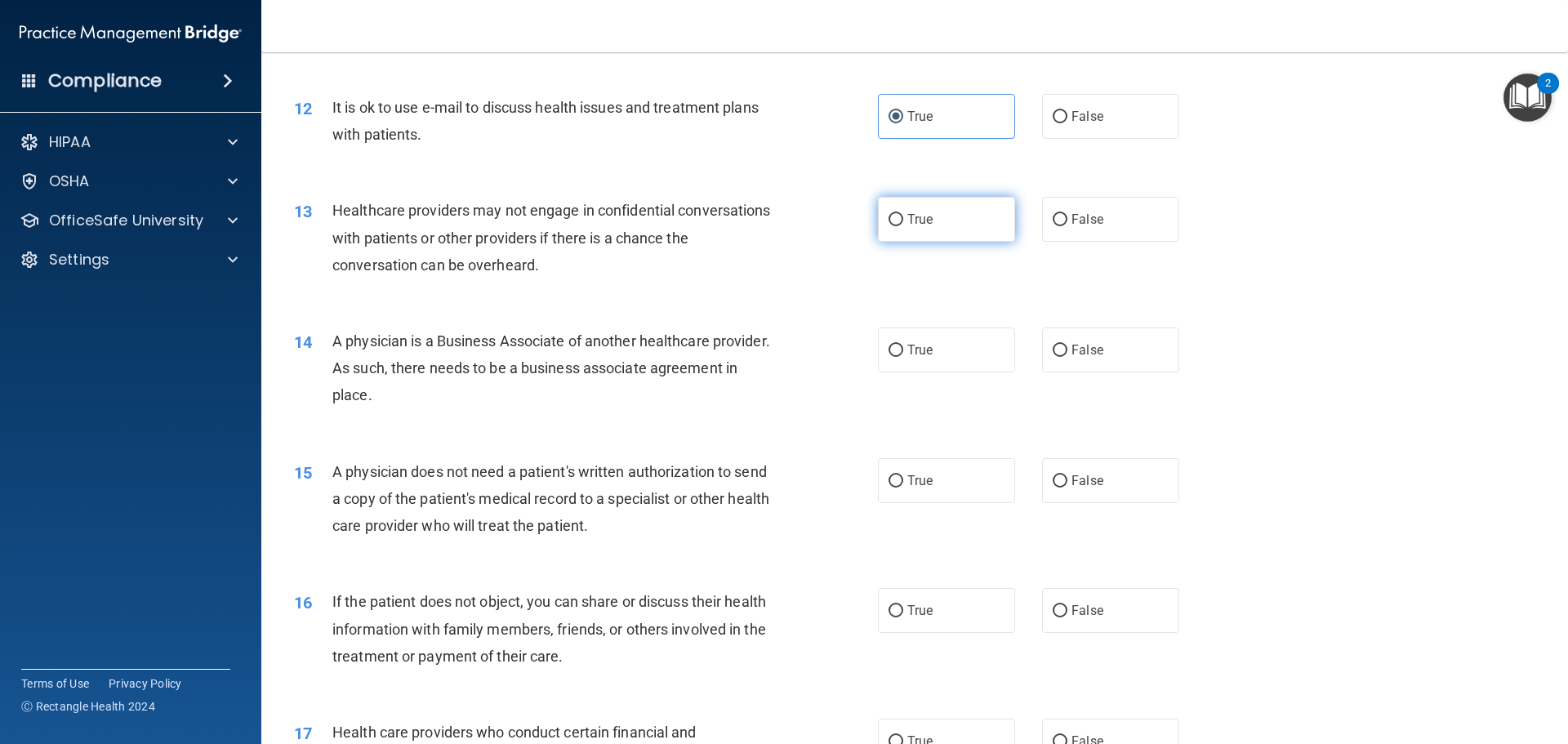
click at [940, 231] on label "True" at bounding box center [946, 219] width 137 height 45
click at [903, 226] on input "True" at bounding box center [896, 220] width 15 height 13
radio input "true"
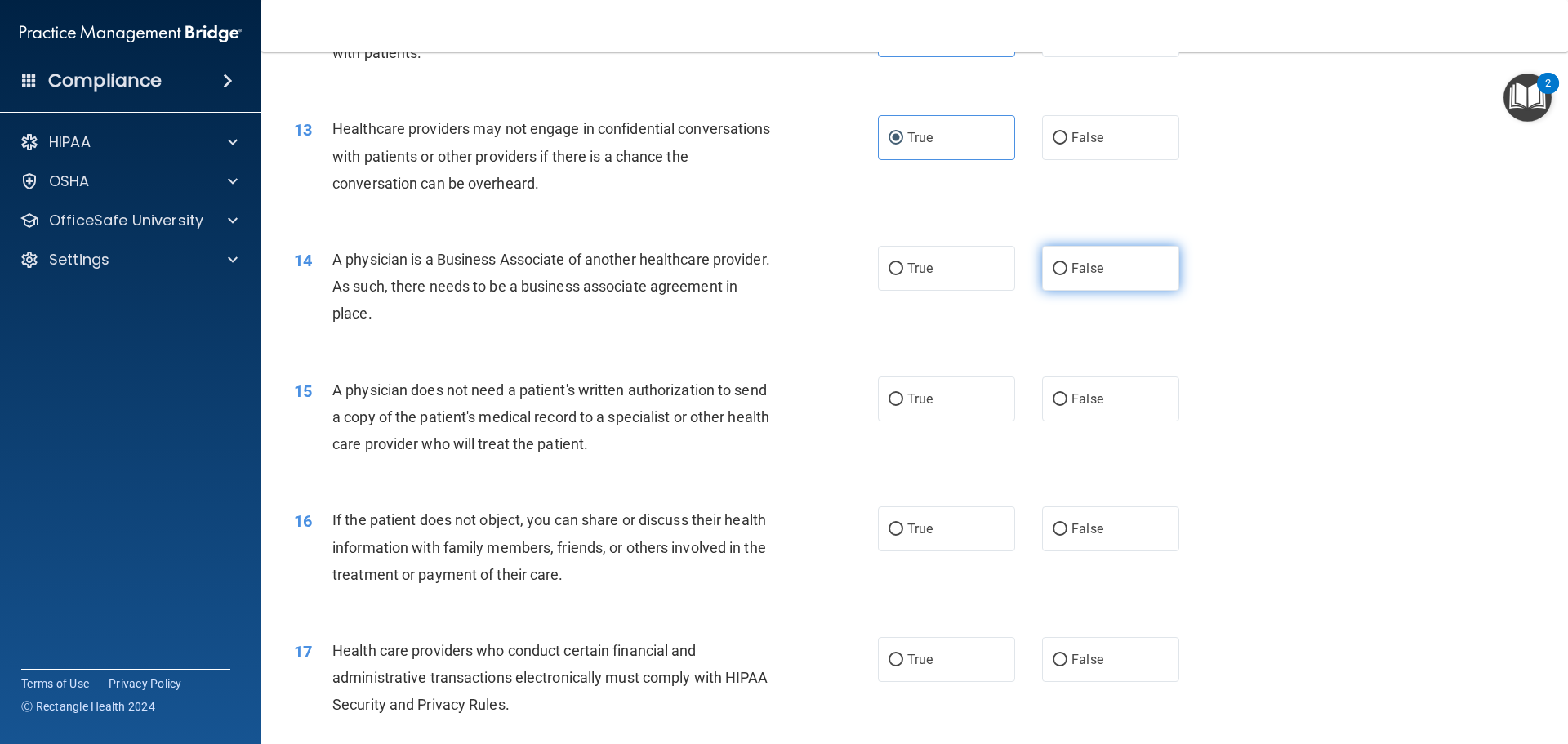
click at [1077, 254] on label "False" at bounding box center [1110, 268] width 137 height 45
click at [1067, 263] on input "False" at bounding box center [1060, 269] width 15 height 13
radio input "true"
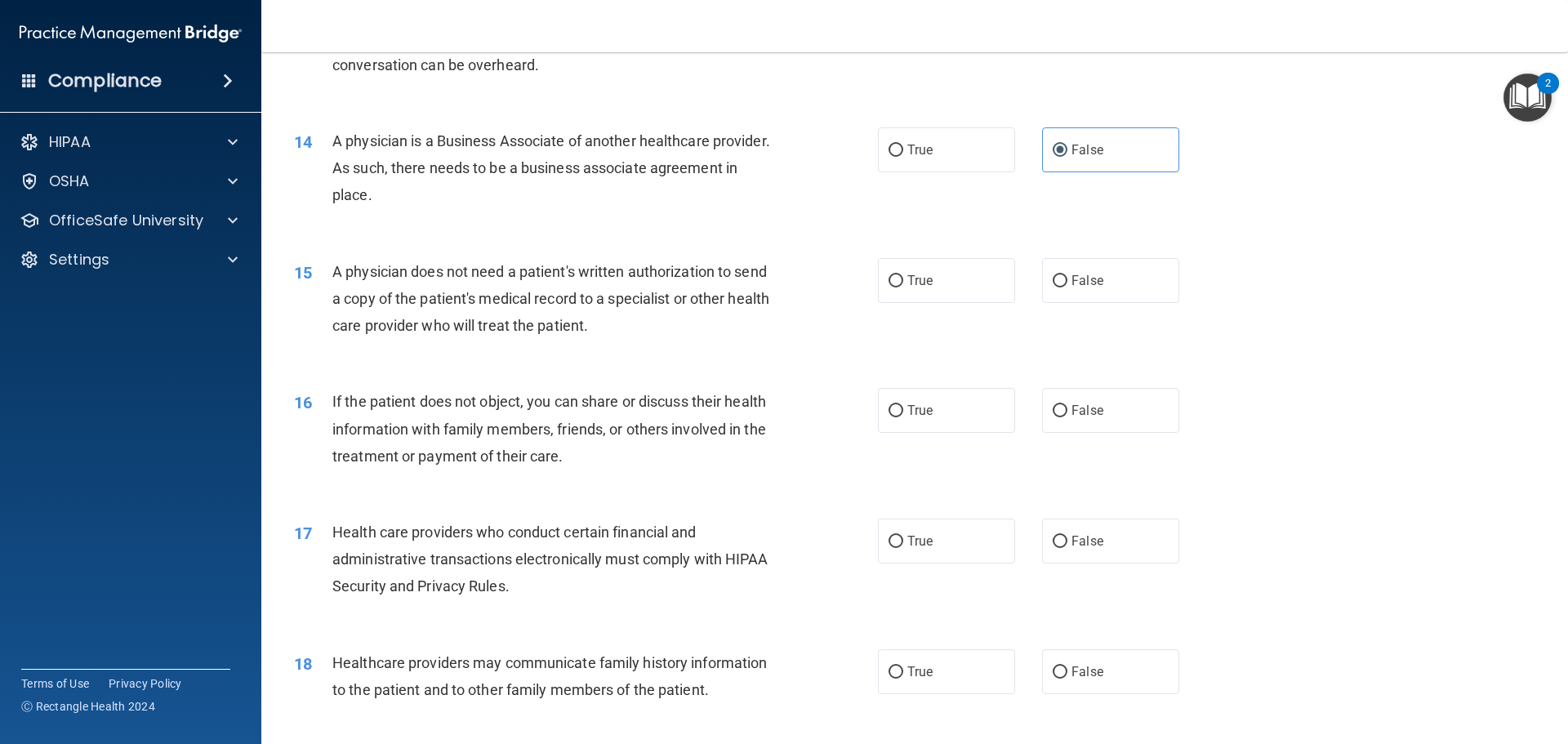
scroll to position [1634, 0]
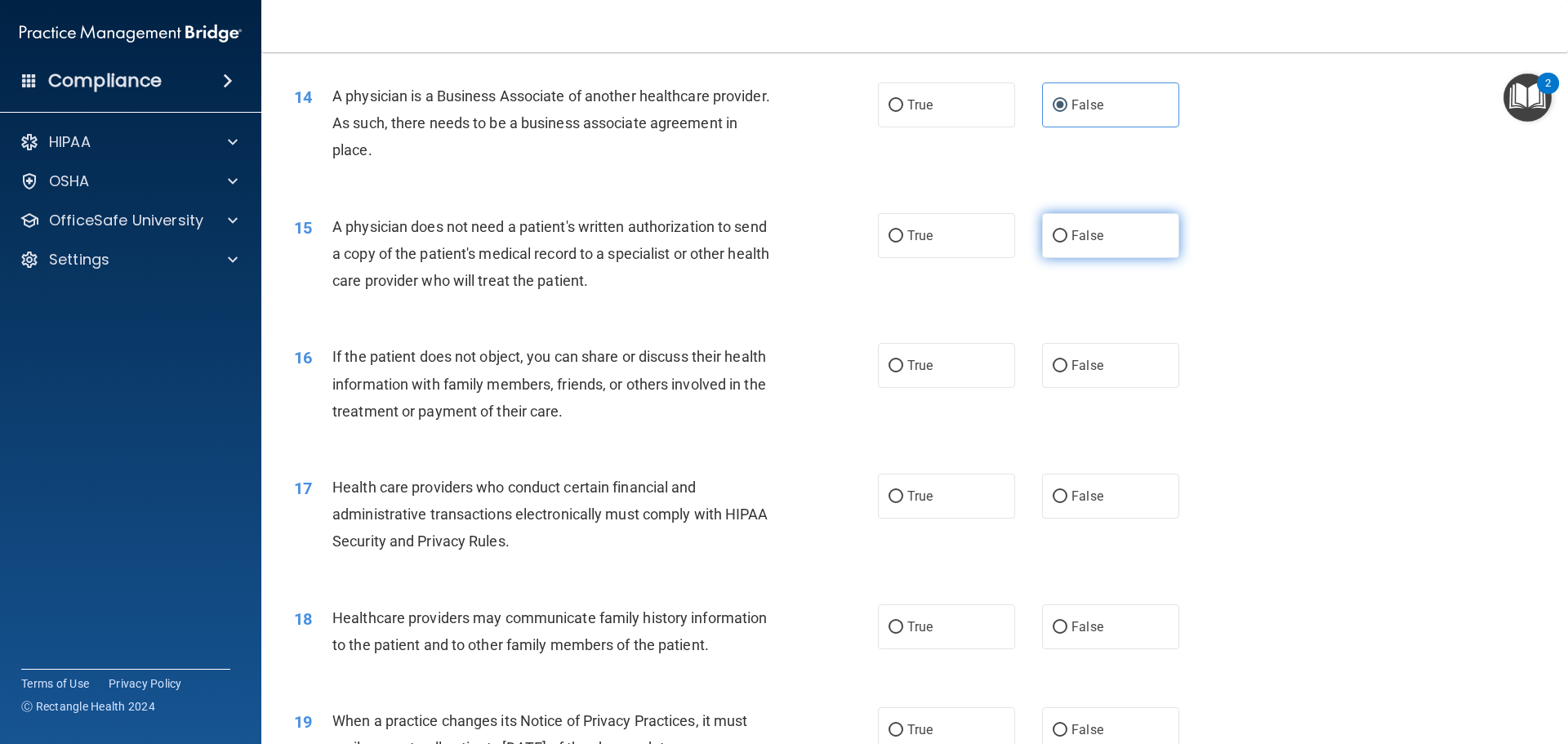
click at [1118, 225] on label "False" at bounding box center [1110, 236] width 137 height 45
click at [1067, 230] on input "False" at bounding box center [1060, 236] width 15 height 13
radio input "true"
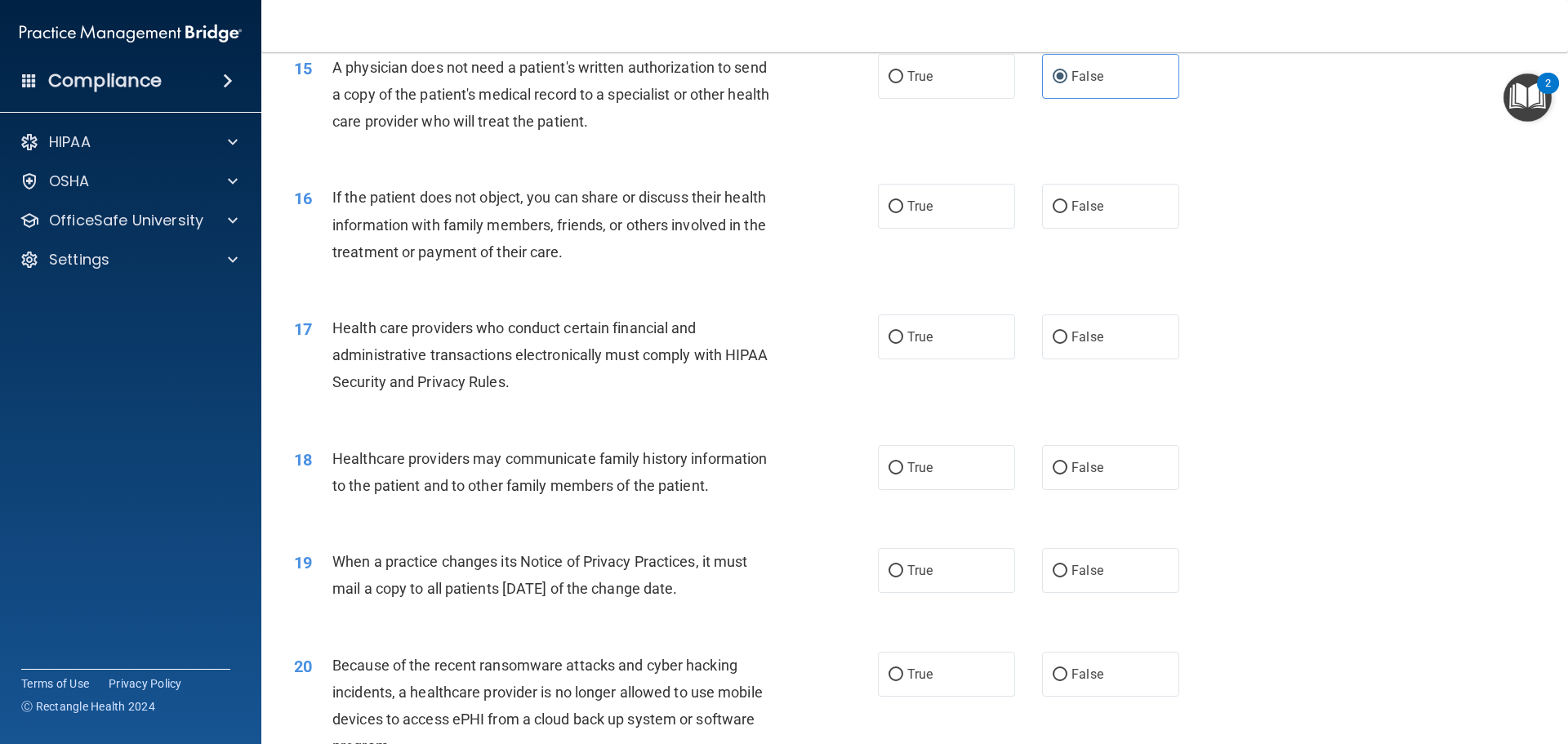
scroll to position [1796, 0]
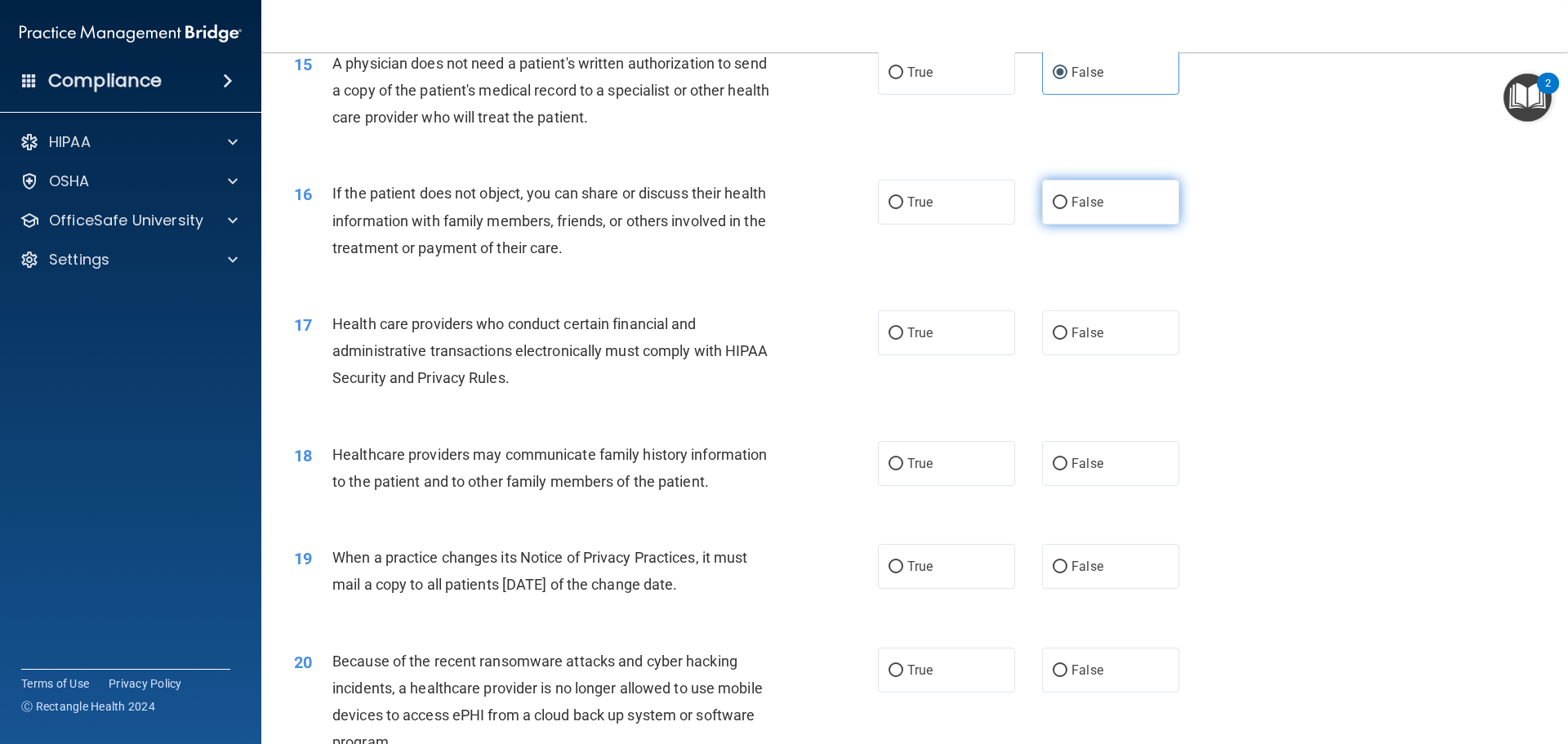
click at [1123, 214] on label "False" at bounding box center [1110, 202] width 137 height 45
click at [1067, 210] on input "False" at bounding box center [1060, 203] width 15 height 13
radio input "true"
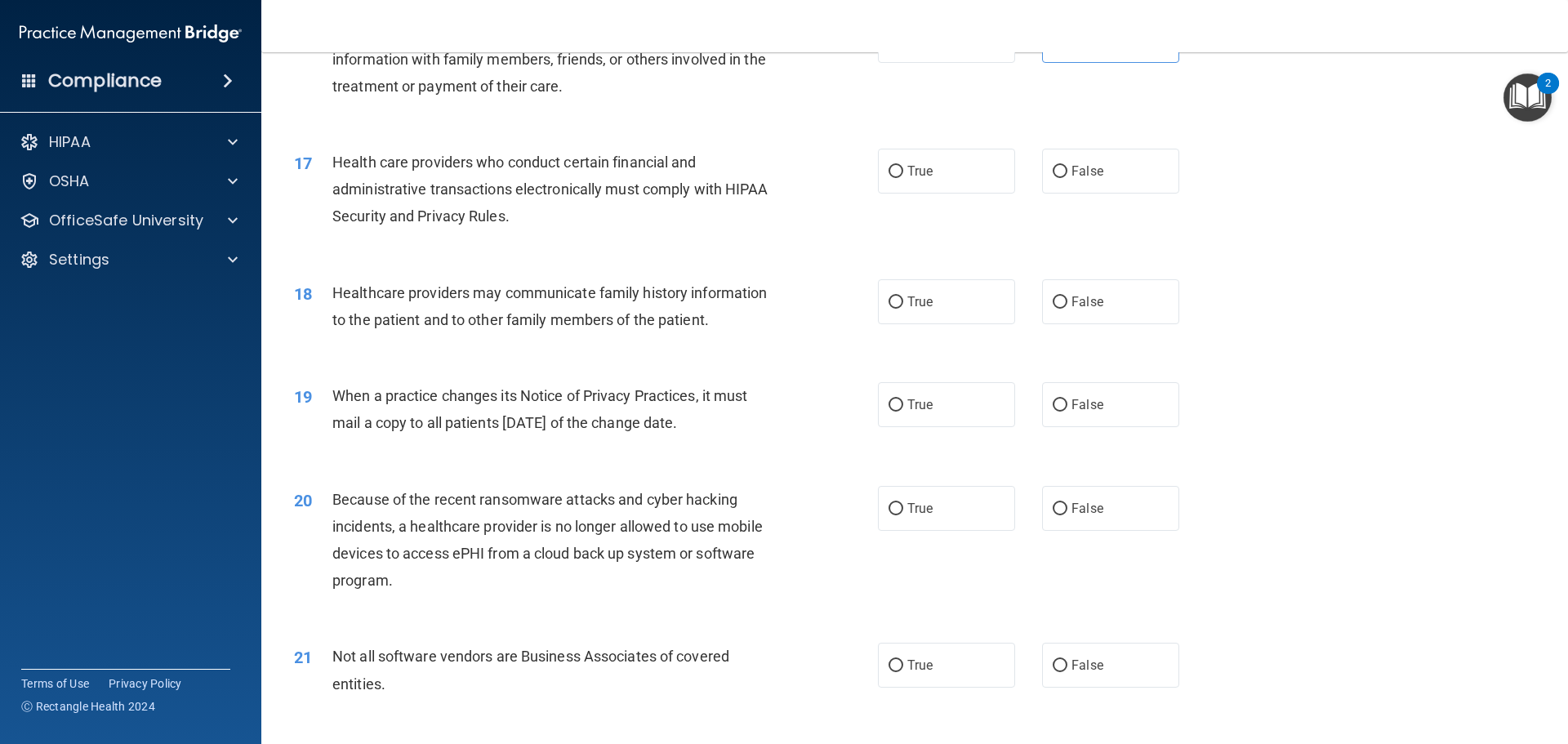
scroll to position [1959, 0]
click at [922, 178] on label "True" at bounding box center [946, 170] width 137 height 45
click at [903, 177] on input "True" at bounding box center [896, 170] width 15 height 13
radio input "true"
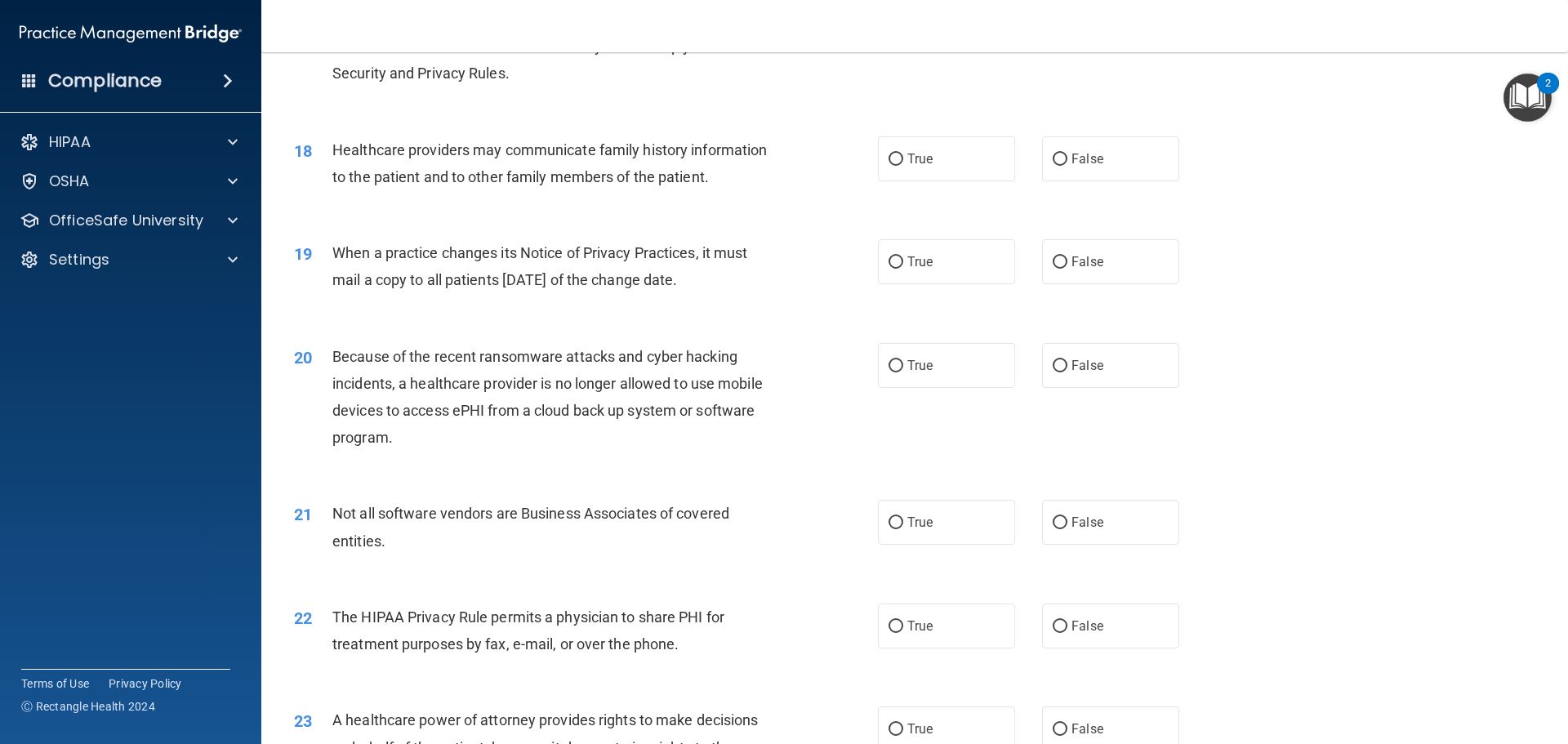
scroll to position [2123, 0]
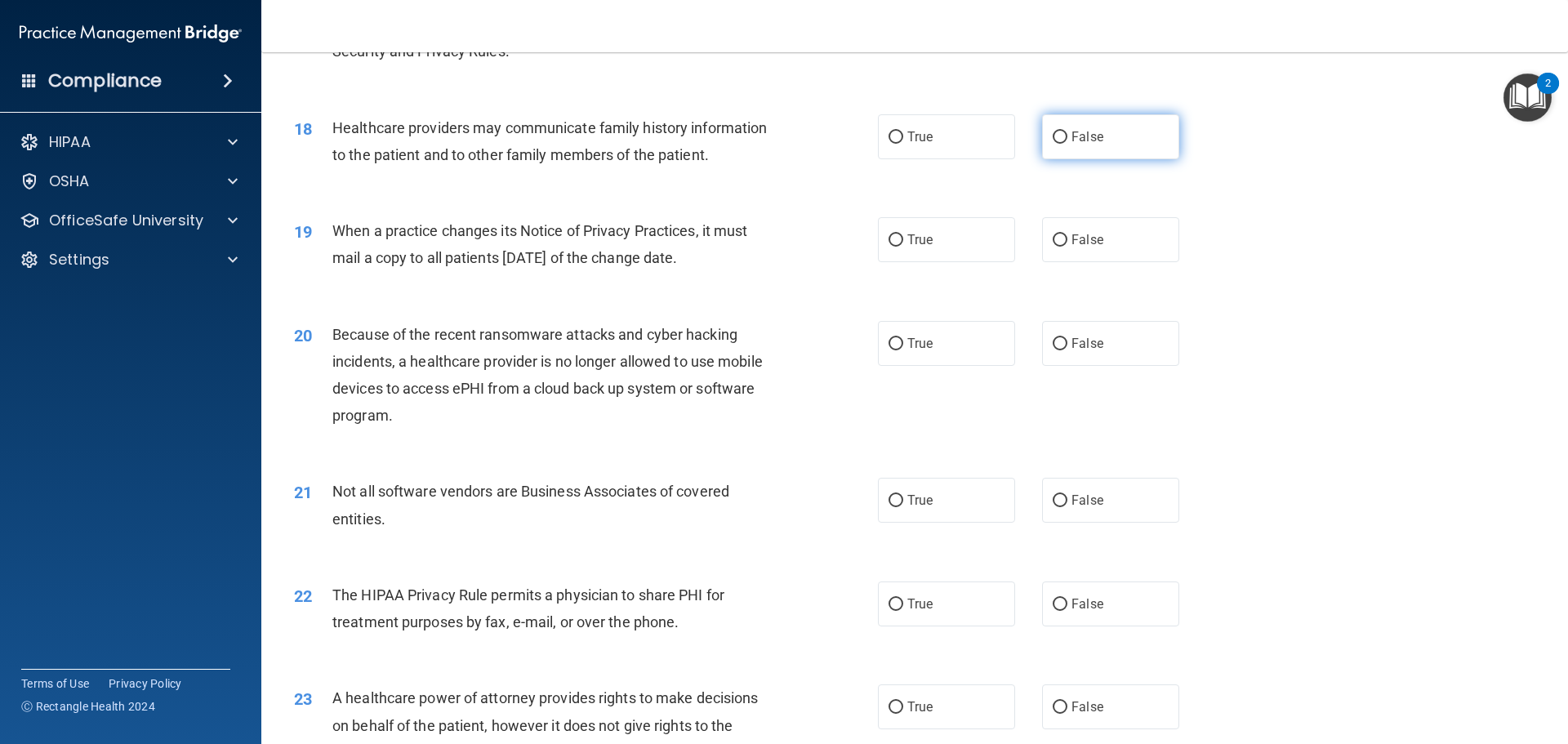
click at [1112, 145] on label "False" at bounding box center [1110, 137] width 137 height 45
click at [1067, 144] on input "False" at bounding box center [1060, 138] width 15 height 13
radio input "true"
click at [889, 246] on input "True" at bounding box center [896, 241] width 15 height 13
radio input "true"
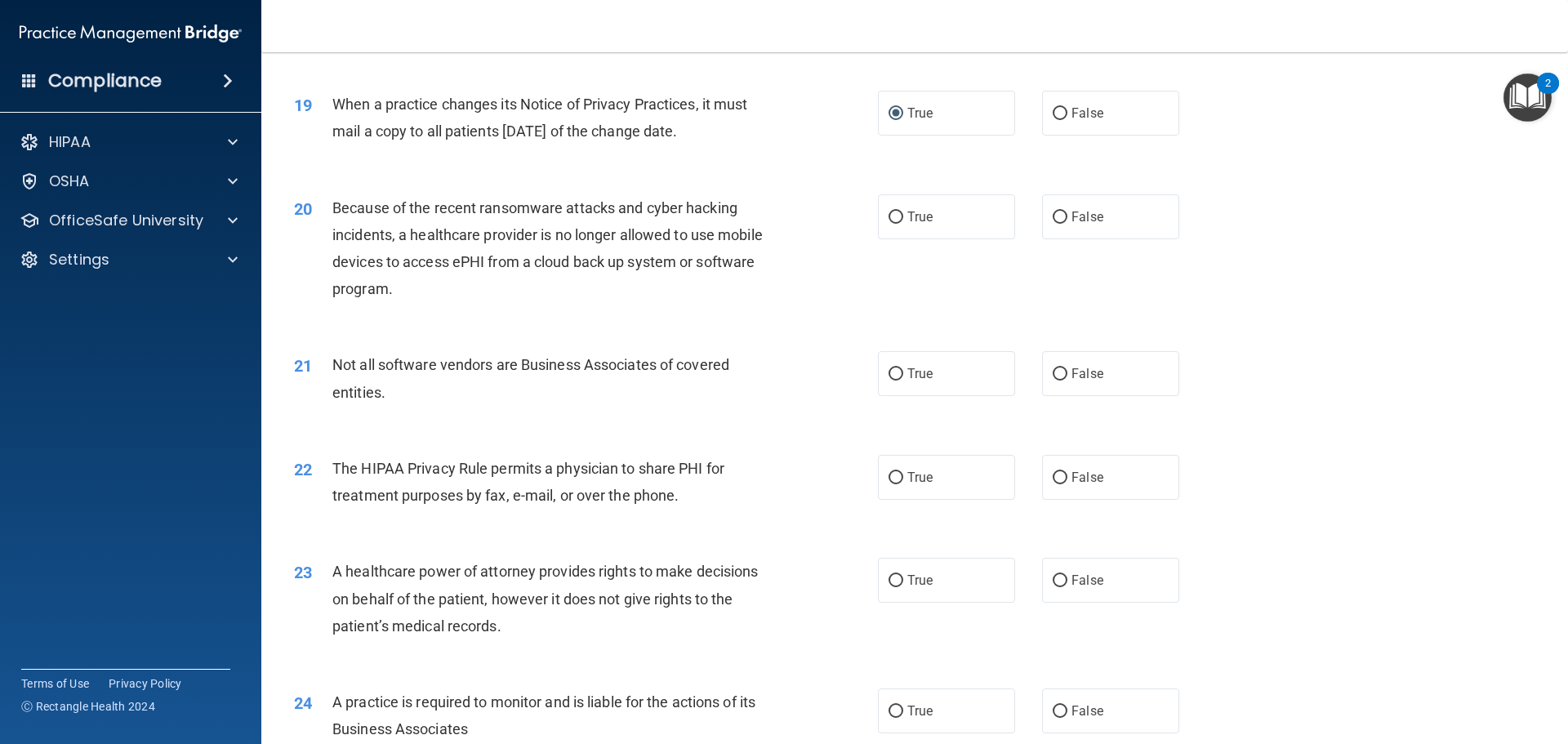
scroll to position [2286, 0]
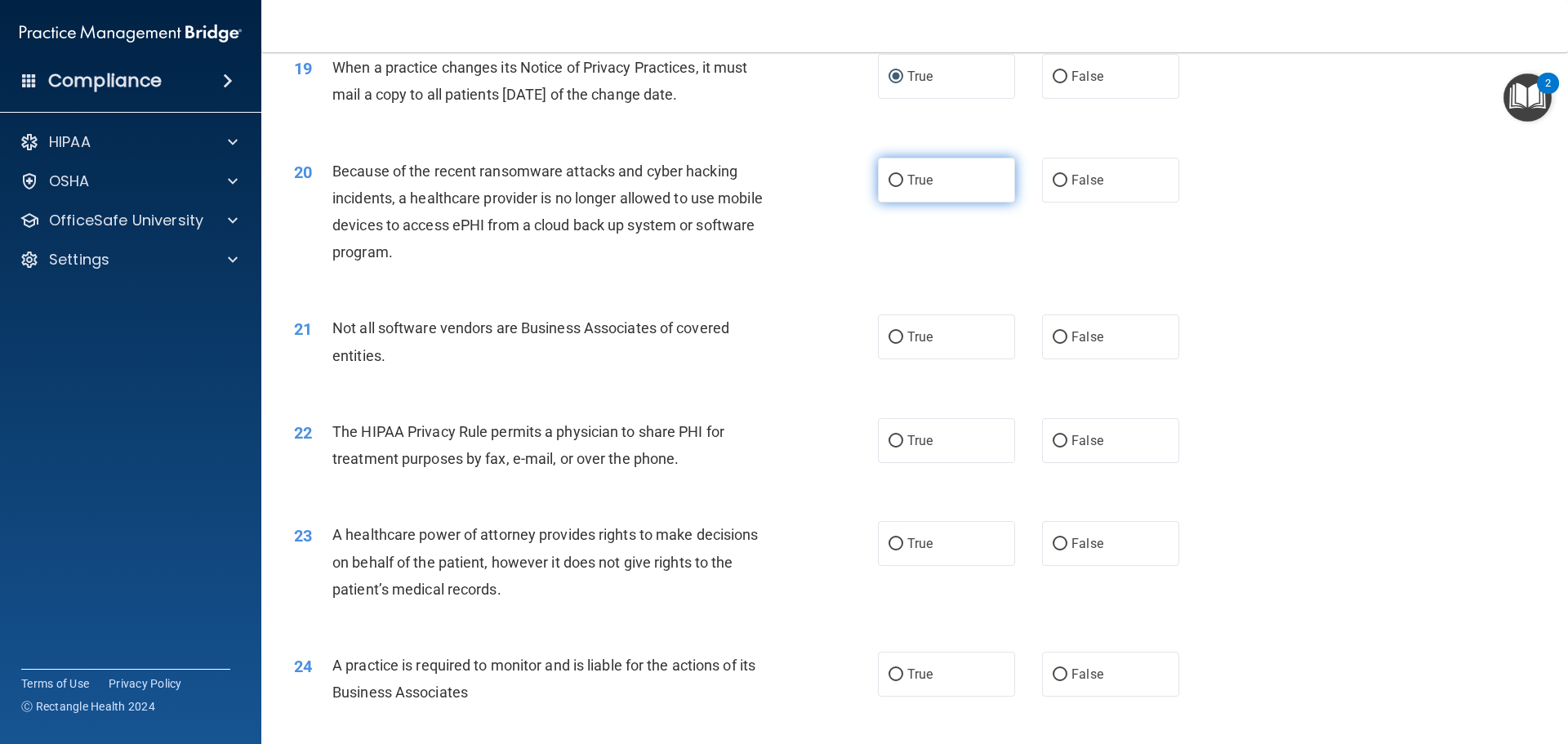
click at [970, 194] on label "True" at bounding box center [946, 179] width 137 height 45
click at [903, 187] on input "True" at bounding box center [896, 180] width 15 height 13
radio input "true"
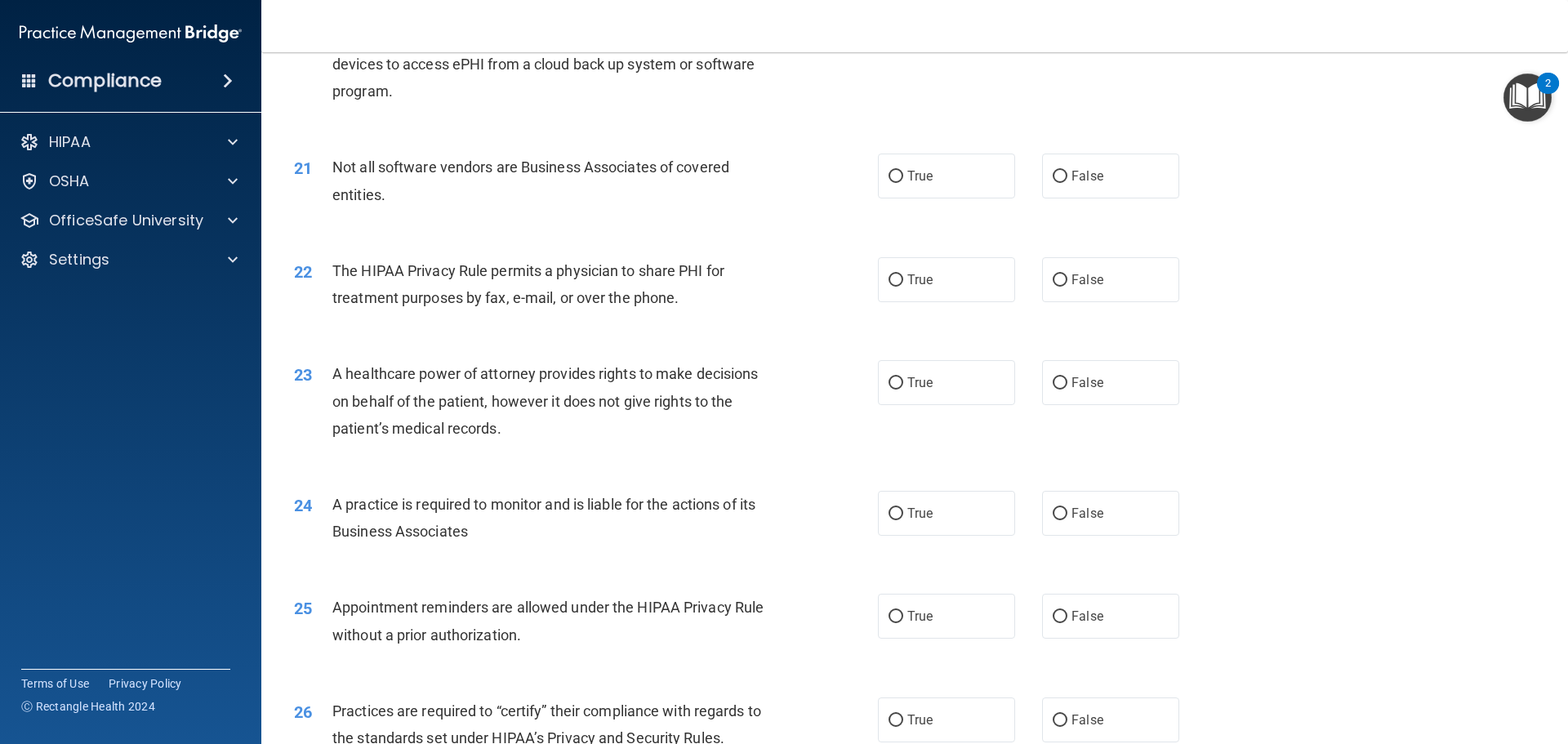
scroll to position [2450, 0]
click at [912, 176] on span "True" at bounding box center [920, 174] width 25 height 16
click at [903, 176] on input "True" at bounding box center [896, 174] width 15 height 13
radio input "true"
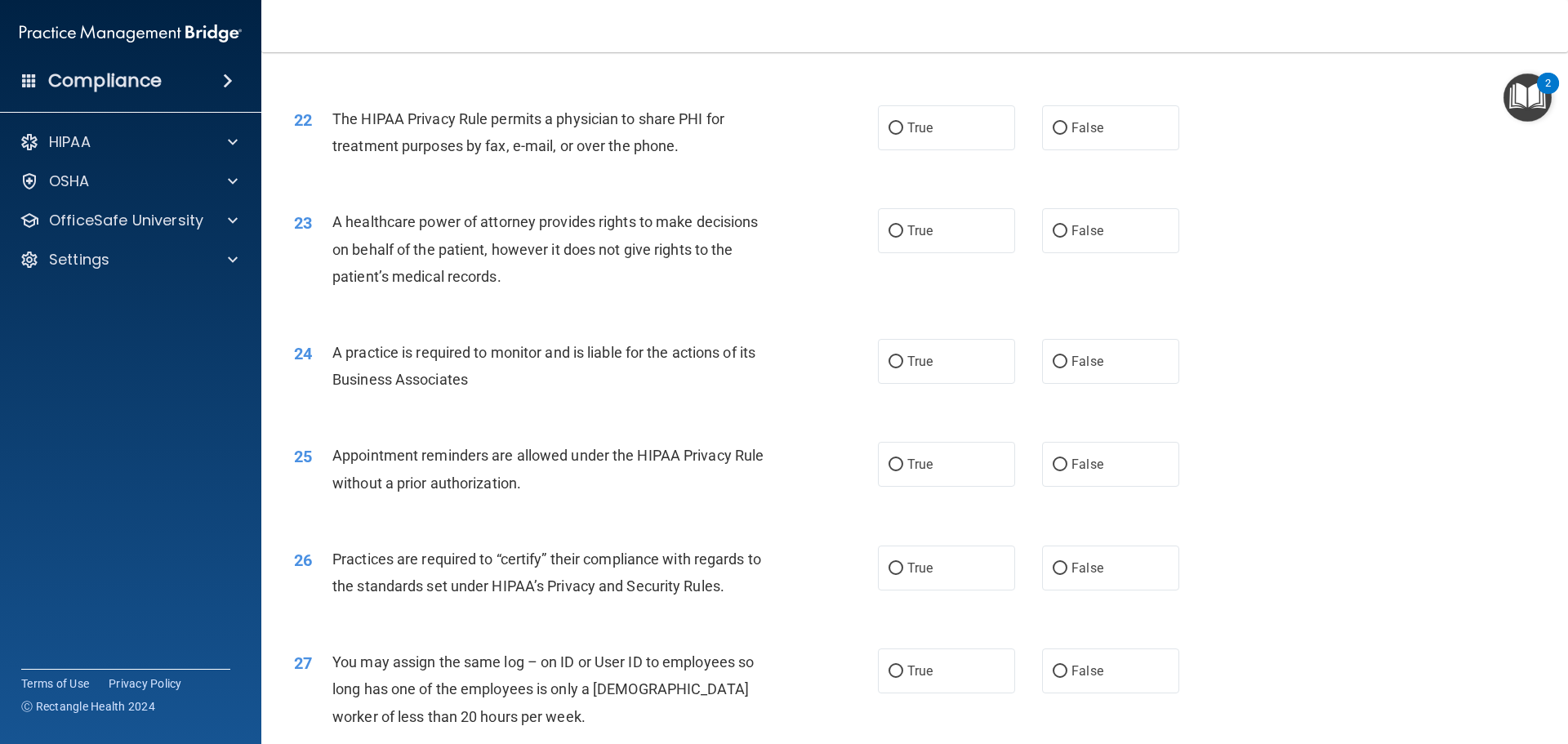
scroll to position [2613, 0]
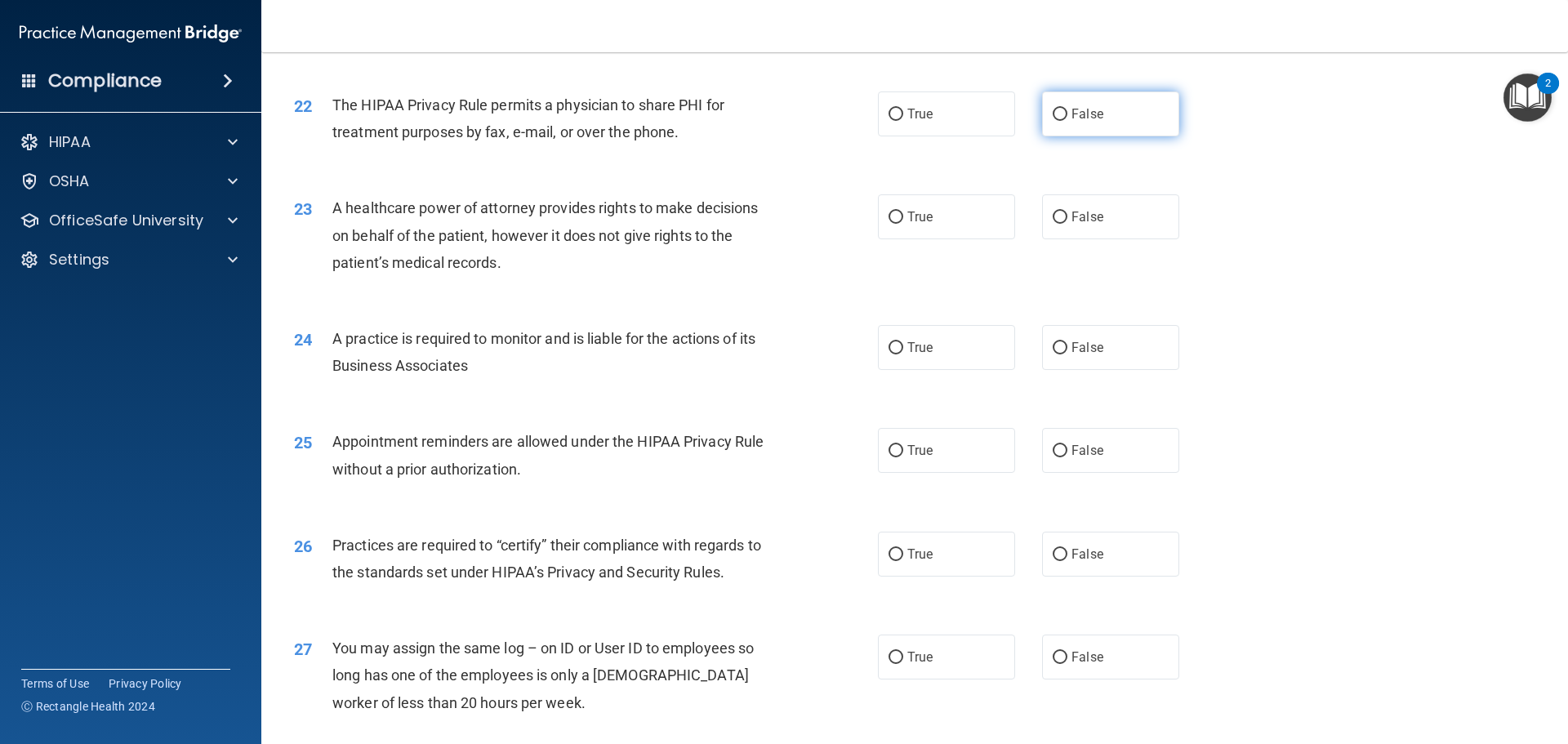
click at [1101, 121] on label "False" at bounding box center [1110, 113] width 137 height 45
click at [1067, 121] on input "False" at bounding box center [1060, 114] width 15 height 13
radio input "true"
click at [1093, 224] on span "False" at bounding box center [1088, 217] width 32 height 16
click at [1067, 224] on input "False" at bounding box center [1060, 217] width 15 height 13
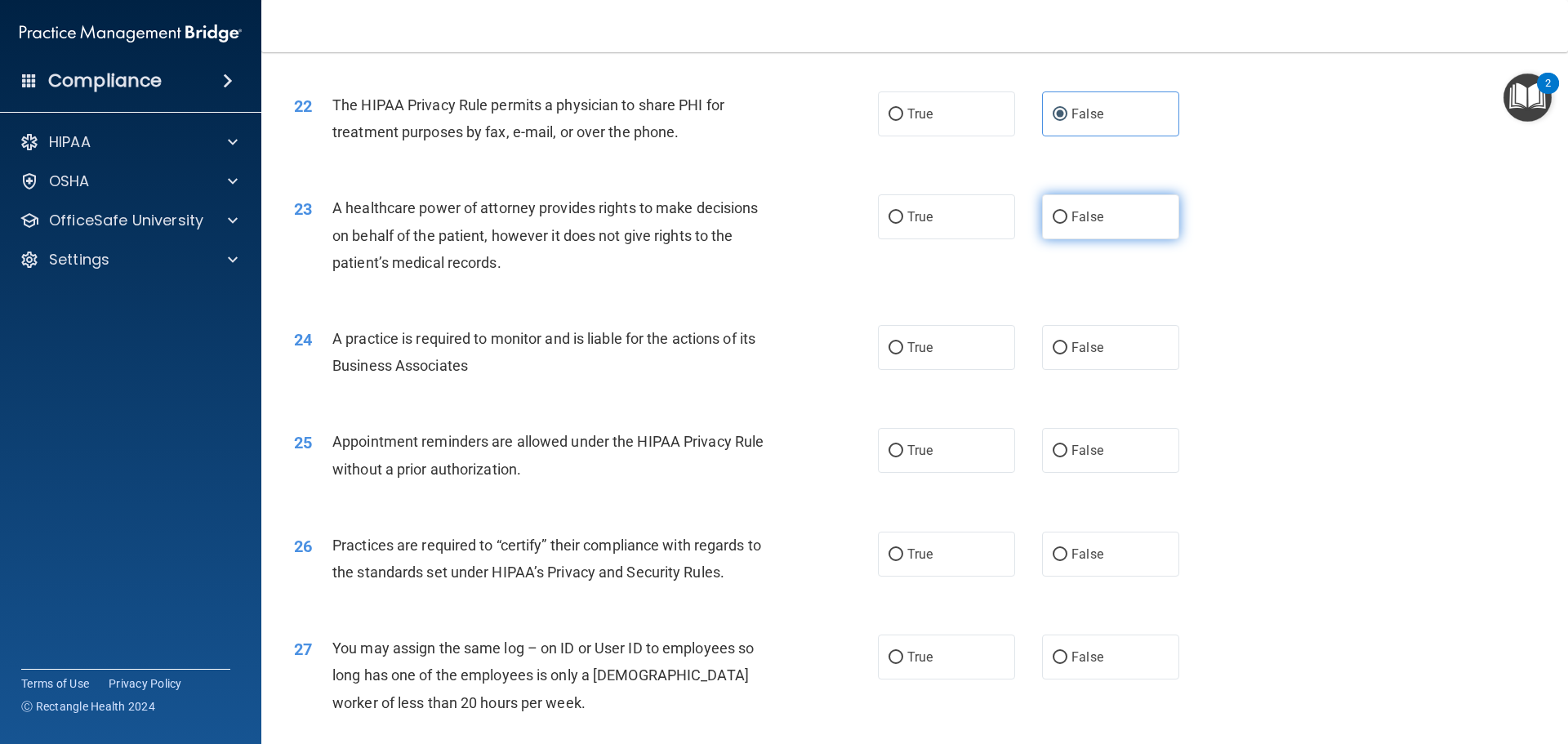
radio input "true"
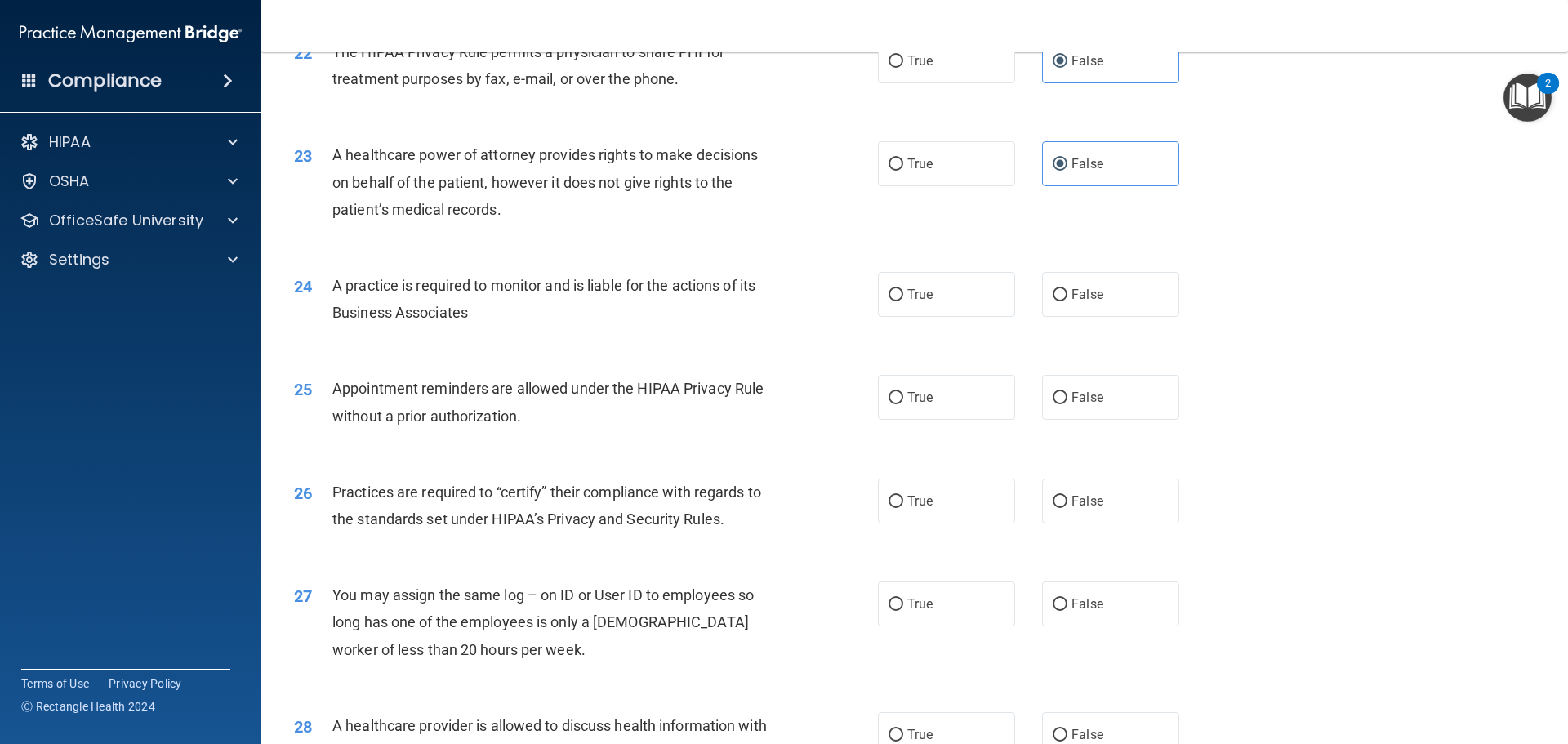
scroll to position [2695, 0]
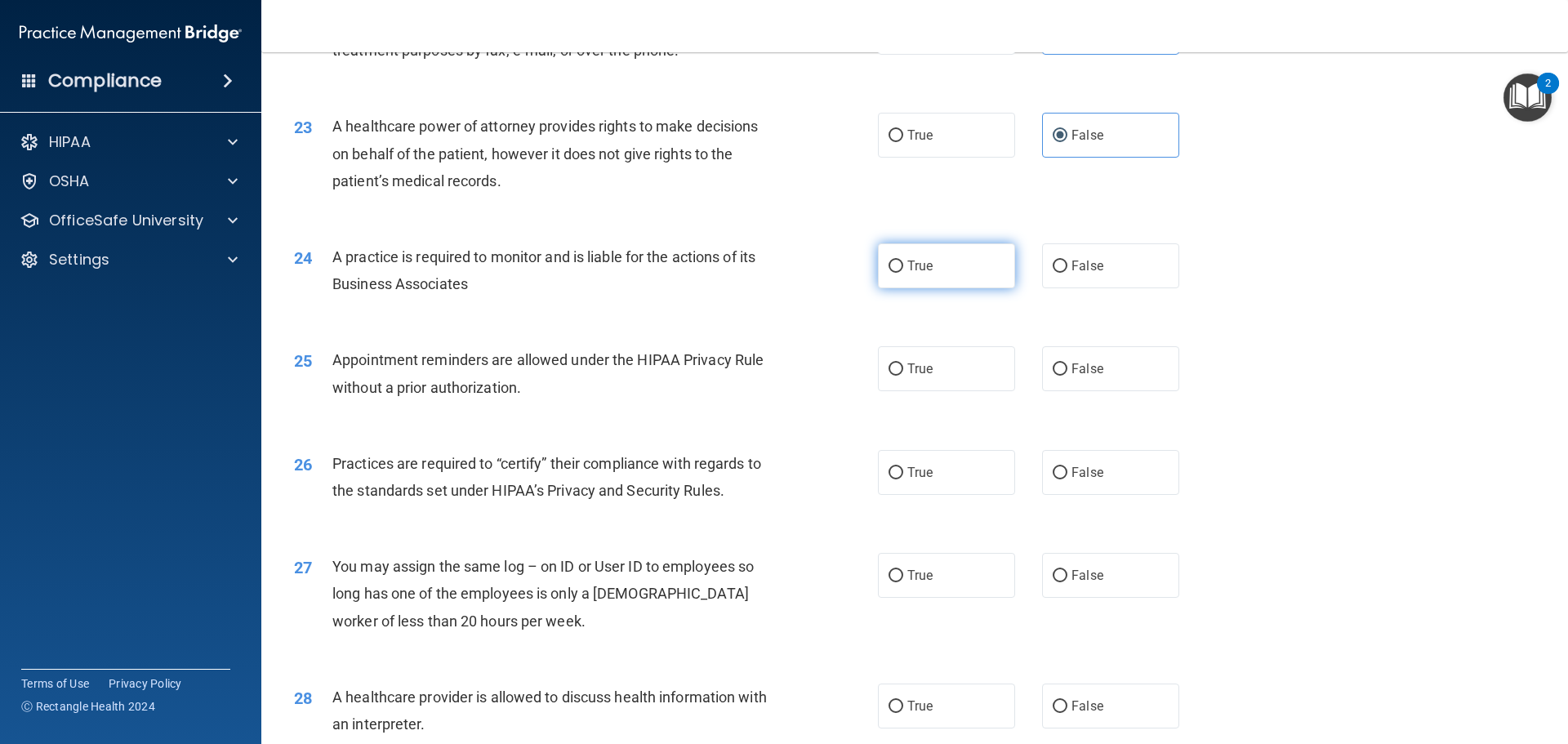
click at [918, 280] on label "True" at bounding box center [946, 266] width 137 height 45
click at [903, 273] on input "True" at bounding box center [896, 267] width 15 height 13
radio input "true"
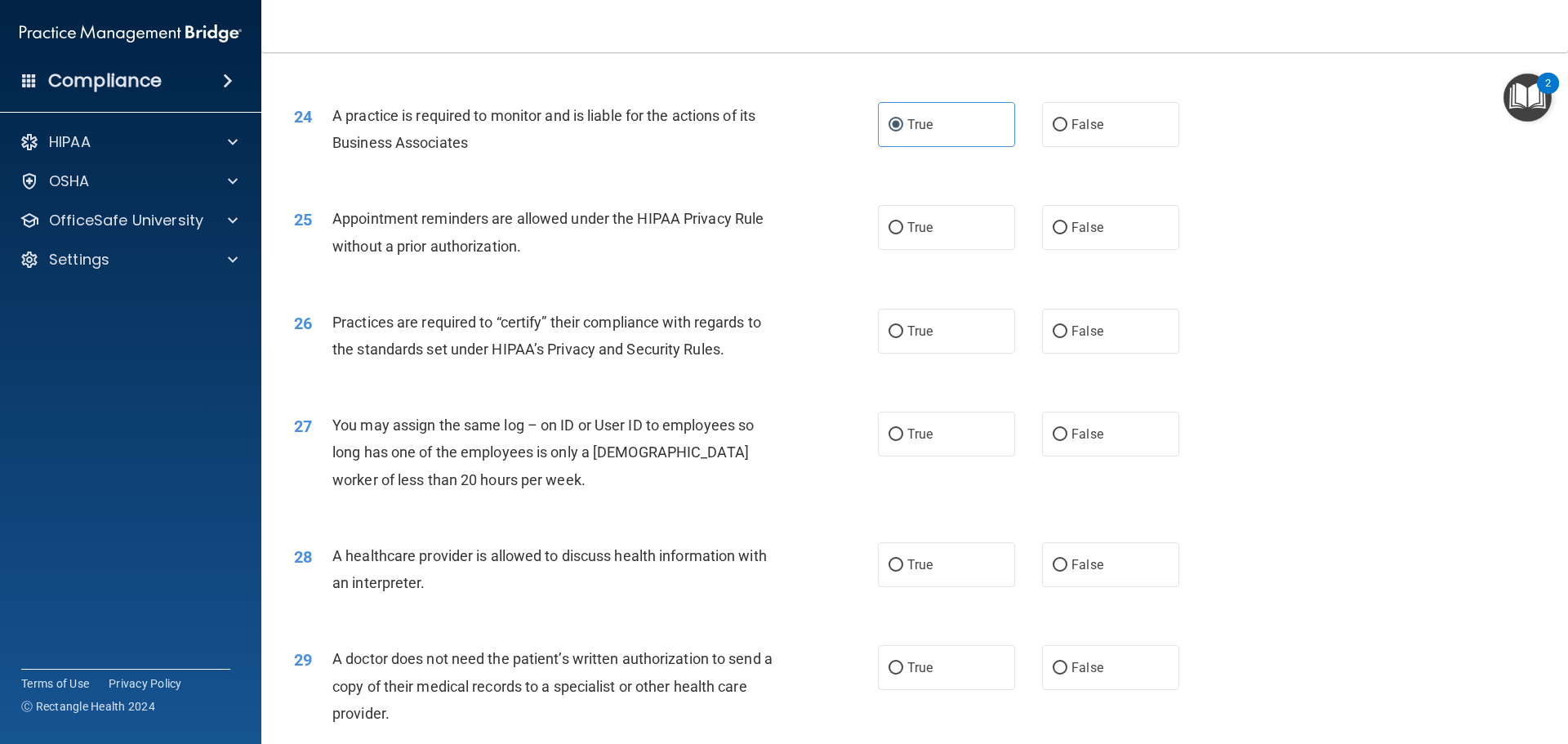
scroll to position [2858, 0]
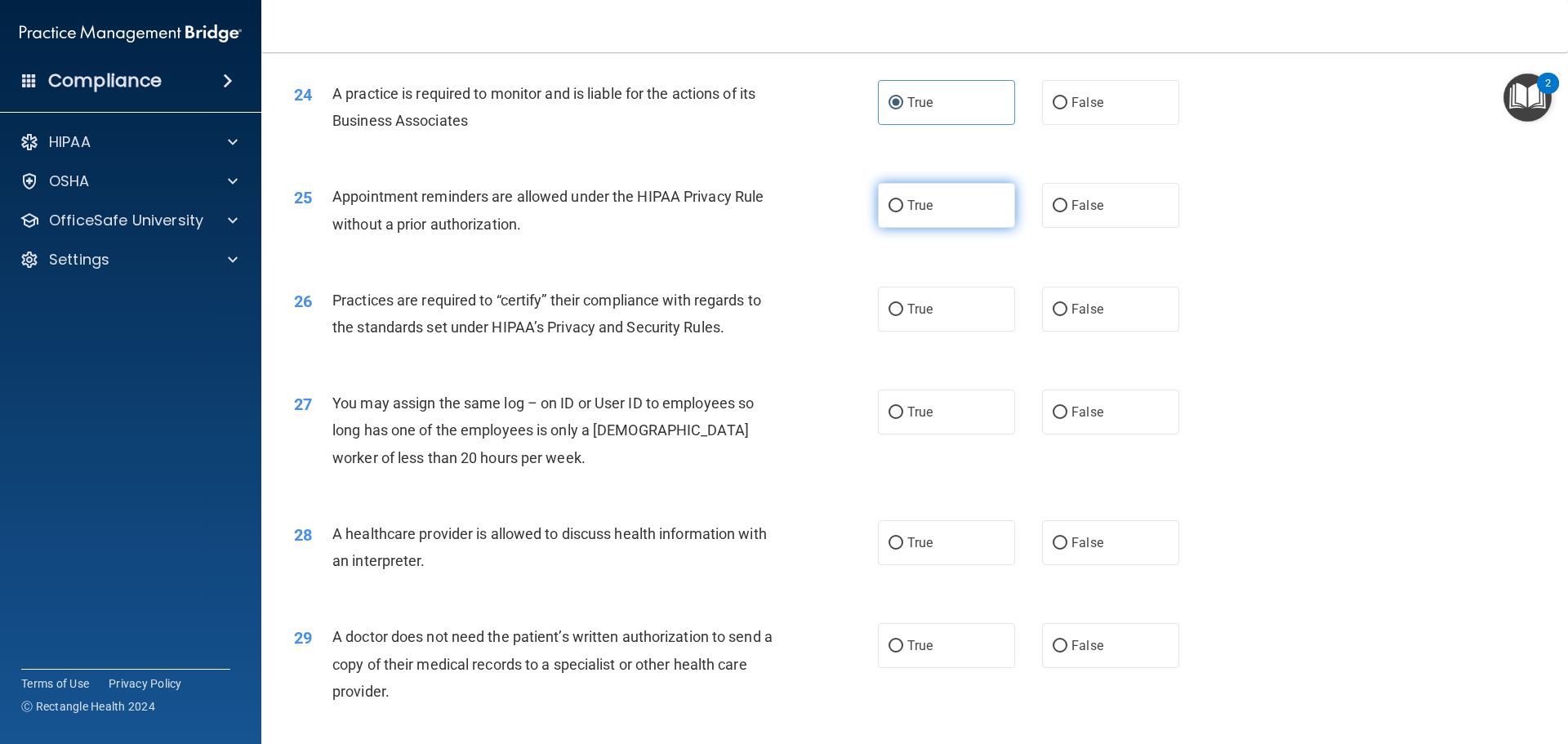
click at [924, 216] on label "True" at bounding box center [946, 206] width 137 height 45
click at [903, 212] on input "True" at bounding box center [896, 206] width 15 height 13
radio input "true"
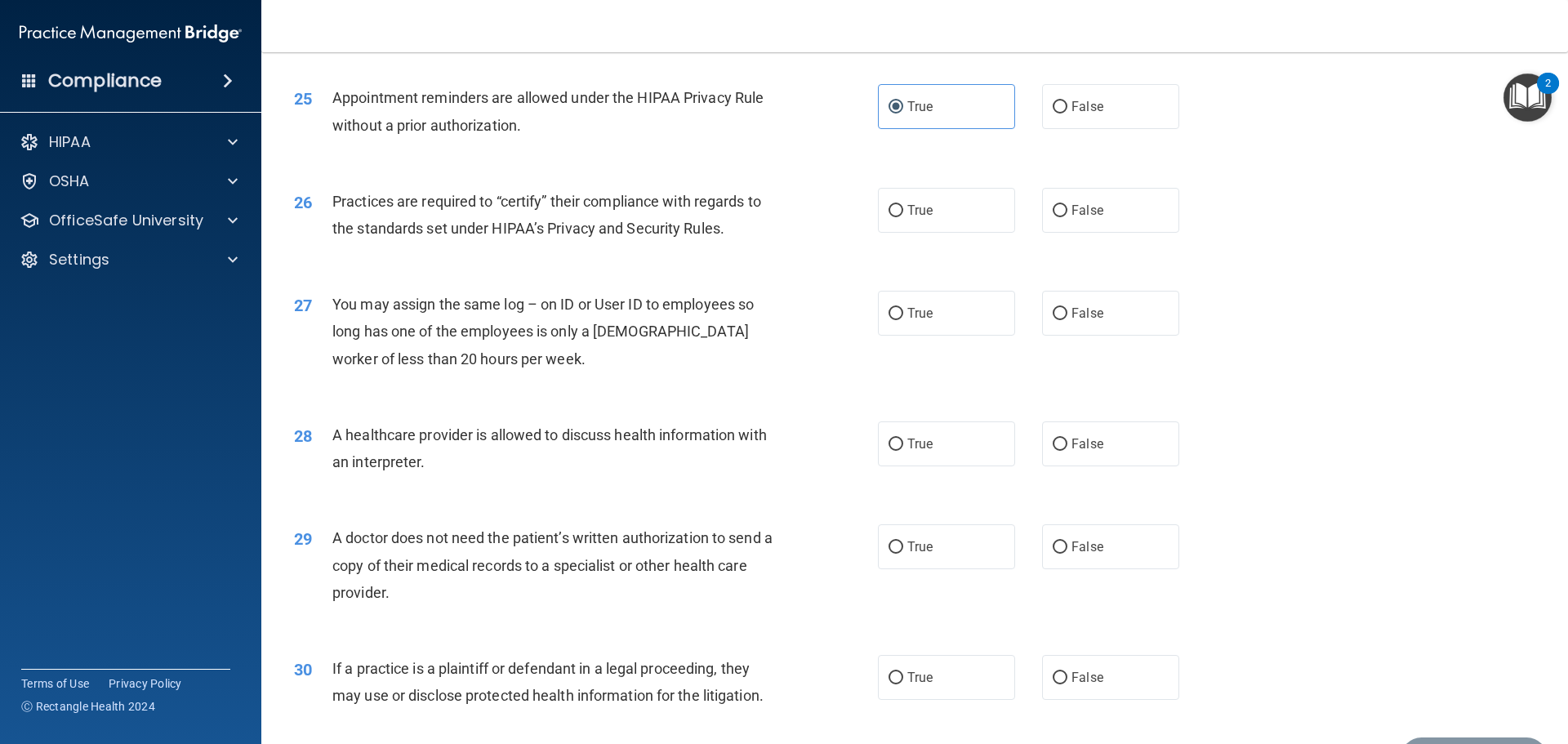
scroll to position [3022, 0]
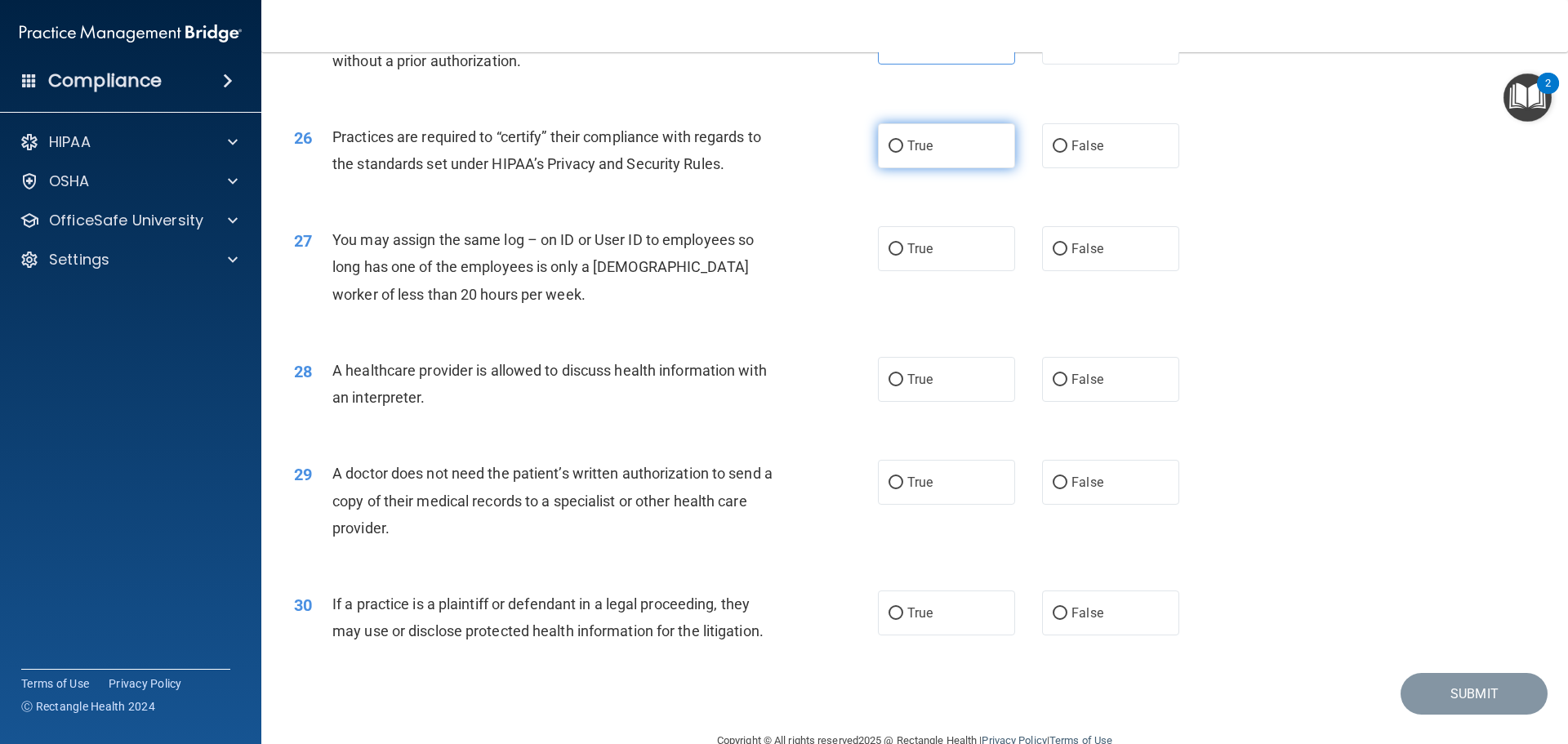
click at [911, 152] on span "True" at bounding box center [920, 146] width 25 height 16
click at [907, 155] on label "True" at bounding box center [946, 146] width 137 height 45
click at [903, 152] on input "True" at bounding box center [896, 146] width 15 height 13
radio input "true"
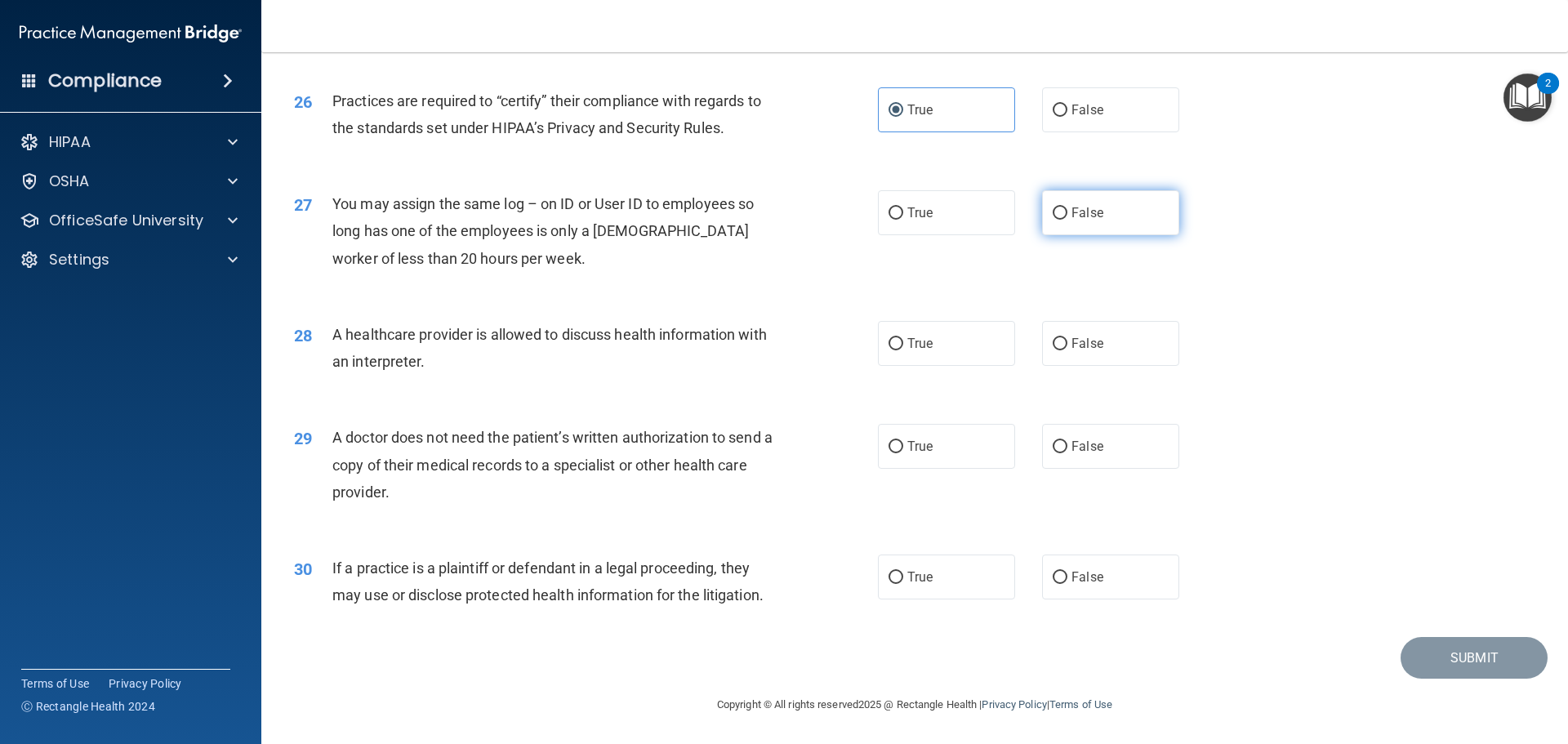
click at [1128, 224] on label "False" at bounding box center [1110, 212] width 137 height 45
click at [1067, 219] on input "False" at bounding box center [1060, 213] width 15 height 13
radio input "true"
click at [966, 349] on label "True" at bounding box center [946, 343] width 137 height 45
click at [903, 349] on input "True" at bounding box center [896, 344] width 15 height 13
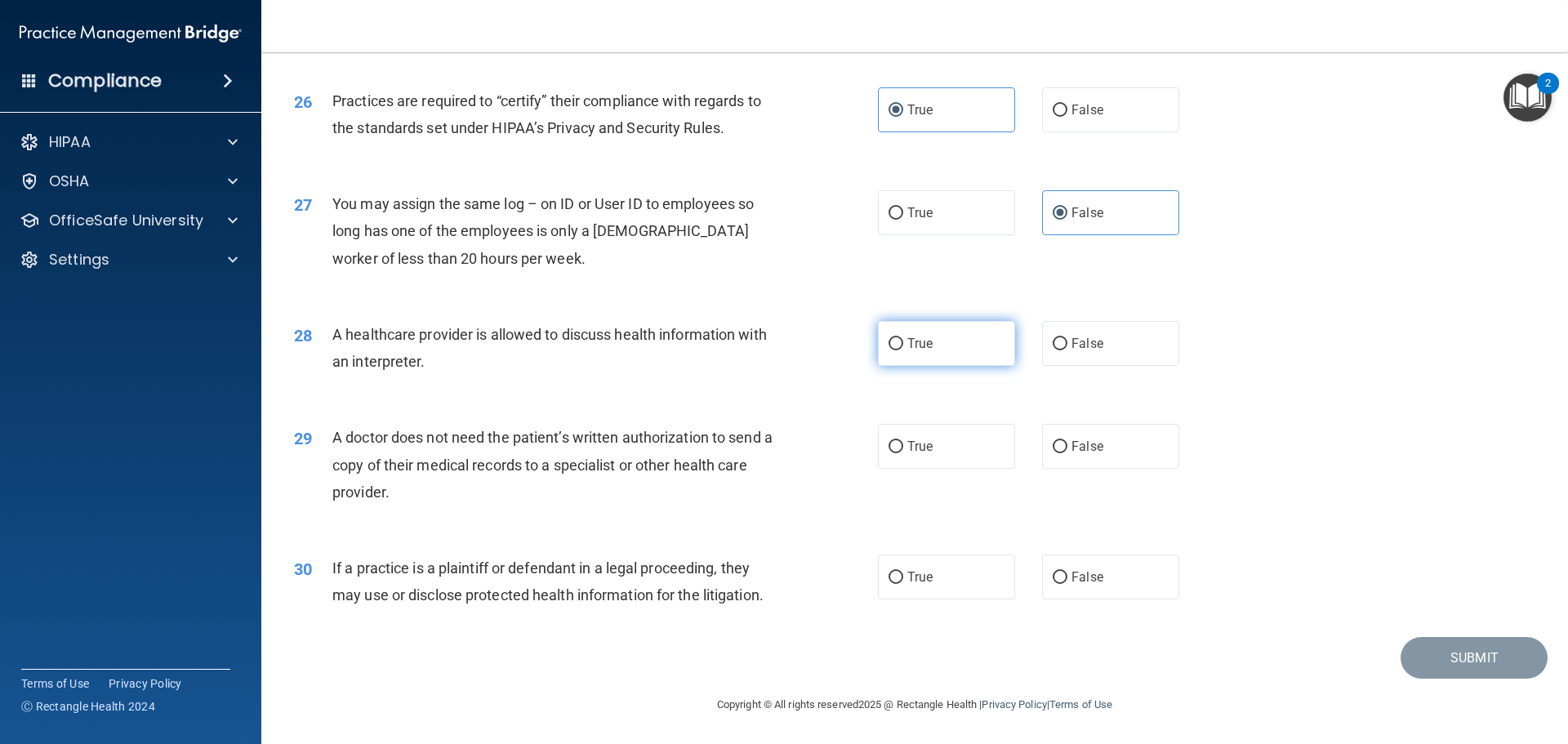
radio input "true"
click at [1068, 454] on label "False" at bounding box center [1110, 446] width 137 height 45
click at [1067, 453] on input "False" at bounding box center [1060, 447] width 15 height 13
radio input "true"
click at [1080, 567] on label "False" at bounding box center [1110, 577] width 137 height 45
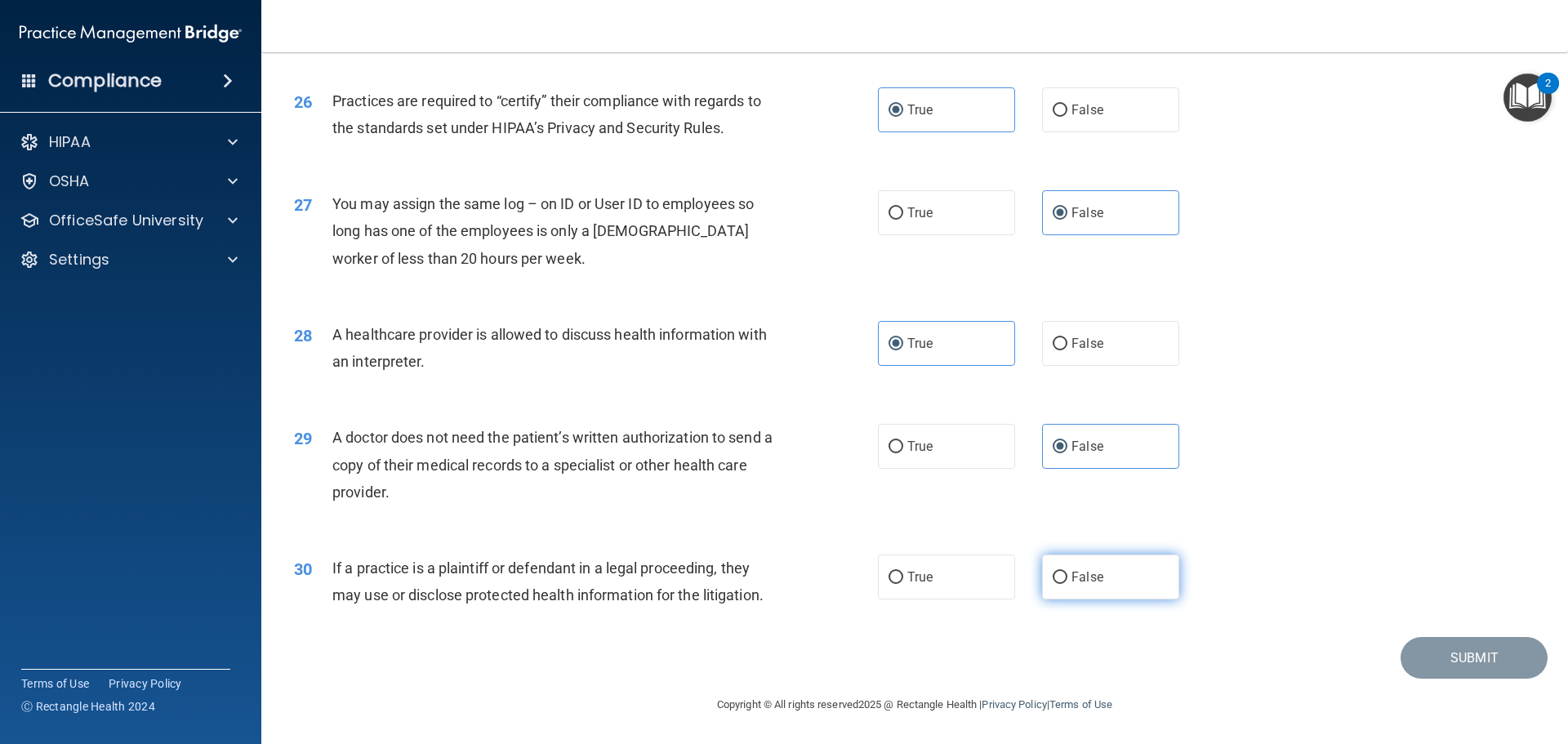
click at [1067, 571] on input "False" at bounding box center [1060, 577] width 15 height 13
radio input "true"
click at [1433, 646] on button "Submit" at bounding box center [1475, 658] width 147 height 42
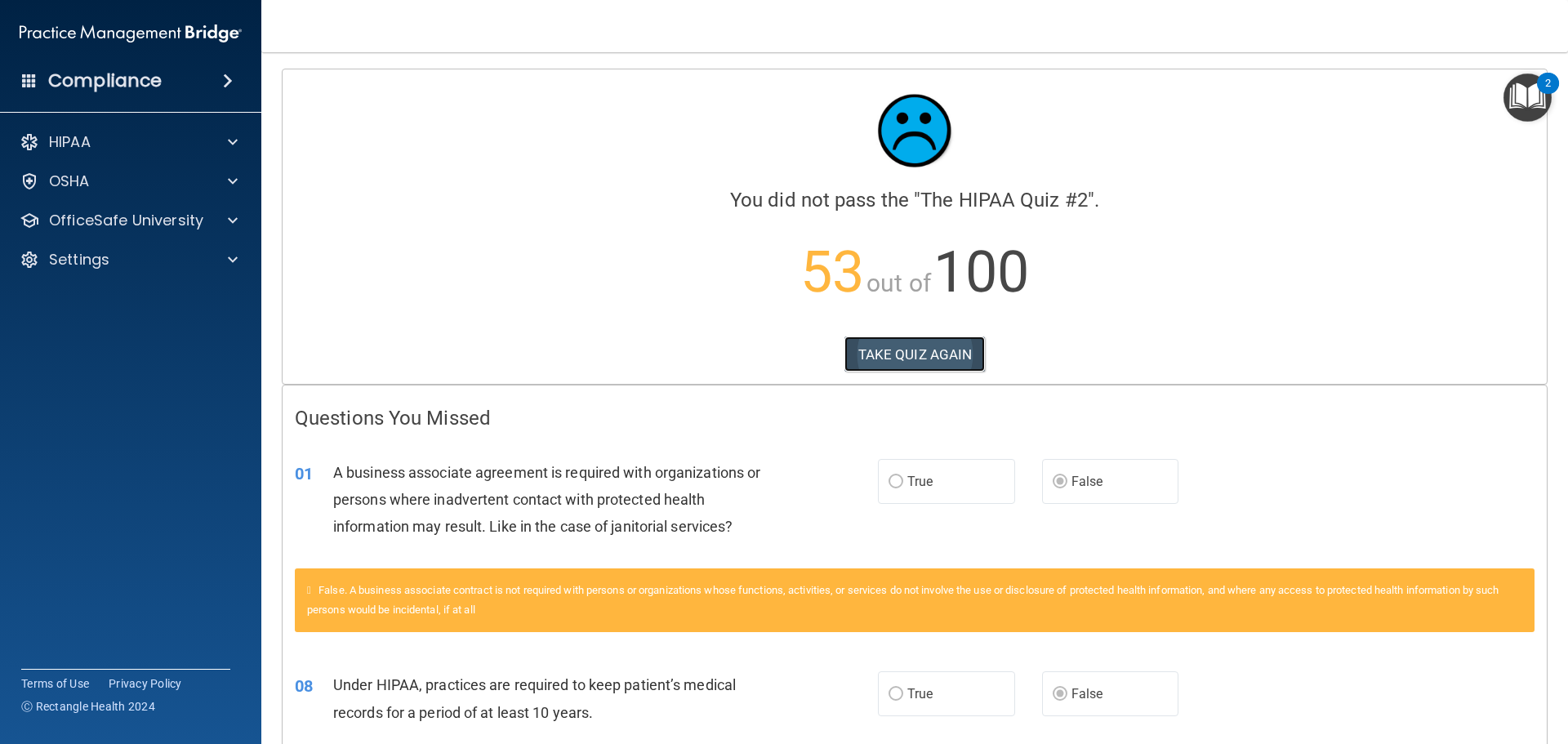
click at [942, 344] on button "TAKE QUIZ AGAIN" at bounding box center [915, 354] width 142 height 36
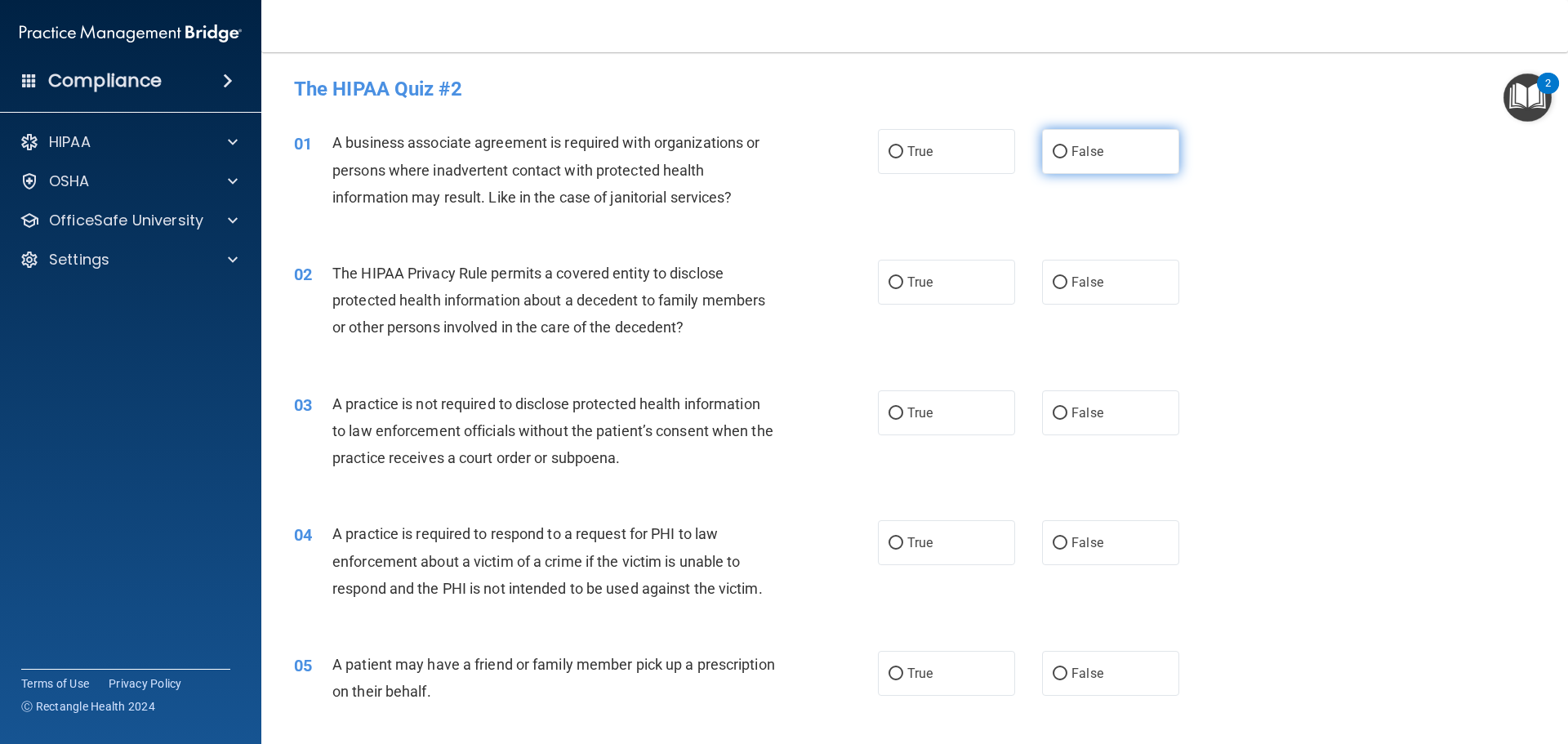
click at [1111, 165] on label "False" at bounding box center [1110, 151] width 137 height 45
click at [1067, 158] on input "False" at bounding box center [1060, 152] width 15 height 13
radio input "true"
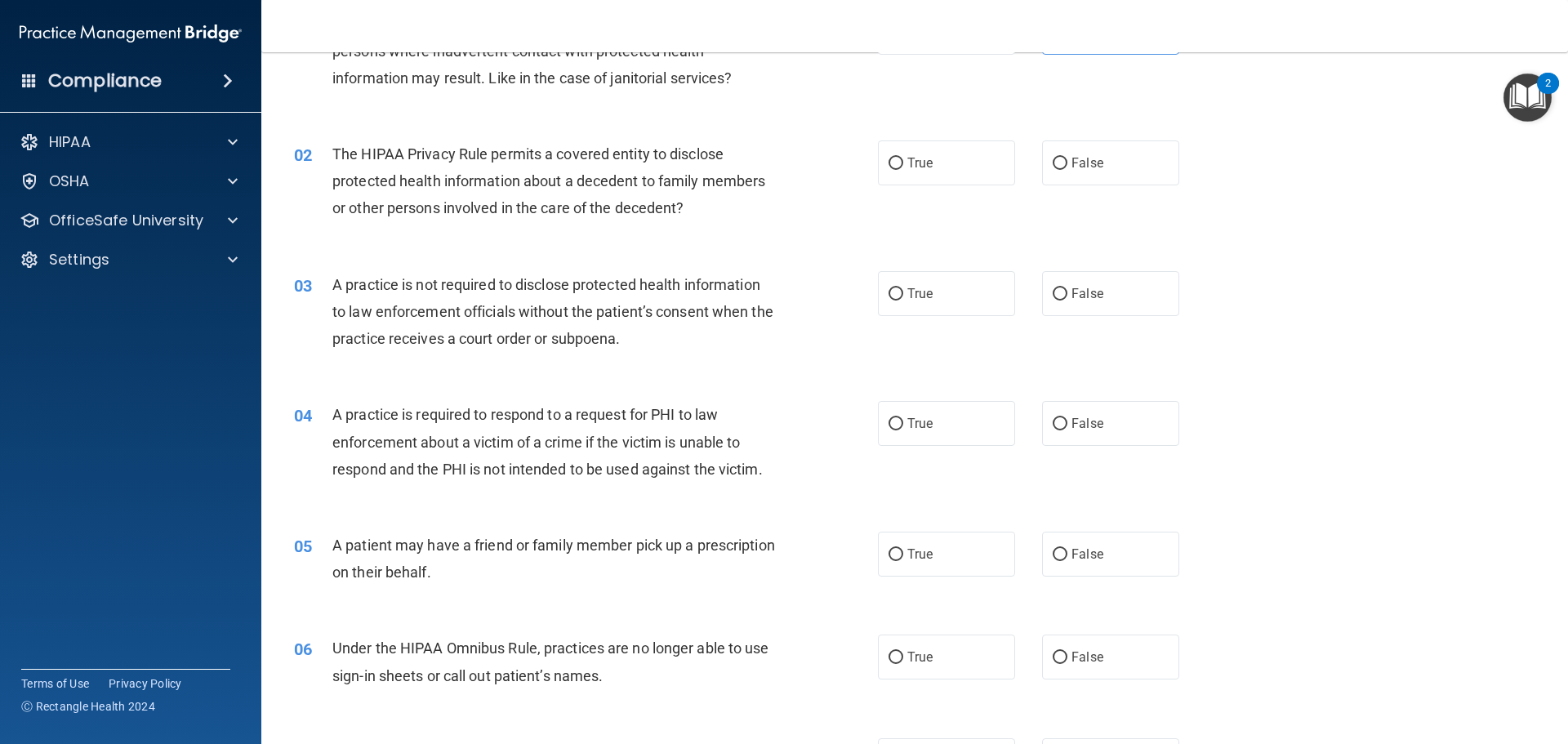
scroll to position [81, 0]
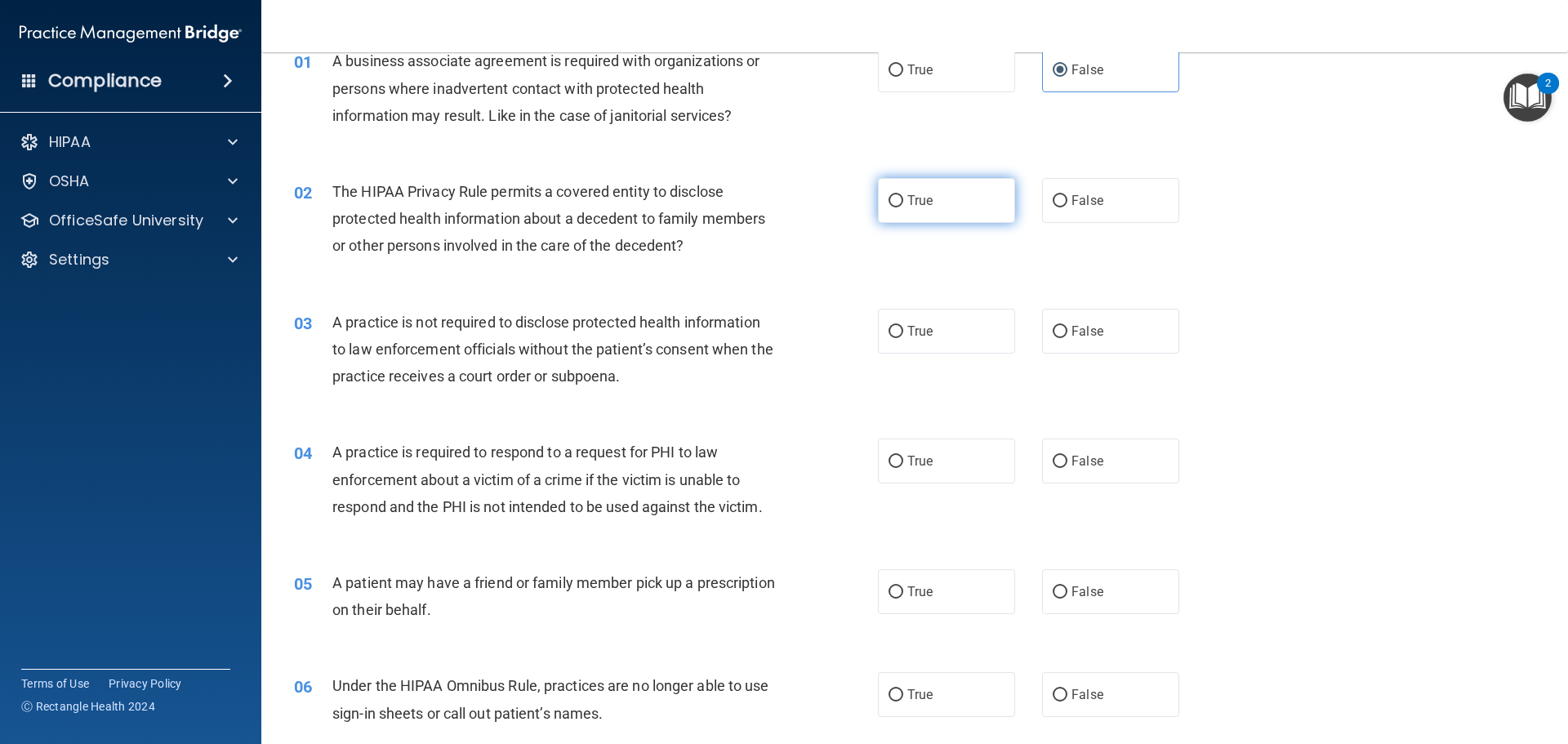
click at [929, 215] on label "True" at bounding box center [946, 201] width 137 height 45
click at [903, 208] on input "True" at bounding box center [896, 201] width 15 height 13
radio input "true"
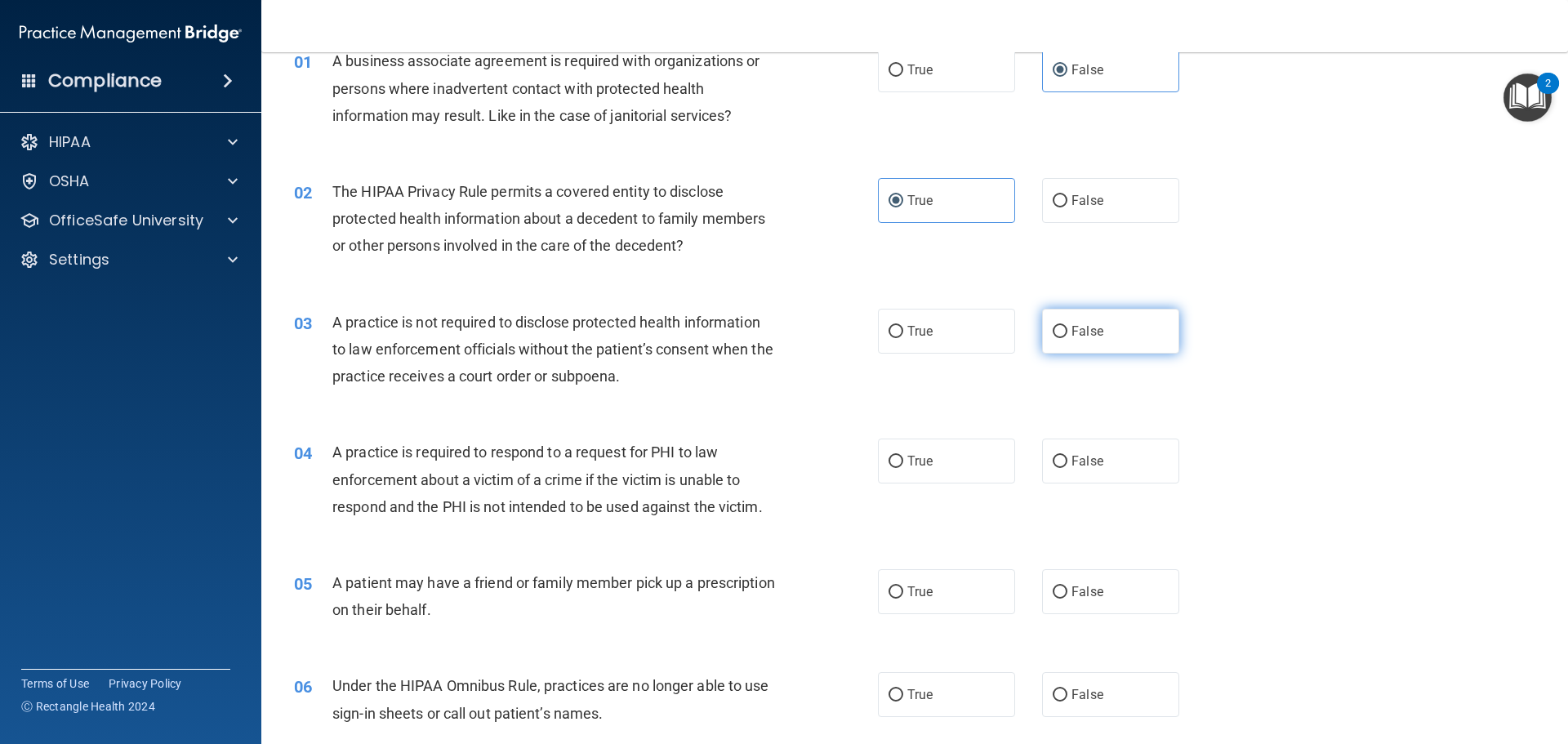
click at [1077, 328] on span "False" at bounding box center [1088, 331] width 32 height 16
click at [1067, 328] on input "False" at bounding box center [1060, 332] width 15 height 13
radio input "true"
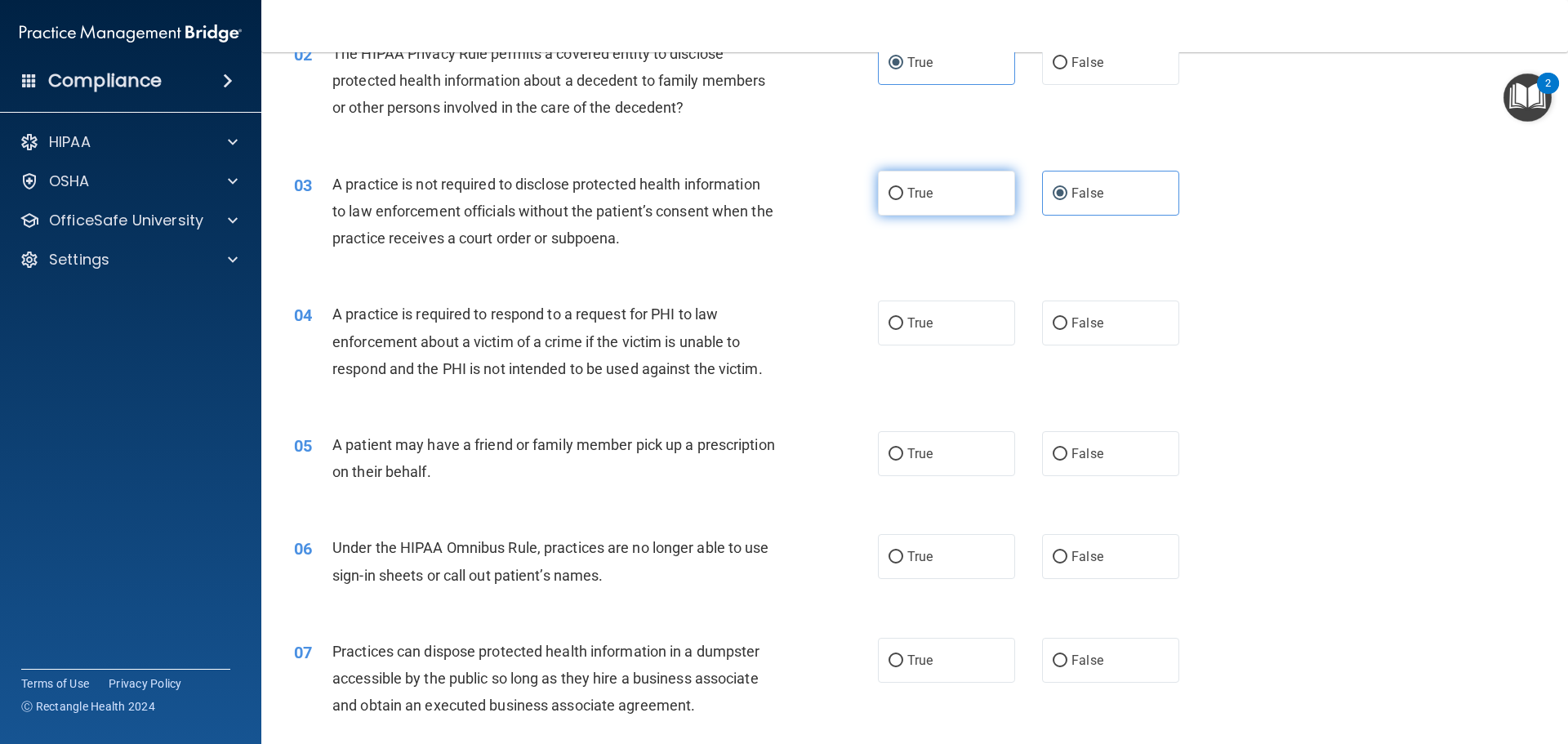
scroll to position [245, 0]
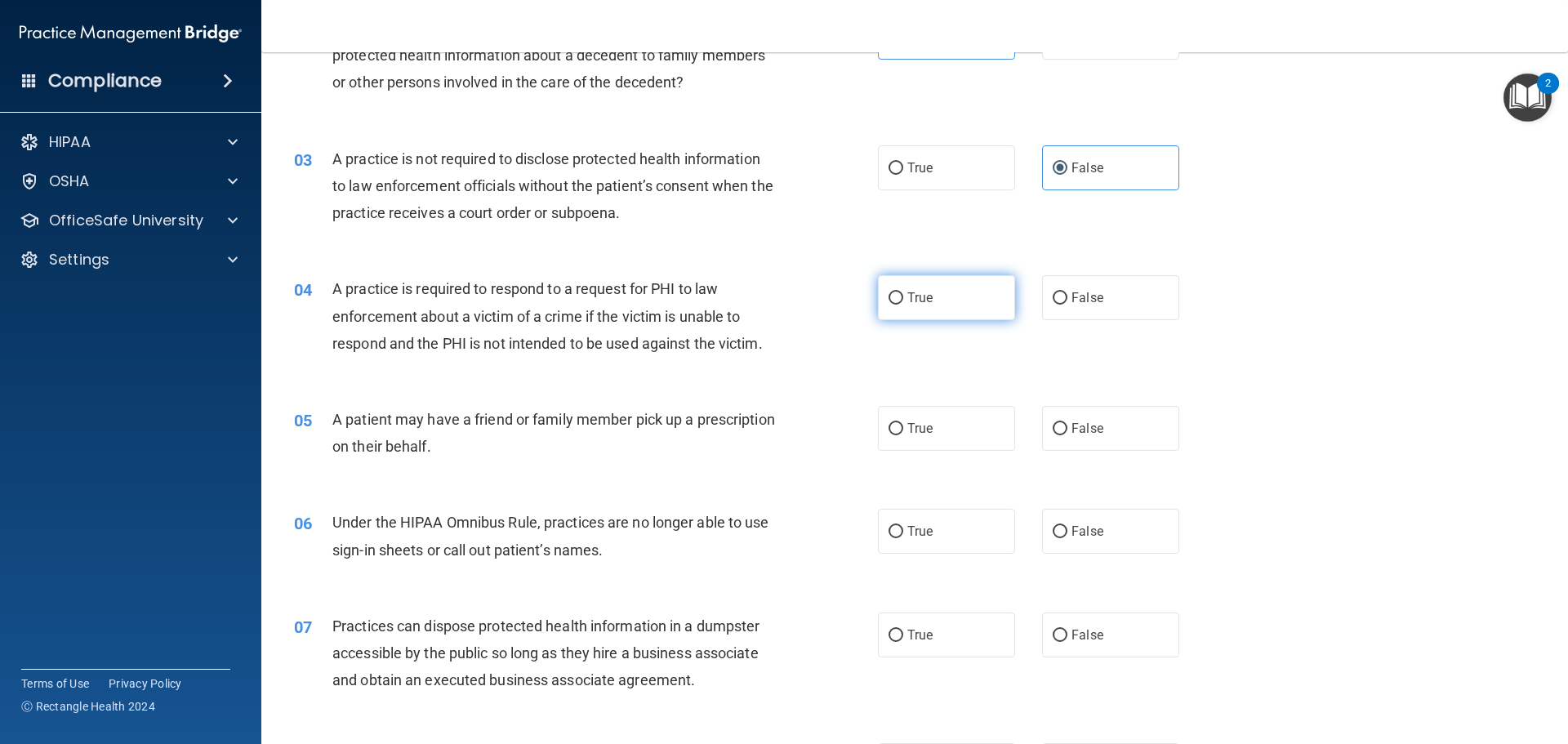
click at [901, 315] on label "True" at bounding box center [946, 298] width 137 height 45
click at [901, 305] on input "True" at bounding box center [896, 298] width 15 height 13
radio input "true"
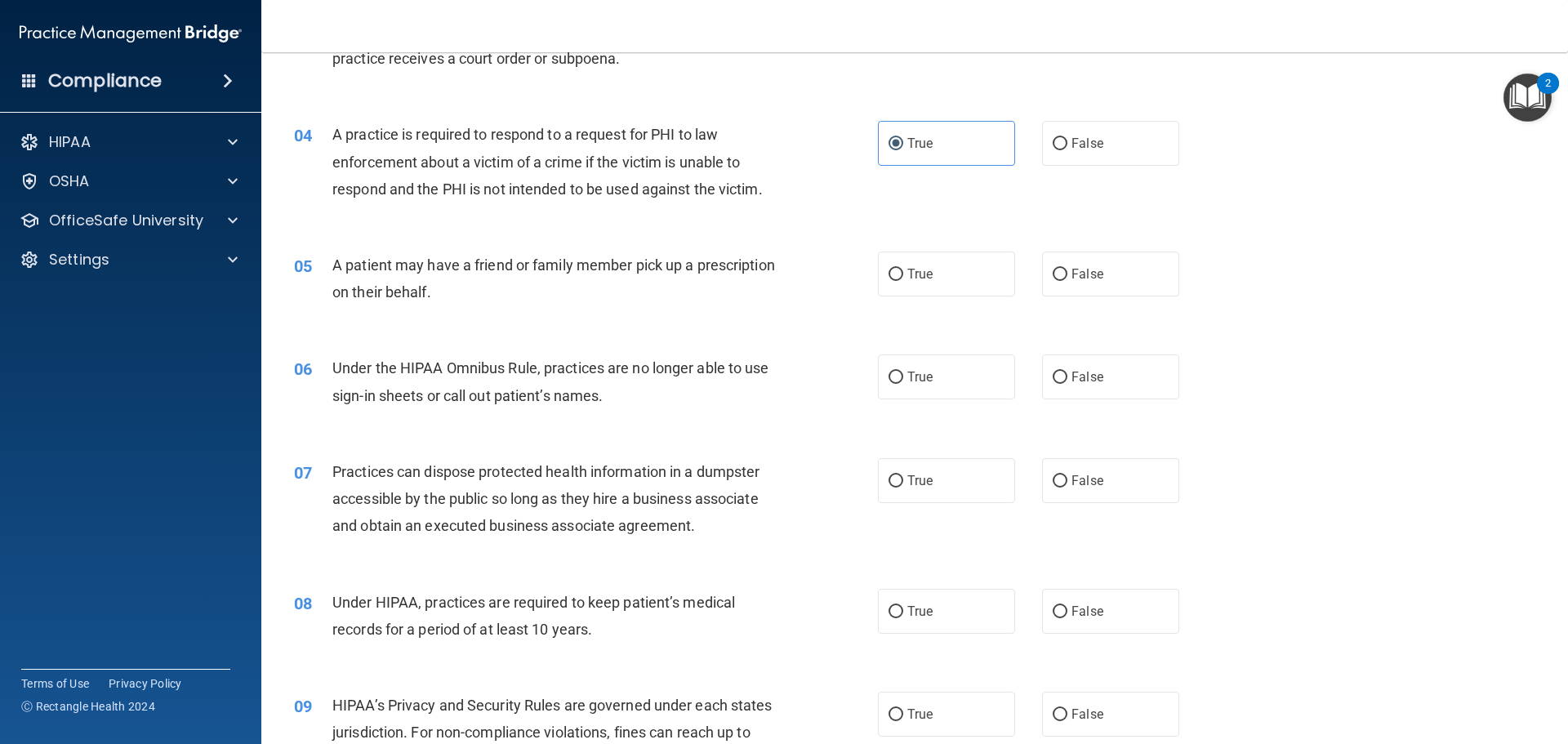
scroll to position [408, 0]
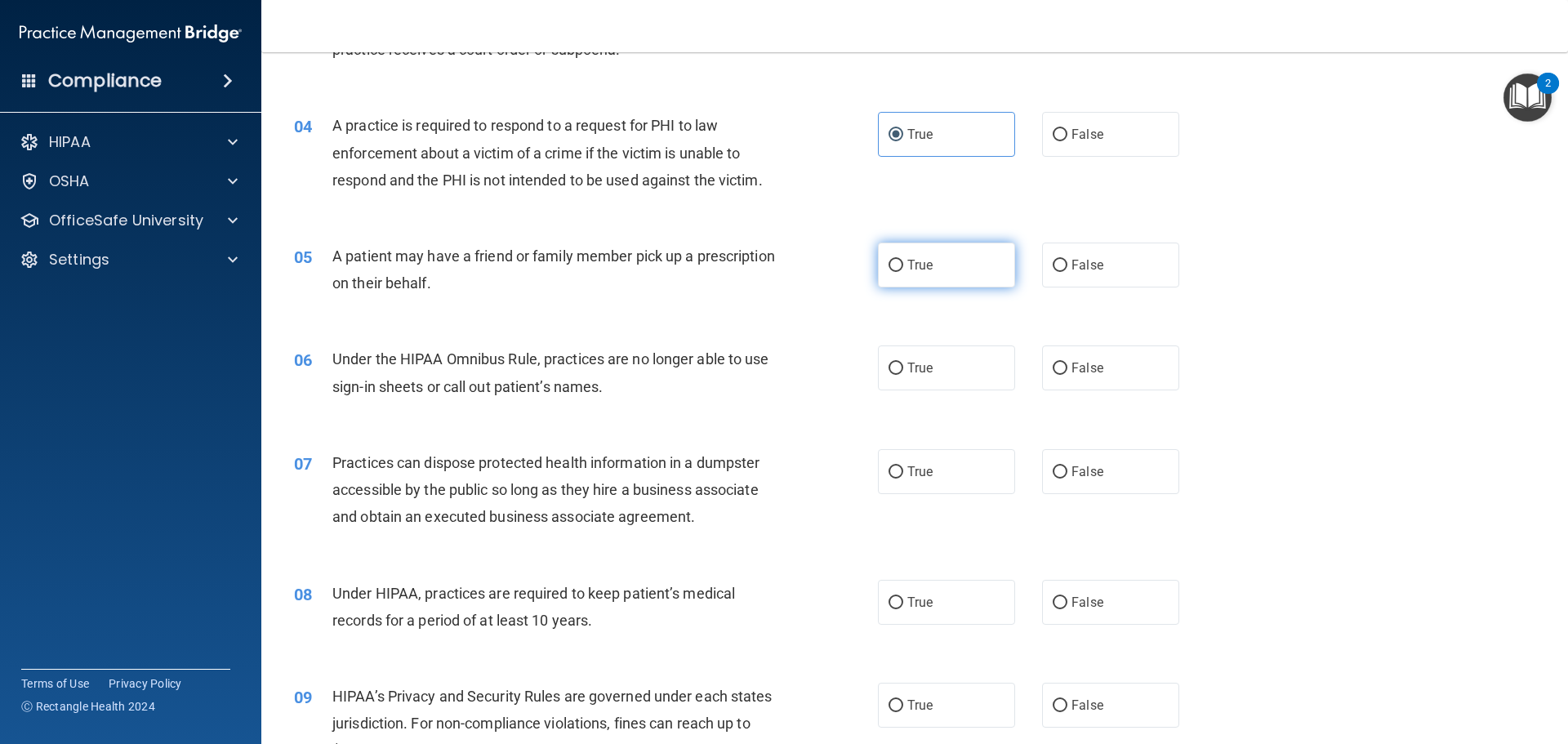
click at [924, 274] on label "True" at bounding box center [946, 265] width 137 height 45
click at [903, 272] on input "True" at bounding box center [896, 266] width 15 height 13
radio input "true"
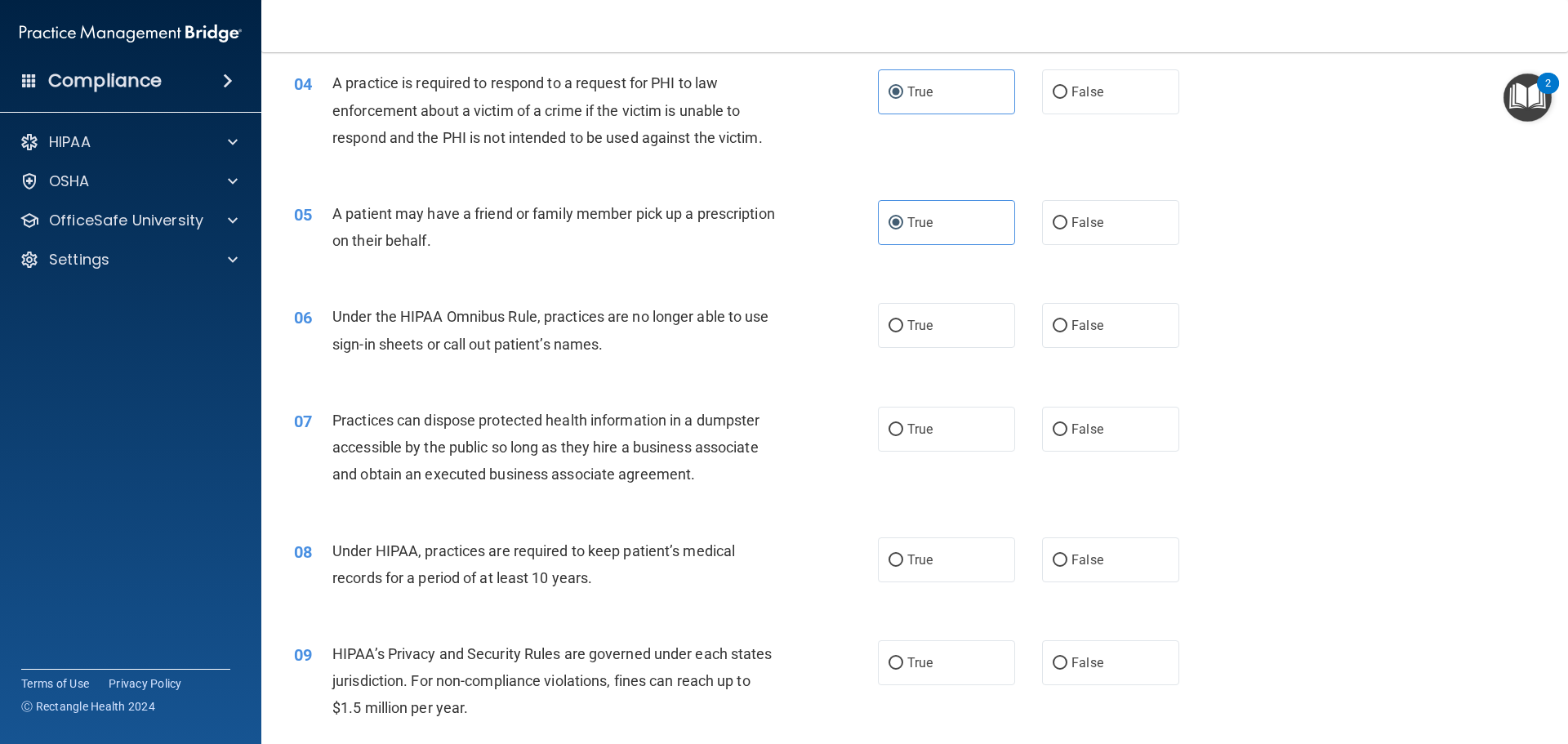
scroll to position [490, 0]
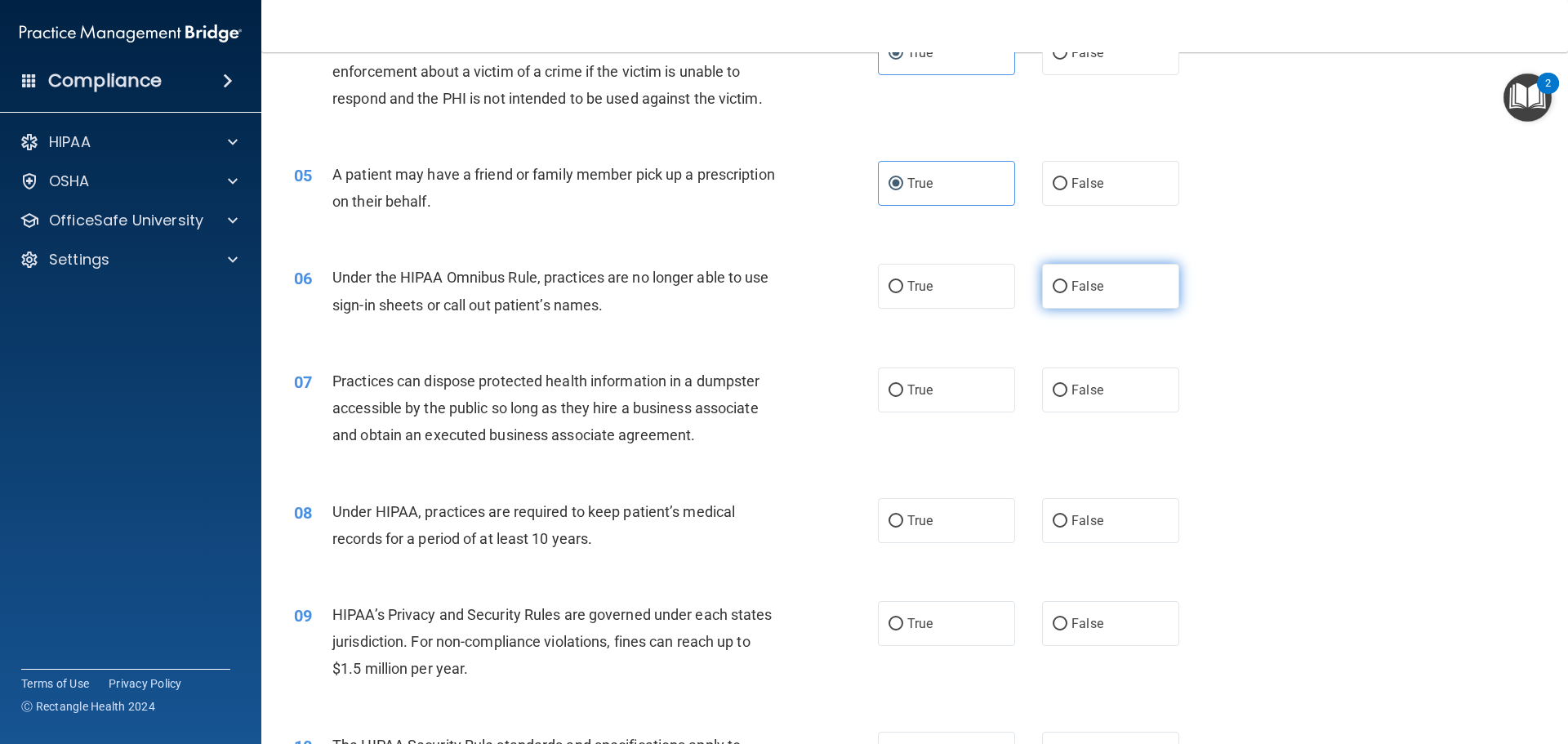
click at [1086, 298] on label "False" at bounding box center [1110, 286] width 137 height 45
click at [1067, 293] on input "False" at bounding box center [1060, 287] width 15 height 13
radio input "true"
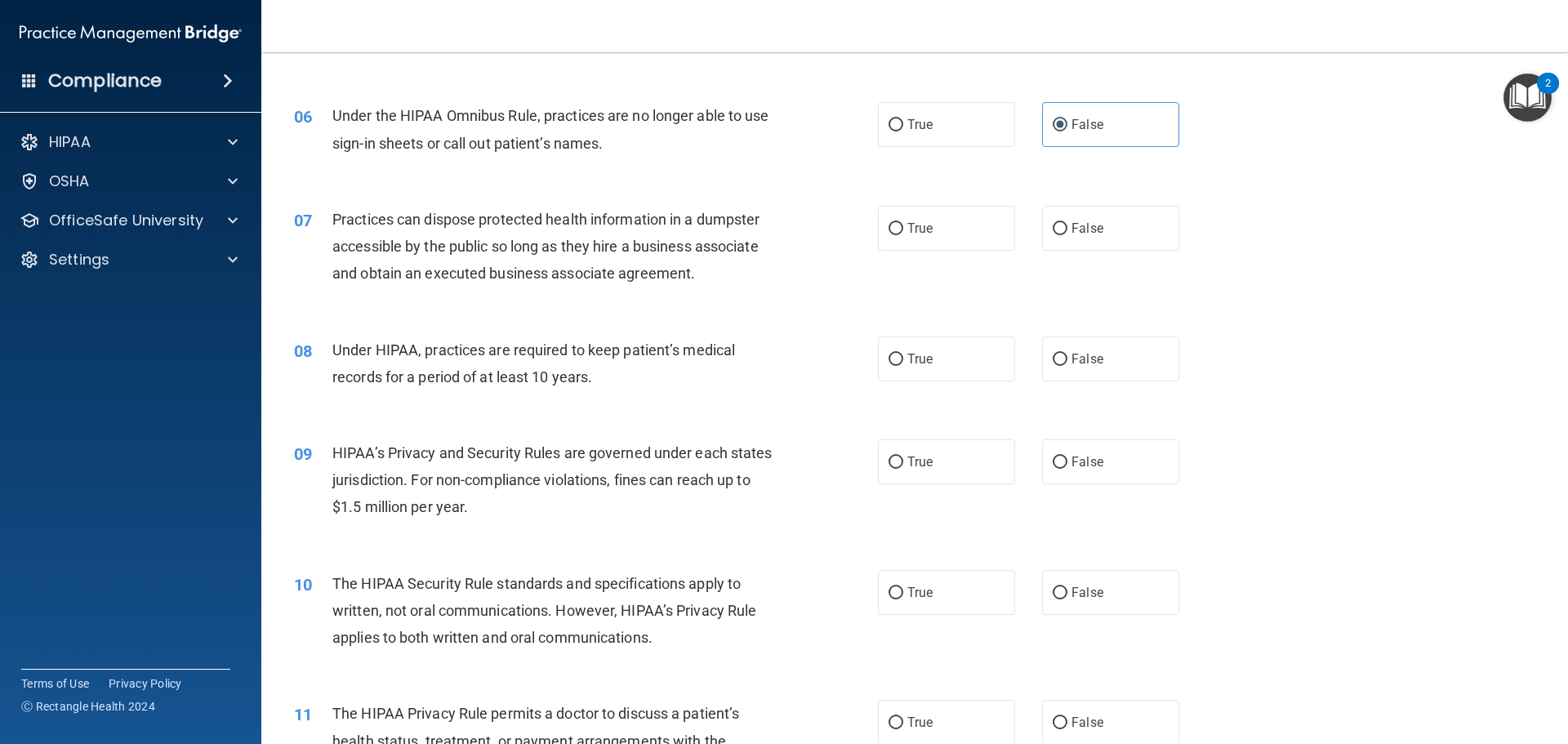
scroll to position [653, 0]
click at [1080, 222] on span "False" at bounding box center [1088, 227] width 32 height 16
click at [1067, 222] on input "False" at bounding box center [1060, 227] width 15 height 13
radio input "true"
click at [1113, 366] on label "False" at bounding box center [1110, 357] width 137 height 45
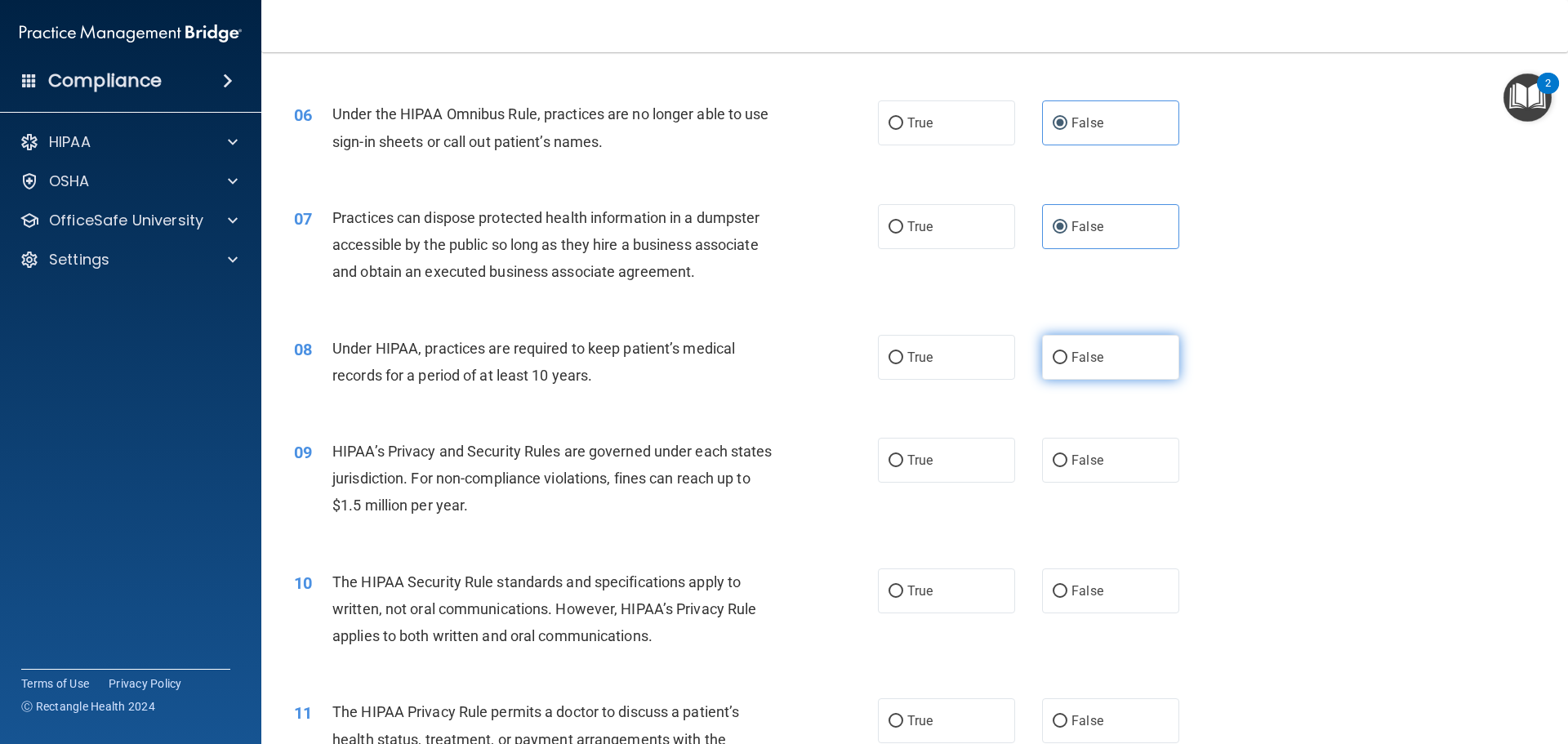
click at [1067, 364] on input "False" at bounding box center [1060, 358] width 15 height 13
radio input "true"
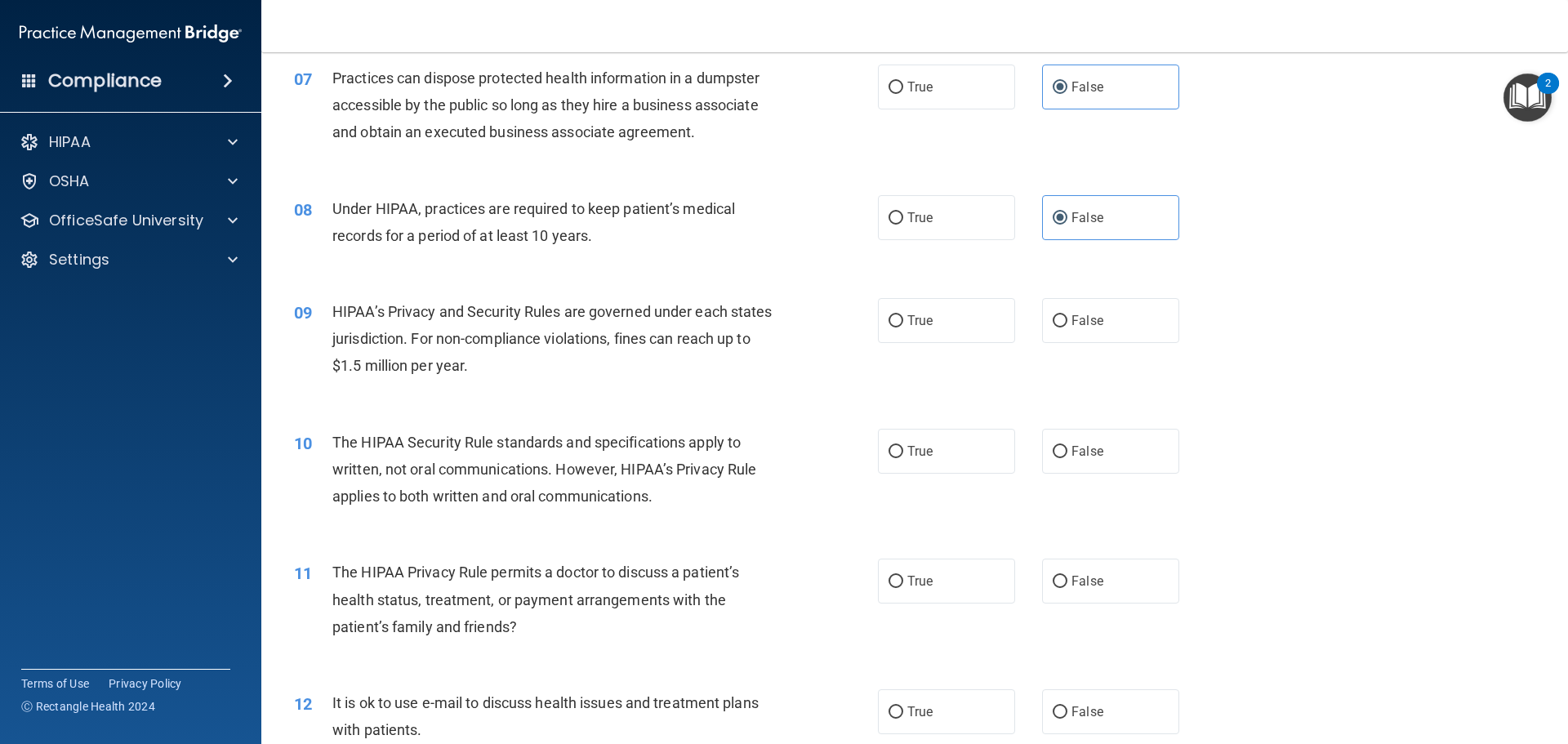
scroll to position [817, 0]
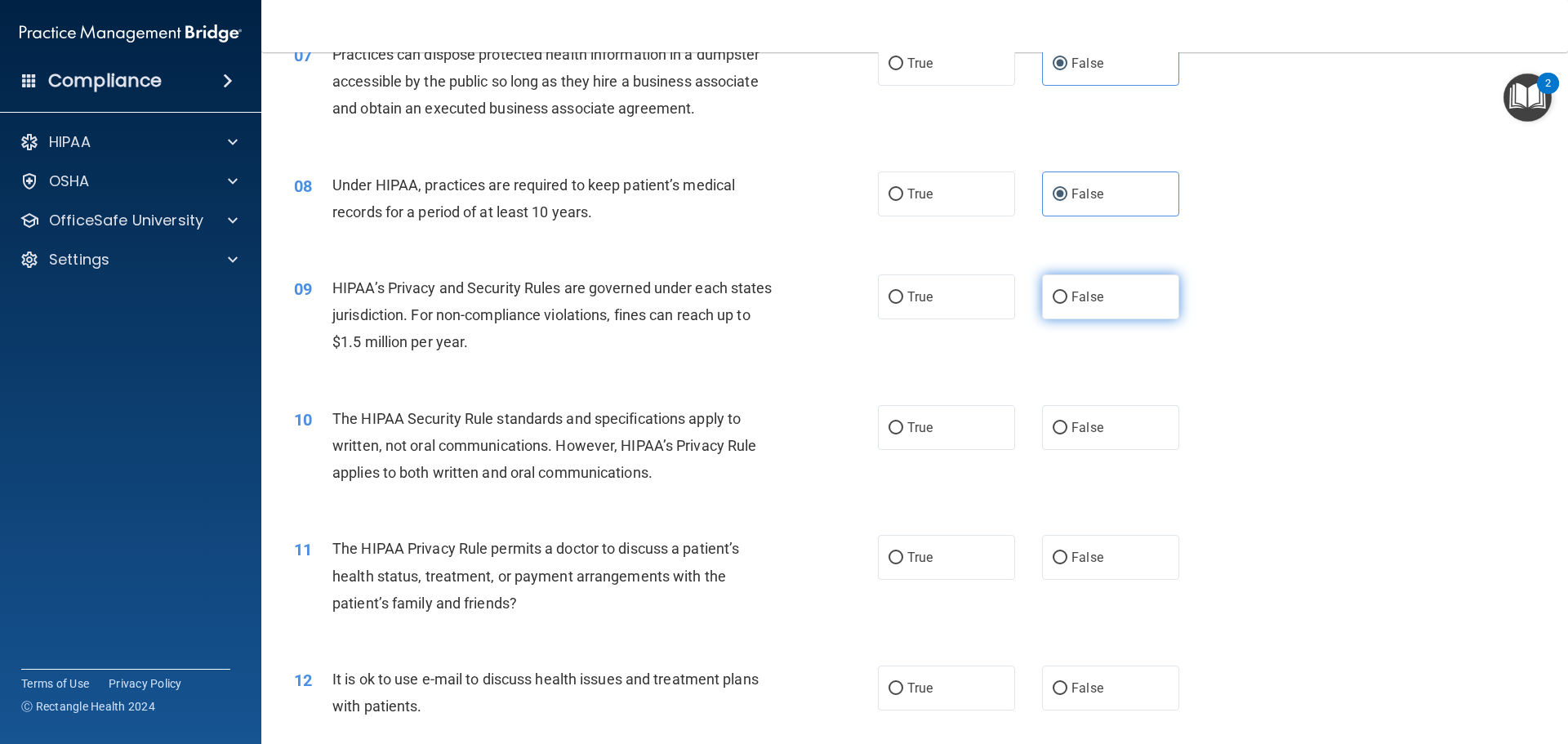
click at [1072, 296] on span "False" at bounding box center [1088, 297] width 32 height 16
click at [1066, 296] on input "False" at bounding box center [1060, 298] width 15 height 13
radio input "true"
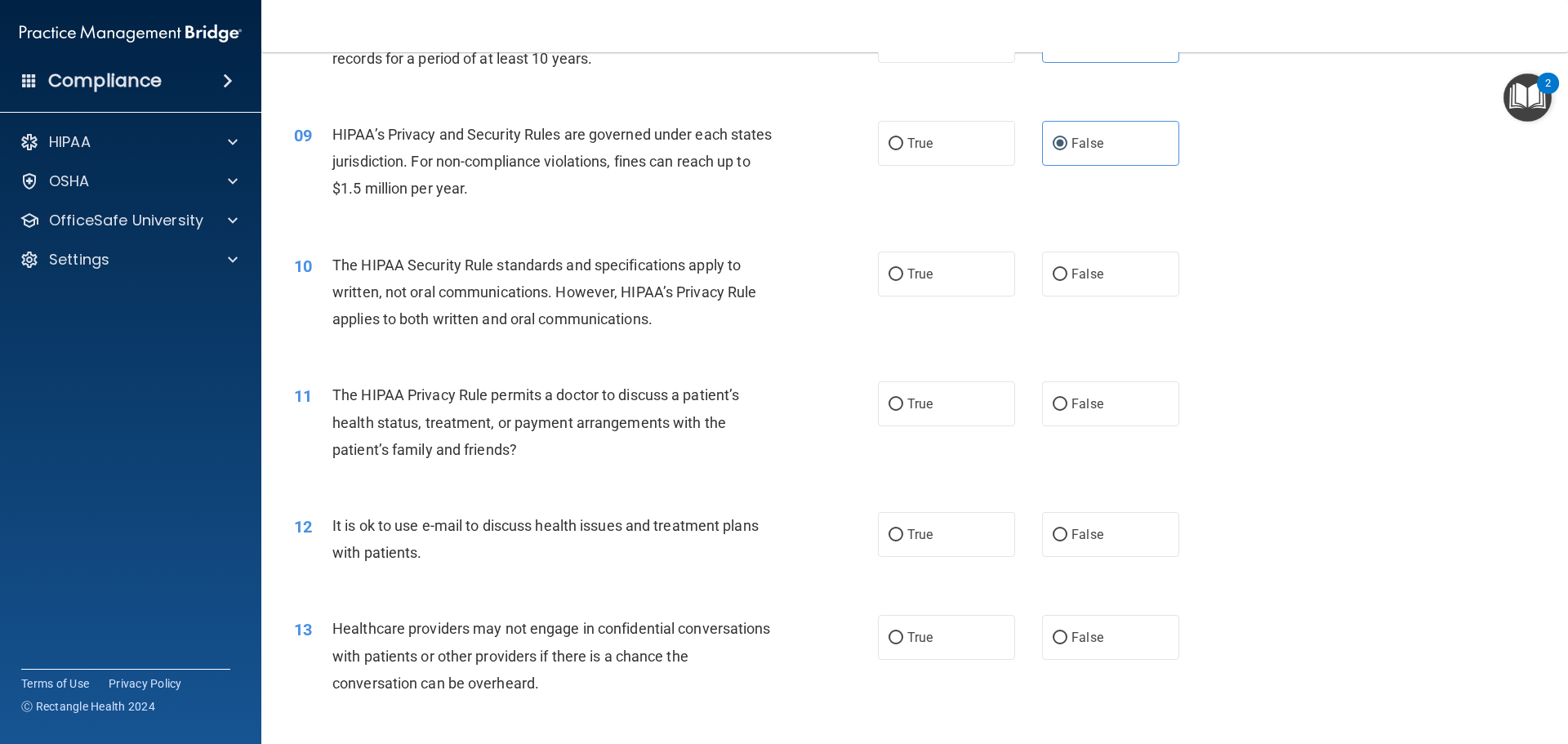
scroll to position [980, 0]
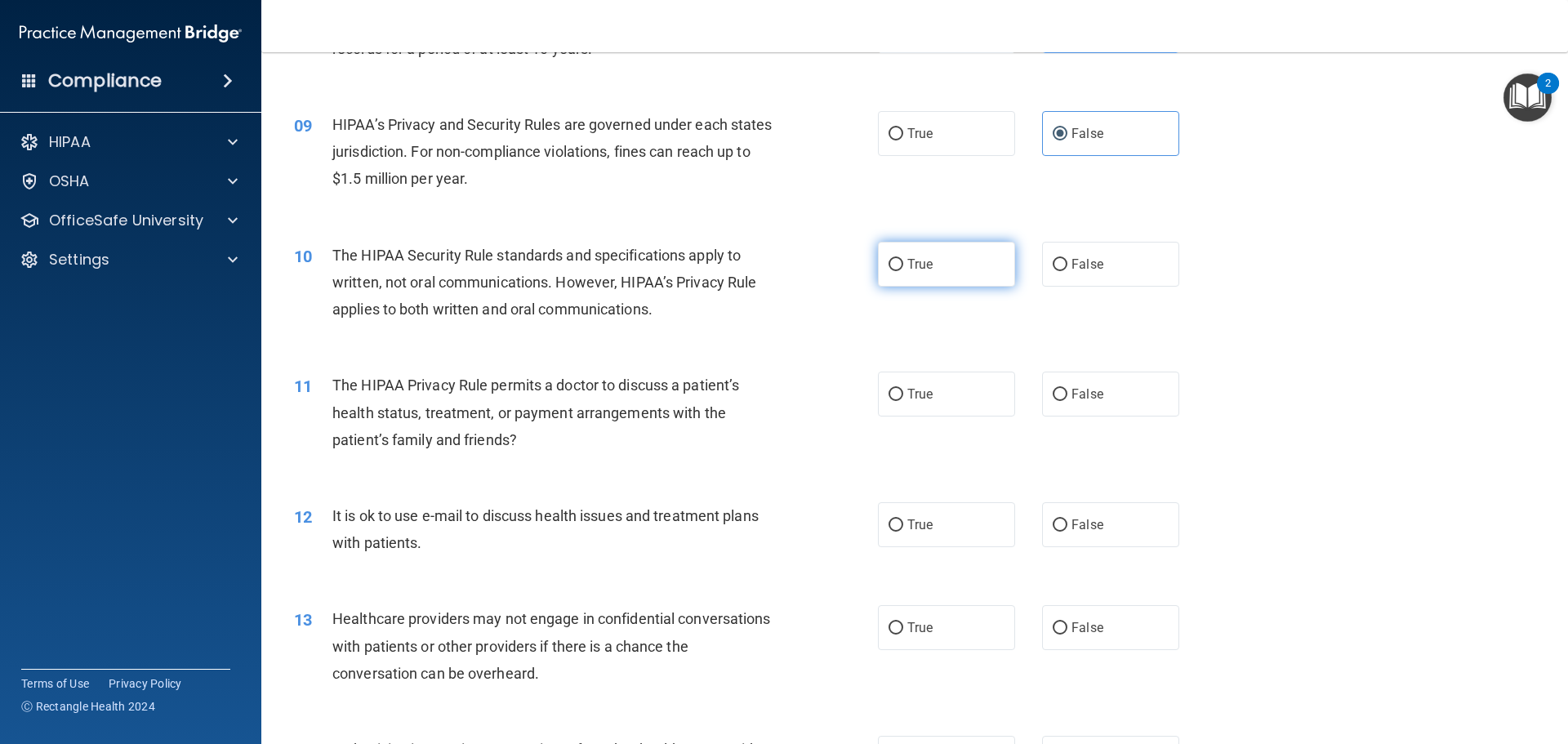
click at [945, 261] on label "True" at bounding box center [946, 264] width 137 height 45
click at [903, 261] on input "True" at bounding box center [896, 265] width 15 height 13
radio input "true"
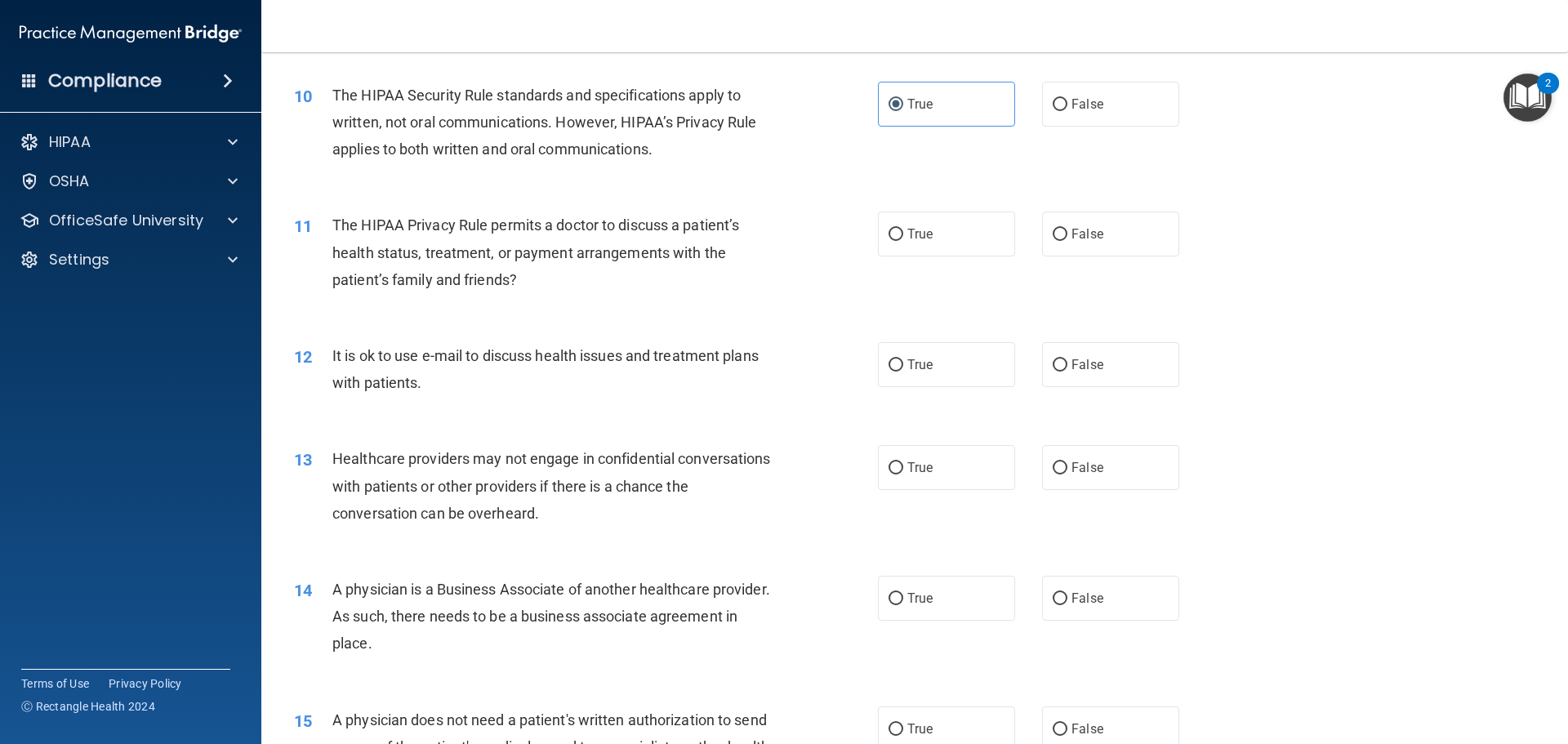
scroll to position [1225, 0]
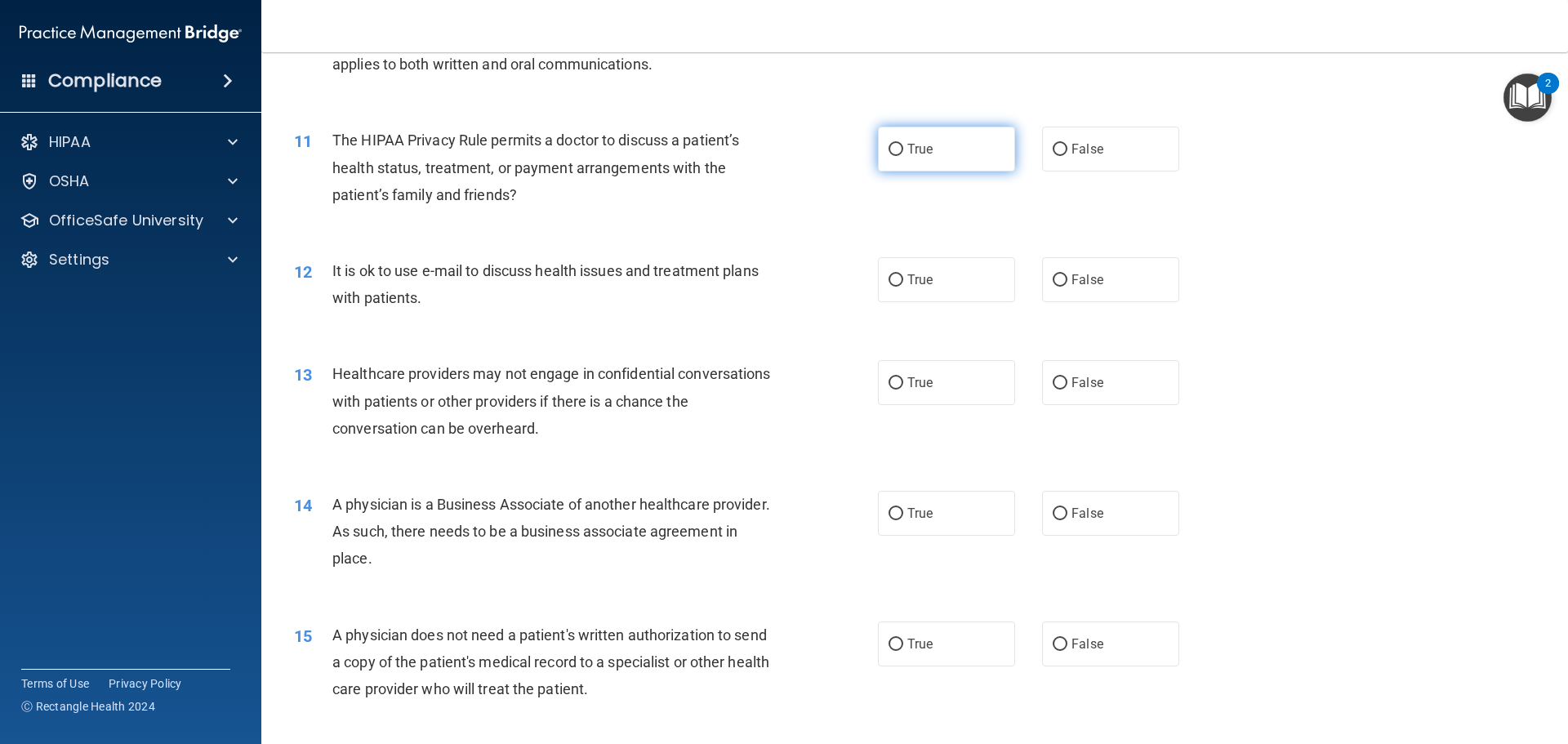
click at [949, 157] on label "True" at bounding box center [946, 148] width 137 height 45
click at [903, 156] on input "True" at bounding box center [896, 149] width 15 height 13
radio input "true"
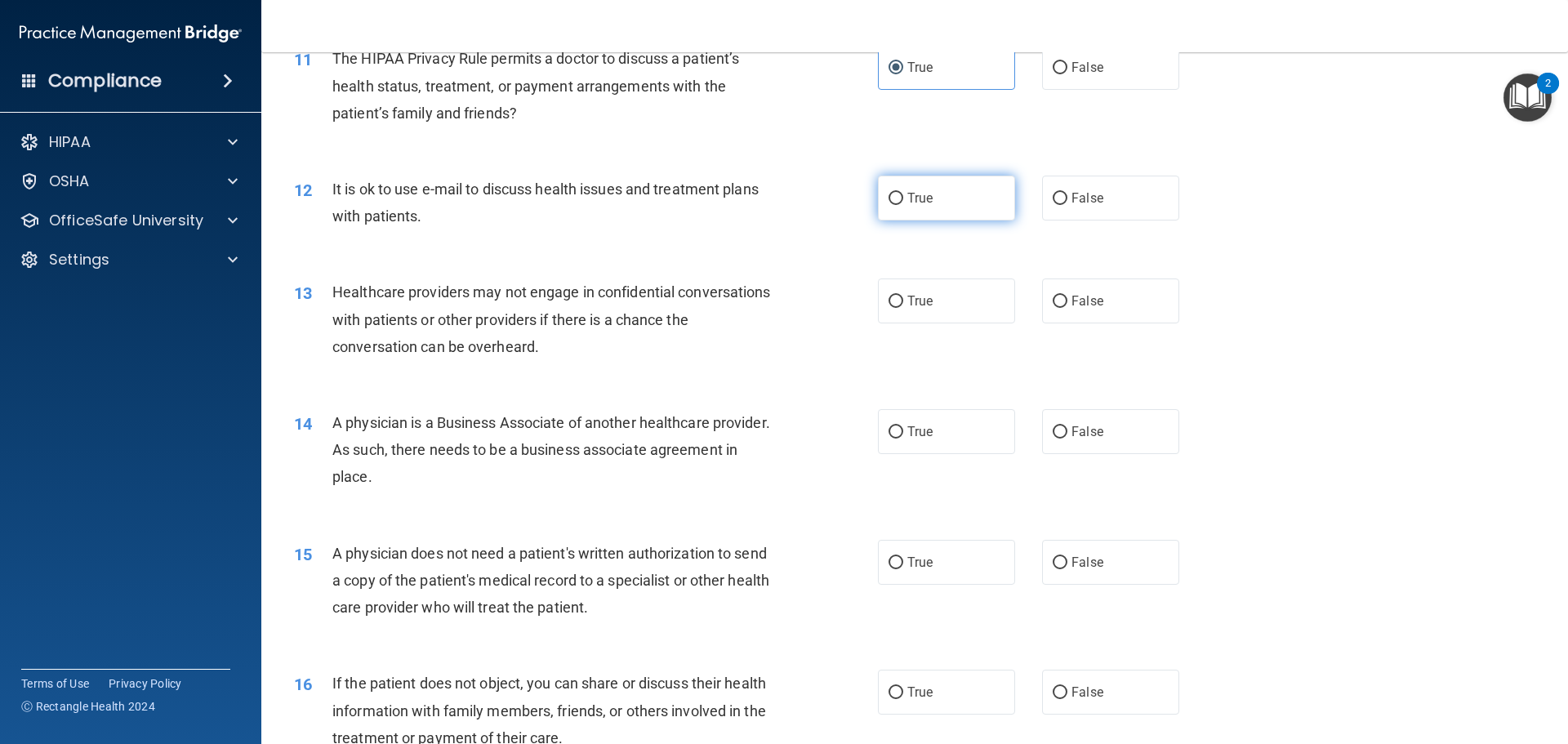
click at [937, 199] on label "True" at bounding box center [946, 198] width 137 height 45
click at [903, 199] on input "True" at bounding box center [896, 199] width 15 height 13
radio input "true"
click at [1103, 302] on label "False" at bounding box center [1110, 301] width 137 height 45
click at [1067, 302] on input "False" at bounding box center [1060, 302] width 15 height 13
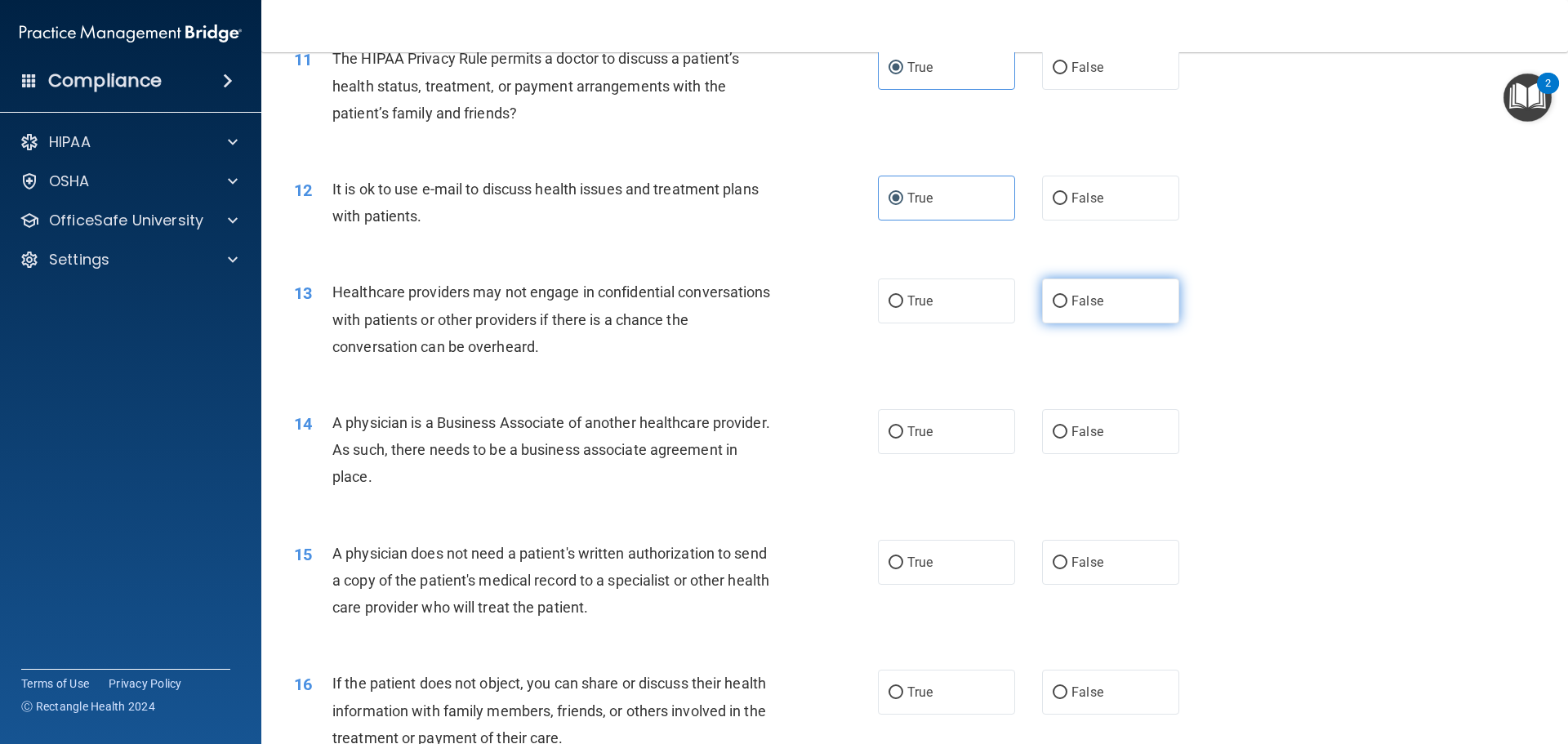
radio input "true"
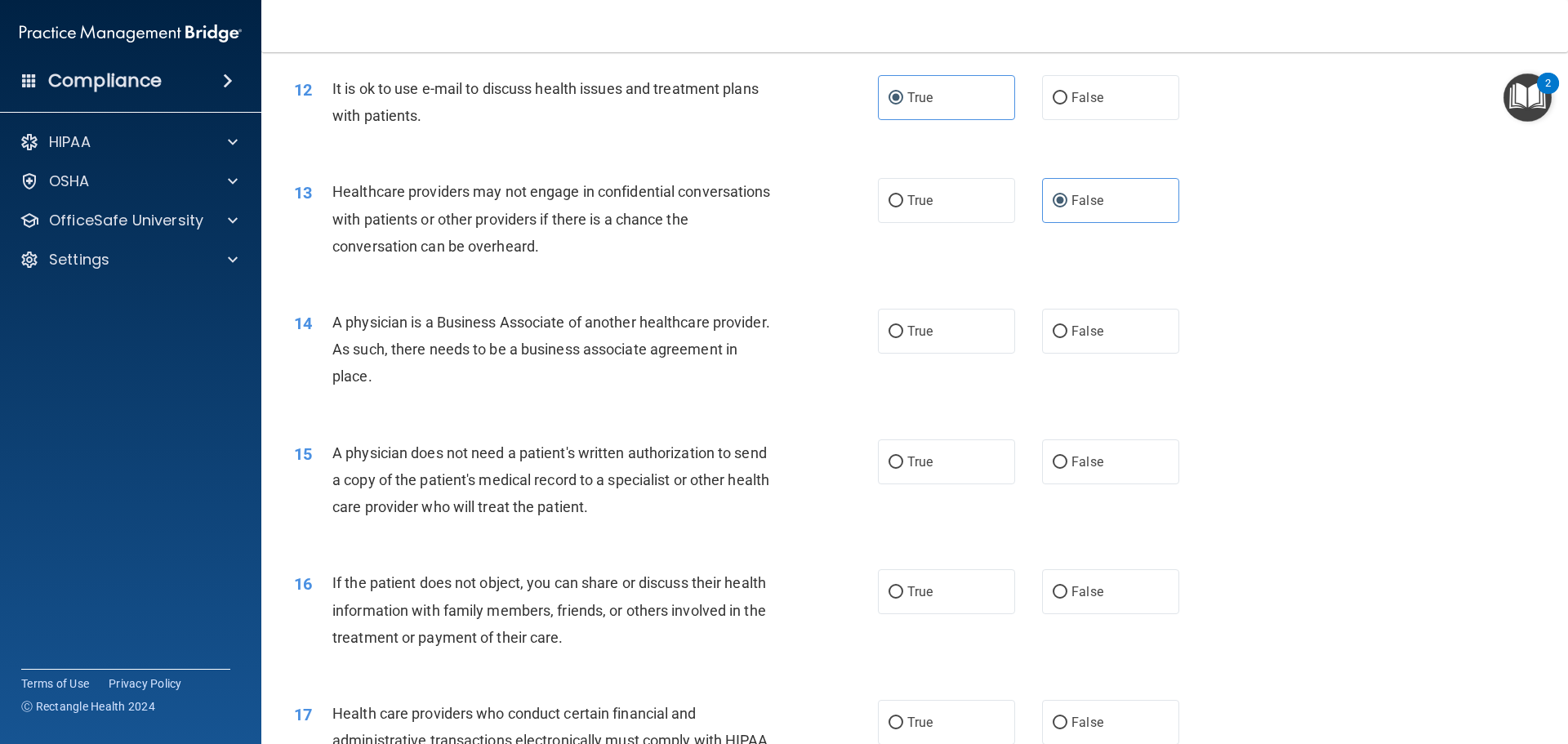
scroll to position [1470, 0]
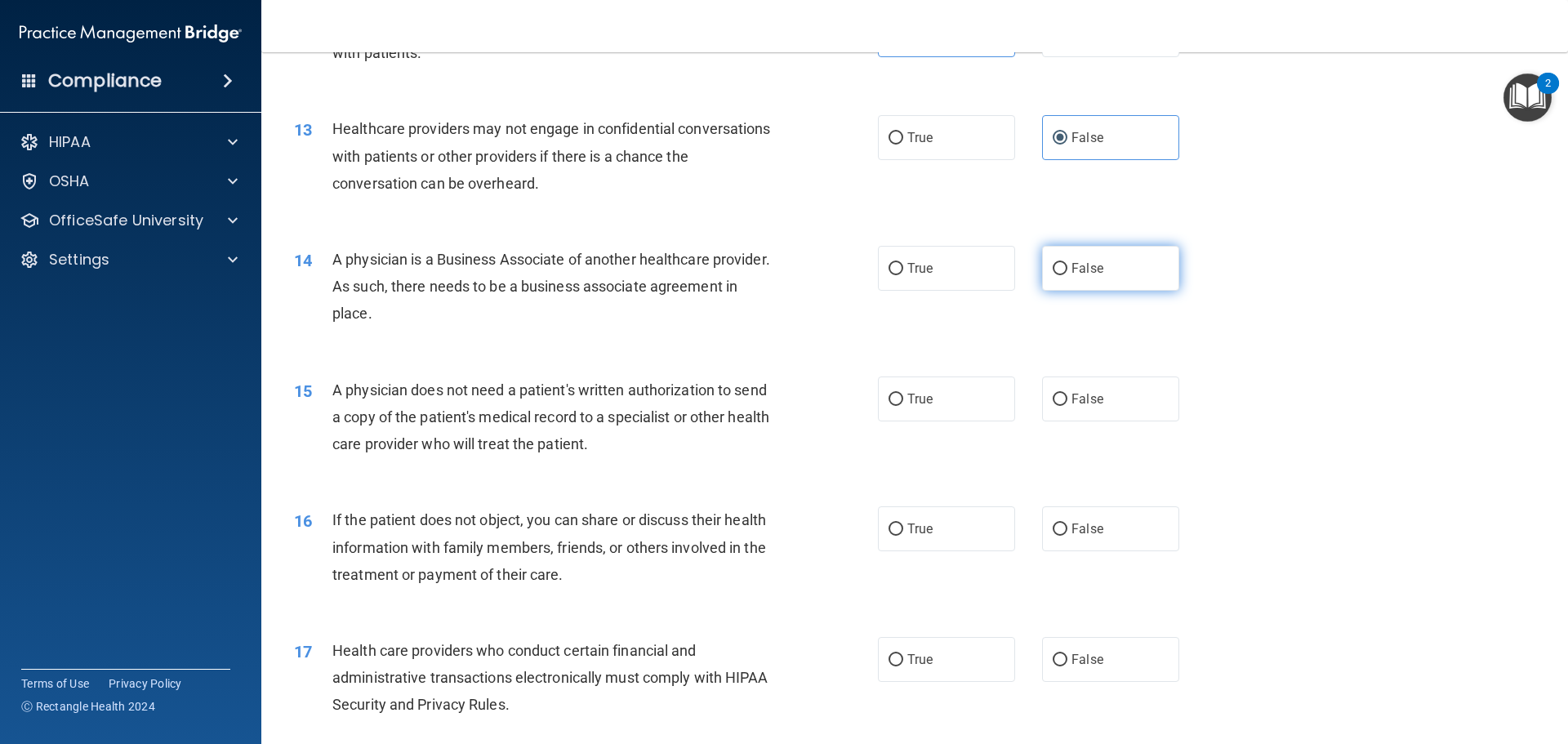
click at [1094, 273] on span "False" at bounding box center [1088, 269] width 32 height 16
click at [1067, 273] on input "False" at bounding box center [1060, 269] width 15 height 13
radio input "true"
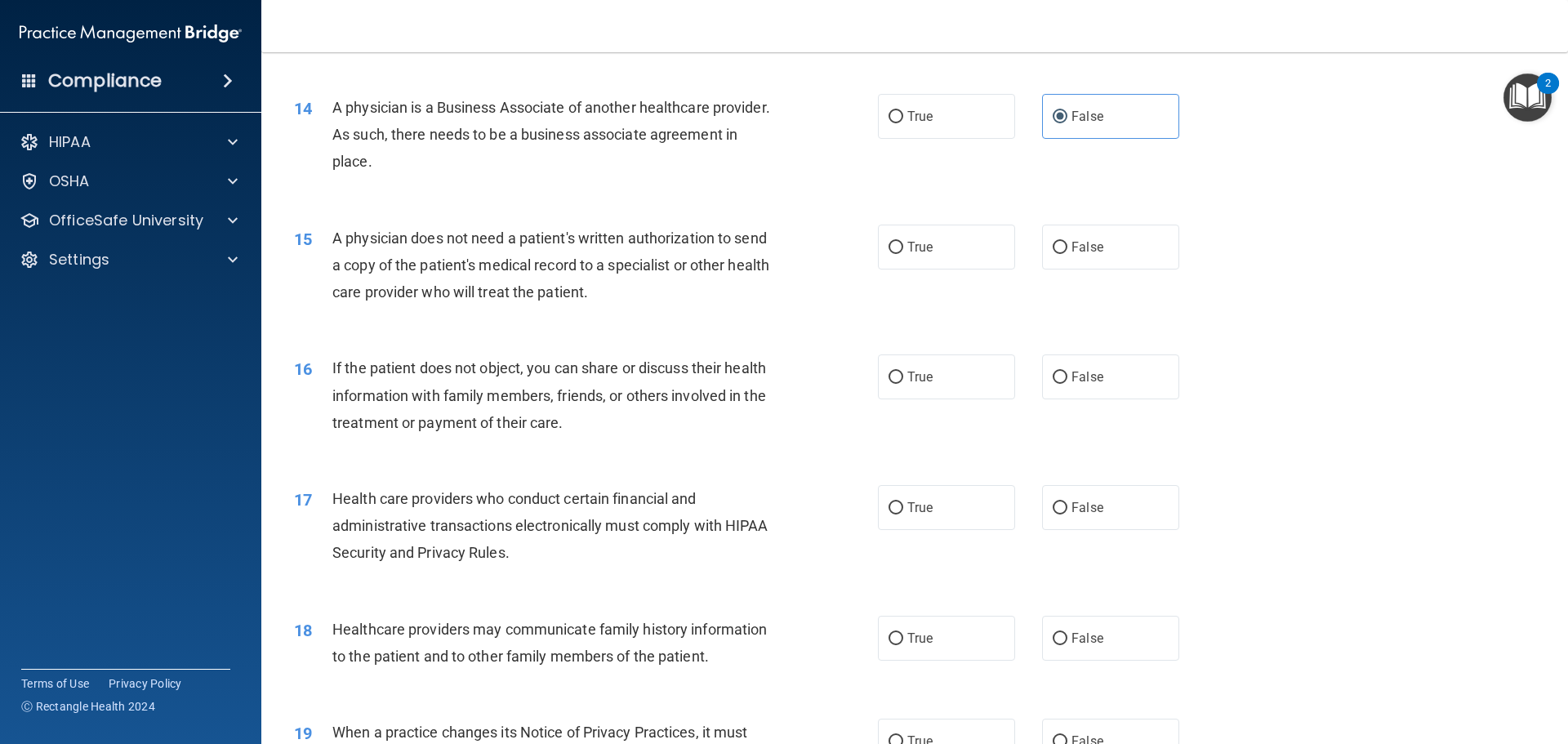
scroll to position [1634, 0]
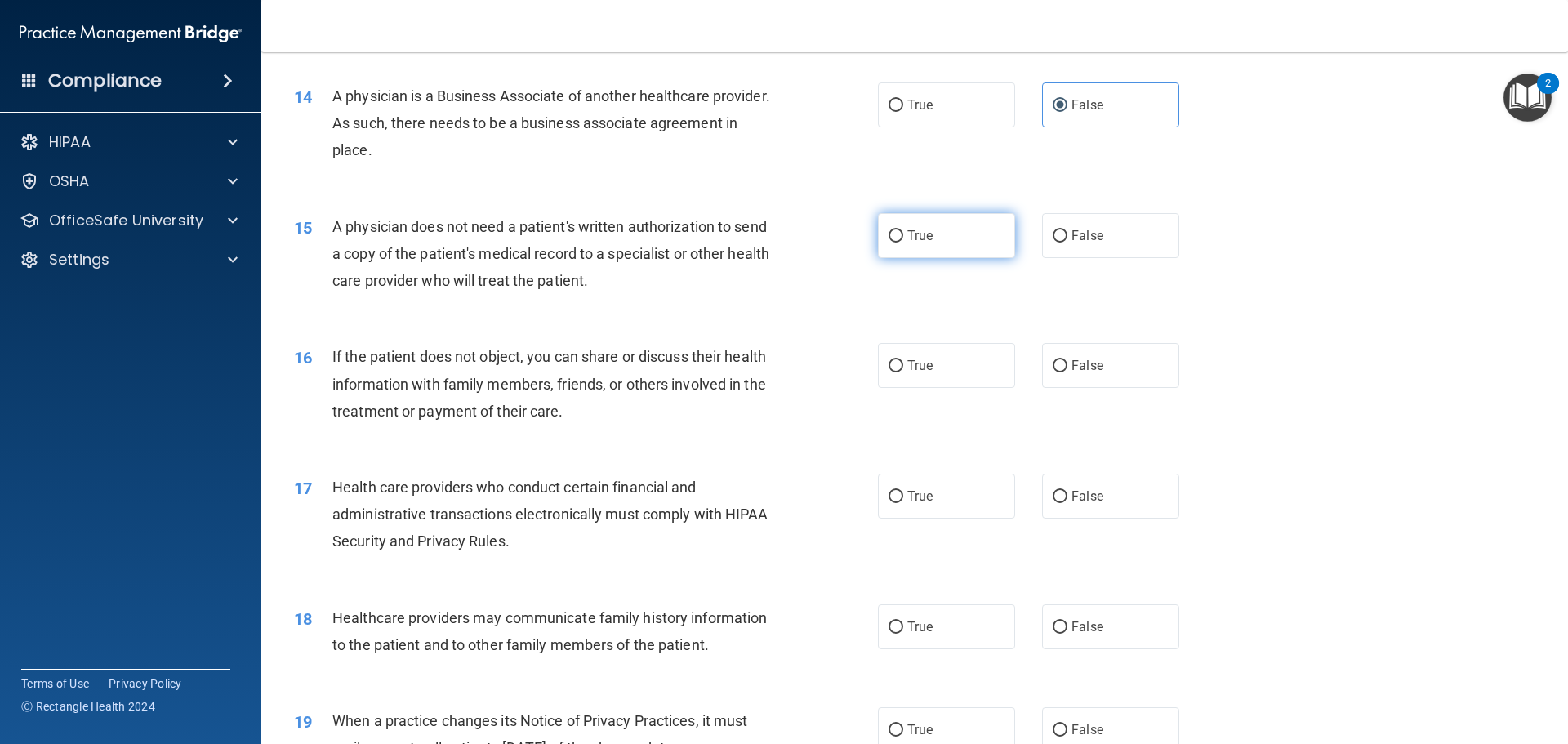
click at [951, 239] on label "True" at bounding box center [946, 236] width 137 height 45
click at [903, 239] on input "True" at bounding box center [896, 236] width 15 height 13
radio input "true"
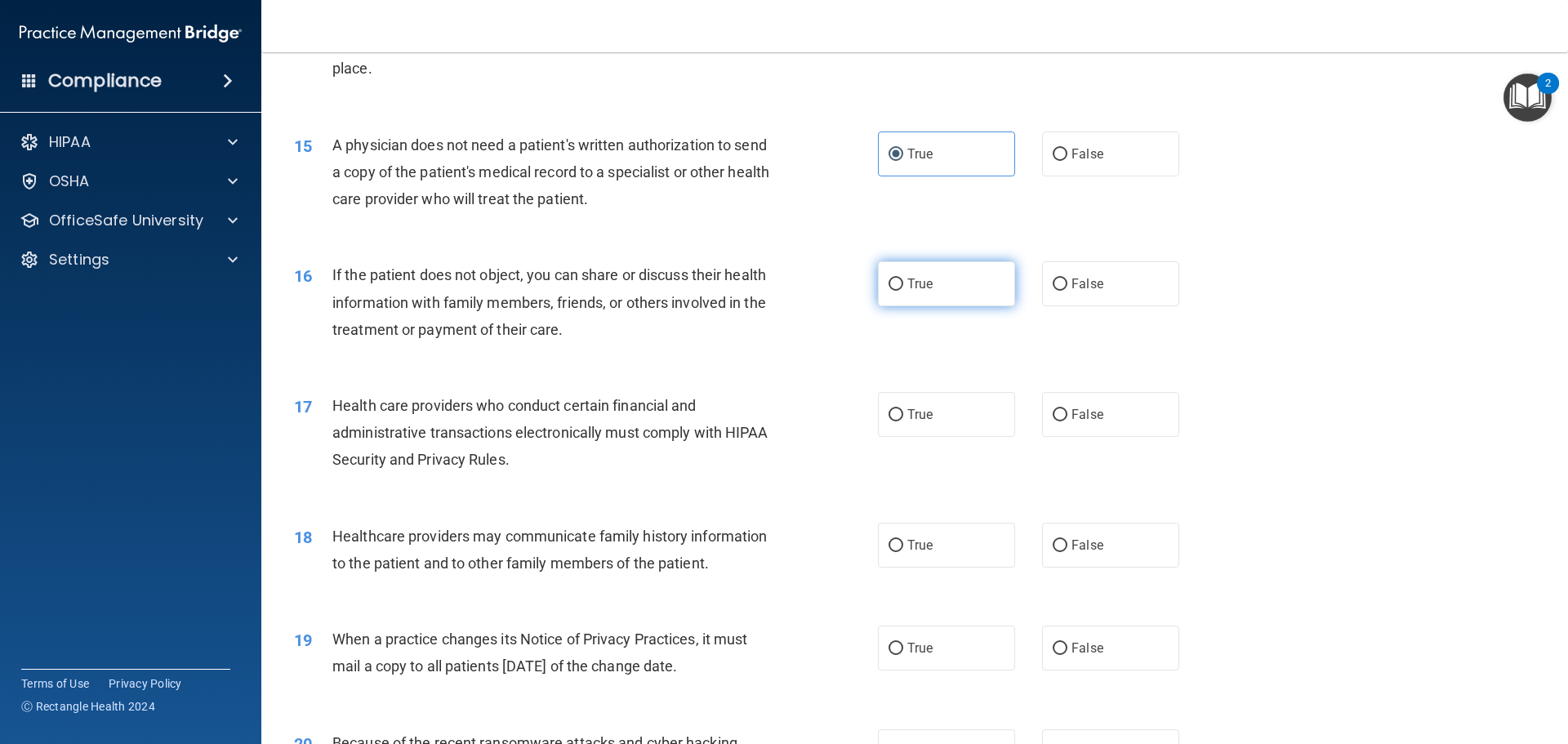
click at [962, 281] on label "True" at bounding box center [946, 283] width 137 height 45
click at [903, 281] on input "True" at bounding box center [896, 284] width 15 height 13
radio input "true"
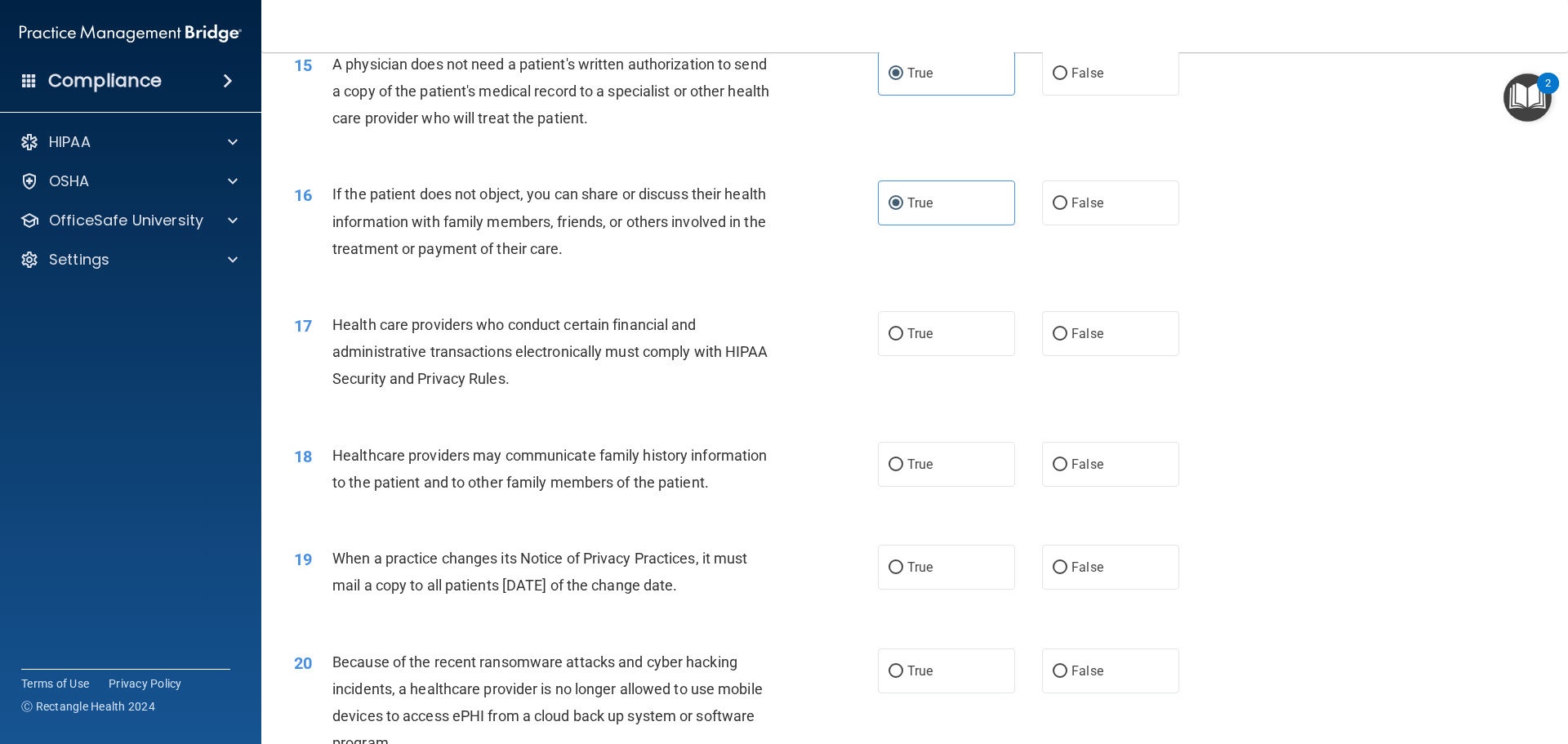
scroll to position [1796, 0]
click at [915, 335] on span "True" at bounding box center [920, 333] width 25 height 16
click at [903, 335] on input "True" at bounding box center [896, 334] width 15 height 13
radio input "true"
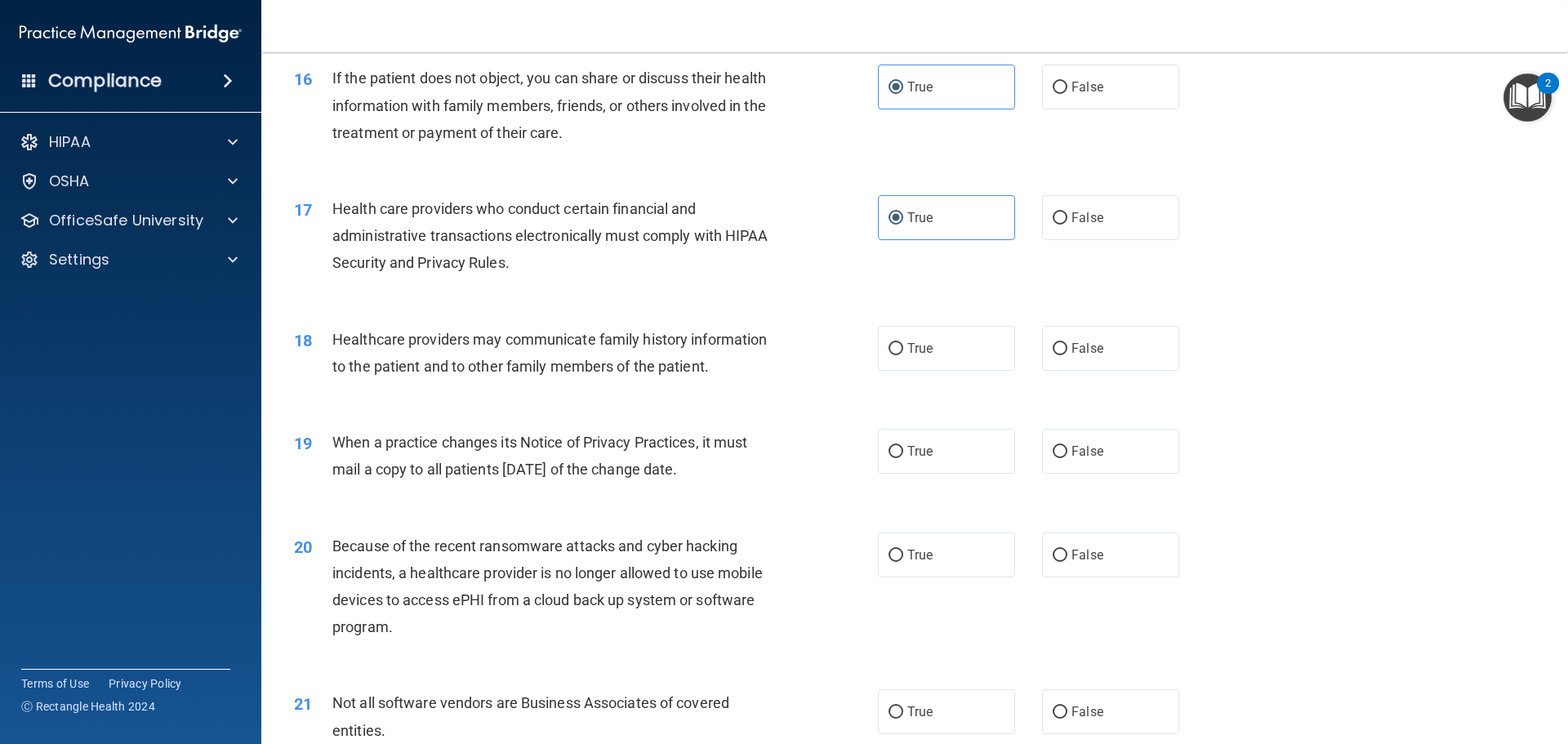
scroll to position [1959, 0]
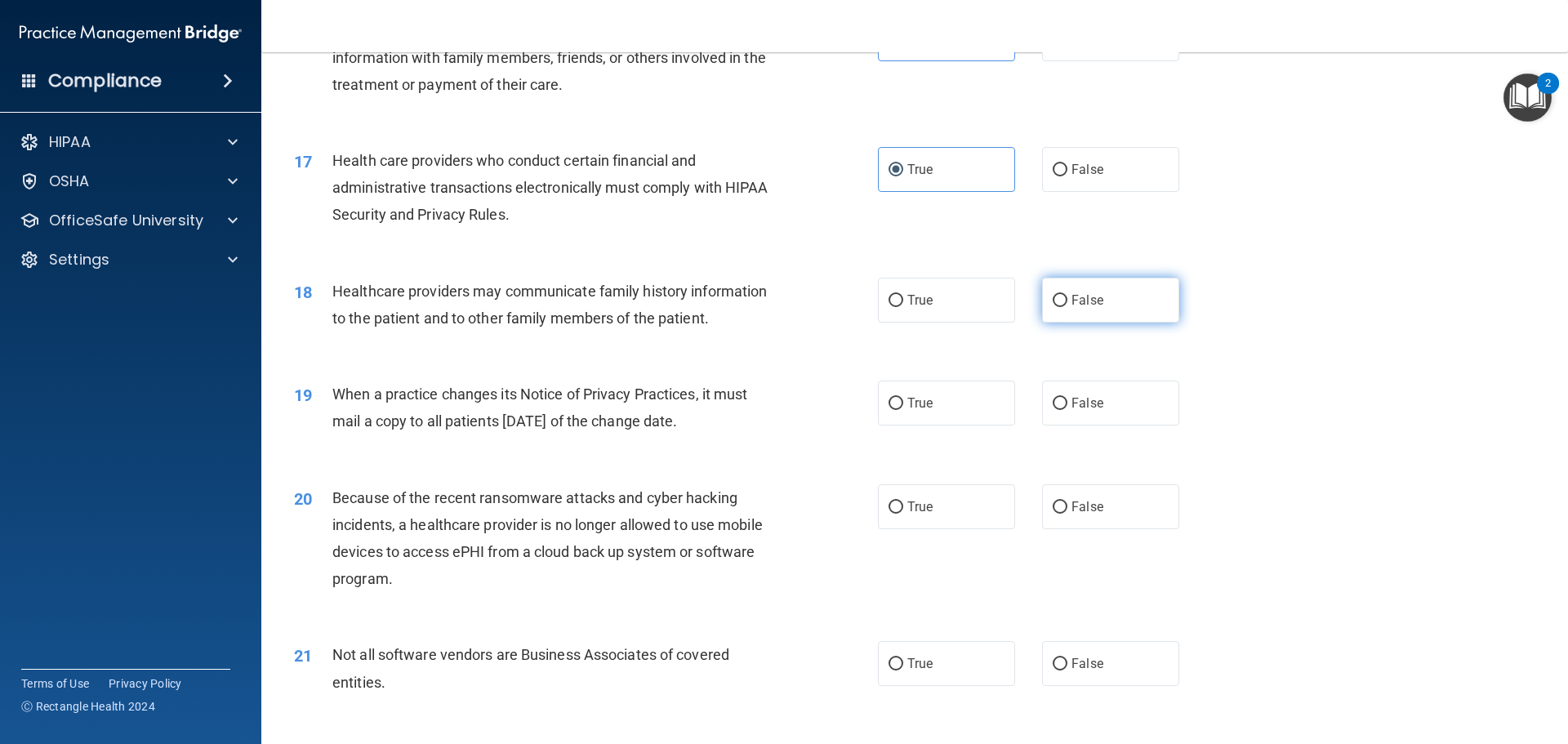
click at [1084, 304] on span "False" at bounding box center [1088, 300] width 32 height 16
click at [1067, 304] on input "False" at bounding box center [1060, 301] width 15 height 13
radio input "true"
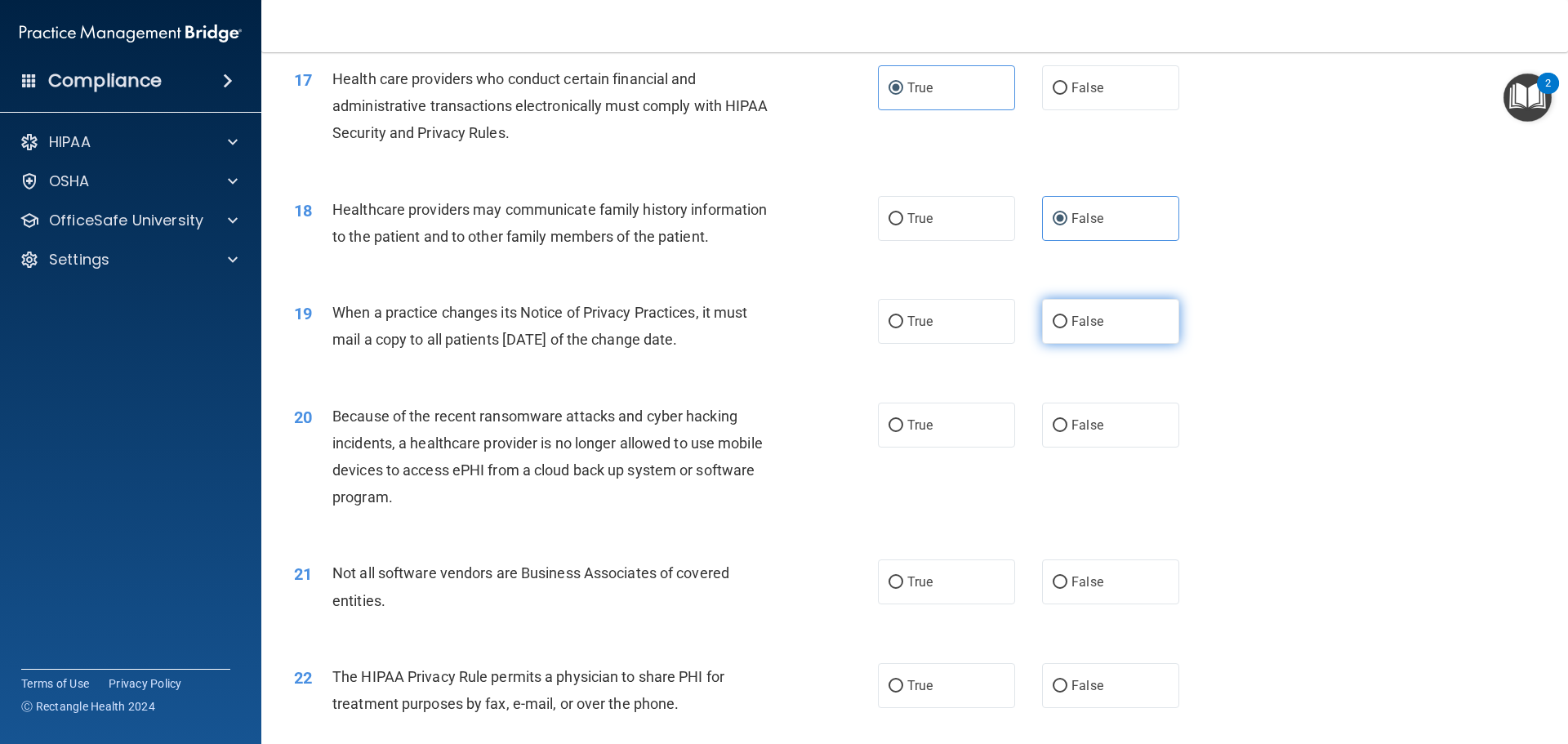
click at [1125, 319] on label "False" at bounding box center [1110, 321] width 137 height 45
click at [1067, 319] on input "False" at bounding box center [1060, 322] width 15 height 13
radio input "true"
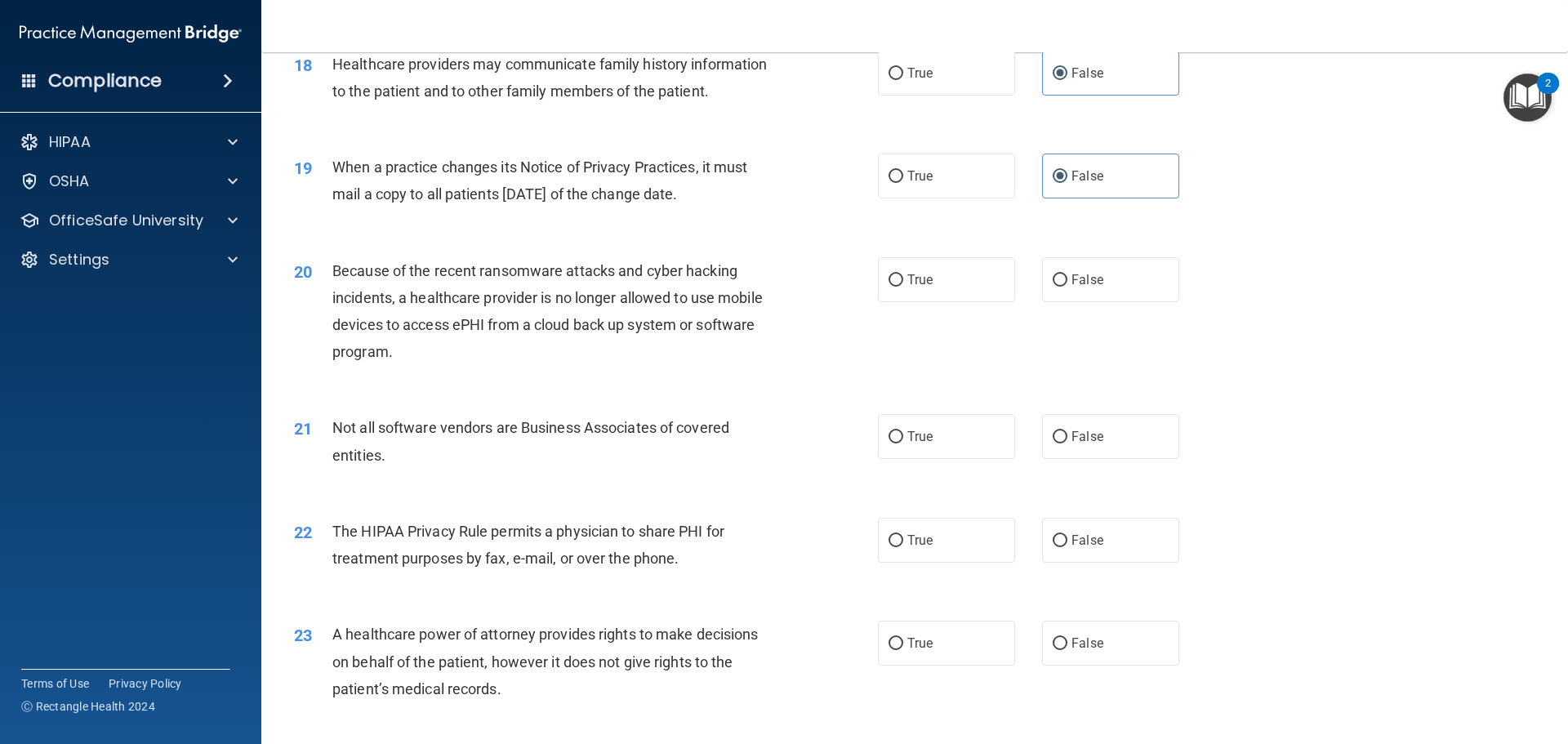
scroll to position [2205, 0]
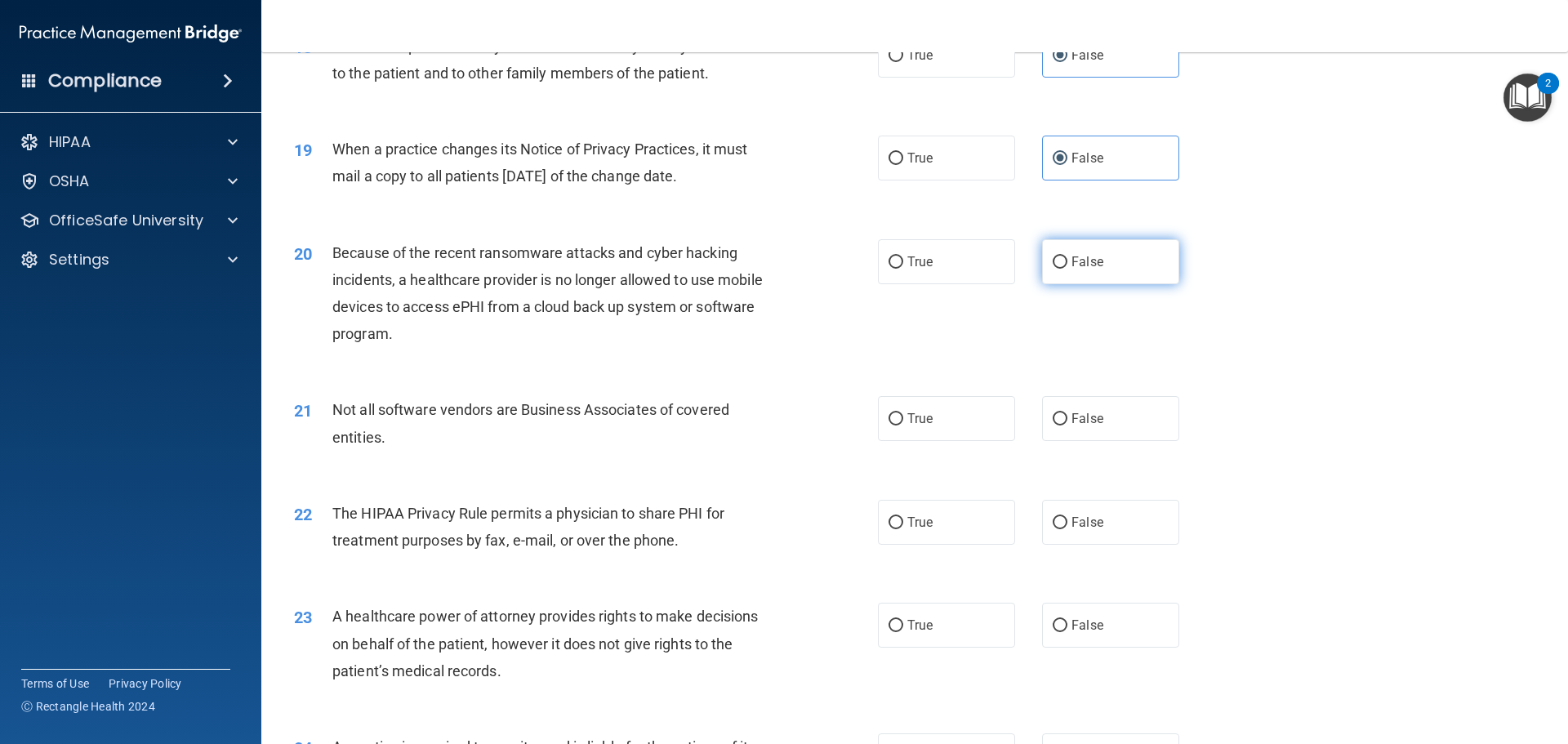
click at [1090, 275] on label "False" at bounding box center [1110, 262] width 137 height 45
click at [1067, 269] on input "False" at bounding box center [1060, 262] width 15 height 13
radio input "true"
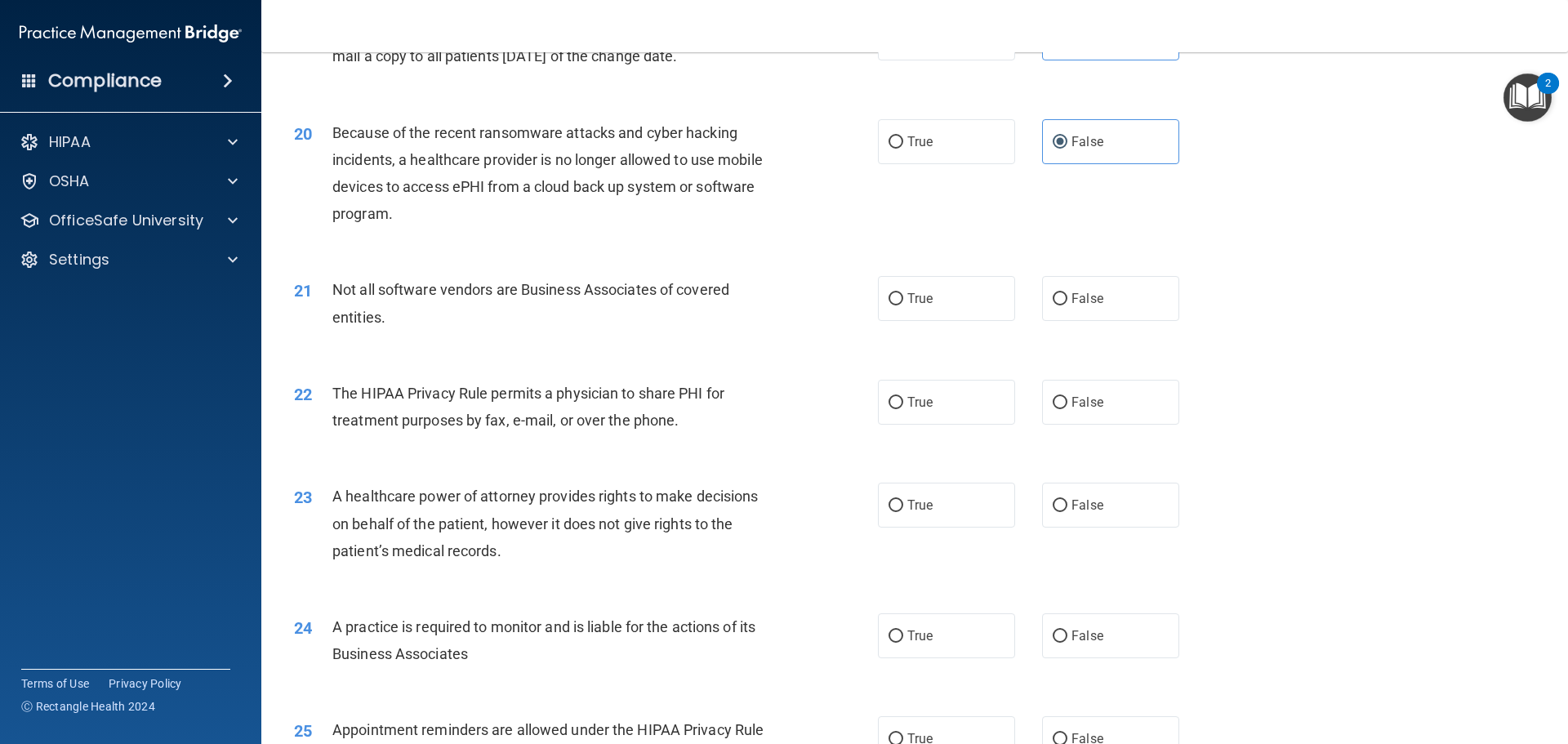
scroll to position [2368, 0]
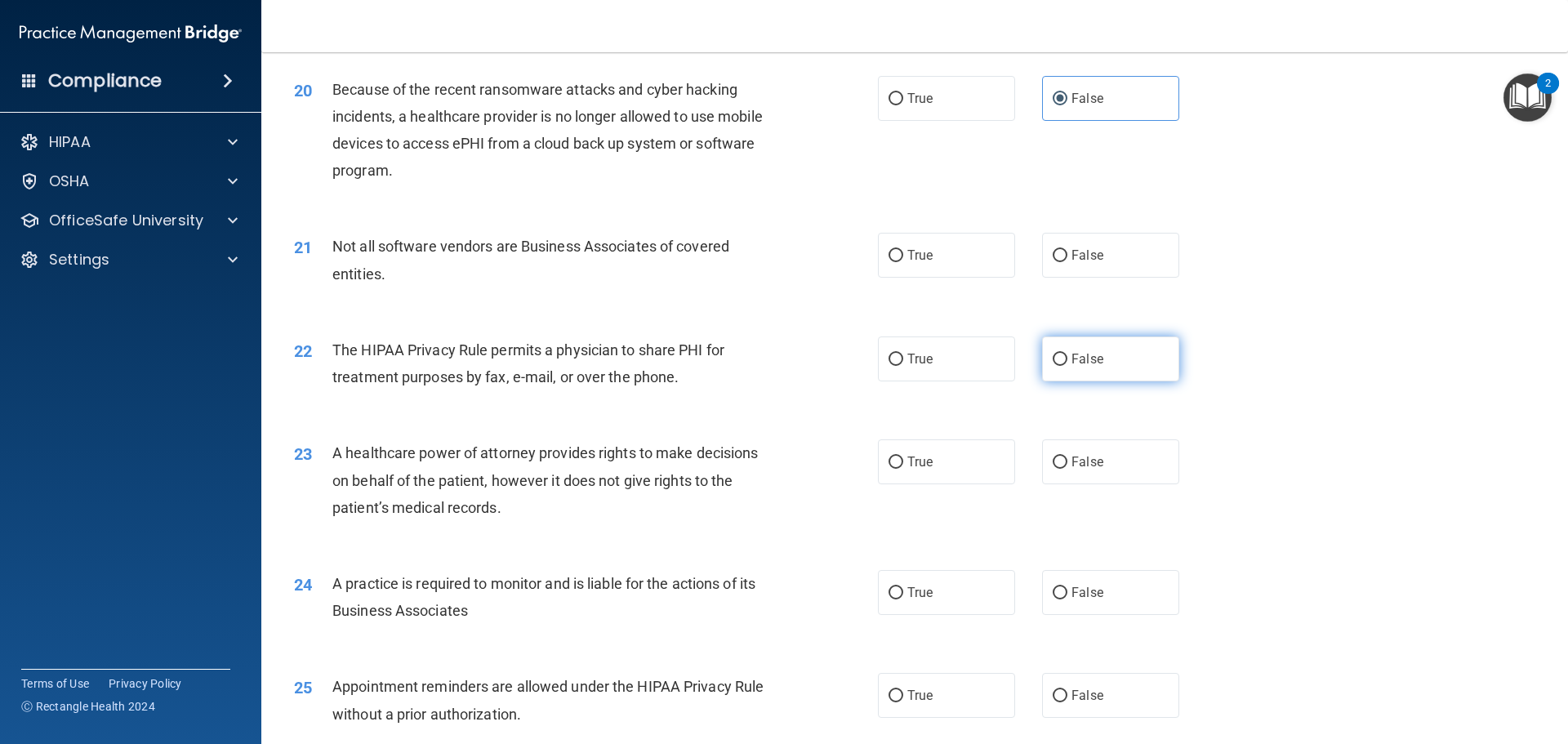
click at [1130, 352] on label "False" at bounding box center [1110, 359] width 137 height 45
click at [1067, 354] on input "False" at bounding box center [1060, 360] width 15 height 13
radio input "true"
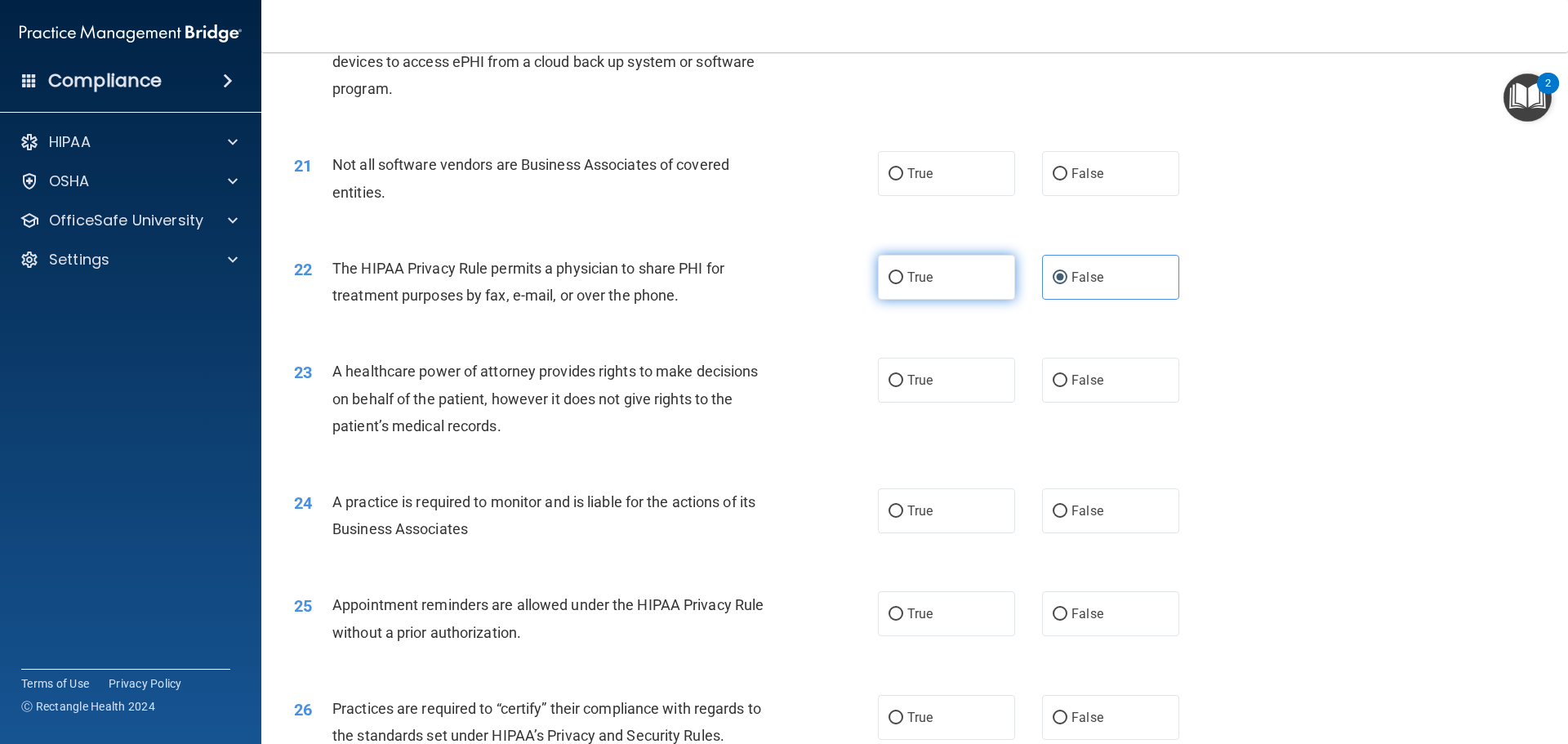
click at [955, 274] on label "True" at bounding box center [946, 277] width 137 height 45
click at [903, 274] on input "True" at bounding box center [896, 277] width 15 height 13
radio input "true"
radio input "false"
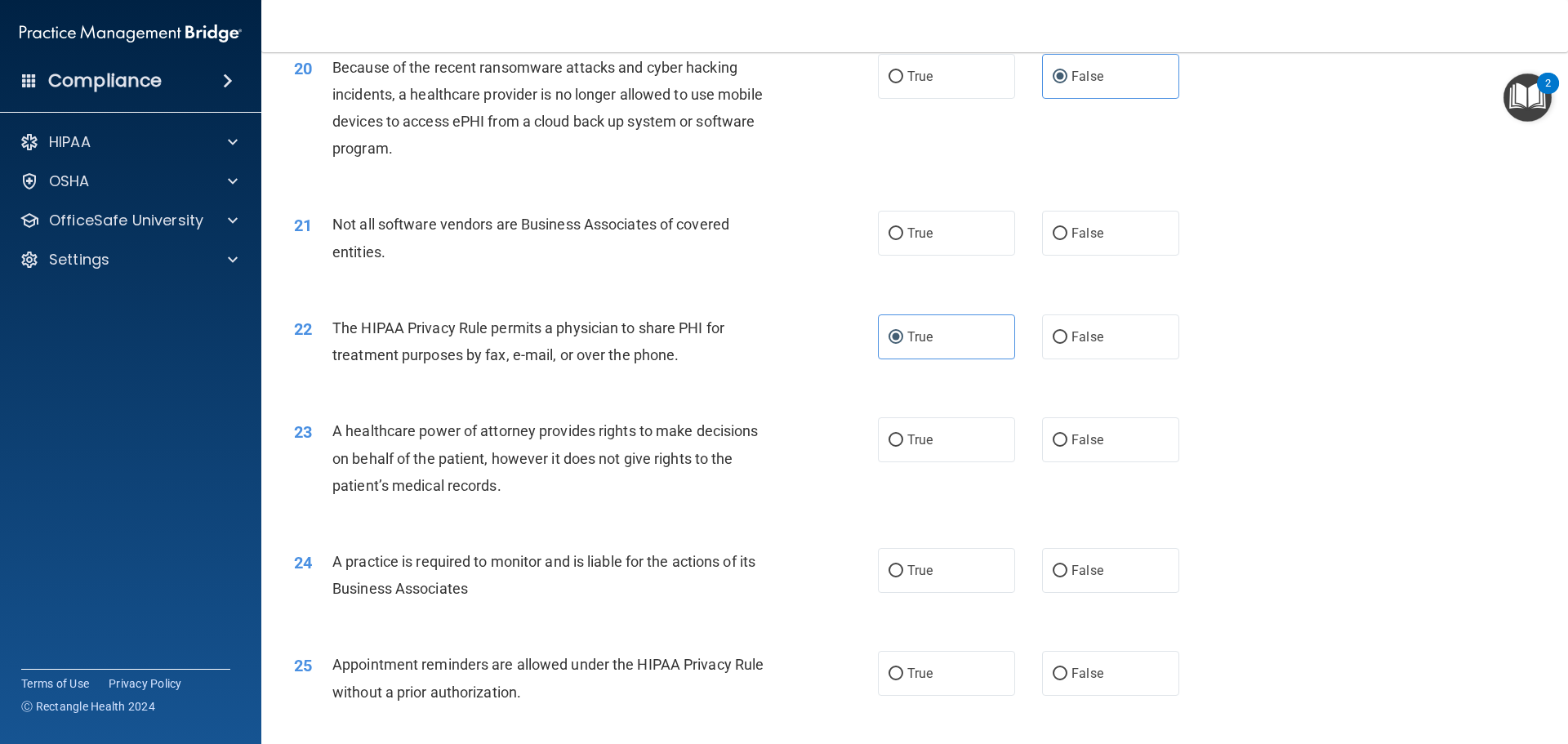
scroll to position [2368, 0]
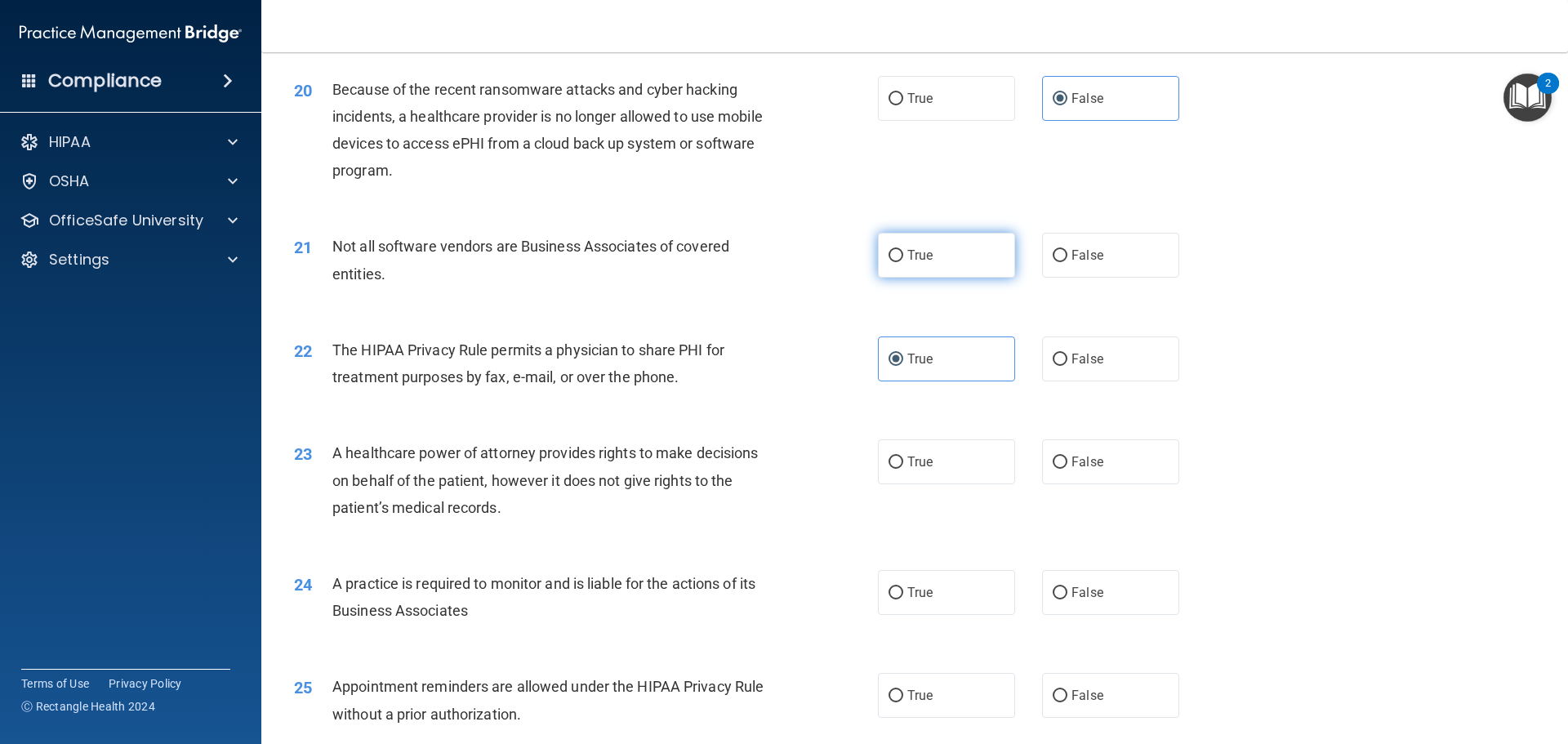
click at [942, 263] on label "True" at bounding box center [946, 255] width 137 height 45
click at [903, 262] on input "True" at bounding box center [896, 256] width 15 height 13
radio input "true"
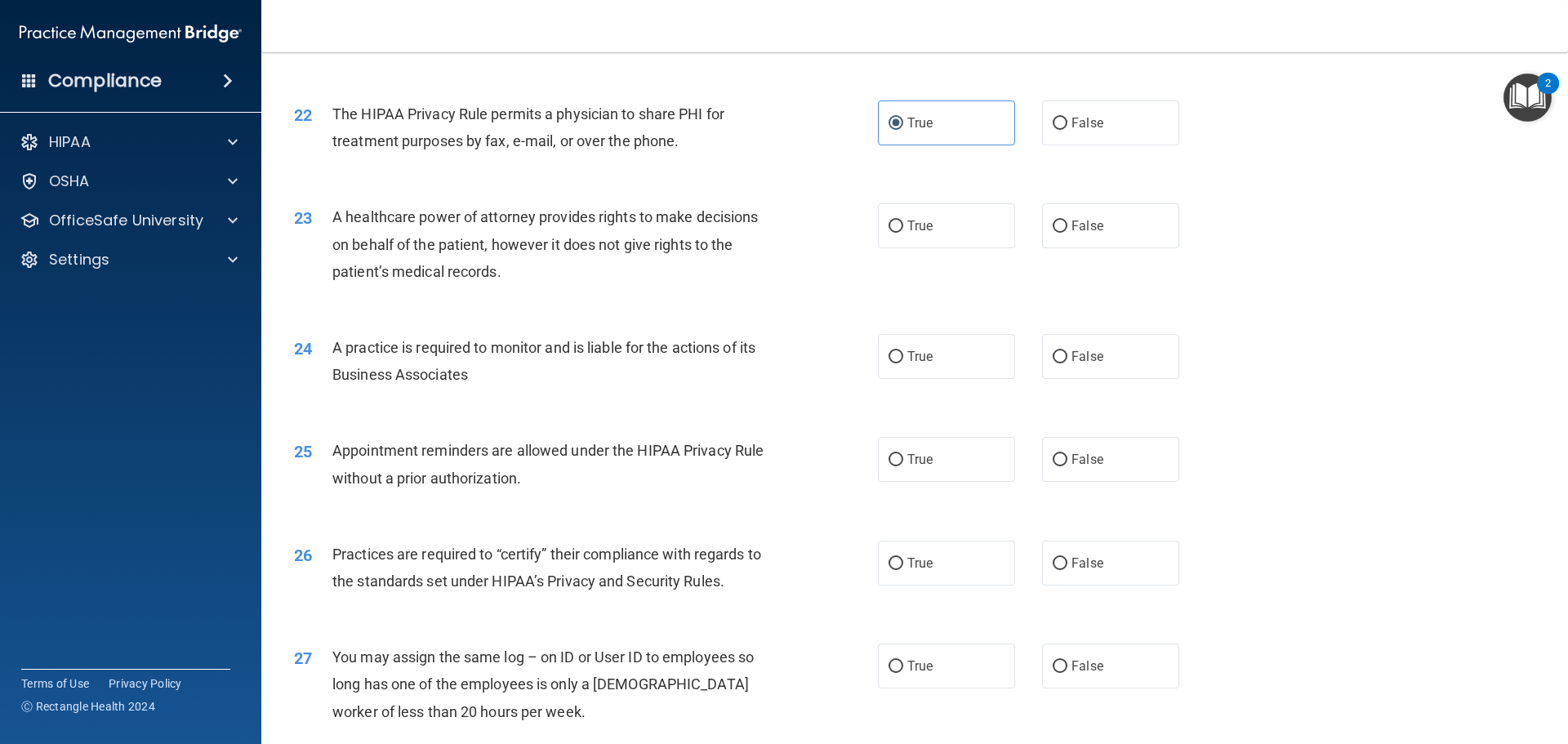
scroll to position [2613, 0]
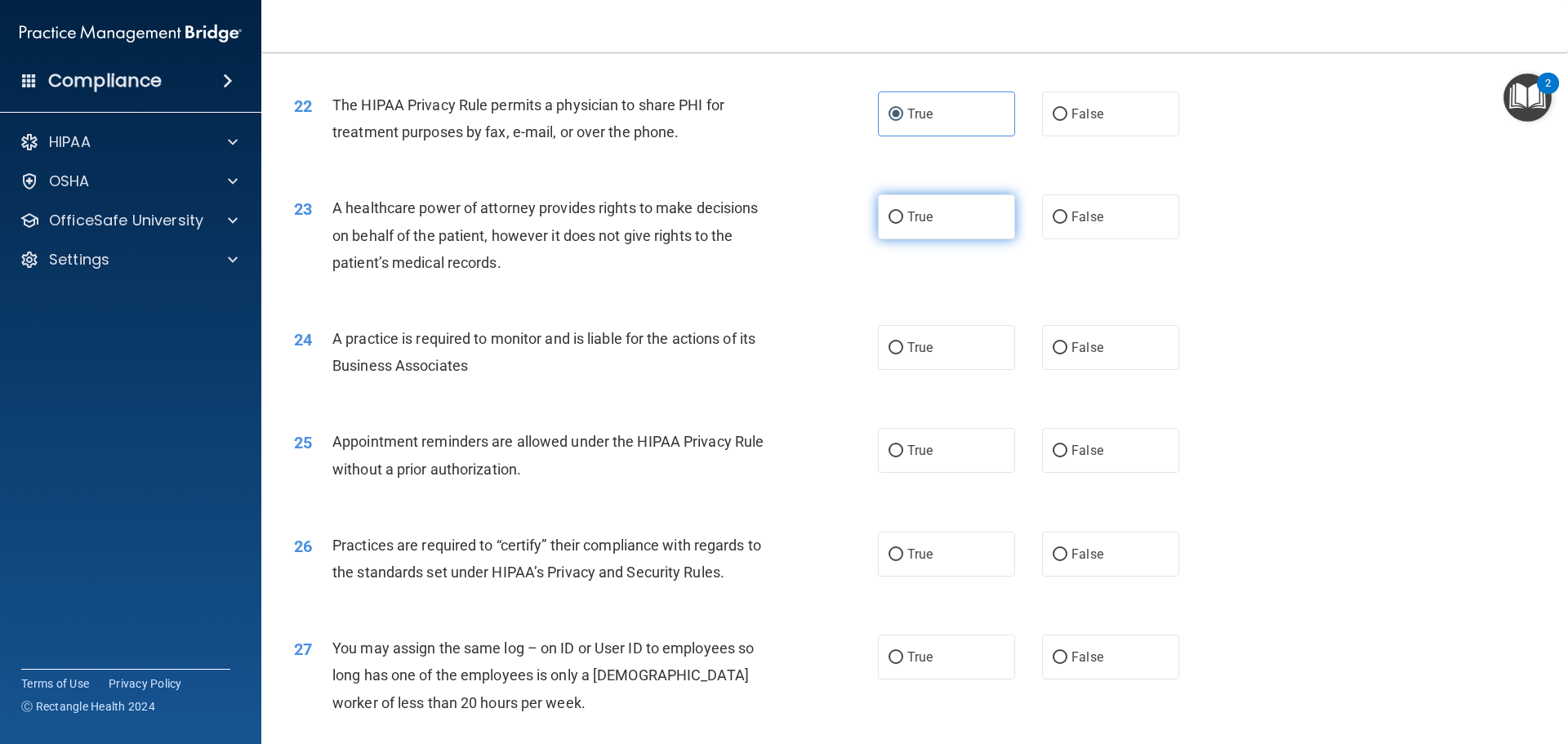
click at [919, 230] on label "True" at bounding box center [946, 216] width 137 height 45
click at [903, 224] on input "True" at bounding box center [896, 217] width 15 height 13
radio input "true"
click at [1102, 346] on label "False" at bounding box center [1110, 347] width 137 height 45
click at [1067, 346] on input "False" at bounding box center [1060, 348] width 15 height 13
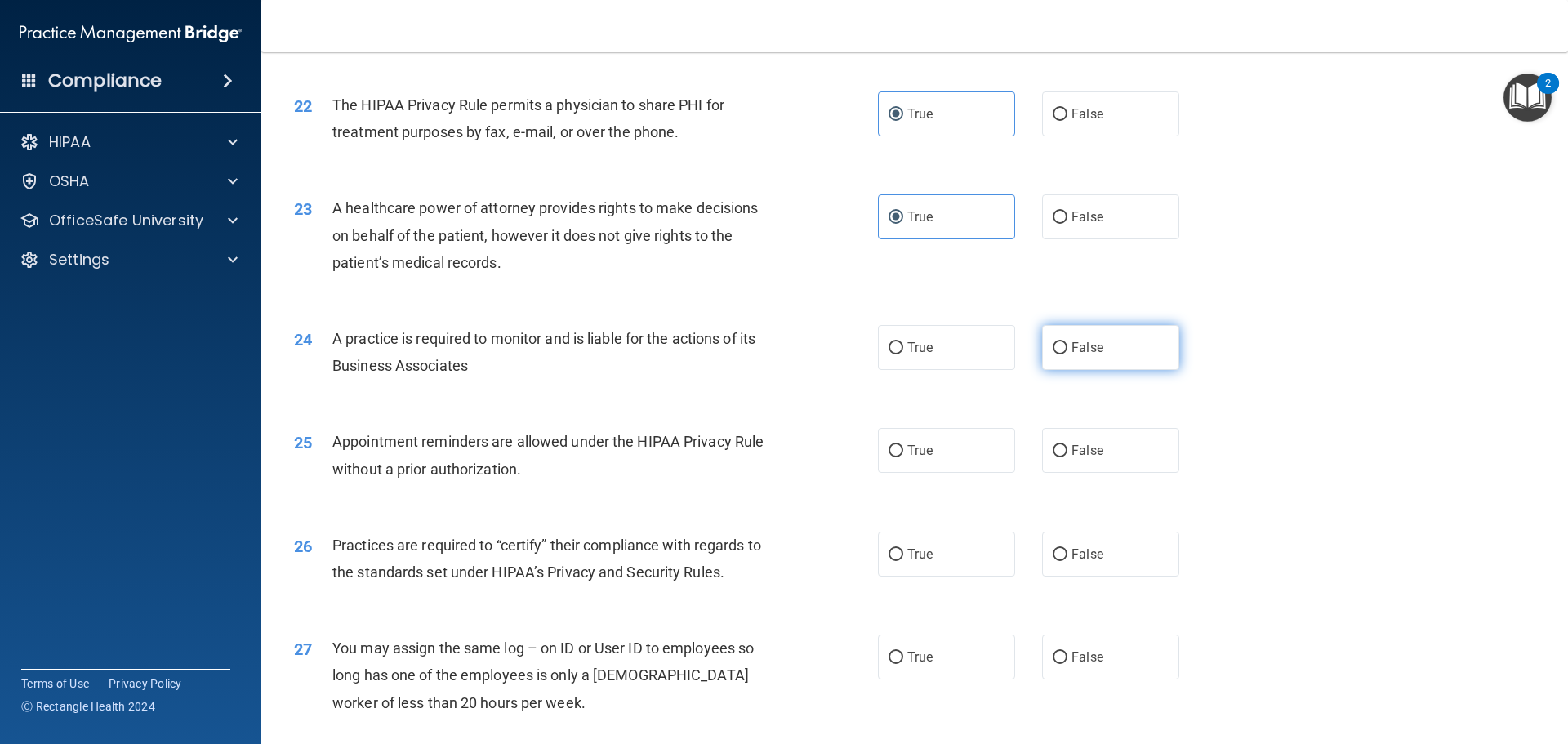
radio input "true"
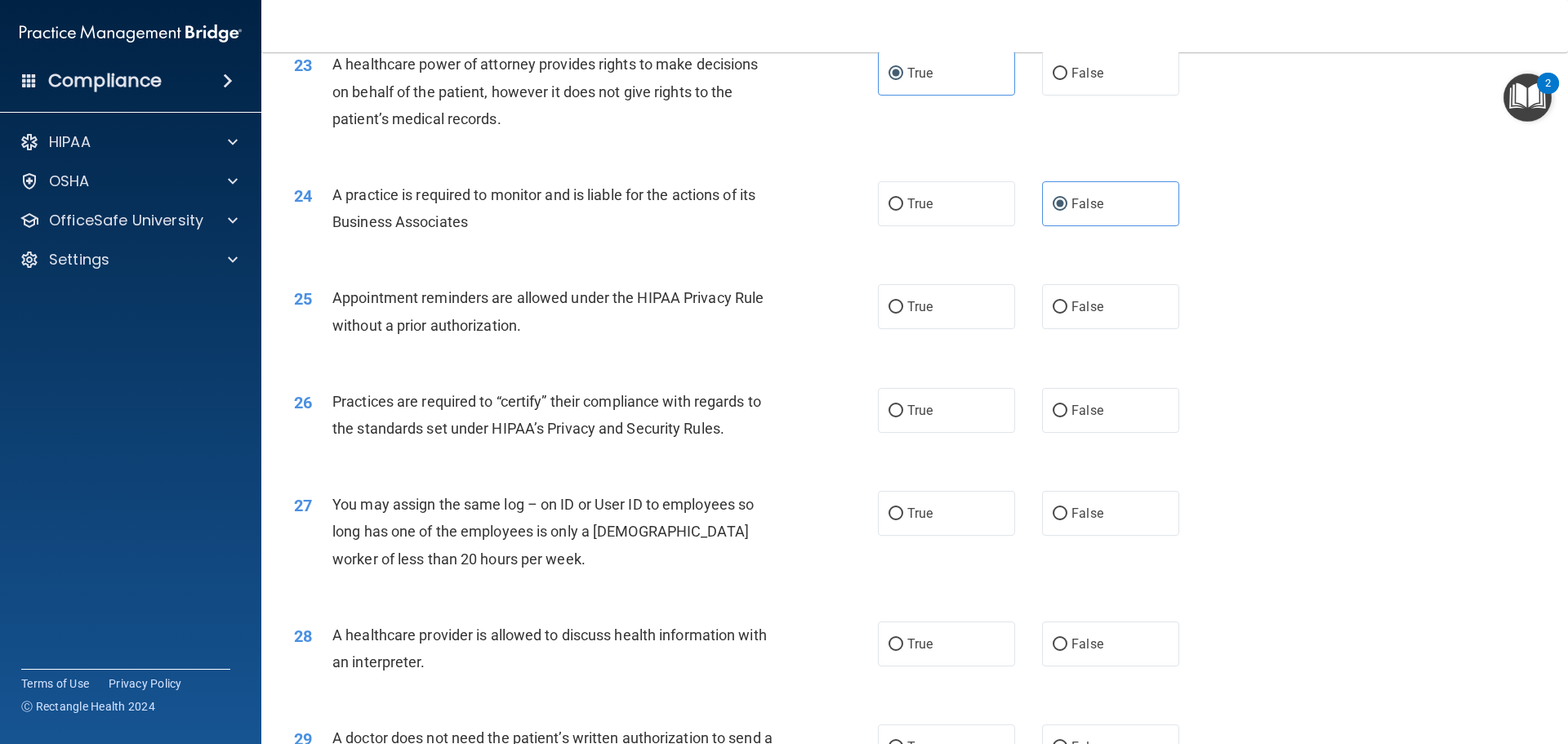
scroll to position [2776, 0]
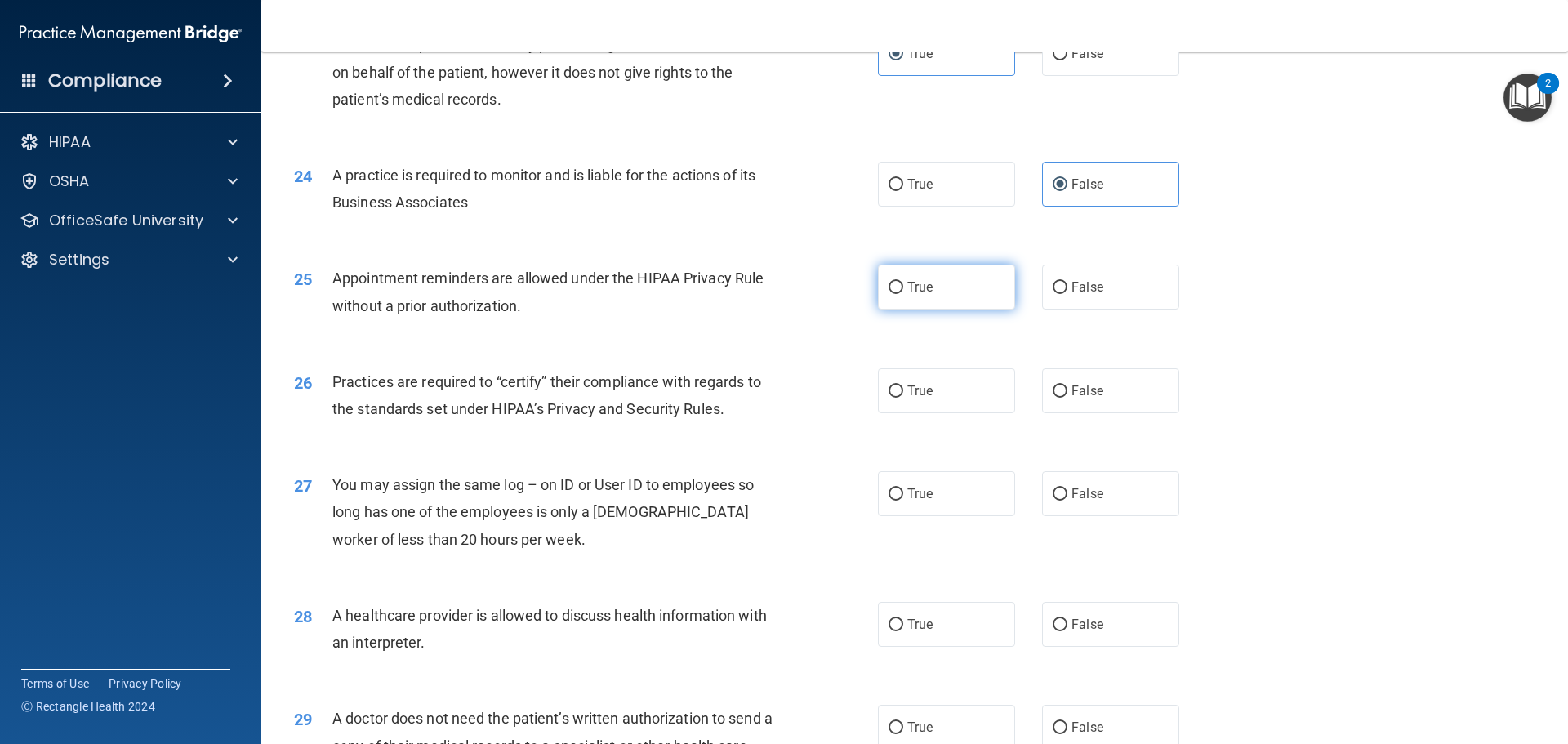
click at [915, 297] on label "True" at bounding box center [946, 287] width 137 height 45
click at [903, 294] on input "True" at bounding box center [896, 287] width 15 height 13
radio input "true"
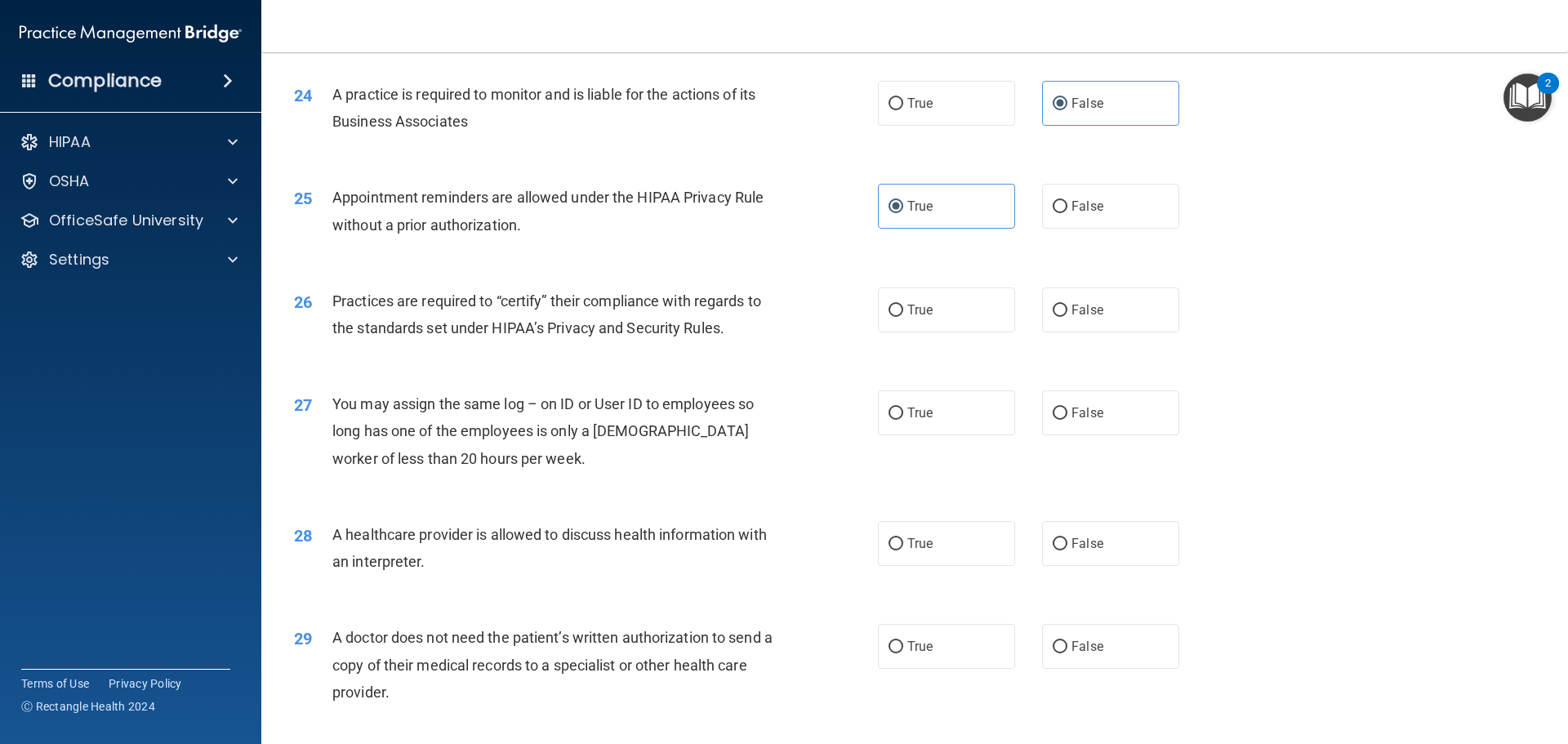
scroll to position [2858, 0]
click at [1103, 312] on label "False" at bounding box center [1110, 308] width 137 height 45
click at [1067, 312] on input "False" at bounding box center [1060, 309] width 15 height 13
radio input "true"
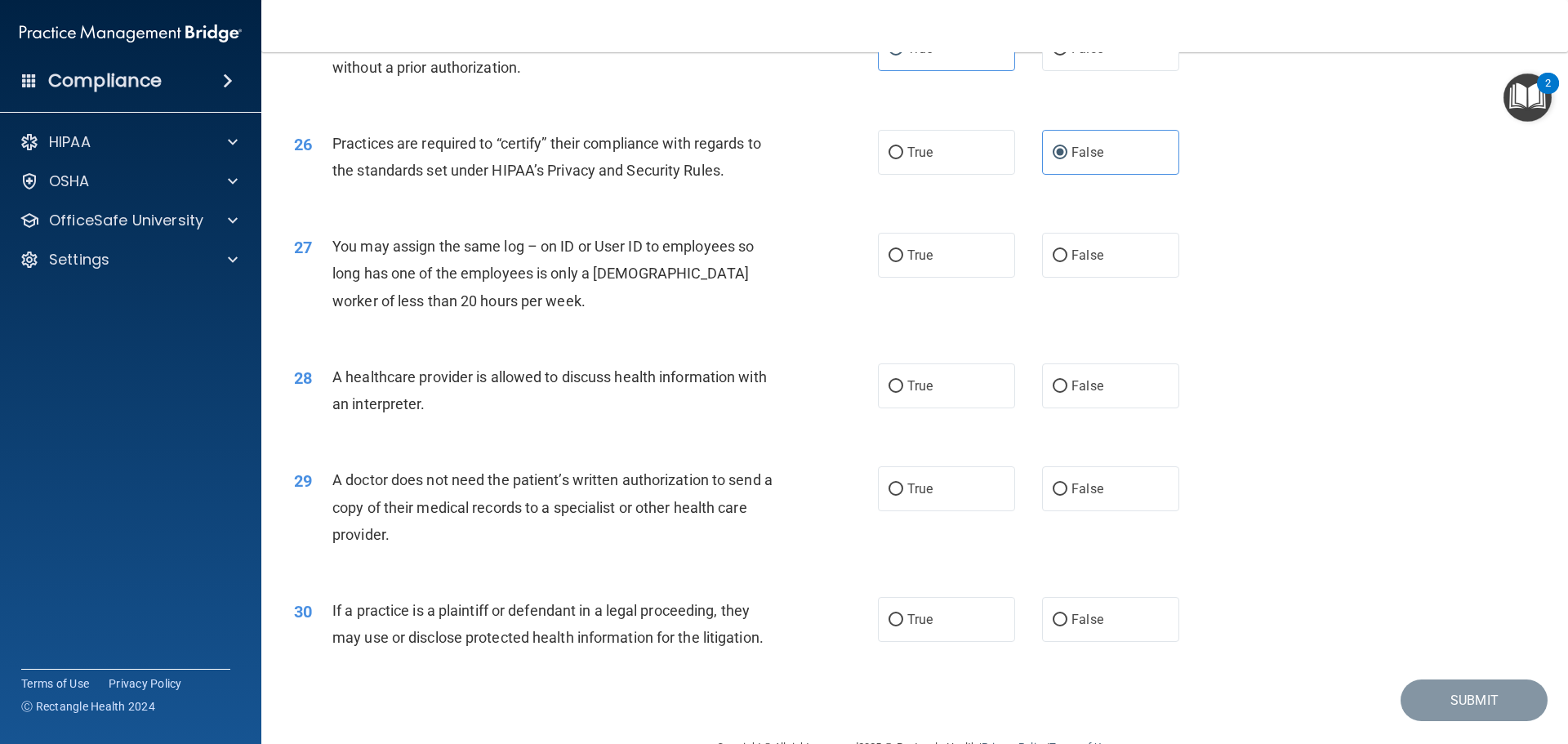
scroll to position [3022, 0]
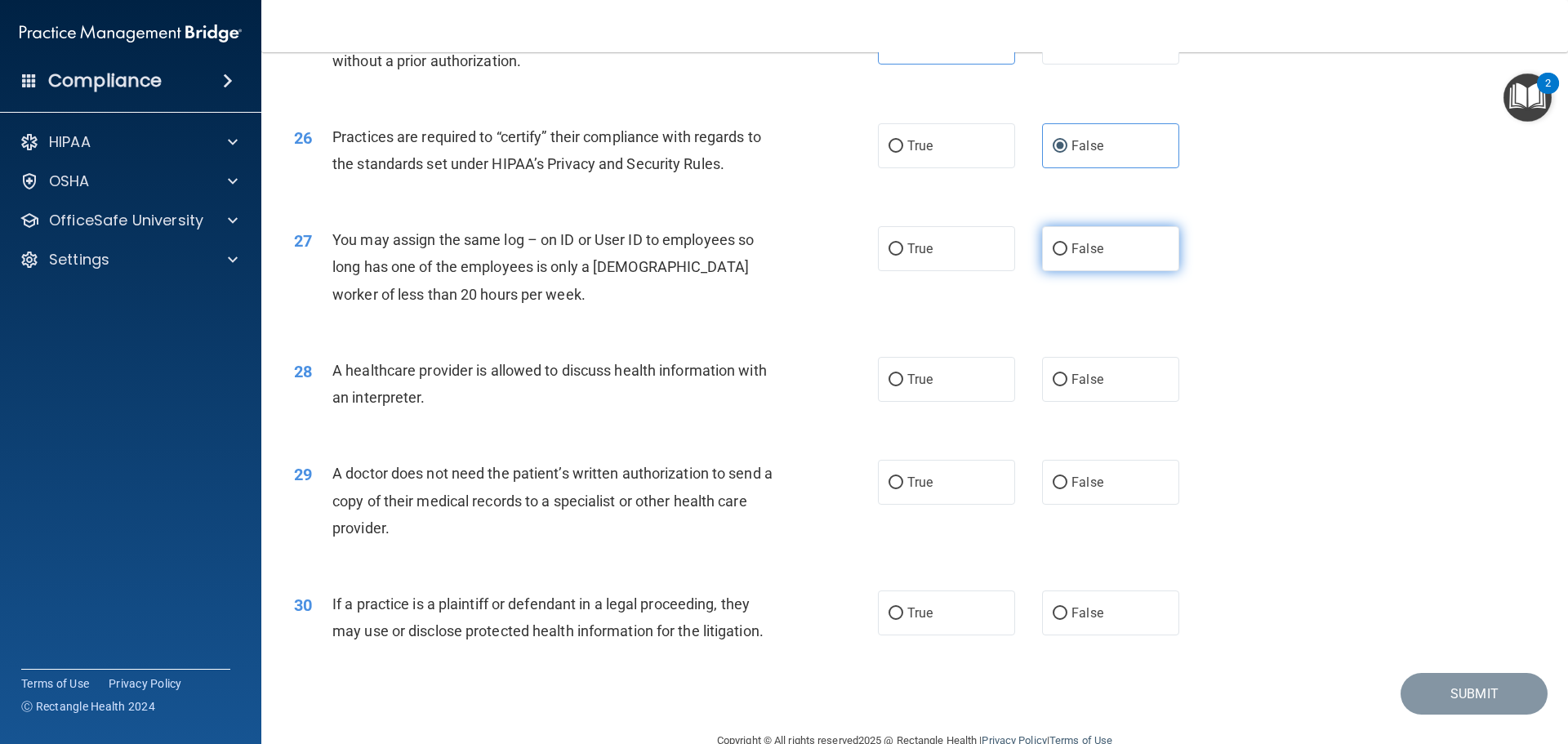
click at [1110, 256] on label "False" at bounding box center [1110, 248] width 137 height 45
click at [1067, 256] on input "False" at bounding box center [1060, 249] width 15 height 13
radio input "true"
click at [944, 385] on label "True" at bounding box center [946, 379] width 137 height 45
click at [903, 385] on input "True" at bounding box center [896, 380] width 15 height 13
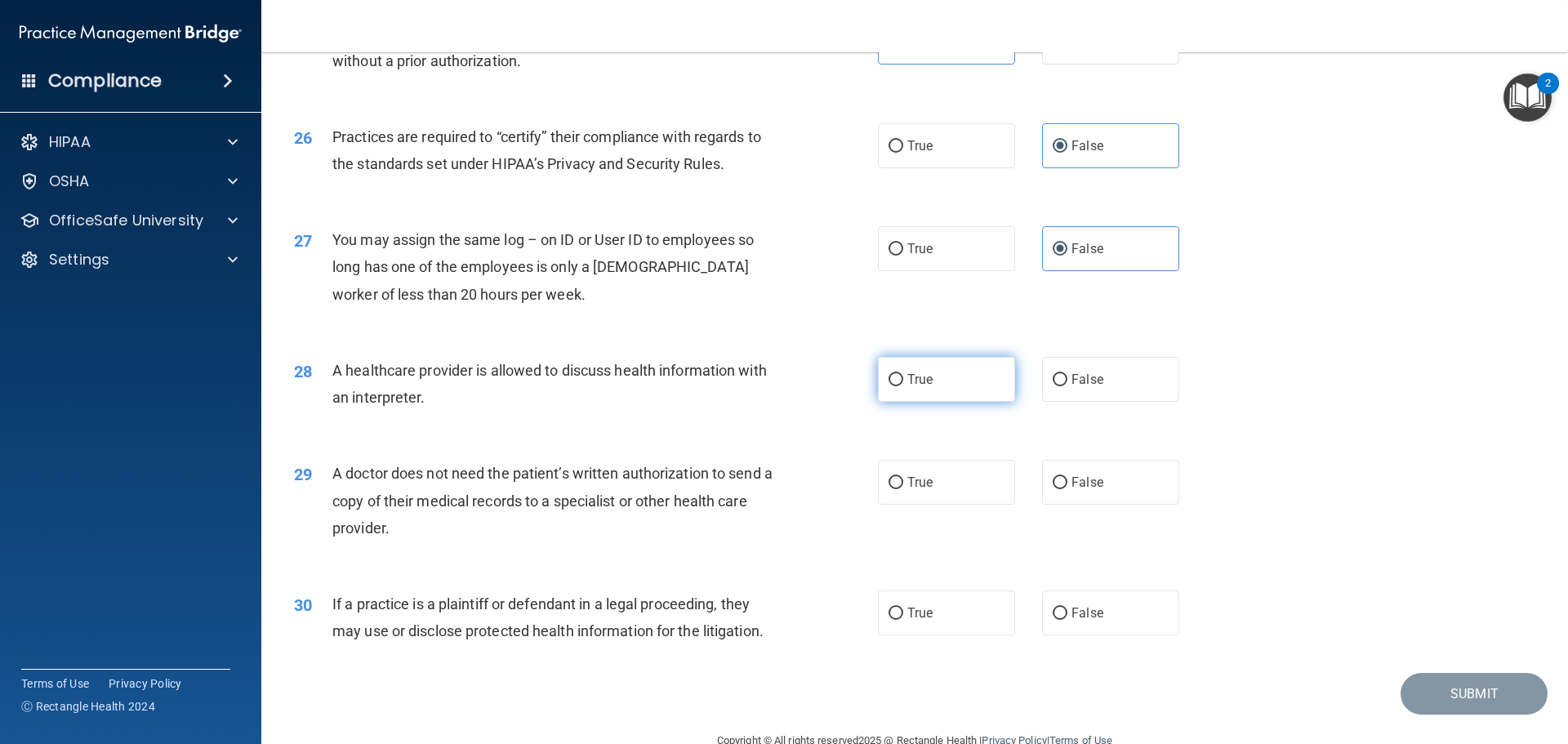
radio input "true"
click at [897, 487] on input "True" at bounding box center [896, 483] width 15 height 13
radio input "true"
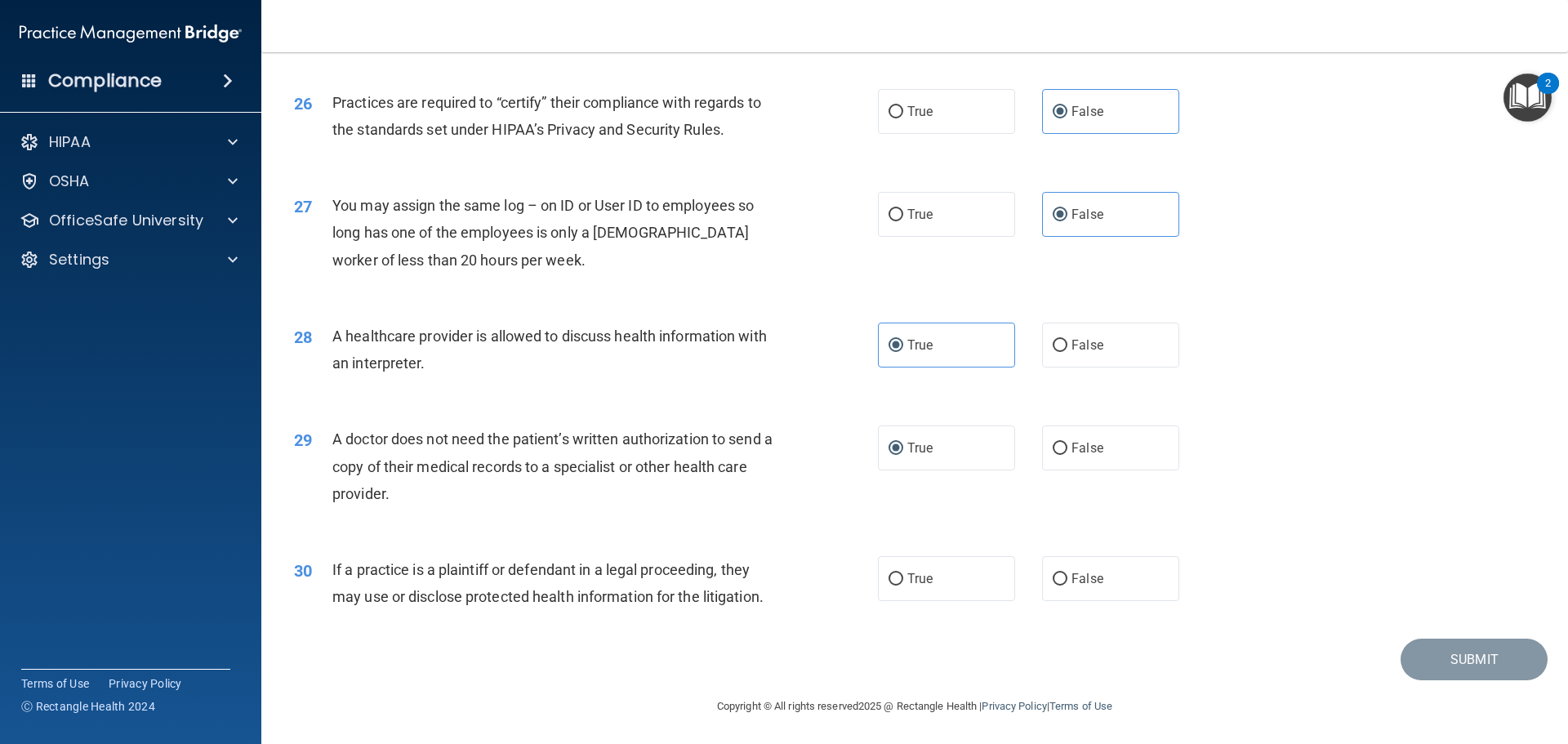
scroll to position [3057, 0]
click at [958, 586] on label "True" at bounding box center [946, 577] width 137 height 45
click at [903, 584] on input "True" at bounding box center [896, 577] width 15 height 13
radio input "true"
click at [1450, 649] on button "Submit" at bounding box center [1475, 658] width 147 height 42
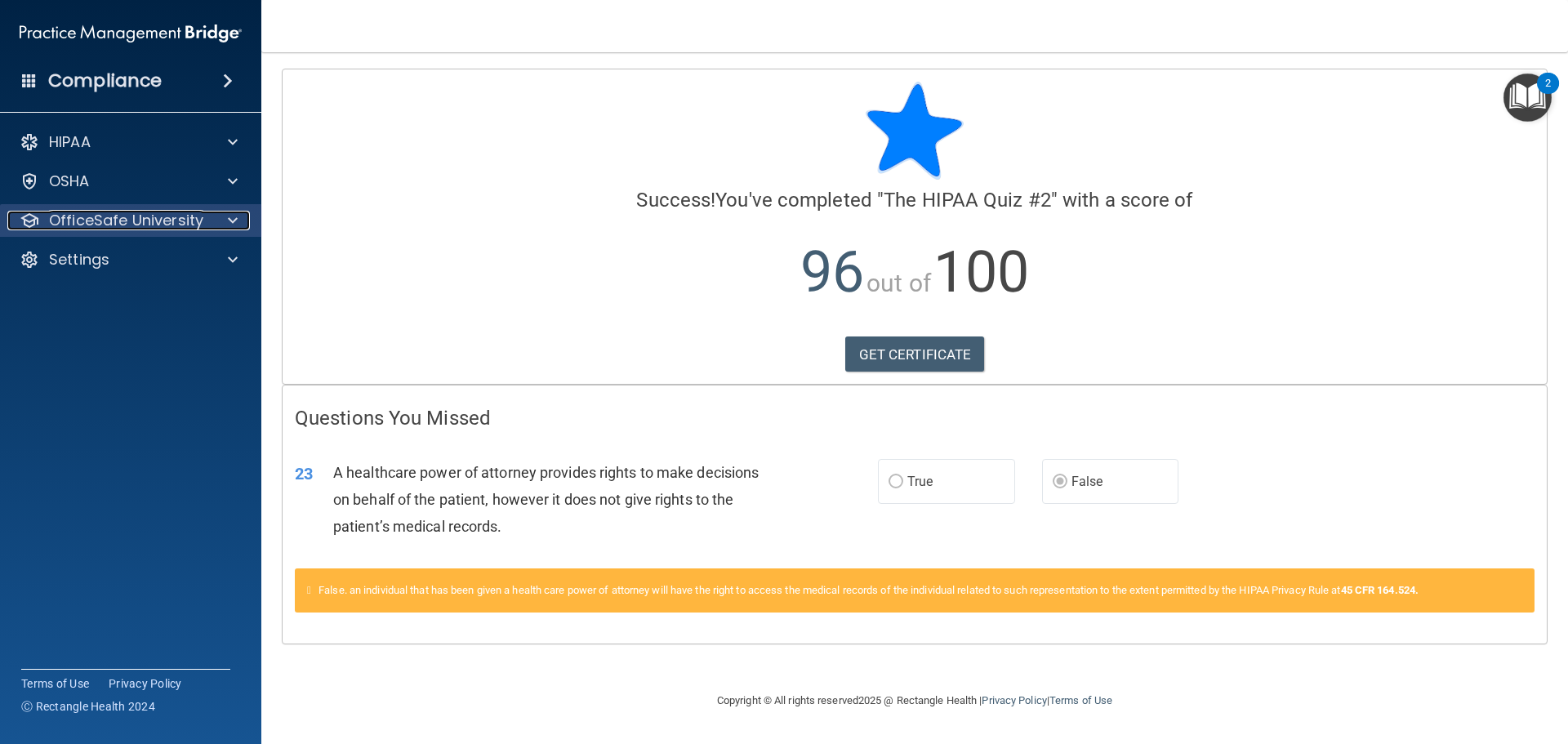
click at [190, 225] on p "OfficeSafe University" at bounding box center [126, 220] width 154 height 19
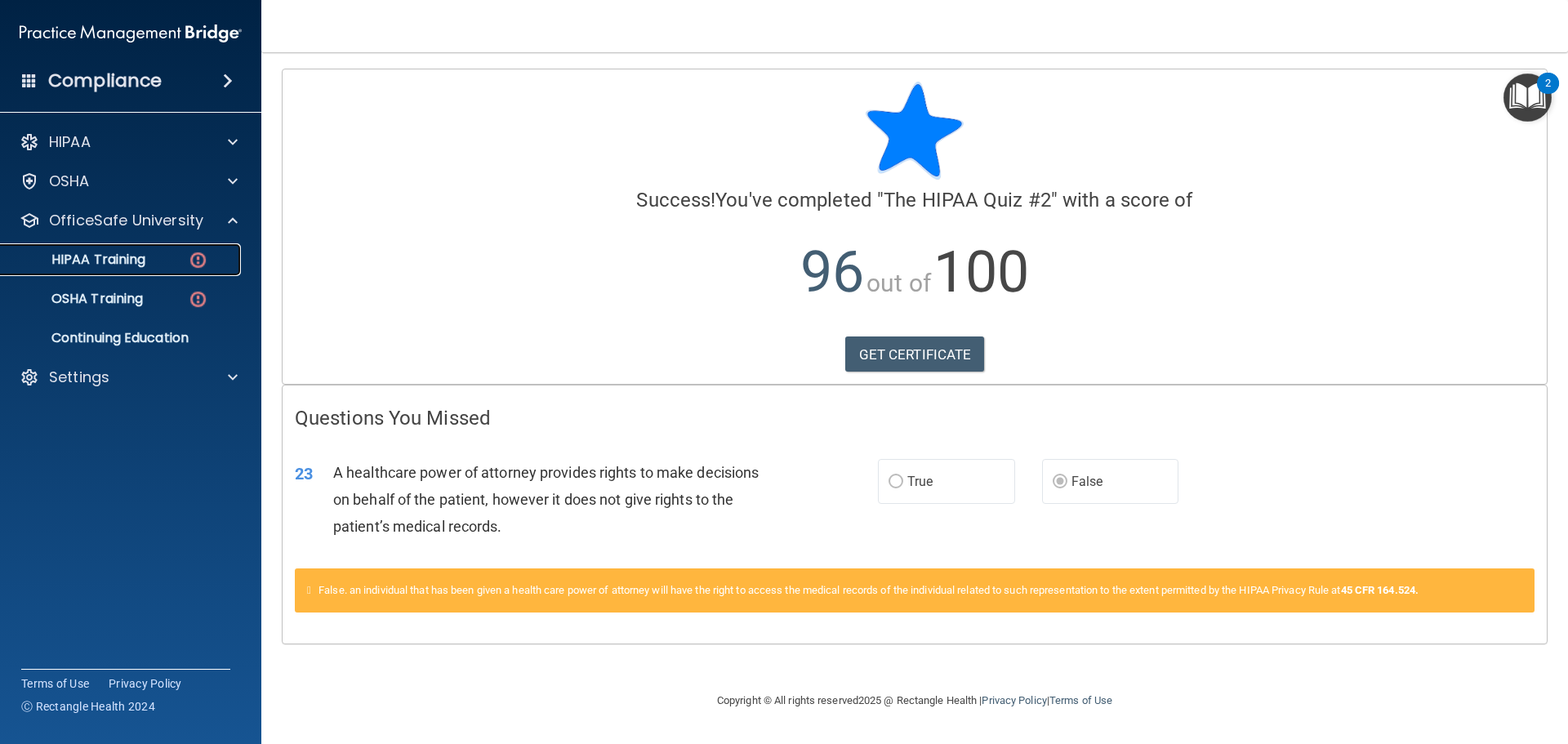
click at [177, 256] on div "HIPAA Training" at bounding box center [122, 259] width 223 height 16
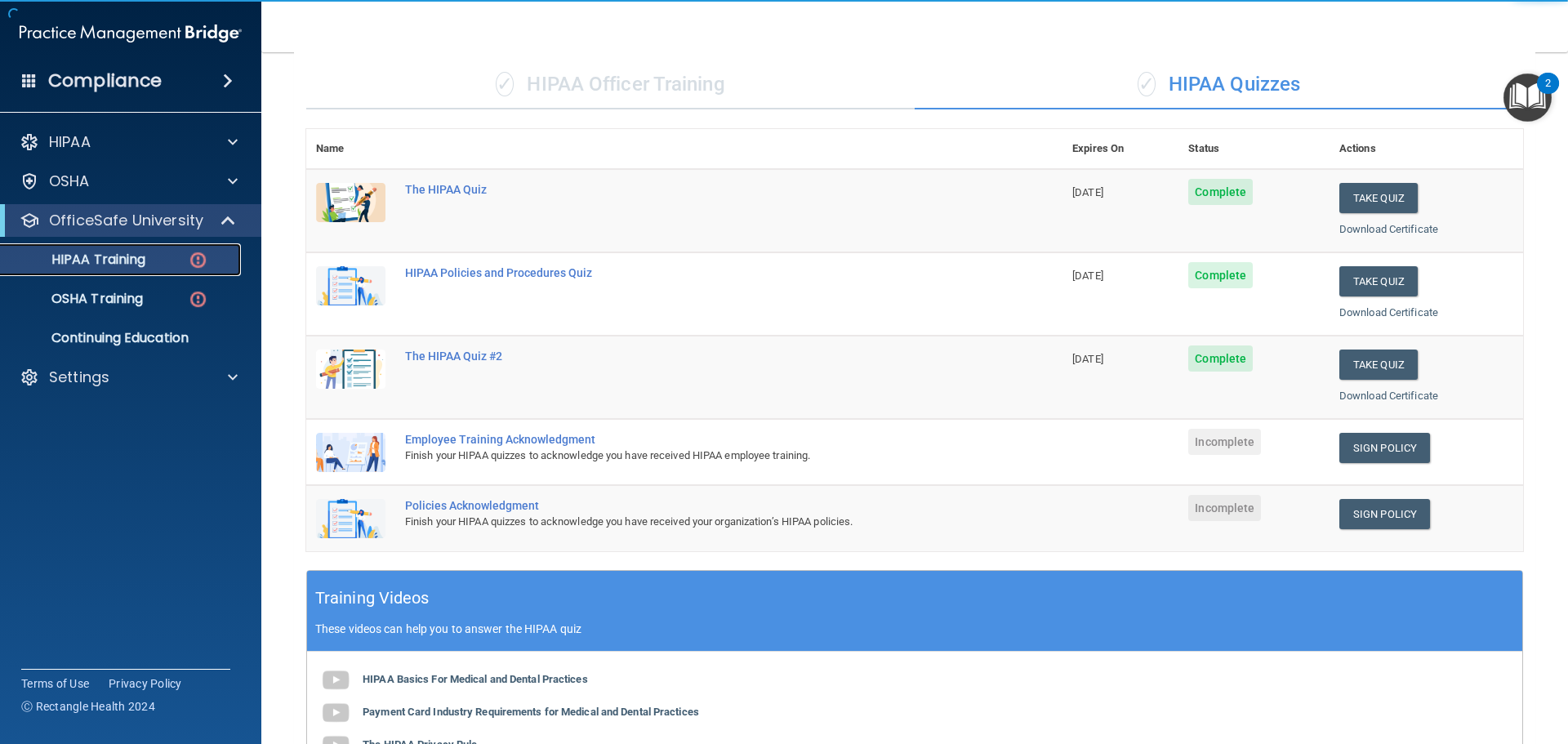
scroll to position [245, 0]
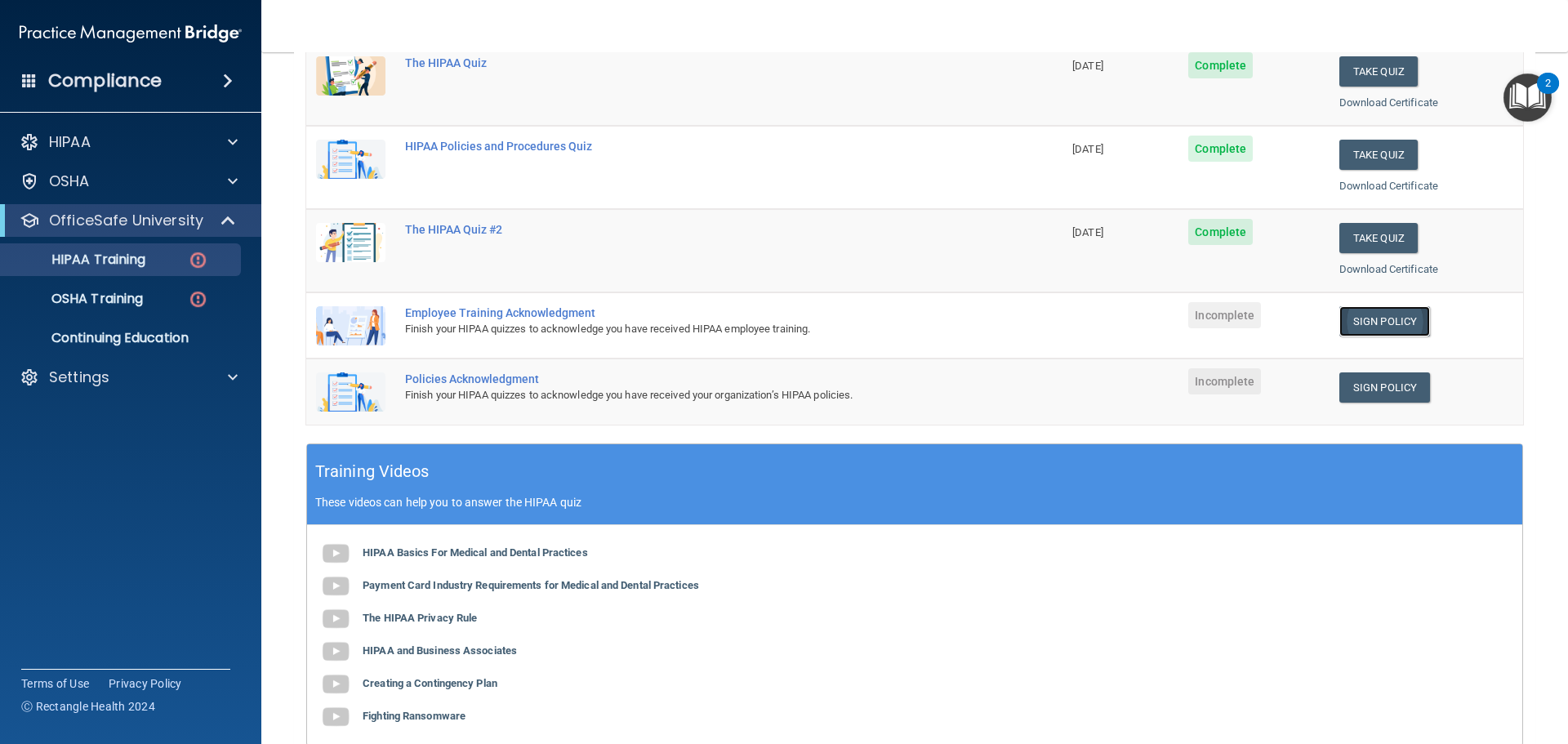
click at [1362, 328] on link "Sign Policy" at bounding box center [1385, 321] width 90 height 30
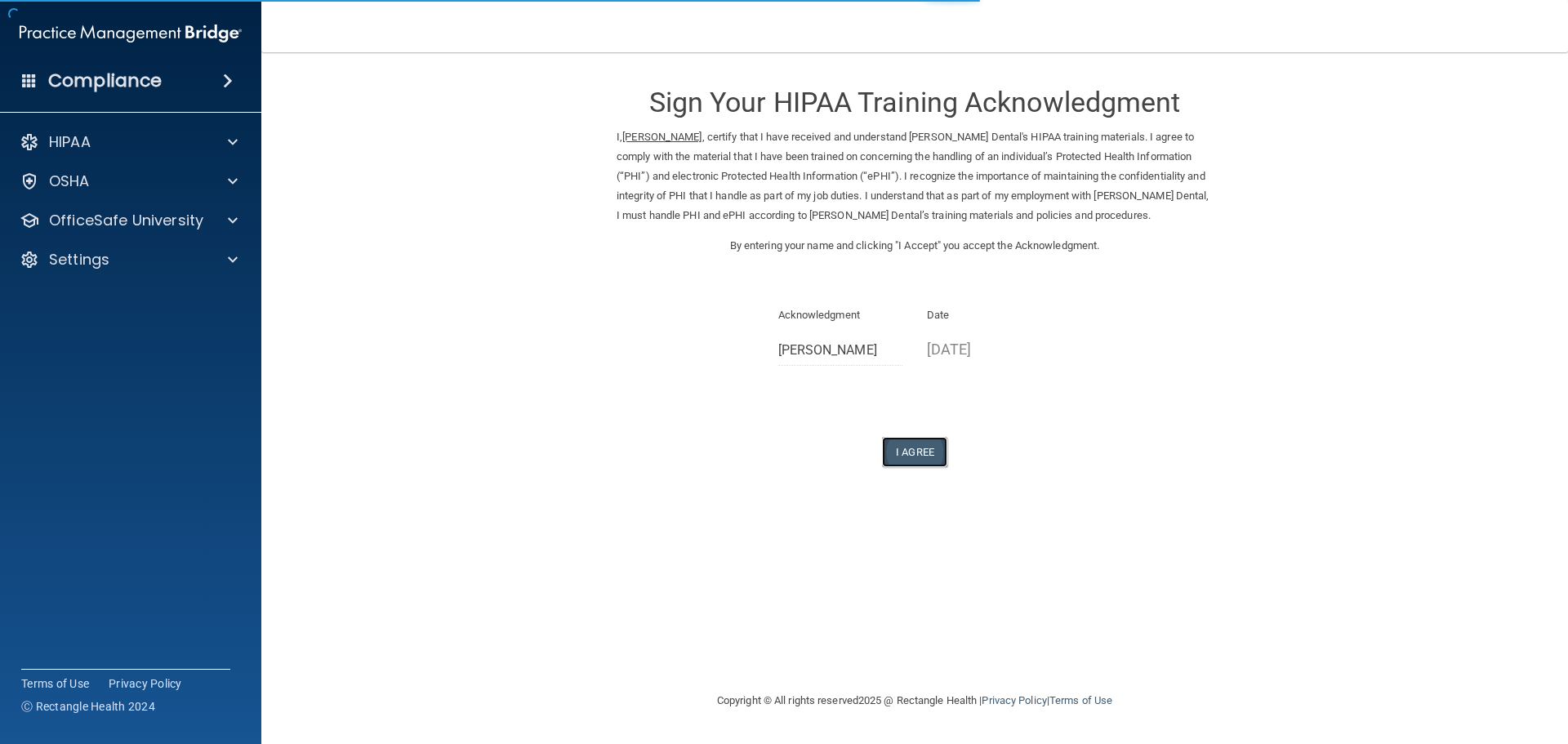
click at [922, 449] on button "I Agree" at bounding box center [914, 451] width 65 height 30
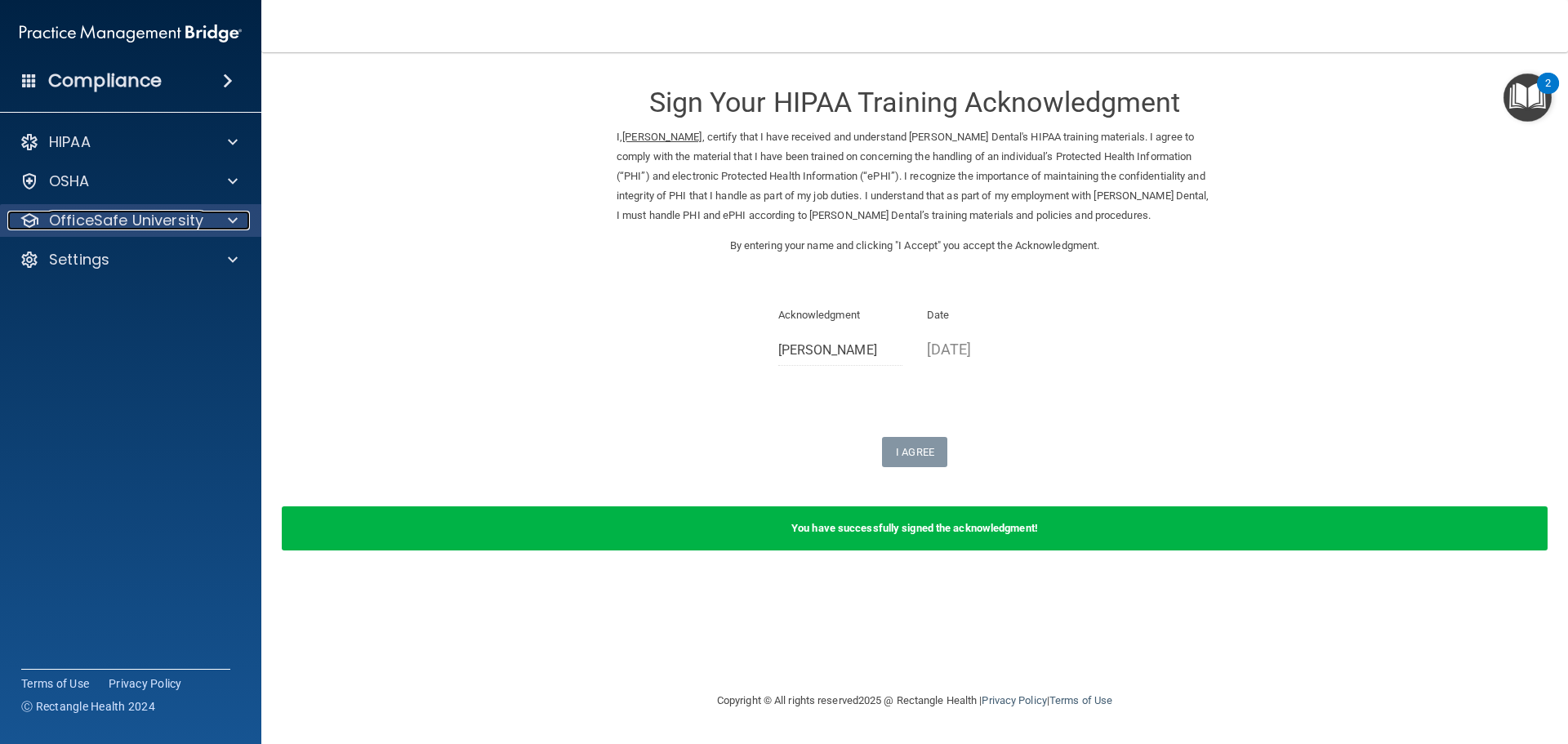
click at [147, 213] on p "OfficeSafe University" at bounding box center [126, 220] width 154 height 19
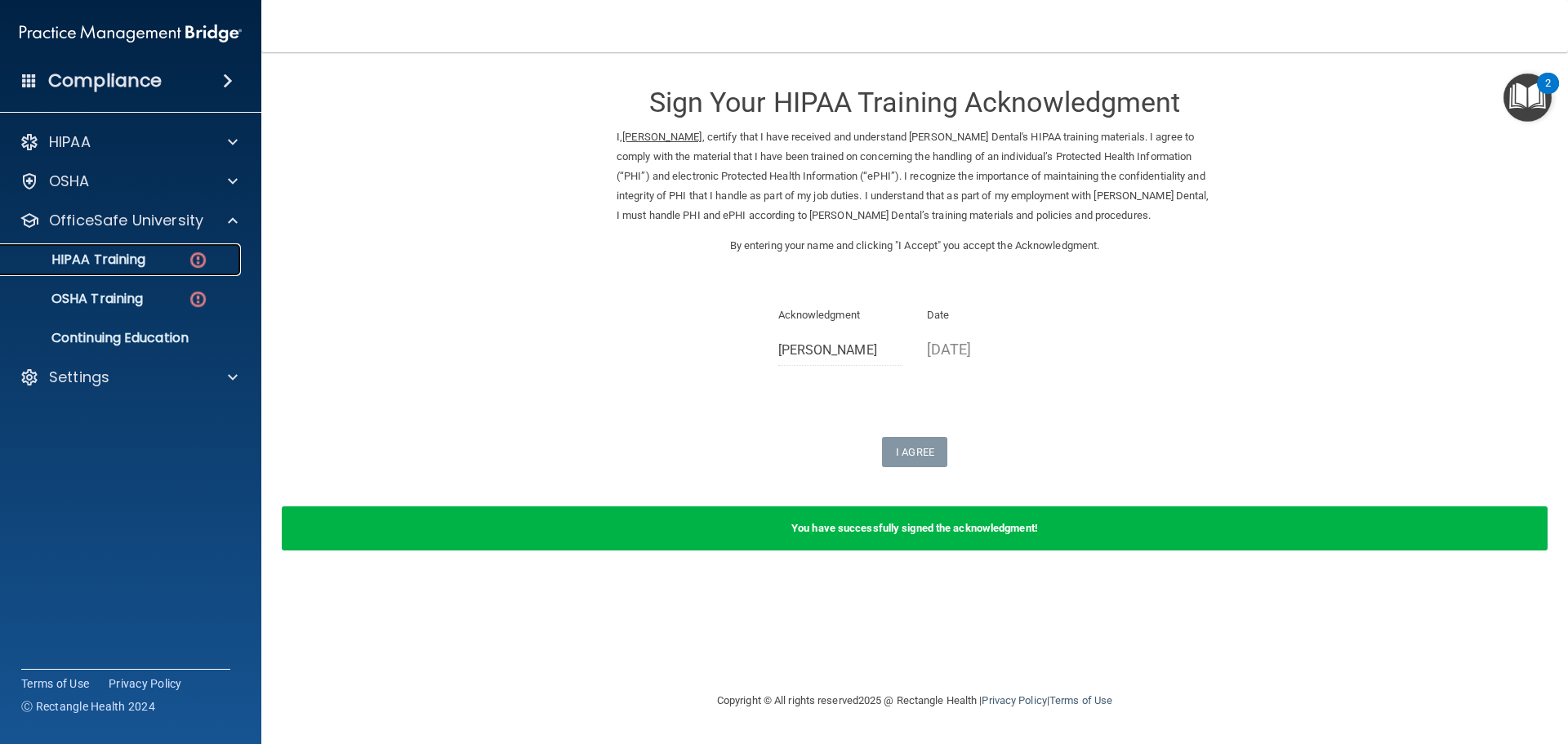
click at [172, 261] on div "HIPAA Training" at bounding box center [122, 259] width 223 height 16
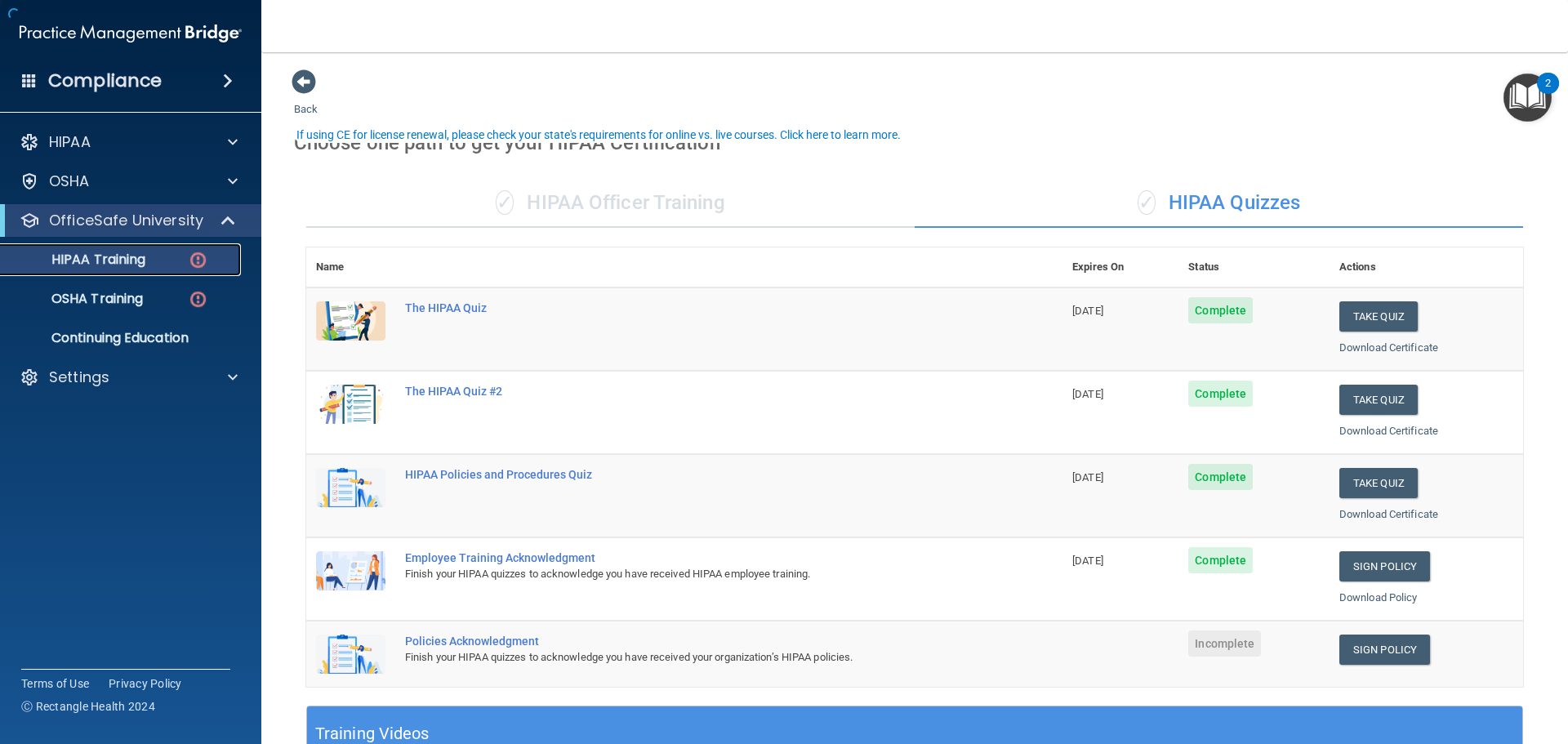
scroll to position [81, 0]
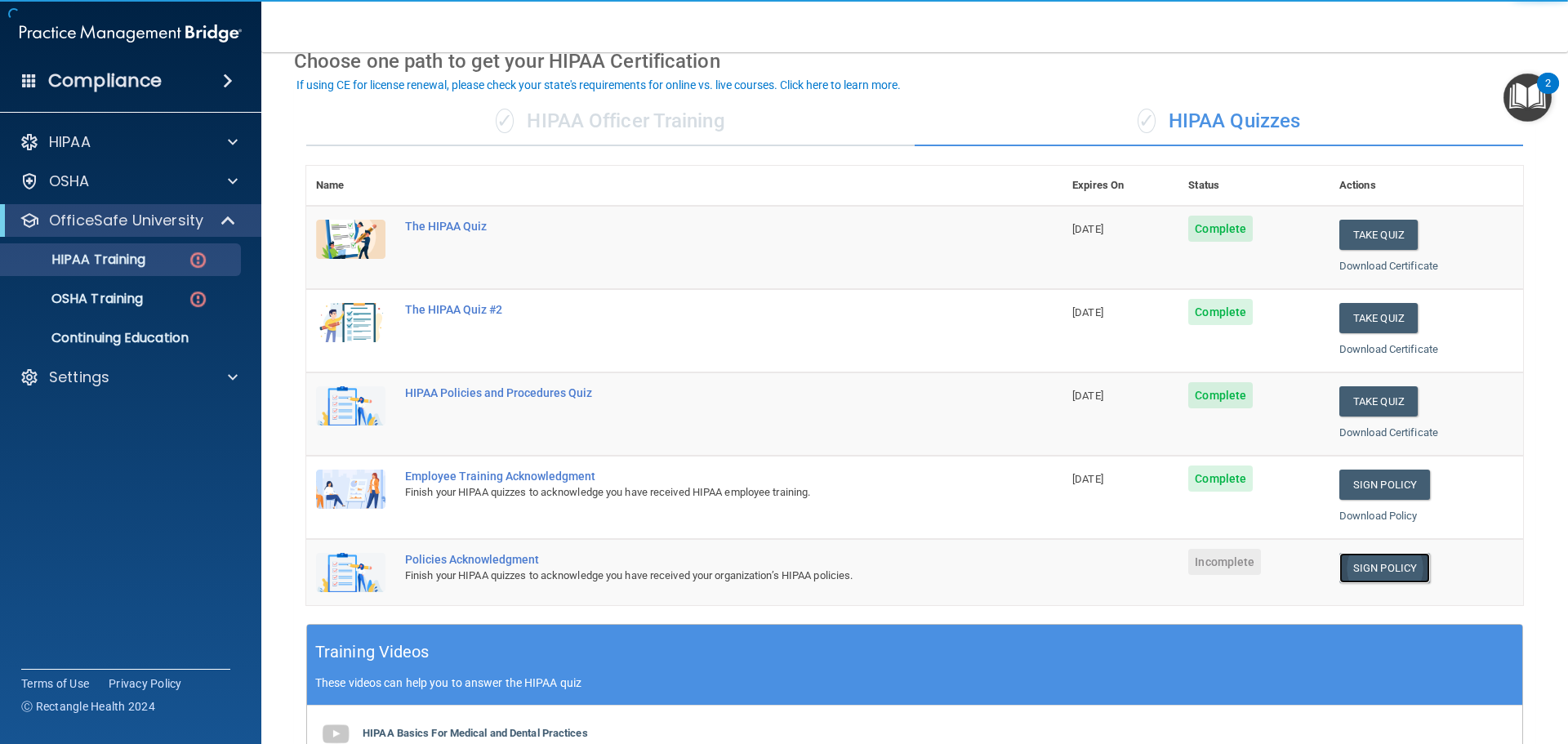
click at [1351, 563] on link "Sign Policy" at bounding box center [1385, 567] width 90 height 30
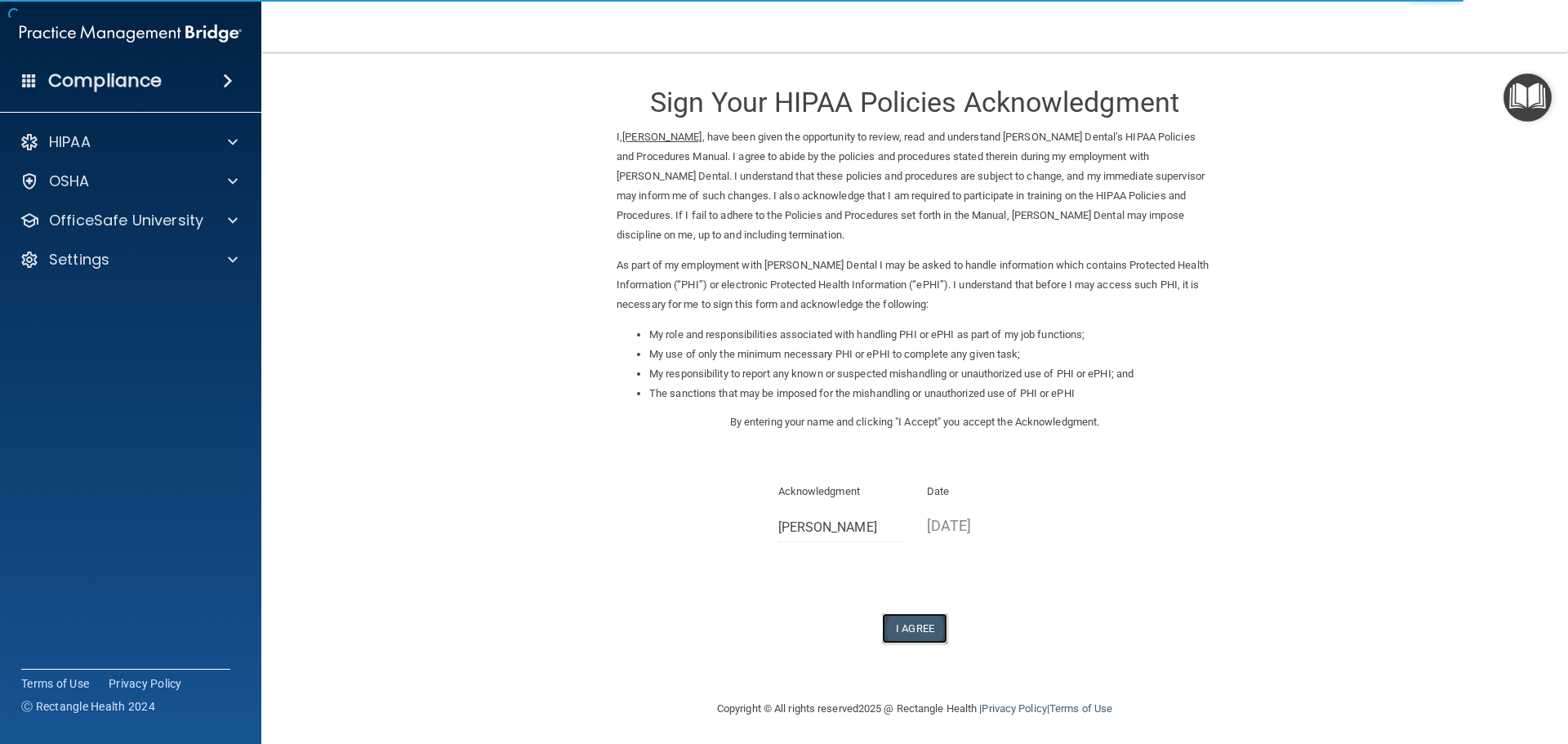
click at [901, 631] on button "I Agree" at bounding box center [914, 628] width 65 height 30
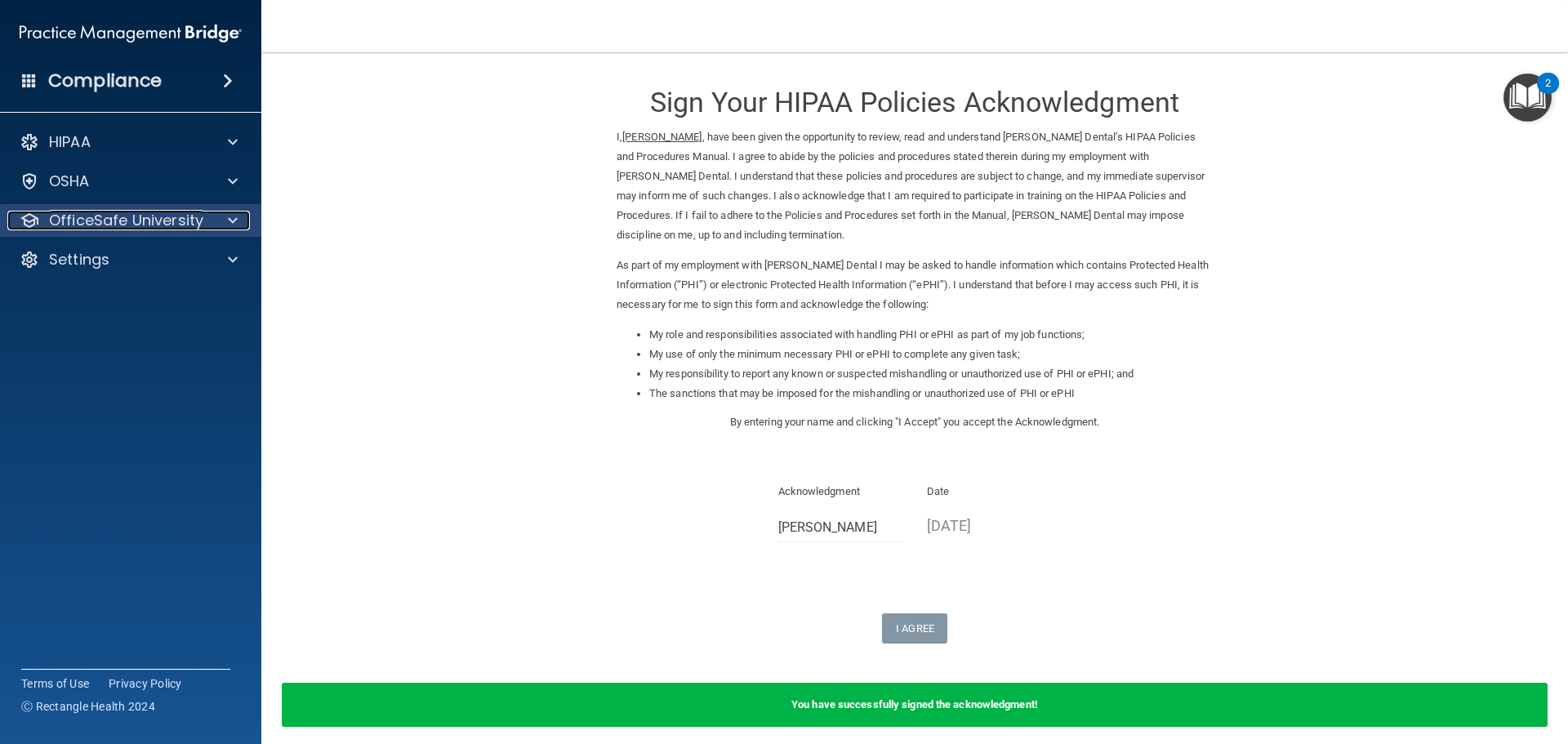
click at [167, 219] on p "OfficeSafe University" at bounding box center [126, 220] width 154 height 19
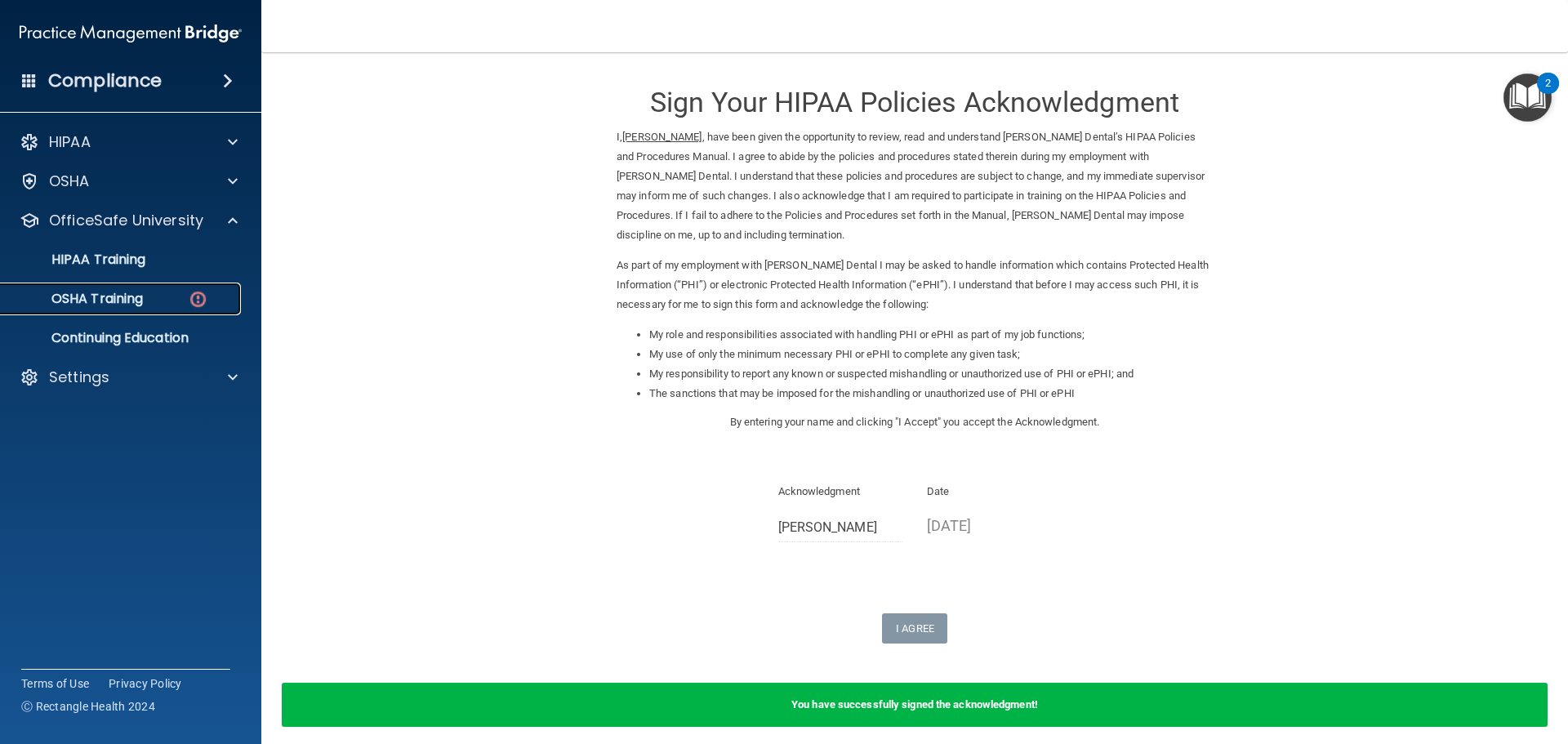
click at [196, 297] on img at bounding box center [198, 299] width 20 height 20
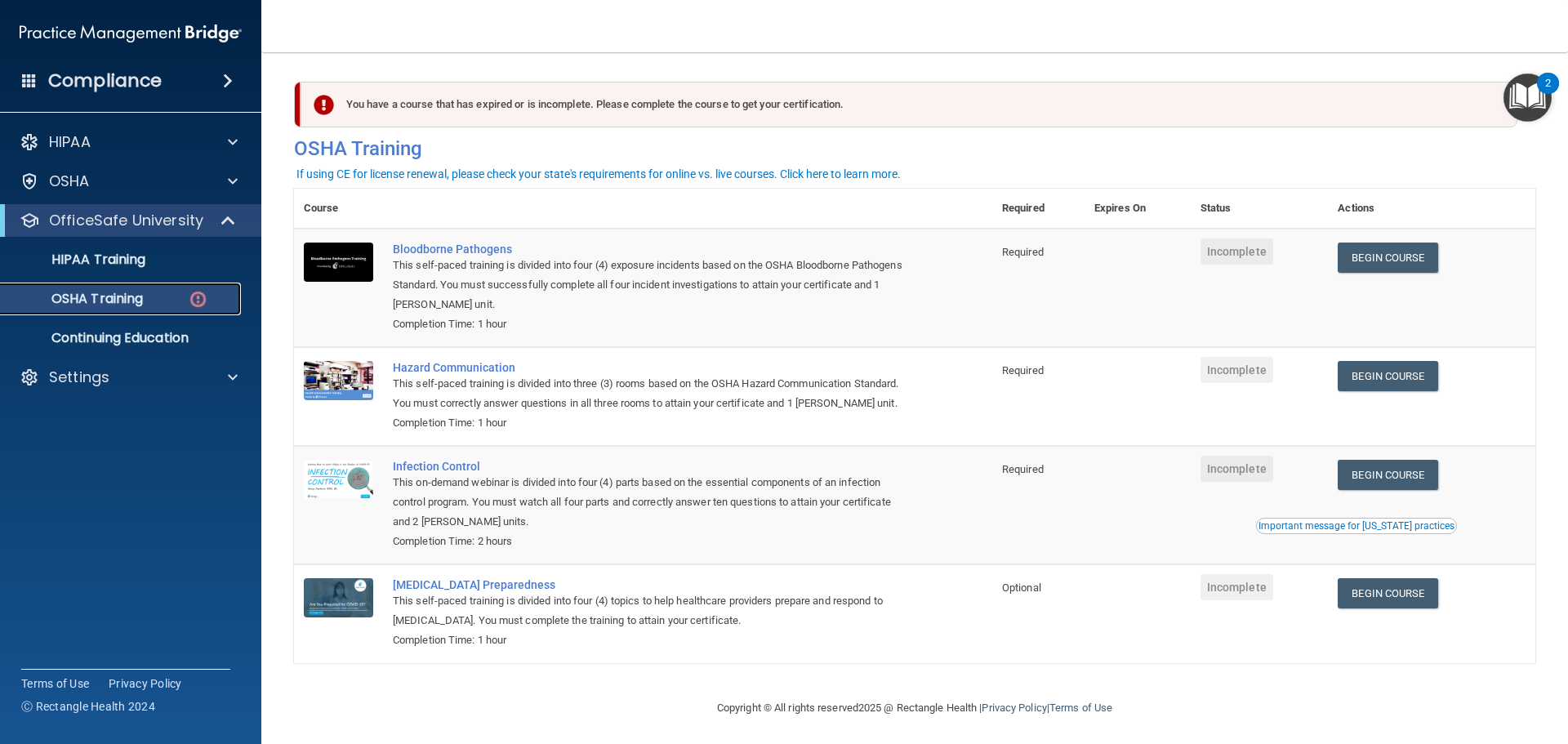
scroll to position [27, 0]
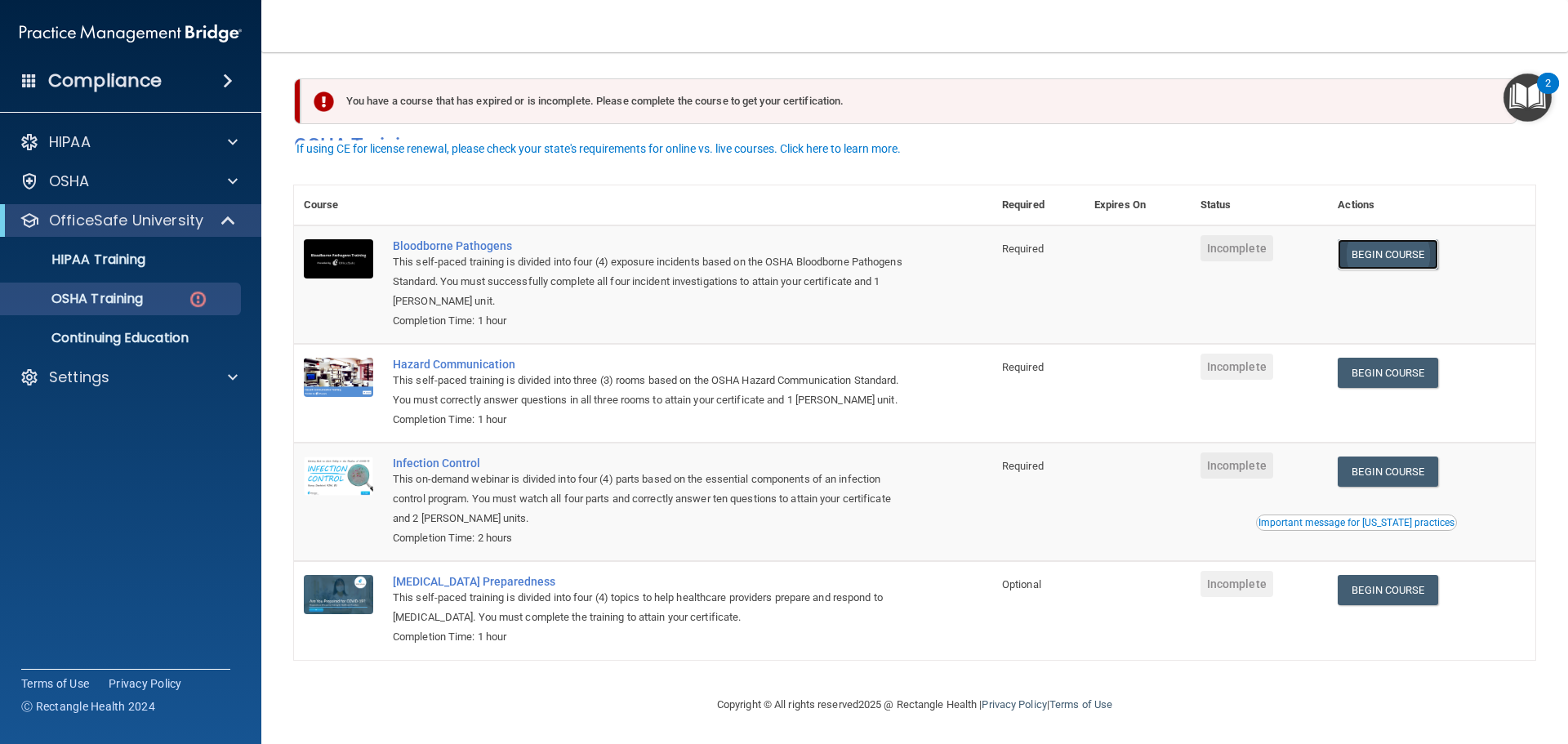
click at [1431, 240] on link "Begin Course" at bounding box center [1388, 254] width 100 height 30
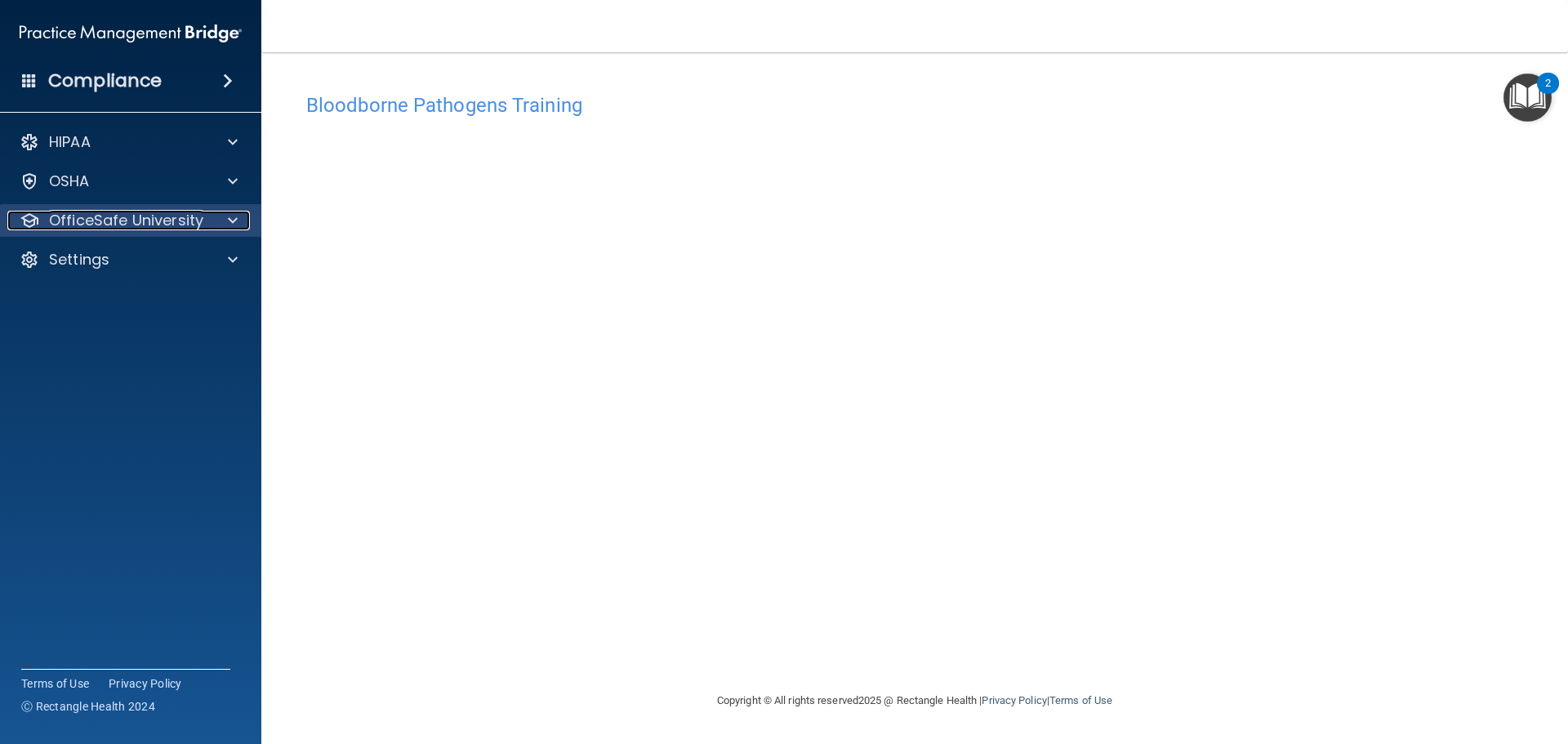
click at [223, 225] on div at bounding box center [230, 220] width 41 height 19
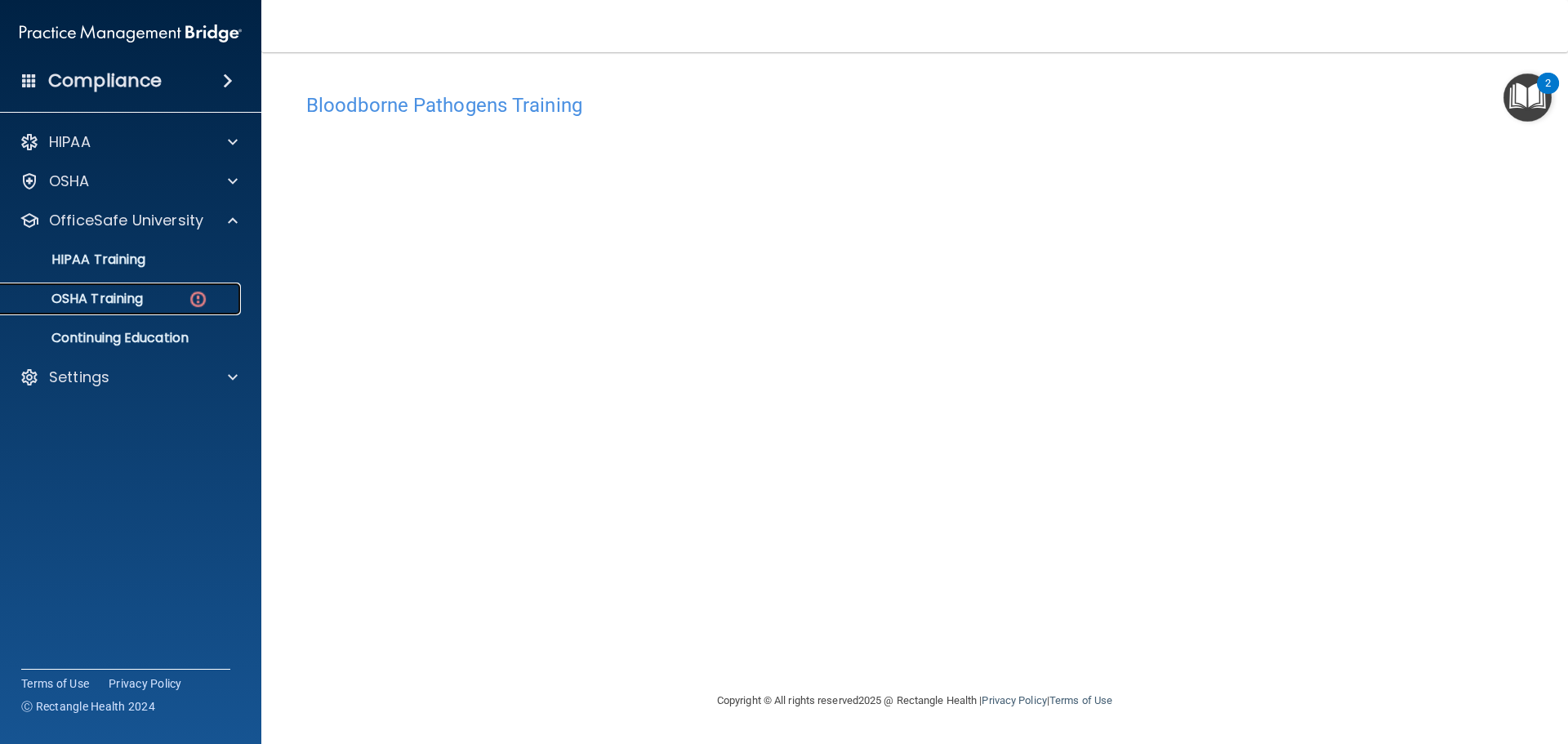
click at [199, 294] on img at bounding box center [198, 299] width 20 height 20
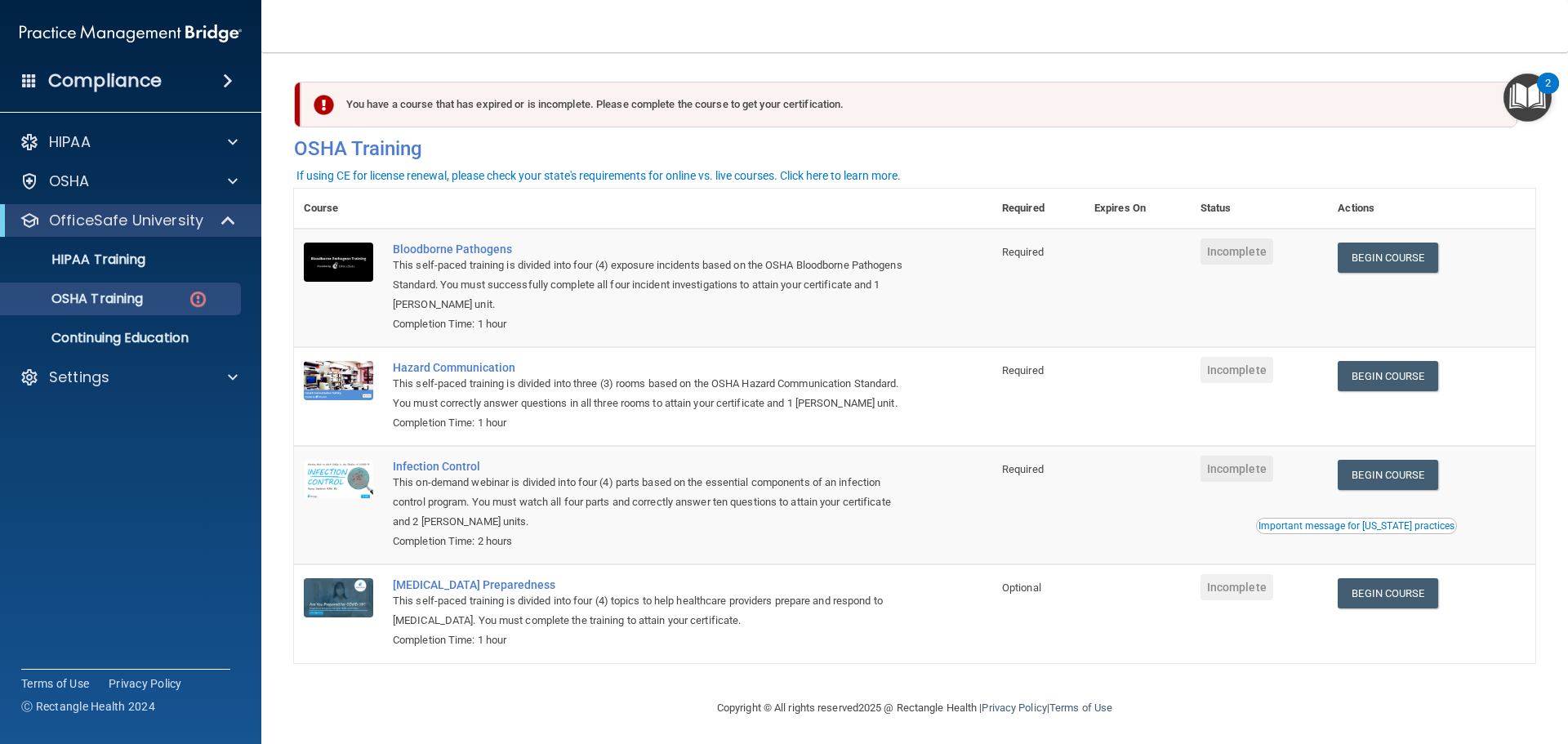
click at [877, 260] on div "This self-paced training is divided into four (4) exposure incidents based on t…" at bounding box center [652, 285] width 518 height 59
click at [496, 253] on div "Bloodborne Pathogens" at bounding box center [652, 248] width 518 height 13
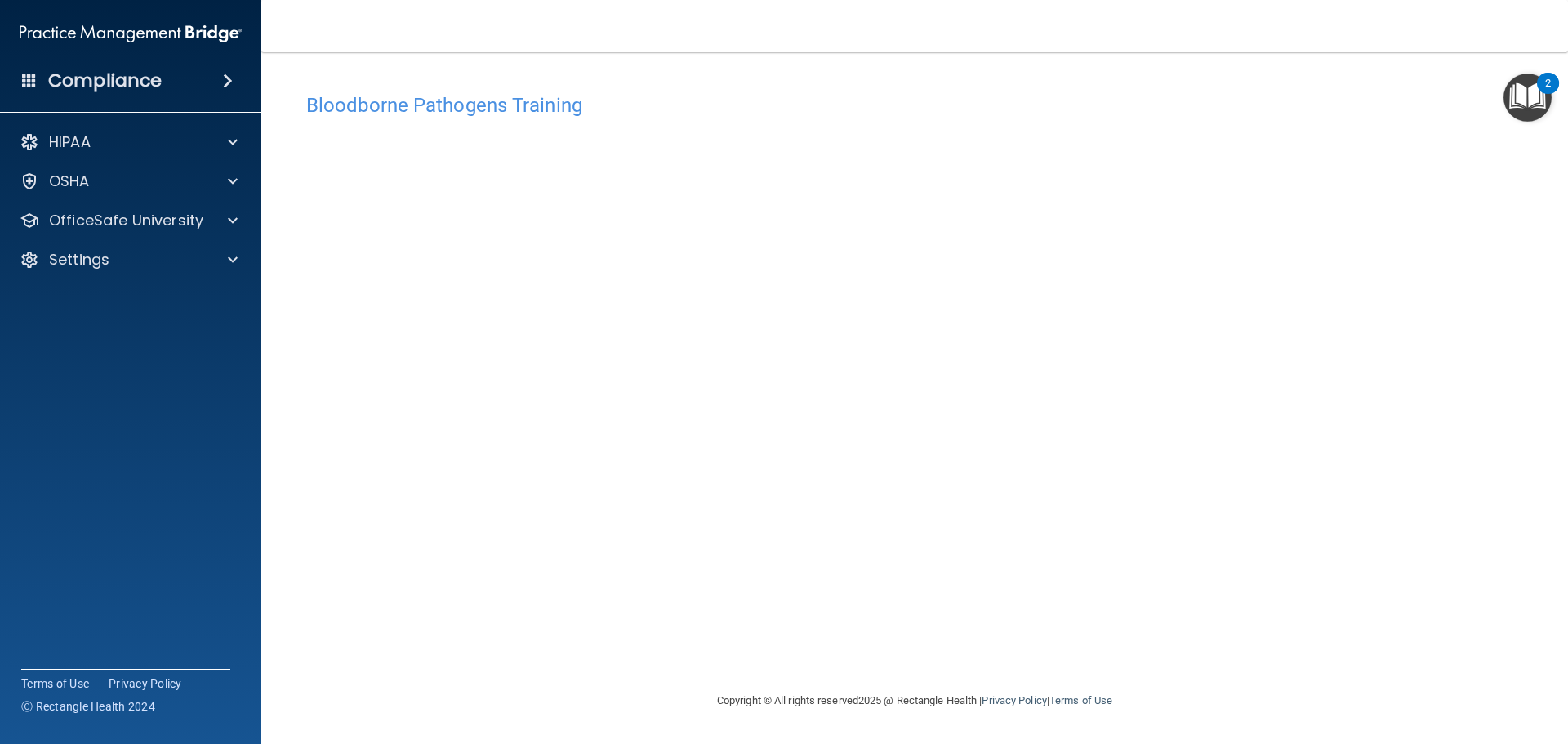
click at [1121, 648] on div "Bloodborne Pathogens Training This course doesn’t expire until . Are you sure y…" at bounding box center [915, 388] width 1242 height 606
click at [154, 187] on div "OSHA" at bounding box center [109, 181] width 203 height 19
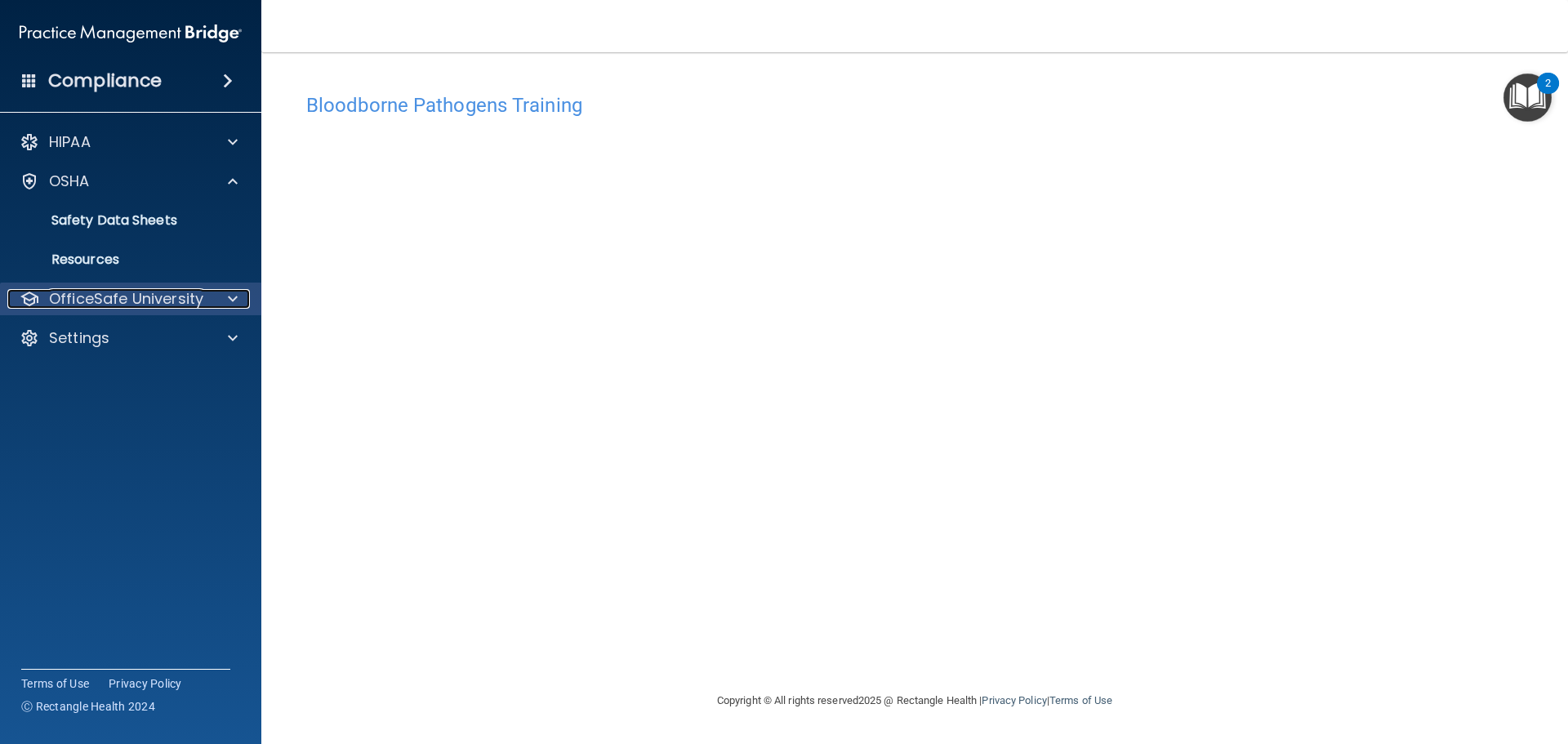
click at [183, 301] on p "OfficeSafe University" at bounding box center [126, 299] width 154 height 19
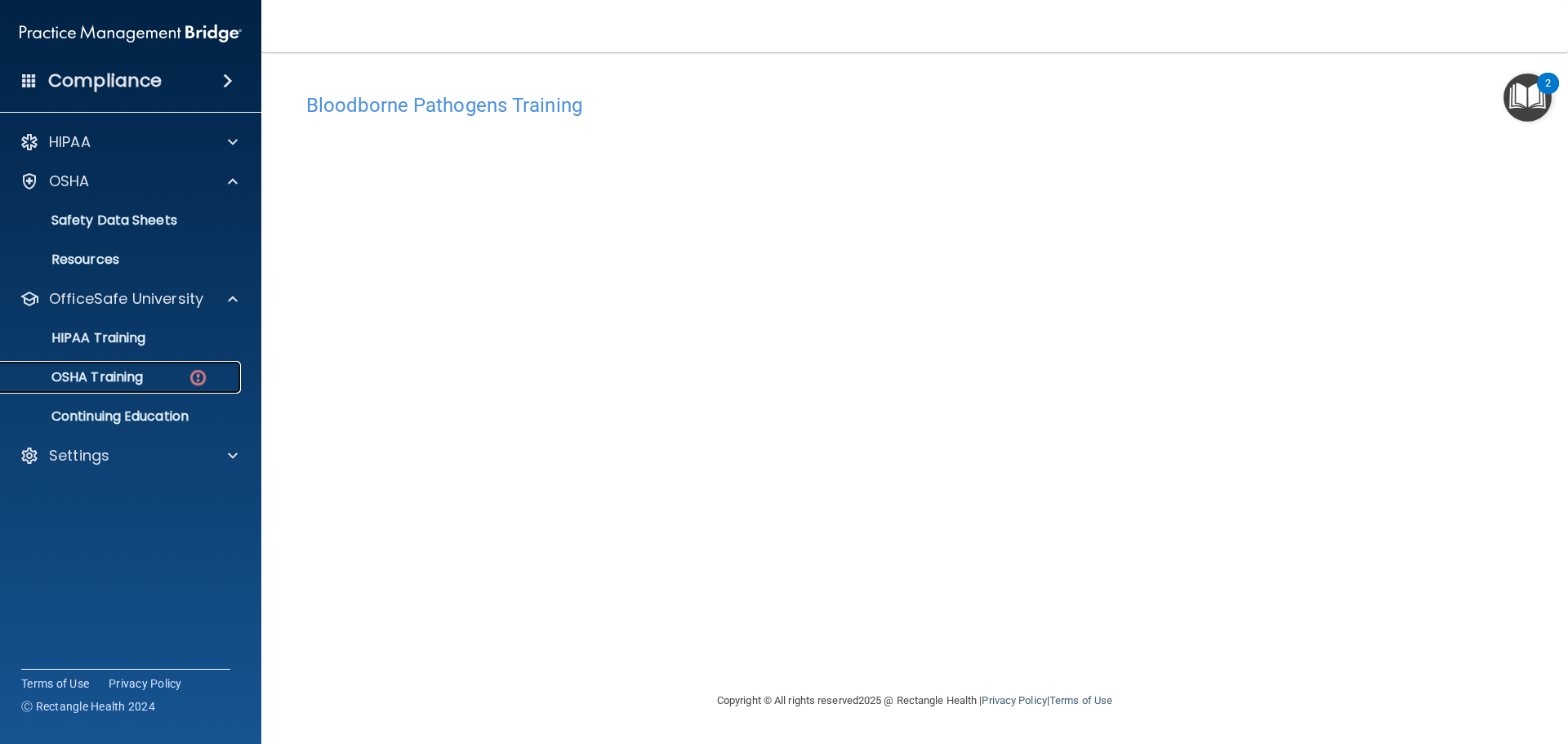
click at [199, 387] on img at bounding box center [198, 377] width 20 height 20
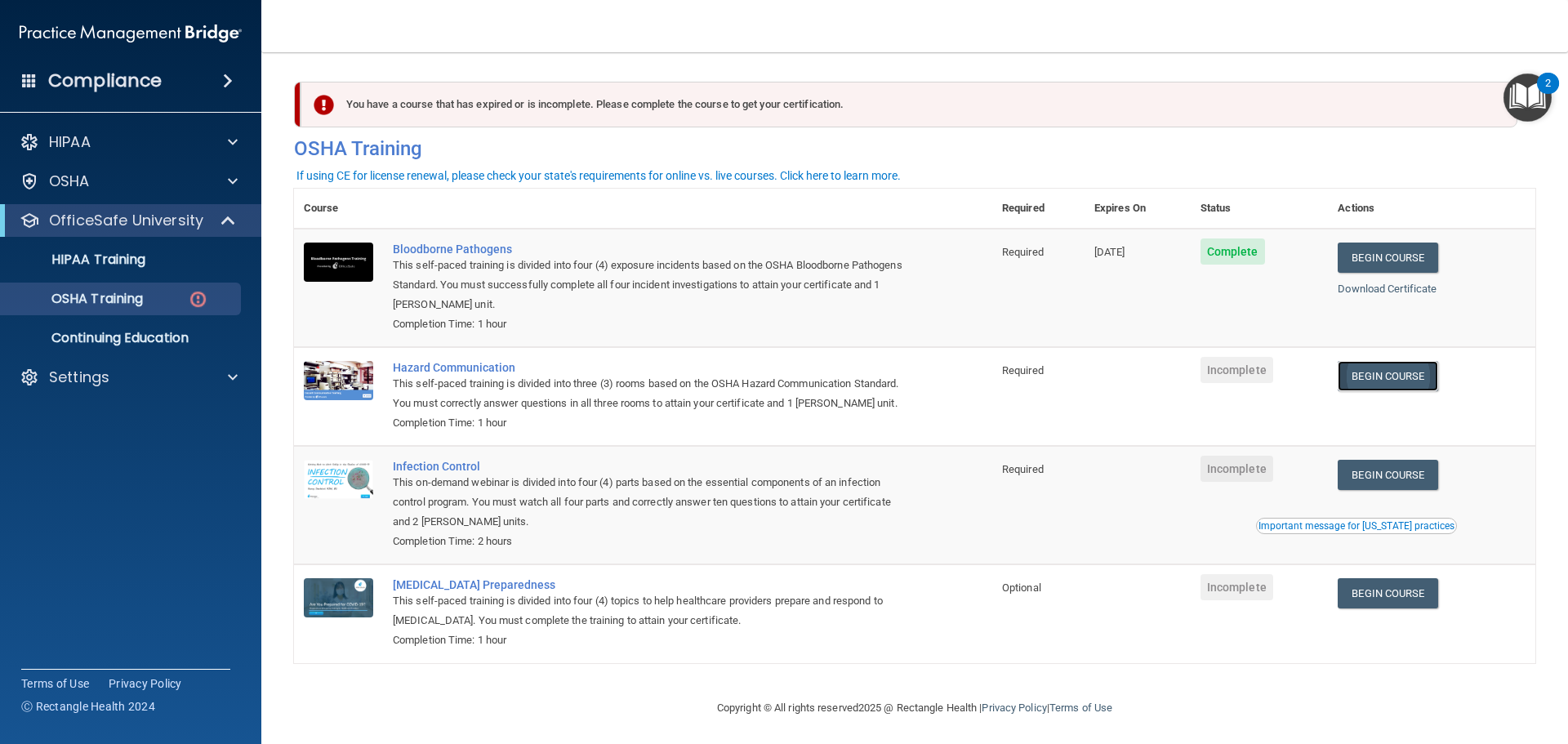
click at [1395, 381] on link "Begin Course" at bounding box center [1388, 375] width 100 height 30
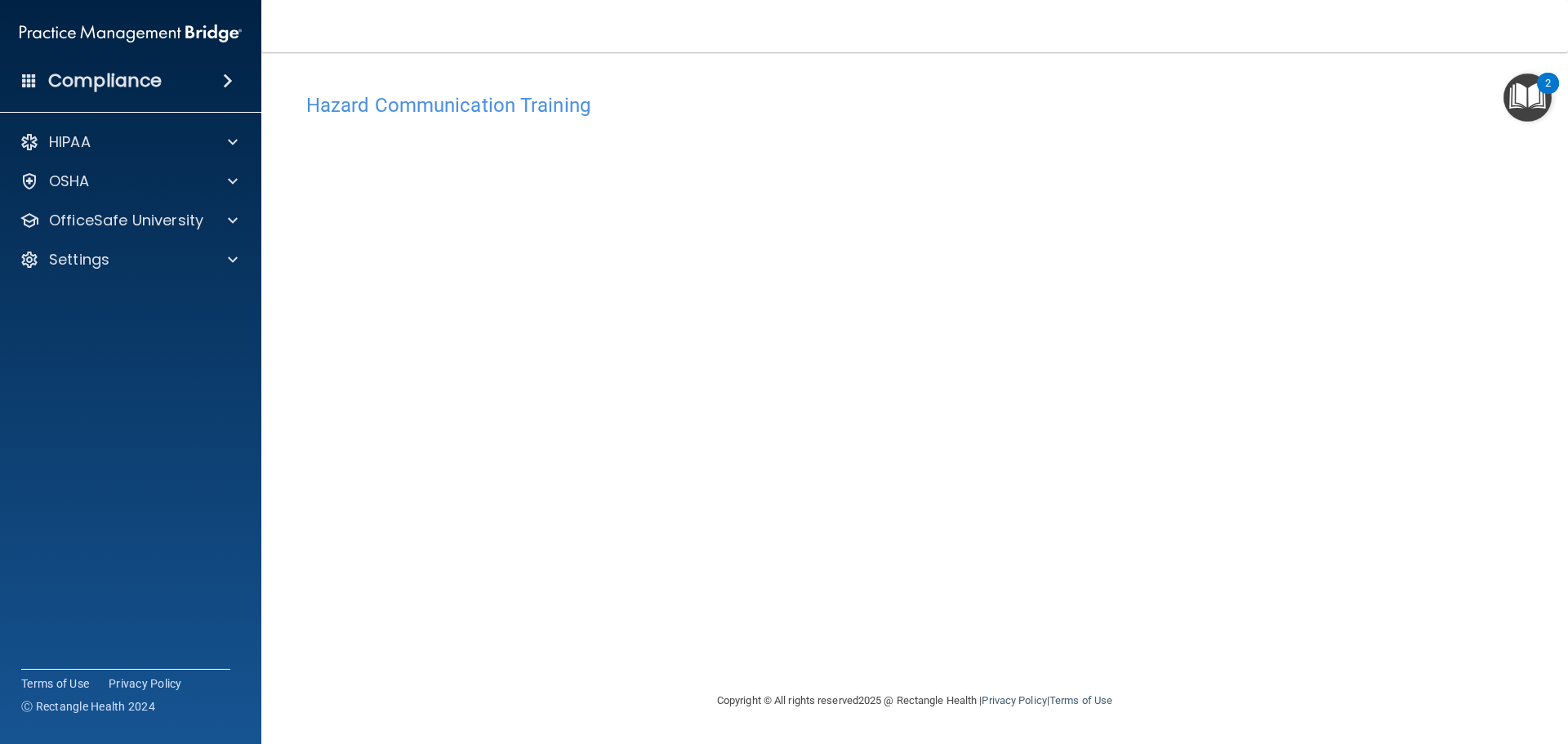
click at [1531, 99] on img "Open Resource Center, 2 new notifications" at bounding box center [1528, 98] width 49 height 49
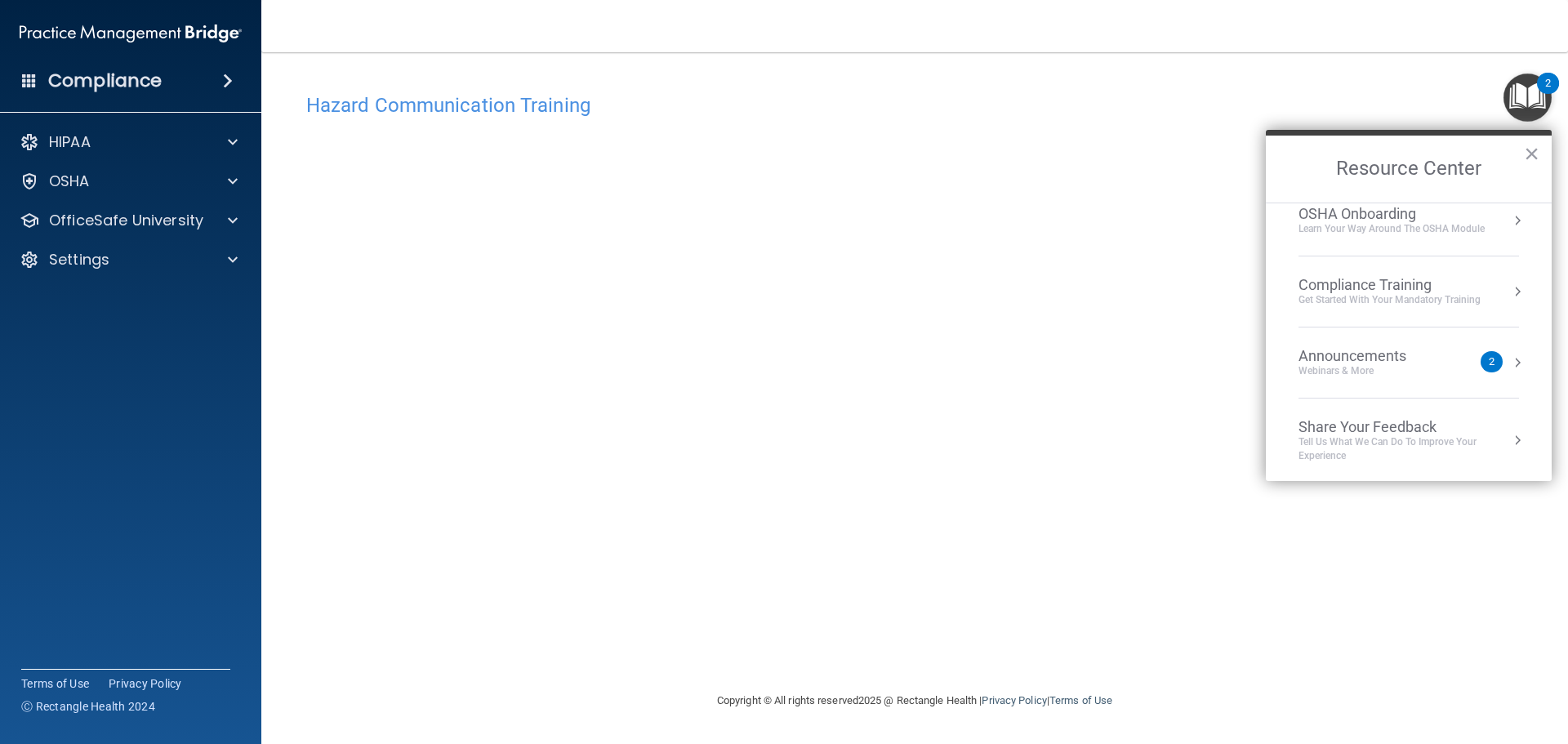
scroll to position [91, 0]
click at [1531, 146] on button "×" at bounding box center [1532, 153] width 16 height 26
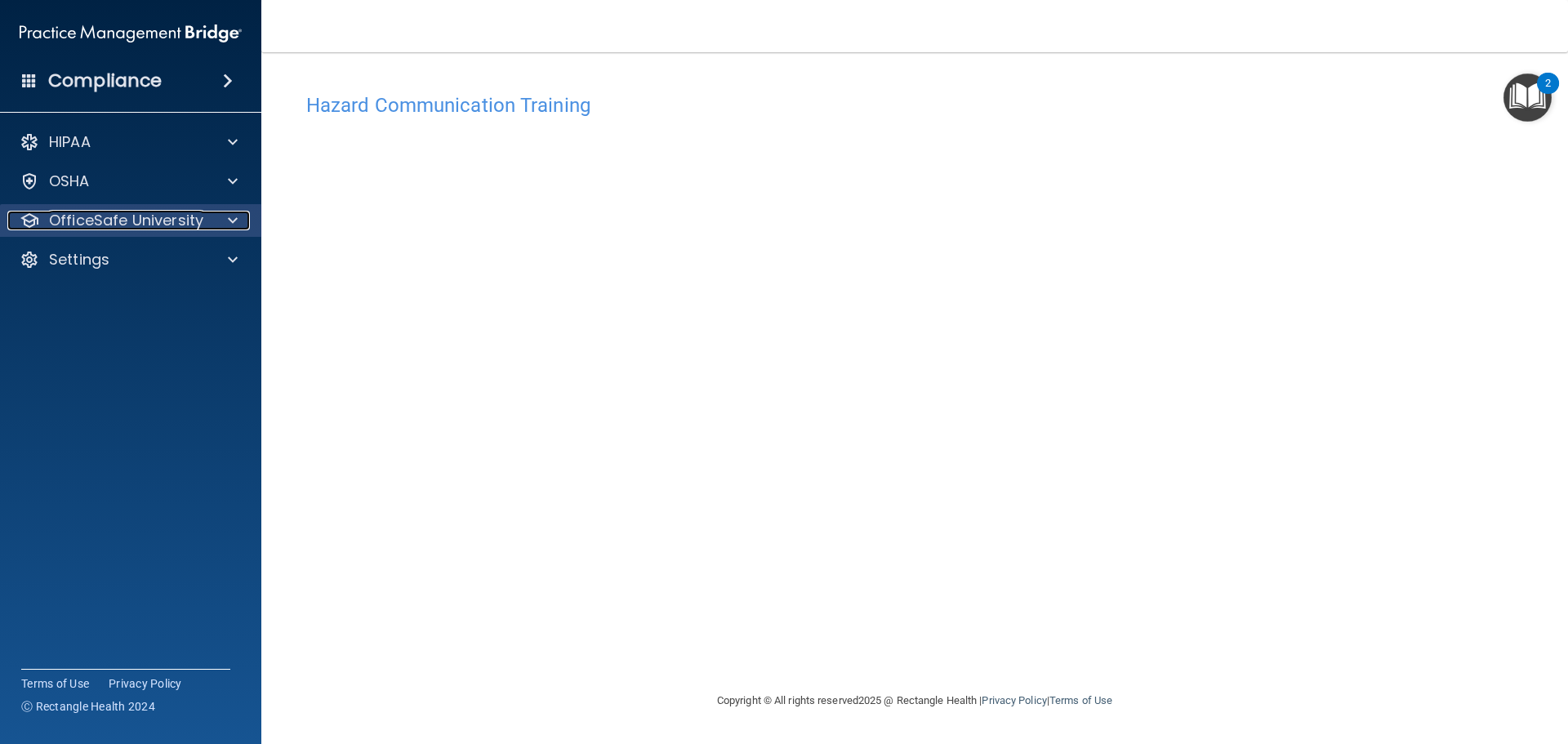
click at [212, 228] on div at bounding box center [230, 220] width 41 height 19
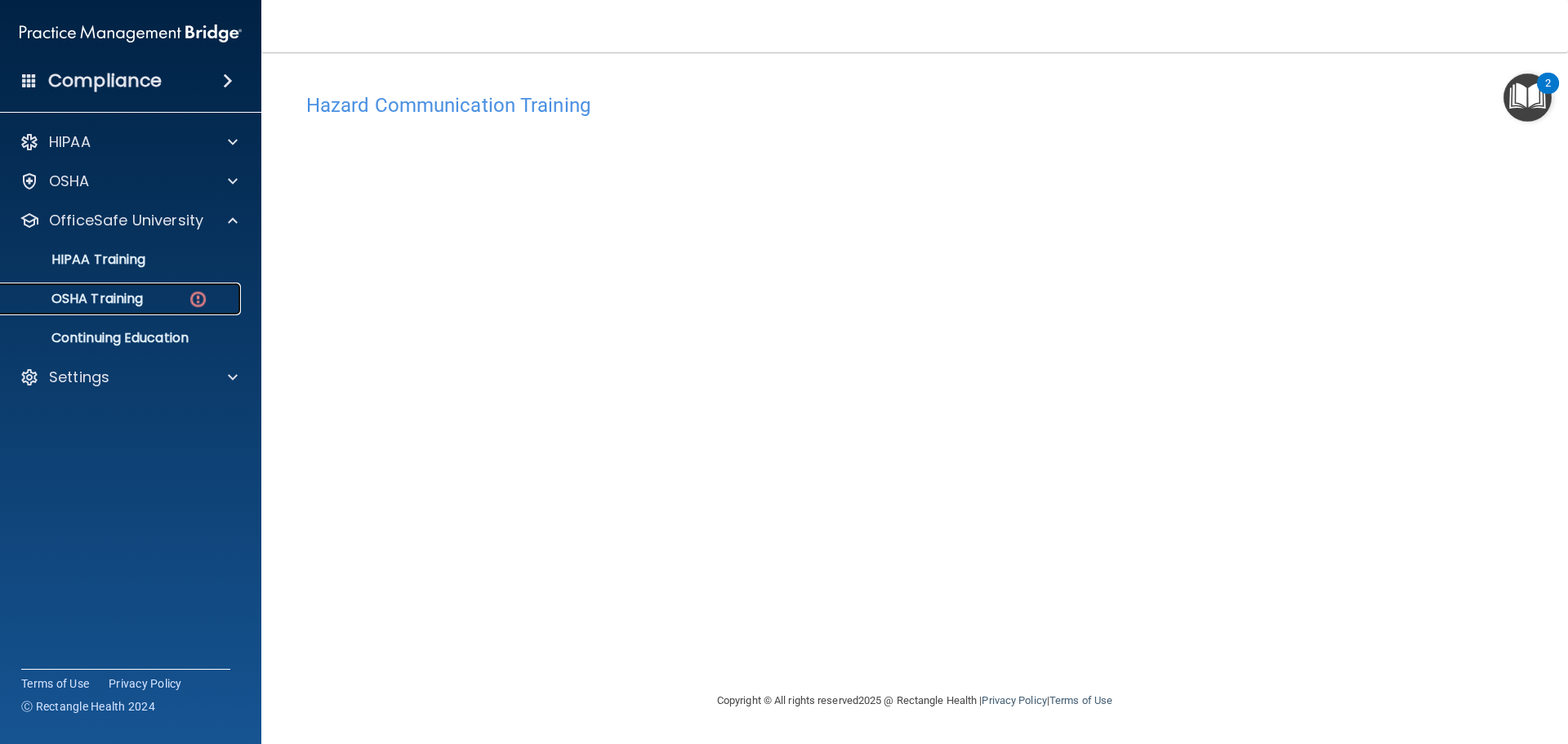
click at [205, 297] on img at bounding box center [198, 299] width 20 height 20
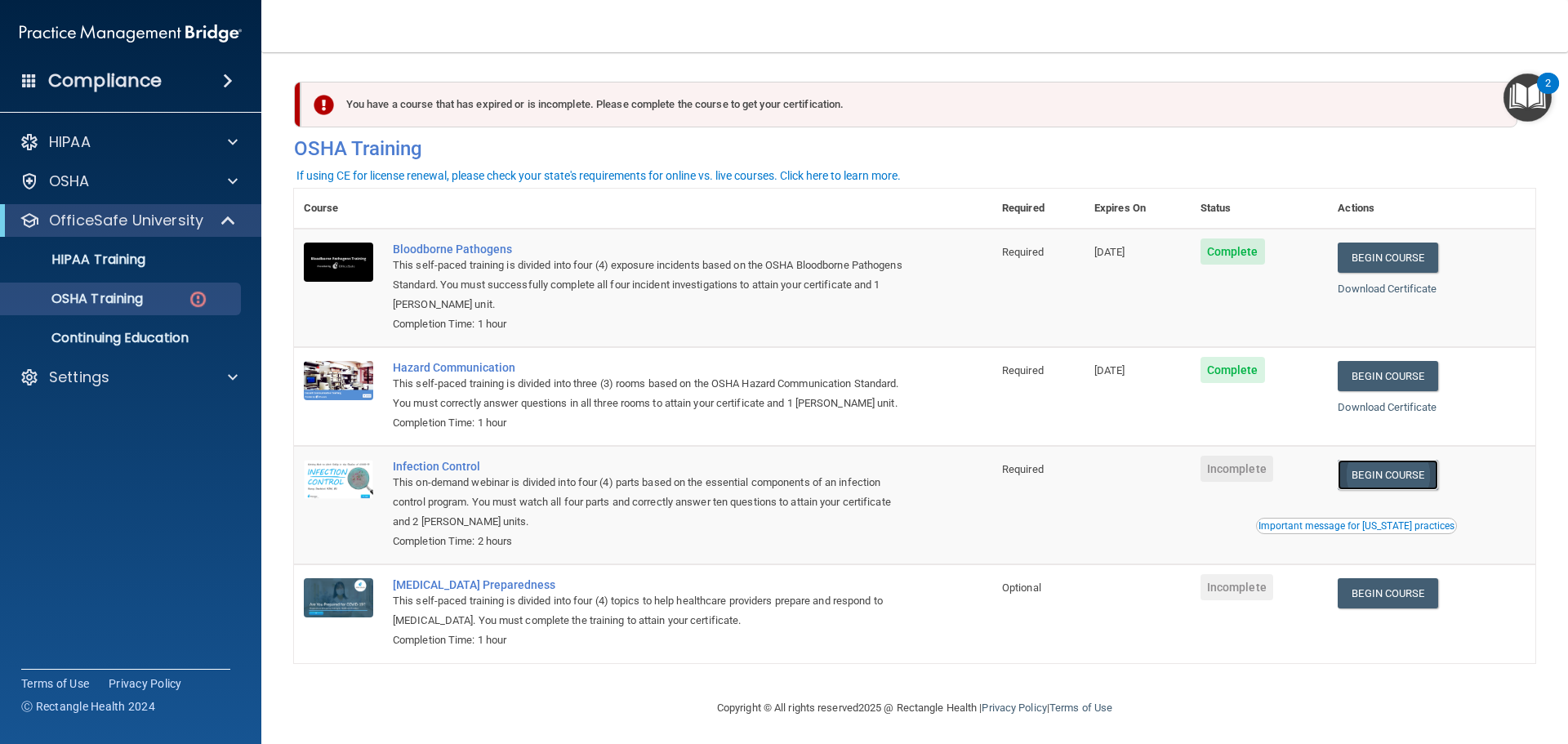
click at [1424, 490] on link "Begin Course" at bounding box center [1388, 474] width 100 height 30
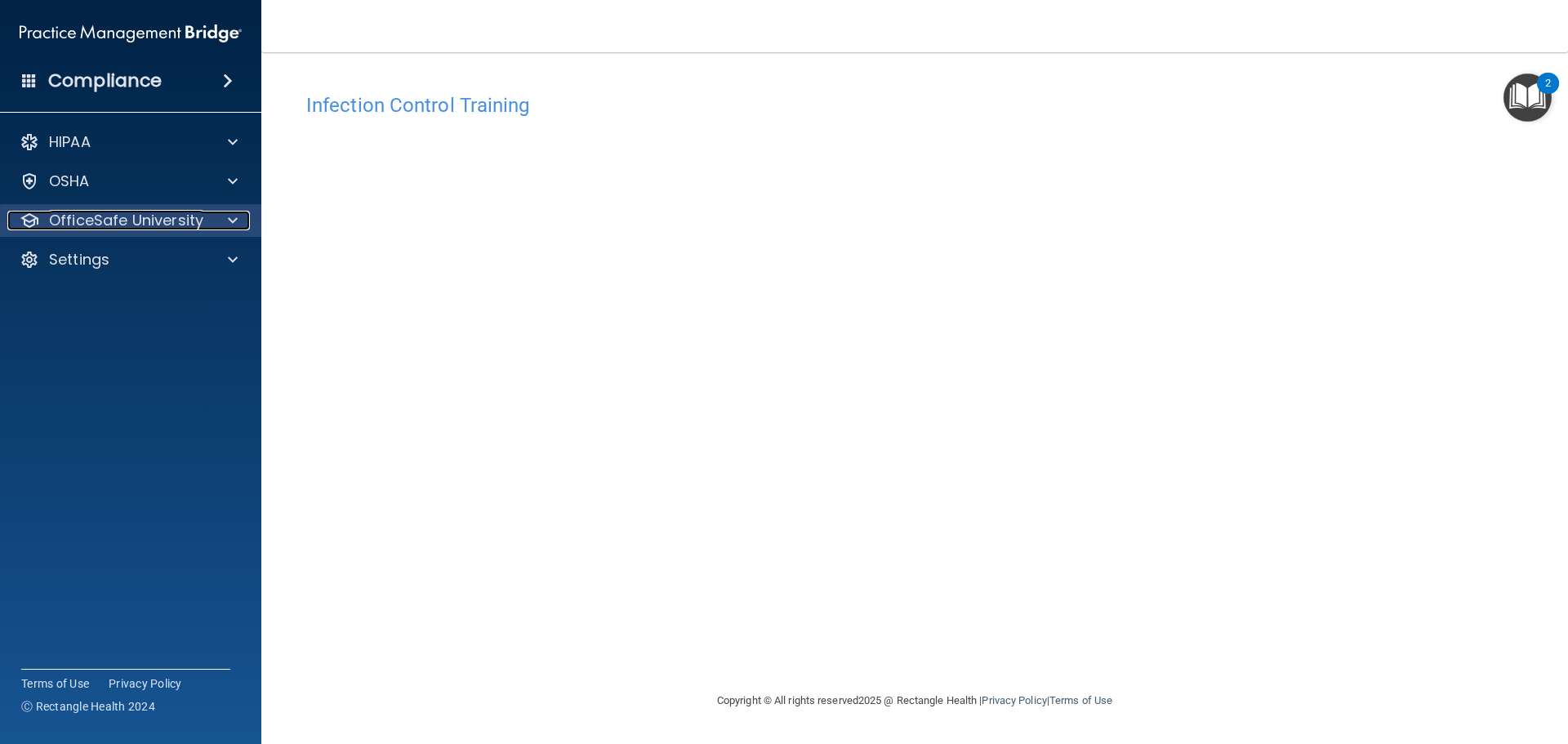
click at [124, 219] on p "OfficeSafe University" at bounding box center [126, 220] width 154 height 19
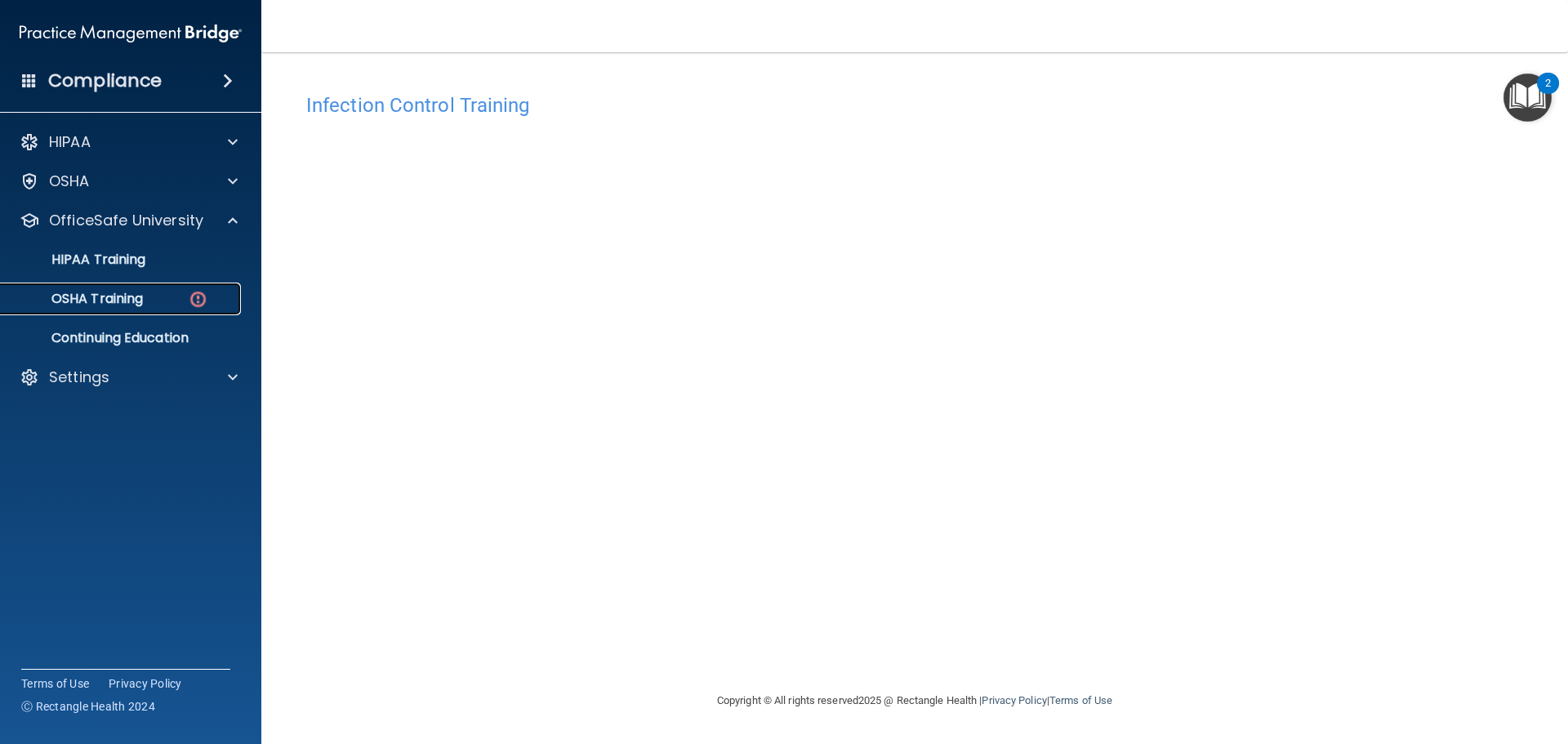
click at [152, 294] on div "OSHA Training" at bounding box center [122, 299] width 223 height 16
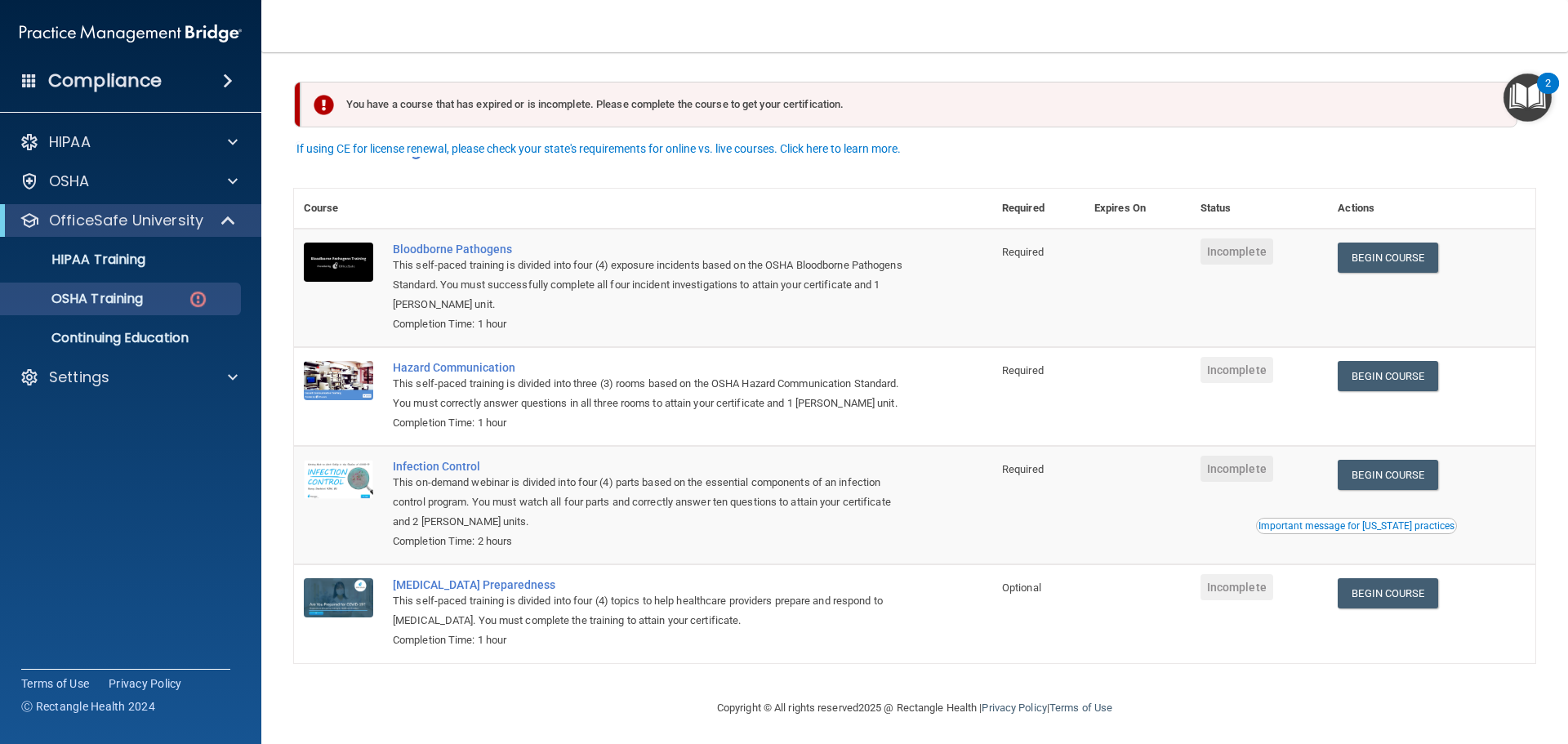
scroll to position [27, 0]
